Goal: Task Accomplishment & Management: Use online tool/utility

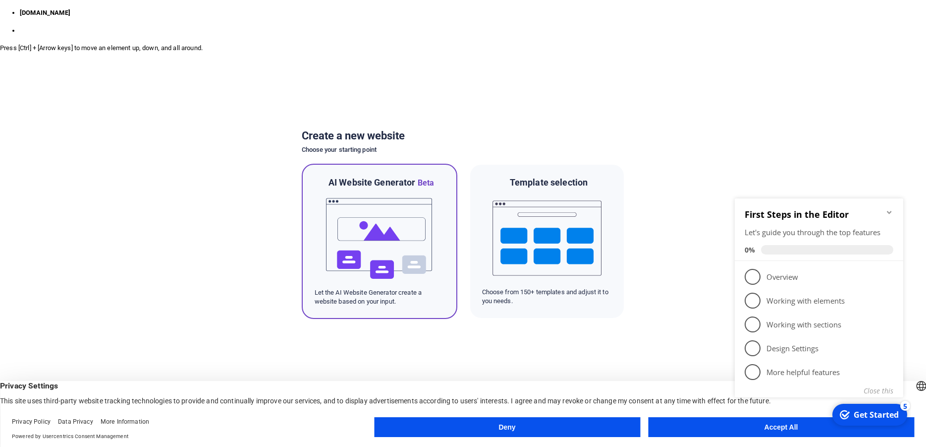
click at [403, 219] on img at bounding box center [379, 238] width 109 height 99
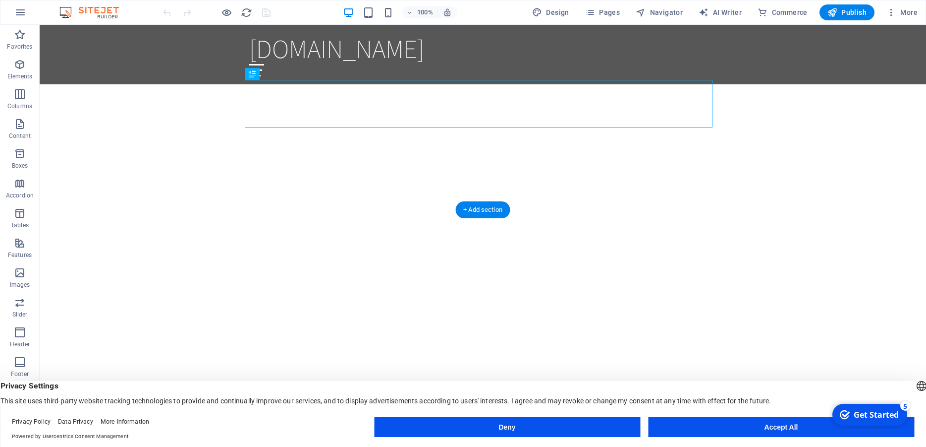
scroll to position [253, 0]
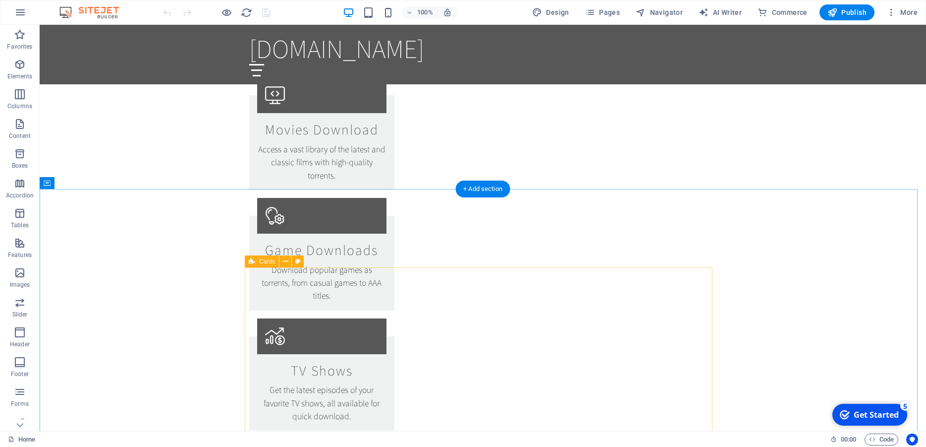
scroll to position [809, 0]
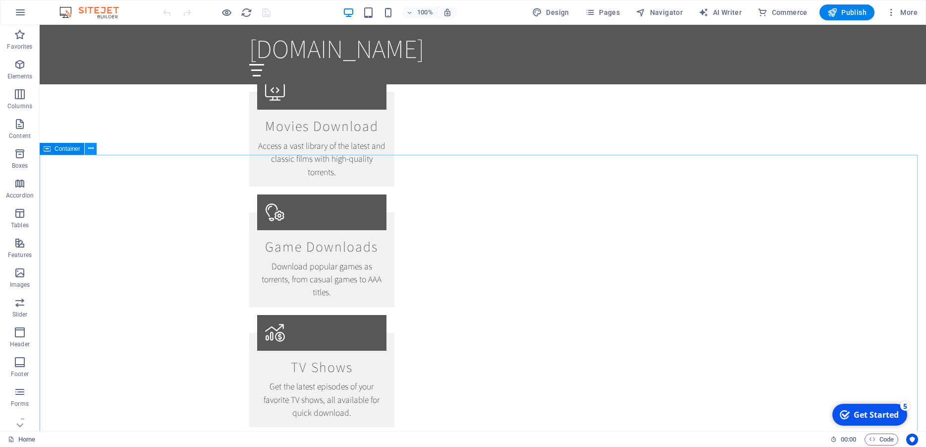
click at [90, 149] on icon at bounding box center [90, 148] width 5 height 10
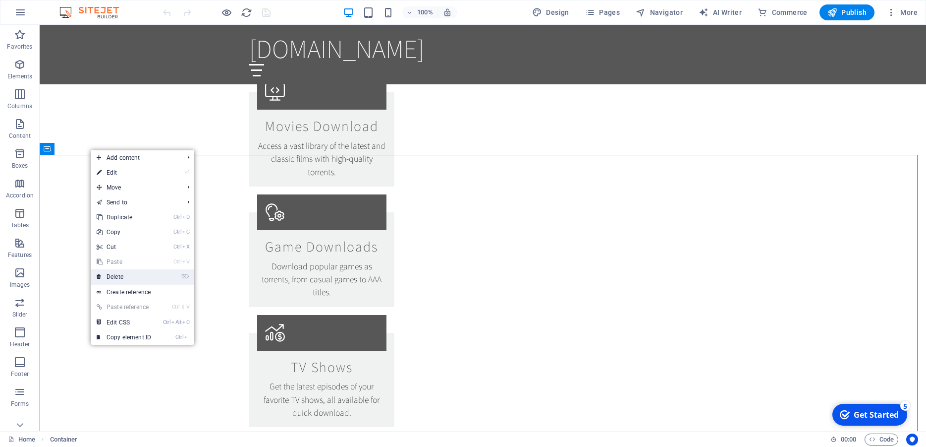
click at [127, 278] on link "⌦ Delete" at bounding box center [124, 276] width 66 height 15
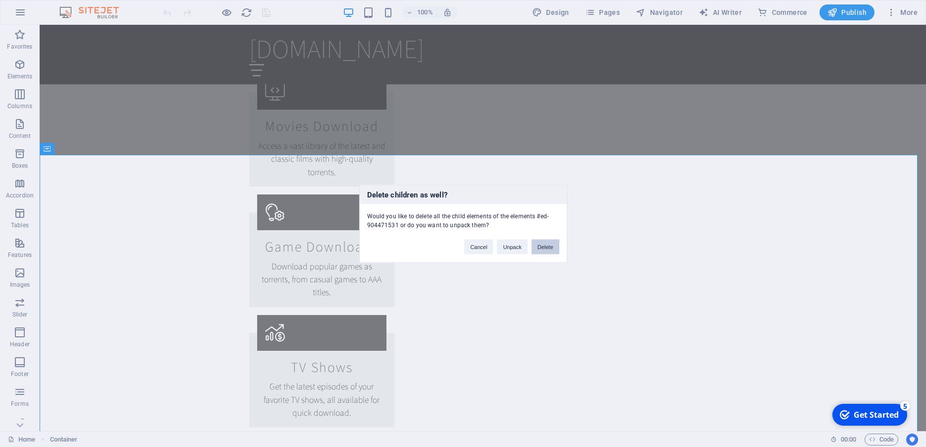
click at [543, 247] on button "Delete" at bounding box center [546, 246] width 28 height 15
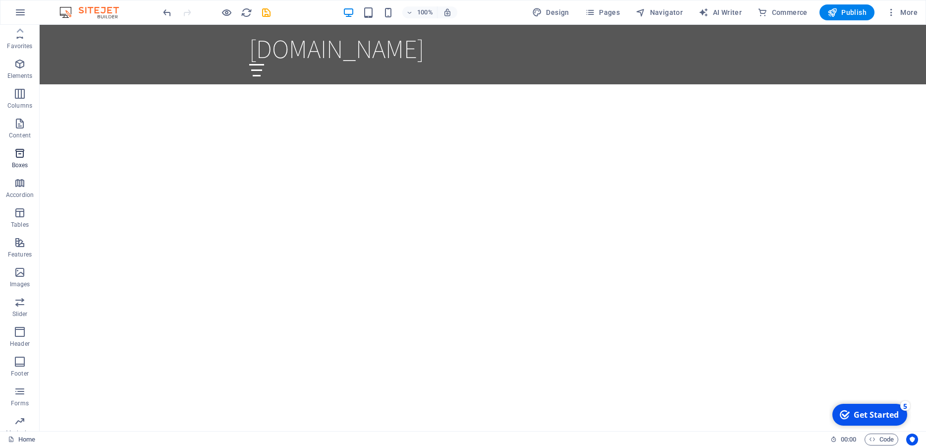
scroll to position [0, 0]
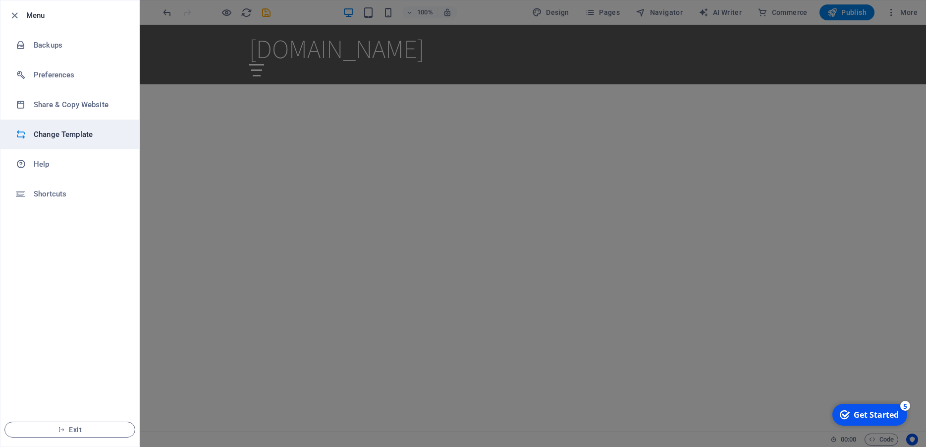
click at [75, 133] on h6 "Change Template" at bounding box center [80, 134] width 92 height 12
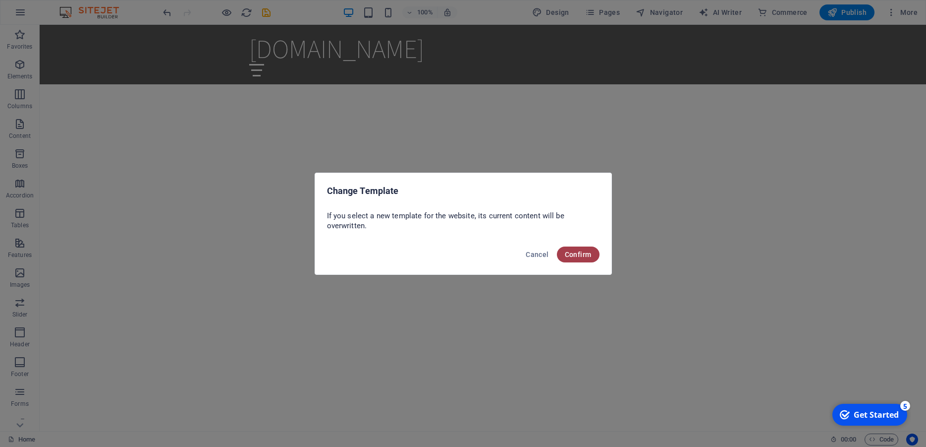
click at [572, 254] on span "Confirm" at bounding box center [578, 254] width 27 height 8
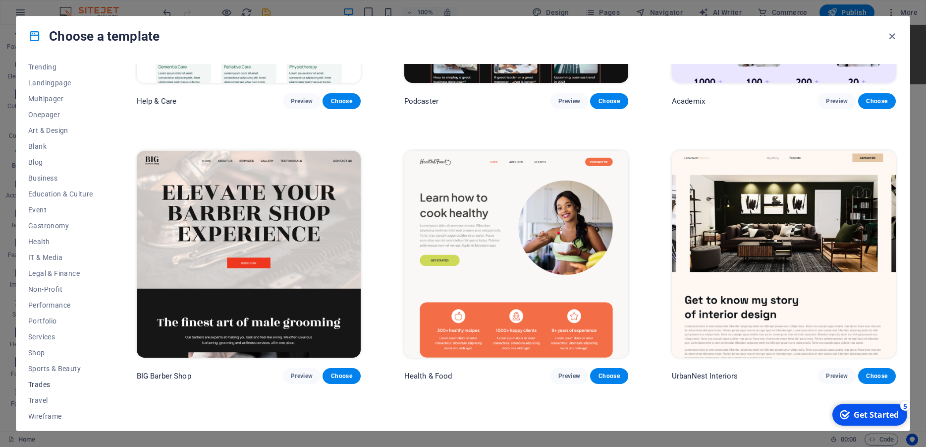
scroll to position [58, 0]
click at [44, 349] on span "Shop" at bounding box center [60, 347] width 65 height 8
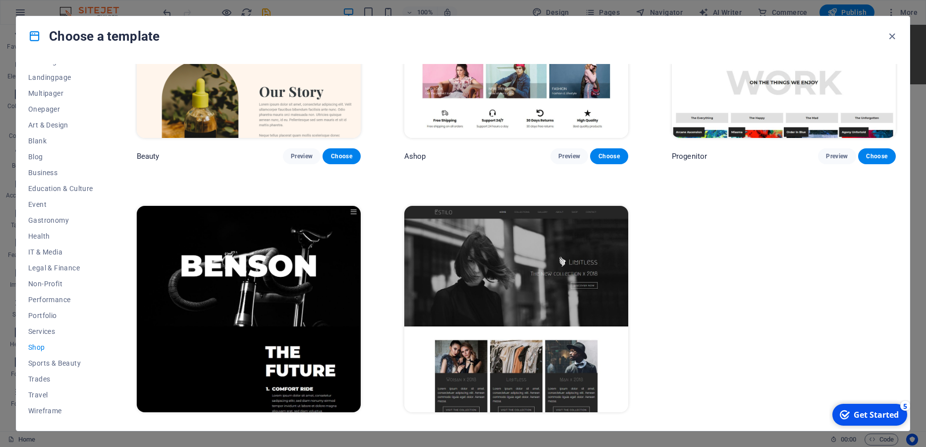
scroll to position [13, 0]
click at [42, 374] on span "Services" at bounding box center [60, 376] width 65 height 8
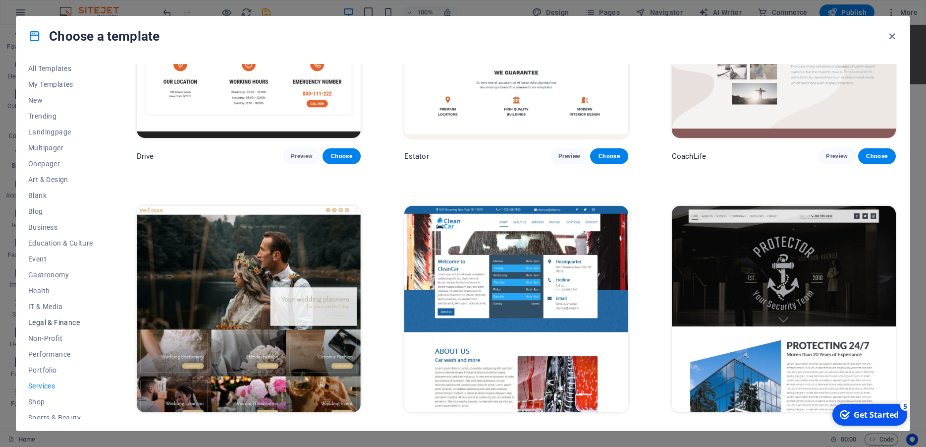
scroll to position [0, 0]
click at [892, 36] on icon "button" at bounding box center [892, 36] width 11 height 11
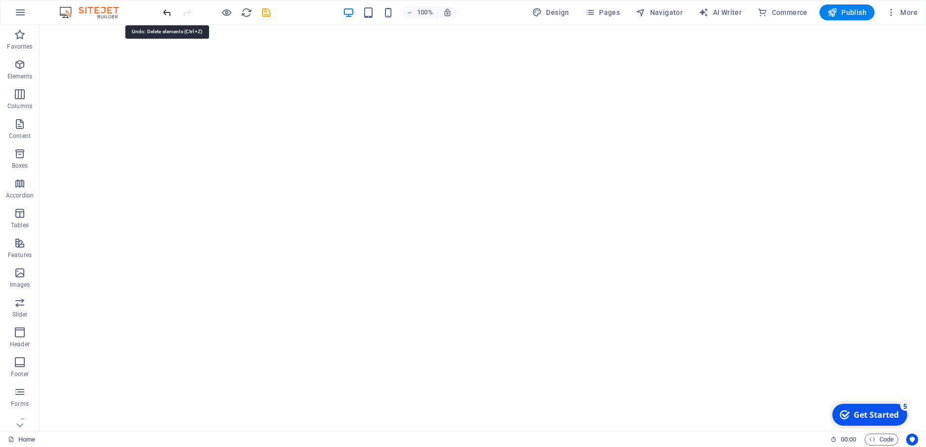
click at [166, 11] on icon "undo" at bounding box center [167, 12] width 11 height 11
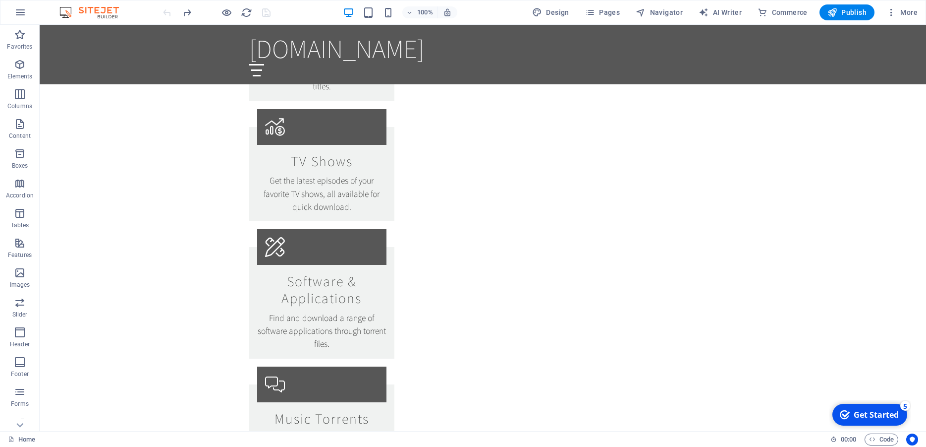
scroll to position [1018, 0]
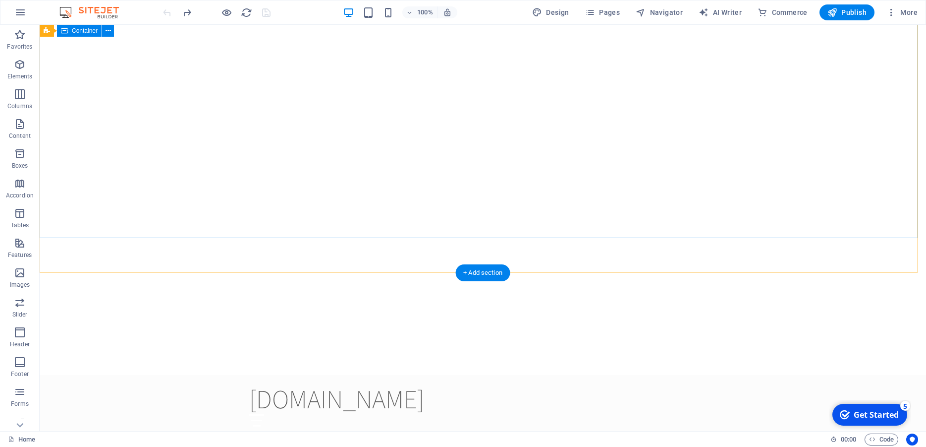
scroll to position [0, 0]
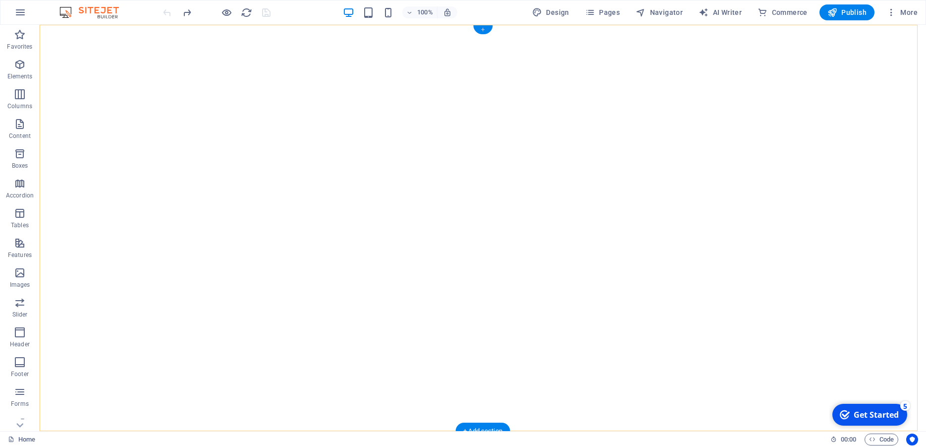
click at [483, 30] on div "+" at bounding box center [482, 29] width 19 height 9
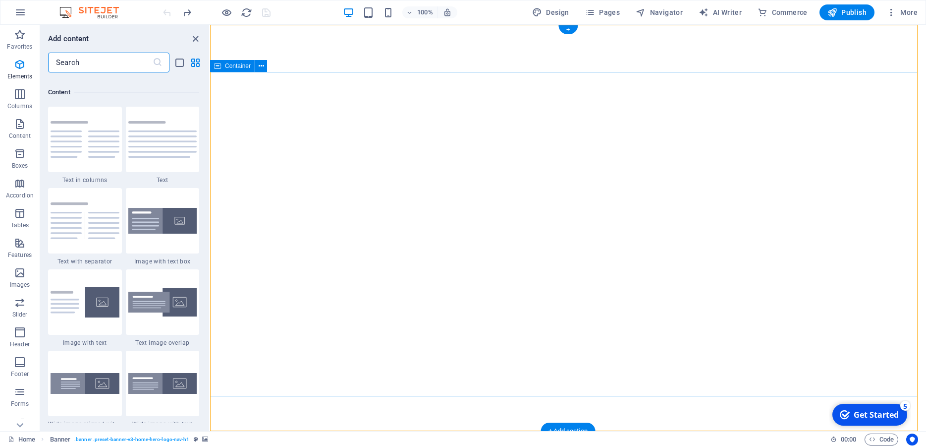
scroll to position [1739, 0]
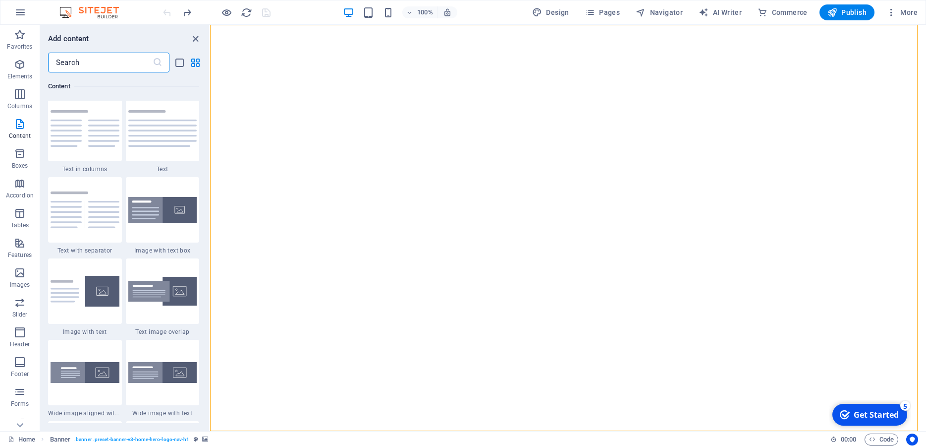
click at [0, 0] on img at bounding box center [0, 0] width 0 height 0
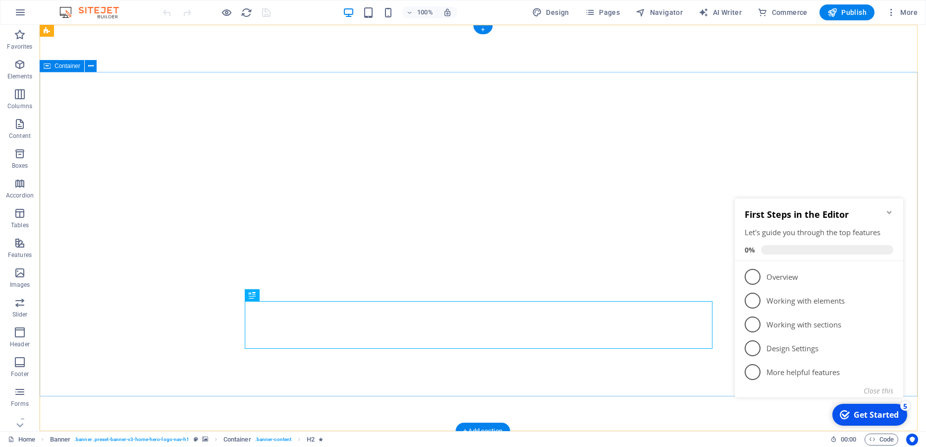
click at [890, 213] on icon "Minimize checklist" at bounding box center [889, 212] width 4 height 3
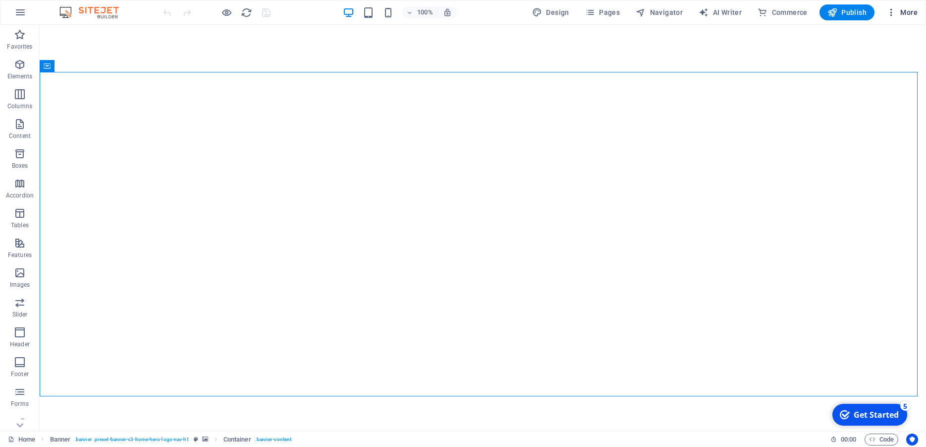
click at [910, 12] on span "More" at bounding box center [902, 12] width 31 height 10
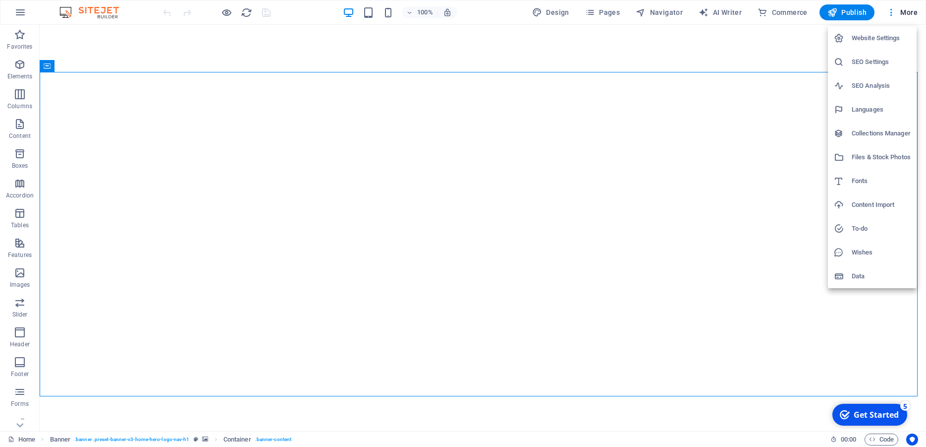
click at [722, 10] on div at bounding box center [463, 223] width 926 height 447
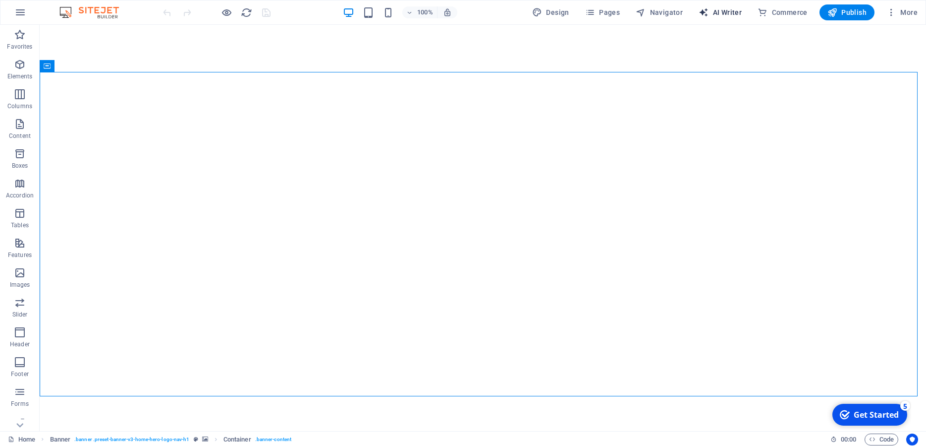
select select "English"
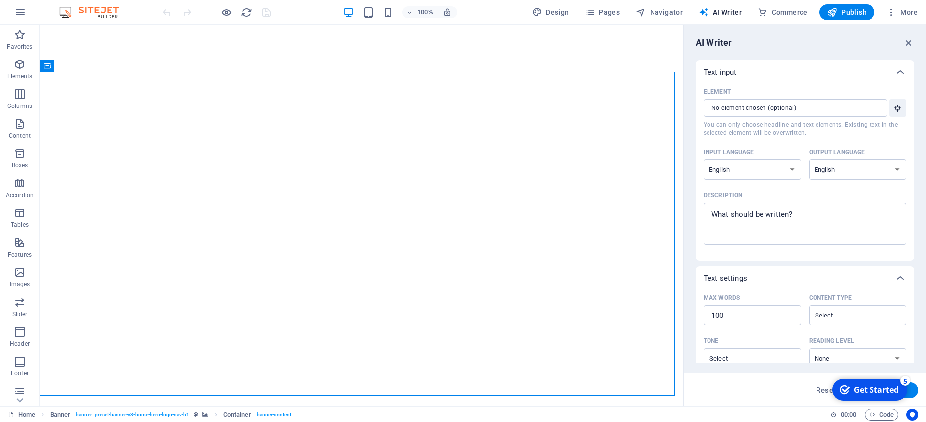
type textarea "x"
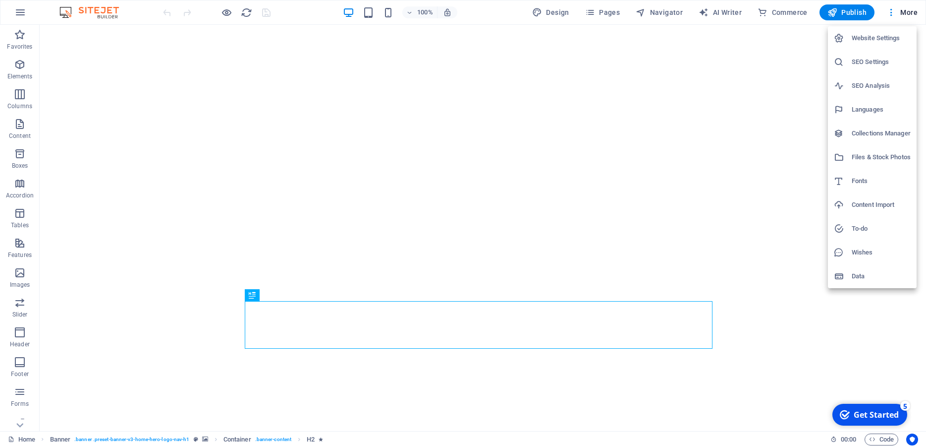
click at [883, 38] on h6 "Website Settings" at bounding box center [881, 38] width 59 height 12
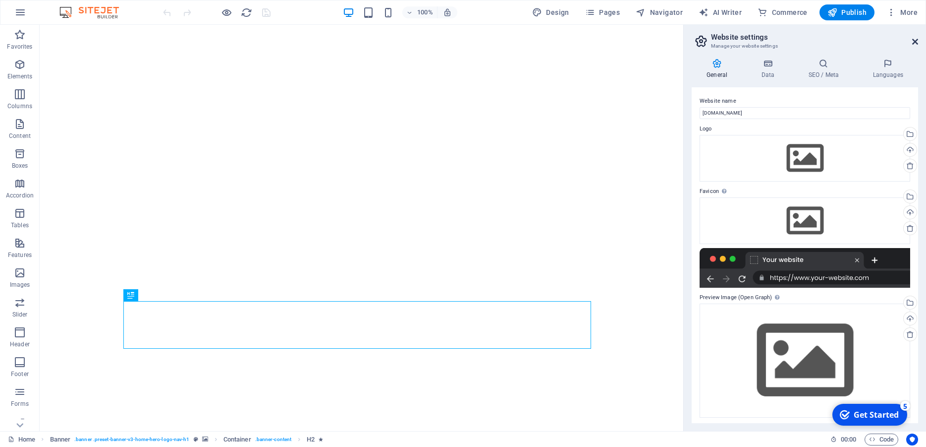
click at [914, 42] on icon at bounding box center [915, 42] width 6 height 8
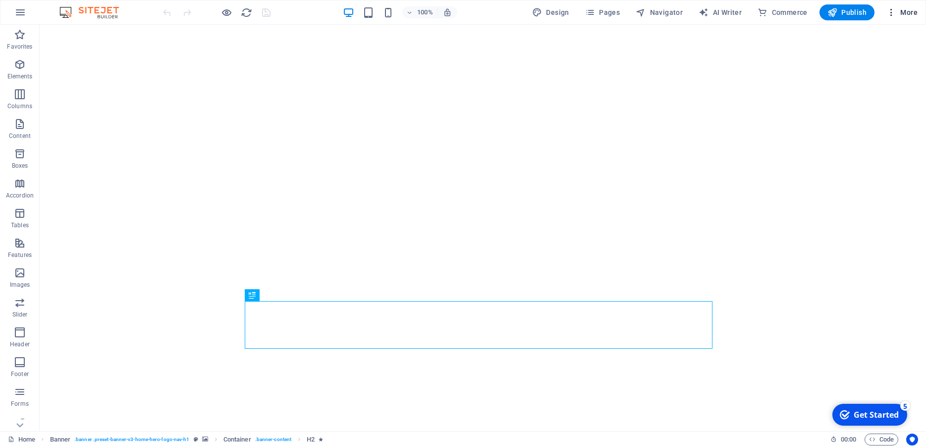
click at [908, 12] on span "More" at bounding box center [902, 12] width 31 height 10
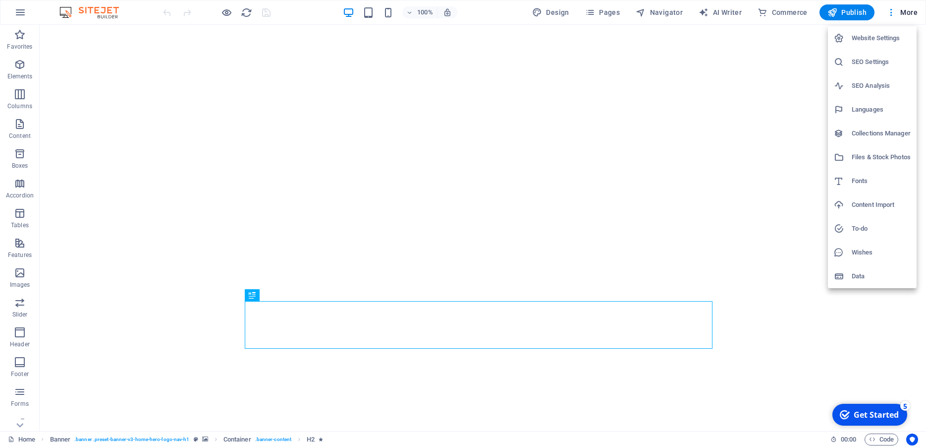
click at [18, 16] on div at bounding box center [463, 223] width 926 height 447
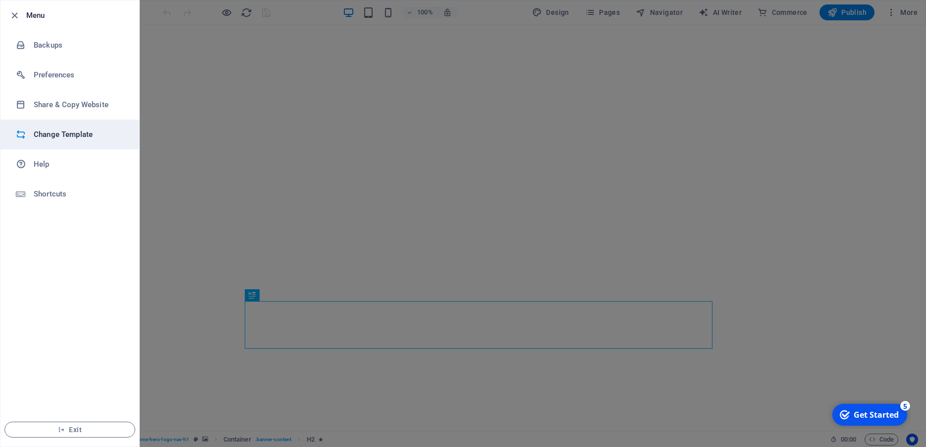
click at [66, 134] on h6 "Change Template" at bounding box center [80, 134] width 92 height 12
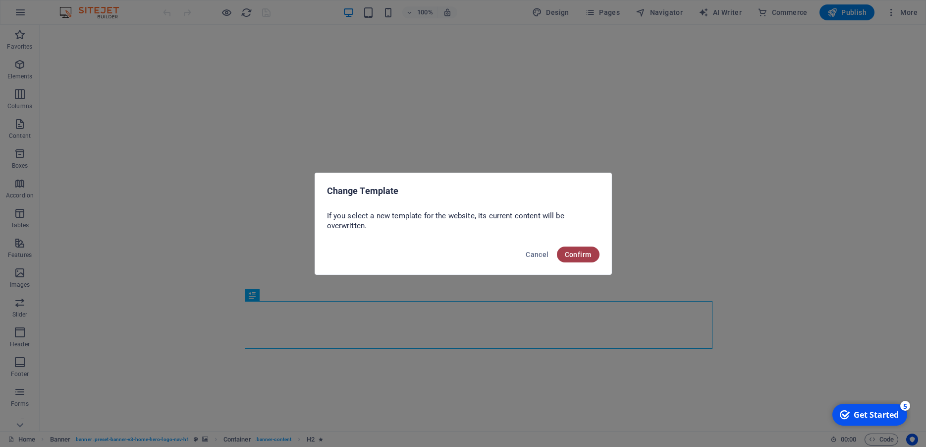
click at [586, 251] on span "Confirm" at bounding box center [578, 254] width 27 height 8
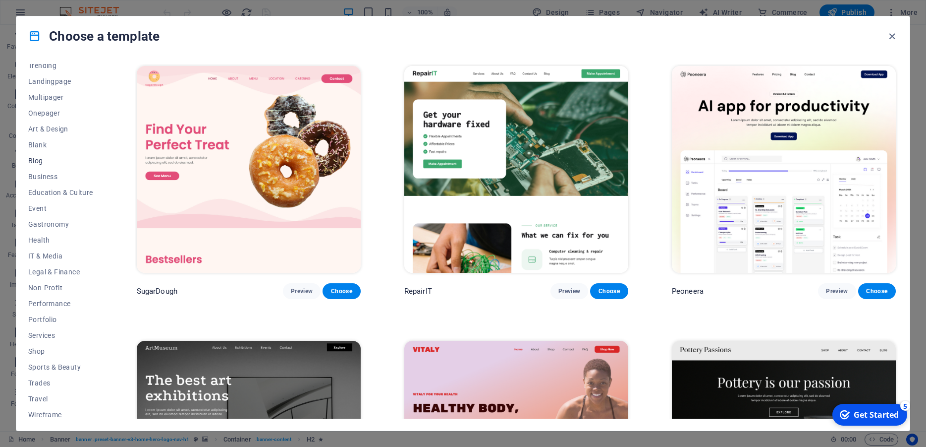
scroll to position [58, 0]
click at [48, 160] on span "Blog" at bounding box center [60, 157] width 65 height 8
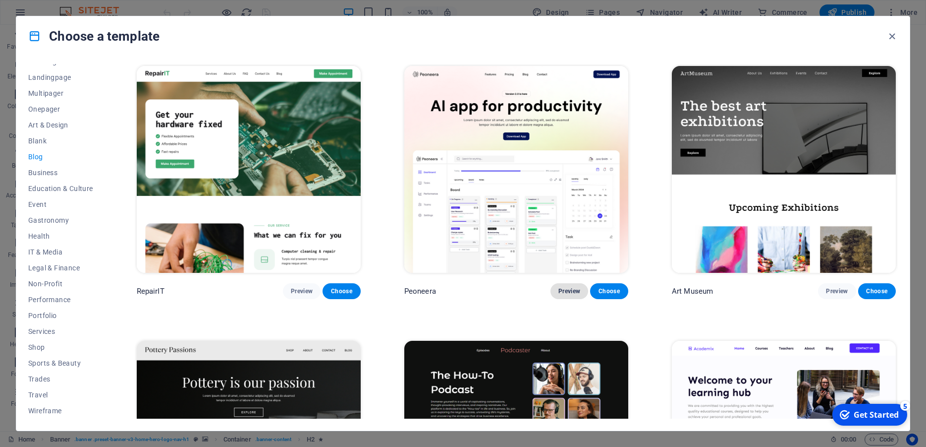
click at [562, 287] on span "Preview" at bounding box center [570, 291] width 22 height 8
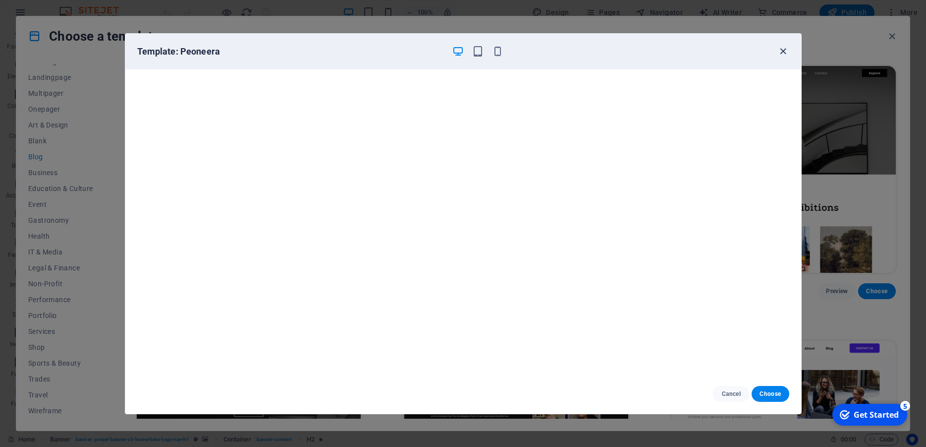
click at [783, 52] on icon "button" at bounding box center [783, 51] width 11 height 11
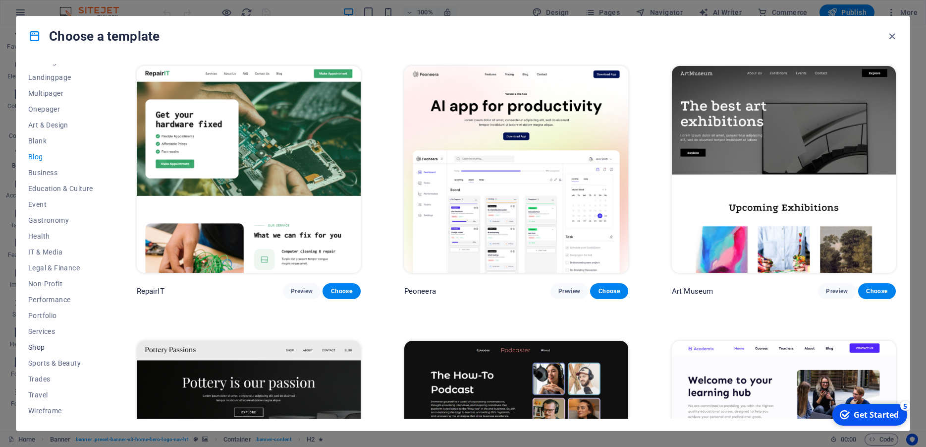
click at [39, 345] on span "Shop" at bounding box center [60, 347] width 65 height 8
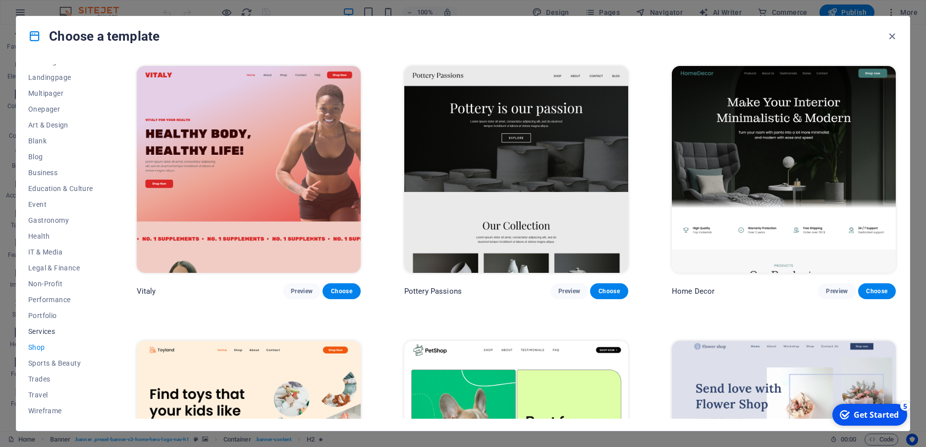
click at [40, 333] on span "Services" at bounding box center [60, 331] width 65 height 8
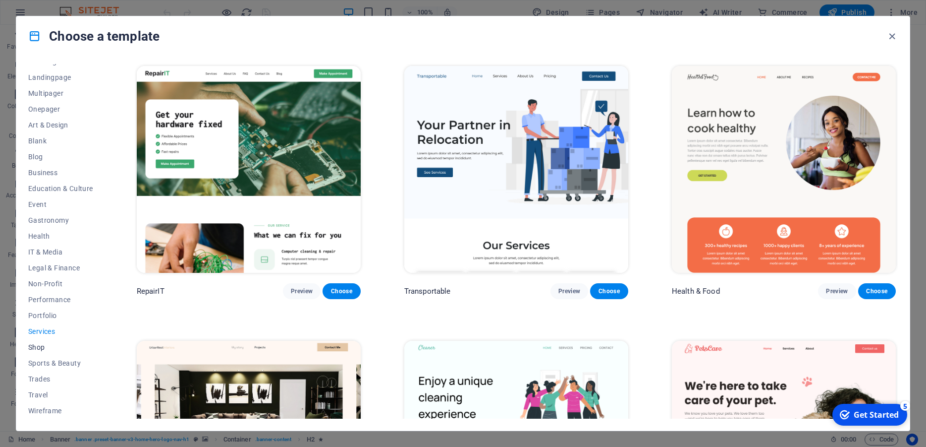
click at [44, 344] on span "Shop" at bounding box center [60, 347] width 65 height 8
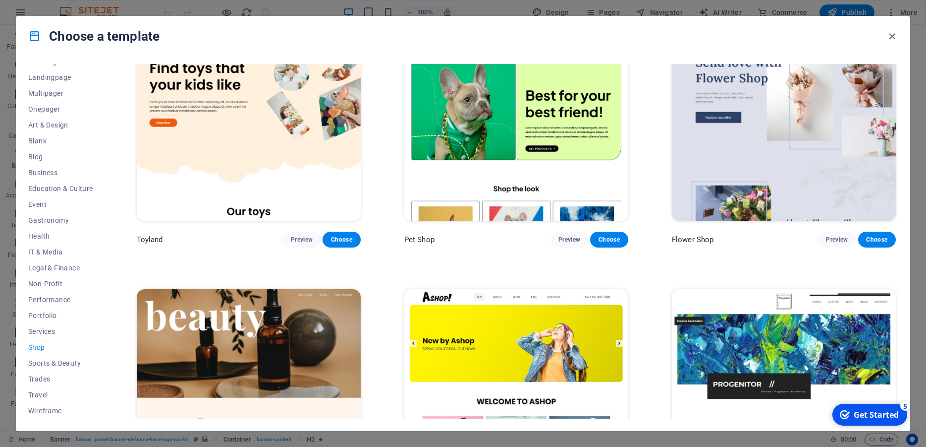
scroll to position [282, 0]
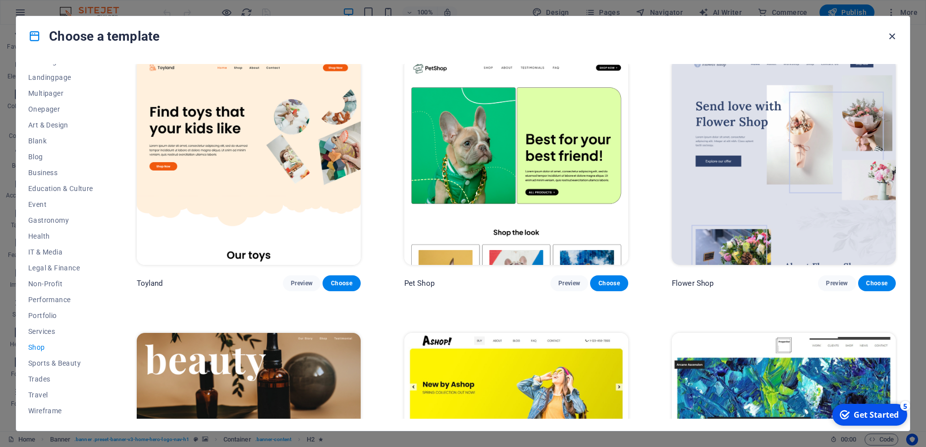
click at [890, 35] on icon "button" at bounding box center [892, 36] width 11 height 11
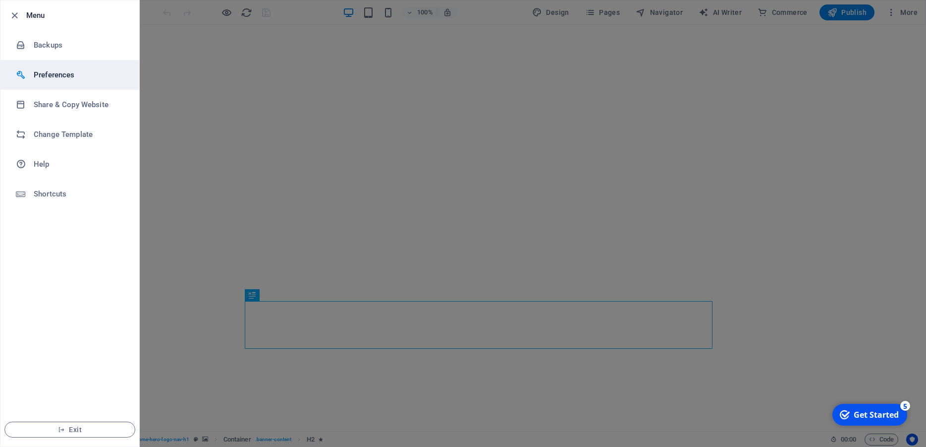
click at [43, 76] on h6 "Preferences" at bounding box center [80, 75] width 92 height 12
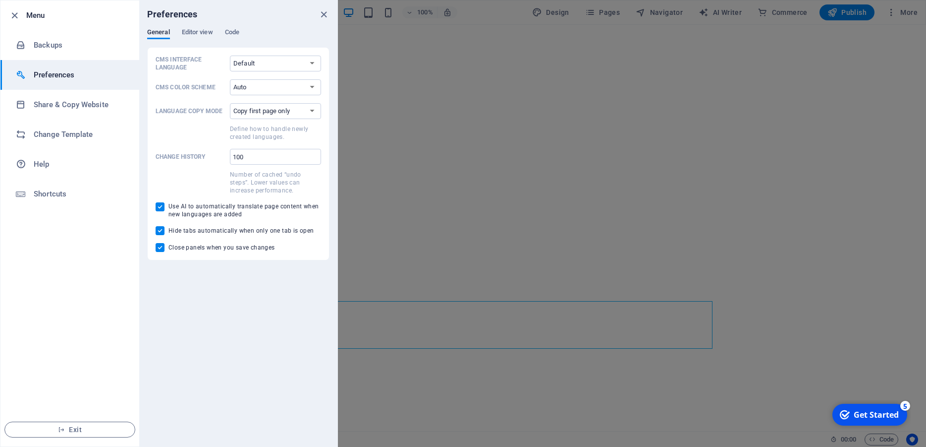
click at [43, 76] on h6 "Preferences" at bounding box center [80, 75] width 92 height 12
click at [455, 175] on div at bounding box center [463, 223] width 926 height 447
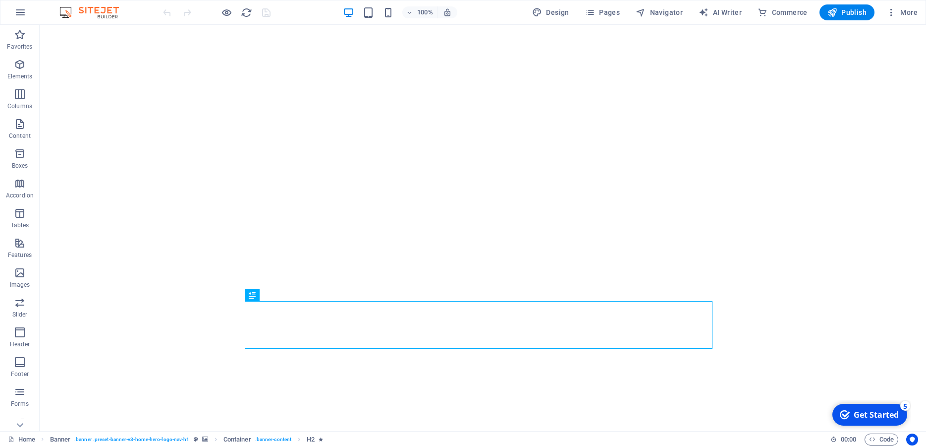
click at [852, 411] on div "checkmark Get Started 5" at bounding box center [869, 414] width 59 height 11
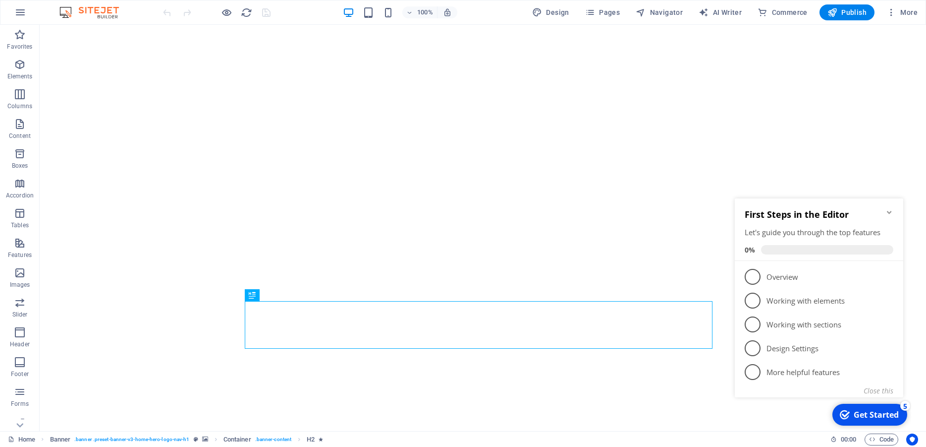
click at [852, 411] on div "checkmark Get Started 5" at bounding box center [869, 414] width 59 height 11
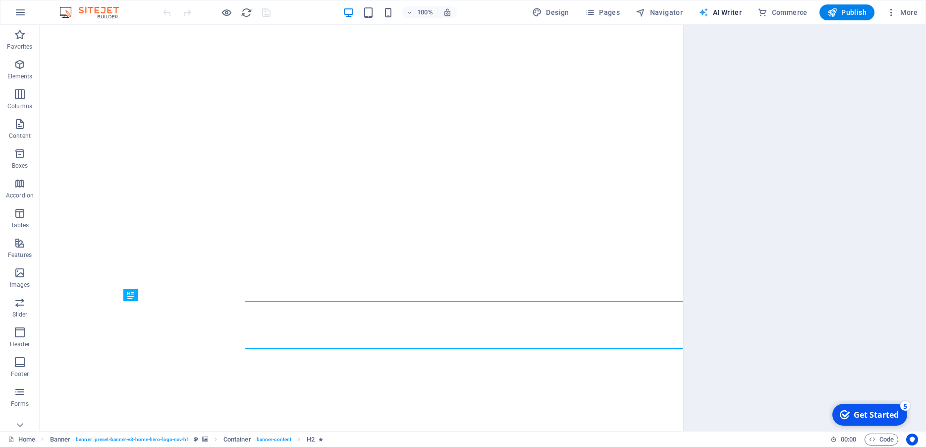
select select "English"
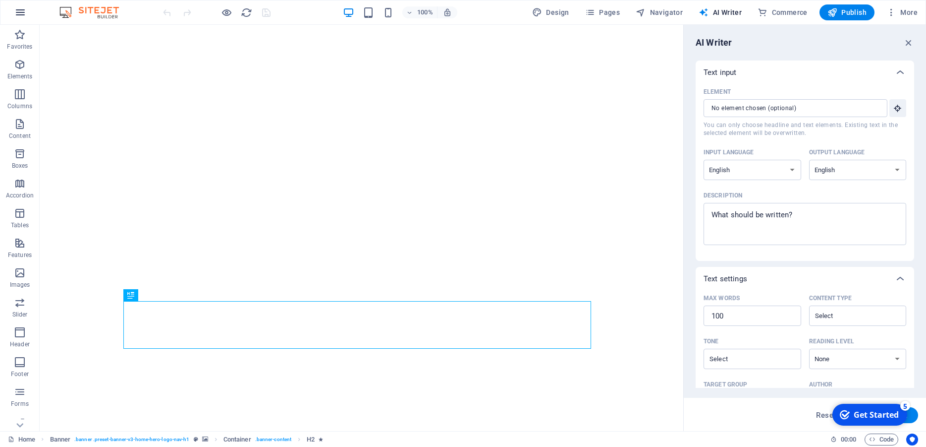
click at [23, 10] on icon "button" at bounding box center [20, 12] width 12 height 12
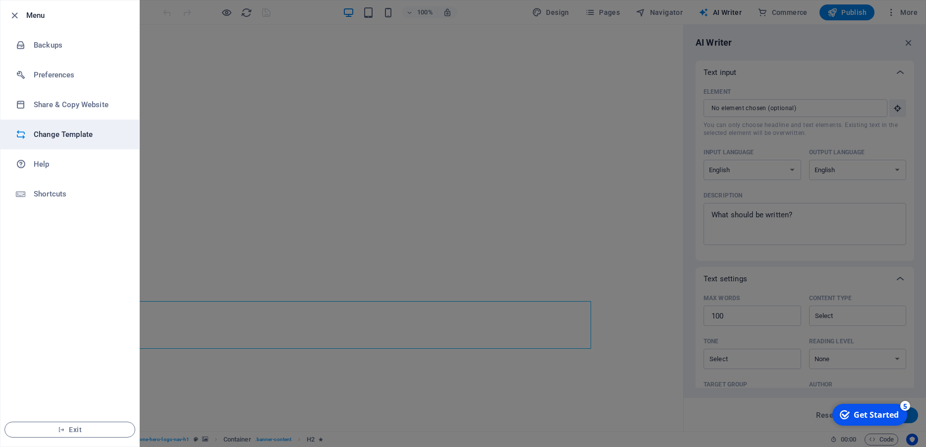
click at [62, 137] on h6 "Change Template" at bounding box center [80, 134] width 92 height 12
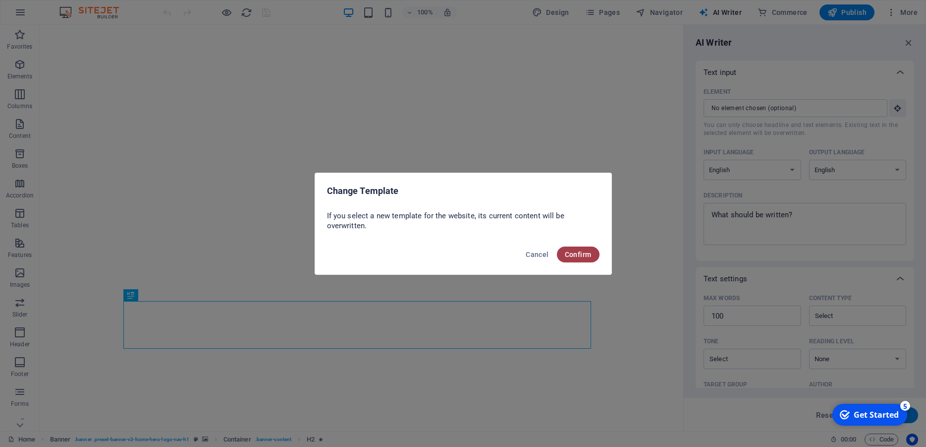
click at [573, 253] on span "Confirm" at bounding box center [578, 254] width 27 height 8
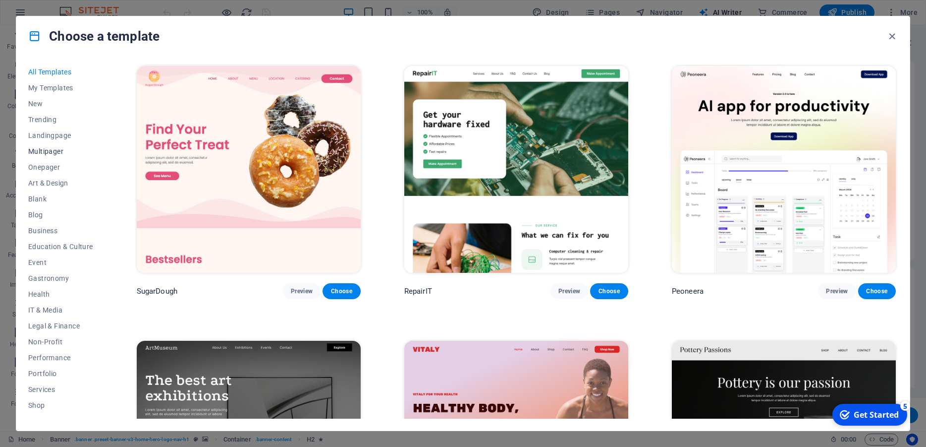
click at [54, 153] on span "Multipager" at bounding box center [60, 151] width 65 height 8
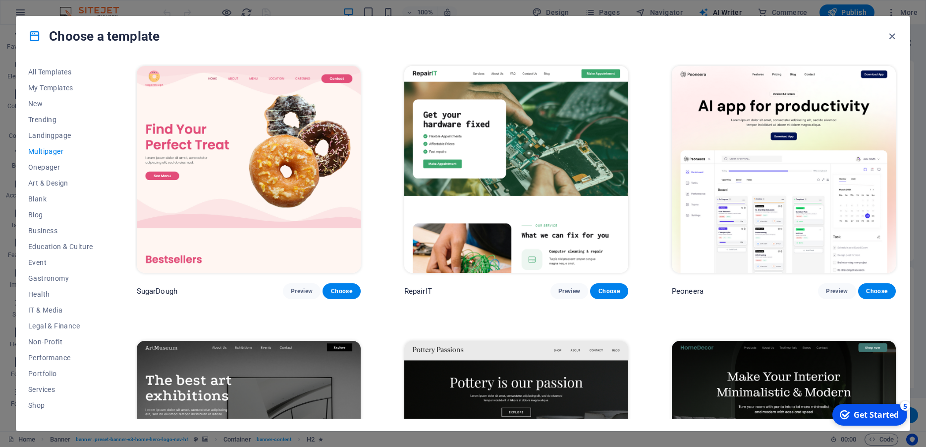
click at [52, 148] on span "Multipager" at bounding box center [60, 151] width 65 height 8
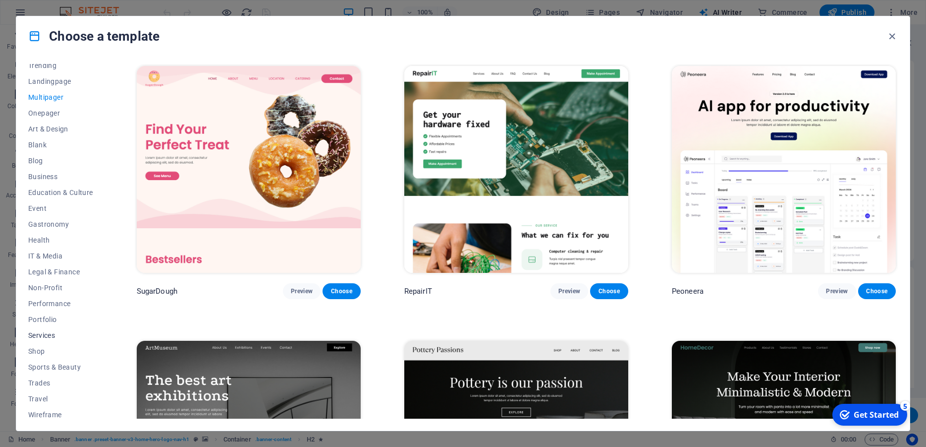
scroll to position [58, 0]
click at [55, 345] on span "Shop" at bounding box center [60, 347] width 65 height 8
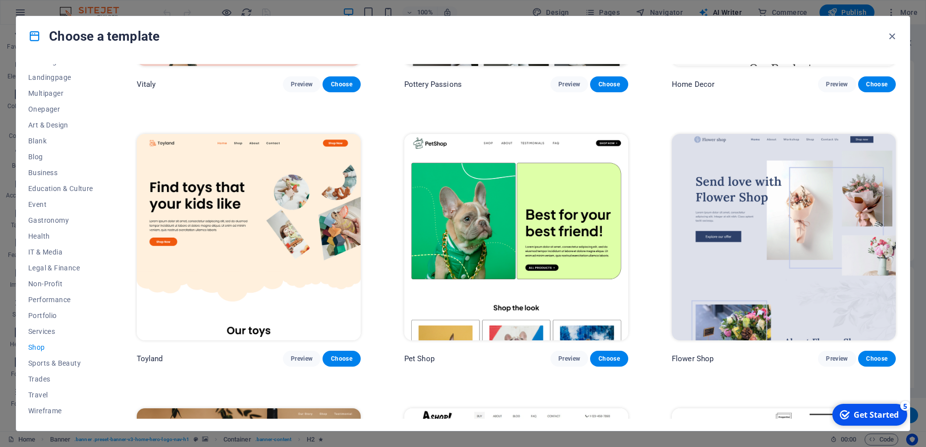
scroll to position [223, 0]
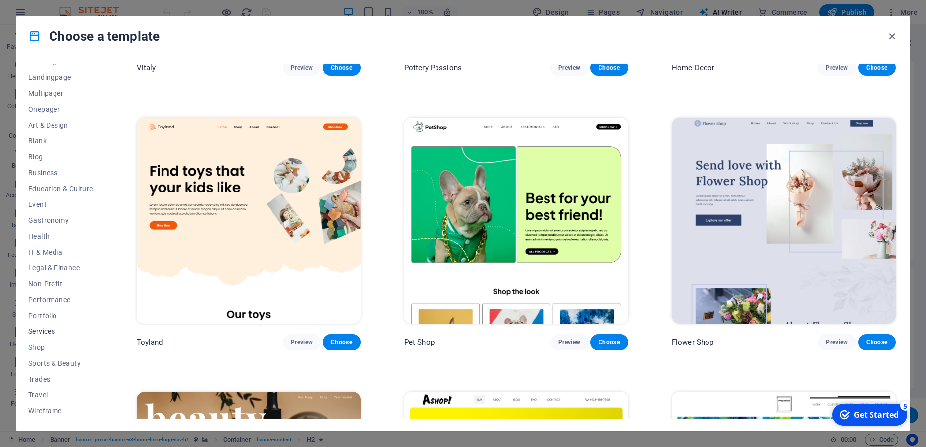
click at [43, 328] on span "Services" at bounding box center [60, 331] width 65 height 8
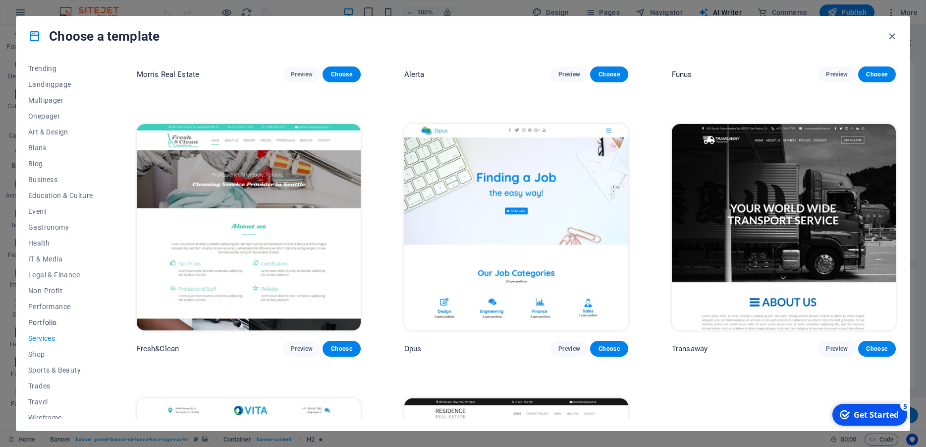
scroll to position [58, 0]
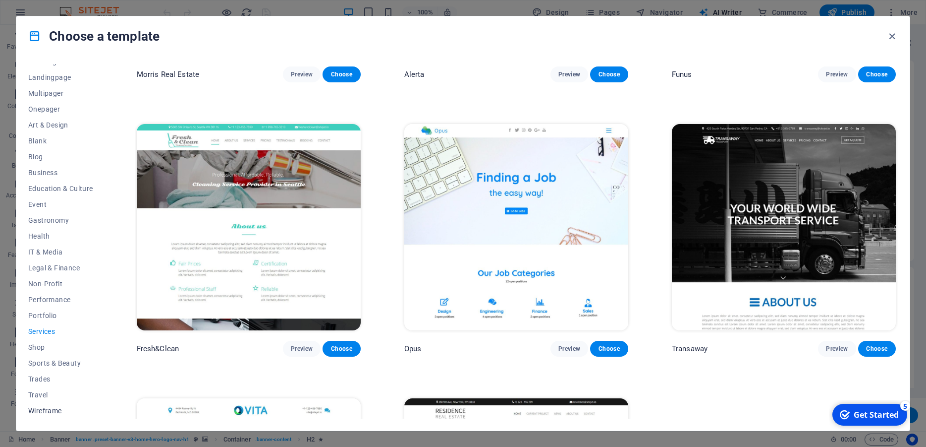
click at [49, 411] on span "Wireframe" at bounding box center [60, 410] width 65 height 8
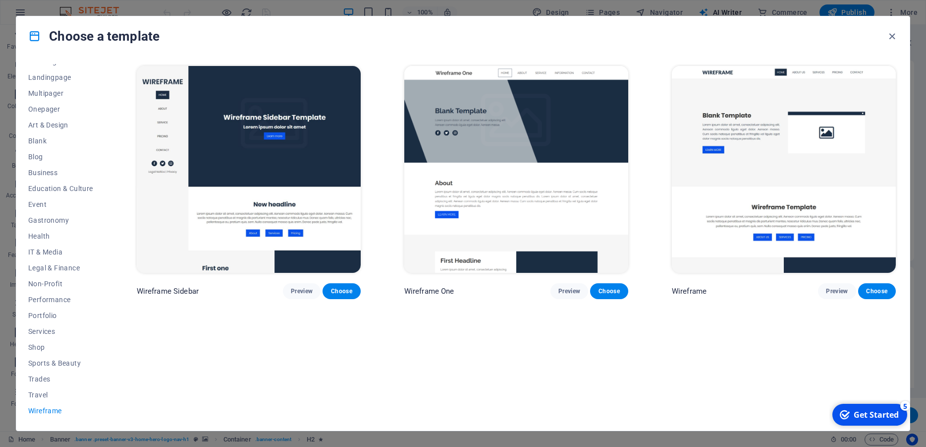
scroll to position [0, 0]
click at [559, 287] on span "Preview" at bounding box center [570, 291] width 22 height 8
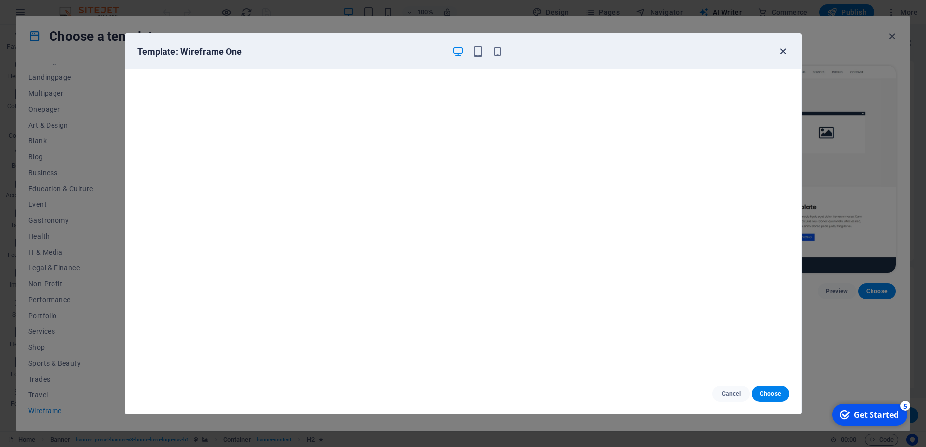
click at [784, 54] on icon "button" at bounding box center [783, 51] width 11 height 11
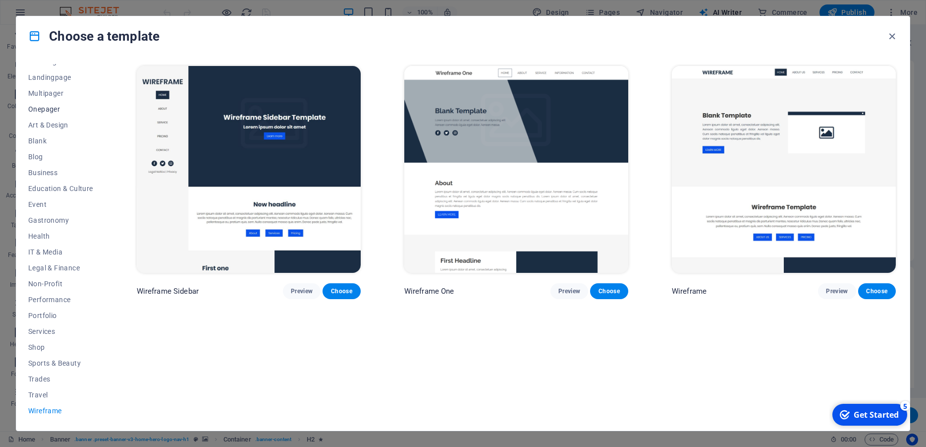
click at [58, 112] on span "Onepager" at bounding box center [60, 109] width 65 height 8
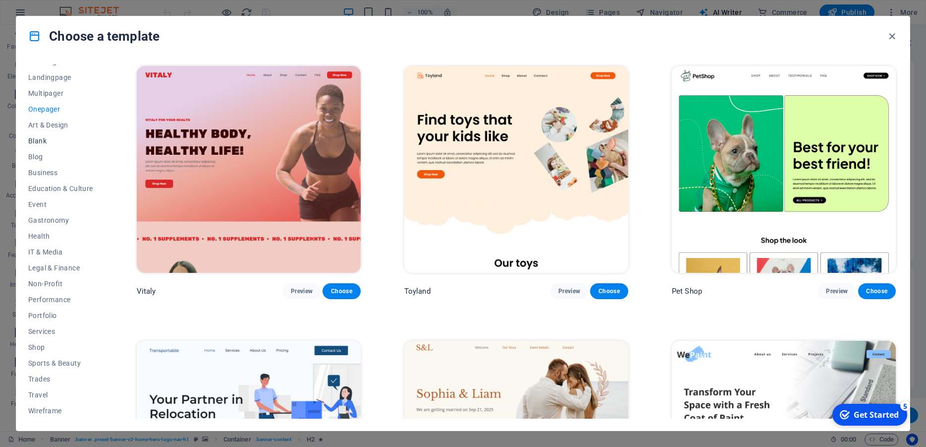
click at [57, 140] on span "Blank" at bounding box center [60, 141] width 65 height 8
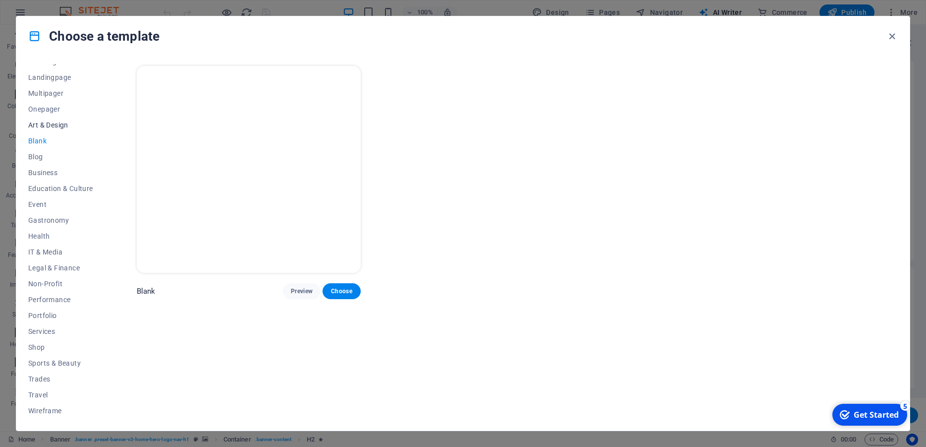
click at [59, 124] on span "Art & Design" at bounding box center [60, 125] width 65 height 8
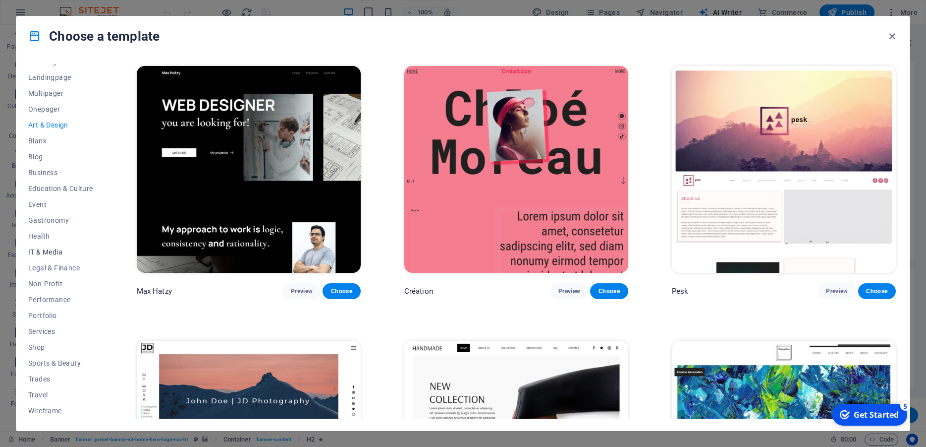
click at [59, 250] on span "IT & Media" at bounding box center [60, 252] width 65 height 8
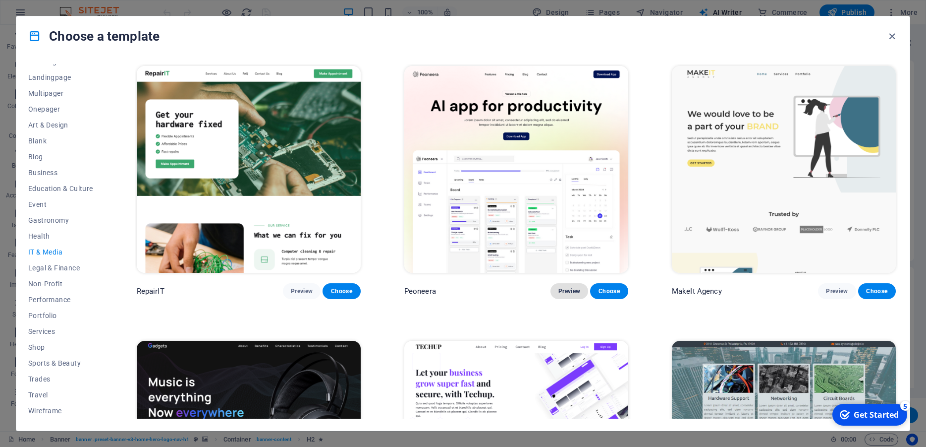
click at [561, 287] on span "Preview" at bounding box center [570, 291] width 22 height 8
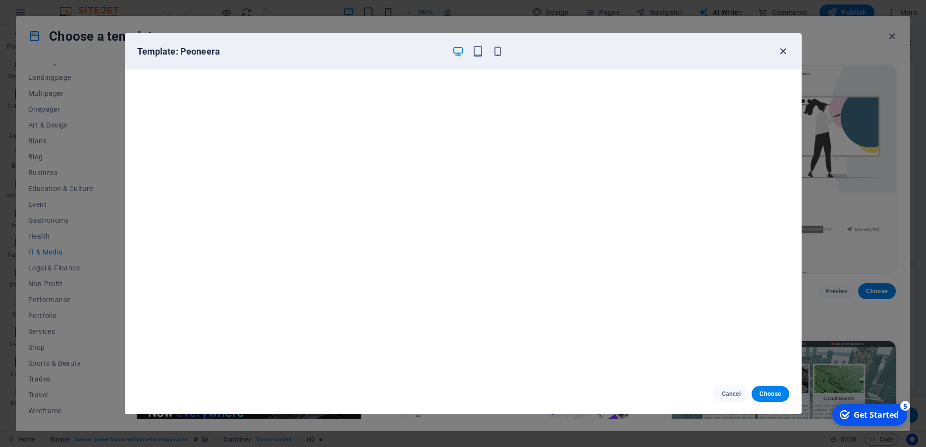
click at [786, 53] on icon "button" at bounding box center [783, 51] width 11 height 11
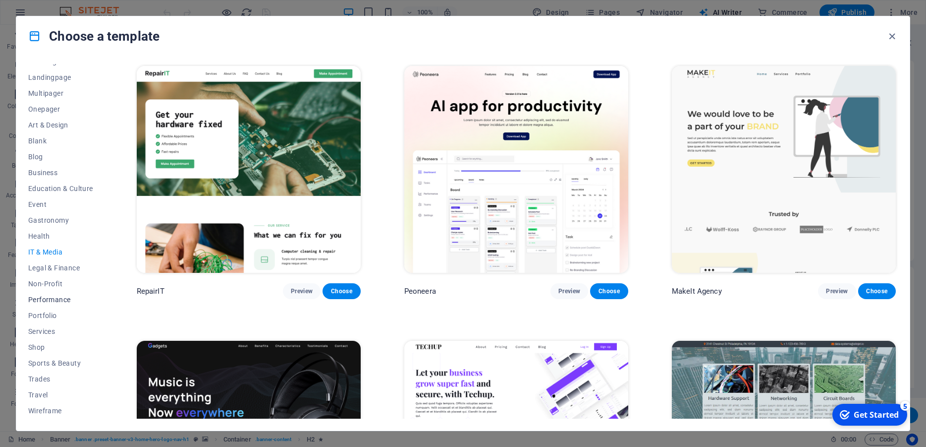
click at [65, 298] on span "Performance" at bounding box center [60, 299] width 65 height 8
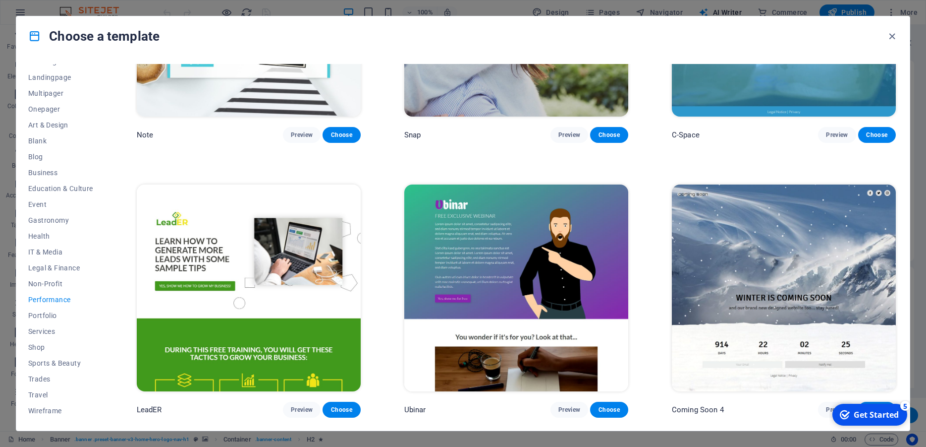
scroll to position [1026, 0]
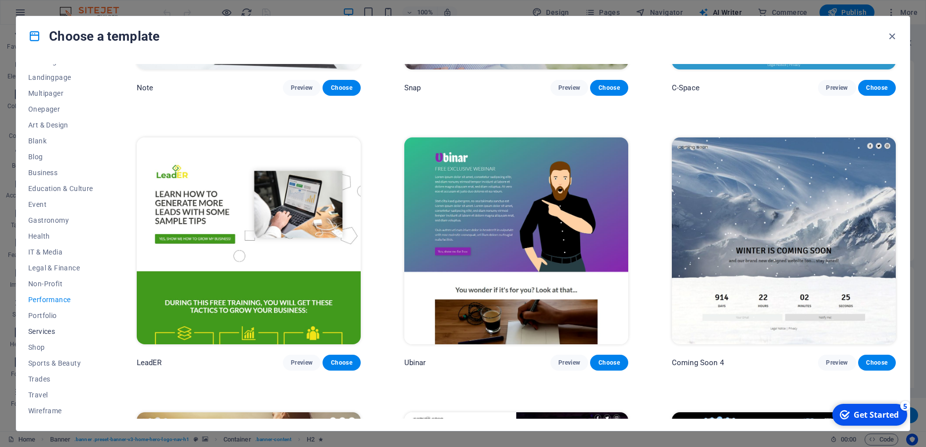
click at [54, 329] on span "Services" at bounding box center [60, 331] width 65 height 8
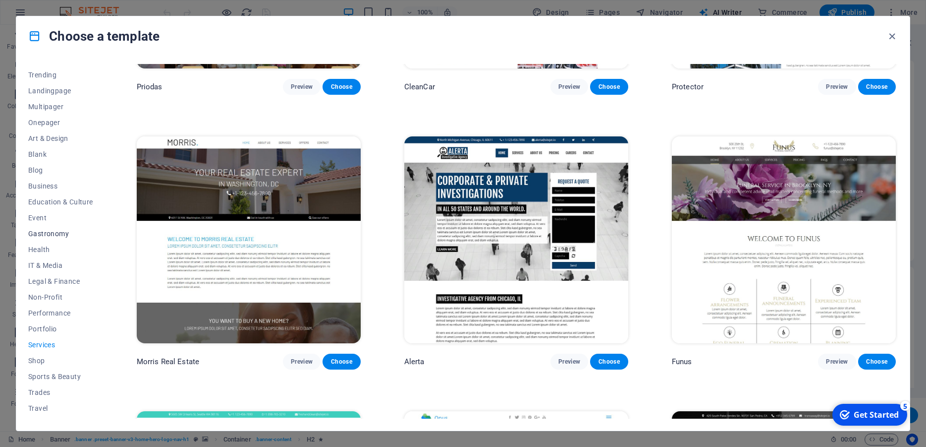
scroll to position [0, 0]
click at [57, 71] on span "All Templates" at bounding box center [60, 72] width 65 height 8
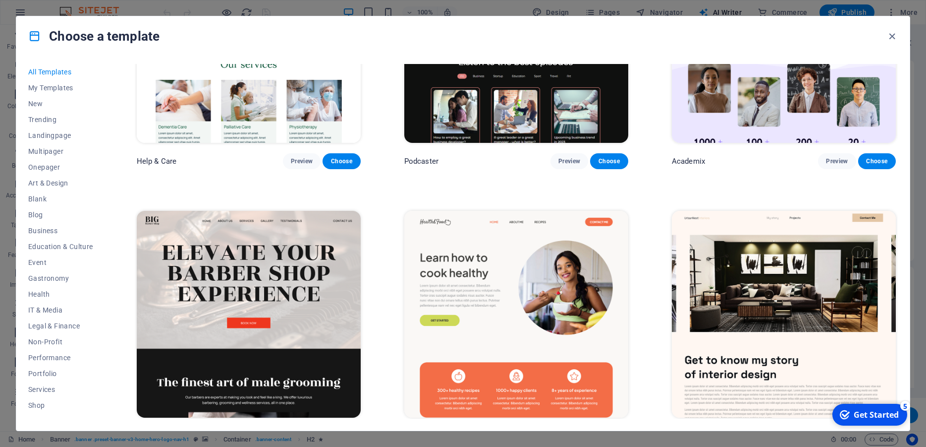
scroll to position [1517, 0]
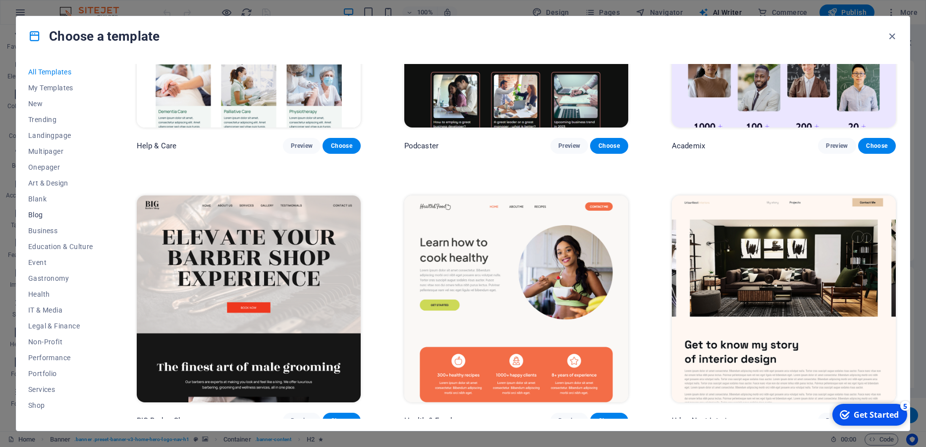
click at [39, 215] on span "Blog" at bounding box center [60, 215] width 65 height 8
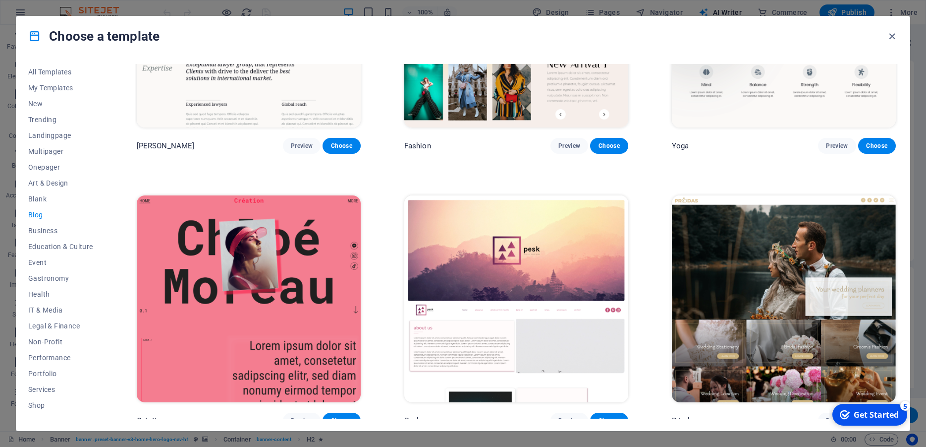
scroll to position [439, 0]
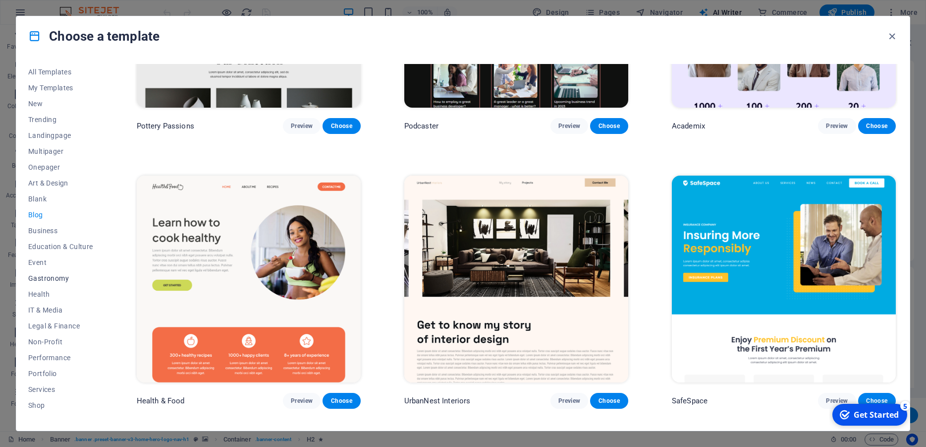
click at [52, 276] on span "Gastronomy" at bounding box center [60, 278] width 65 height 8
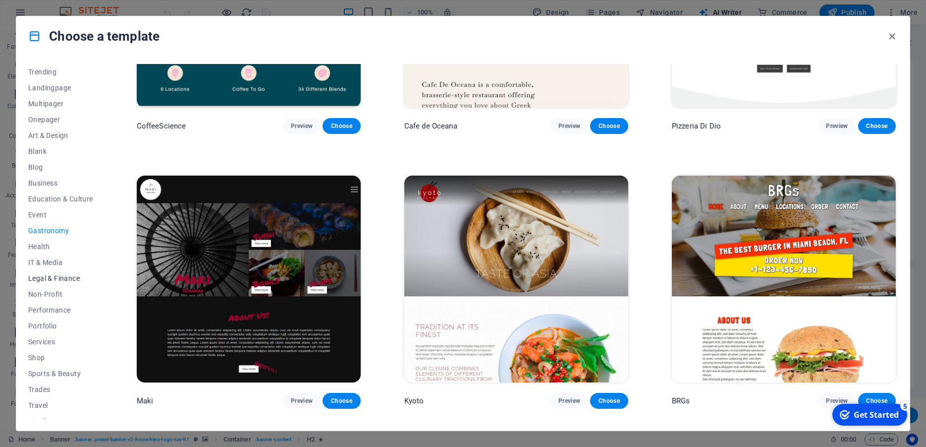
scroll to position [58, 0]
click at [45, 329] on span "Services" at bounding box center [60, 331] width 65 height 8
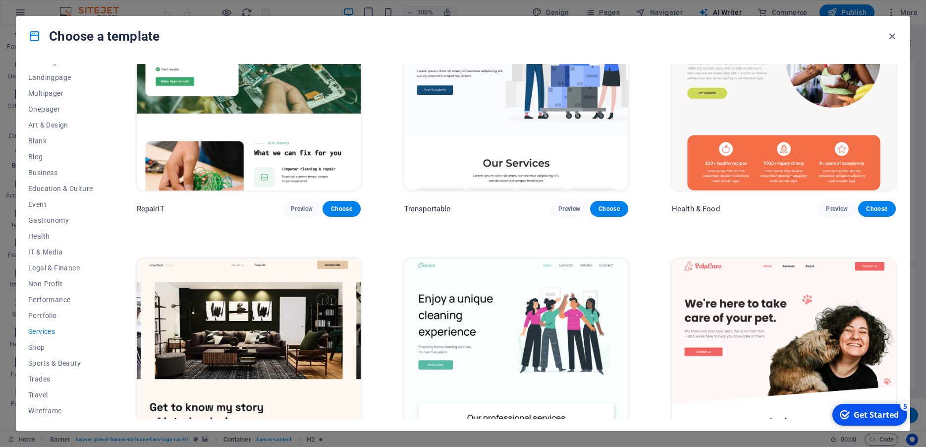
scroll to position [0, 0]
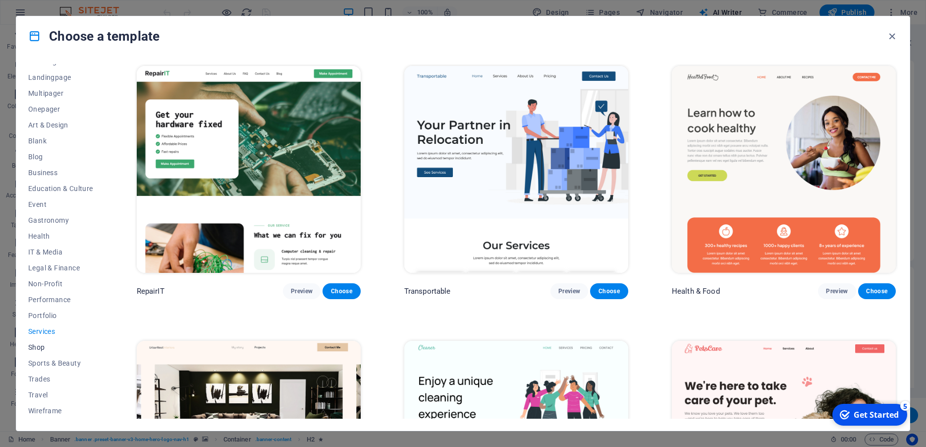
click at [35, 346] on span "Shop" at bounding box center [60, 347] width 65 height 8
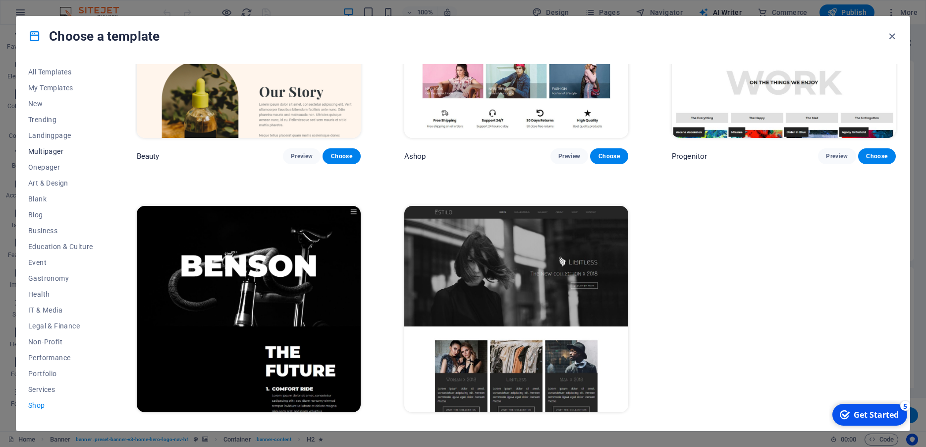
click at [40, 151] on span "Multipager" at bounding box center [60, 151] width 65 height 8
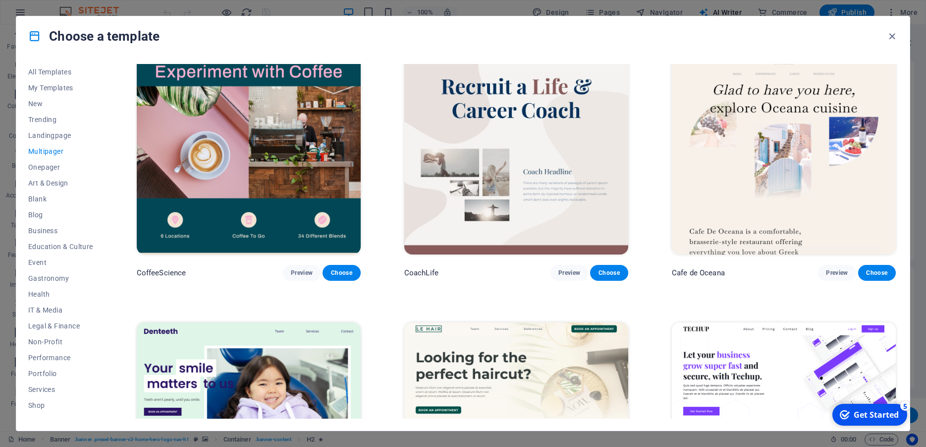
scroll to position [2171, 0]
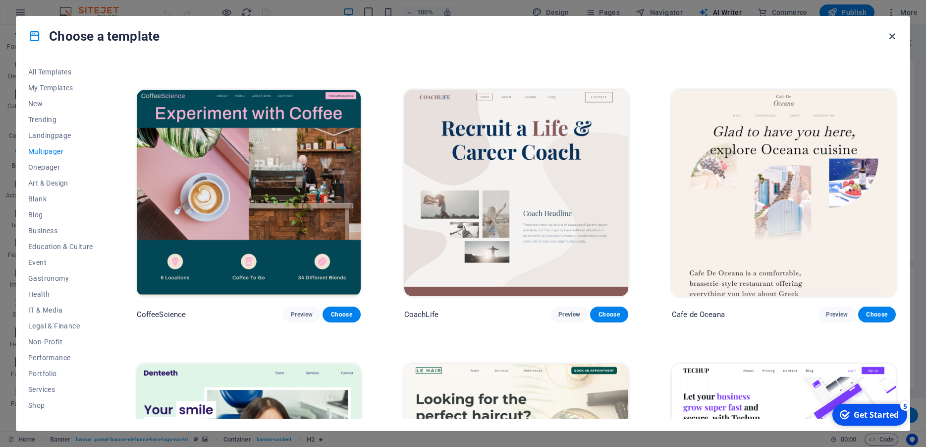
click at [891, 39] on icon "button" at bounding box center [892, 36] width 11 height 11
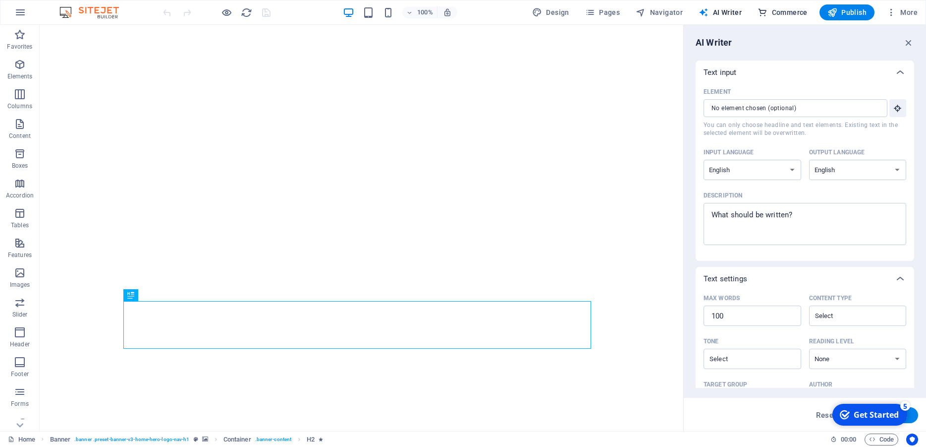
click at [0, 0] on span "Commerce" at bounding box center [0, 0] width 0 height 0
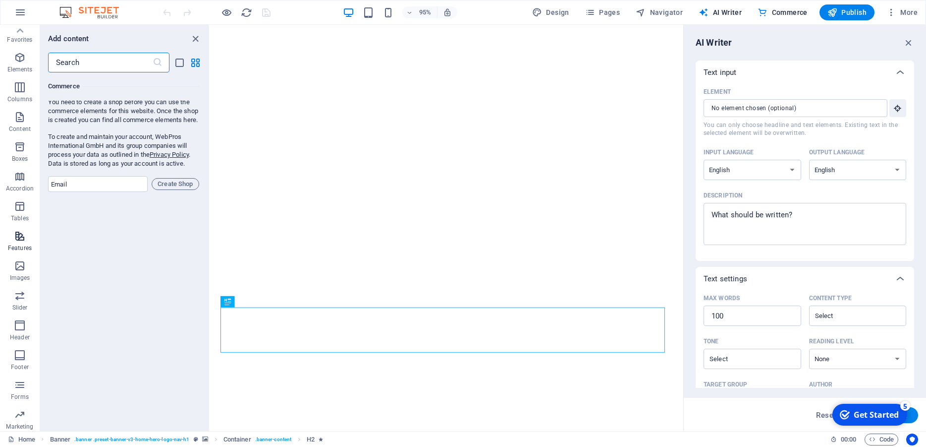
scroll to position [0, 0]
click at [193, 38] on icon "close panel" at bounding box center [195, 38] width 11 height 11
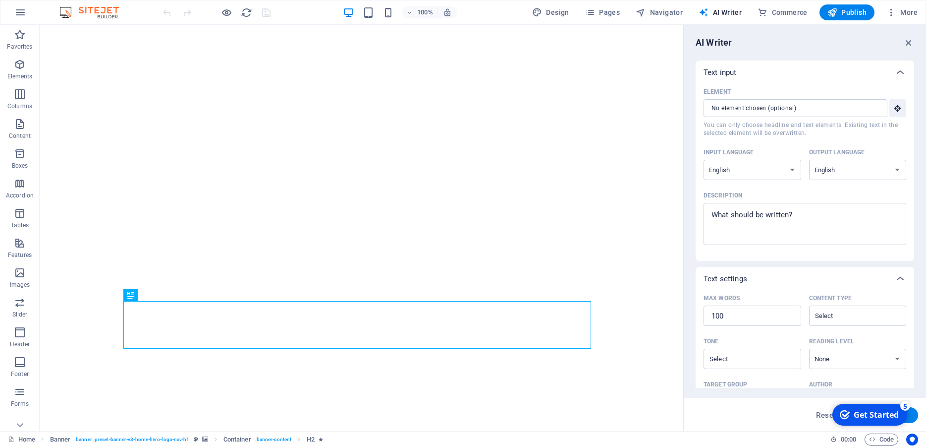
click at [23, 12] on icon "button" at bounding box center [20, 12] width 12 height 12
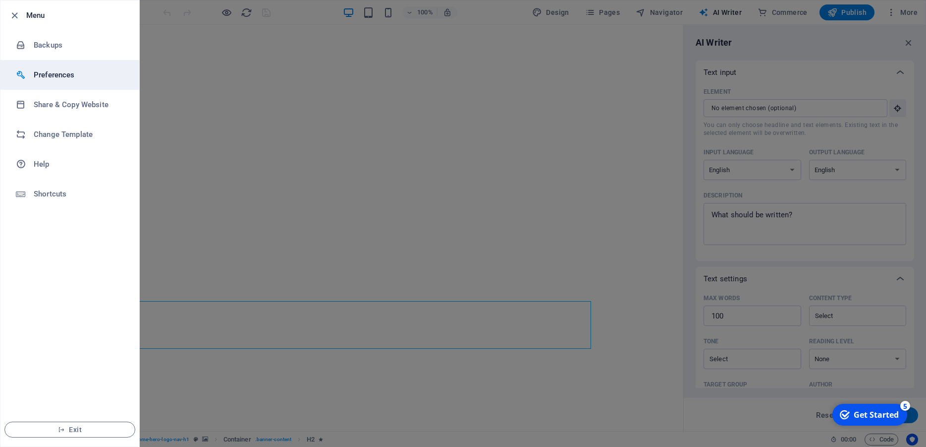
click at [56, 73] on h6 "Preferences" at bounding box center [80, 75] width 92 height 12
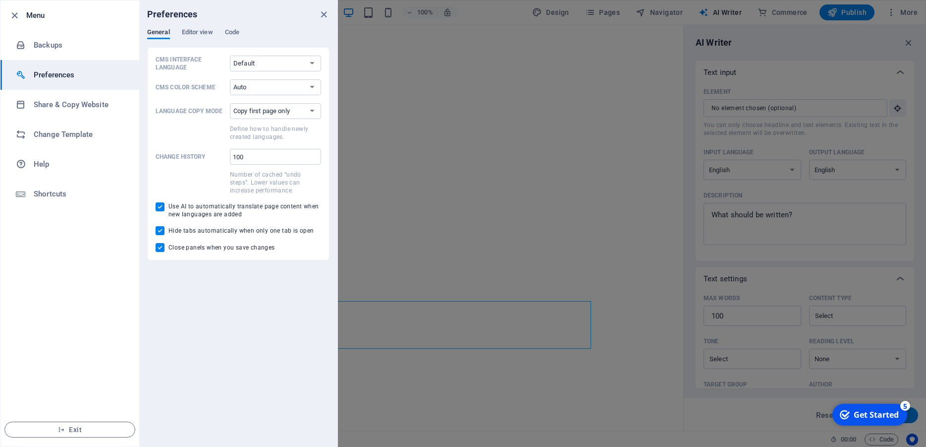
click at [56, 73] on h6 "Preferences" at bounding box center [80, 75] width 92 height 12
click at [324, 13] on icon "close" at bounding box center [323, 14] width 11 height 11
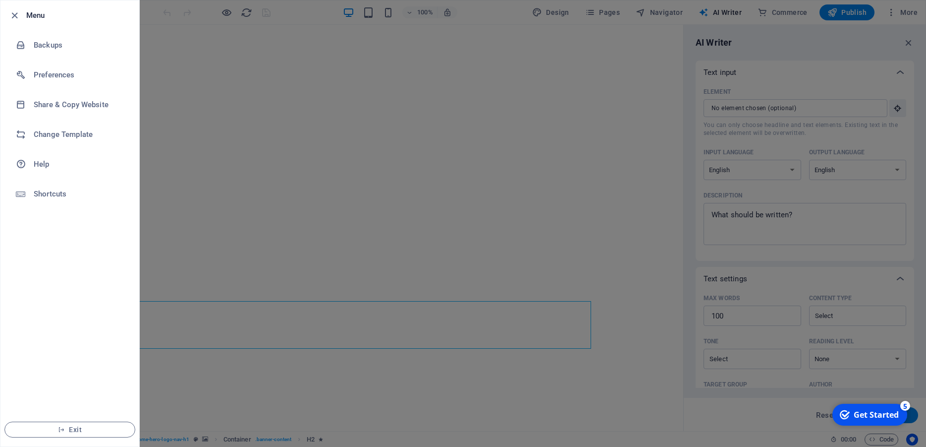
click at [757, 37] on div at bounding box center [463, 223] width 926 height 447
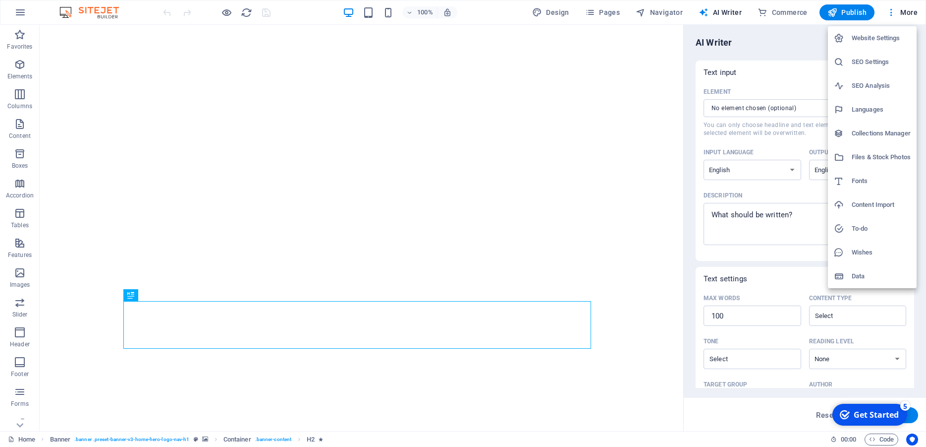
click at [884, 39] on h6 "Website Settings" at bounding box center [881, 38] width 59 height 12
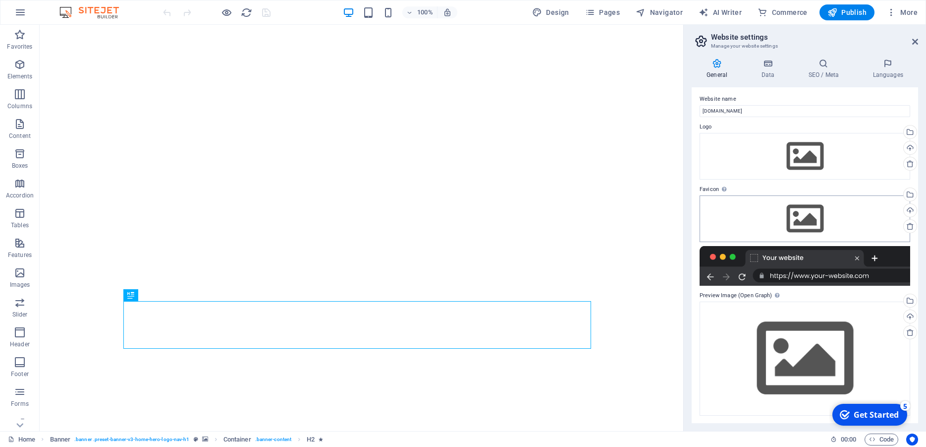
scroll to position [2, 0]
click at [0, 0] on span "More" at bounding box center [0, 0] width 0 height 0
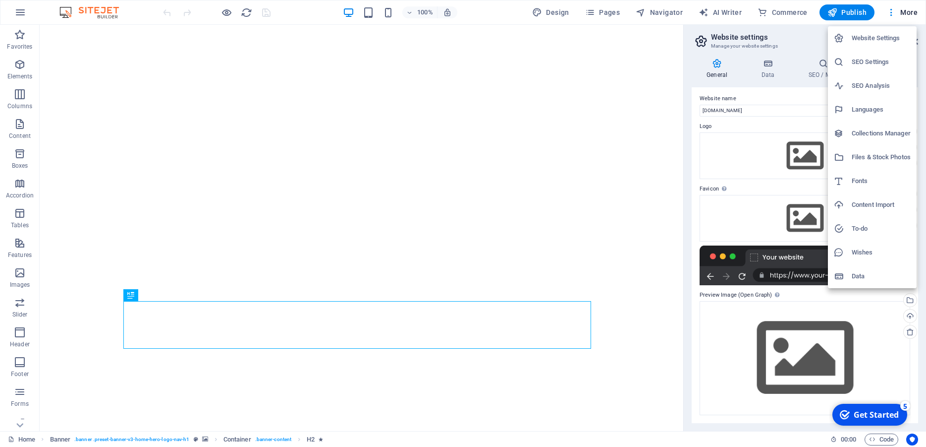
click at [892, 13] on div at bounding box center [463, 223] width 926 height 447
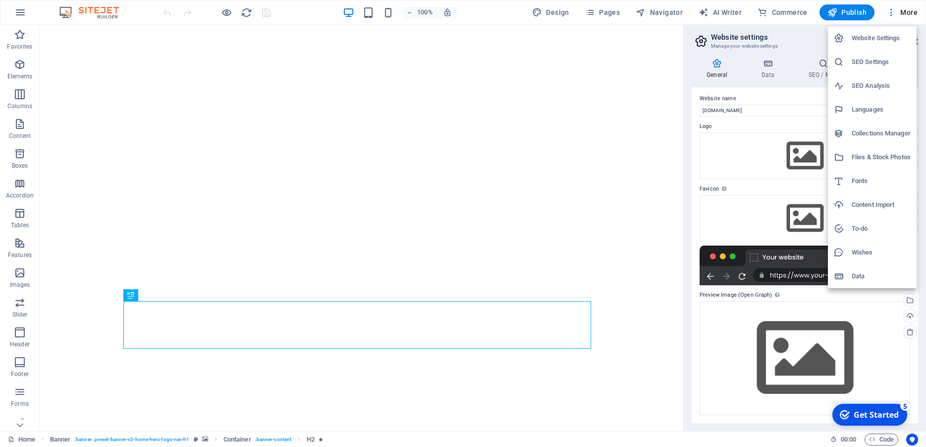
click at [892, 13] on div at bounding box center [463, 223] width 926 height 447
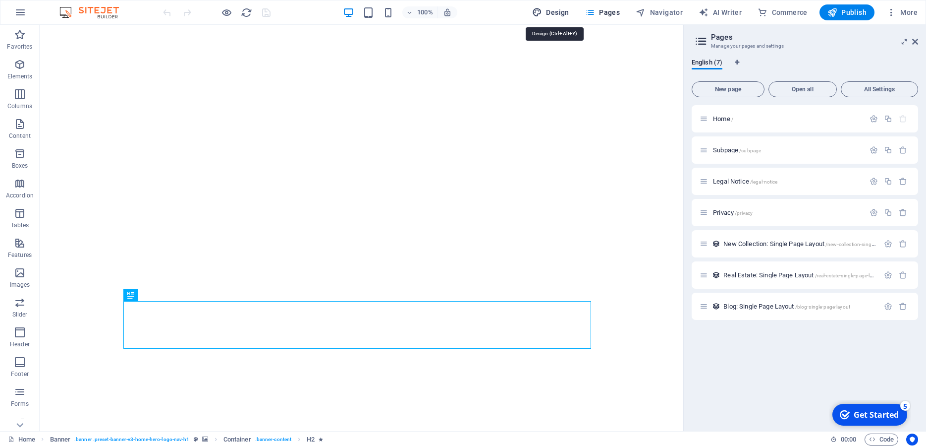
select select "rem"
select select "200"
select select "px"
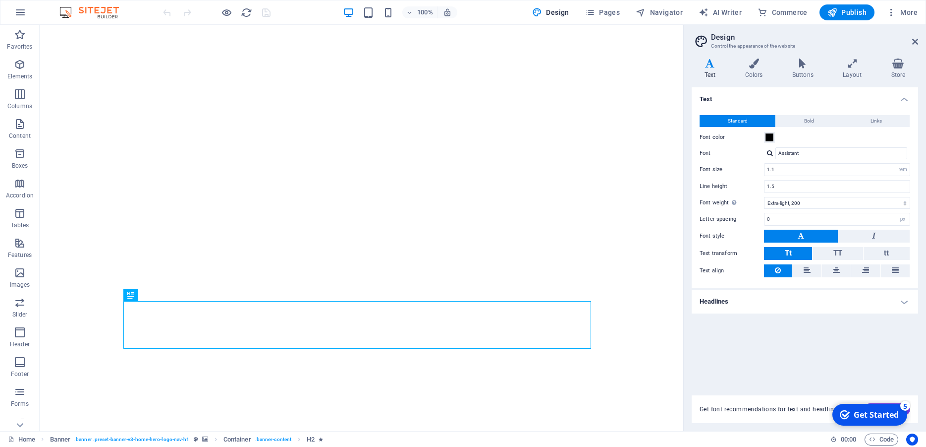
click at [518, 12] on div "100% Design Pages Navigator AI Writer Commerce Publish More" at bounding box center [541, 12] width 761 height 16
click at [14, 14] on icon "button" at bounding box center [20, 12] width 12 height 12
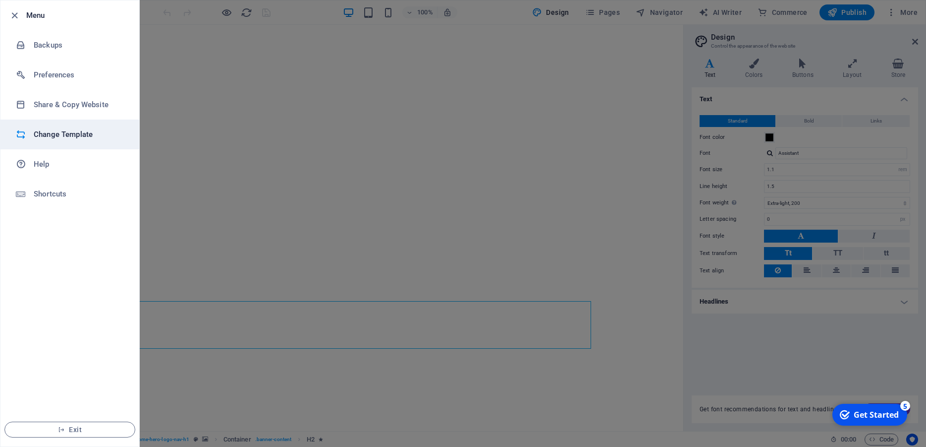
click at [92, 132] on h6 "Change Template" at bounding box center [80, 134] width 92 height 12
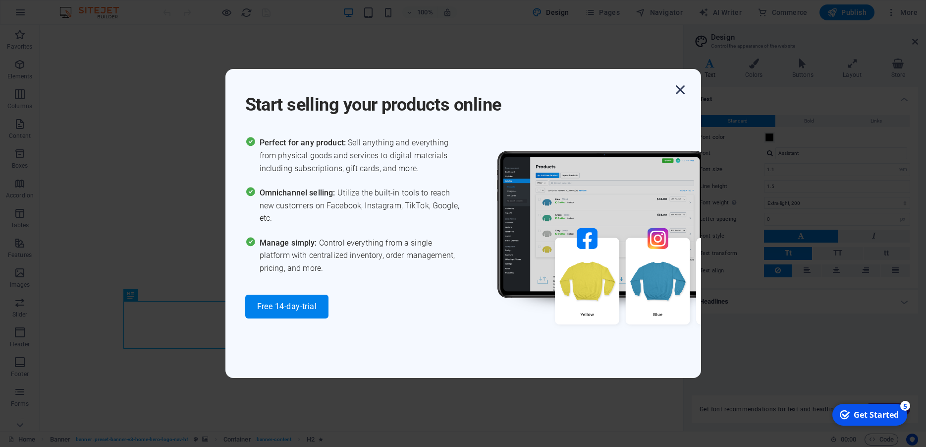
click at [681, 92] on icon "button" at bounding box center [681, 90] width 18 height 18
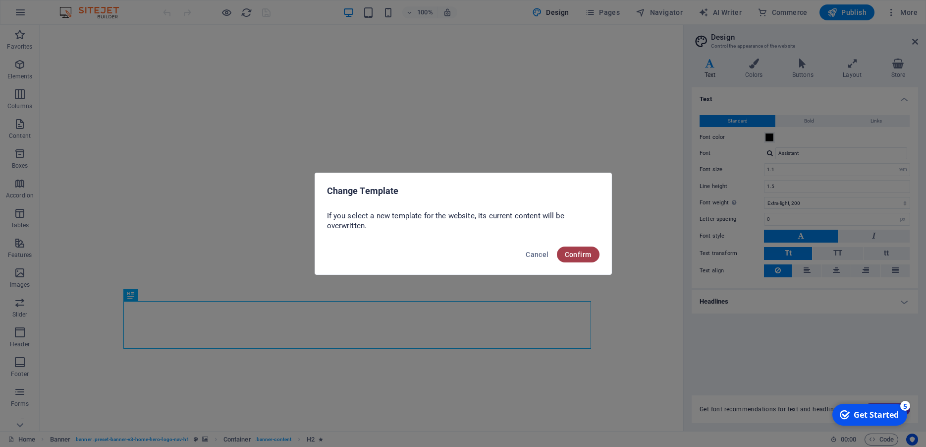
click at [564, 250] on button "Confirm" at bounding box center [578, 254] width 43 height 16
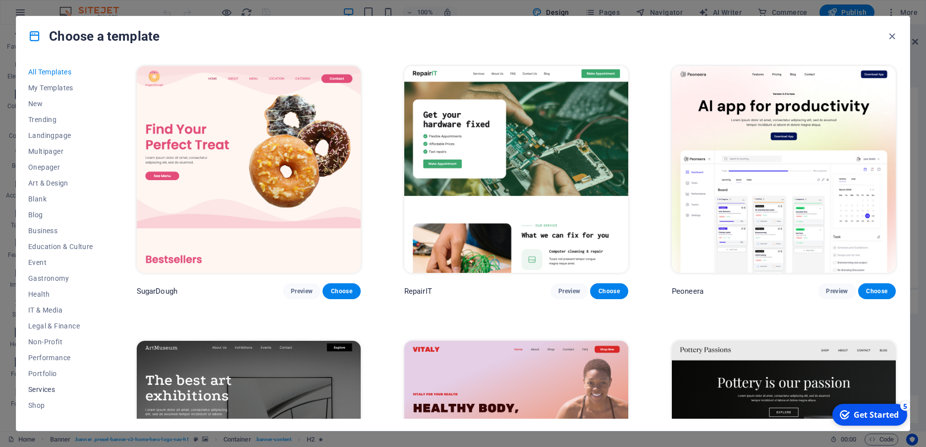
click at [44, 387] on span "Services" at bounding box center [60, 389] width 65 height 8
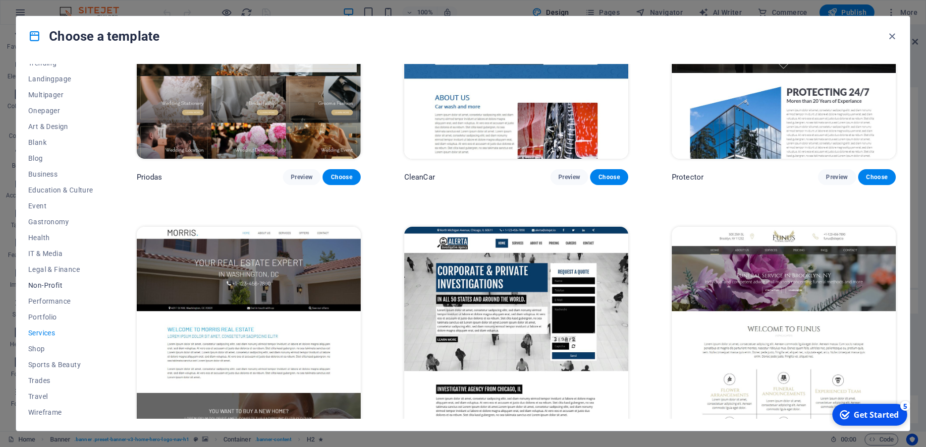
scroll to position [58, 0]
click at [45, 381] on span "Trades" at bounding box center [60, 379] width 65 height 8
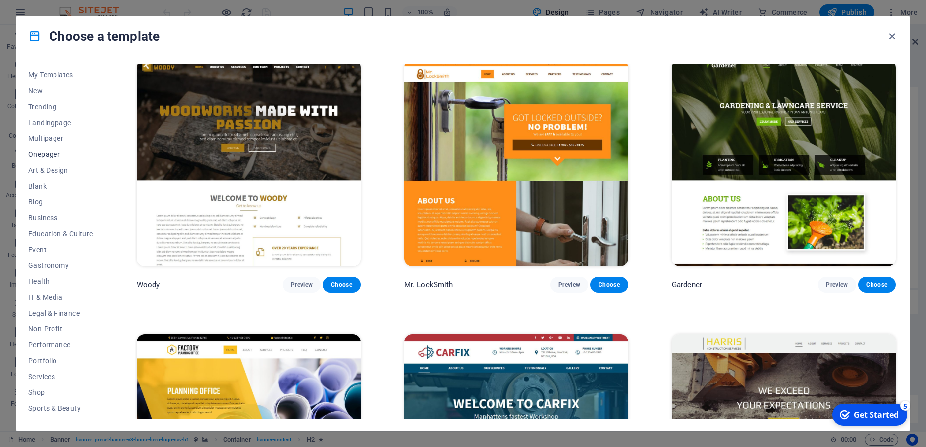
scroll to position [0, 0]
click at [34, 99] on button "New" at bounding box center [60, 104] width 65 height 16
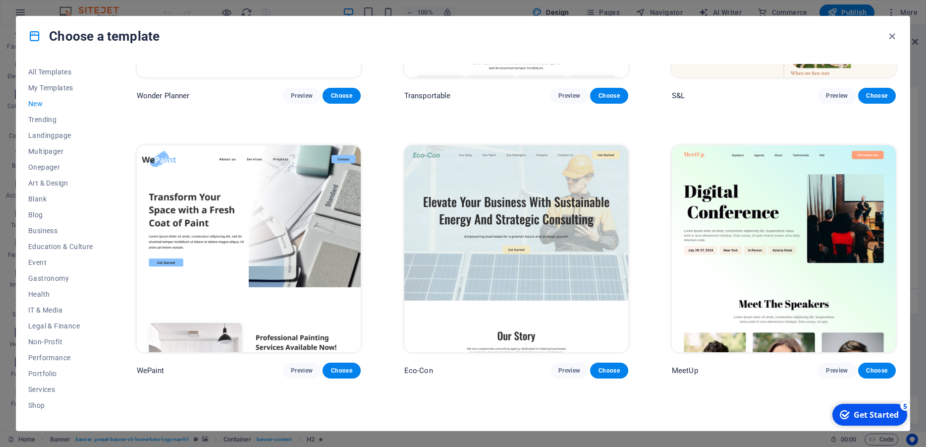
scroll to position [1039, 0]
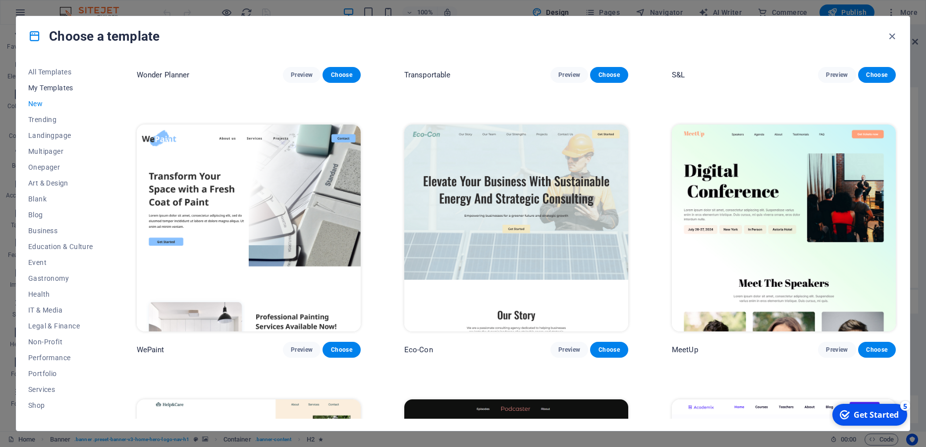
click at [57, 86] on span "My Templates" at bounding box center [60, 88] width 65 height 8
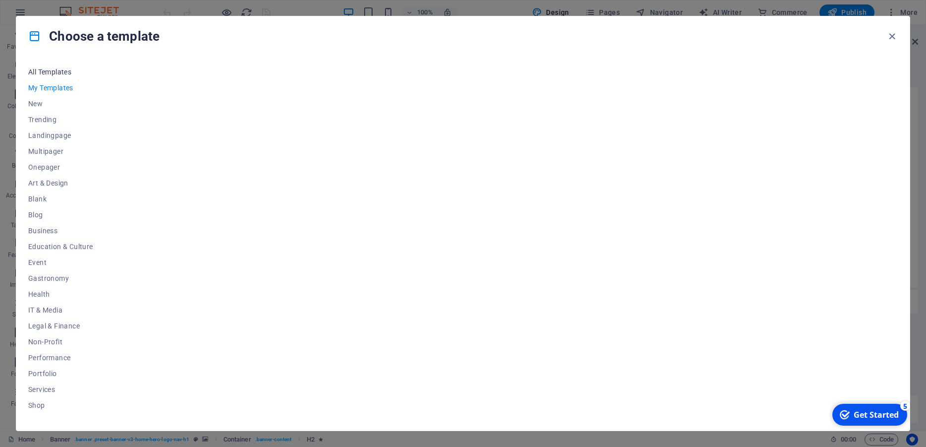
click at [57, 72] on span "All Templates" at bounding box center [60, 72] width 65 height 8
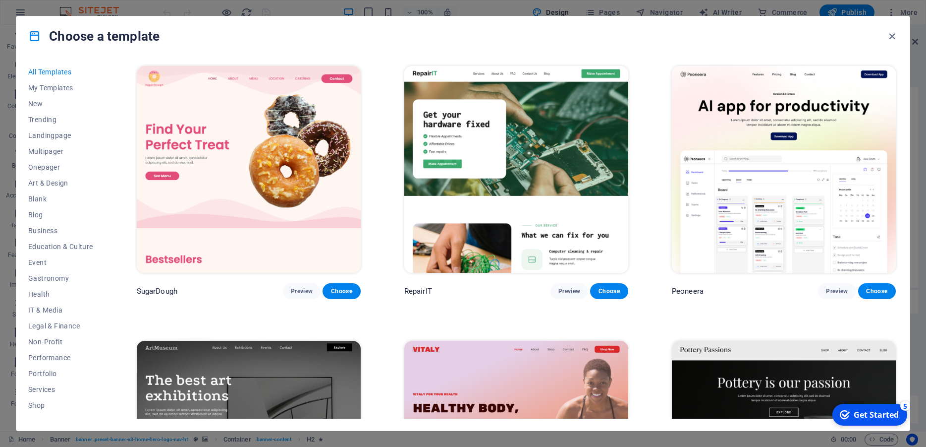
click at [853, 413] on div "checkmark Get Started 5" at bounding box center [869, 414] width 59 height 11
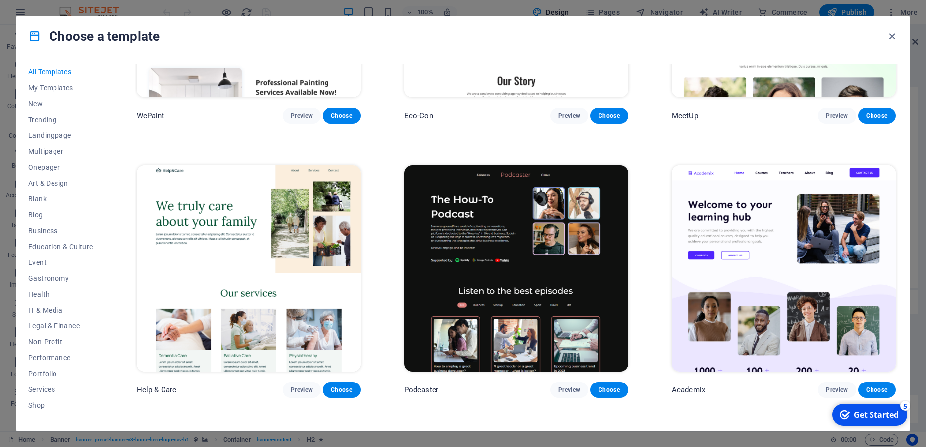
scroll to position [1294, 0]
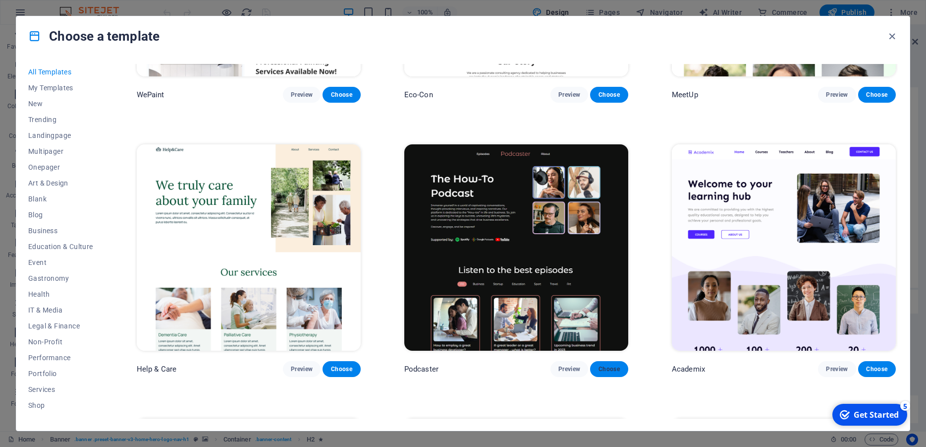
click at [608, 365] on span "Choose" at bounding box center [609, 369] width 22 height 8
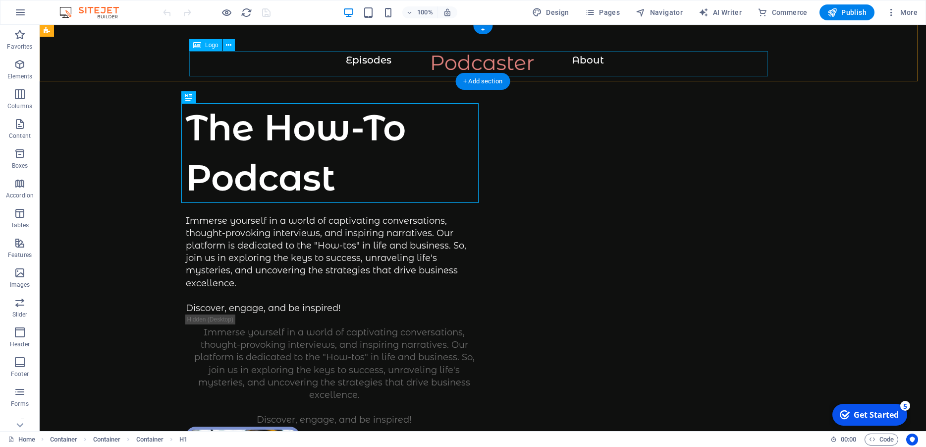
click at [531, 58] on div at bounding box center [482, 67] width 847 height 25
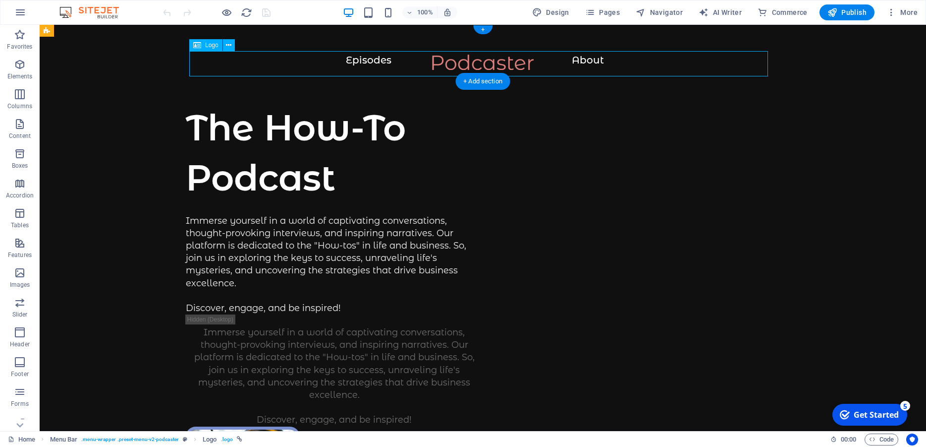
click at [392, 61] on div at bounding box center [482, 67] width 847 height 25
click at [0, 0] on icon at bounding box center [0, 0] width 0 height 0
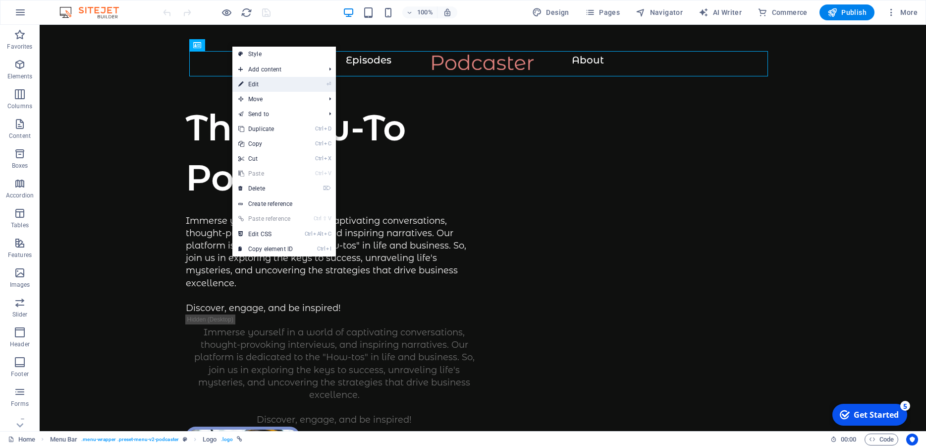
select select "px"
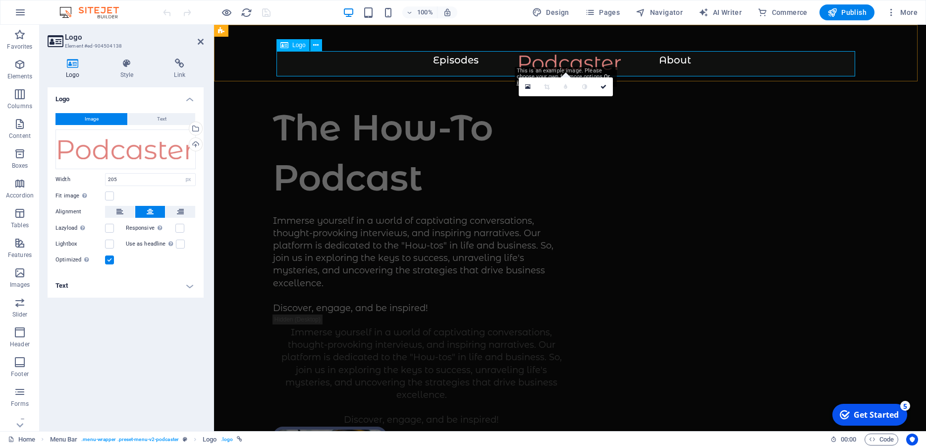
click at [703, 58] on div at bounding box center [570, 67] width 673 height 25
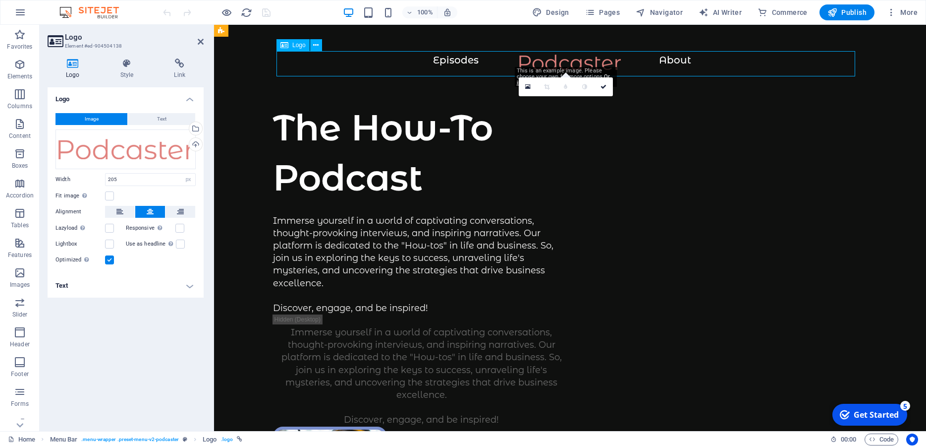
drag, startPoint x: 676, startPoint y: 60, endPoint x: 625, endPoint y: 61, distance: 51.1
click at [625, 61] on div at bounding box center [570, 67] width 673 height 25
click at [0, 0] on icon at bounding box center [0, 0] width 0 height 0
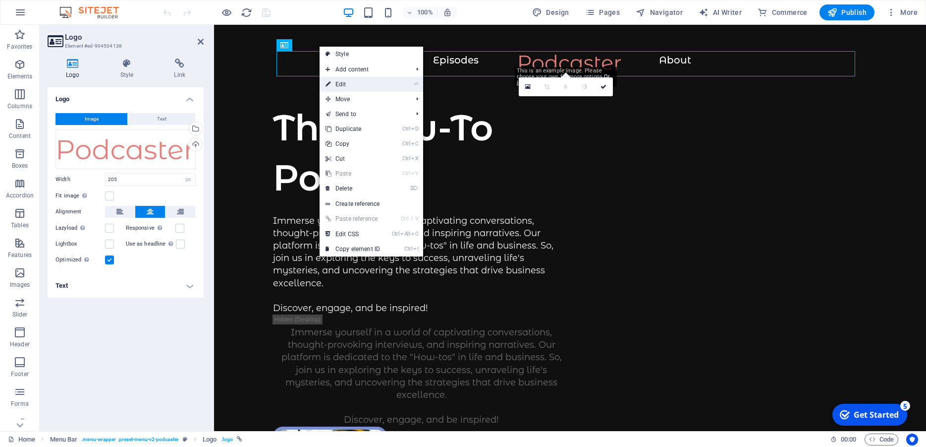
click at [353, 84] on link "⏎ Edit" at bounding box center [353, 84] width 66 height 15
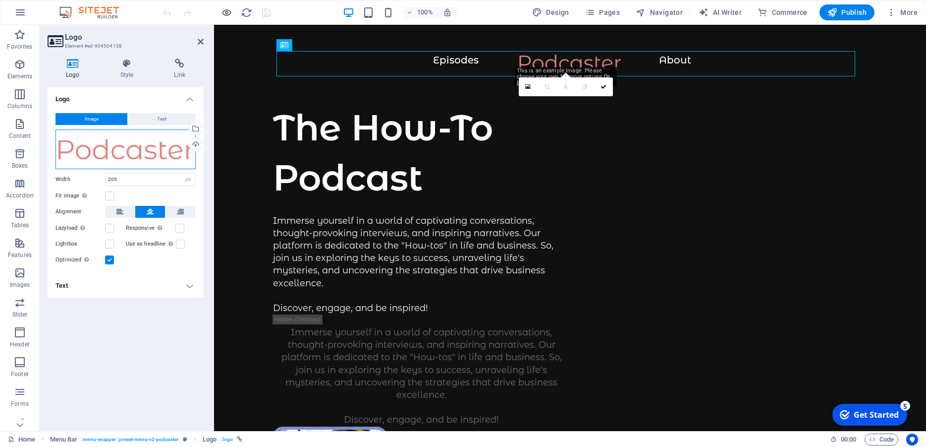
click at [180, 156] on div "Drag files here, click to choose files or select files from Files or our free s…" at bounding box center [126, 149] width 140 height 40
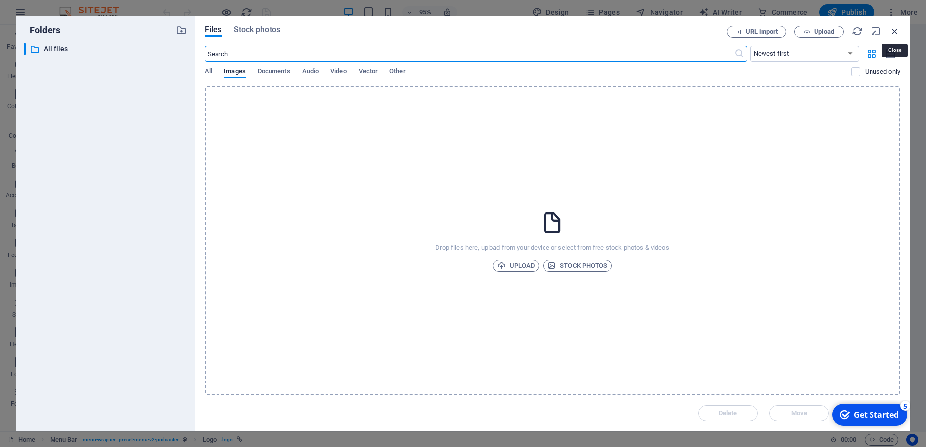
click at [899, 31] on icon "button" at bounding box center [895, 31] width 11 height 11
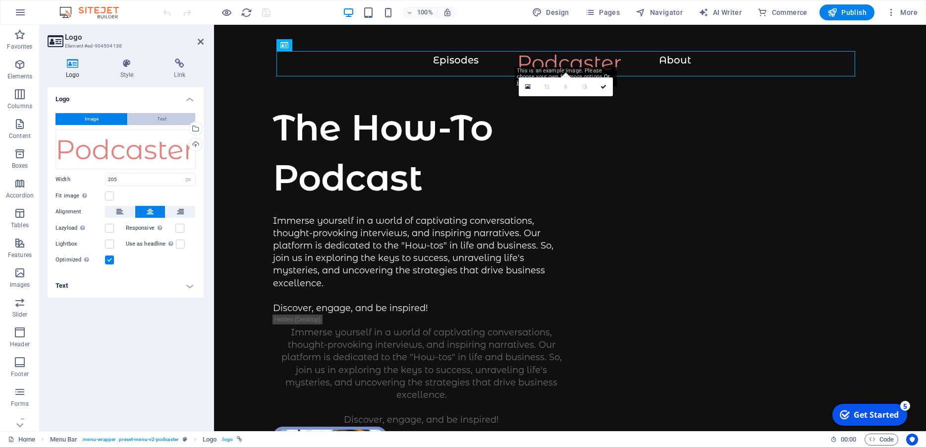
click at [169, 118] on button "Text" at bounding box center [161, 119] width 67 height 12
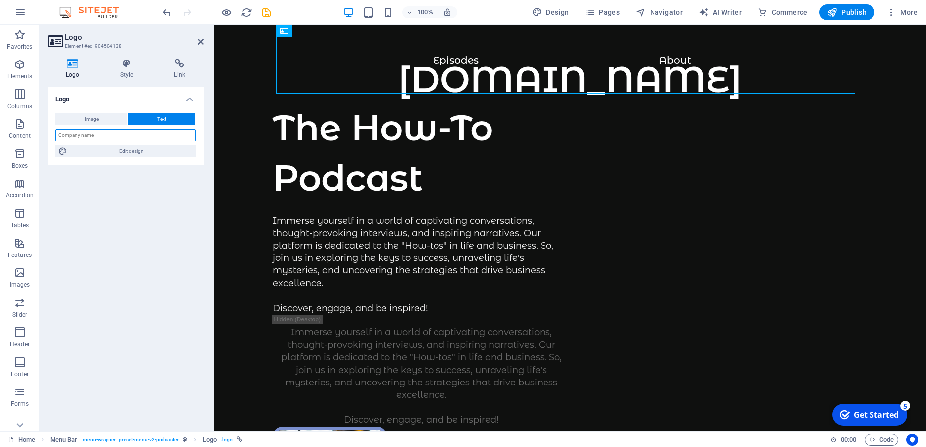
click at [140, 136] on input "text" at bounding box center [126, 135] width 140 height 12
click at [126, 71] on h4 "Style" at bounding box center [129, 68] width 54 height 21
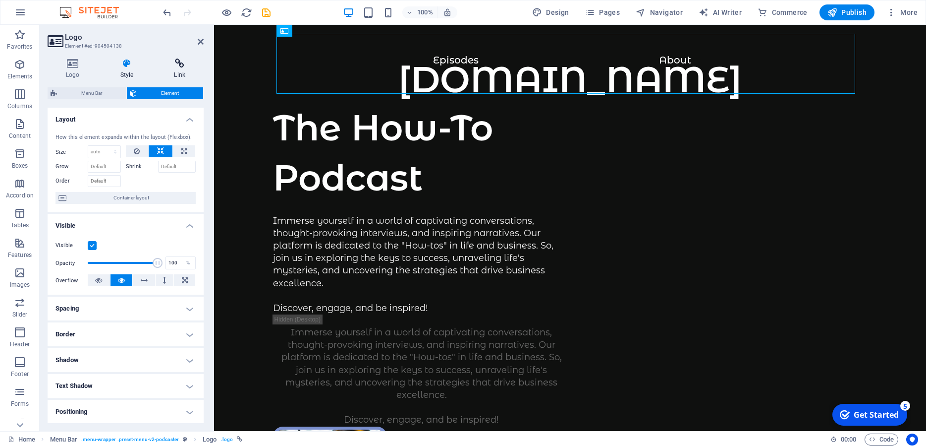
click at [183, 68] on icon at bounding box center [180, 63] width 48 height 10
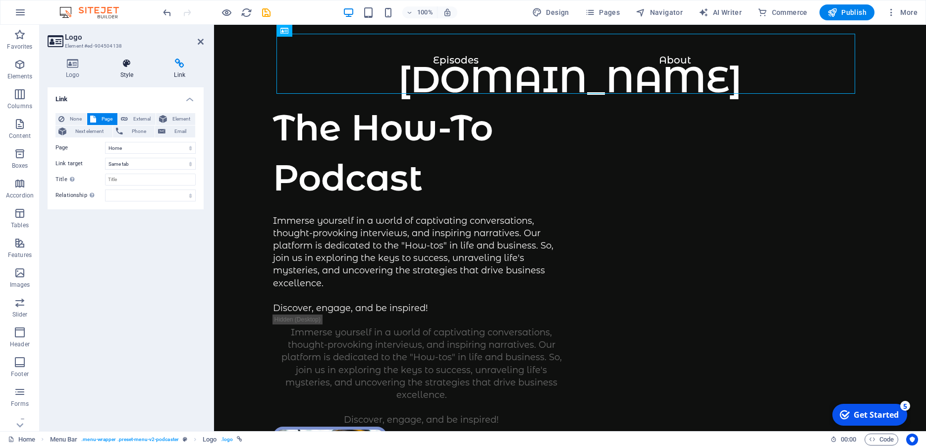
click at [132, 64] on icon at bounding box center [127, 63] width 50 height 10
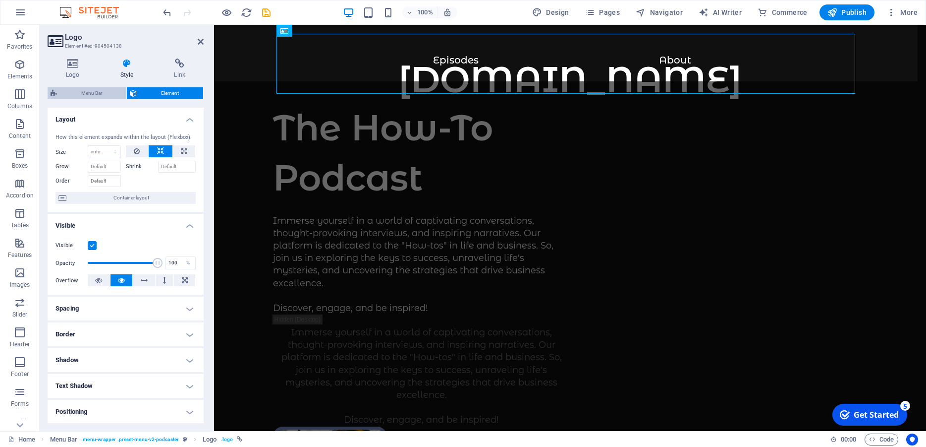
click at [103, 96] on span "Menu Bar" at bounding box center [91, 93] width 63 height 12
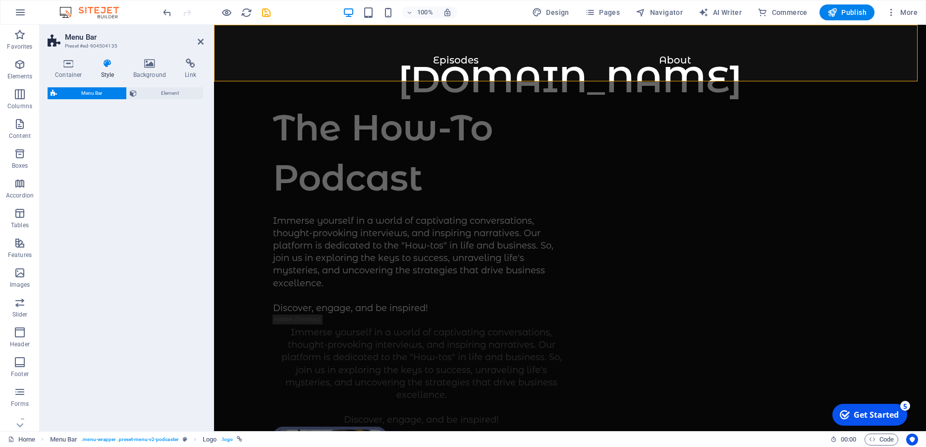
select select "px"
select select "rem"
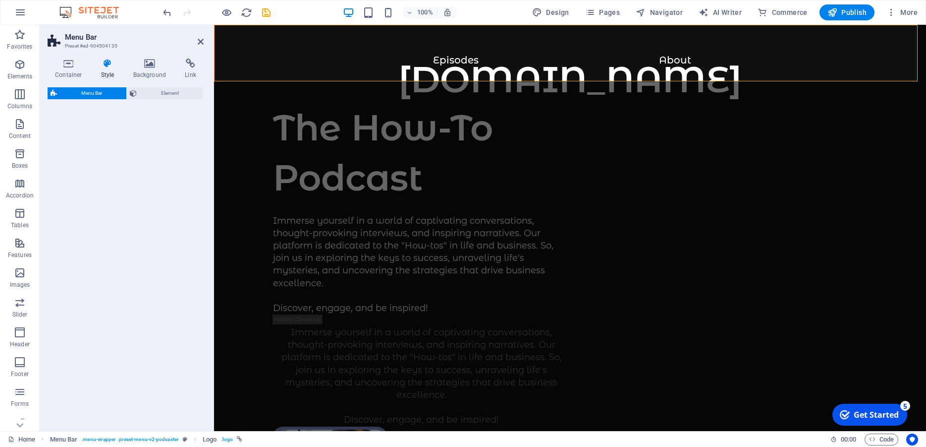
select select "px"
select select "rem"
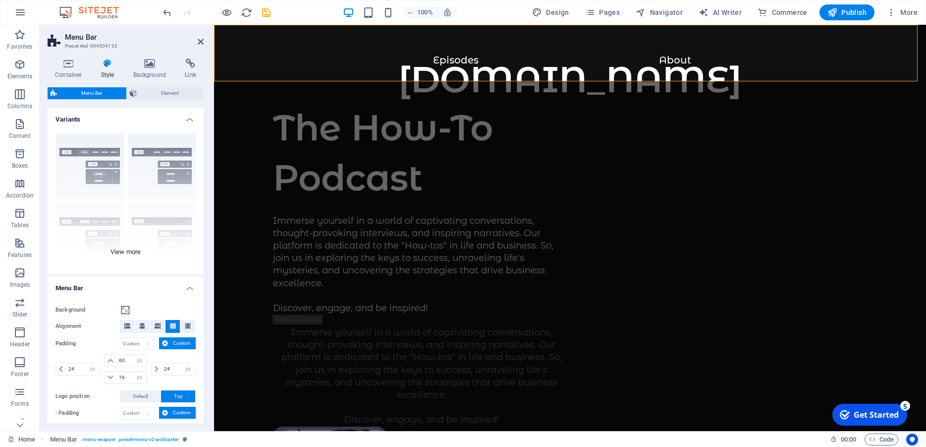
click at [88, 152] on div "Border Centered Default Fixed Loki Trigger Wide XXL" at bounding box center [126, 199] width 156 height 149
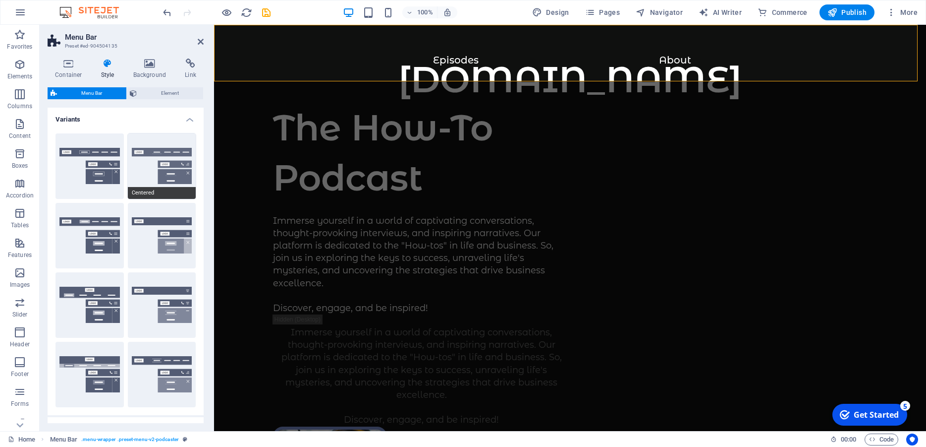
click at [142, 154] on button "Centered" at bounding box center [162, 165] width 68 height 65
type input "1"
select select "rem"
type input "1"
select select "rem"
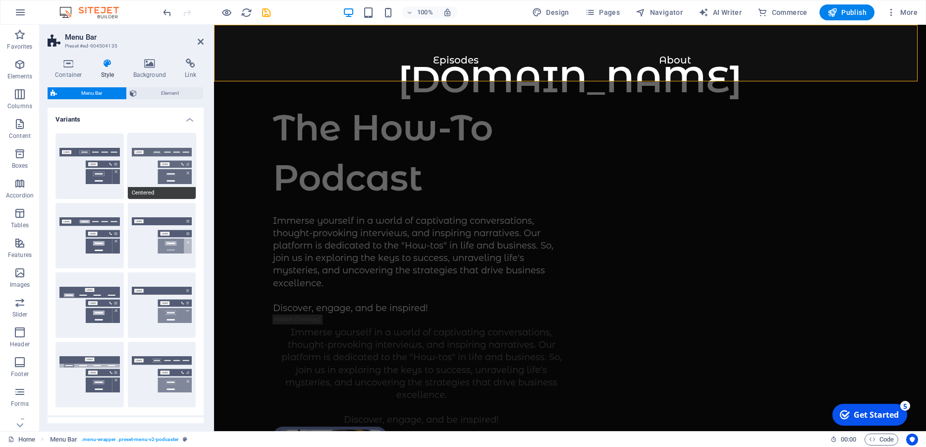
type input "1"
select select "rem"
type input "1"
select select "rem"
type input "1"
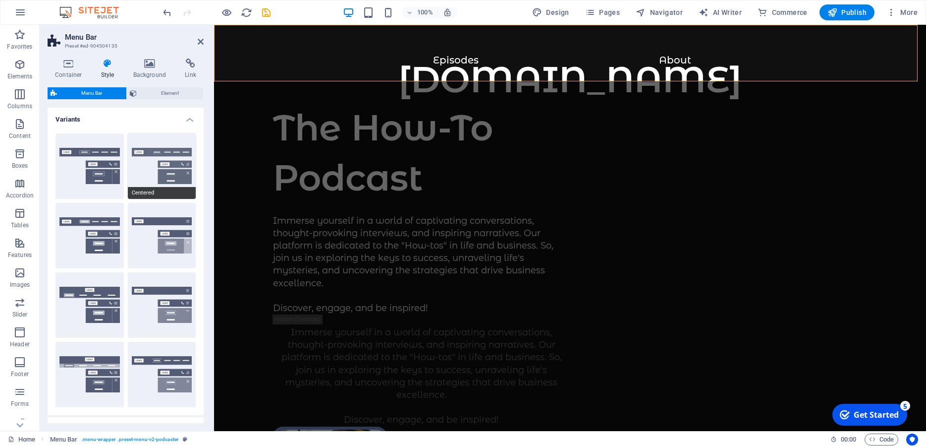
select select "rem"
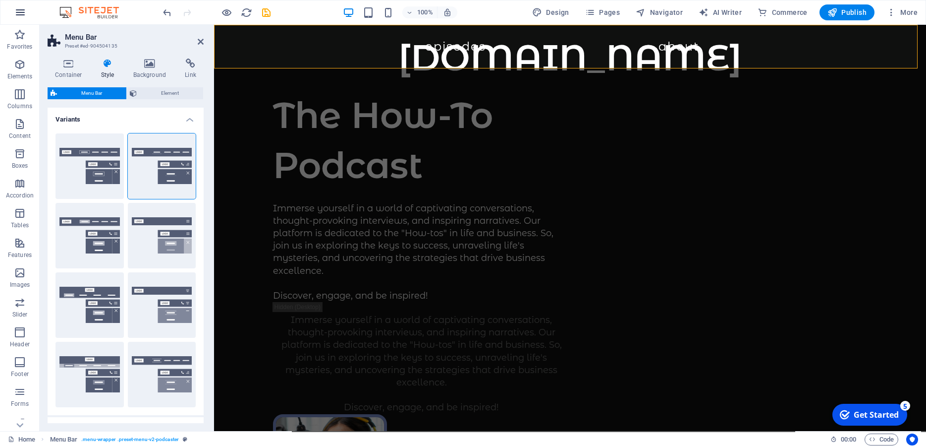
click at [0, 0] on icon "button" at bounding box center [0, 0] width 0 height 0
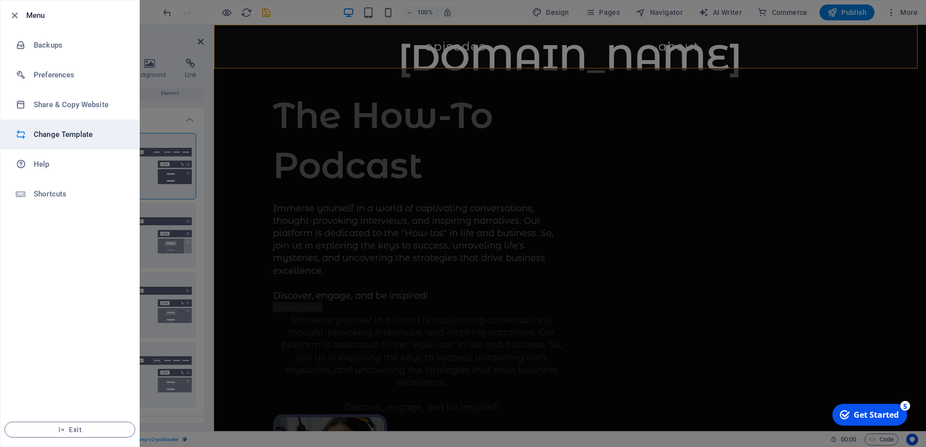
click at [58, 133] on h6 "Change Template" at bounding box center [80, 134] width 92 height 12
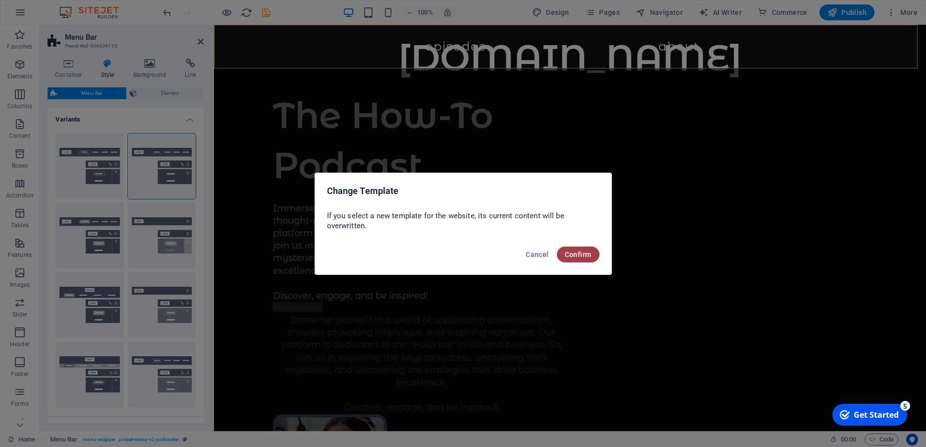
click at [568, 253] on span "Confirm" at bounding box center [578, 254] width 27 height 8
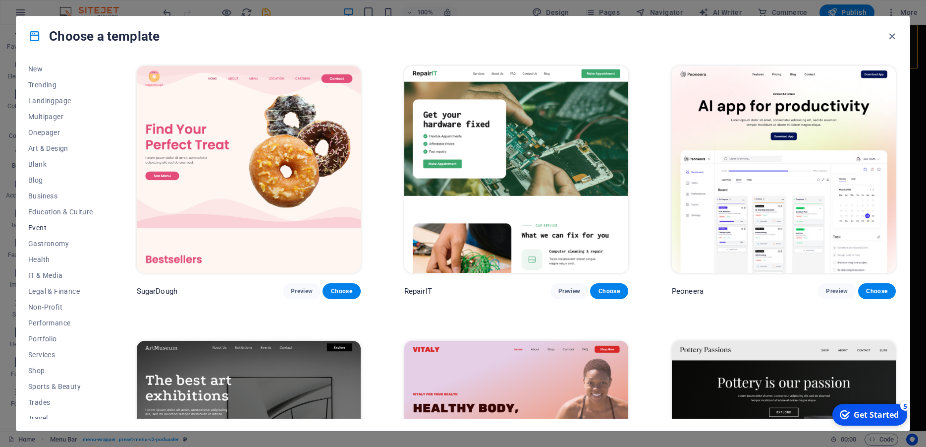
scroll to position [58, 0]
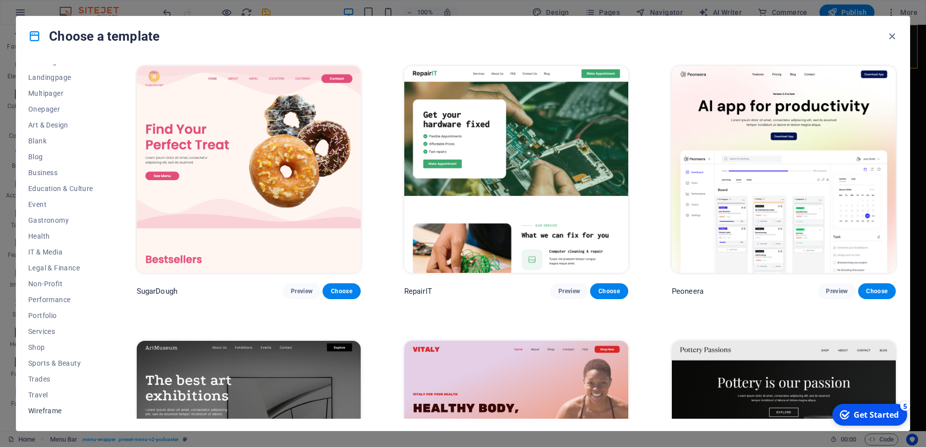
click at [48, 410] on span "Wireframe" at bounding box center [60, 410] width 65 height 8
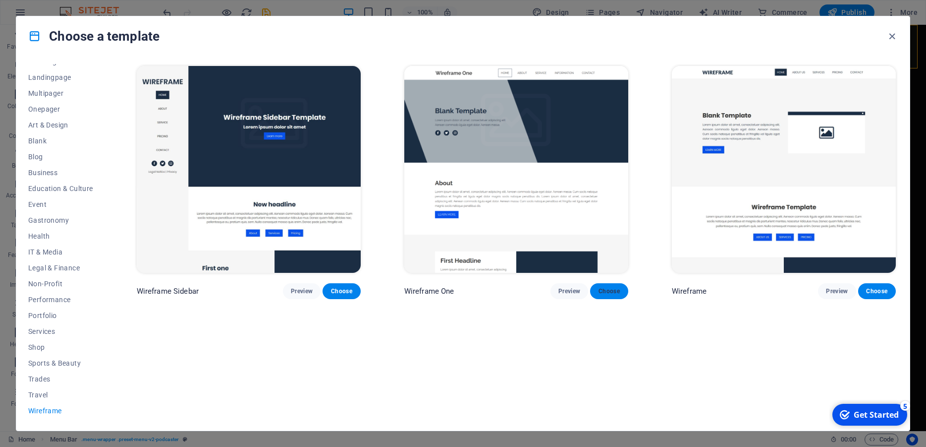
click at [606, 287] on span "Choose" at bounding box center [609, 291] width 22 height 8
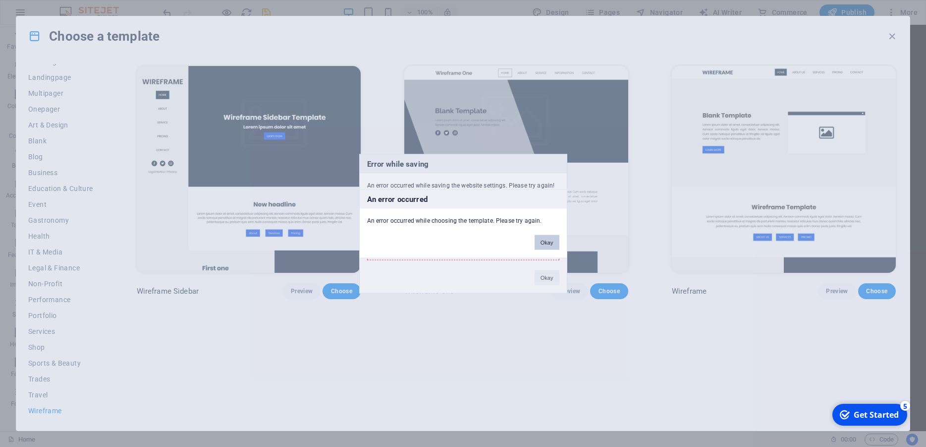
click at [550, 243] on button "Okay" at bounding box center [547, 241] width 25 height 15
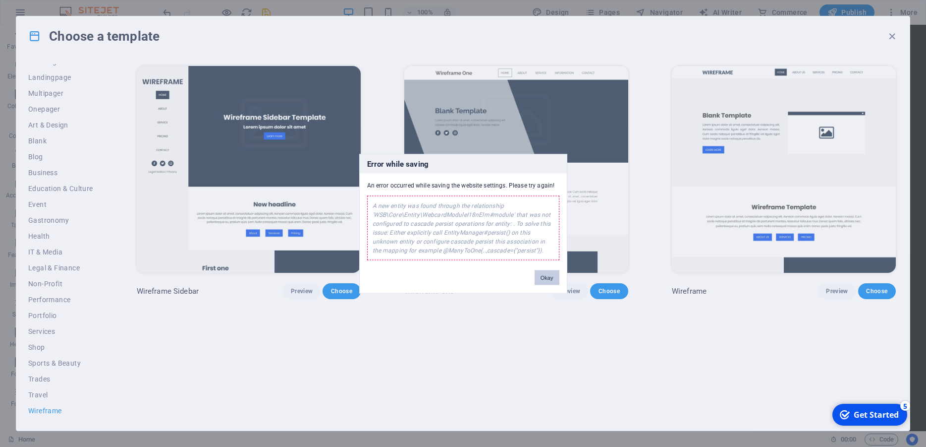
click at [542, 278] on button "Okay" at bounding box center [547, 277] width 25 height 15
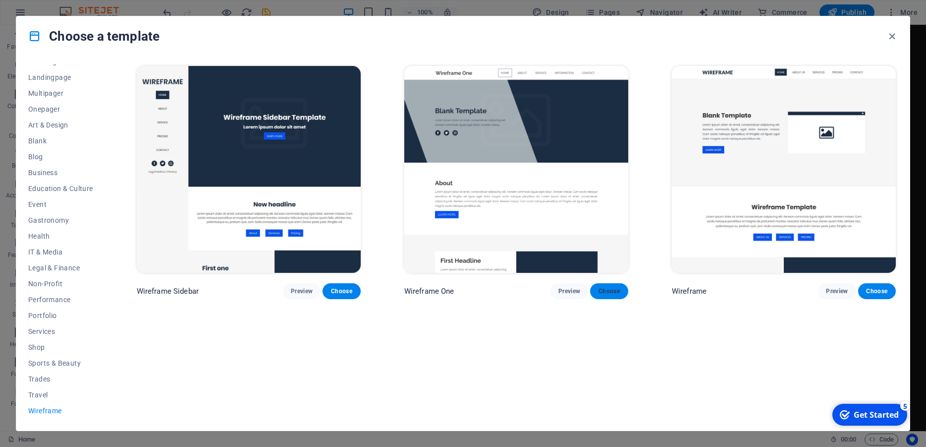
click at [606, 287] on span "Choose" at bounding box center [609, 291] width 22 height 8
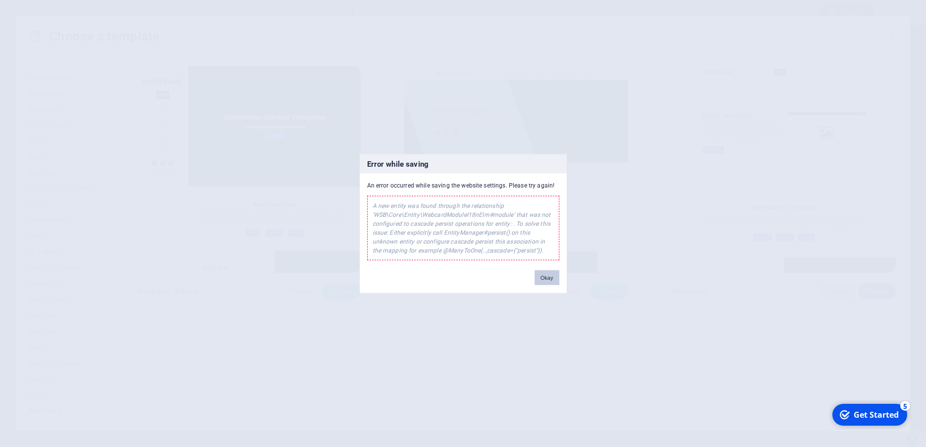
click at [550, 275] on button "Okay" at bounding box center [547, 277] width 25 height 15
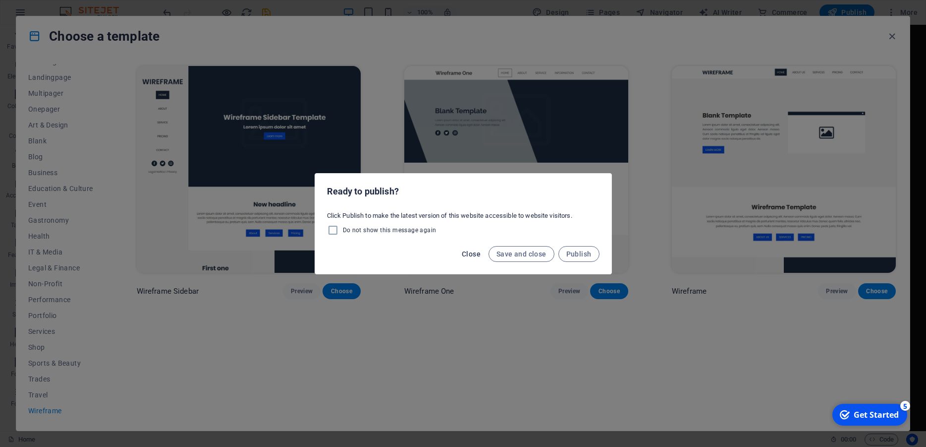
click at [469, 257] on span "Close" at bounding box center [471, 254] width 19 height 8
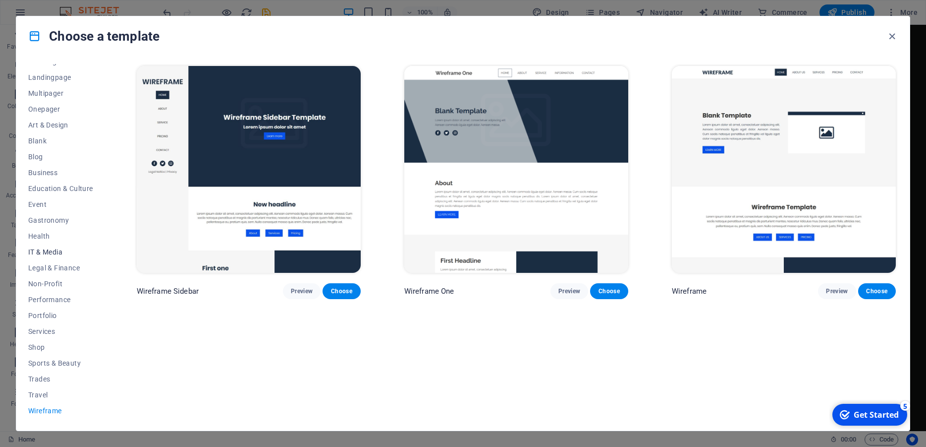
click at [50, 250] on span "IT & Media" at bounding box center [60, 252] width 65 height 8
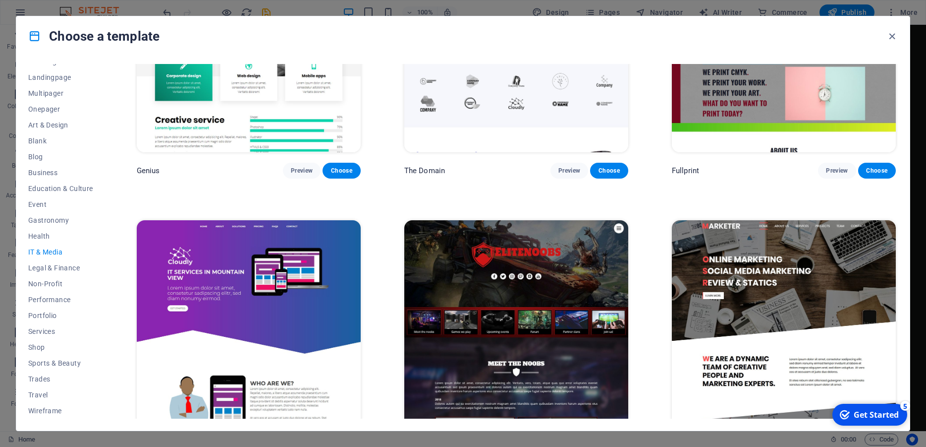
scroll to position [684, 0]
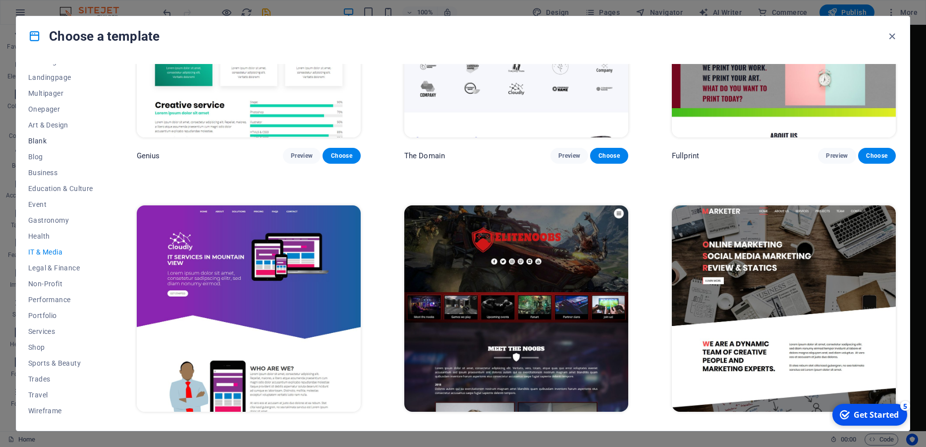
click at [45, 142] on span "Blank" at bounding box center [60, 141] width 65 height 8
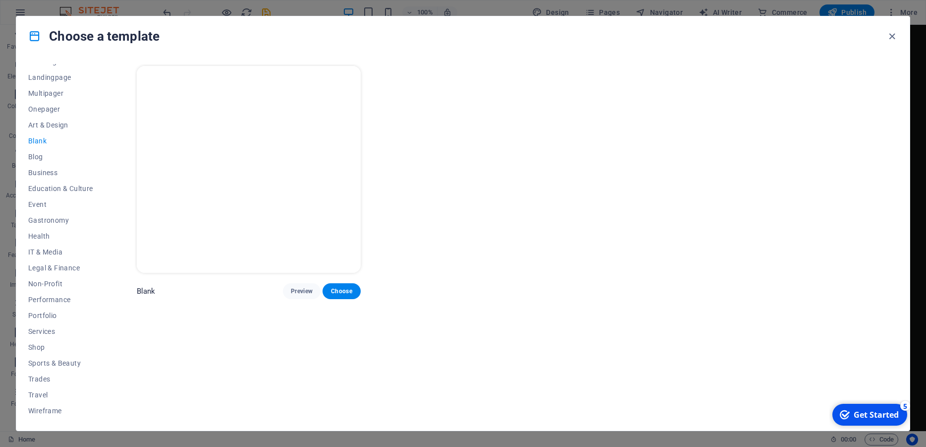
scroll to position [0, 0]
click at [41, 157] on span "Blog" at bounding box center [60, 157] width 65 height 8
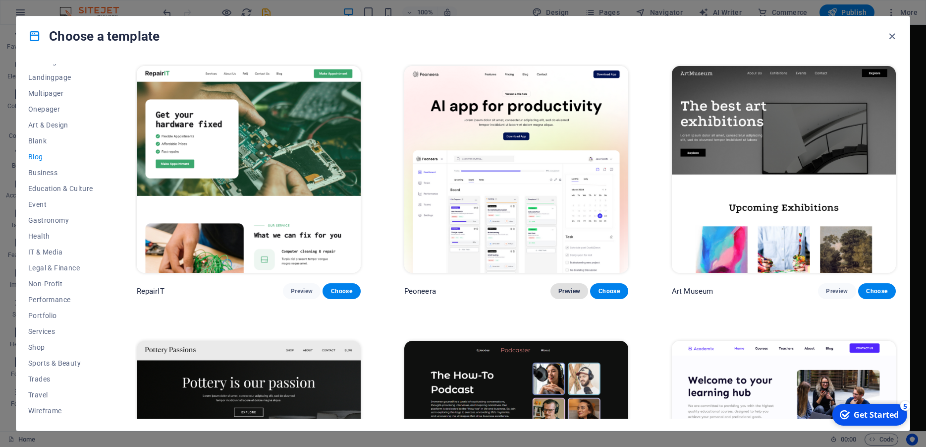
click at [569, 287] on span "Preview" at bounding box center [570, 291] width 22 height 8
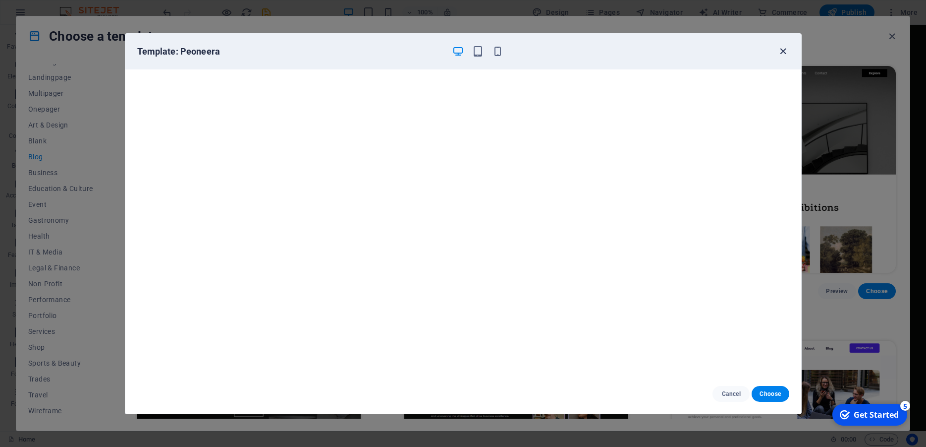
click at [782, 49] on icon "button" at bounding box center [783, 51] width 11 height 11
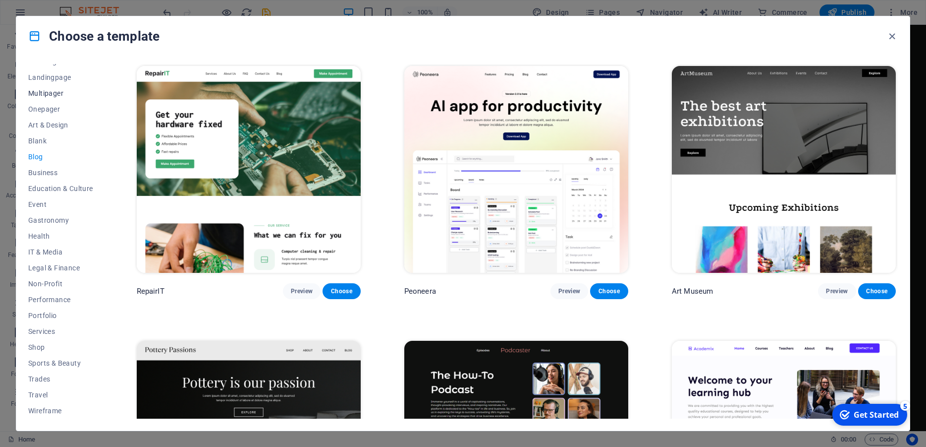
click at [52, 91] on span "Multipager" at bounding box center [60, 93] width 65 height 8
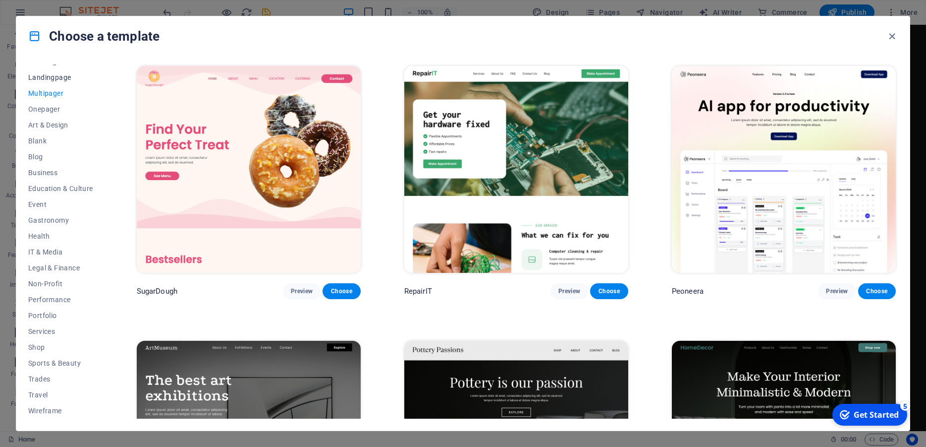
click at [58, 79] on span "Landingpage" at bounding box center [60, 77] width 65 height 8
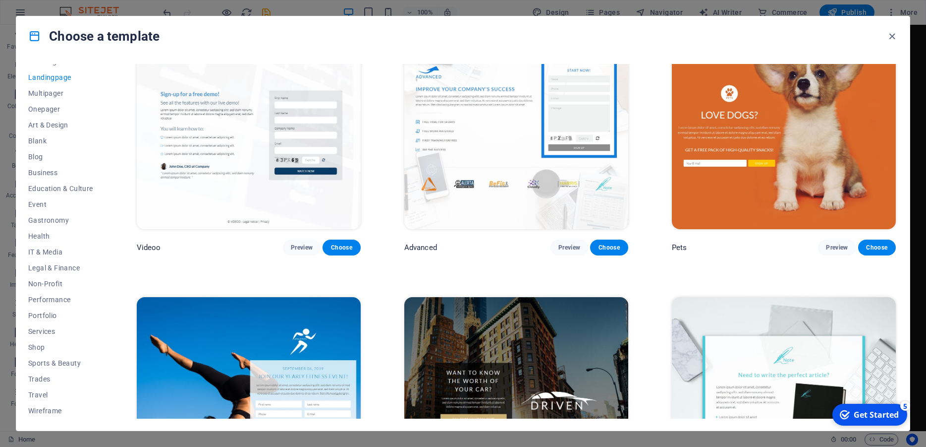
scroll to position [580, 0]
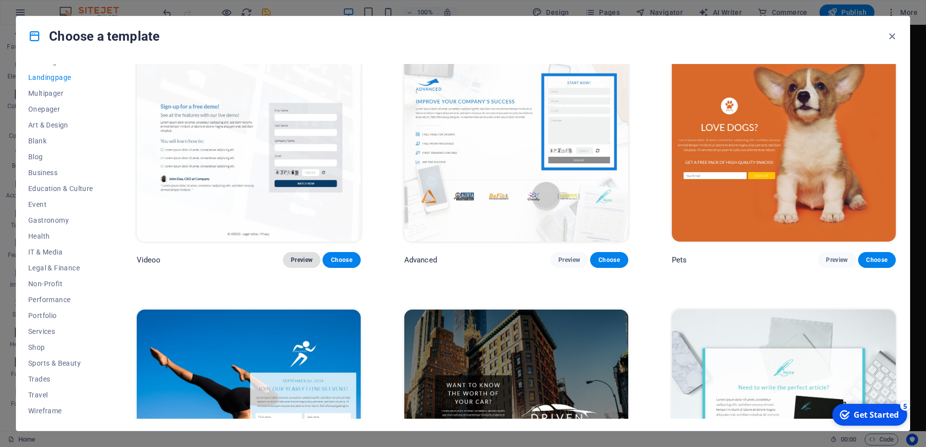
click at [302, 256] on span "Preview" at bounding box center [302, 260] width 22 height 8
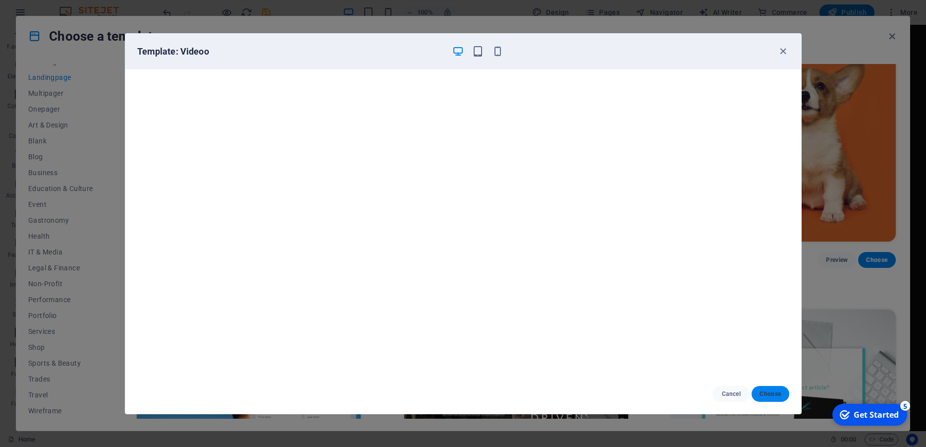
click at [767, 393] on span "Choose" at bounding box center [770, 394] width 21 height 8
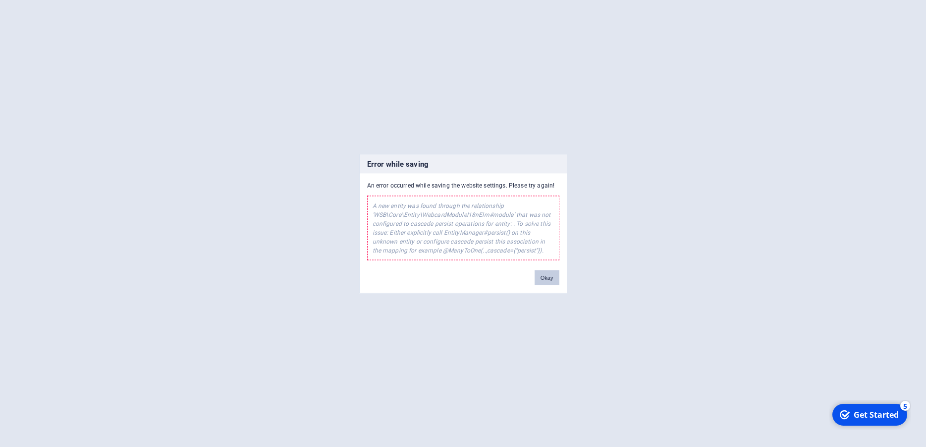
click at [547, 281] on button "Okay" at bounding box center [547, 277] width 25 height 15
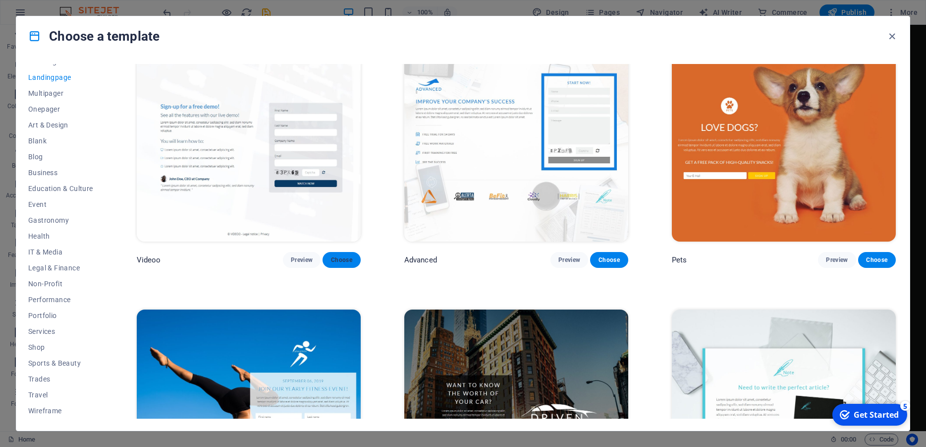
click at [342, 256] on span "Choose" at bounding box center [342, 260] width 22 height 8
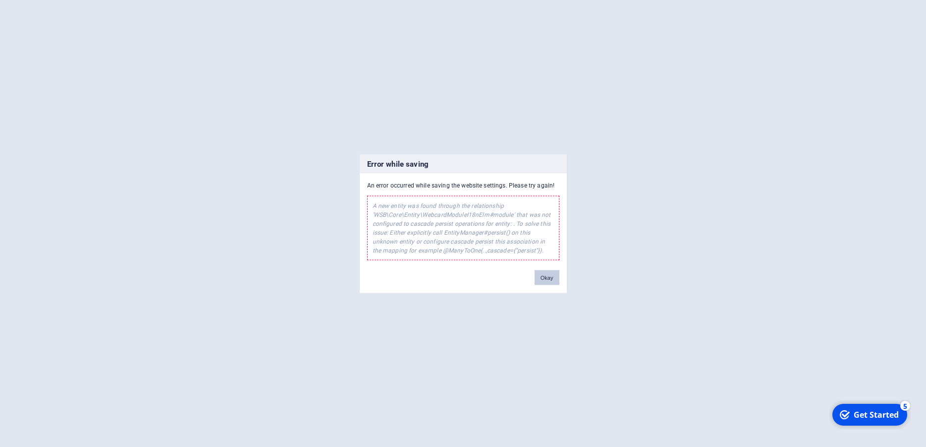
click at [542, 278] on button "Okay" at bounding box center [547, 277] width 25 height 15
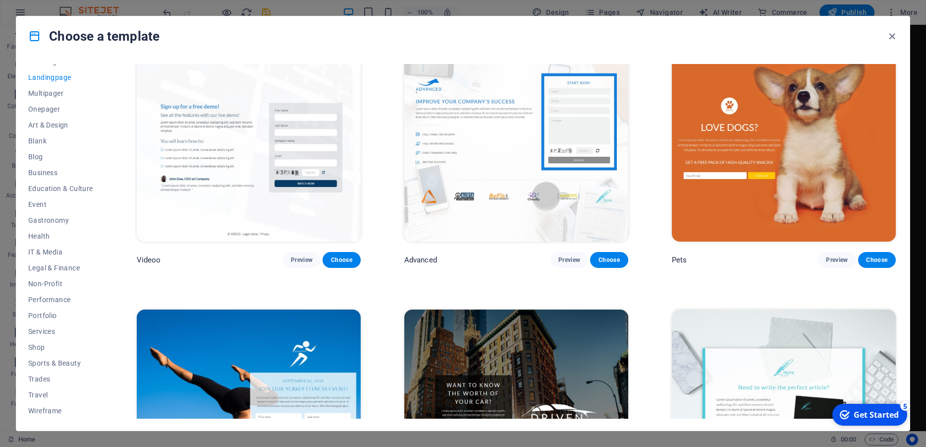
click at [287, 169] on img at bounding box center [249, 138] width 224 height 207
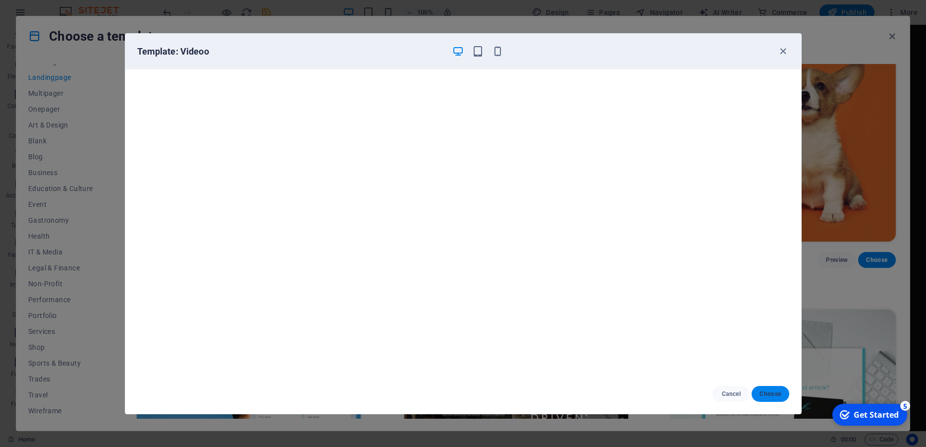
click at [771, 394] on span "Choose" at bounding box center [770, 394] width 21 height 8
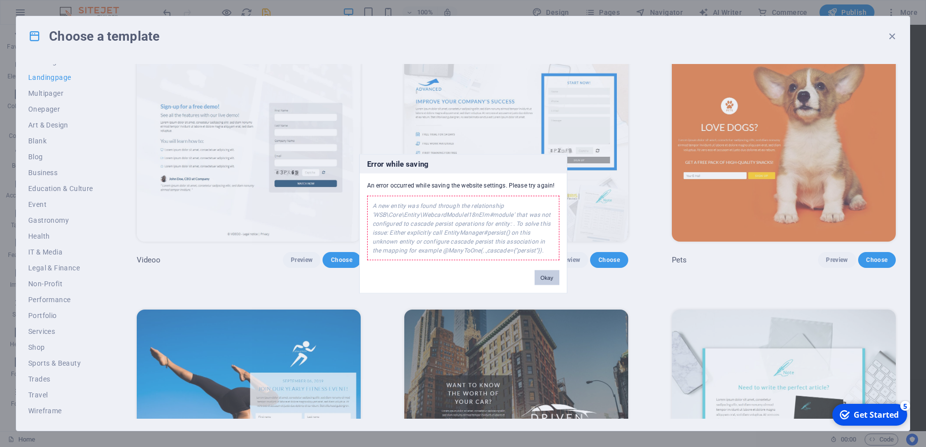
click at [546, 278] on button "Okay" at bounding box center [547, 277] width 25 height 15
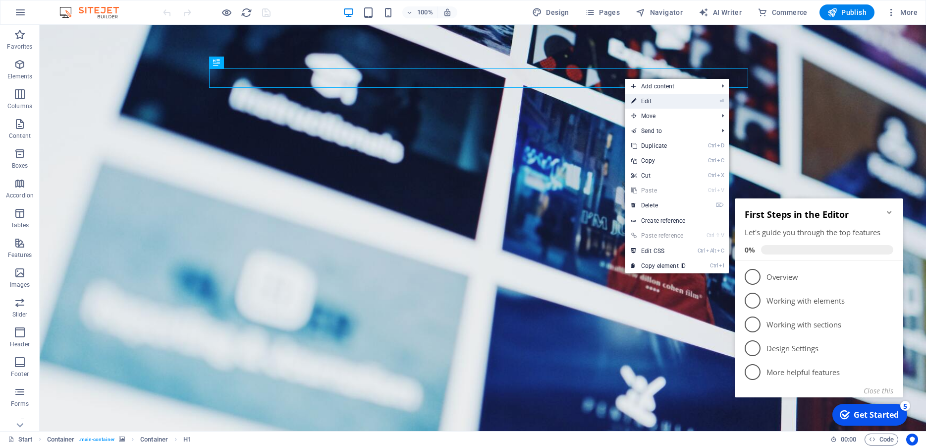
click at [654, 100] on link "⏎ Edit" at bounding box center [659, 101] width 66 height 15
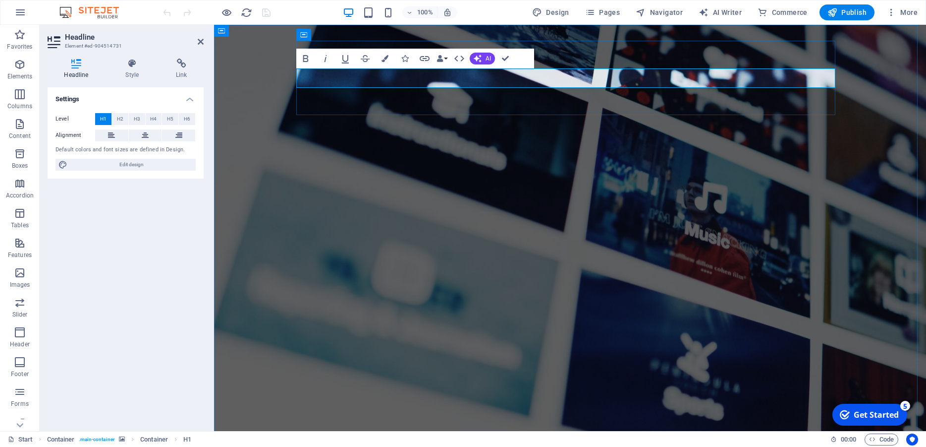
drag, startPoint x: 746, startPoint y: 79, endPoint x: 394, endPoint y: 79, distance: 352.4
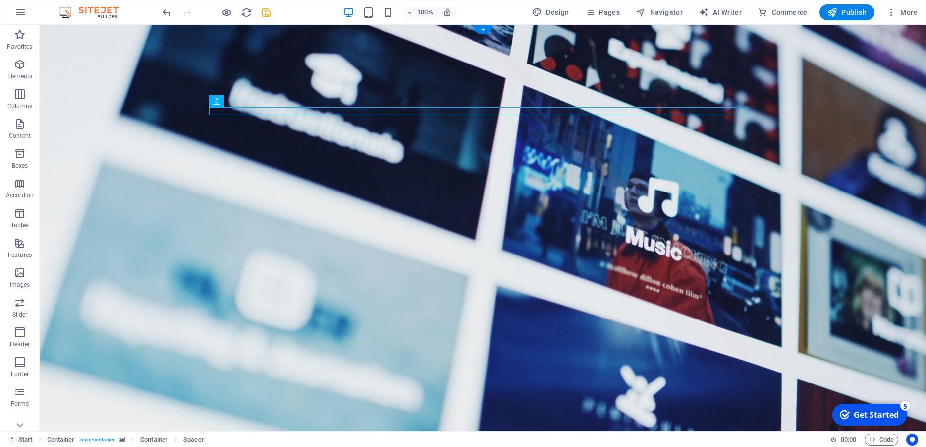
click at [143, 112] on figure at bounding box center [483, 249] width 887 height 448
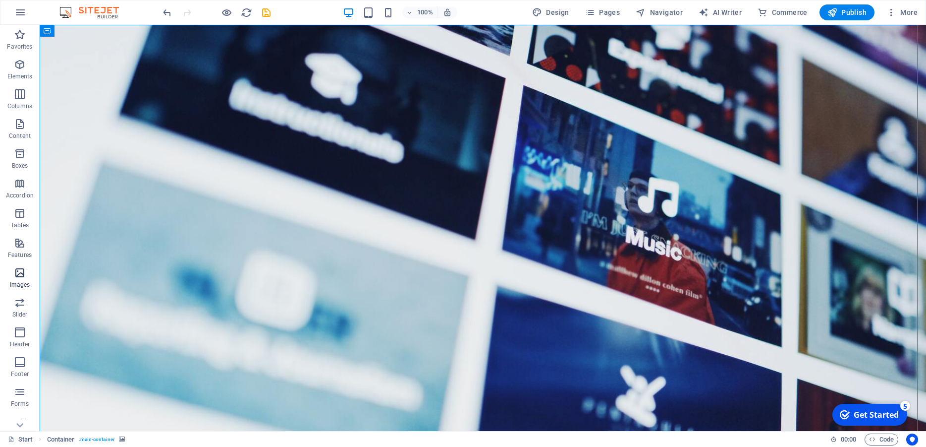
click at [24, 273] on icon "button" at bounding box center [20, 273] width 12 height 12
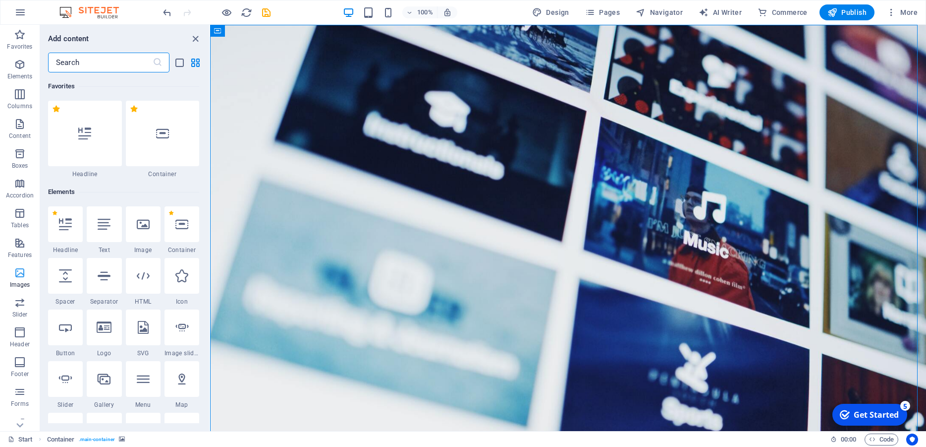
scroll to position [5036, 0]
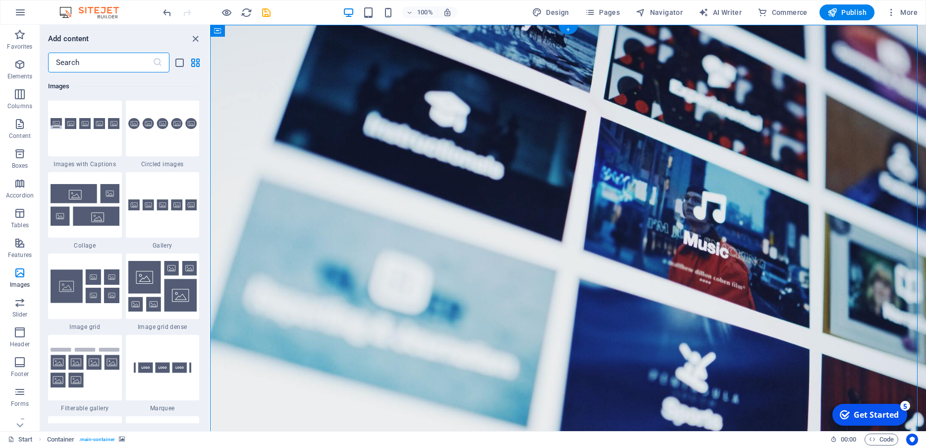
click at [265, 84] on figure at bounding box center [568, 249] width 716 height 448
click at [192, 38] on icon "close panel" at bounding box center [195, 38] width 11 height 11
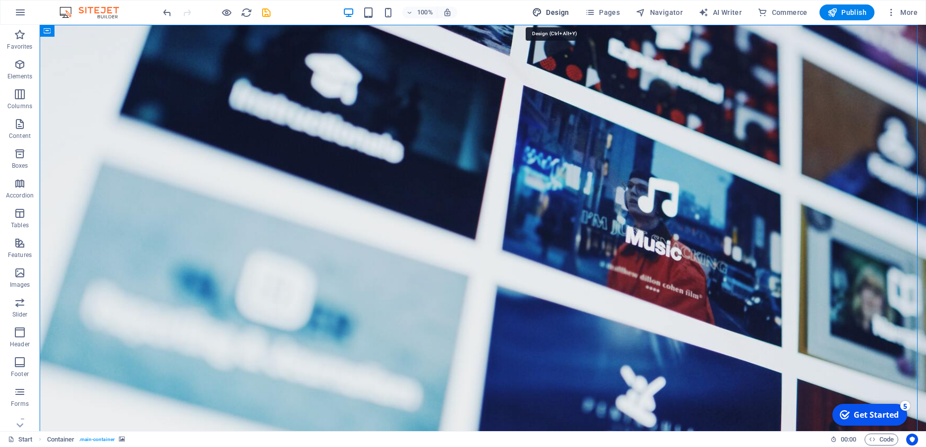
click at [551, 13] on span "Design" at bounding box center [550, 12] width 37 height 10
select select "px"
select select "300"
select select "px"
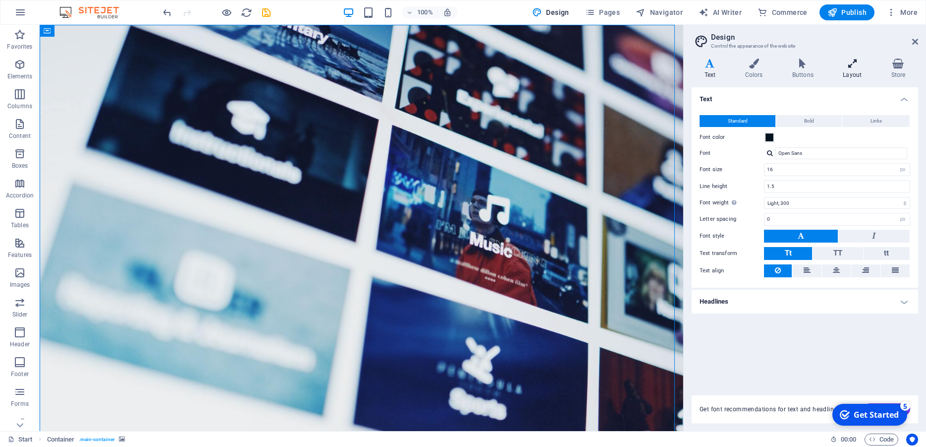
click at [853, 71] on h4 "Layout" at bounding box center [855, 68] width 48 height 21
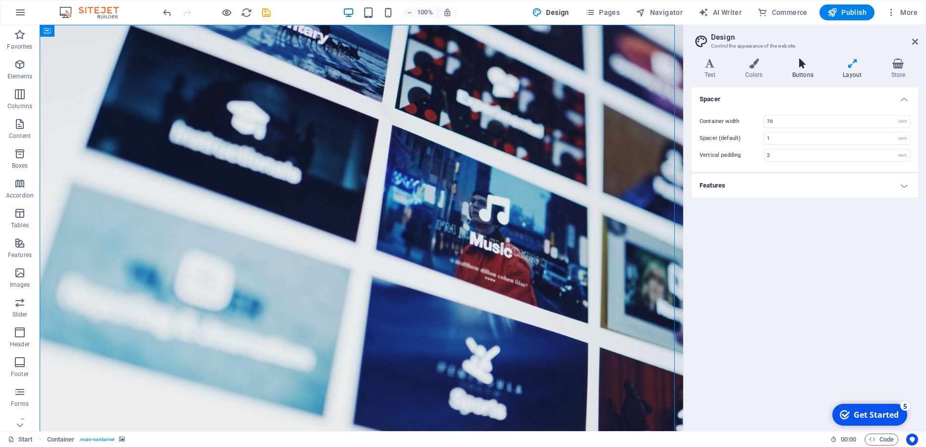
click at [811, 74] on h4 "Buttons" at bounding box center [805, 68] width 51 height 21
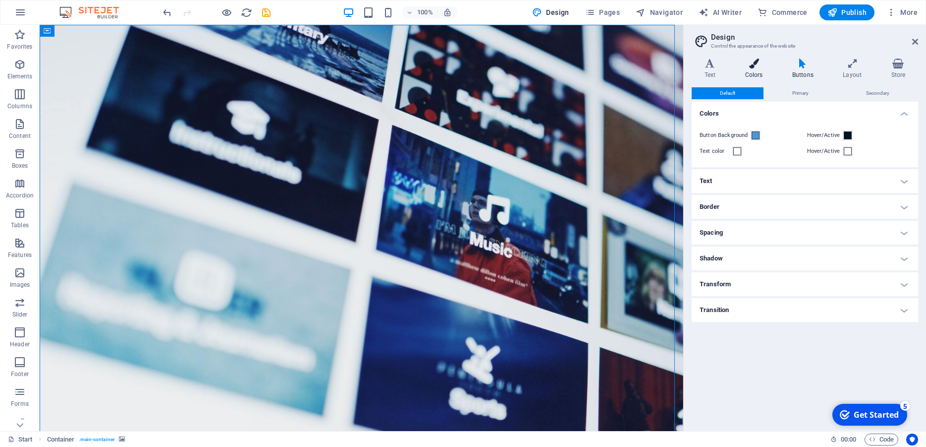
click at [763, 73] on h4 "Colors" at bounding box center [756, 68] width 47 height 21
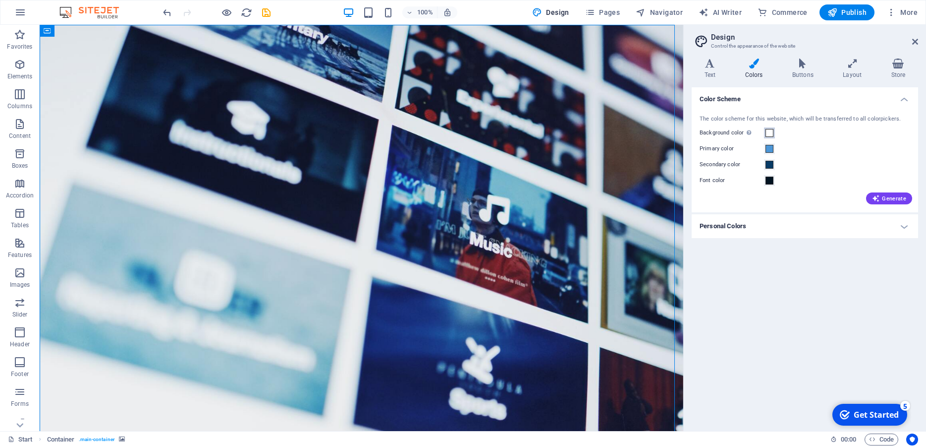
click at [773, 131] on span at bounding box center [770, 133] width 8 height 8
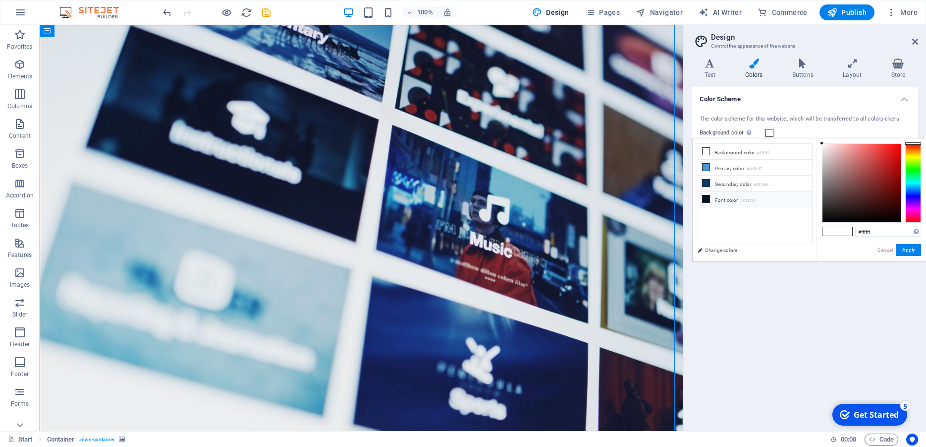
click at [709, 201] on icon at bounding box center [706, 198] width 7 height 7
type input "#021321"
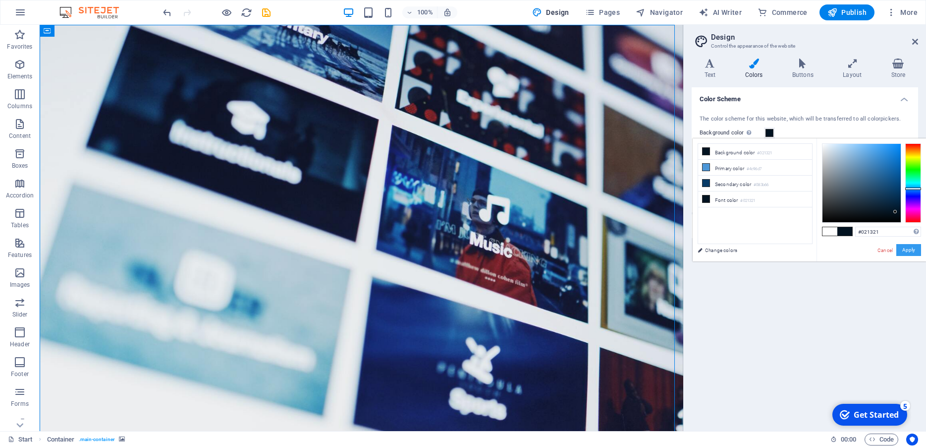
click at [907, 253] on button "Apply" at bounding box center [909, 250] width 25 height 12
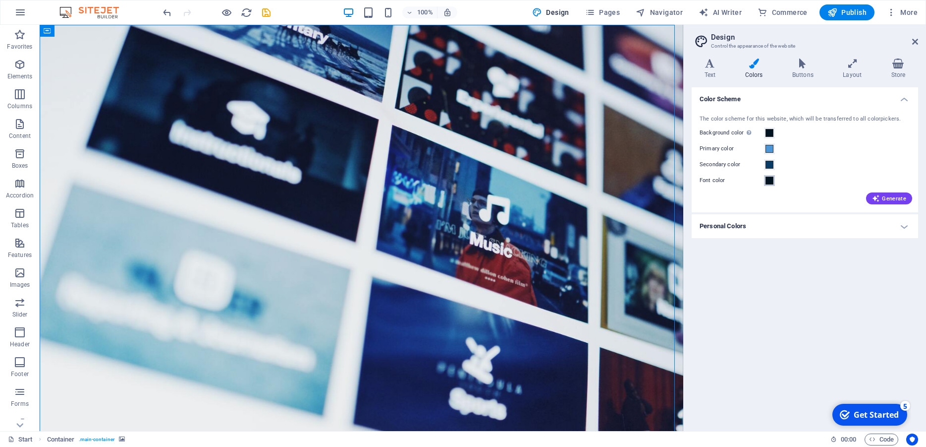
click at [770, 181] on span at bounding box center [770, 180] width 8 height 8
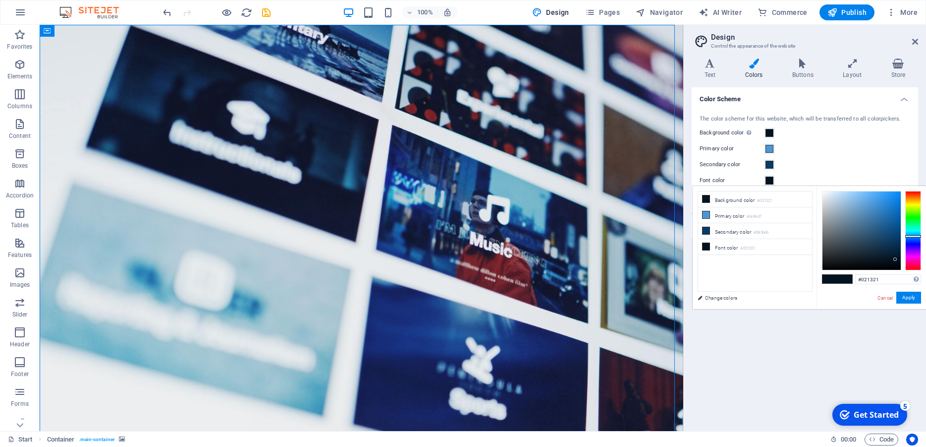
type input "#f2f4f5"
click at [823, 194] on div at bounding box center [862, 230] width 78 height 78
click at [903, 295] on button "Apply" at bounding box center [909, 297] width 25 height 12
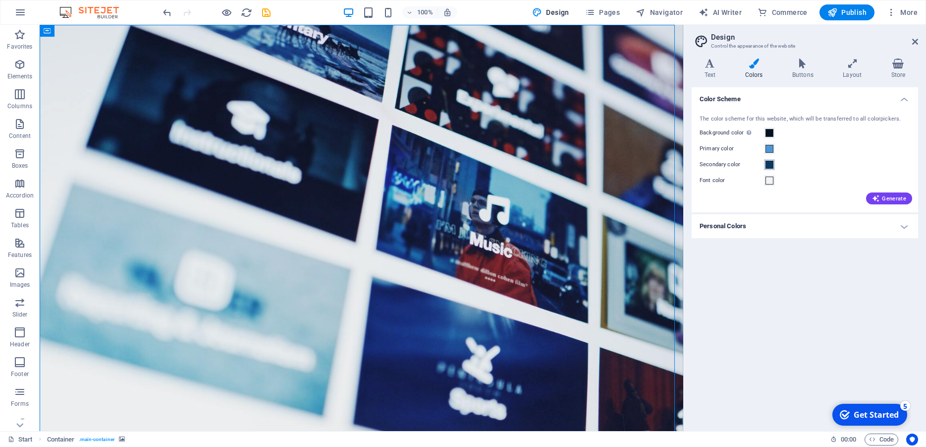
click at [770, 164] on span at bounding box center [770, 165] width 8 height 8
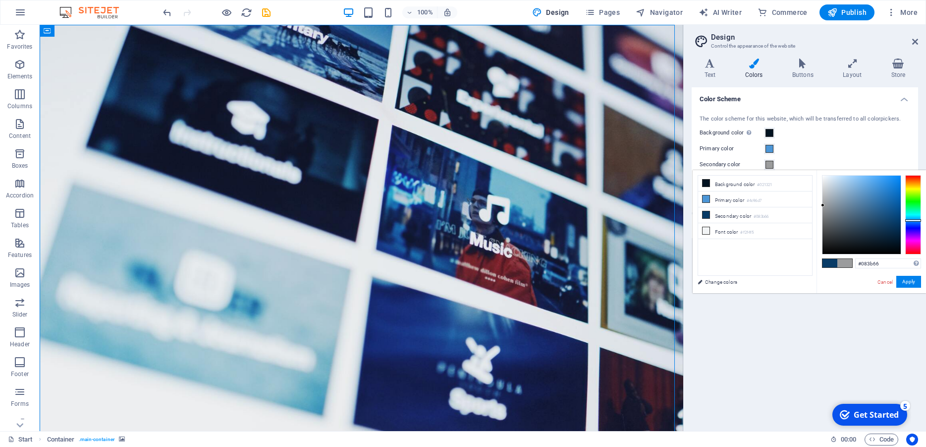
type input "#9b9c9d"
click at [823, 205] on div at bounding box center [862, 214] width 78 height 78
click at [905, 282] on button "Apply" at bounding box center [909, 282] width 25 height 12
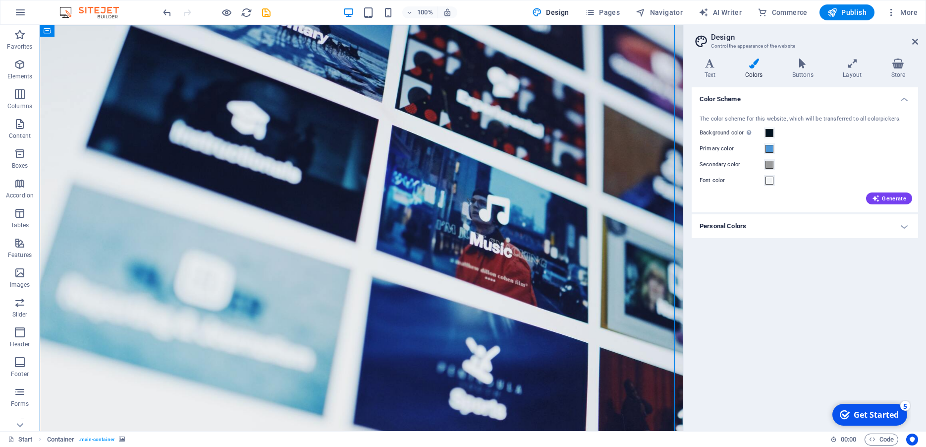
click at [809, 225] on h4 "Personal Colors" at bounding box center [805, 226] width 227 height 24
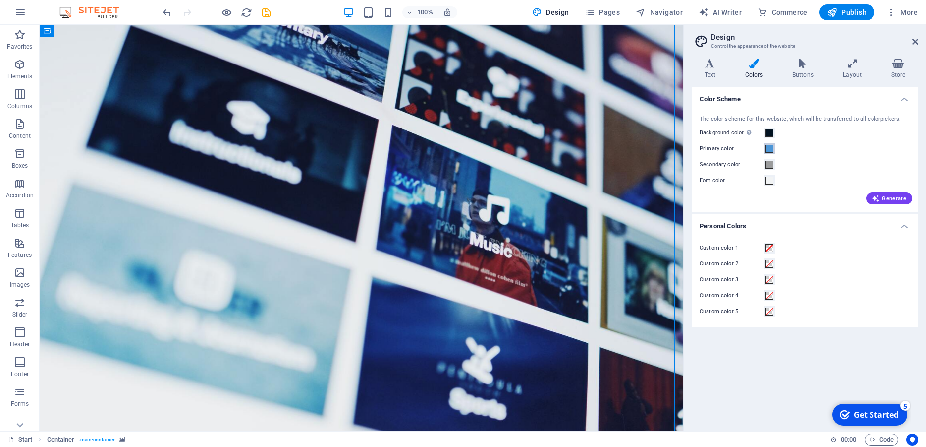
click at [769, 148] on span at bounding box center [770, 149] width 8 height 8
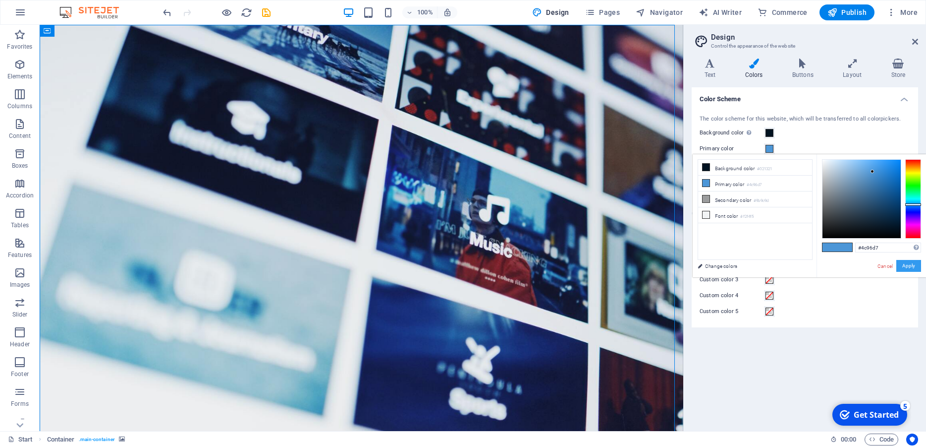
click at [907, 267] on button "Apply" at bounding box center [909, 266] width 25 height 12
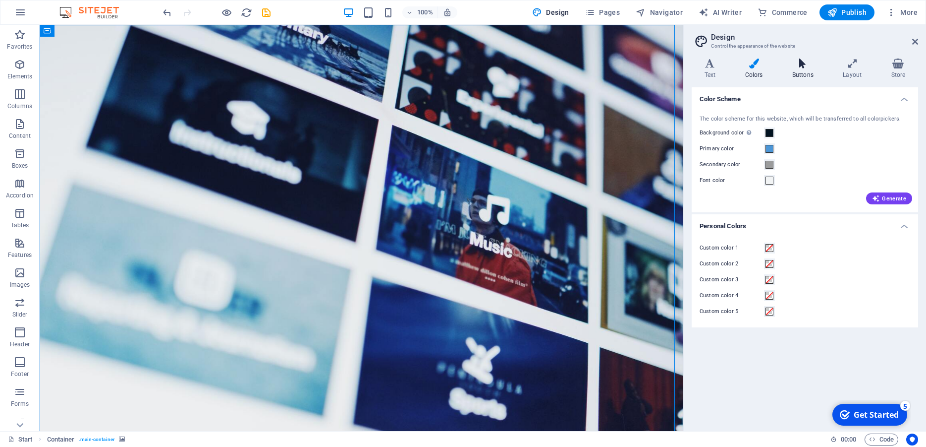
click at [797, 72] on h4 "Buttons" at bounding box center [805, 68] width 51 height 21
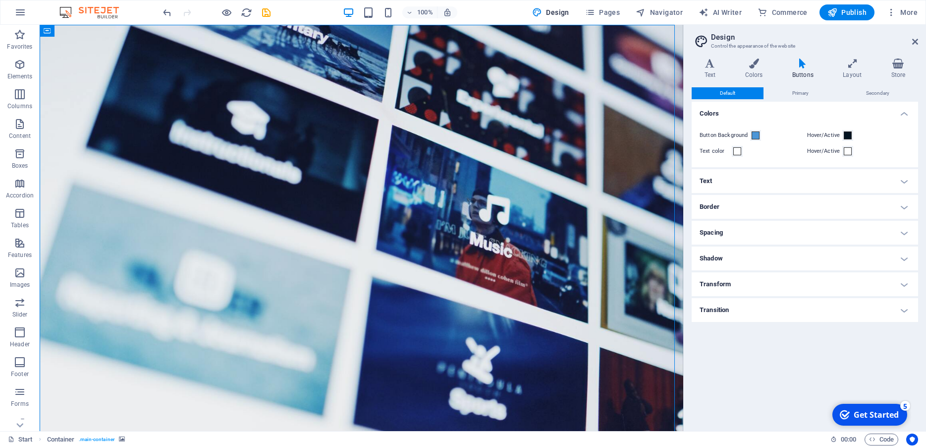
click at [753, 184] on h4 "Text" at bounding box center [805, 181] width 227 height 24
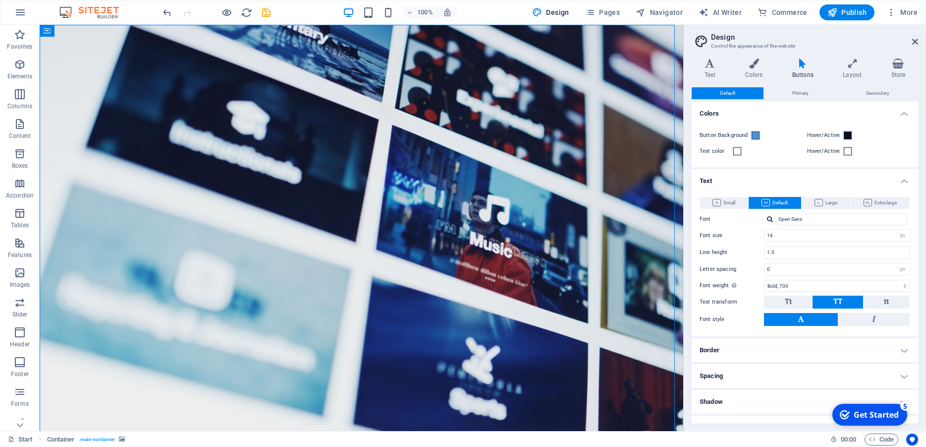
click at [753, 184] on h4 "Text" at bounding box center [805, 178] width 227 height 18
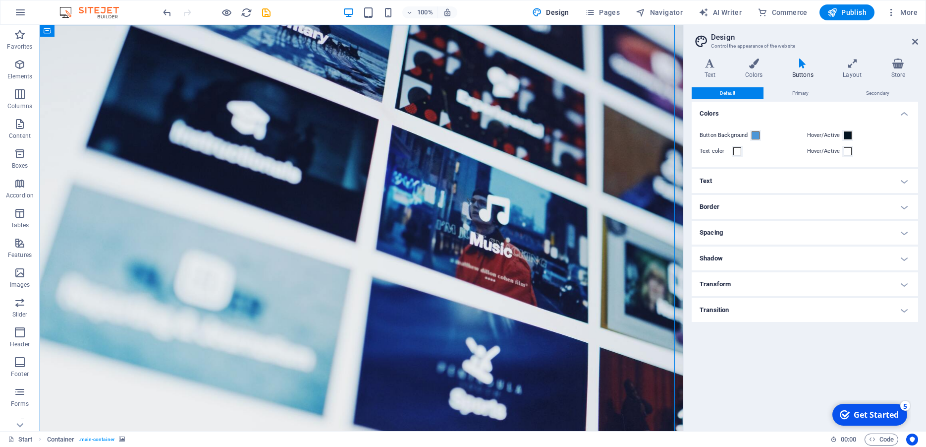
click at [781, 359] on div "Default Primary Secondary Colors Button Background Hover/Active Text color Hove…" at bounding box center [805, 255] width 227 height 336
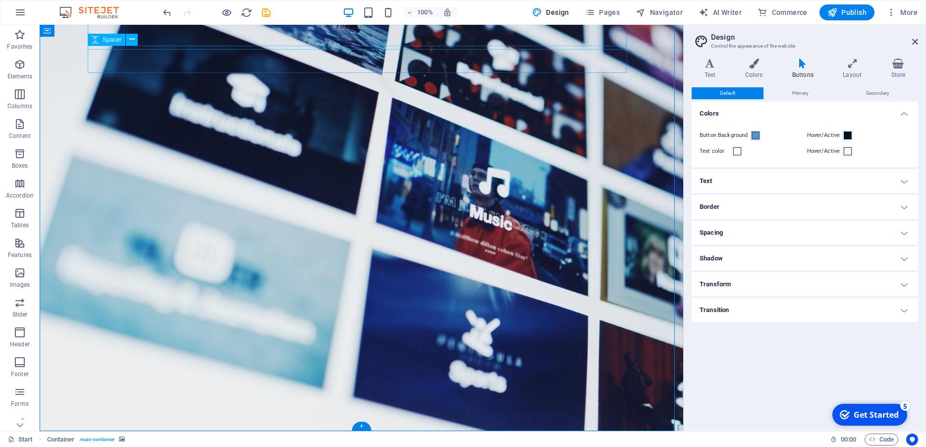
scroll to position [0, 0]
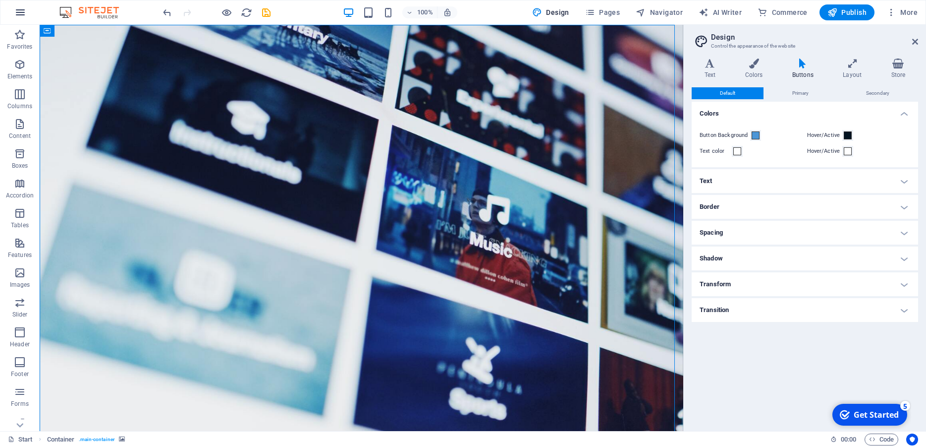
click at [19, 12] on icon "button" at bounding box center [20, 12] width 12 height 12
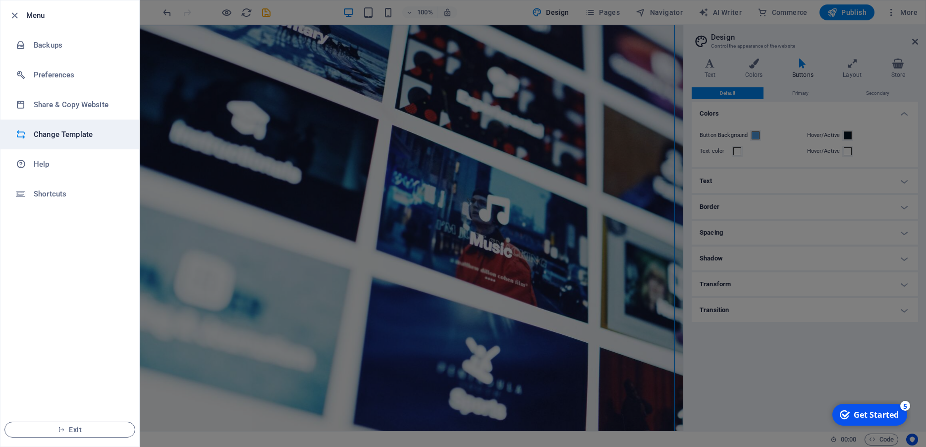
click at [64, 131] on h6 "Change Template" at bounding box center [80, 134] width 92 height 12
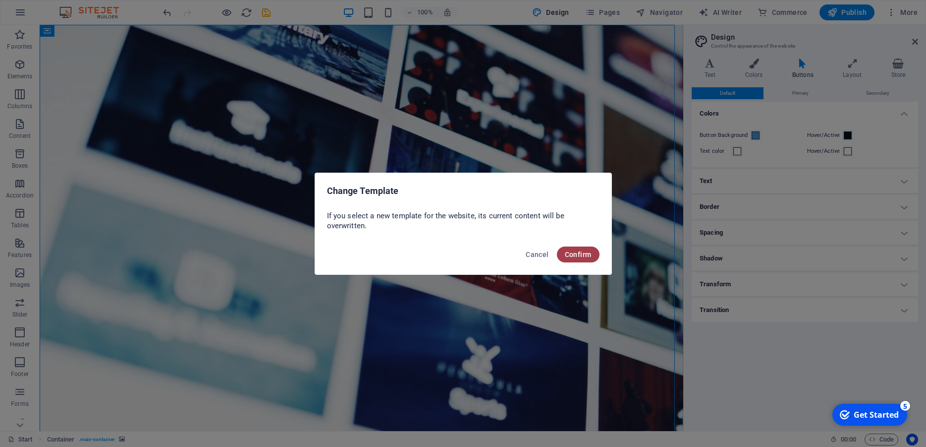
click at [566, 254] on span "Confirm" at bounding box center [578, 254] width 27 height 8
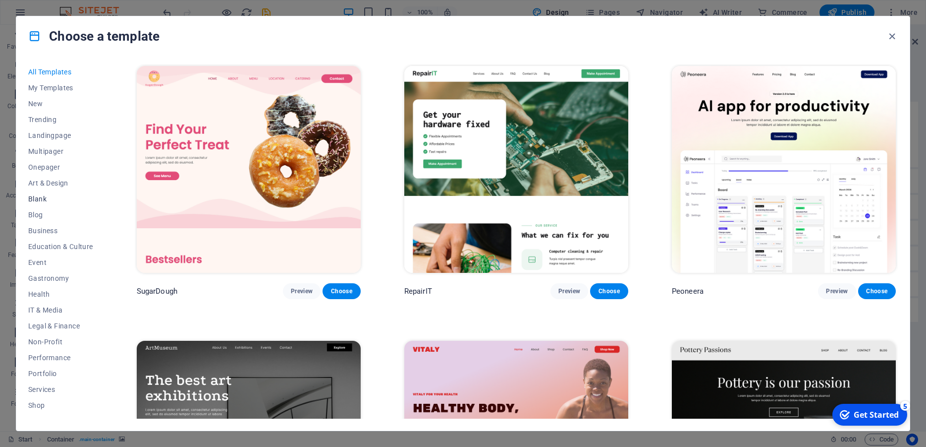
click at [63, 199] on span "Blank" at bounding box center [60, 199] width 65 height 8
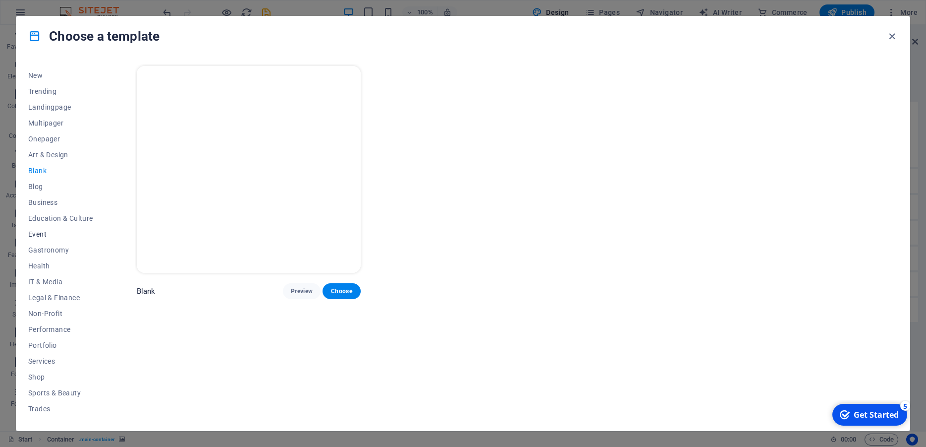
scroll to position [45, 0]
click at [49, 267] on span "IT & Media" at bounding box center [60, 265] width 65 height 8
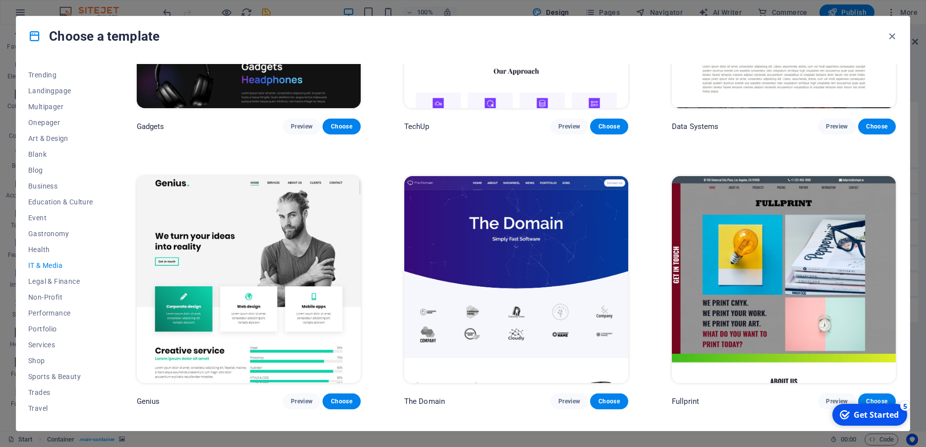
scroll to position [446, 0]
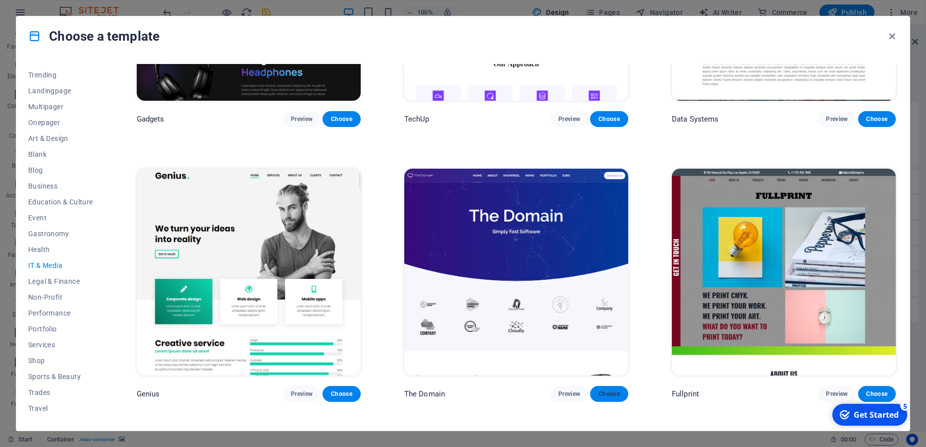
click at [610, 390] on span "Choose" at bounding box center [609, 394] width 22 height 8
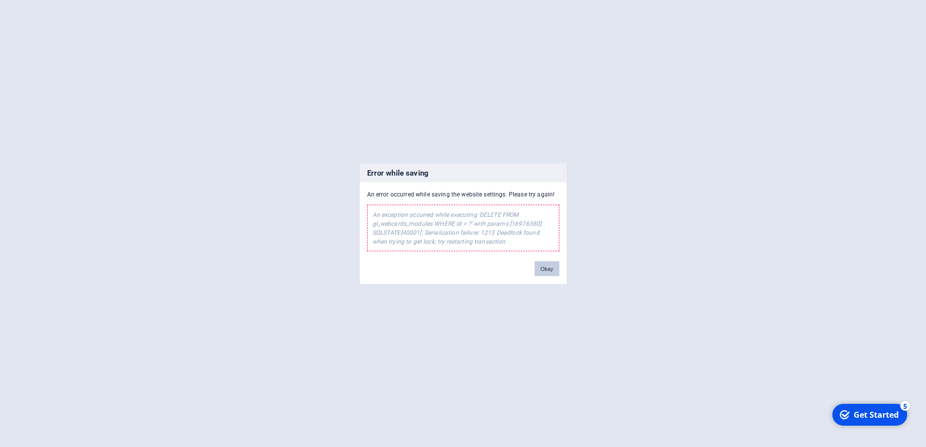
click at [547, 272] on button "Okay" at bounding box center [547, 268] width 25 height 15
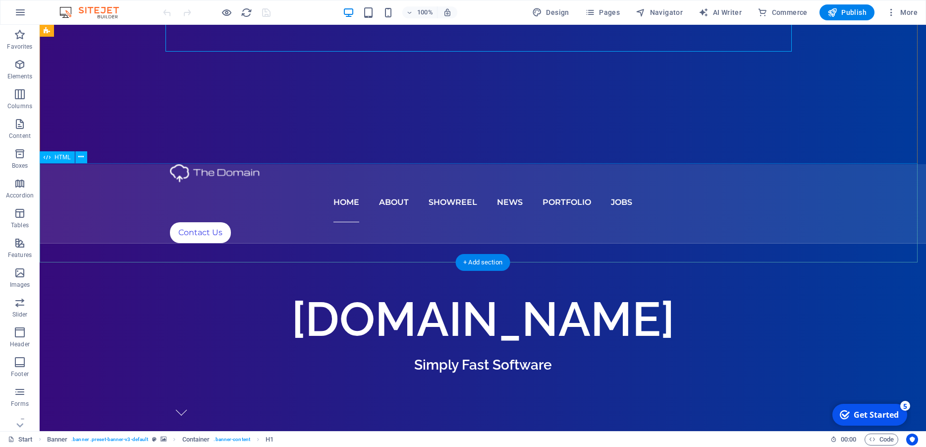
scroll to position [253, 0]
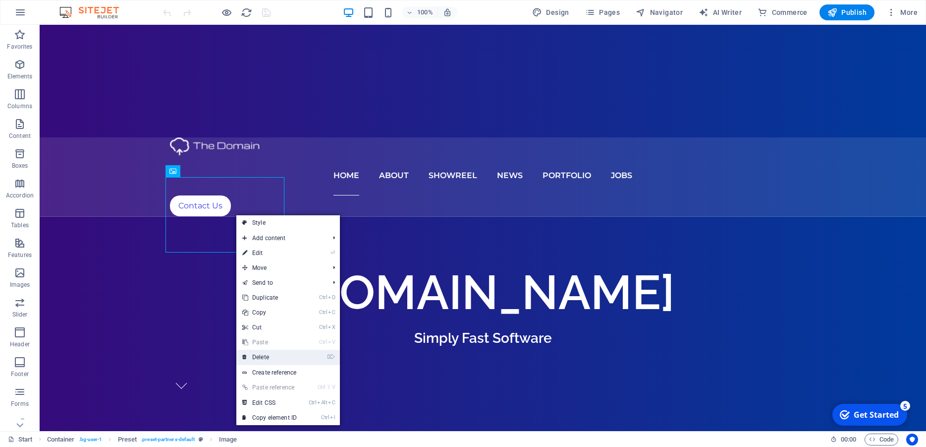
click at [272, 354] on link "⌦ Delete" at bounding box center [269, 356] width 66 height 15
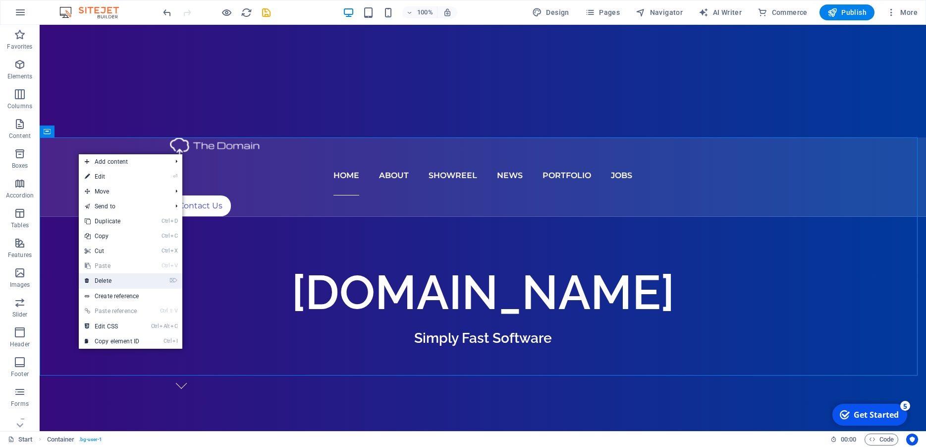
click at [115, 278] on link "⌦ Delete" at bounding box center [112, 280] width 66 height 15
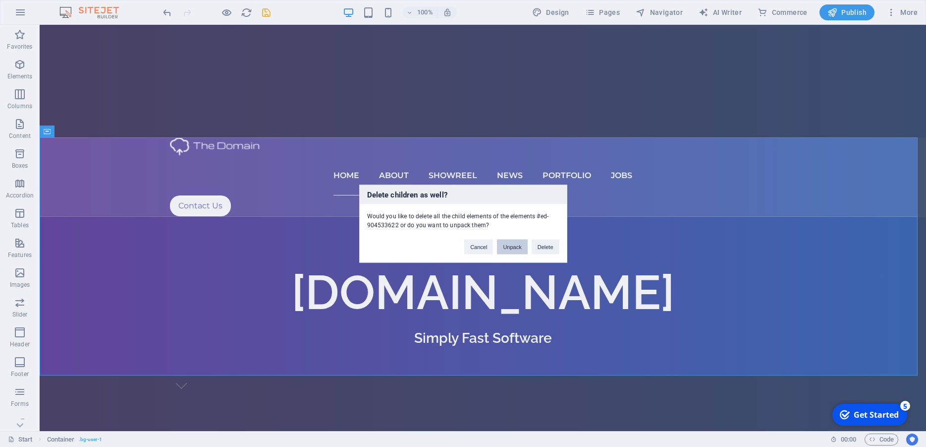
click at [514, 248] on button "Unpack" at bounding box center [512, 246] width 30 height 15
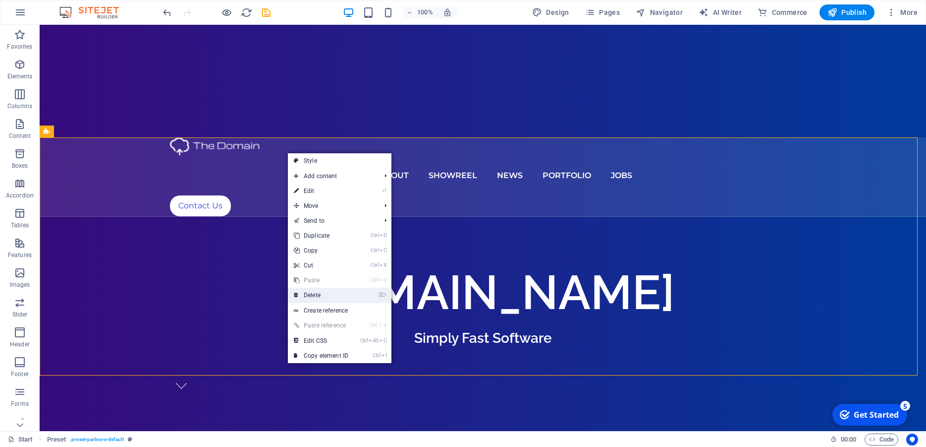
click at [329, 301] on link "⌦ Delete" at bounding box center [321, 294] width 66 height 15
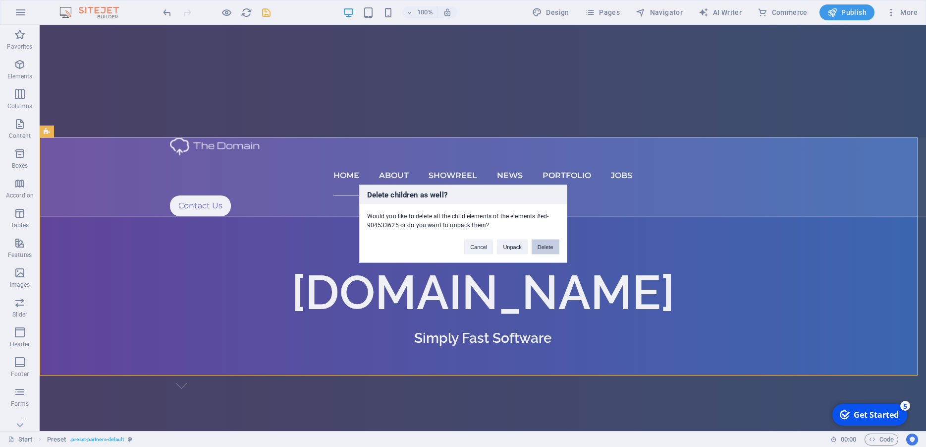
click at [545, 247] on button "Delete" at bounding box center [546, 246] width 28 height 15
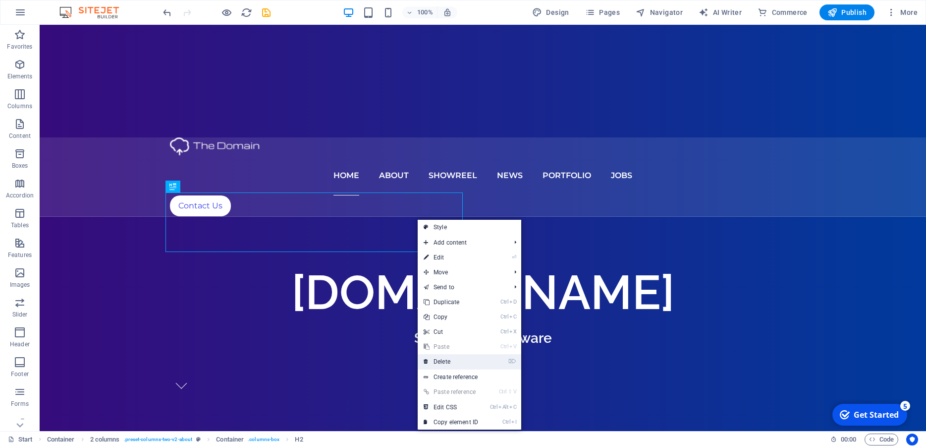
click at [459, 360] on link "⌦ Delete" at bounding box center [451, 361] width 66 height 15
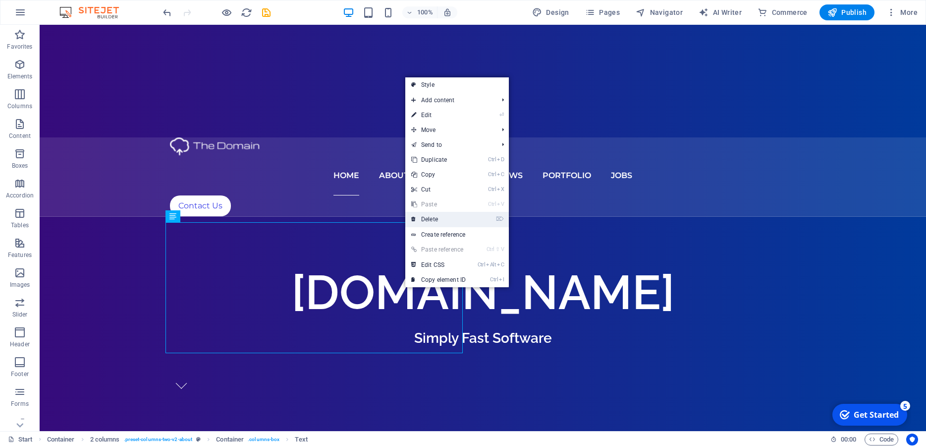
click at [438, 218] on link "⌦ Delete" at bounding box center [438, 219] width 66 height 15
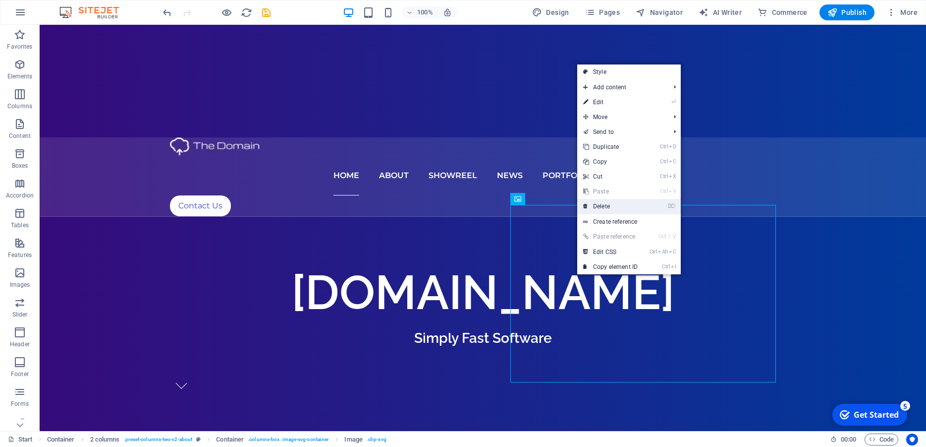
click at [606, 208] on link "⌦ Delete" at bounding box center [610, 206] width 66 height 15
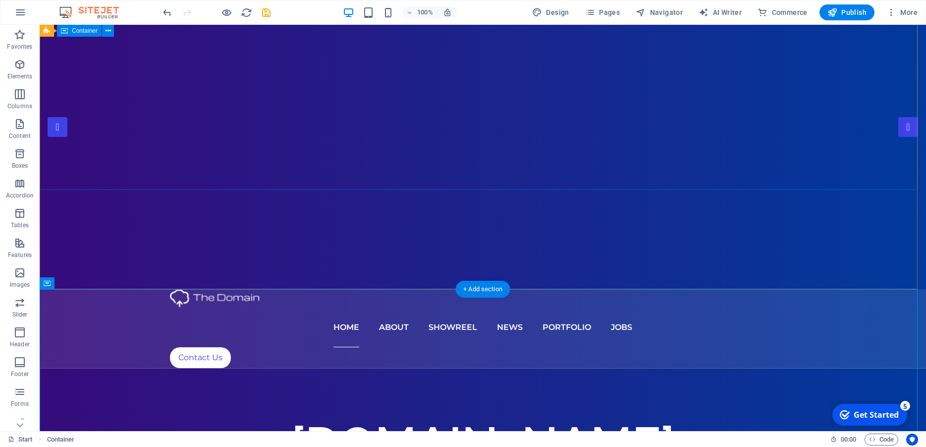
scroll to position [0, 0]
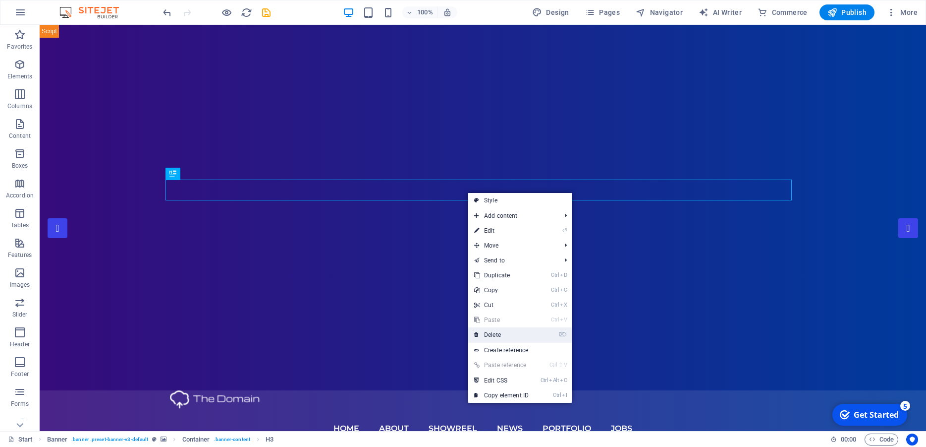
click at [507, 332] on link "⌦ Delete" at bounding box center [501, 334] width 66 height 15
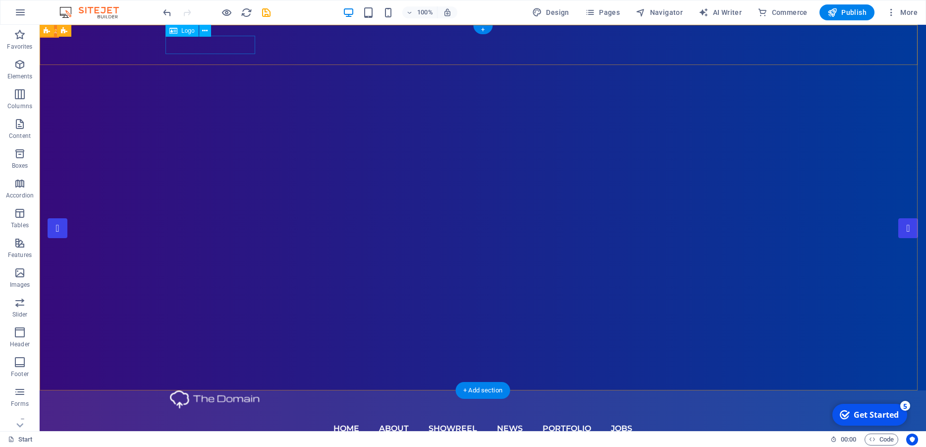
click at [226, 390] on div at bounding box center [483, 399] width 626 height 18
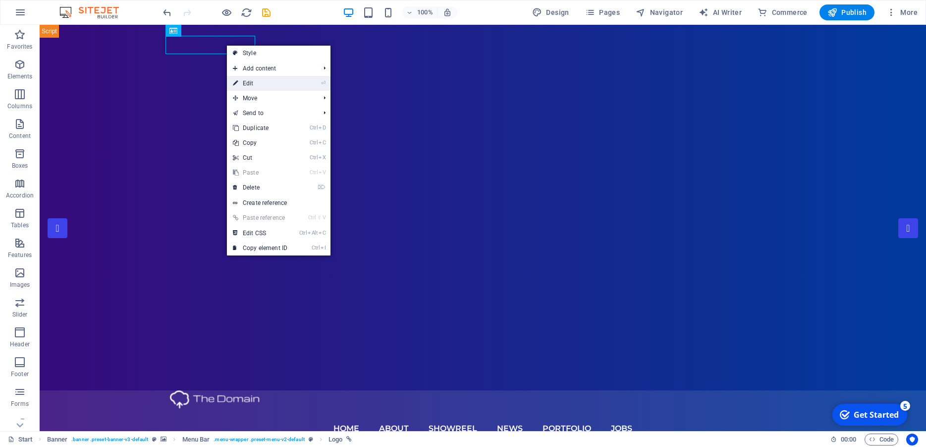
click at [246, 83] on link "⏎ Edit" at bounding box center [260, 83] width 66 height 15
select select "px"
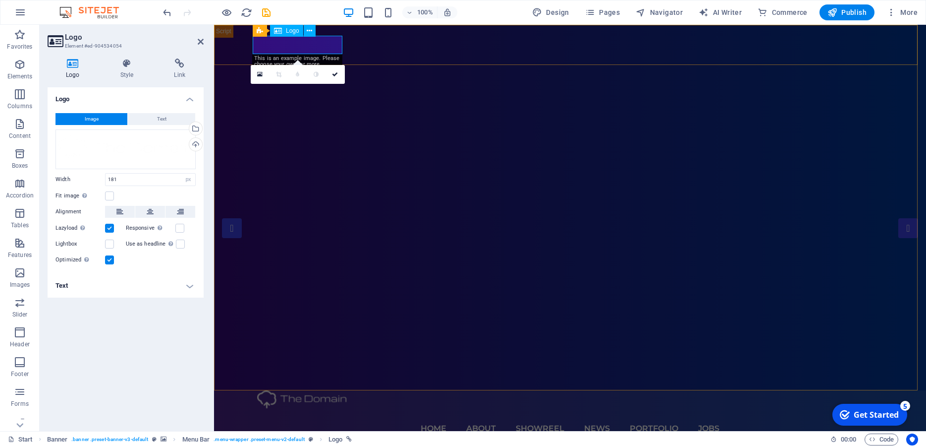
click at [286, 390] on div at bounding box center [570, 399] width 626 height 18
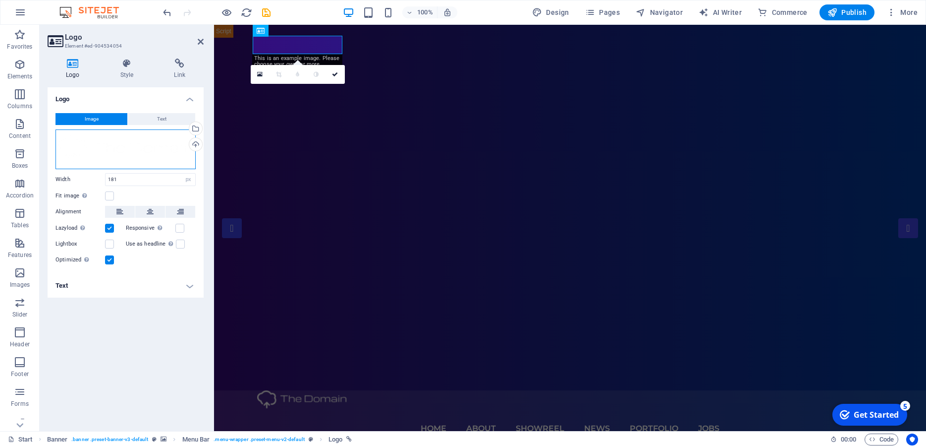
click at [151, 142] on div "Drag files here, click to choose files or select files from Files or our free s…" at bounding box center [126, 149] width 140 height 40
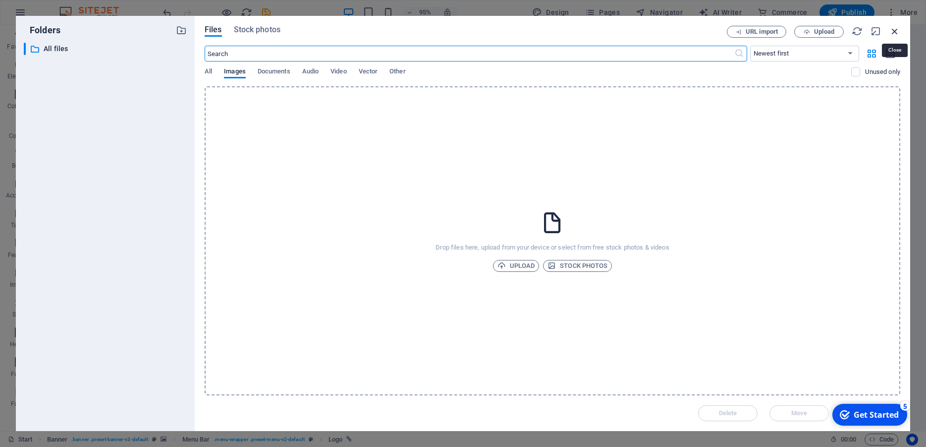
click at [893, 31] on icon "button" at bounding box center [895, 31] width 11 height 11
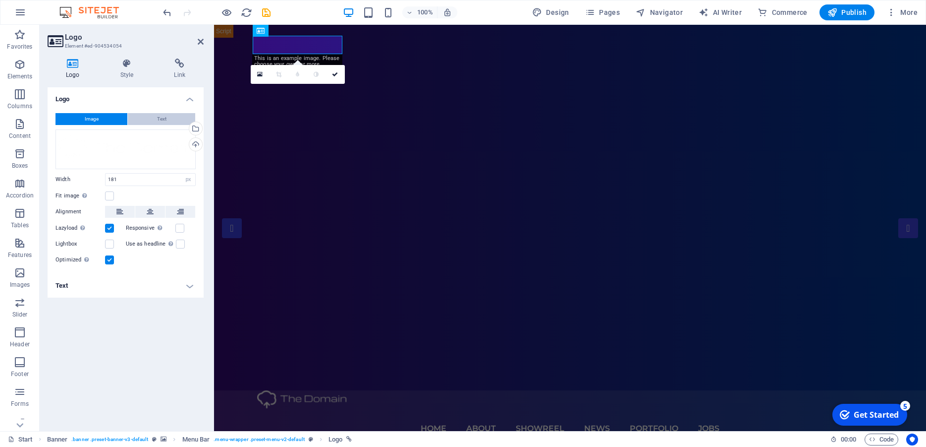
click at [144, 116] on button "Text" at bounding box center [161, 119] width 67 height 12
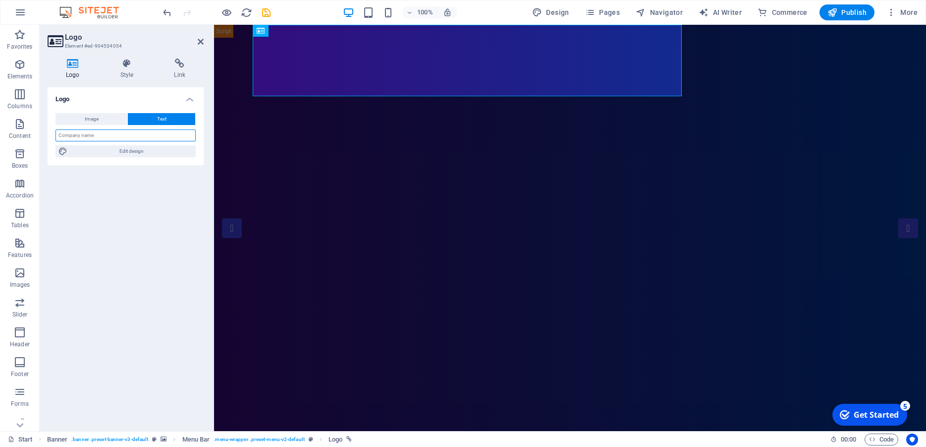
click at [137, 138] on input "text" at bounding box center [126, 135] width 140 height 12
click at [130, 69] on h4 "Style" at bounding box center [129, 68] width 54 height 21
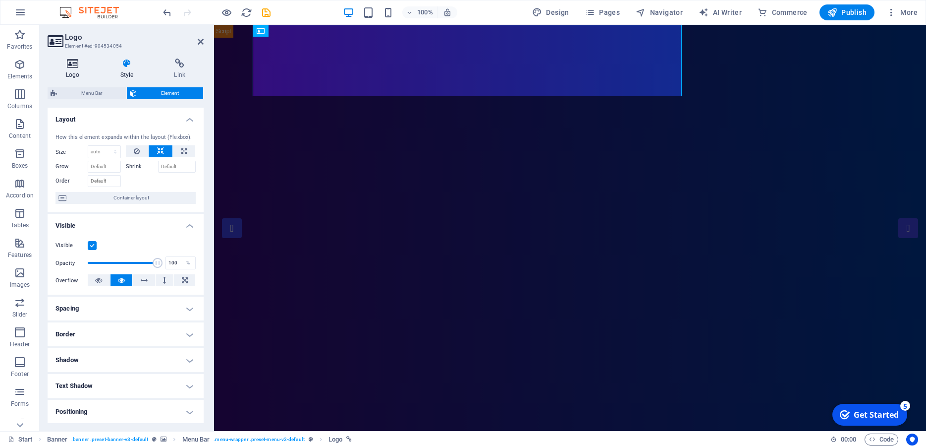
click at [72, 77] on h4 "Logo" at bounding box center [75, 68] width 55 height 21
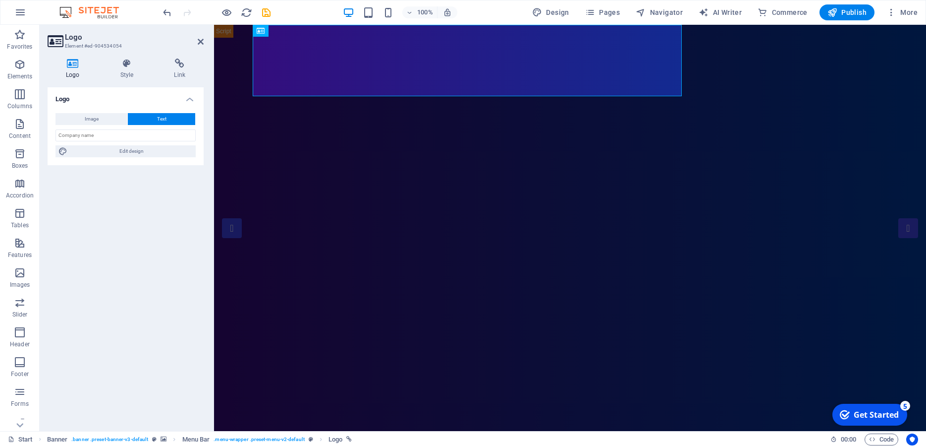
click at [195, 38] on h2 "Logo" at bounding box center [134, 37] width 139 height 9
click at [199, 46] on link at bounding box center [201, 42] width 6 height 8
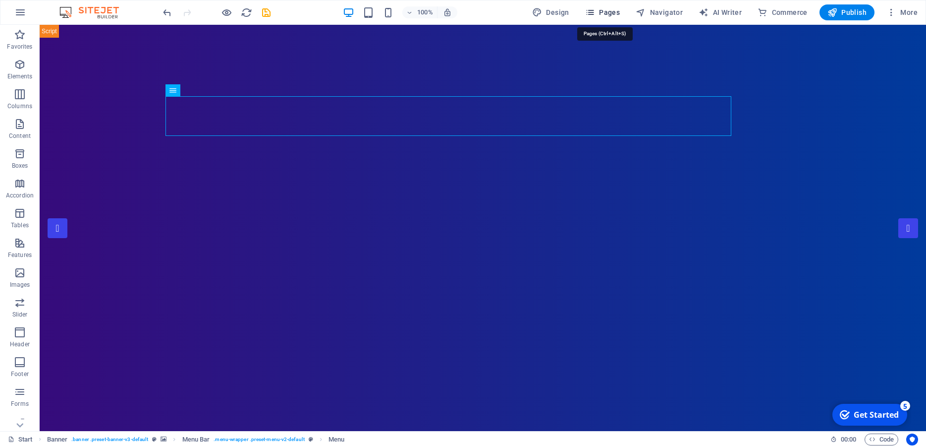
click at [592, 13] on icon "button" at bounding box center [590, 12] width 10 height 10
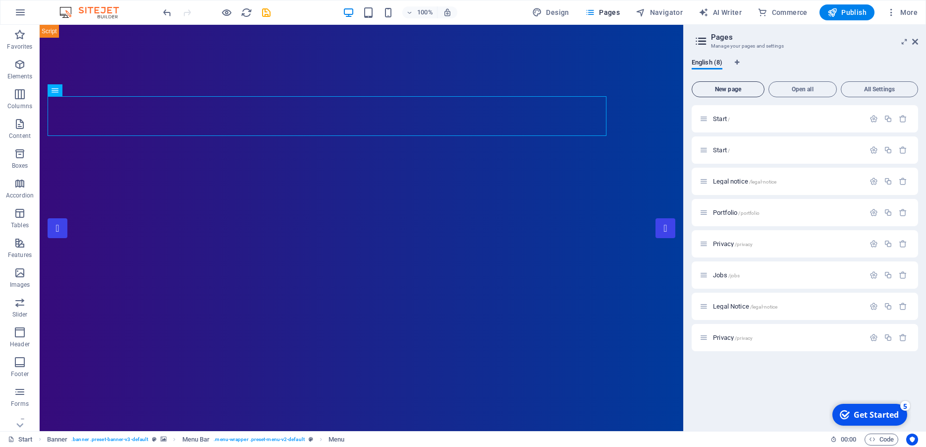
click at [711, 88] on span "New page" at bounding box center [728, 89] width 64 height 6
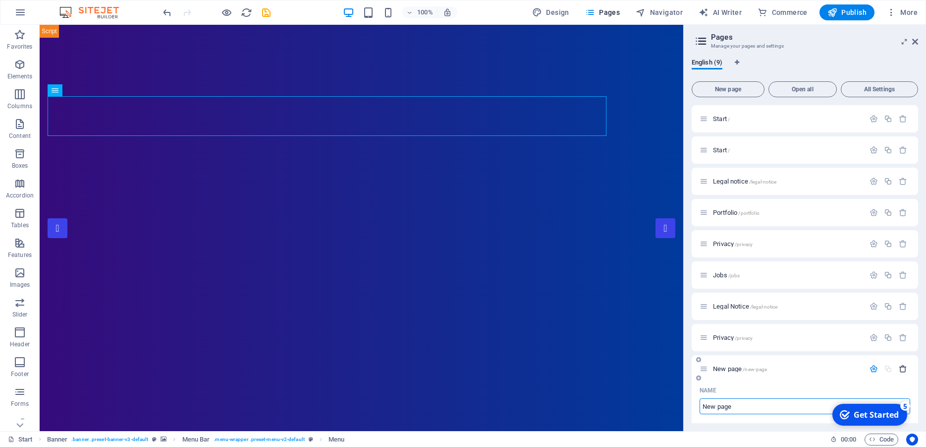
click at [899, 368] on icon "button" at bounding box center [903, 368] width 8 height 8
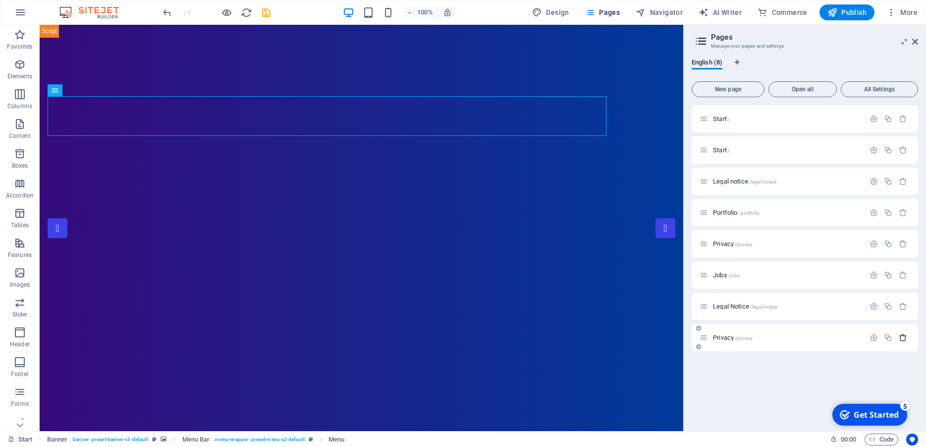
click at [902, 340] on icon "button" at bounding box center [903, 337] width 8 height 8
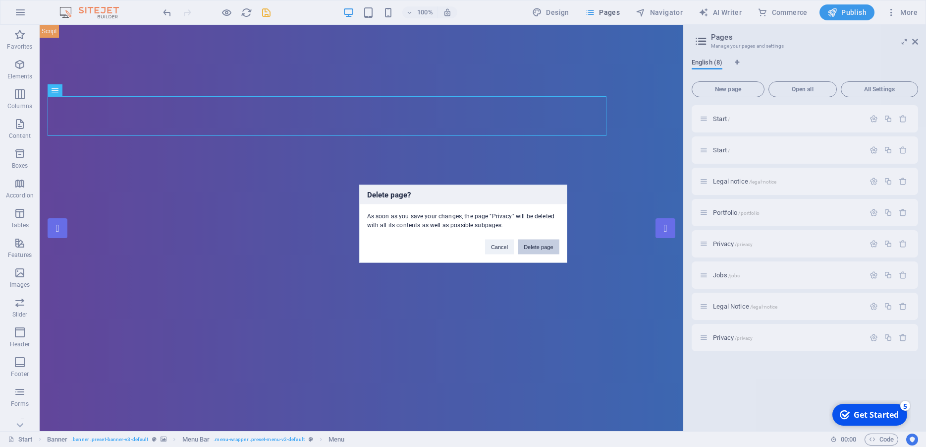
click at [547, 248] on button "Delete page" at bounding box center [538, 246] width 41 height 15
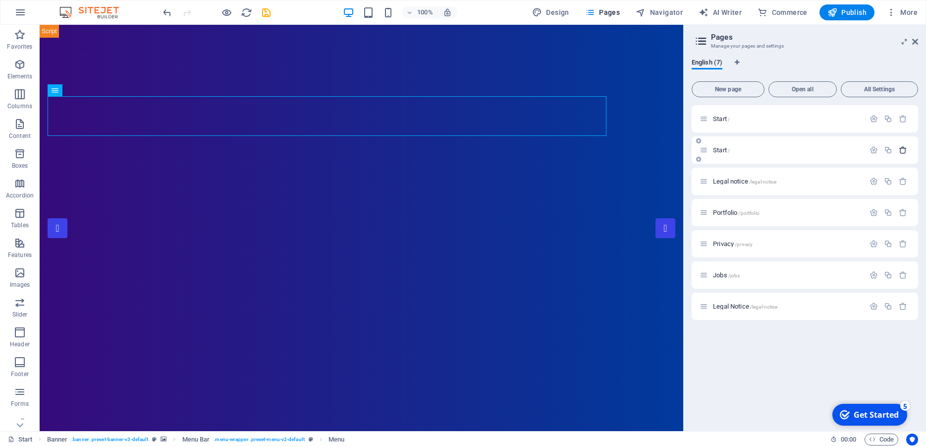
click at [903, 152] on icon "button" at bounding box center [903, 150] width 8 height 8
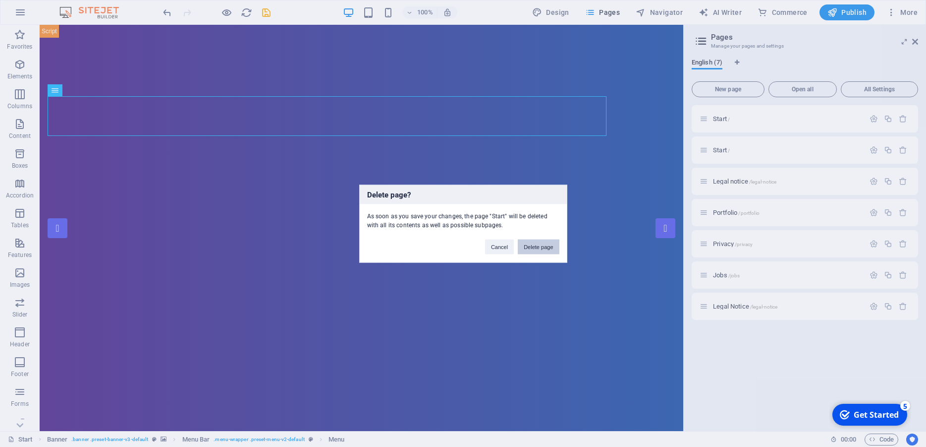
click at [538, 245] on button "Delete page" at bounding box center [538, 246] width 41 height 15
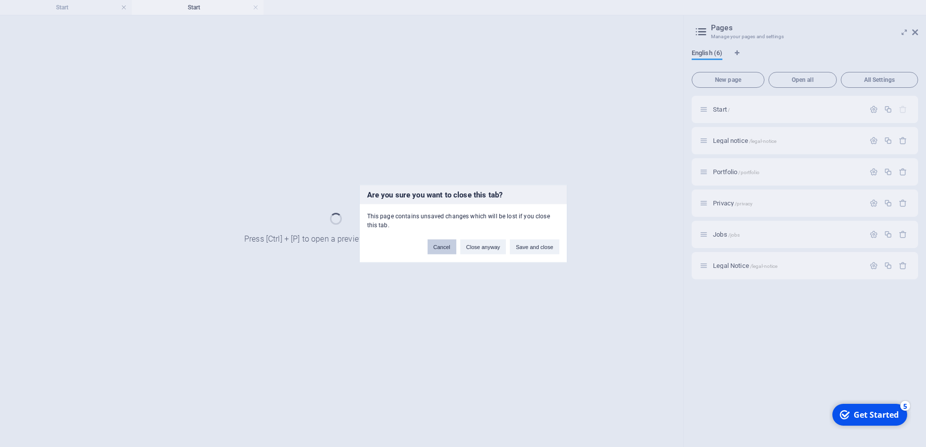
click at [449, 245] on button "Cancel" at bounding box center [442, 246] width 29 height 15
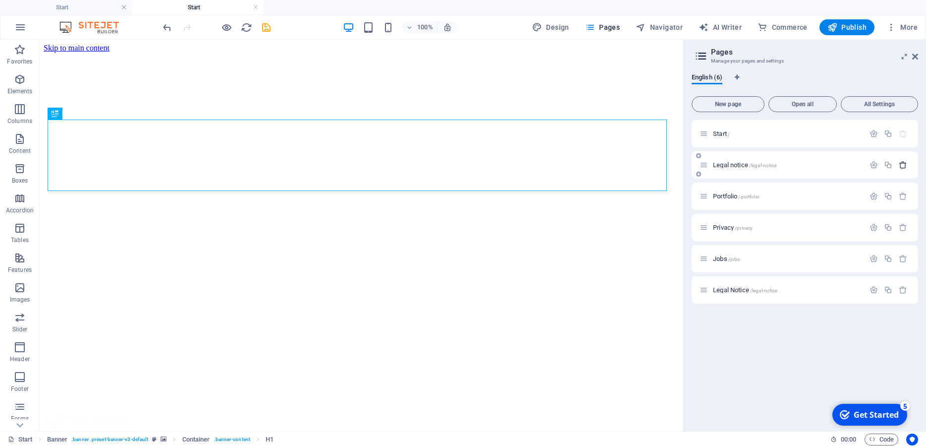
click at [903, 164] on icon "button" at bounding box center [903, 165] width 8 height 8
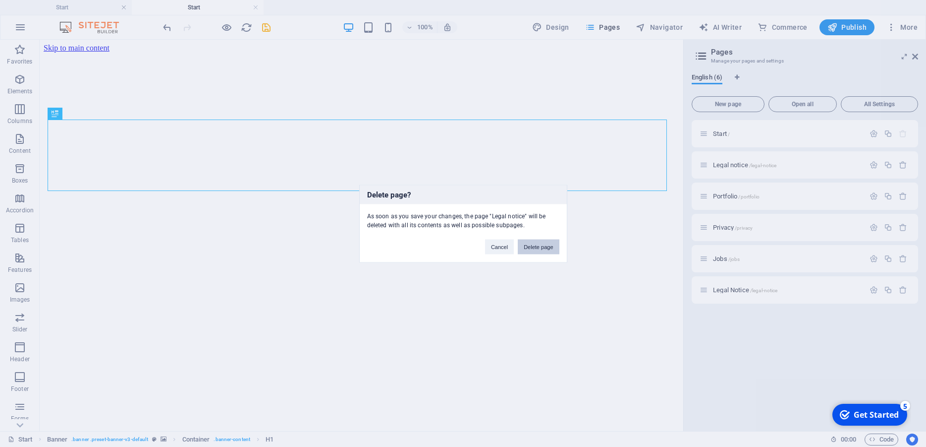
click at [540, 245] on button "Delete page" at bounding box center [538, 246] width 41 height 15
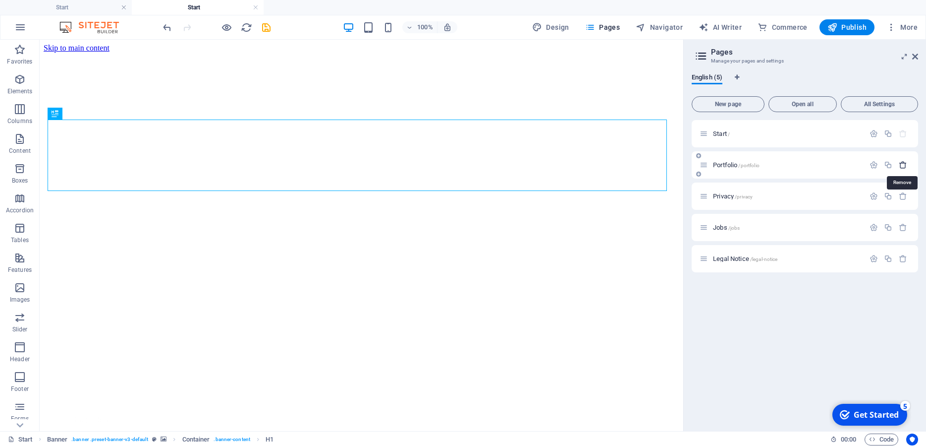
click at [903, 167] on icon "button" at bounding box center [903, 165] width 8 height 8
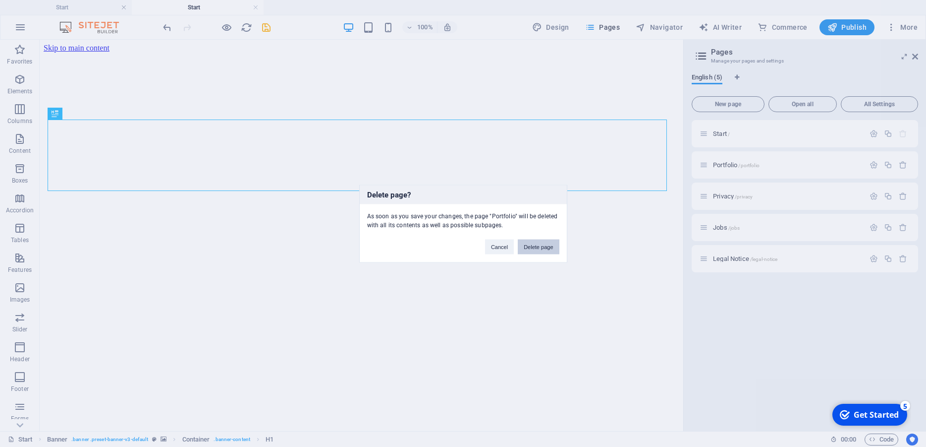
click at [545, 251] on button "Delete page" at bounding box center [538, 246] width 41 height 15
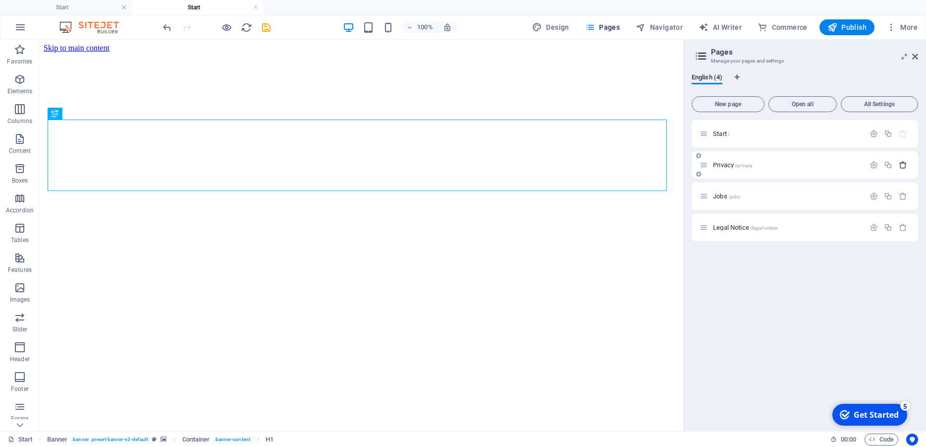
click at [903, 167] on icon "button" at bounding box center [903, 165] width 8 height 8
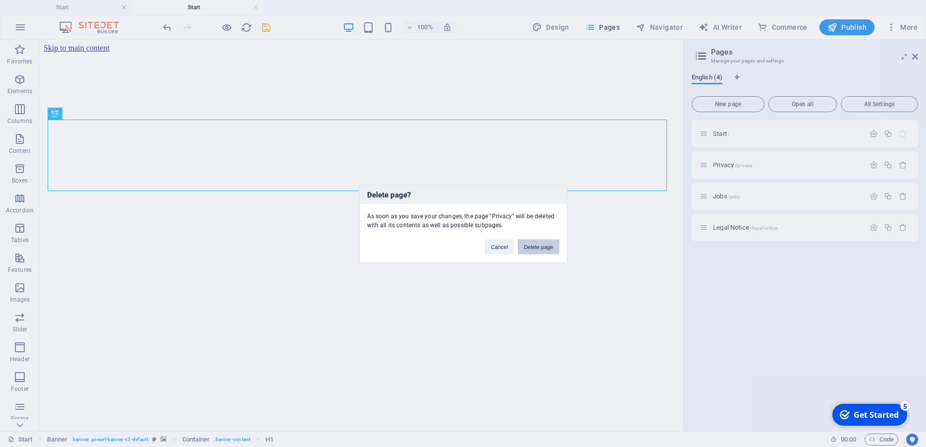
drag, startPoint x: 542, startPoint y: 242, endPoint x: 519, endPoint y: 194, distance: 53.7
click at [542, 242] on button "Delete page" at bounding box center [538, 246] width 41 height 15
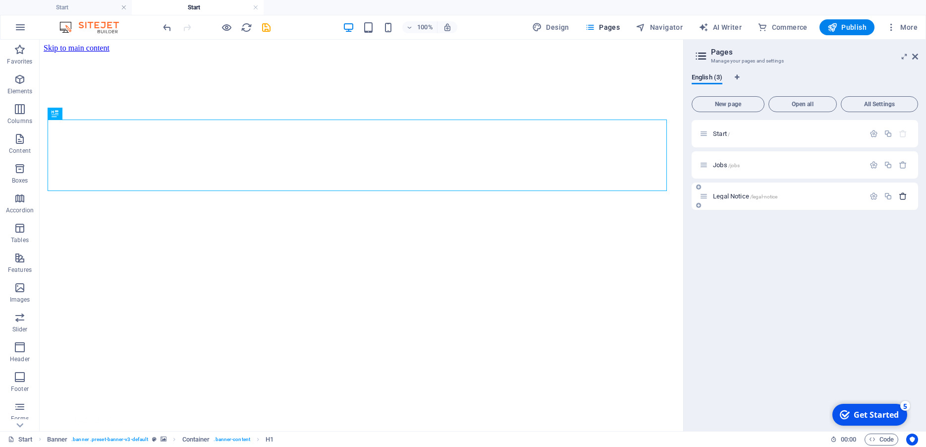
click at [904, 195] on icon "button" at bounding box center [903, 196] width 8 height 8
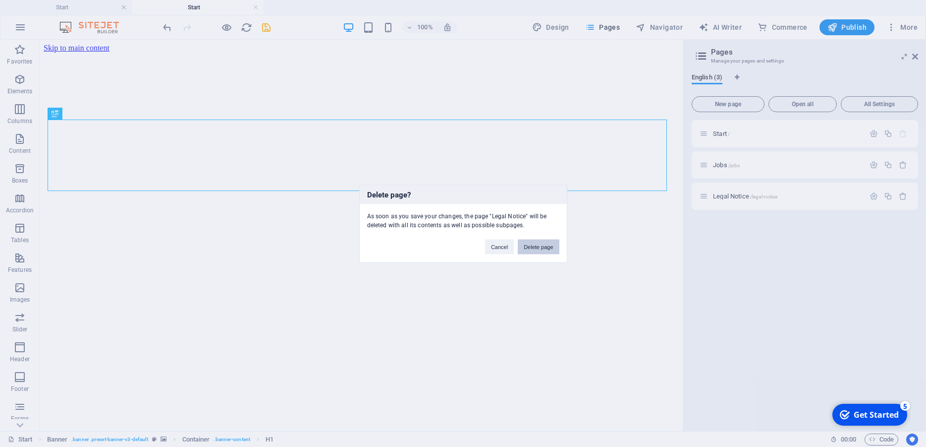
drag, startPoint x: 550, startPoint y: 249, endPoint x: 510, endPoint y: 209, distance: 56.4
click at [550, 249] on button "Delete page" at bounding box center [538, 246] width 41 height 15
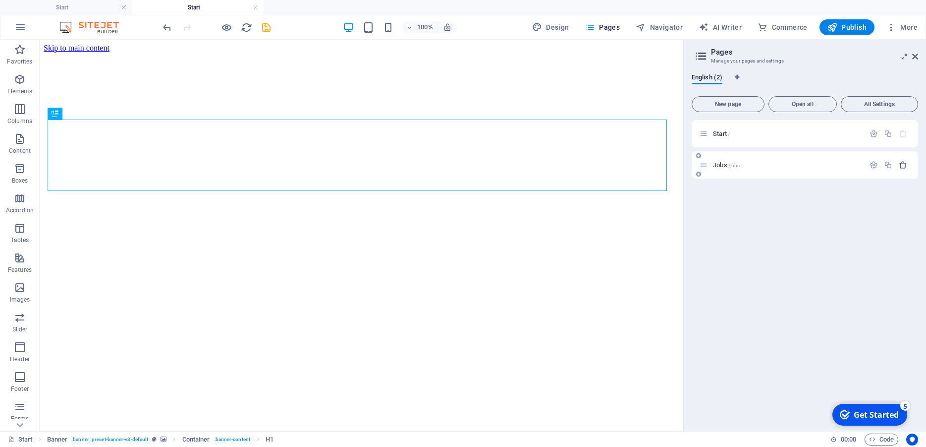
click at [902, 167] on icon "button" at bounding box center [903, 165] width 8 height 8
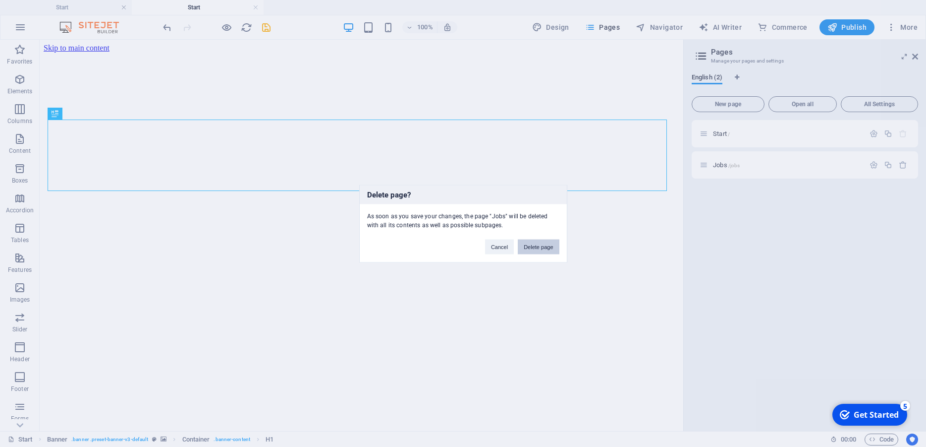
click at [540, 248] on button "Delete page" at bounding box center [538, 246] width 41 height 15
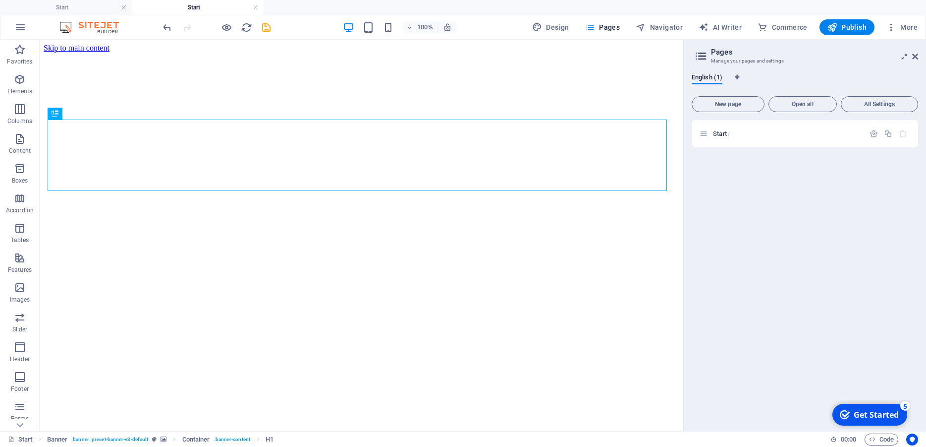
click at [721, 227] on div "Start /" at bounding box center [805, 271] width 227 height 303
click at [20, 228] on icon "button" at bounding box center [20, 228] width 12 height 12
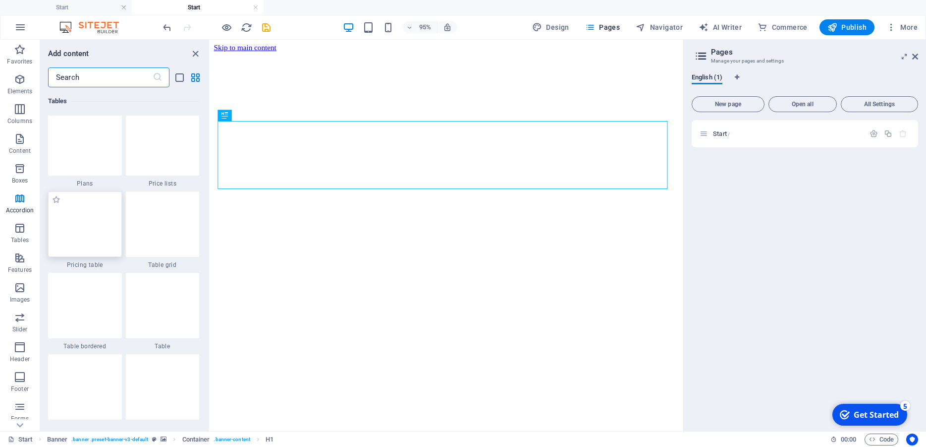
scroll to position [3438, 0]
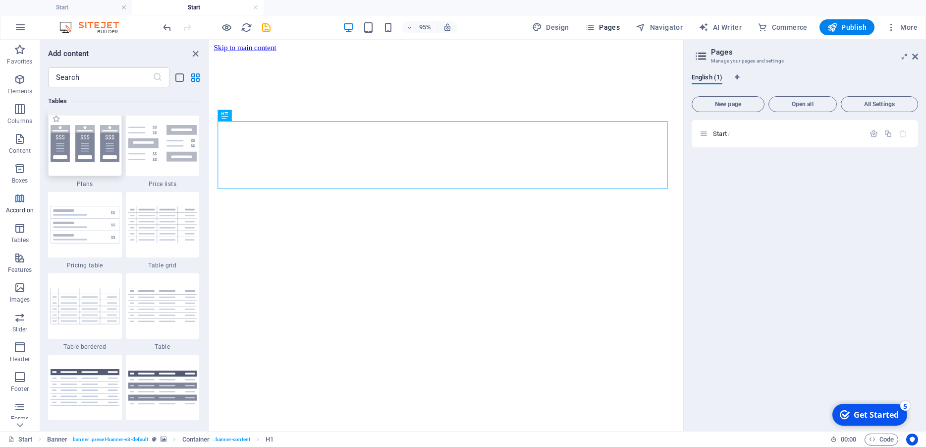
click at [90, 162] on img at bounding box center [85, 143] width 69 height 37
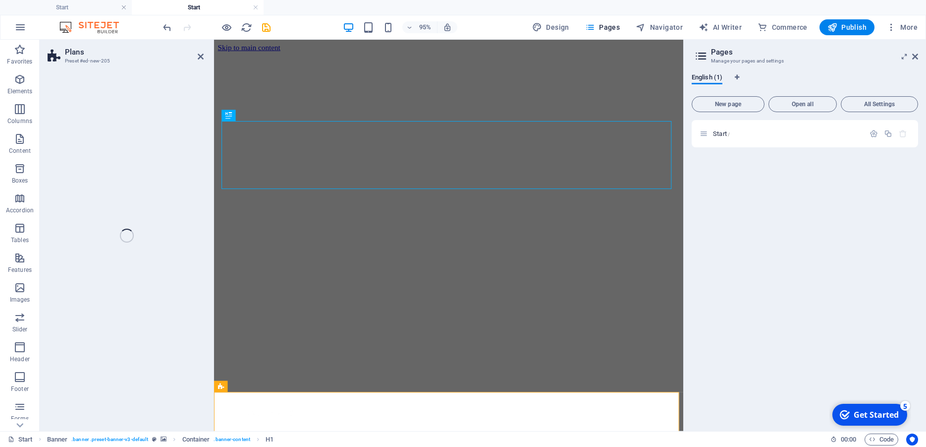
select select "rem"
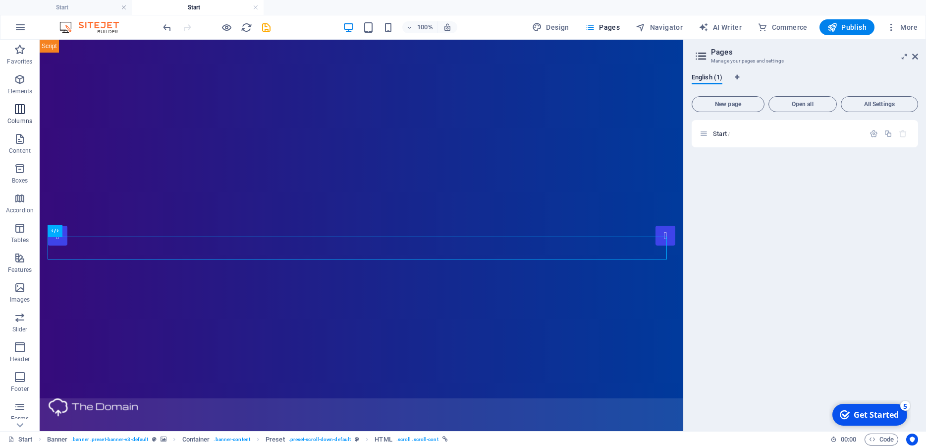
click at [21, 114] on icon "button" at bounding box center [20, 109] width 12 height 12
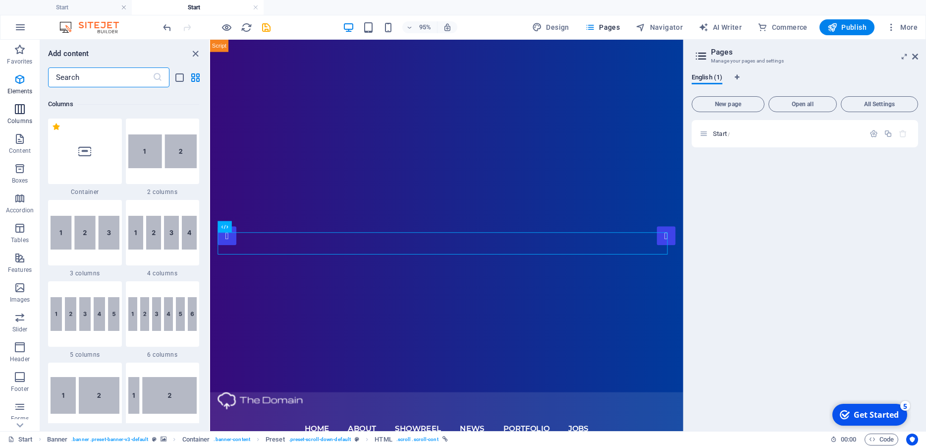
scroll to position [491, 0]
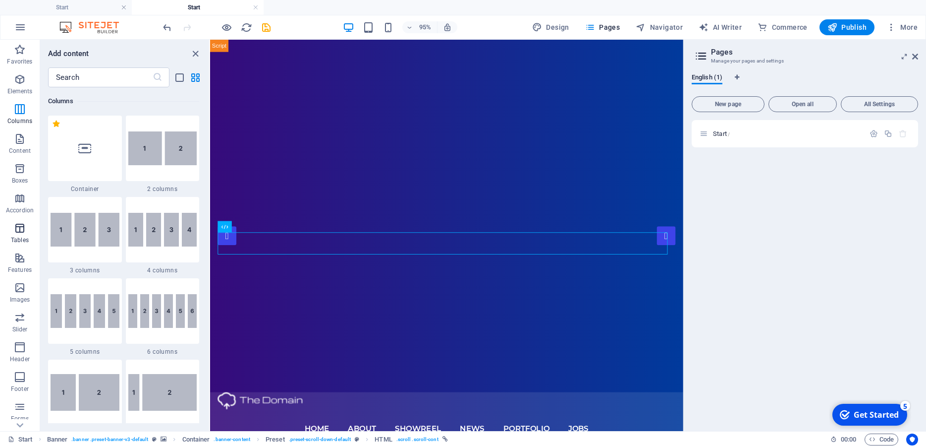
click at [23, 230] on icon "button" at bounding box center [20, 228] width 12 height 12
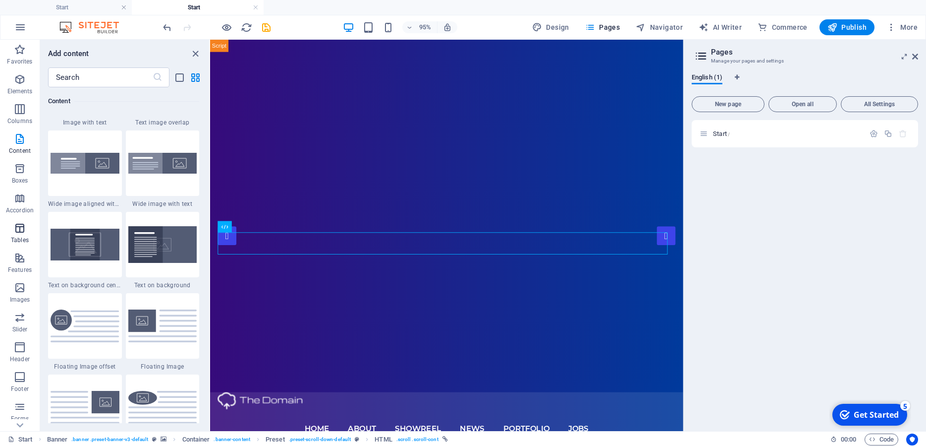
scroll to position [3468, 0]
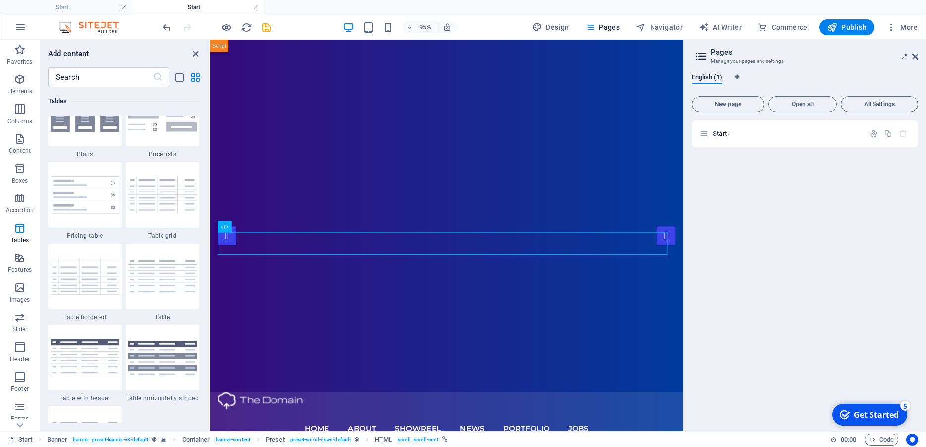
click at [76, 132] on img at bounding box center [85, 113] width 69 height 37
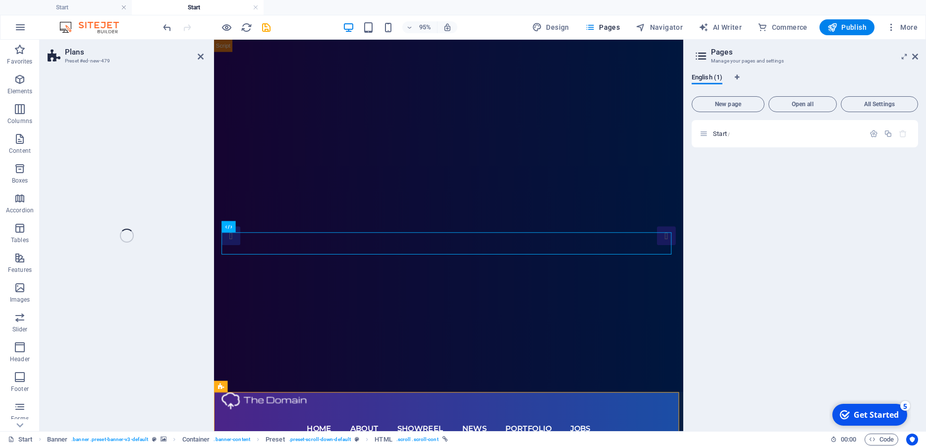
select select "rem"
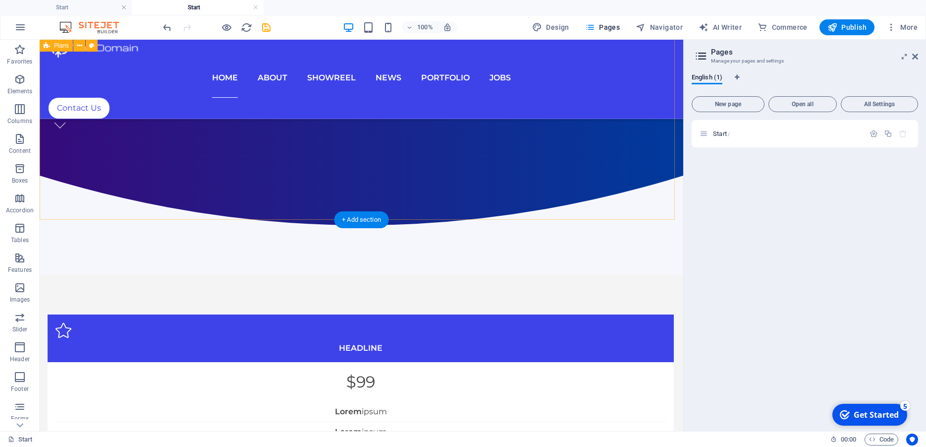
scroll to position [506, 0]
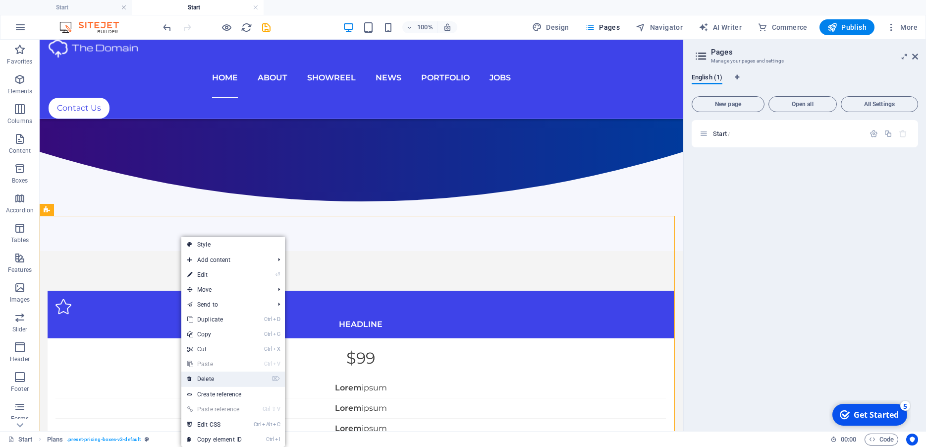
click at [220, 378] on link "⌦ Delete" at bounding box center [214, 378] width 66 height 15
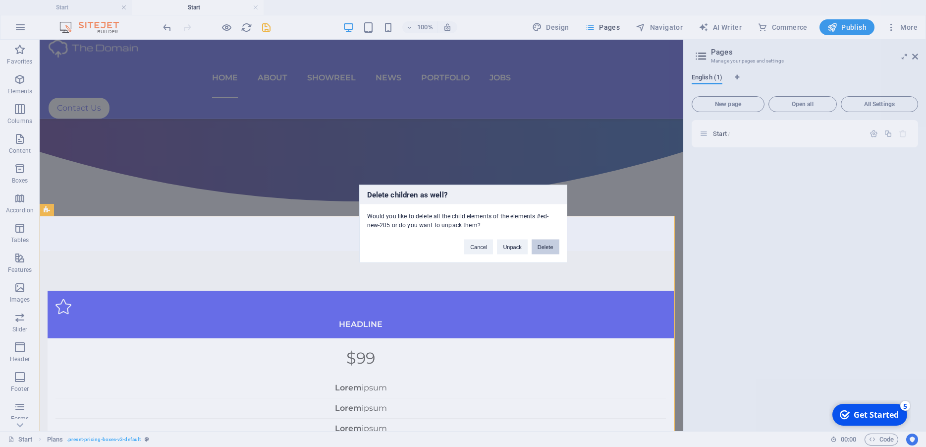
click at [545, 245] on button "Delete" at bounding box center [546, 246] width 28 height 15
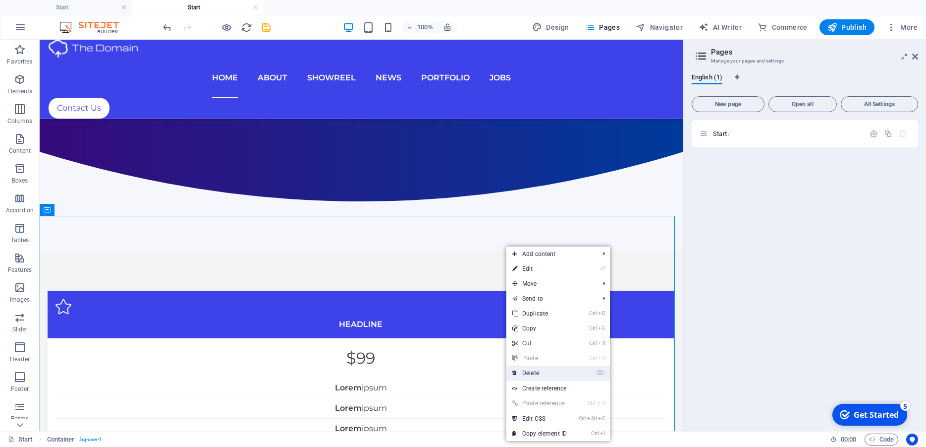
click at [541, 374] on link "⌦ Delete" at bounding box center [540, 372] width 66 height 15
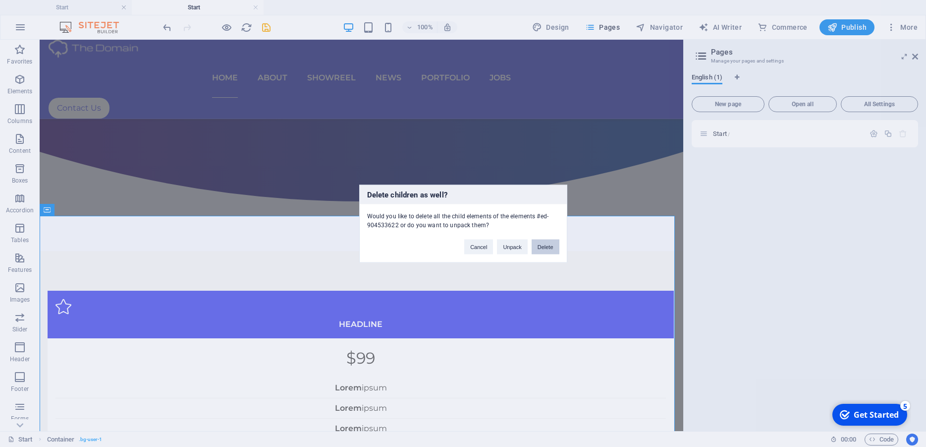
click at [541, 246] on button "Delete" at bounding box center [546, 246] width 28 height 15
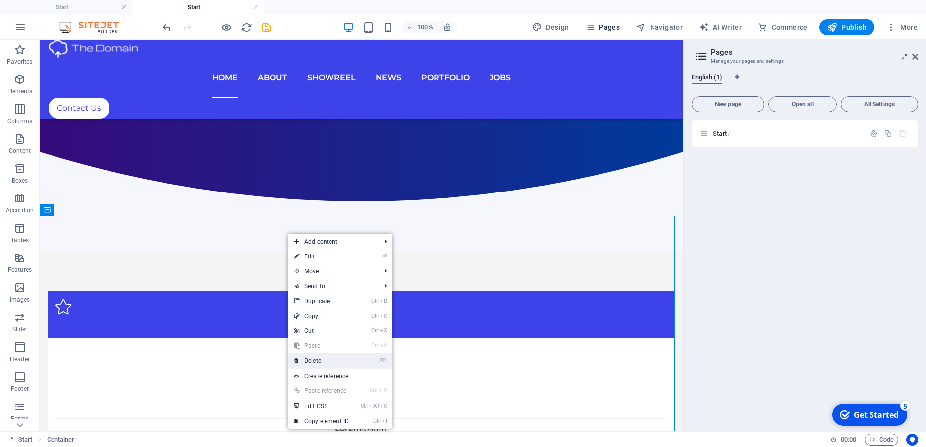
click at [334, 357] on link "⌦ Delete" at bounding box center [321, 360] width 66 height 15
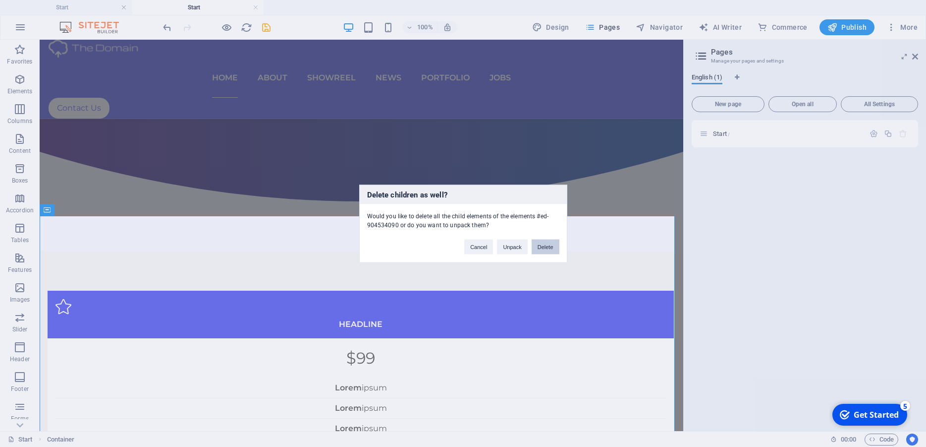
click at [545, 246] on button "Delete" at bounding box center [546, 246] width 28 height 15
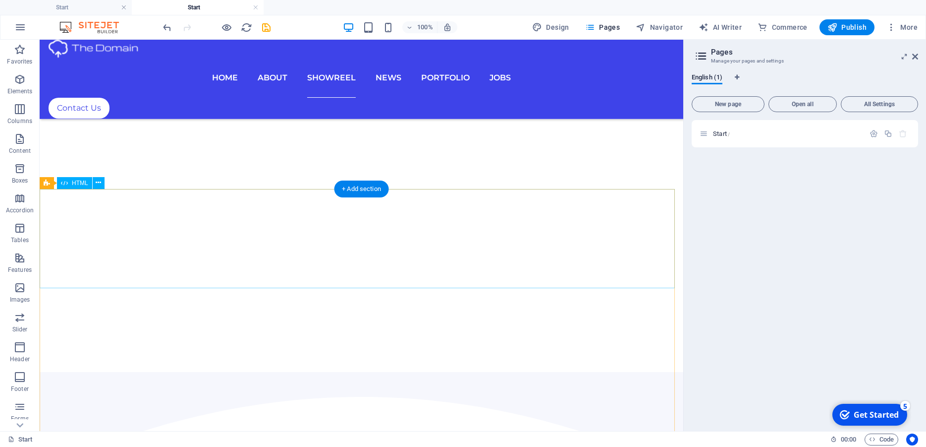
scroll to position [3849, 0]
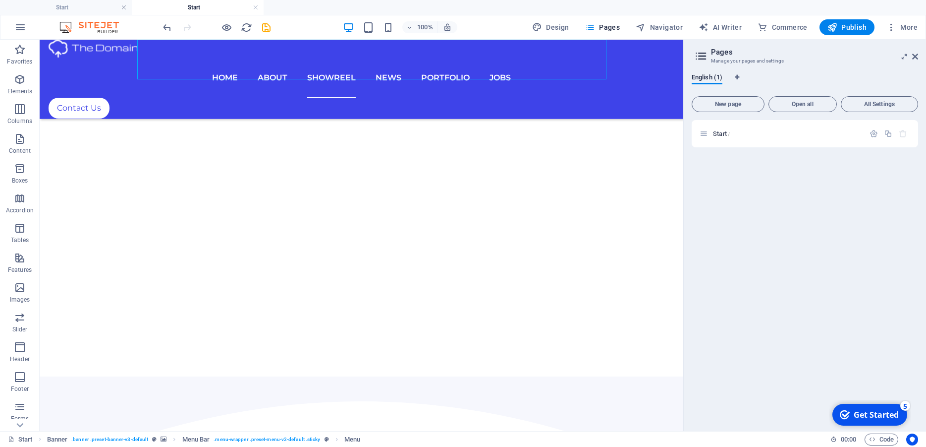
click at [724, 230] on div "Start /" at bounding box center [805, 271] width 227 height 303
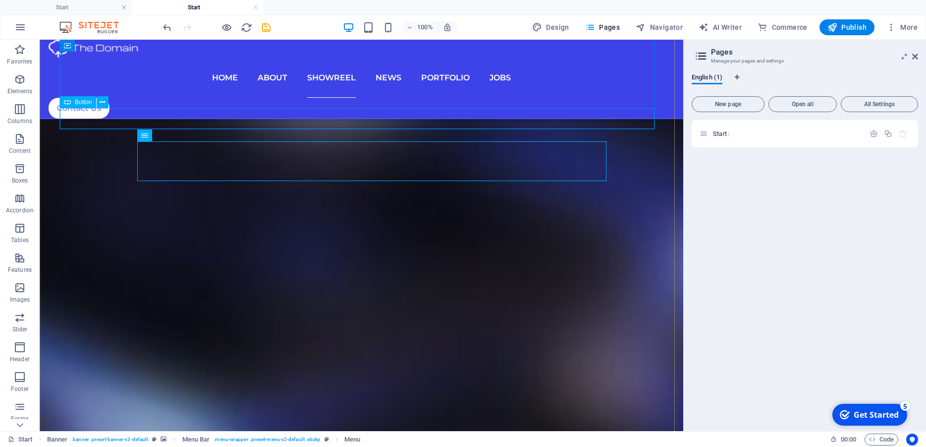
scroll to position [2029, 0]
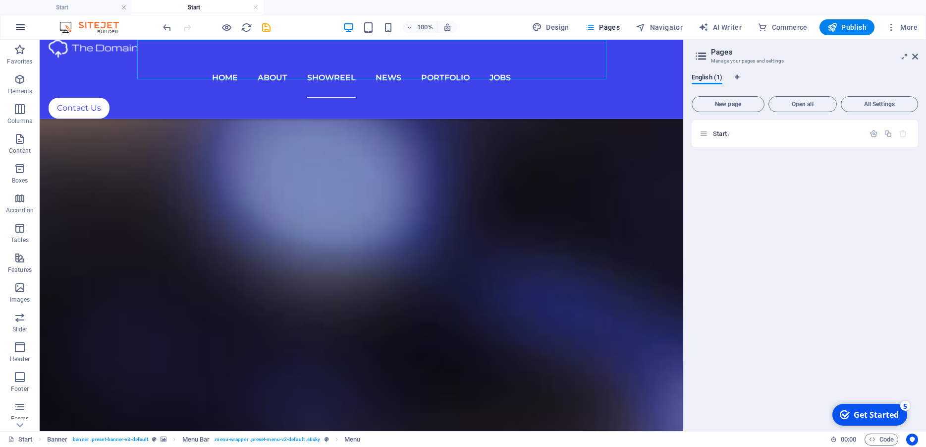
click at [16, 23] on icon "button" at bounding box center [20, 27] width 12 height 12
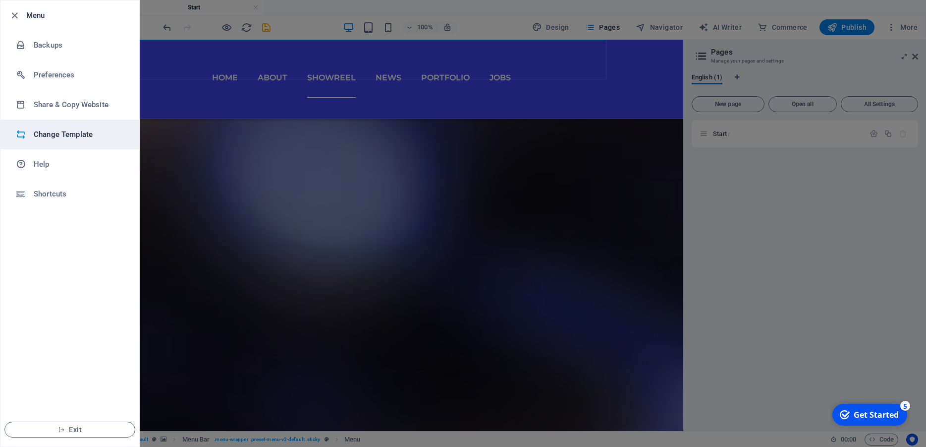
click at [62, 132] on h6 "Change Template" at bounding box center [80, 134] width 92 height 12
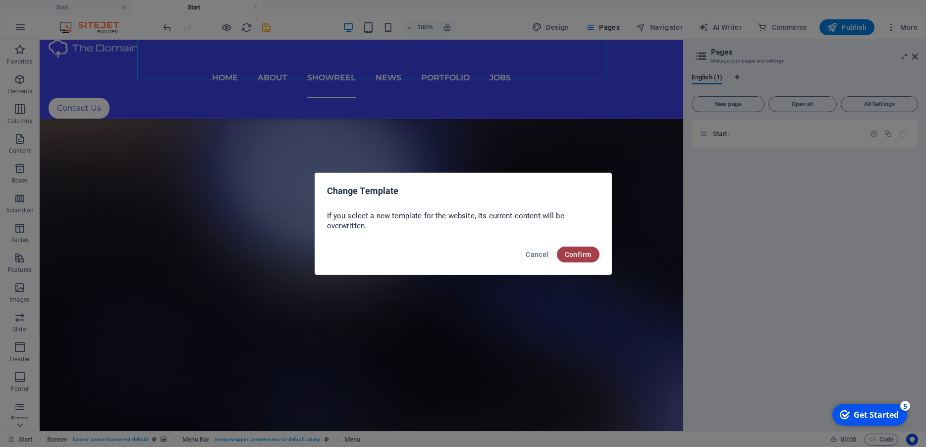
click at [563, 253] on button "Confirm" at bounding box center [578, 254] width 43 height 16
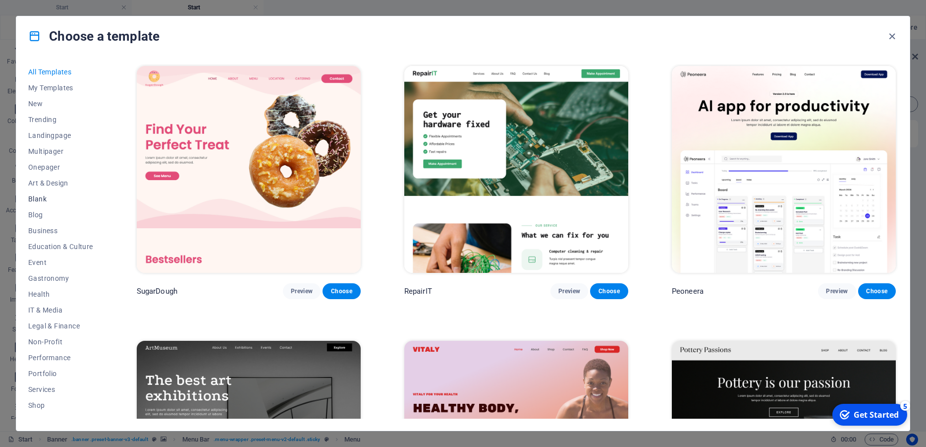
click at [39, 197] on span "Blank" at bounding box center [60, 199] width 65 height 8
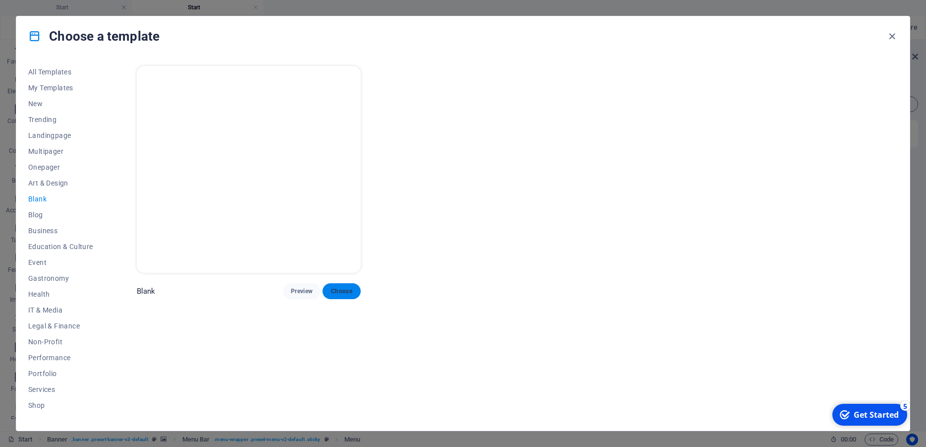
click at [352, 289] on span "Choose" at bounding box center [342, 291] width 22 height 8
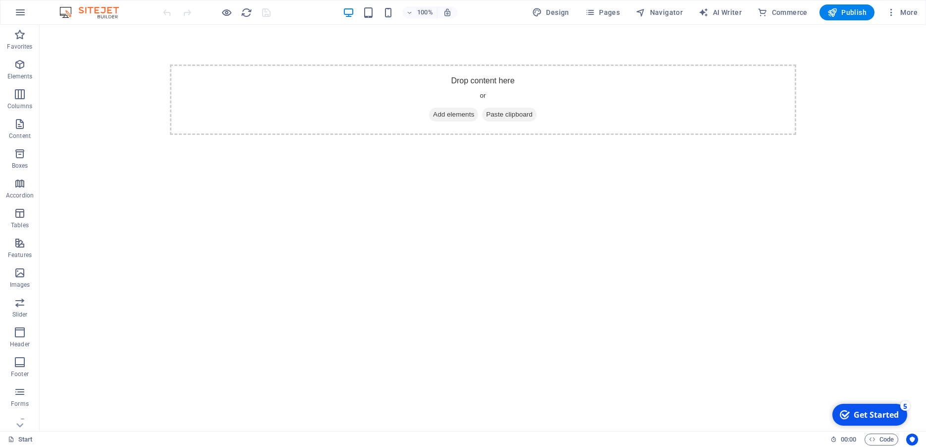
click at [684, 3] on div "100% Design Pages Navigator AI Writer Commerce Publish More" at bounding box center [462, 12] width 925 height 24
click at [447, 112] on span "Add elements" at bounding box center [453, 115] width 49 height 14
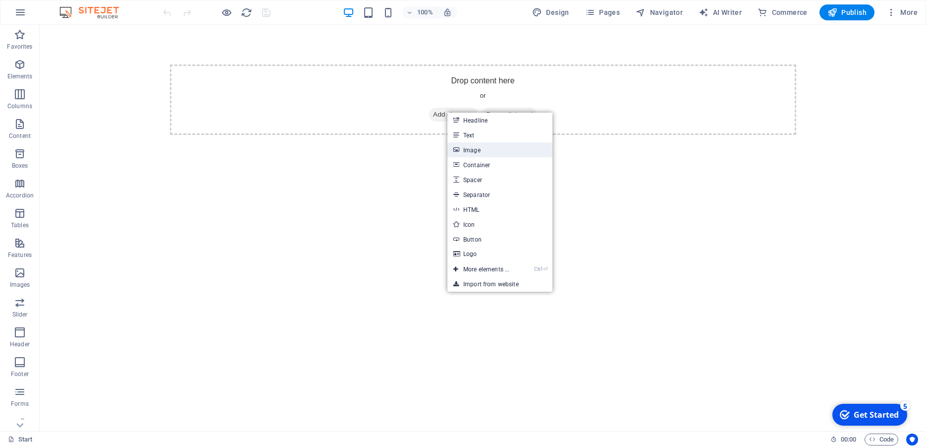
click at [472, 148] on link "Image" at bounding box center [500, 149] width 105 height 15
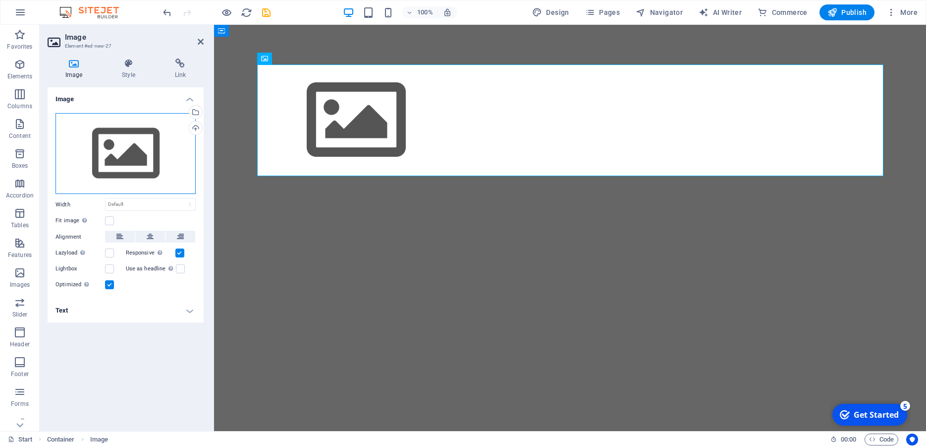
click at [118, 145] on div "Drag files here, click to choose files or select files from Files or our free s…" at bounding box center [126, 153] width 140 height 81
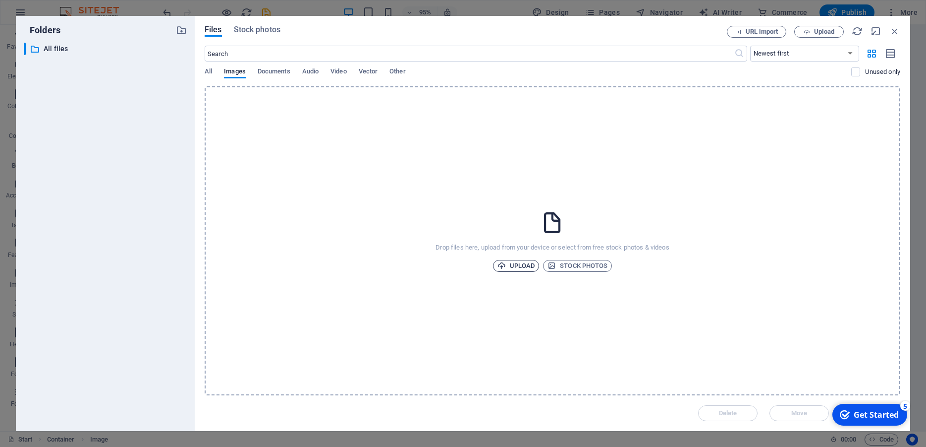
click at [526, 263] on span "Upload" at bounding box center [517, 266] width 38 height 12
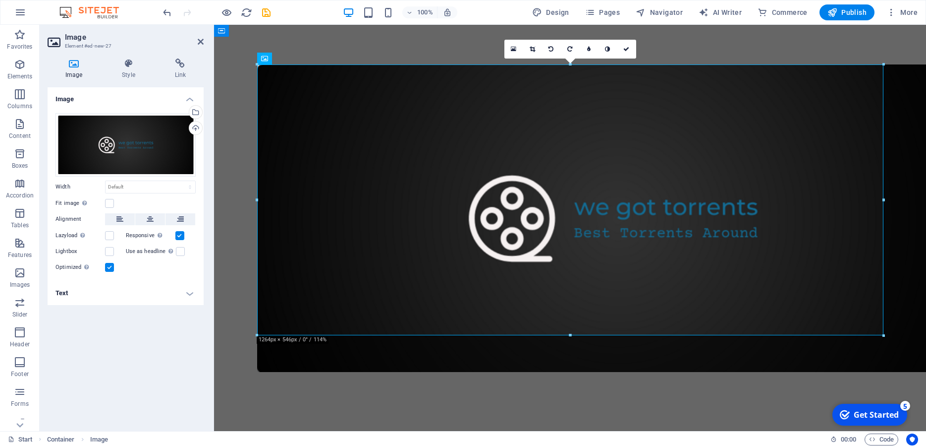
click at [481, 383] on html "Skip to main content" at bounding box center [570, 218] width 712 height 387
click at [627, 50] on icon at bounding box center [627, 49] width 6 height 6
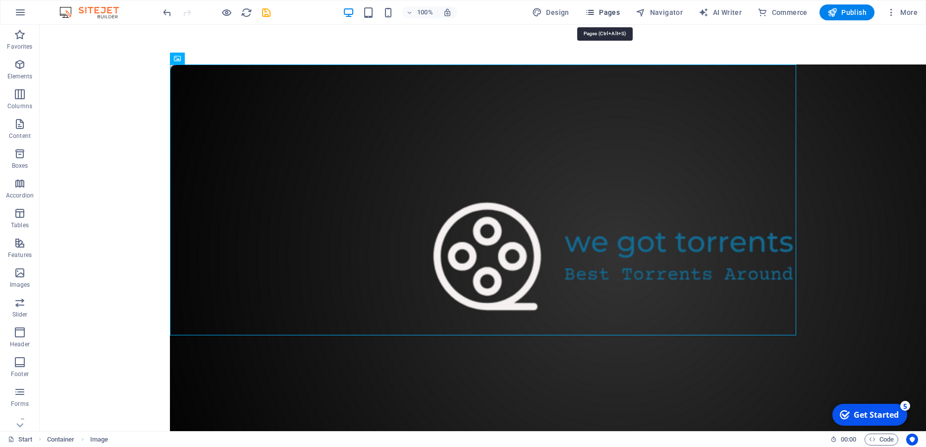
click at [616, 12] on span "Pages" at bounding box center [602, 12] width 35 height 10
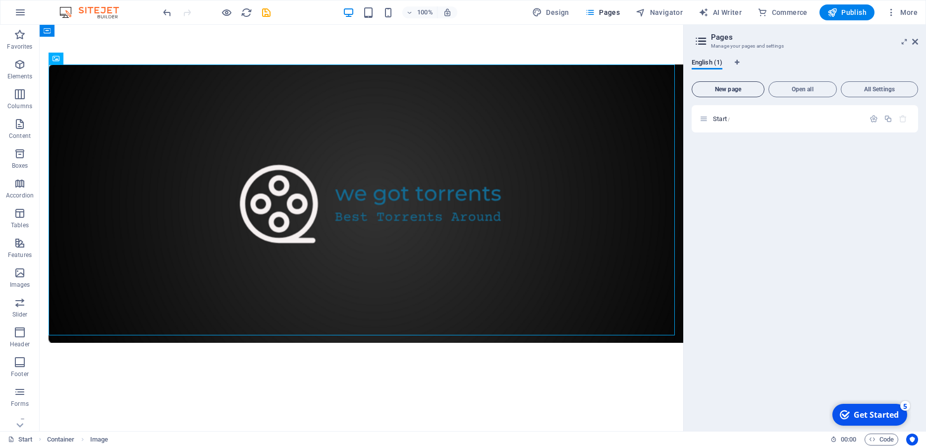
click at [724, 90] on span "New page" at bounding box center [728, 89] width 64 height 6
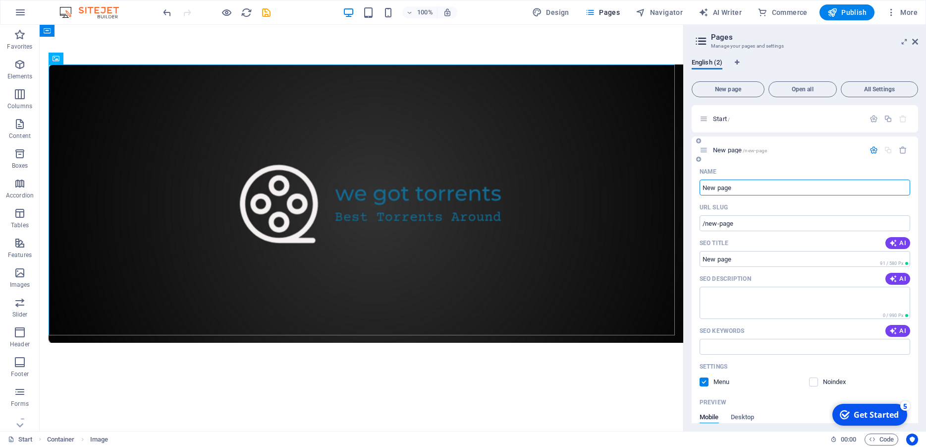
drag, startPoint x: 740, startPoint y: 182, endPoint x: 681, endPoint y: 187, distance: 59.2
click at [700, 187] on input "New page" at bounding box center [805, 187] width 211 height 16
type input "Ho"
type input "/h"
type input "Home"
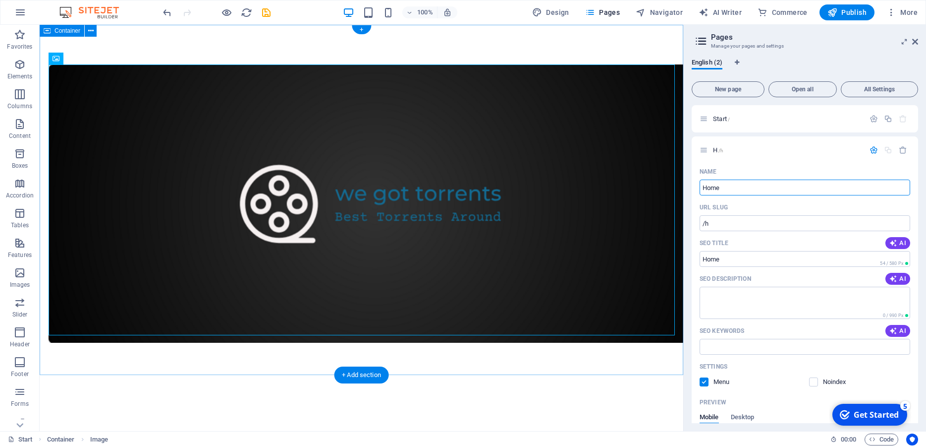
type input "/home"
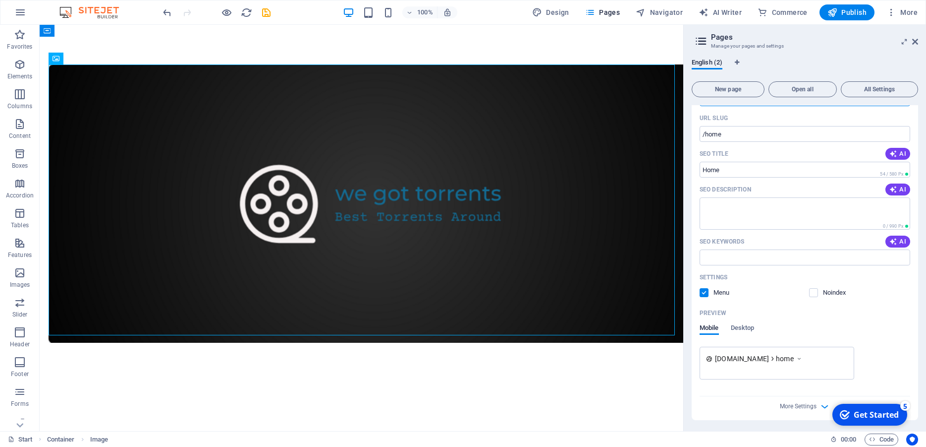
scroll to position [90, 0]
click at [797, 403] on span "More Settings" at bounding box center [798, 404] width 37 height 7
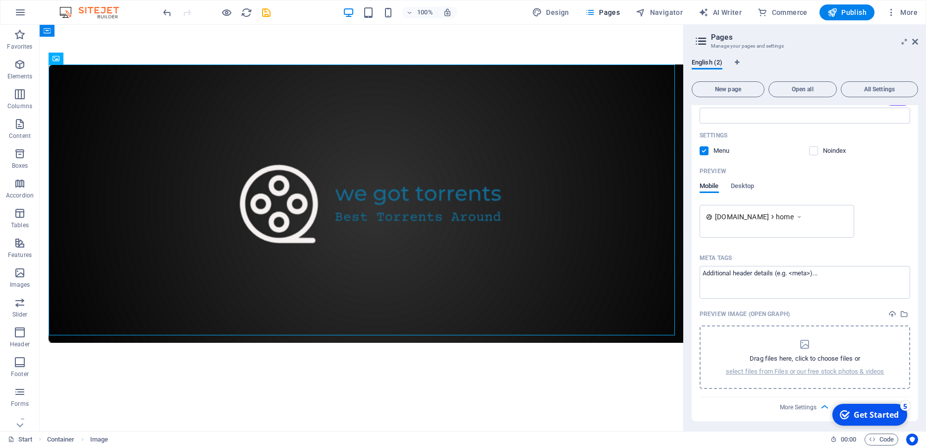
scroll to position [233, 0]
click at [632, 382] on html "Skip to main content" at bounding box center [362, 203] width 644 height 357
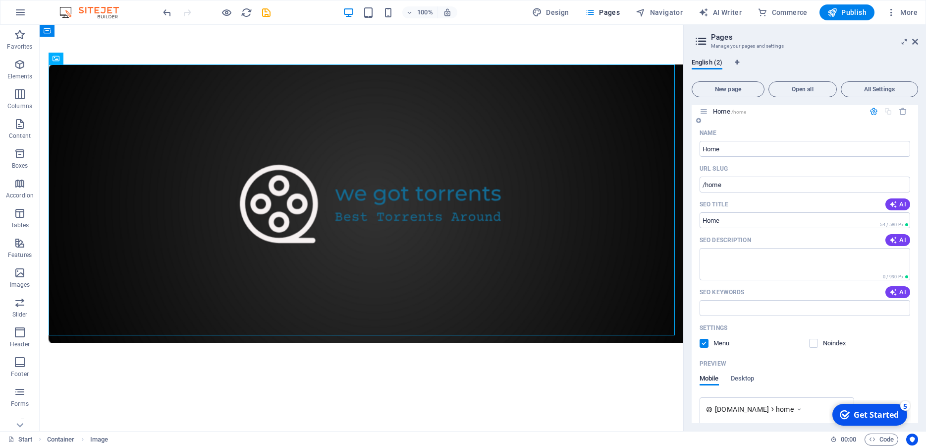
scroll to position [0, 0]
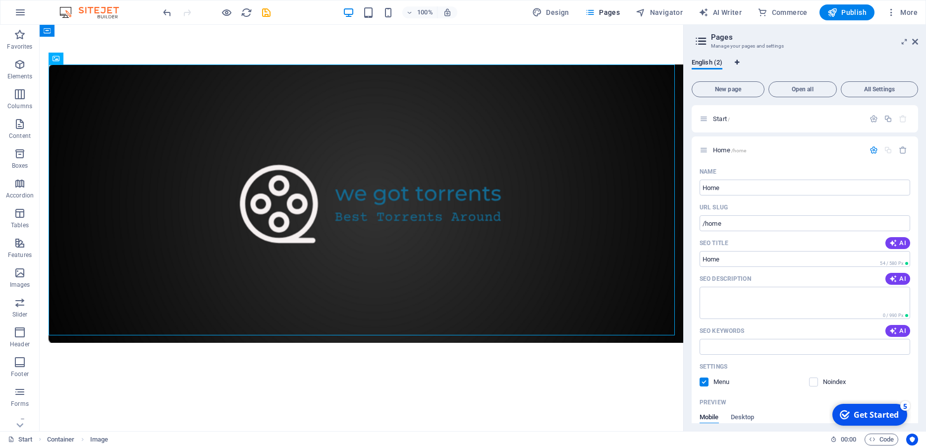
click at [738, 60] on icon "Language Tabs" at bounding box center [737, 62] width 4 height 6
select select "41"
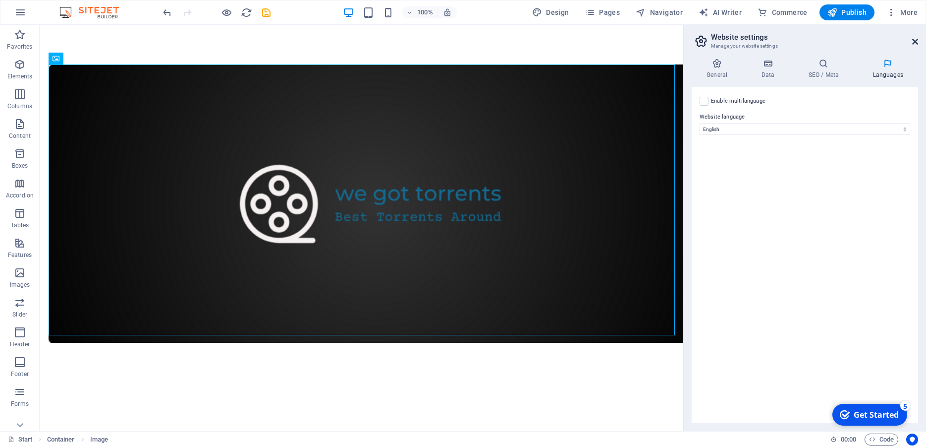
click at [916, 41] on icon at bounding box center [915, 42] width 6 height 8
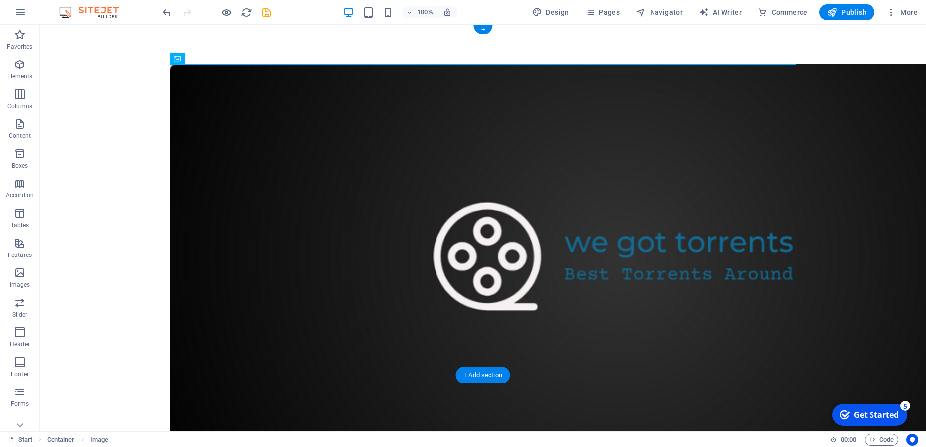
click at [802, 82] on div at bounding box center [483, 256] width 887 height 462
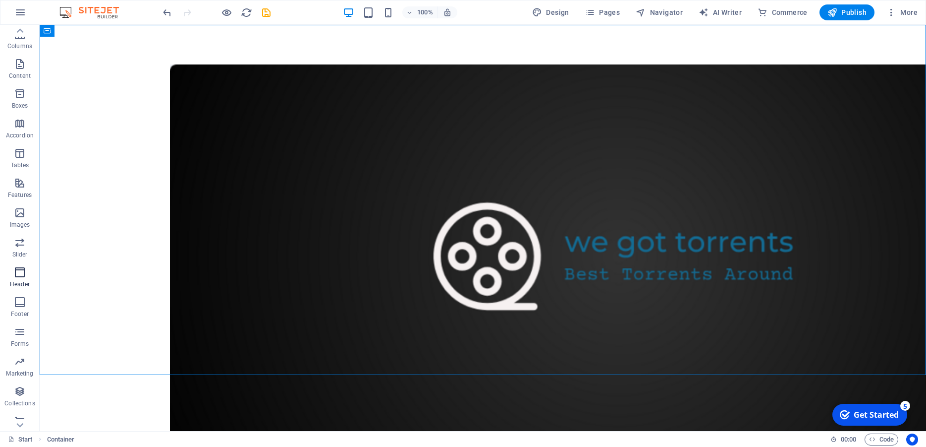
scroll to position [70, 0]
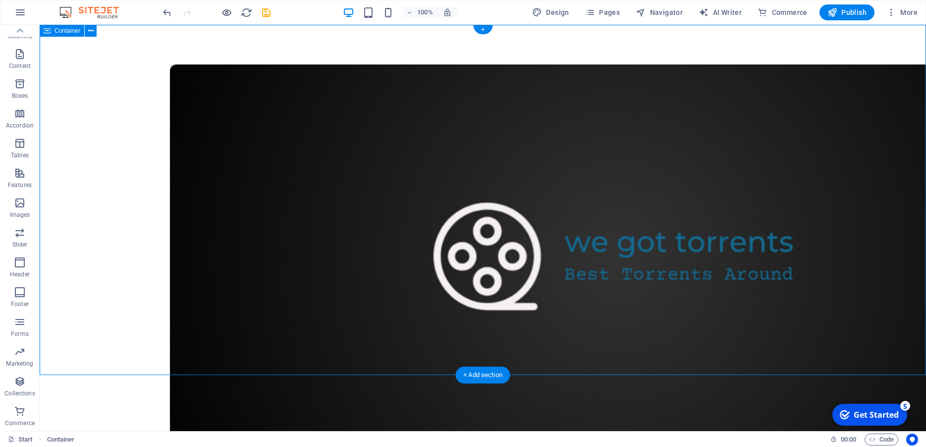
click at [873, 56] on div at bounding box center [483, 256] width 887 height 462
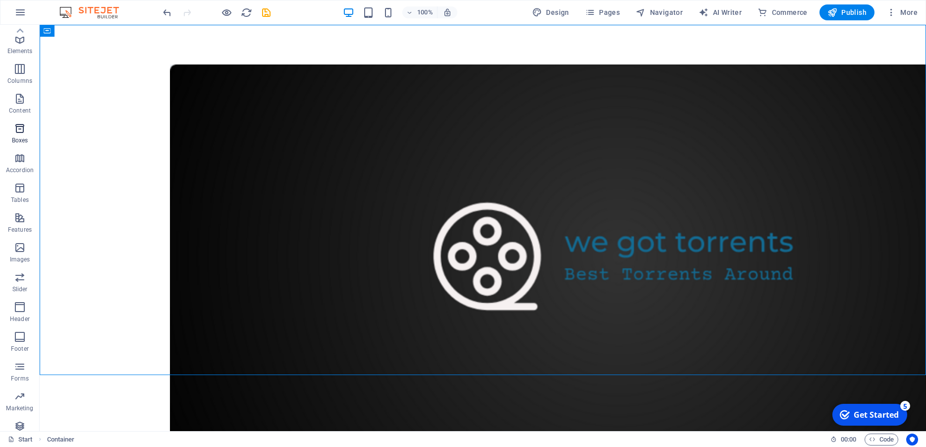
scroll to position [0, 0]
click at [602, 11] on span "Pages" at bounding box center [602, 12] width 35 height 10
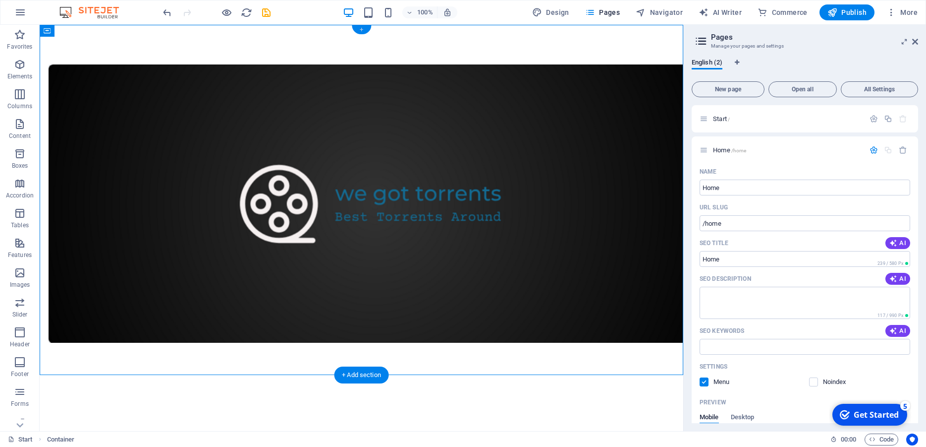
click at [360, 30] on div "+" at bounding box center [361, 29] width 19 height 9
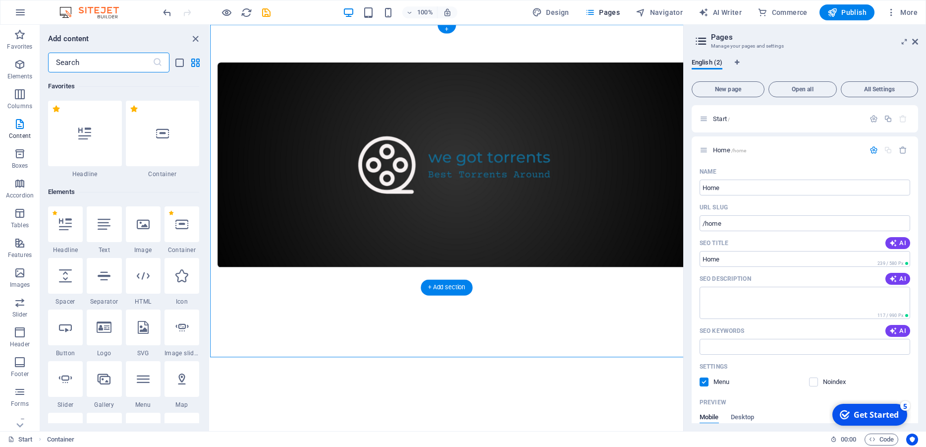
scroll to position [1734, 0]
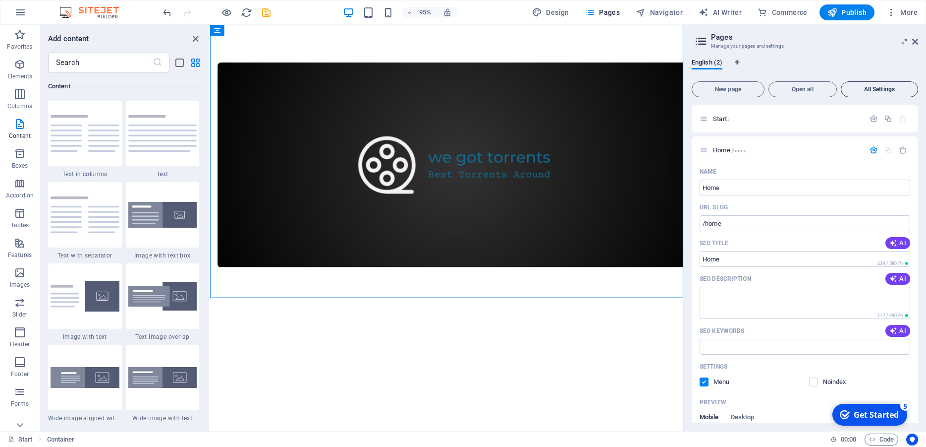
click at [875, 90] on span "All Settings" at bounding box center [880, 89] width 68 height 6
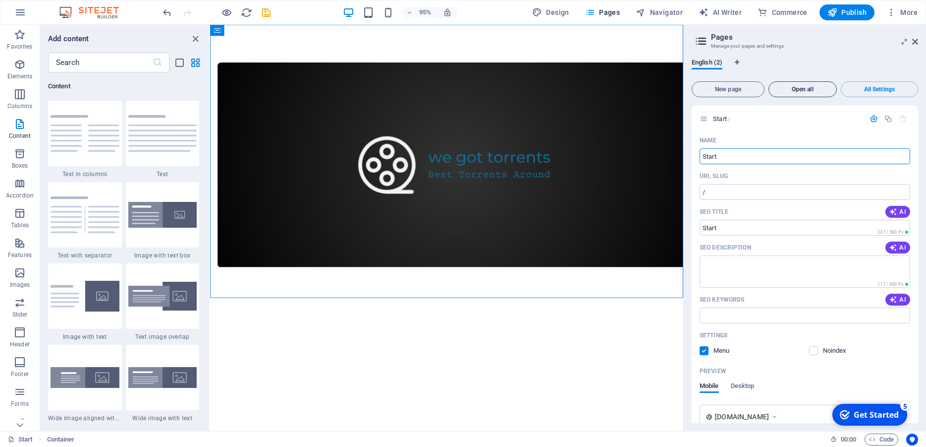
click at [798, 87] on span "Open all" at bounding box center [802, 89] width 59 height 6
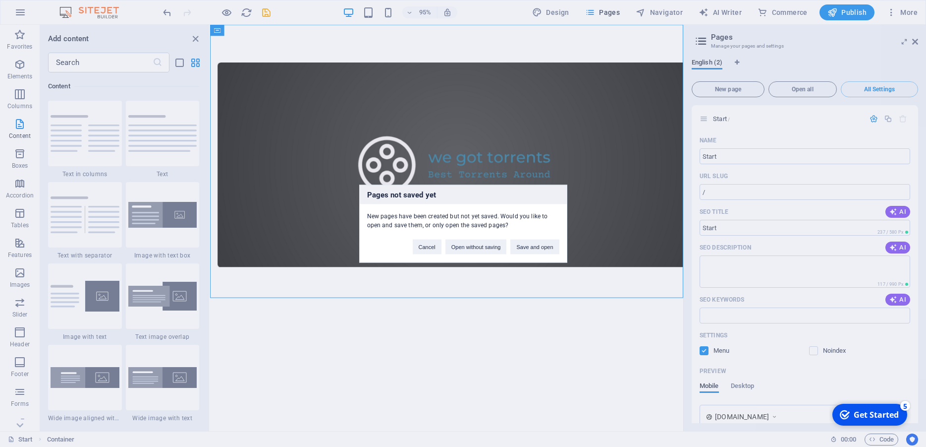
click at [467, 335] on div "Pages not saved yet New pages have been created but not yet saved. Would you li…" at bounding box center [463, 223] width 926 height 447
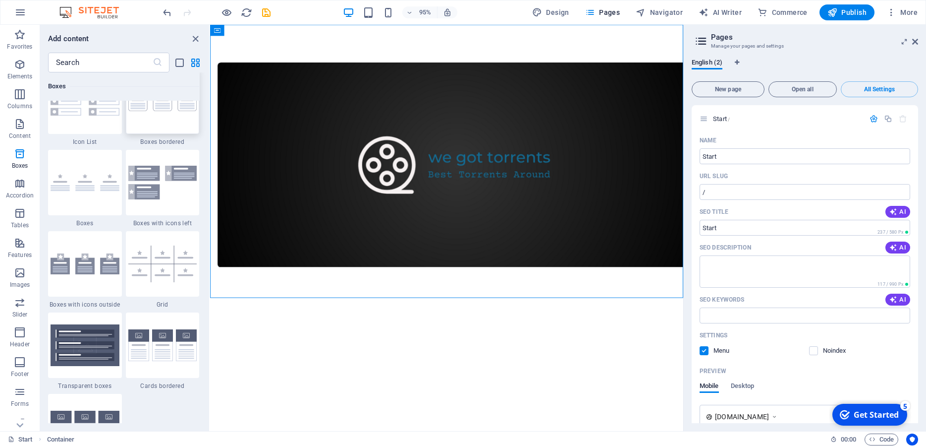
scroll to position [2760, 0]
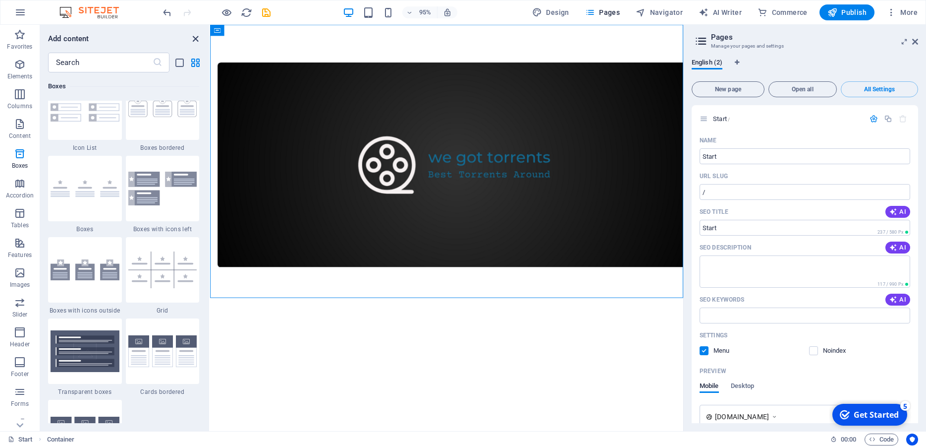
click at [195, 36] on icon "close panel" at bounding box center [195, 38] width 11 height 11
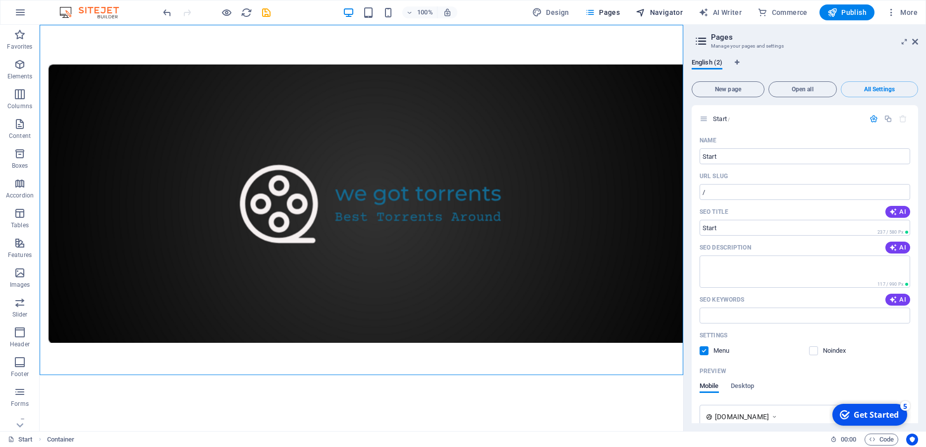
click at [662, 13] on span "Navigator" at bounding box center [659, 12] width 47 height 10
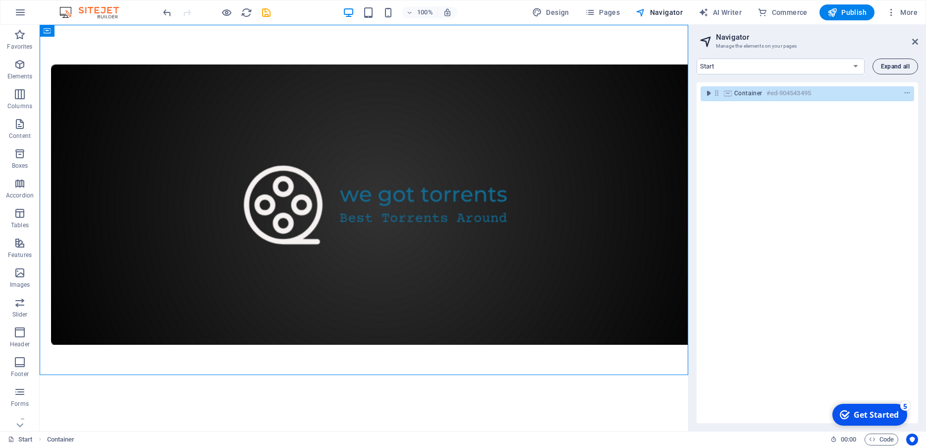
click at [885, 68] on span "Expand all" at bounding box center [895, 66] width 29 height 6
click at [697, 58] on select "Start Home" at bounding box center [781, 66] width 168 height 16
click option "Home" at bounding box center [0, 0] width 0 height 0
select select "16976515-en"
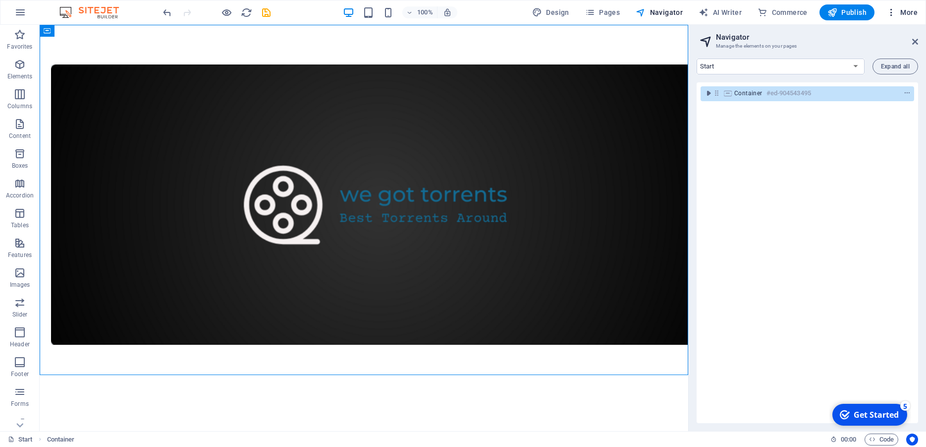
click at [907, 12] on span "More" at bounding box center [902, 12] width 31 height 10
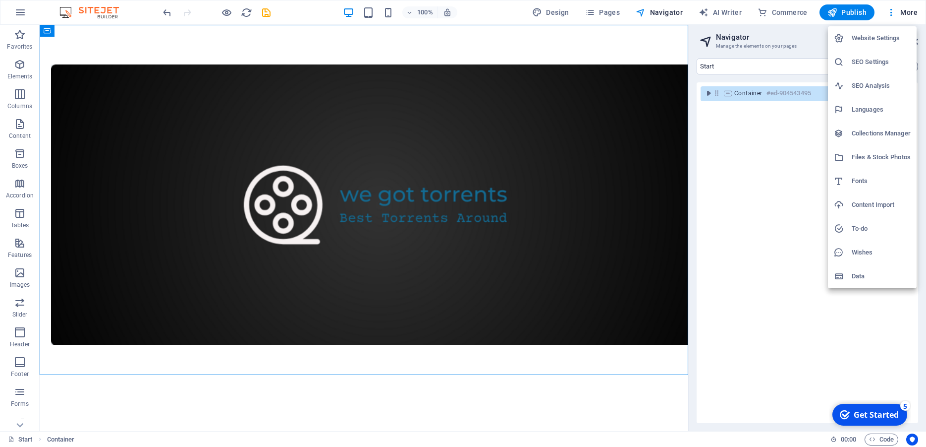
click at [803, 217] on div at bounding box center [463, 223] width 926 height 447
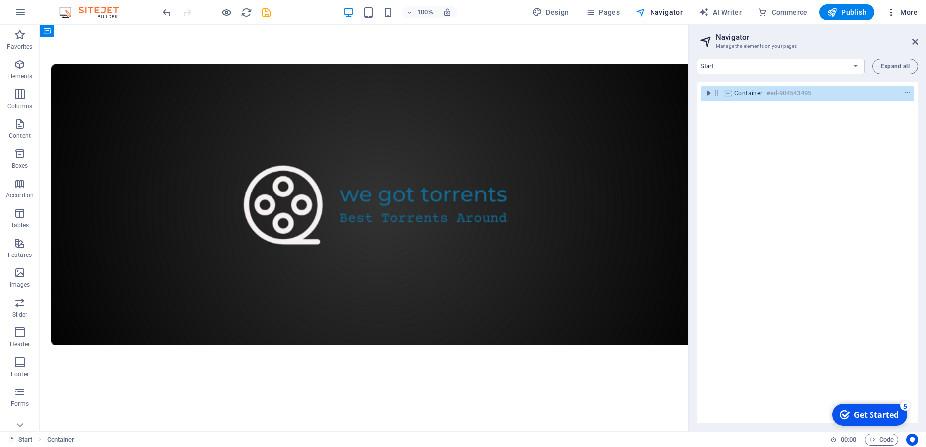
click at [892, 15] on icon "button" at bounding box center [892, 12] width 10 height 10
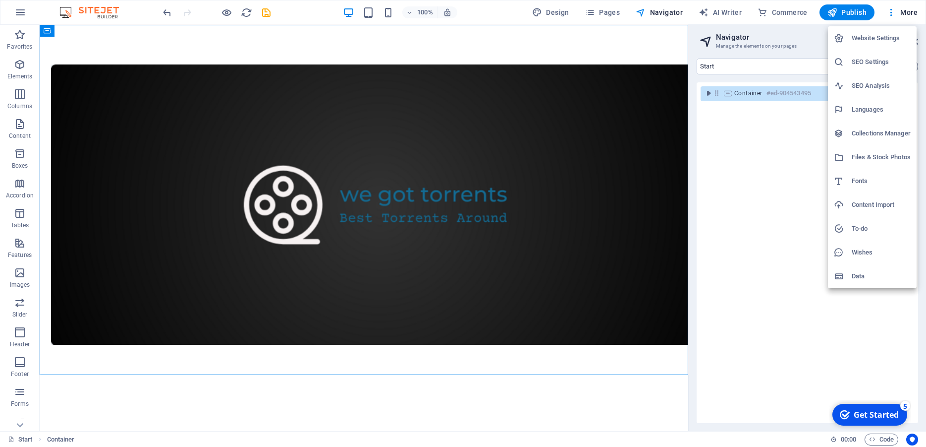
click at [748, 144] on div at bounding box center [463, 223] width 926 height 447
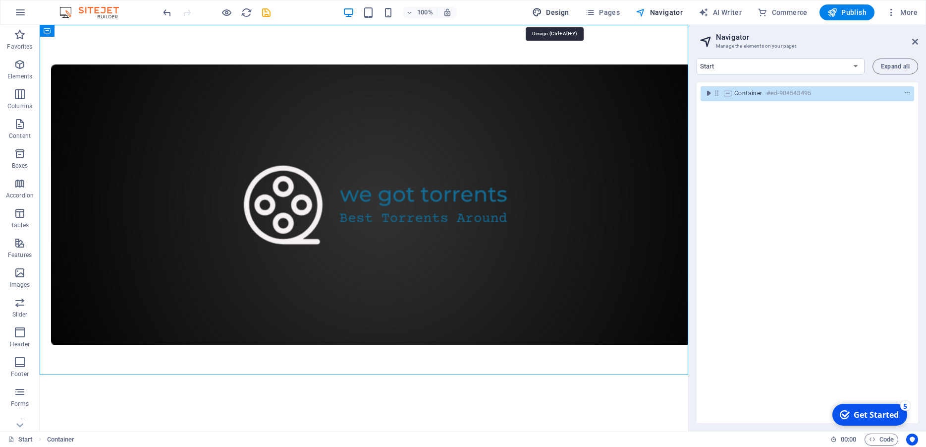
click at [548, 8] on span "Design" at bounding box center [550, 12] width 37 height 10
select select "px"
select select "300"
select select "px"
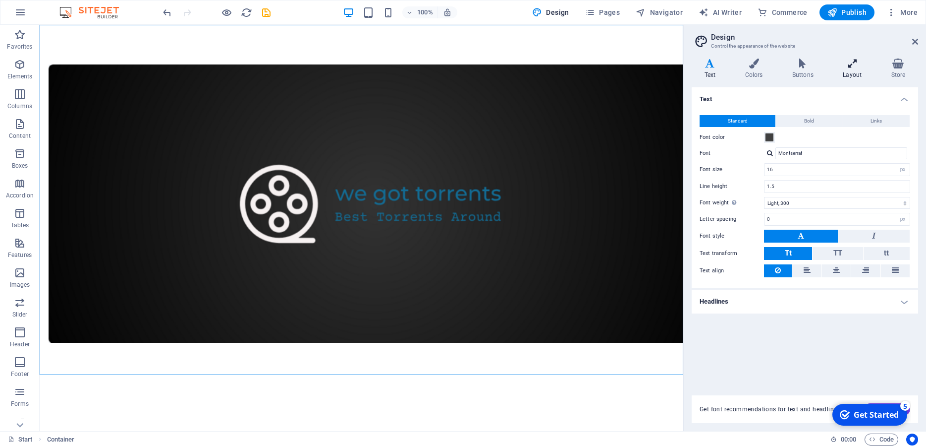
click at [852, 72] on h4 "Layout" at bounding box center [855, 68] width 48 height 21
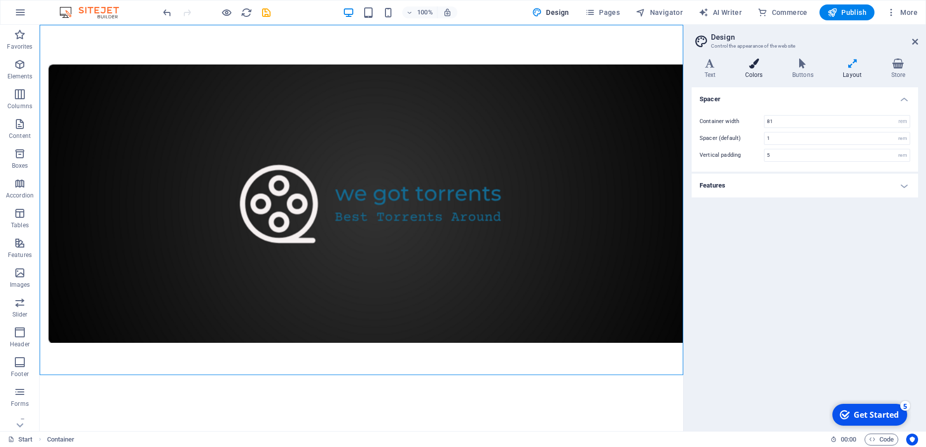
click at [760, 75] on h4 "Colors" at bounding box center [756, 68] width 47 height 21
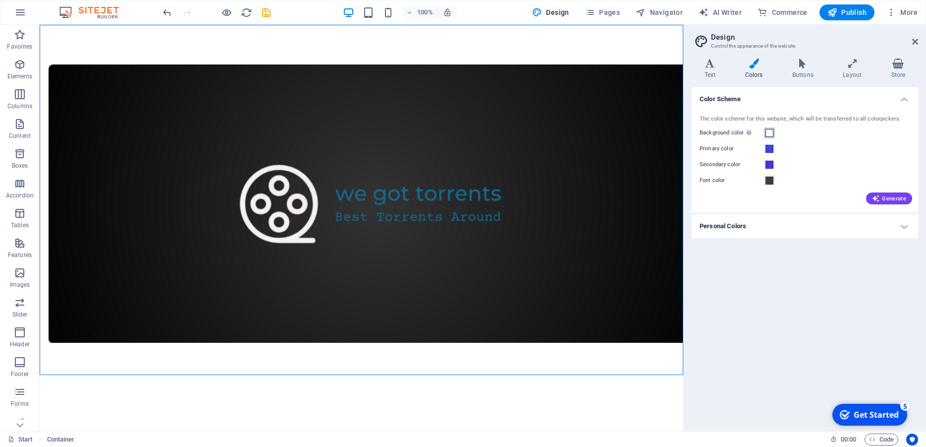
click at [770, 133] on span at bounding box center [770, 133] width 8 height 8
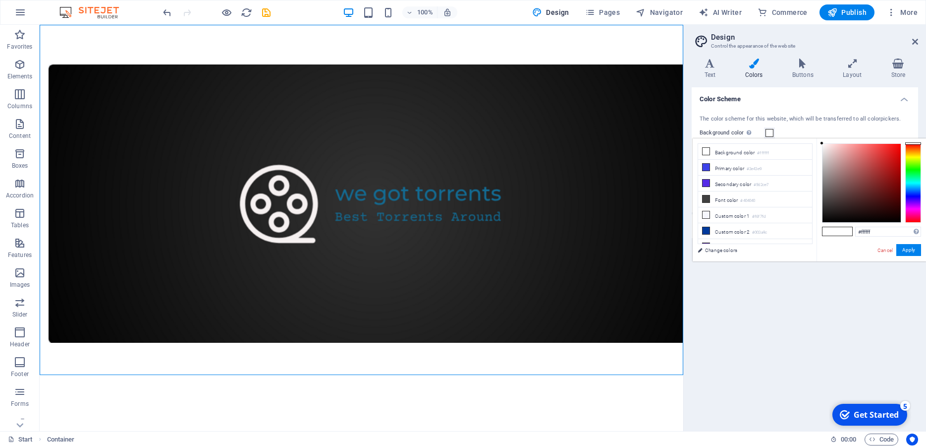
type input "#a29d9d"
click at [824, 172] on div at bounding box center [862, 183] width 78 height 78
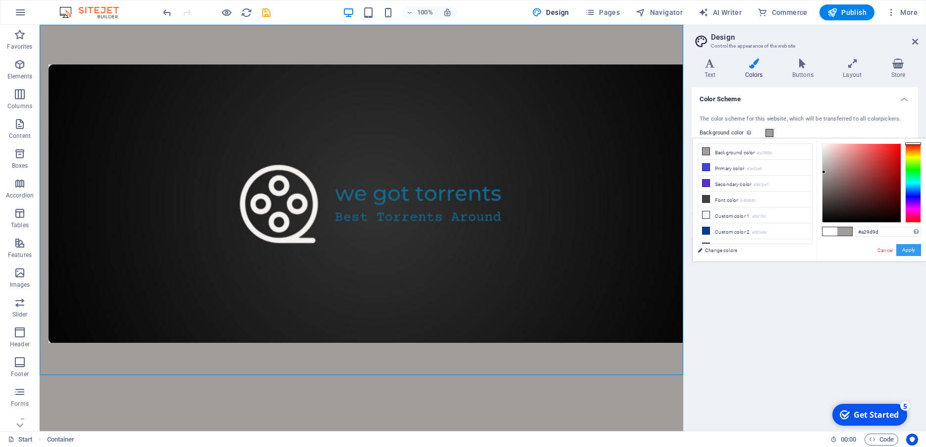
click at [906, 250] on button "Apply" at bounding box center [909, 250] width 25 height 12
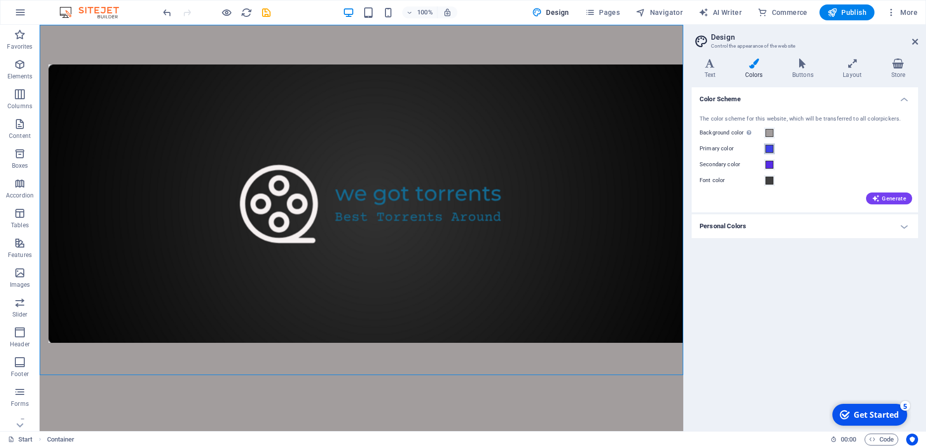
click at [767, 148] on span at bounding box center [770, 149] width 8 height 8
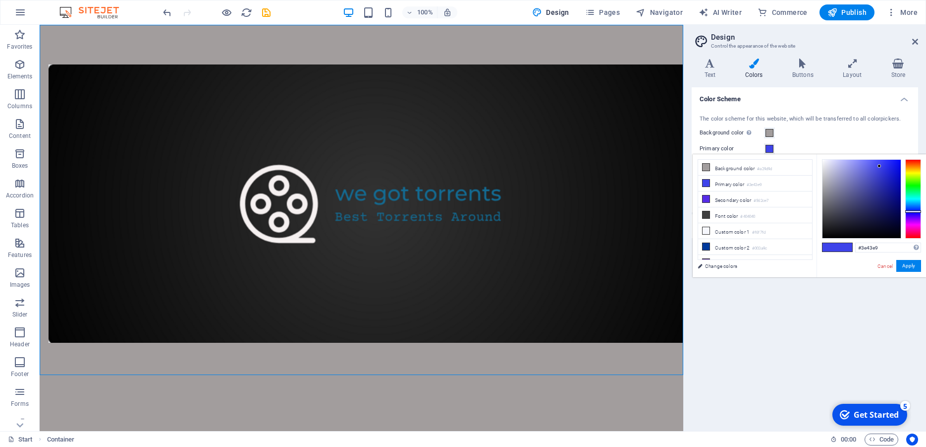
type input "#0910f5"
click at [898, 162] on div at bounding box center [862, 199] width 78 height 78
click at [910, 264] on button "Apply" at bounding box center [909, 266] width 25 height 12
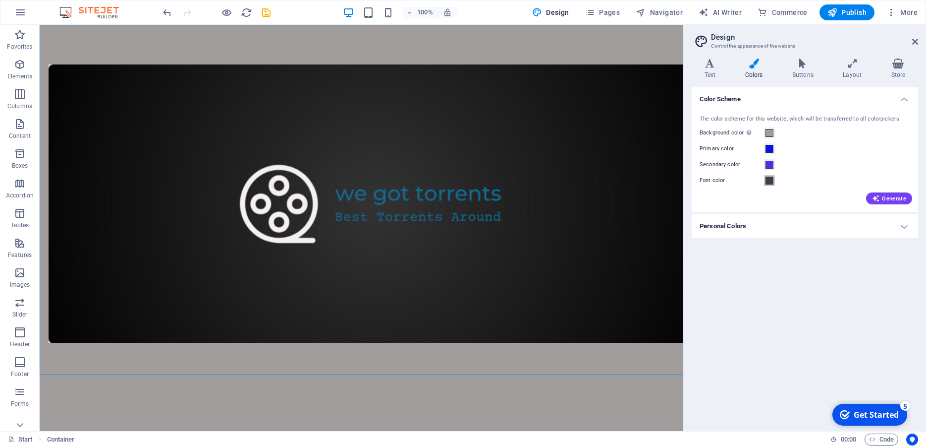
click at [770, 177] on span at bounding box center [770, 180] width 8 height 8
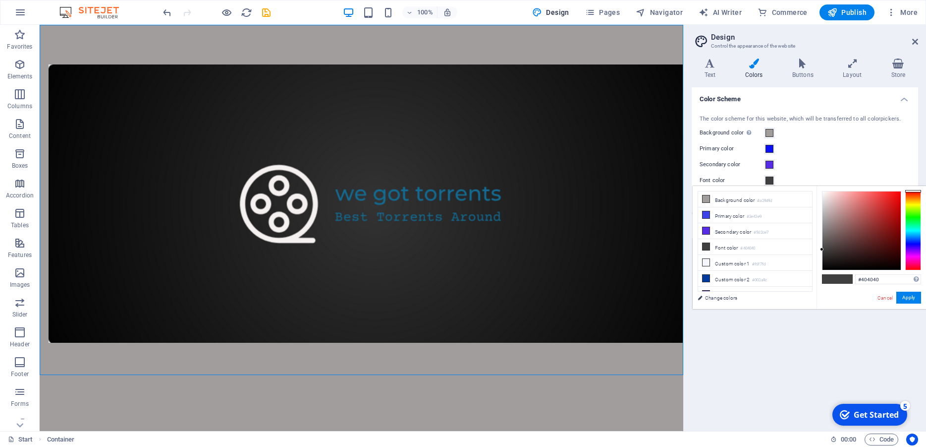
type input "#f2eeee"
click at [824, 195] on div at bounding box center [862, 230] width 78 height 78
click at [905, 296] on button "Apply" at bounding box center [909, 297] width 25 height 12
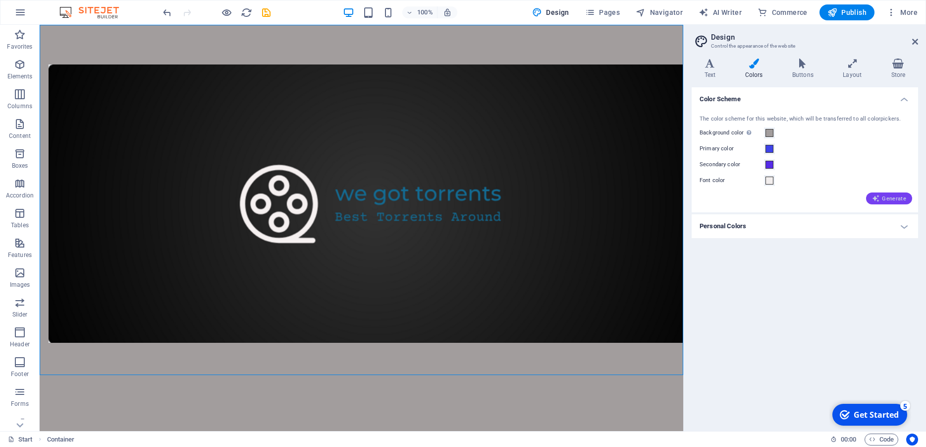
click at [878, 195] on icon "button" at bounding box center [876, 198] width 8 height 8
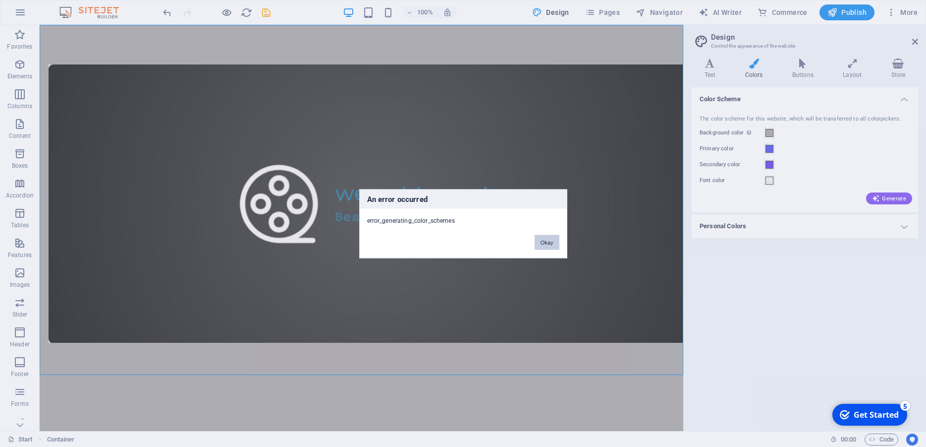
click at [540, 241] on button "Okay" at bounding box center [547, 241] width 25 height 15
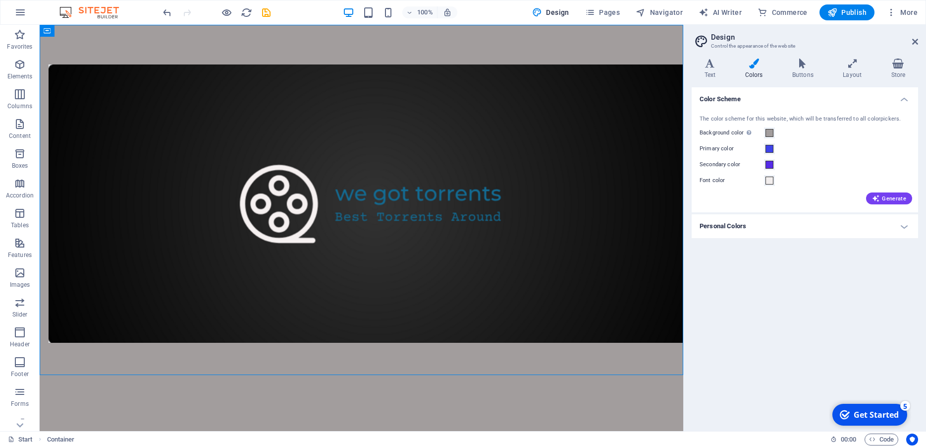
click at [728, 230] on h4 "Personal Colors" at bounding box center [805, 226] width 227 height 24
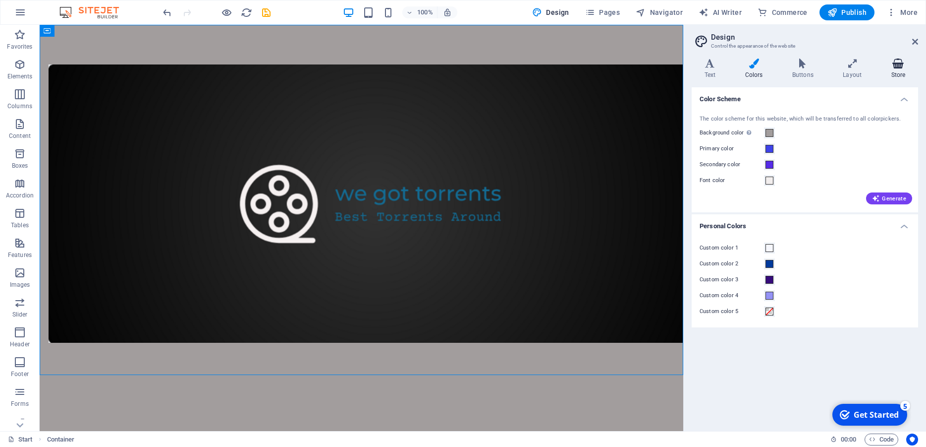
click at [896, 71] on h4 "Store" at bounding box center [899, 68] width 40 height 21
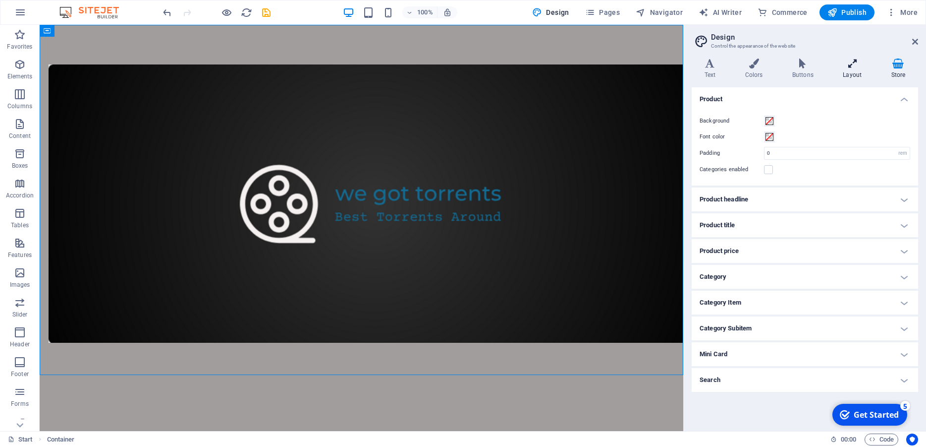
click at [874, 63] on icon at bounding box center [853, 63] width 44 height 10
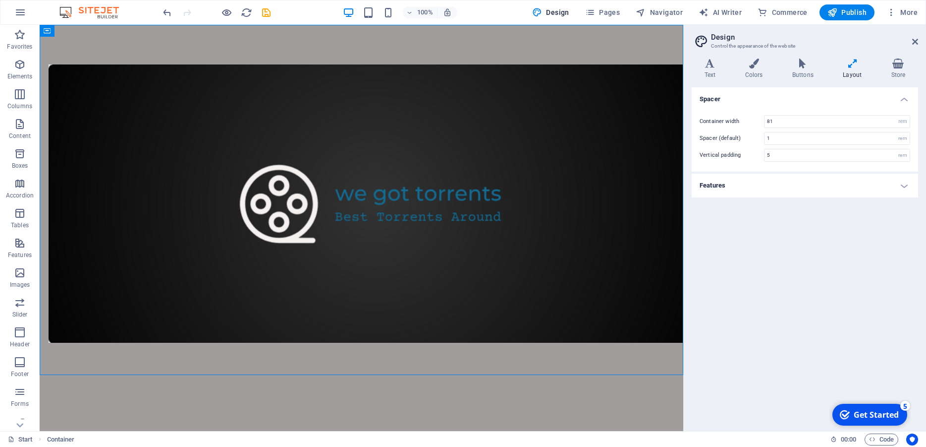
click at [845, 64] on icon at bounding box center [853, 63] width 44 height 10
drag, startPoint x: 913, startPoint y: 43, endPoint x: 868, endPoint y: 16, distance: 52.4
click at [913, 43] on icon at bounding box center [915, 42] width 6 height 8
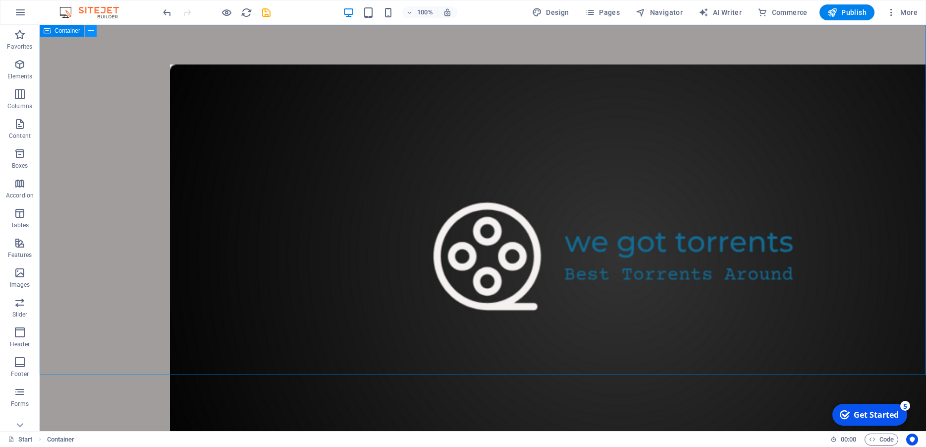
click at [92, 29] on icon at bounding box center [90, 31] width 5 height 10
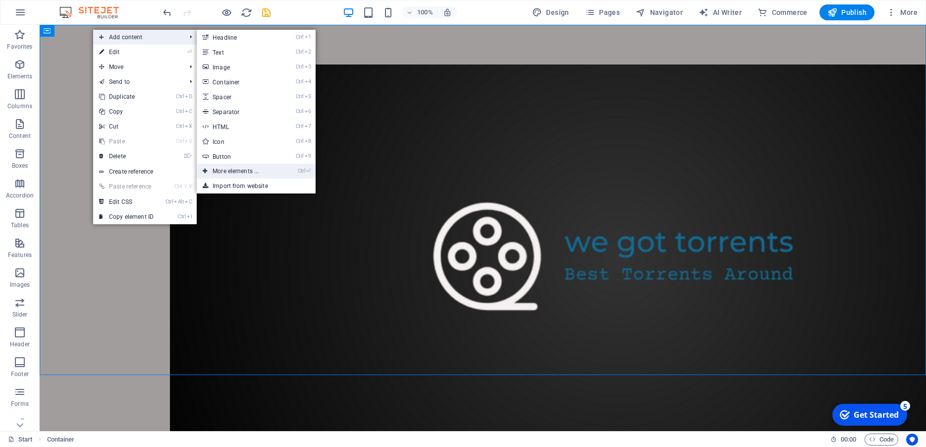
click at [237, 170] on link "Ctrl ⏎ More elements ..." at bounding box center [238, 171] width 82 height 15
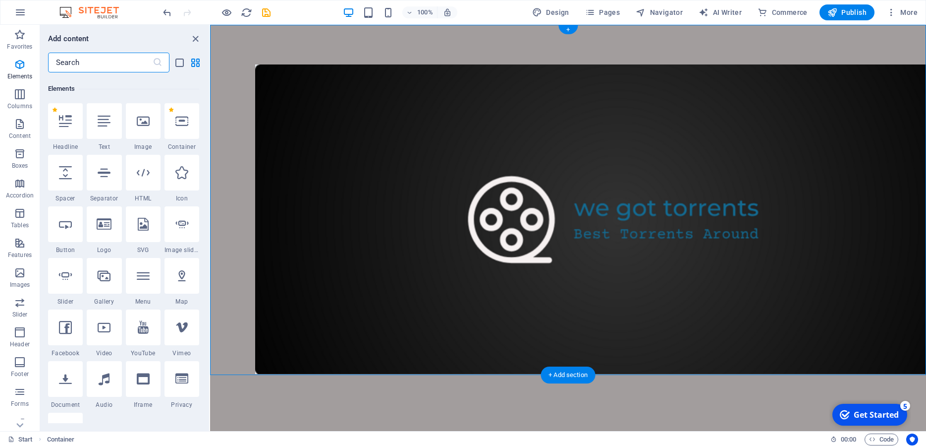
scroll to position [106, 0]
click at [139, 277] on icon at bounding box center [143, 273] width 13 height 13
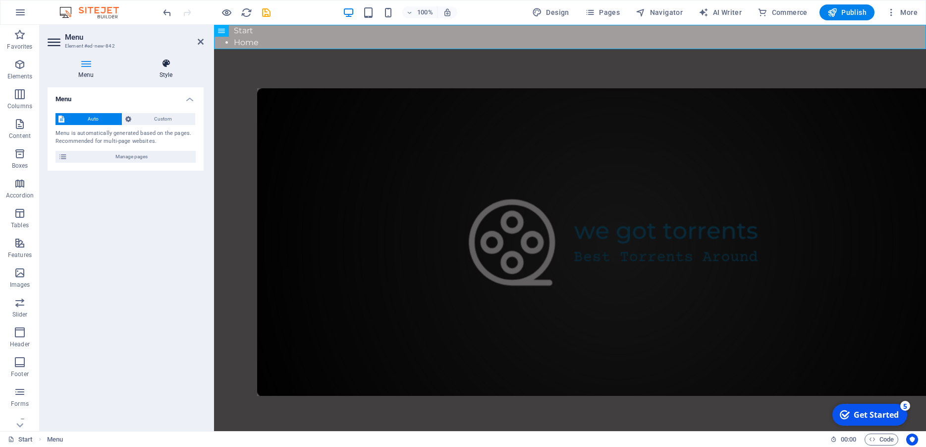
click at [165, 72] on h4 "Style" at bounding box center [165, 68] width 75 height 21
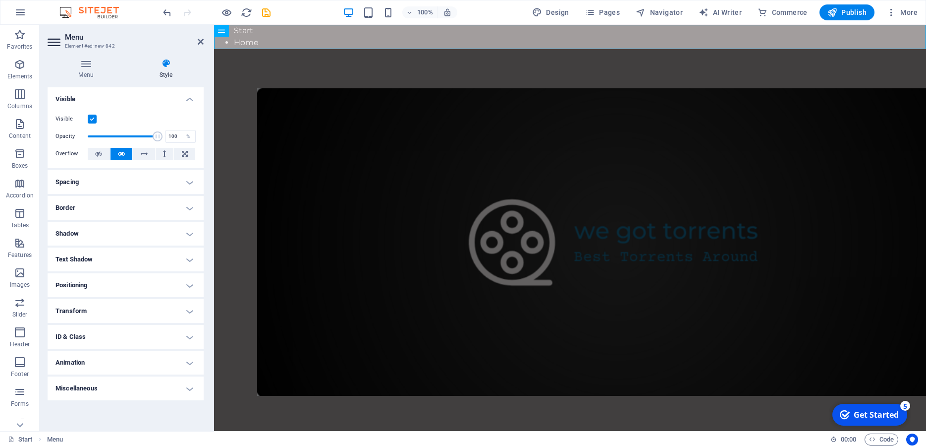
click at [181, 179] on h4 "Spacing" at bounding box center [126, 182] width 156 height 24
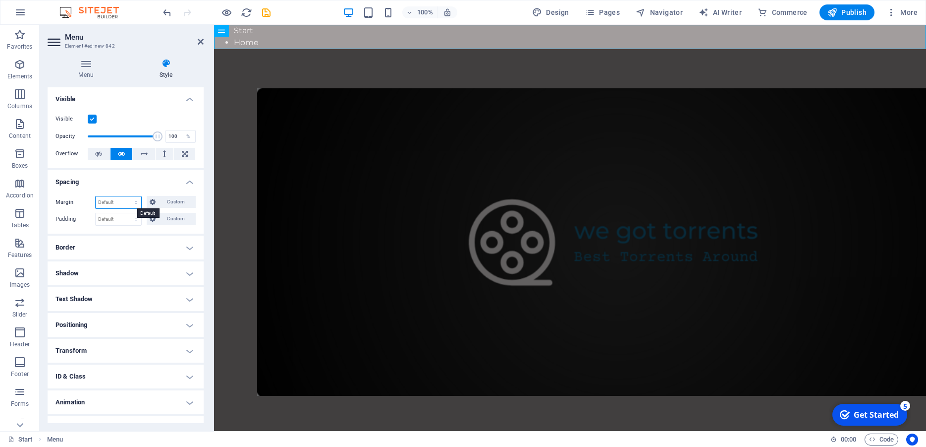
click at [96, 196] on select "Default auto px % rem vw vh Custom" at bounding box center [119, 202] width 46 height 12
click option "auto" at bounding box center [0, 0] width 0 height 0
select select "DISABLED_OPTION_VALUE"
click at [150, 322] on h4 "Positioning" at bounding box center [126, 325] width 156 height 24
click at [138, 322] on h4 "Positioning" at bounding box center [126, 322] width 156 height 18
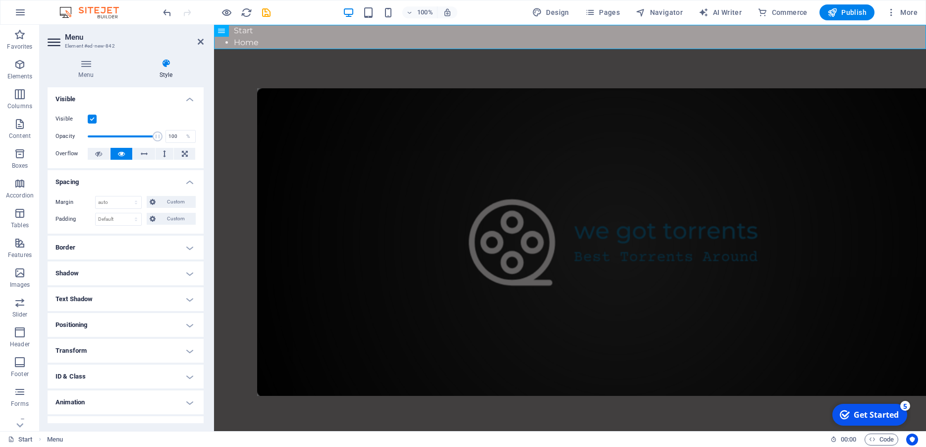
scroll to position [17, 0]
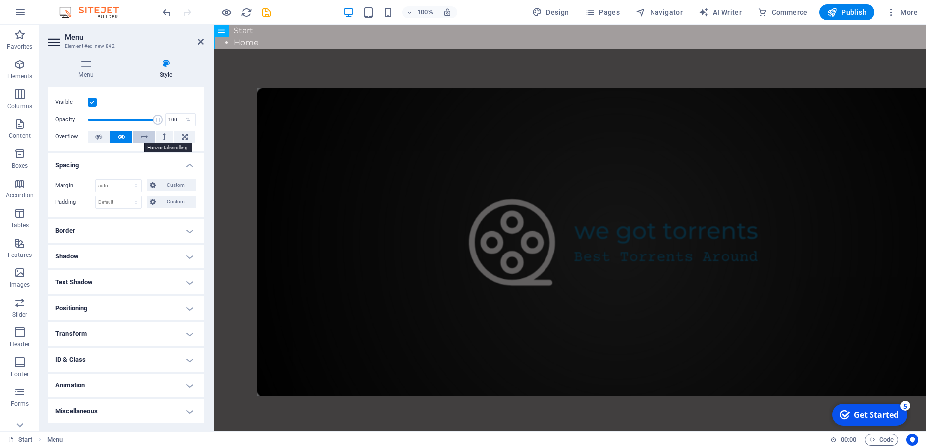
click at [141, 136] on icon at bounding box center [144, 137] width 7 height 12
click at [137, 228] on h4 "Border" at bounding box center [126, 231] width 156 height 24
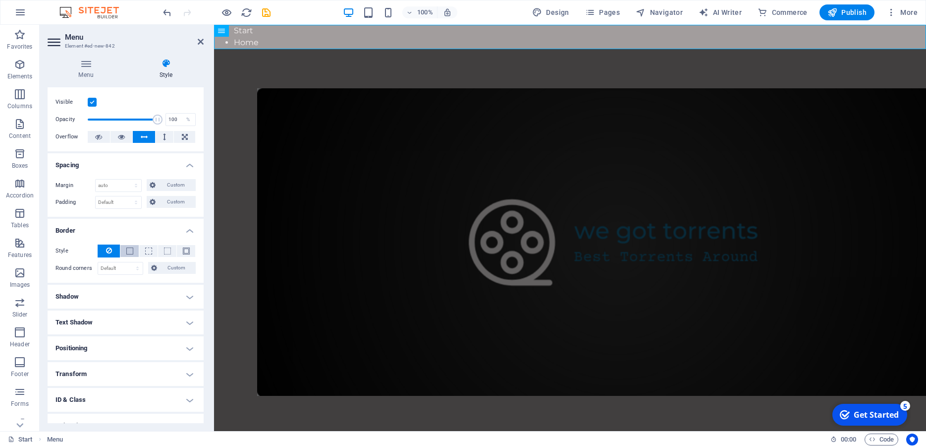
click at [132, 247] on button at bounding box center [129, 251] width 18 height 12
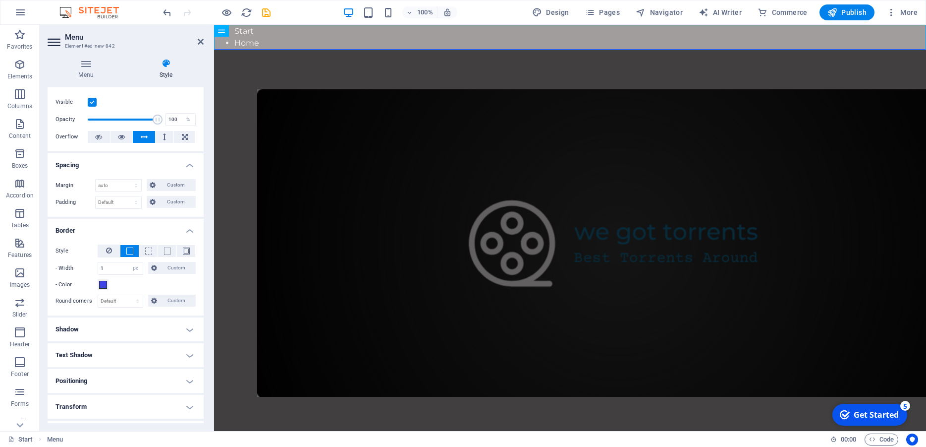
click at [132, 247] on button at bounding box center [129, 251] width 18 height 12
click at [147, 249] on span at bounding box center [148, 250] width 7 height 7
click at [167, 253] on button at bounding box center [167, 251] width 18 height 12
click at [183, 248] on button at bounding box center [186, 251] width 18 height 12
click at [256, 30] on icon at bounding box center [254, 31] width 5 height 10
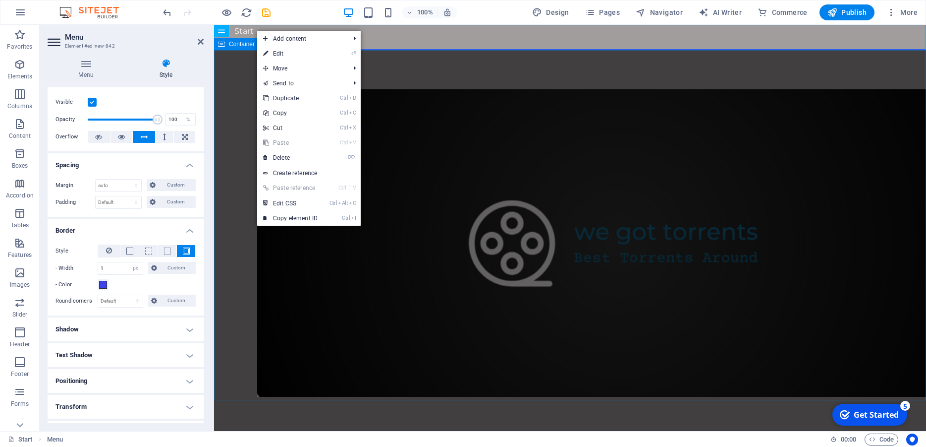
click at [226, 110] on div at bounding box center [570, 243] width 712 height 387
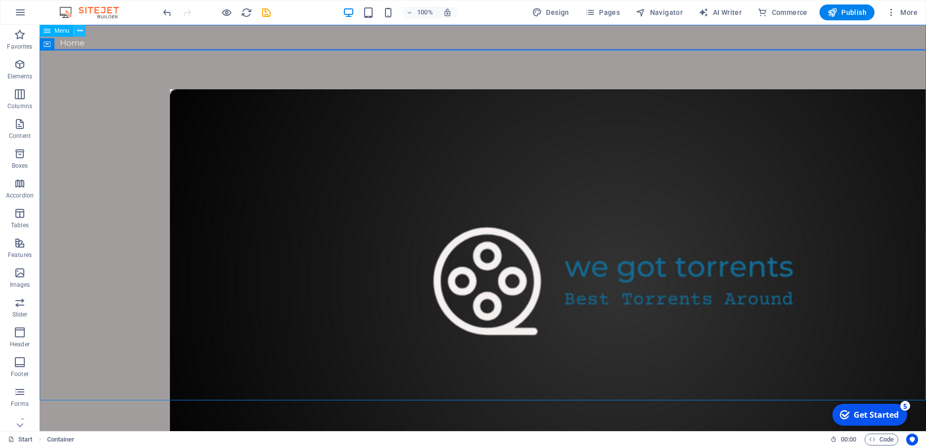
click at [82, 31] on icon at bounding box center [79, 31] width 5 height 10
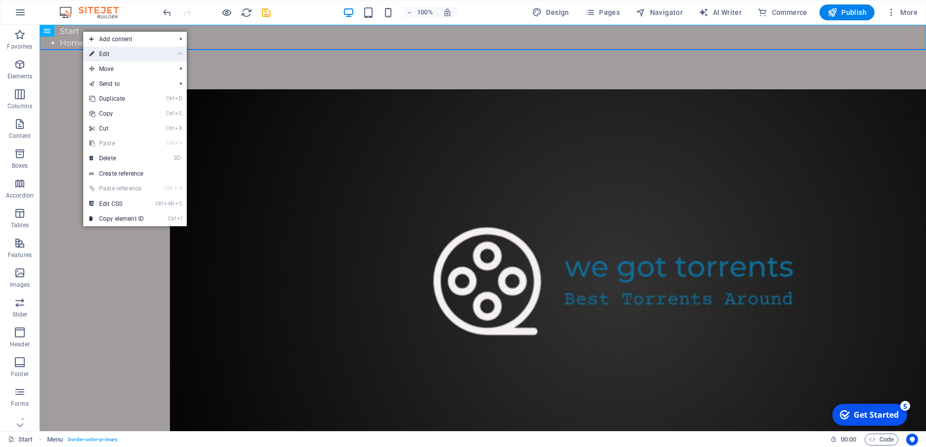
click at [124, 55] on link "⏎ Edit" at bounding box center [116, 54] width 66 height 15
select select "px"
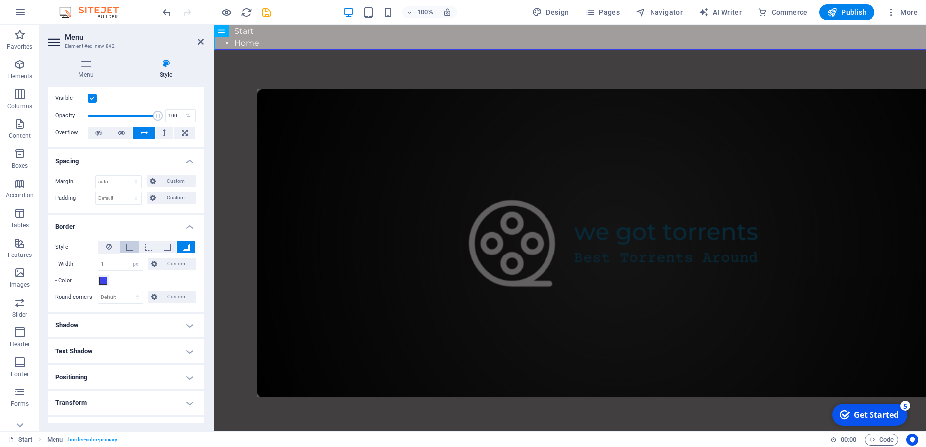
scroll to position [0, 0]
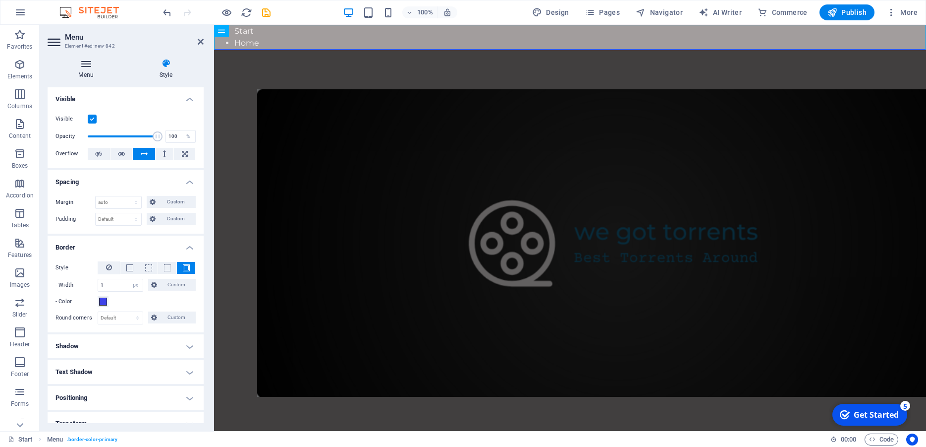
click at [87, 68] on h4 "Menu" at bounding box center [88, 68] width 81 height 21
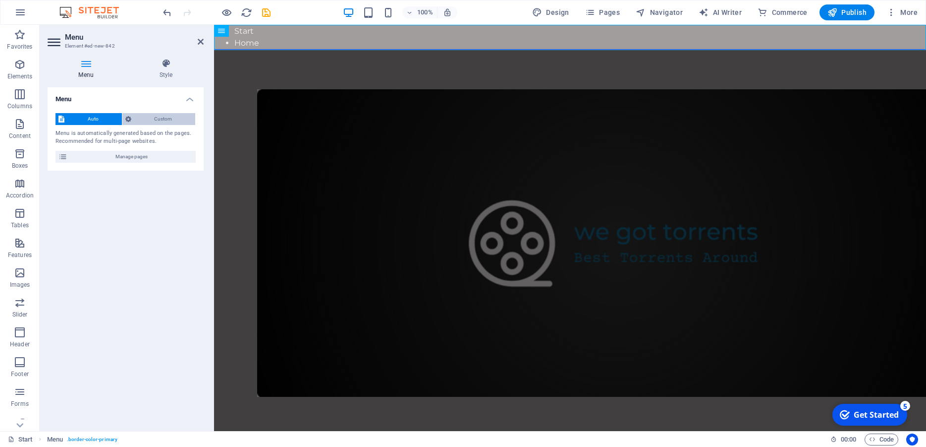
click at [144, 119] on span "Custom" at bounding box center [163, 119] width 58 height 12
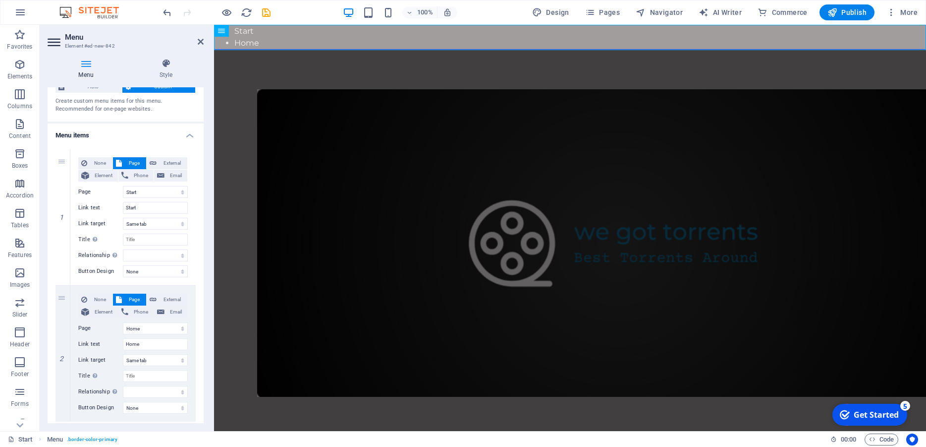
scroll to position [45, 0]
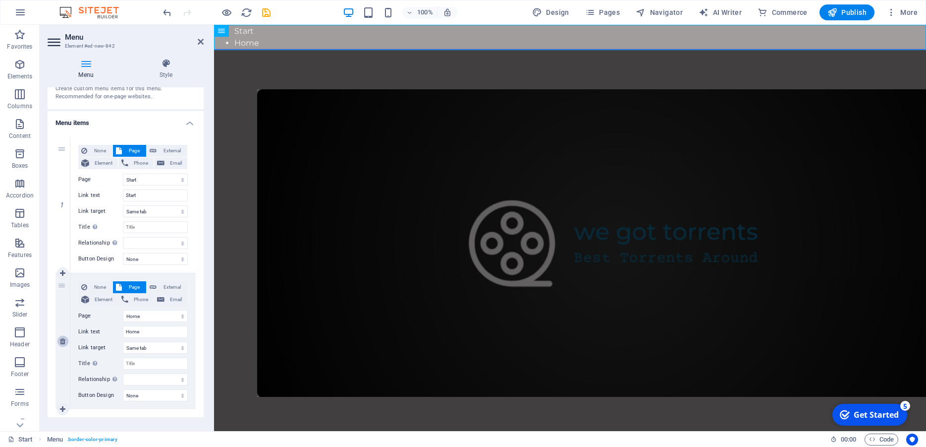
click at [64, 341] on icon at bounding box center [62, 341] width 5 height 7
select select
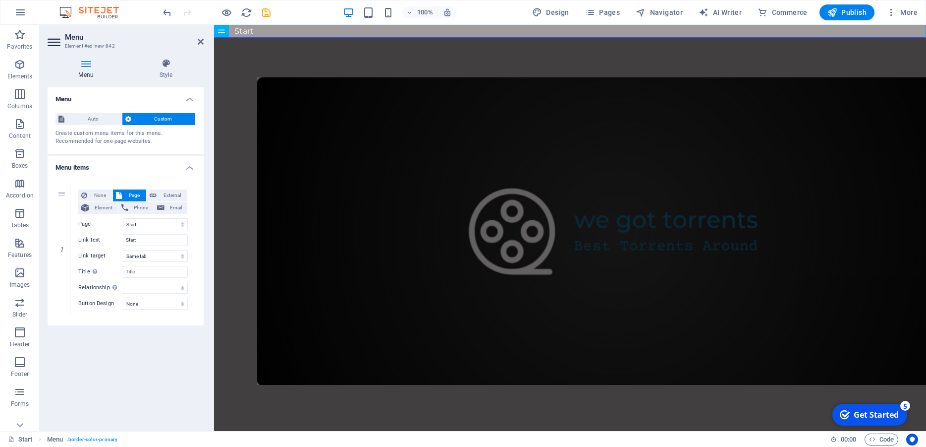
scroll to position [0, 0]
click at [123, 297] on select "None Default Primary Secondary" at bounding box center [155, 303] width 65 height 12
select select "default"
click option "Default" at bounding box center [0, 0] width 0 height 0
select select
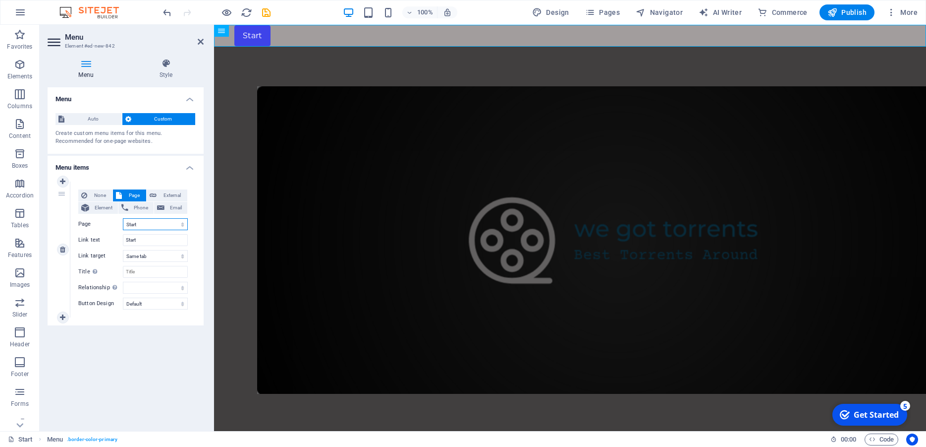
click at [123, 218] on select "Start Home" at bounding box center [155, 224] width 65 height 12
select select "1"
click option "Home" at bounding box center [0, 0] width 0 height 0
type input "Home"
select select
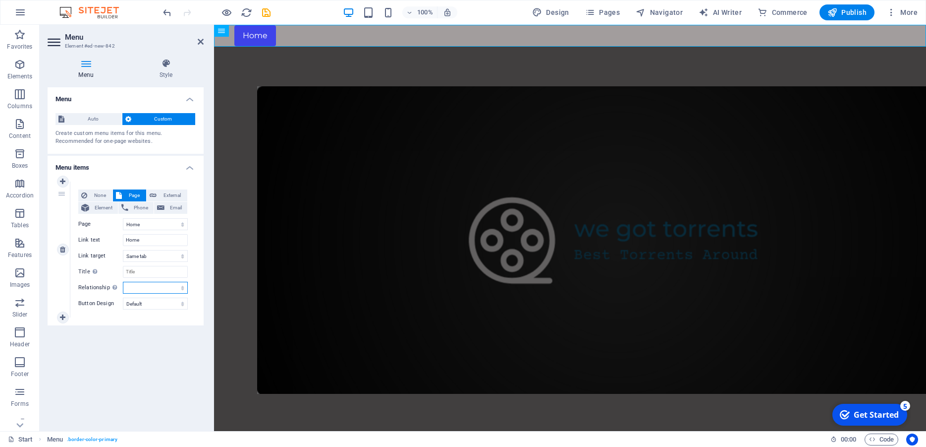
click at [123, 282] on select "alternate author bookmark external help license next nofollow noreferrer noopen…" at bounding box center [155, 288] width 65 height 12
drag, startPoint x: 173, startPoint y: 288, endPoint x: 201, endPoint y: 362, distance: 79.5
click at [201, 362] on div "Menu Auto Custom Create custom menu items for this menu. Recommended for one-pa…" at bounding box center [126, 255] width 156 height 336
click at [59, 193] on div "1" at bounding box center [63, 249] width 15 height 136
click at [64, 182] on icon at bounding box center [62, 181] width 5 height 7
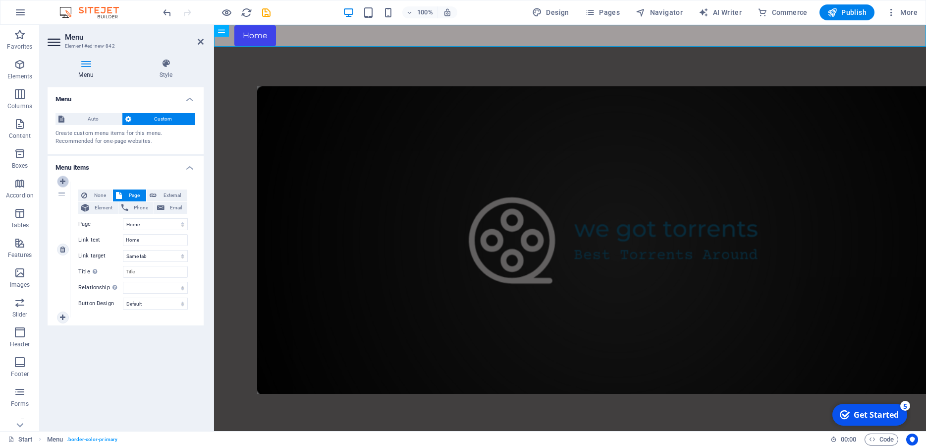
select select
select select "1"
select select
select select "default"
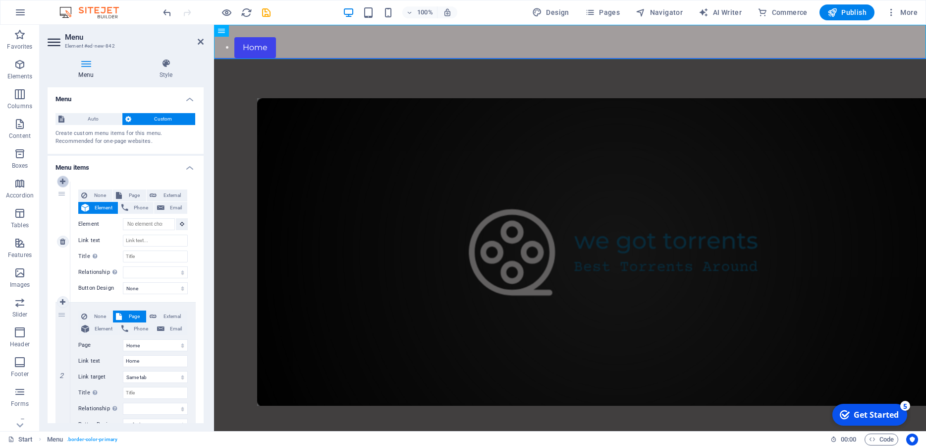
click at [64, 182] on icon at bounding box center [62, 181] width 5 height 7
select select
select select "1"
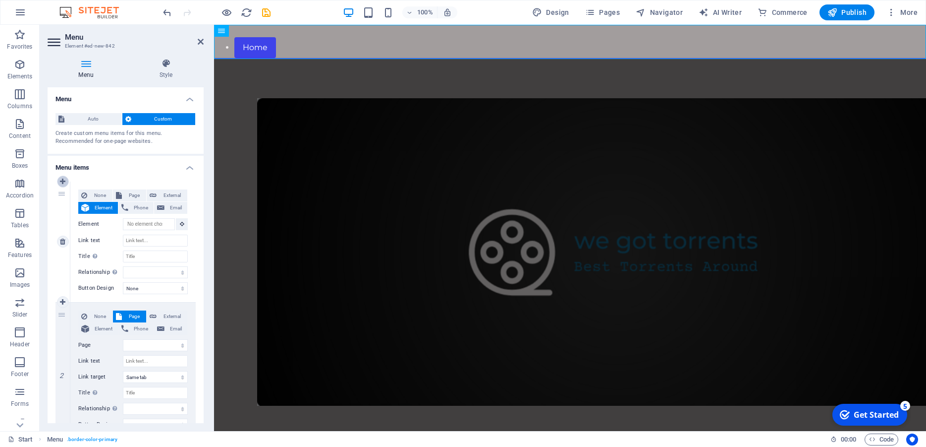
select select
select select "default"
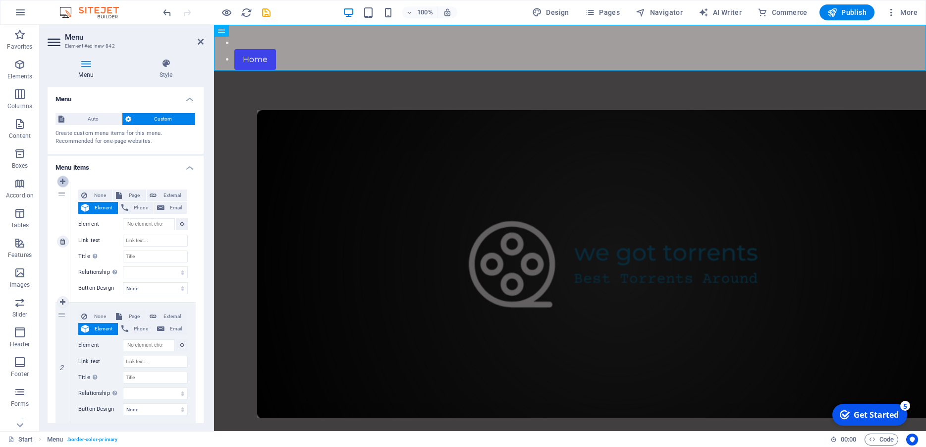
click at [64, 182] on icon at bounding box center [62, 181] width 5 height 7
select select
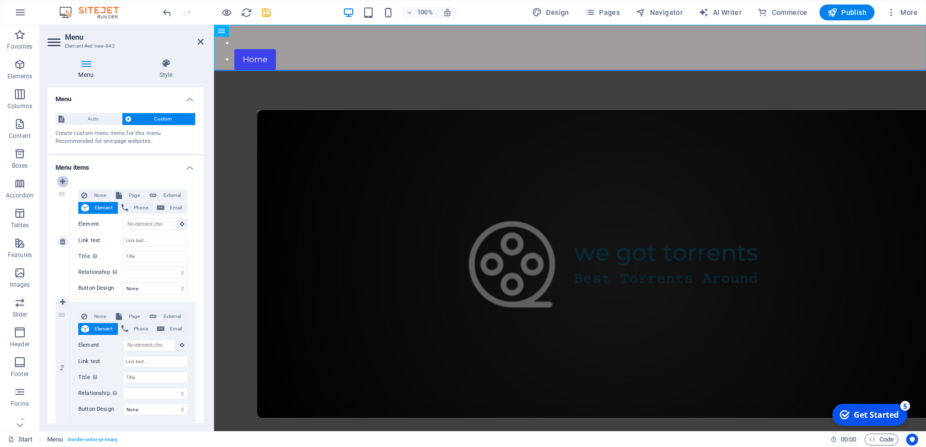
select select "1"
select select
select select "default"
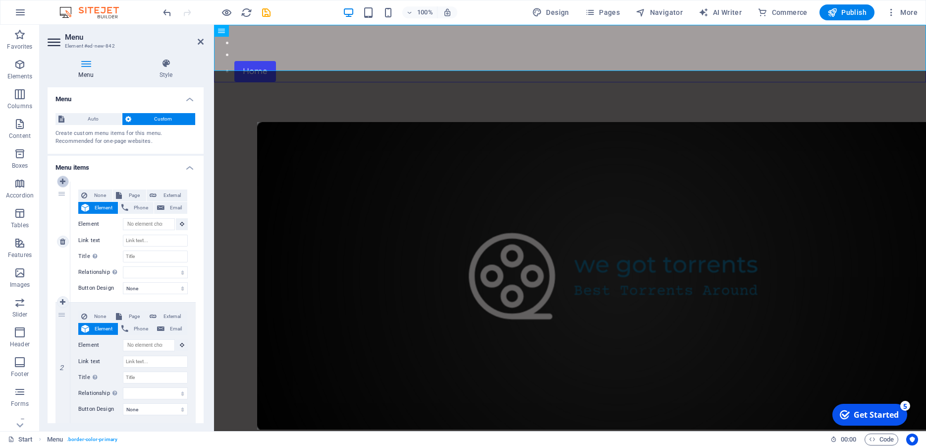
click at [64, 182] on icon at bounding box center [62, 181] width 5 height 7
select select
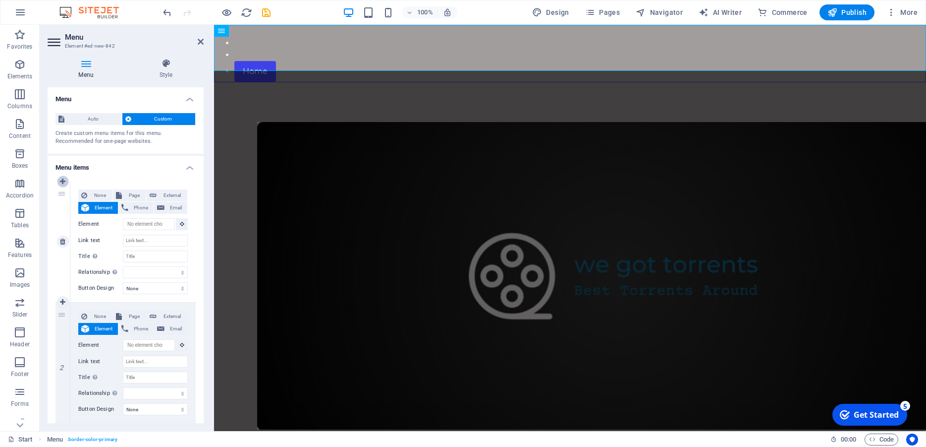
select select
click at [64, 182] on icon at bounding box center [62, 181] width 5 height 7
select select "1"
select select
select select "default"
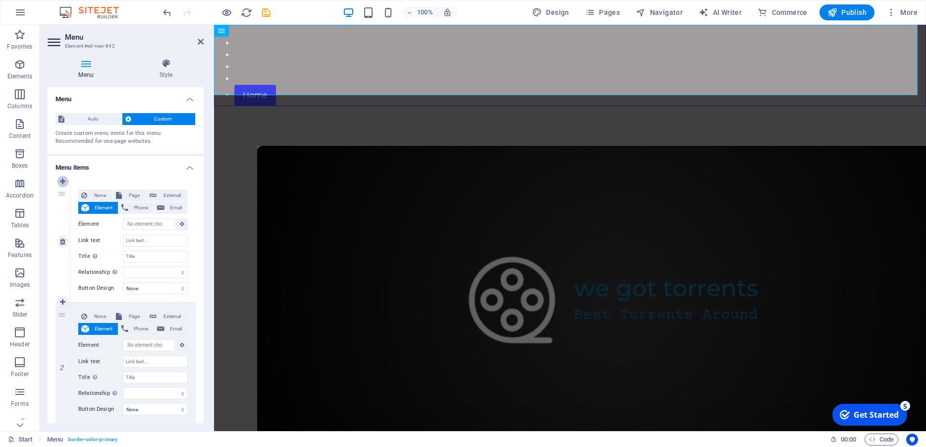
select select
click at [64, 182] on icon at bounding box center [62, 181] width 5 height 7
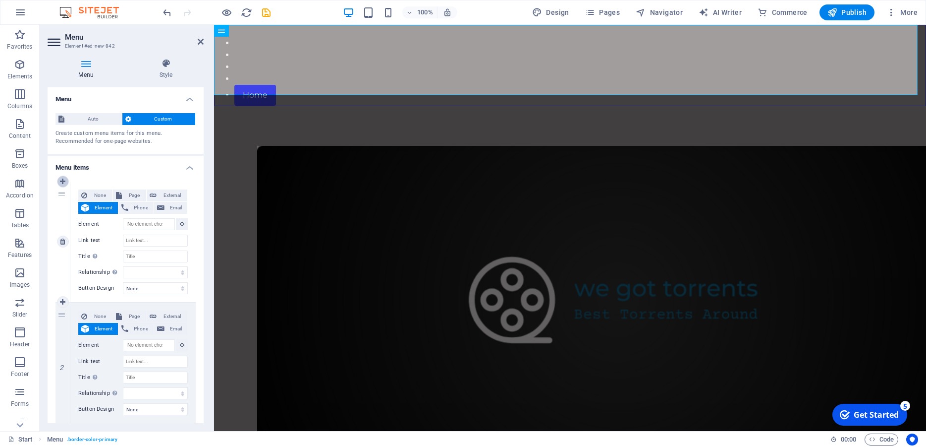
select select
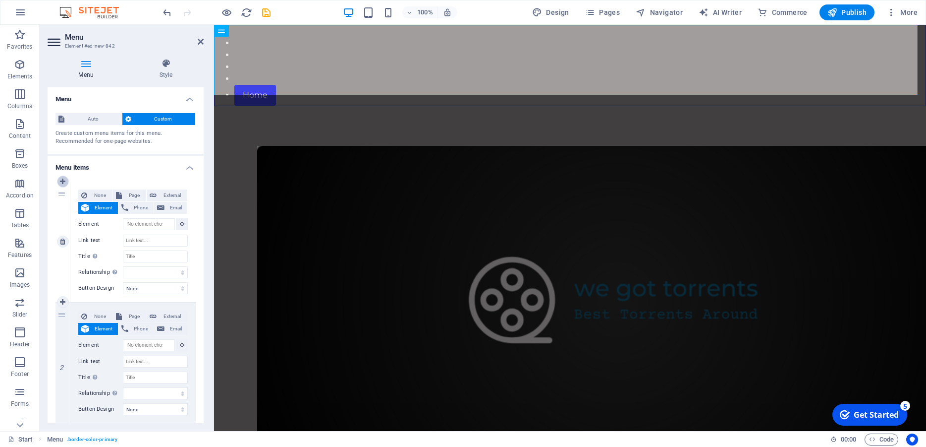
select select
select select "default"
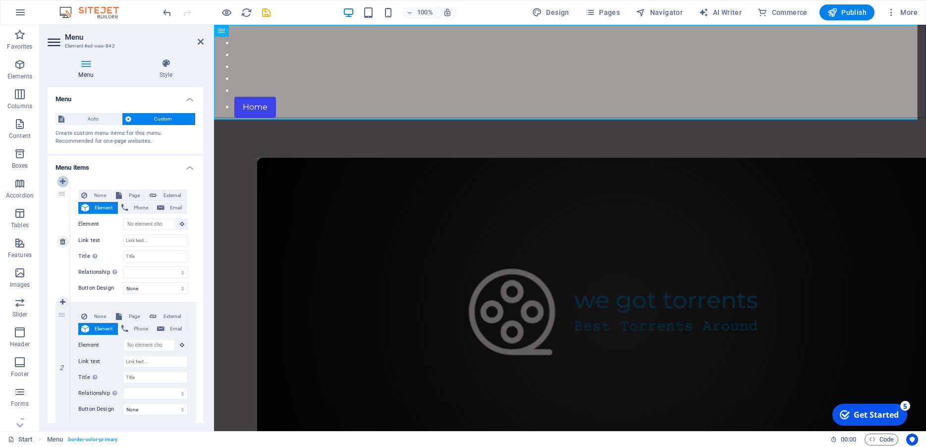
click at [64, 182] on icon at bounding box center [62, 181] width 5 height 7
select select
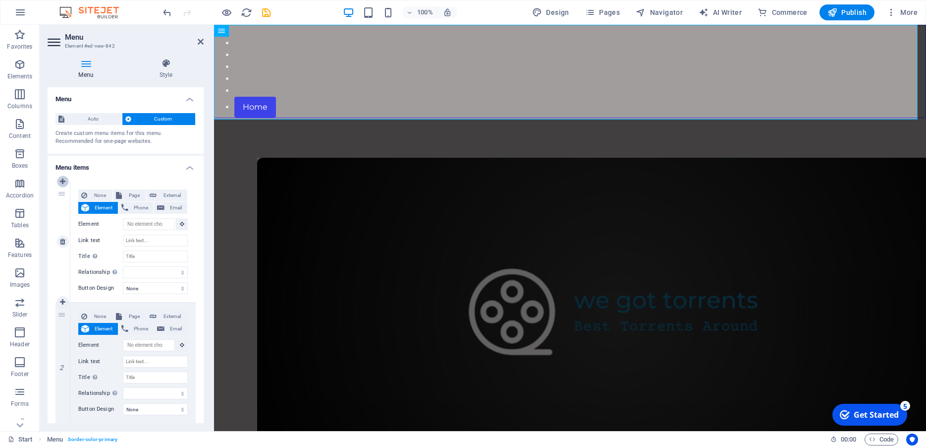
select select
select select "1"
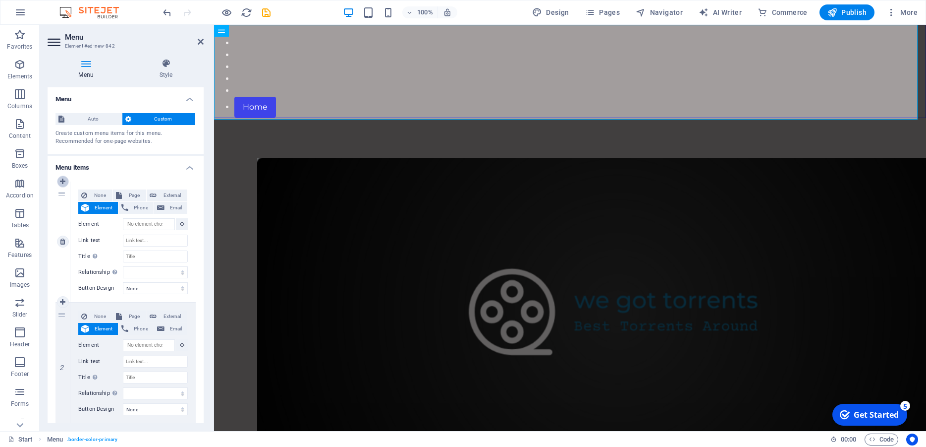
select select
select select "default"
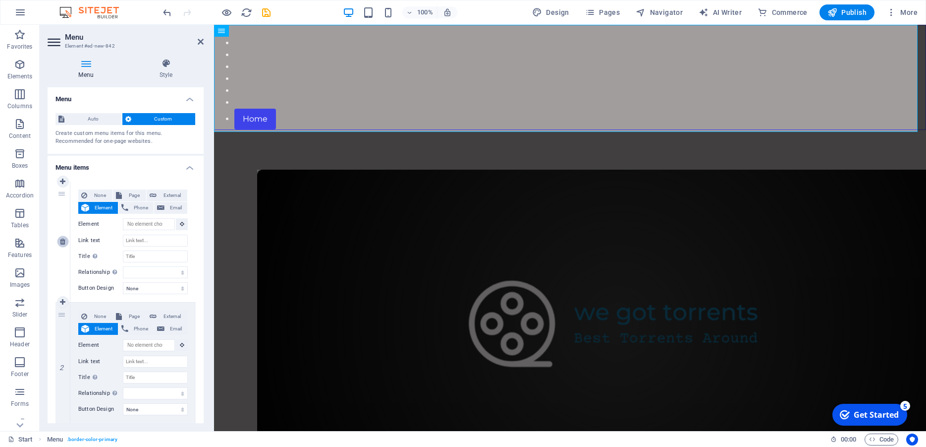
click at [65, 240] on icon at bounding box center [62, 241] width 5 height 7
select select
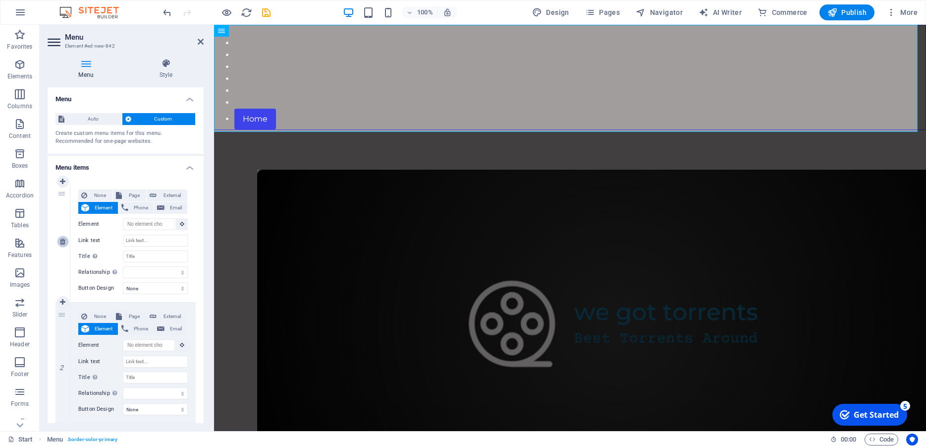
select select
select select "1"
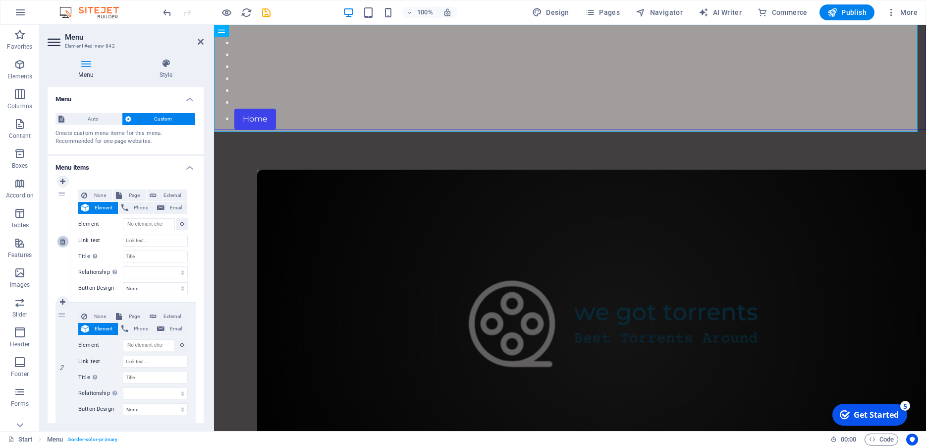
type input "Home"
select select
select select "default"
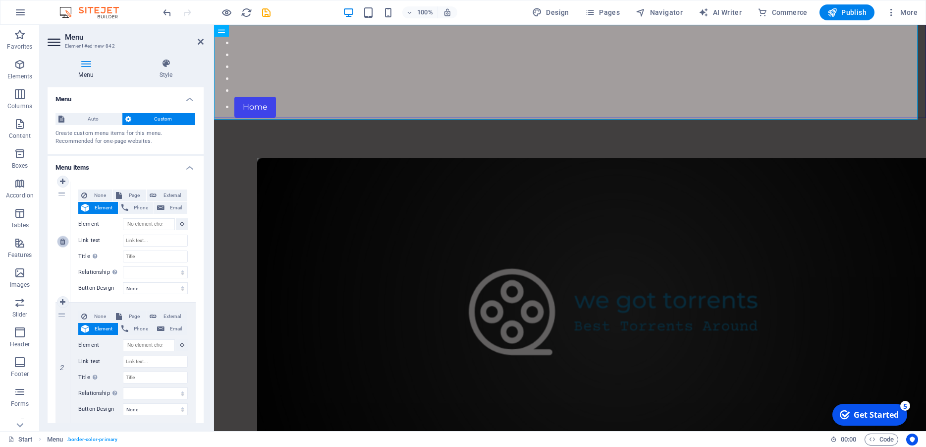
click at [65, 240] on icon at bounding box center [62, 241] width 5 height 7
select select
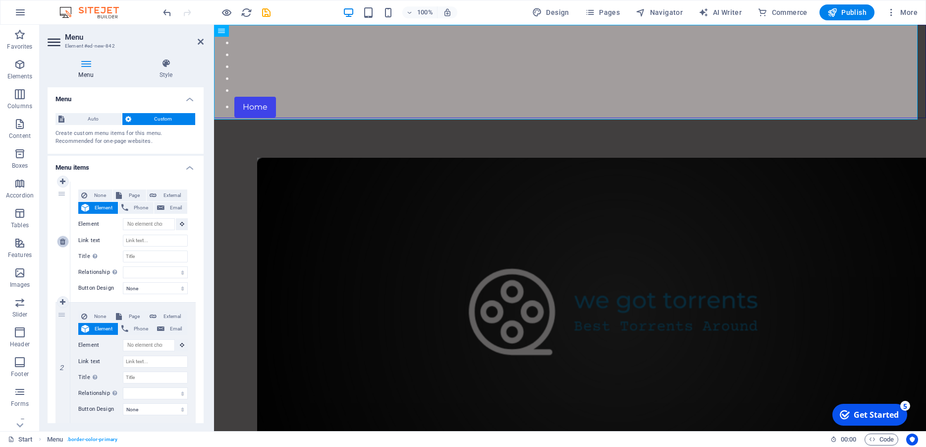
select select
select select "1"
type input "Home"
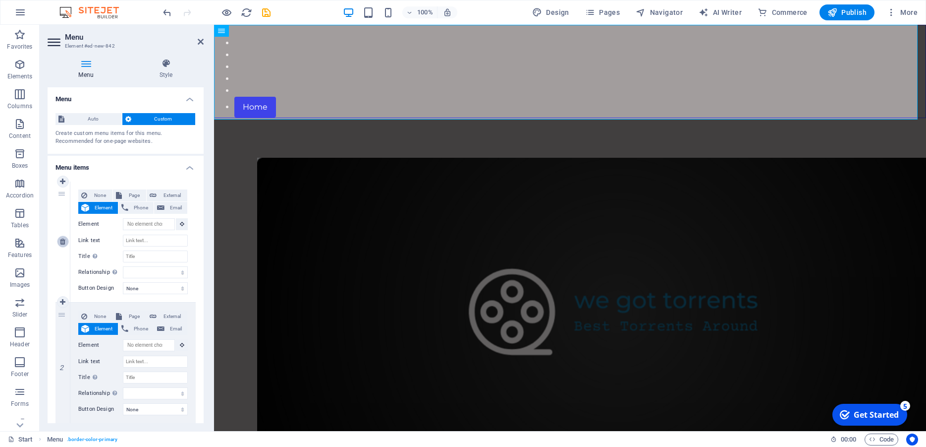
select select
select select "default"
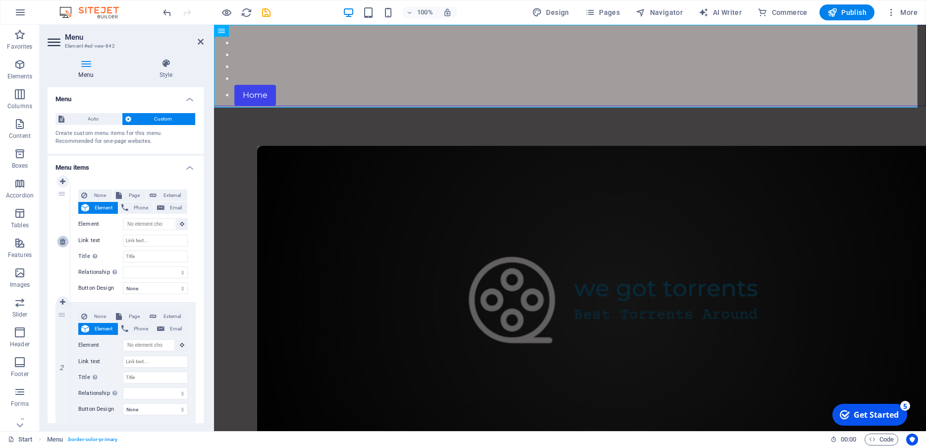
click at [65, 240] on icon at bounding box center [62, 241] width 5 height 7
select select
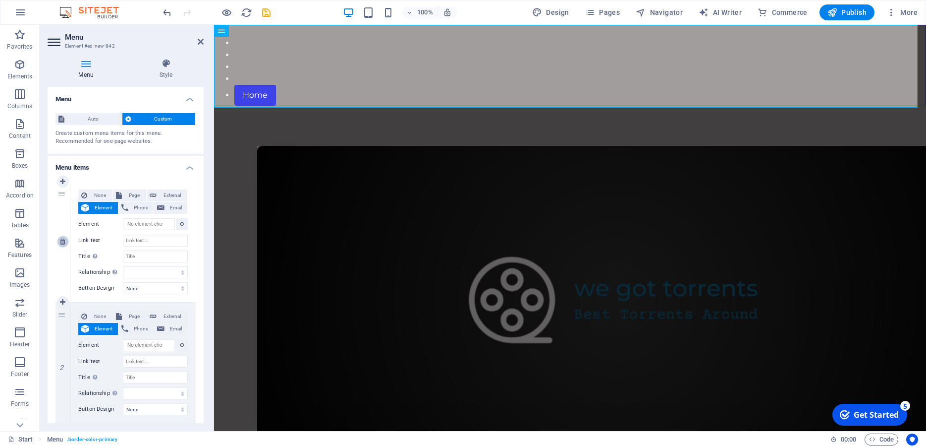
select select
select select "1"
type input "Home"
select select
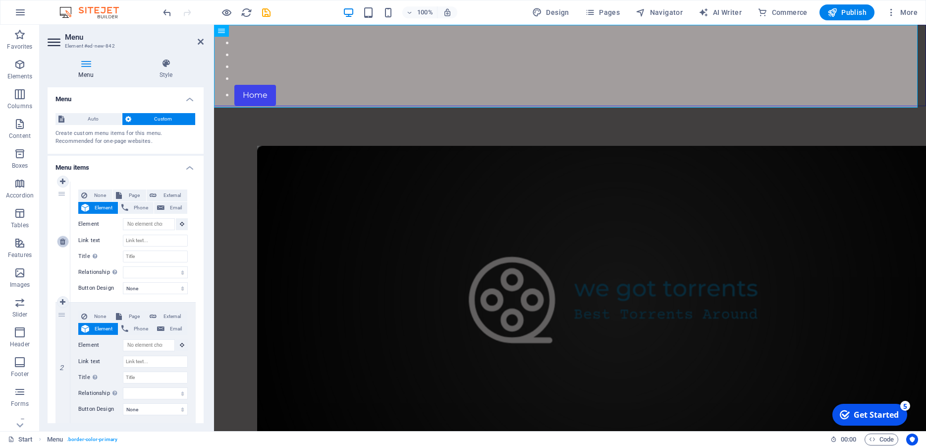
select select "default"
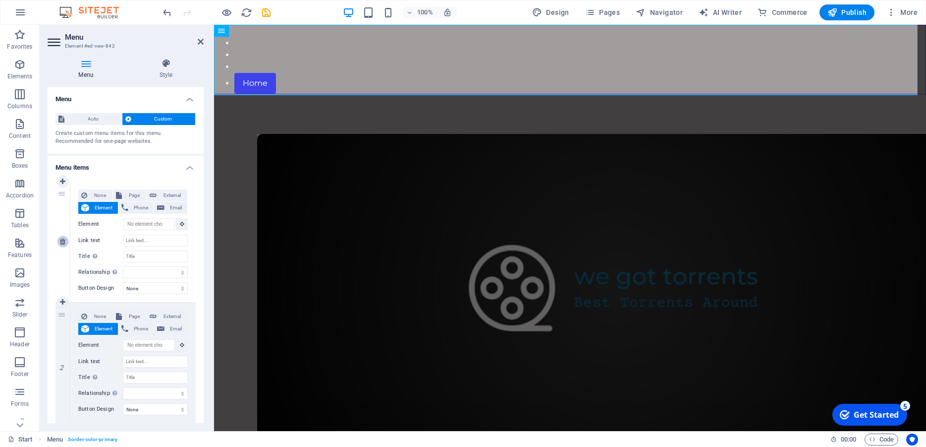
click at [65, 240] on icon at bounding box center [62, 241] width 5 height 7
select select
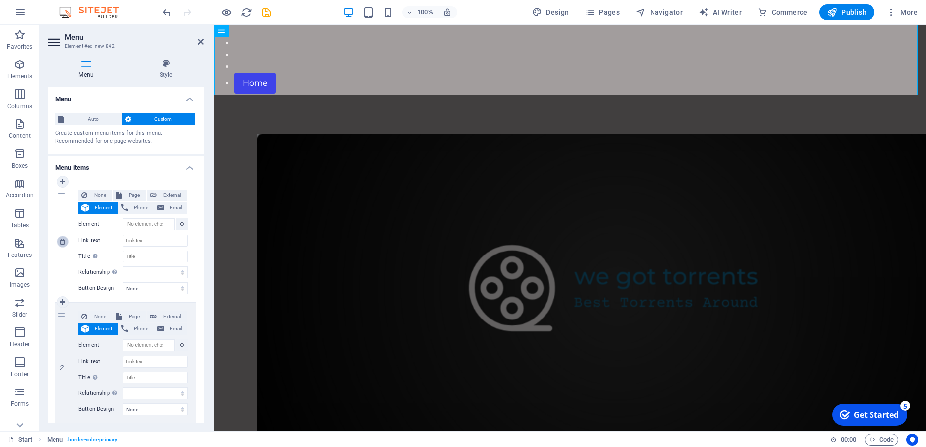
select select
select select "1"
type input "Home"
select select
select select "default"
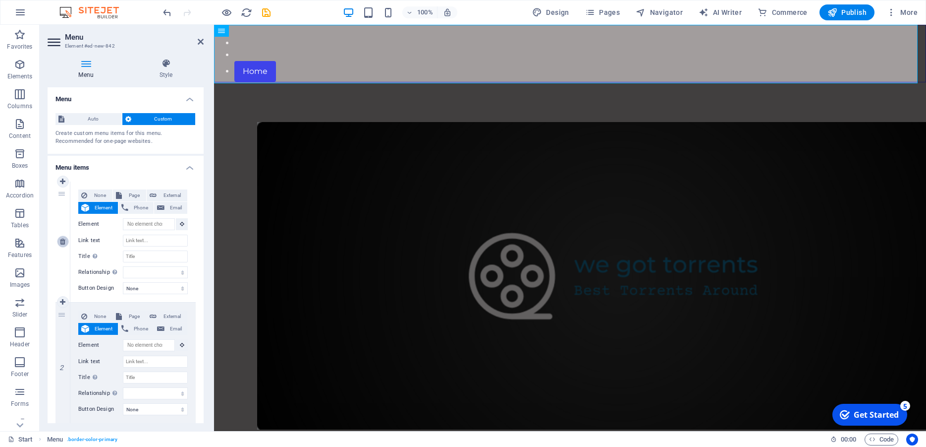
click at [65, 240] on icon at bounding box center [62, 241] width 5 height 7
select select
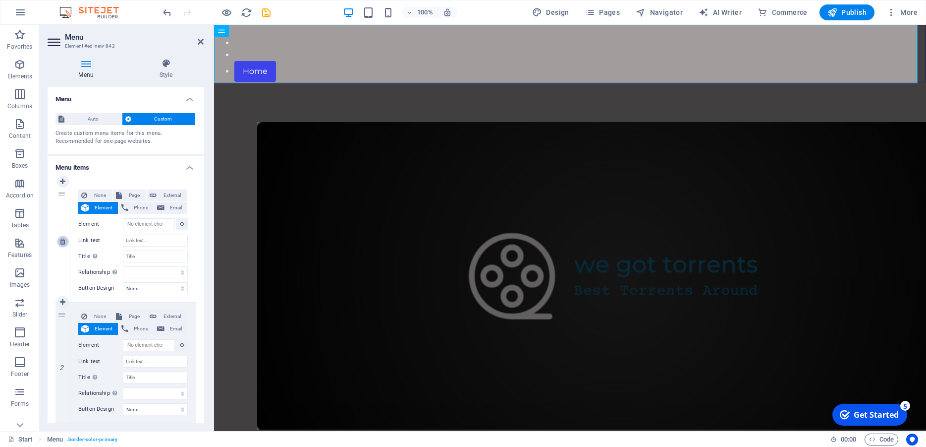
select select "1"
type input "Home"
select select
select select "default"
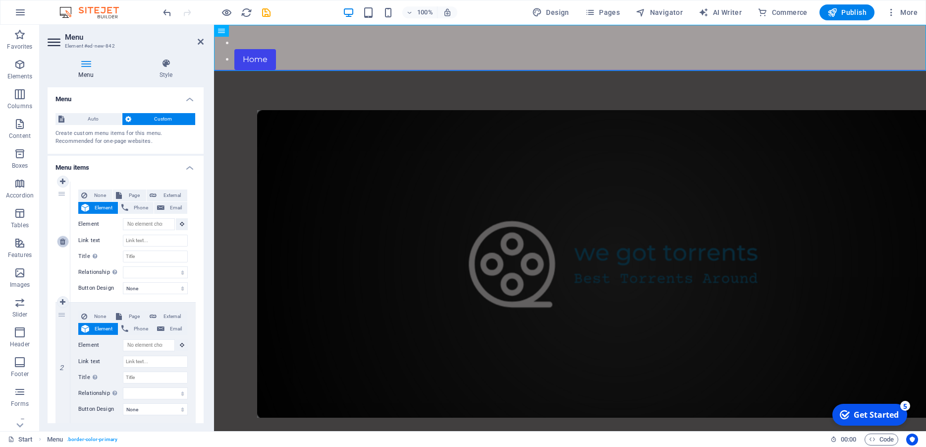
click at [65, 240] on icon at bounding box center [62, 241] width 5 height 7
select select
select select "1"
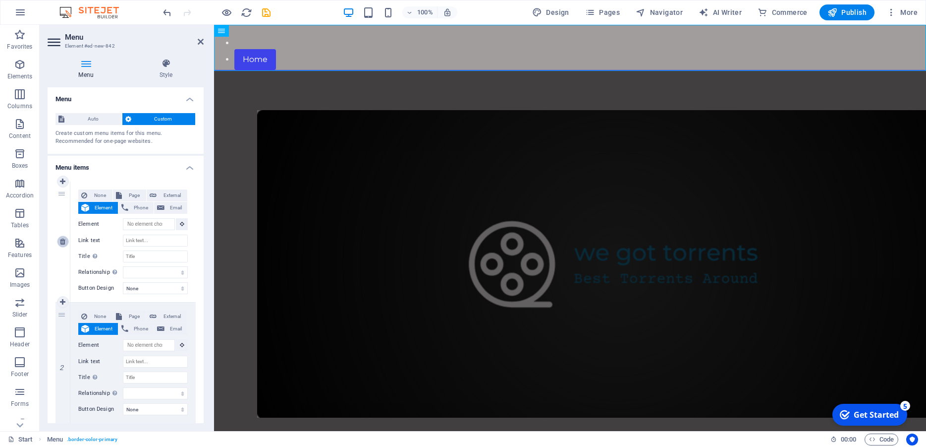
type input "Home"
select select
select select "default"
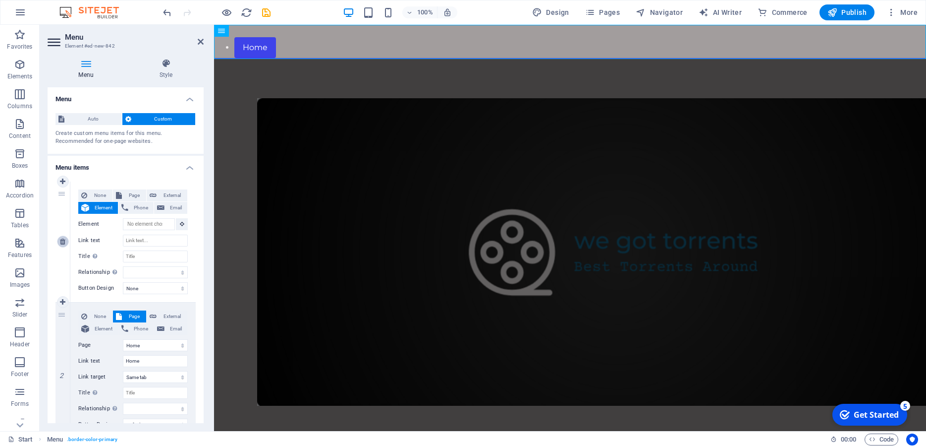
click at [65, 240] on icon at bounding box center [62, 241] width 5 height 7
select select "1"
type input "Home"
select select
select select "default"
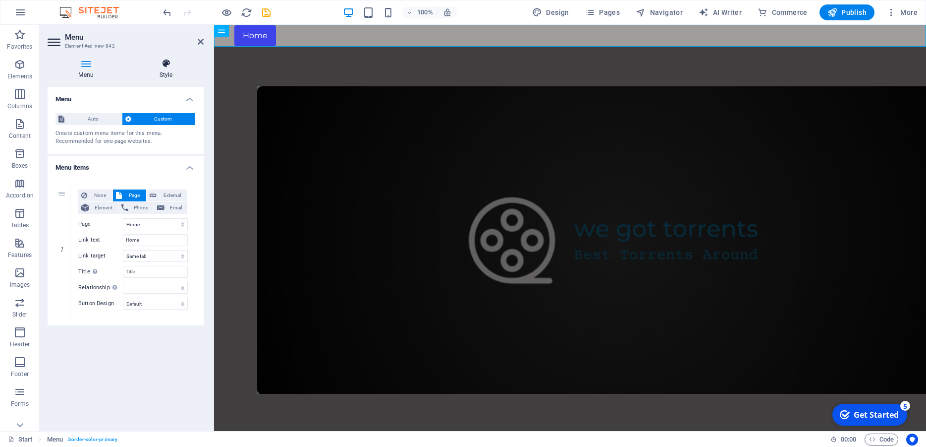
click at [164, 70] on h4 "Style" at bounding box center [165, 68] width 75 height 21
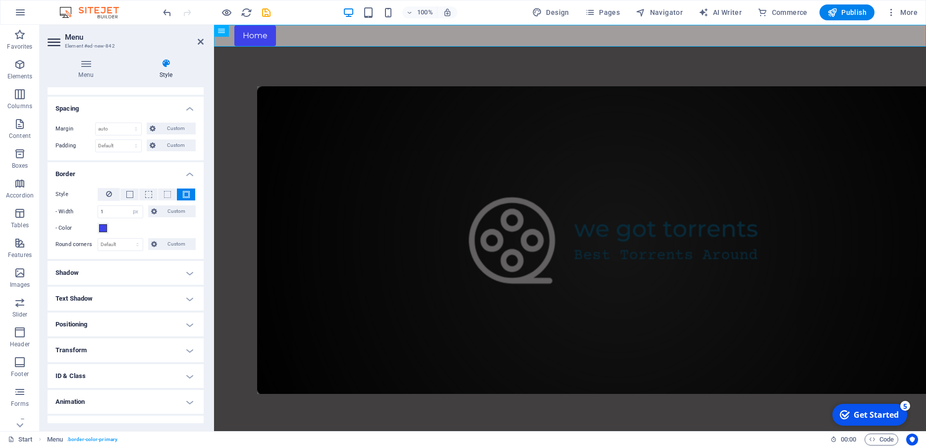
scroll to position [89, 0]
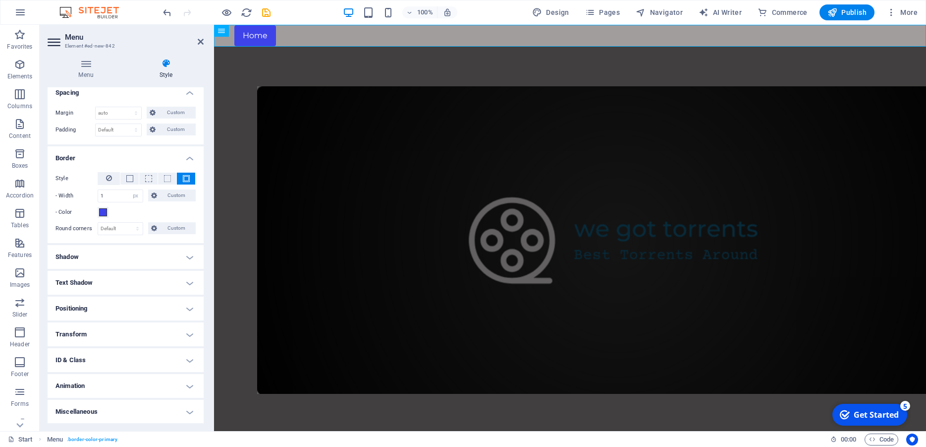
click at [108, 305] on h4 "Positioning" at bounding box center [126, 308] width 156 height 24
click at [91, 330] on span "Static" at bounding box center [90, 328] width 12 height 12
click at [104, 327] on span "Relative" at bounding box center [112, 328] width 16 height 12
click at [129, 327] on span "Absolute" at bounding box center [139, 328] width 20 height 12
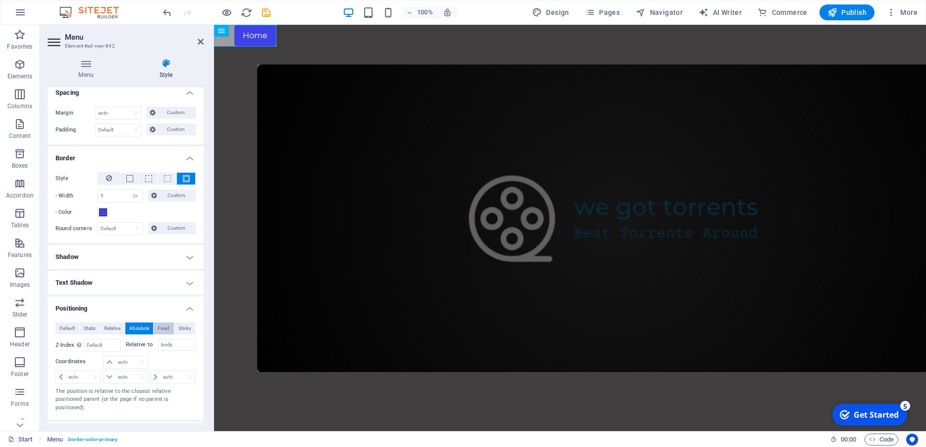
click at [166, 329] on button "Fixed" at bounding box center [164, 328] width 20 height 12
click at [180, 329] on span "Sticky" at bounding box center [184, 328] width 13 height 12
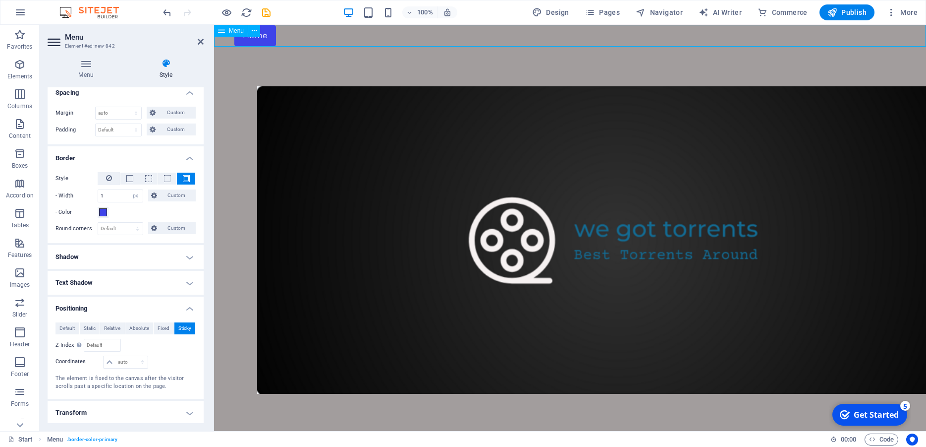
drag, startPoint x: 264, startPoint y: 39, endPoint x: 312, endPoint y: 37, distance: 48.1
click at [312, 37] on nav "Home" at bounding box center [570, 36] width 712 height 22
click at [301, 37] on nav "Home" at bounding box center [570, 36] width 712 height 22
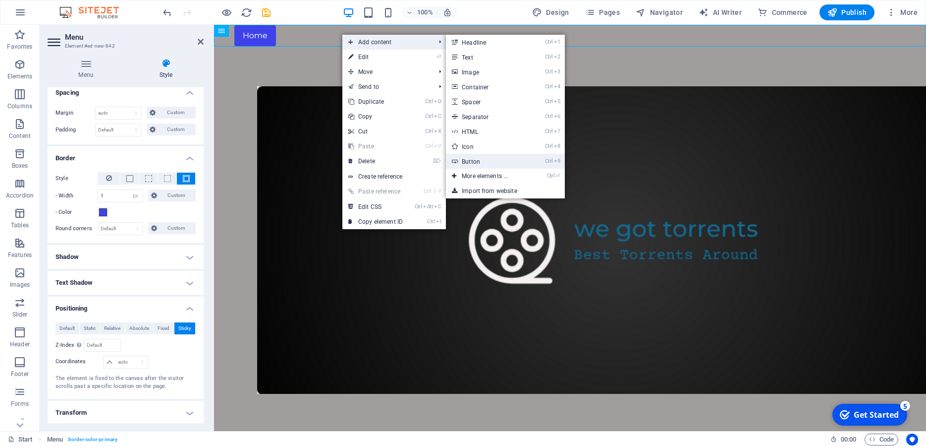
click at [481, 161] on link "Ctrl 9 Button" at bounding box center [487, 161] width 82 height 15
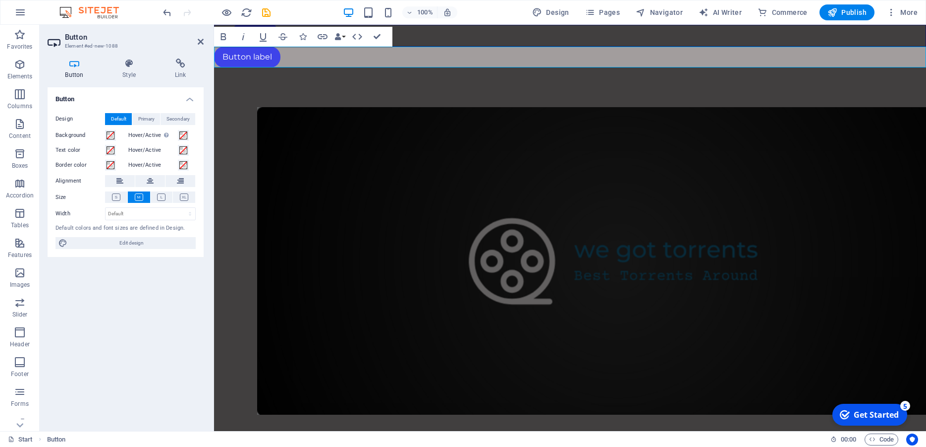
click at [343, 63] on div "Button label" at bounding box center [570, 57] width 712 height 21
click at [201, 40] on icon at bounding box center [201, 42] width 6 height 8
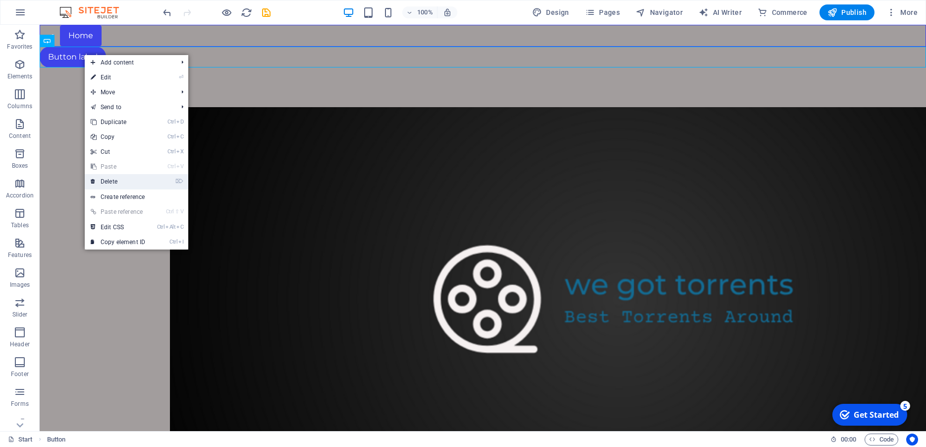
click at [118, 180] on link "⌦ Delete" at bounding box center [118, 181] width 66 height 15
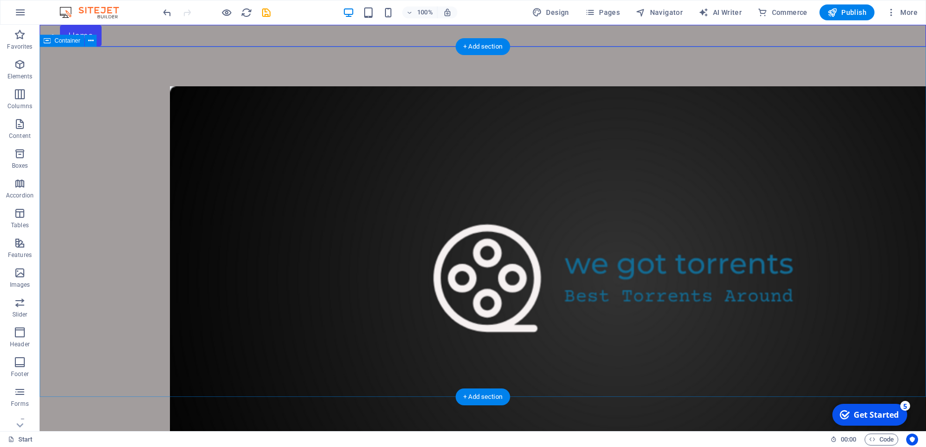
click at [118, 107] on div at bounding box center [483, 278] width 887 height 462
click at [63, 40] on span "Container" at bounding box center [68, 41] width 26 height 6
drag, startPoint x: 103, startPoint y: 65, endPoint x: 97, endPoint y: 85, distance: 21.3
click at [47, 41] on icon at bounding box center [47, 41] width 7 height 12
drag, startPoint x: 87, startPoint y: 65, endPoint x: 215, endPoint y: 51, distance: 129.2
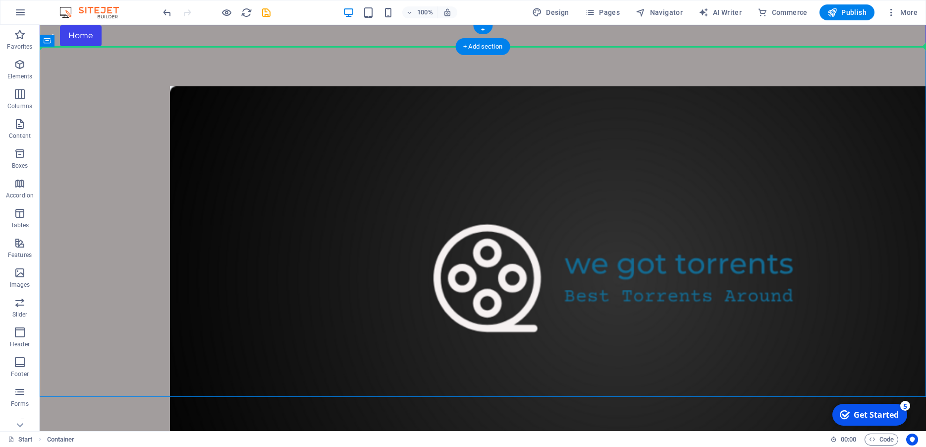
drag, startPoint x: 89, startPoint y: 66, endPoint x: 183, endPoint y: 37, distance: 98.6
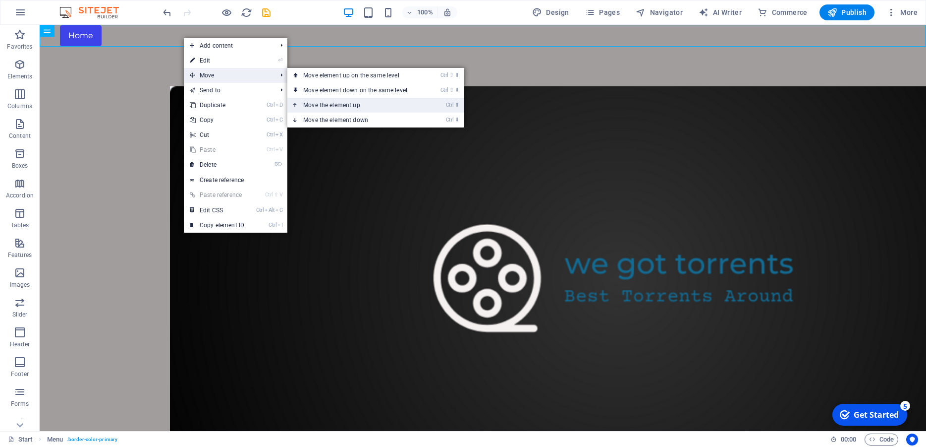
click at [322, 104] on link "Ctrl ⬆ Move the element up" at bounding box center [357, 105] width 140 height 15
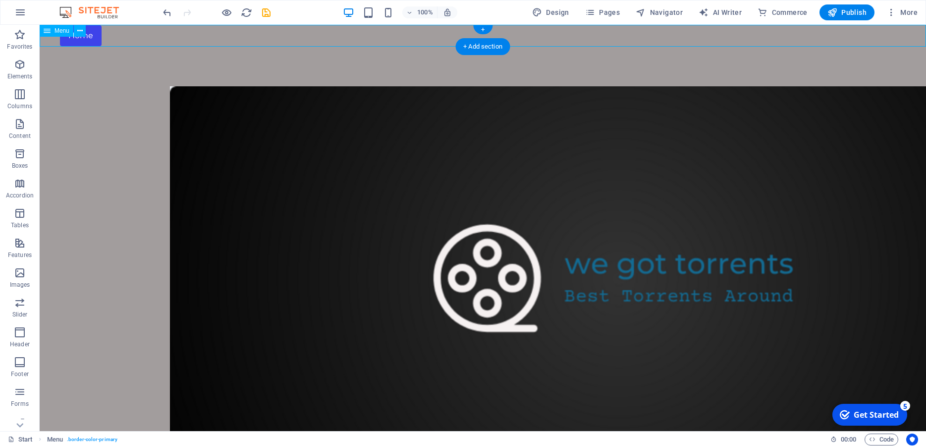
click at [160, 41] on nav "Home" at bounding box center [483, 36] width 887 height 22
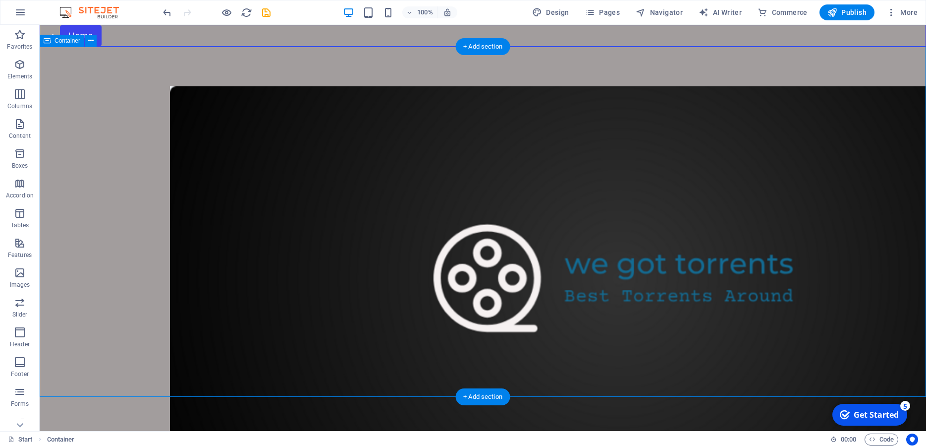
click at [70, 173] on div at bounding box center [483, 278] width 887 height 462
click at [18, 97] on icon "button" at bounding box center [20, 94] width 12 height 12
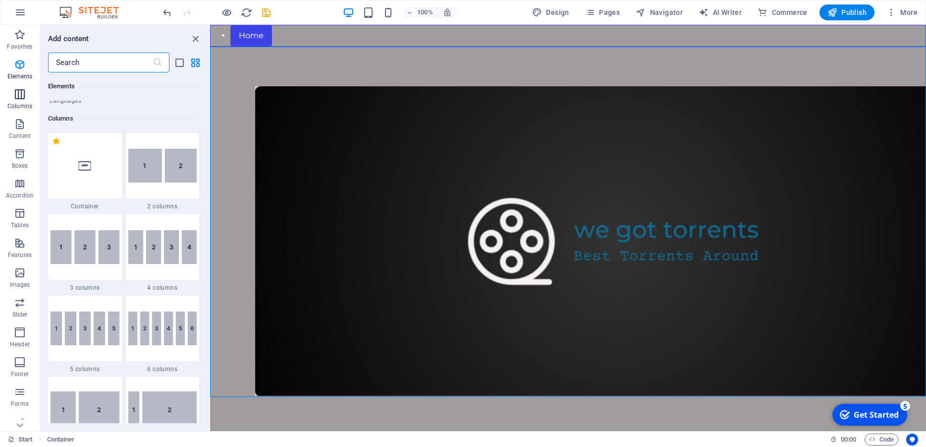
scroll to position [491, 0]
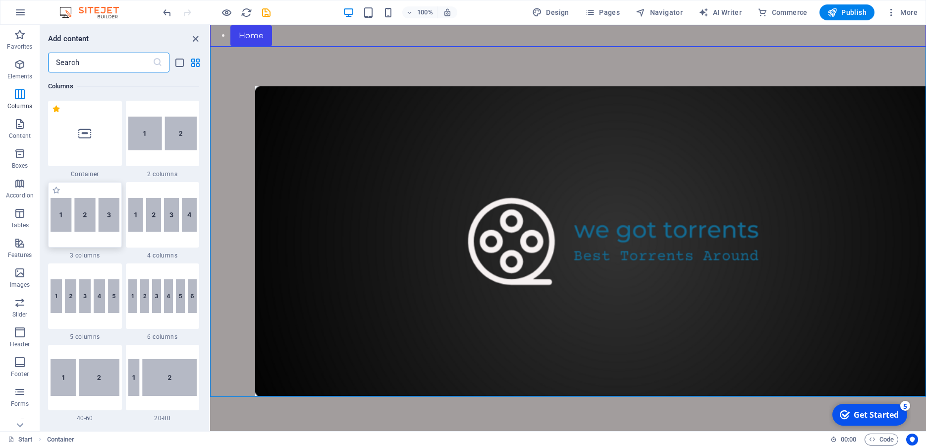
click at [83, 215] on img at bounding box center [85, 215] width 69 height 34
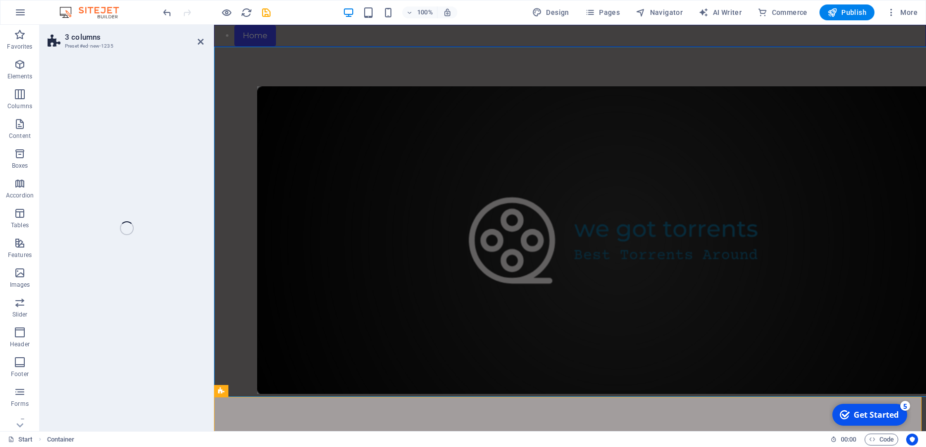
select select "rem"
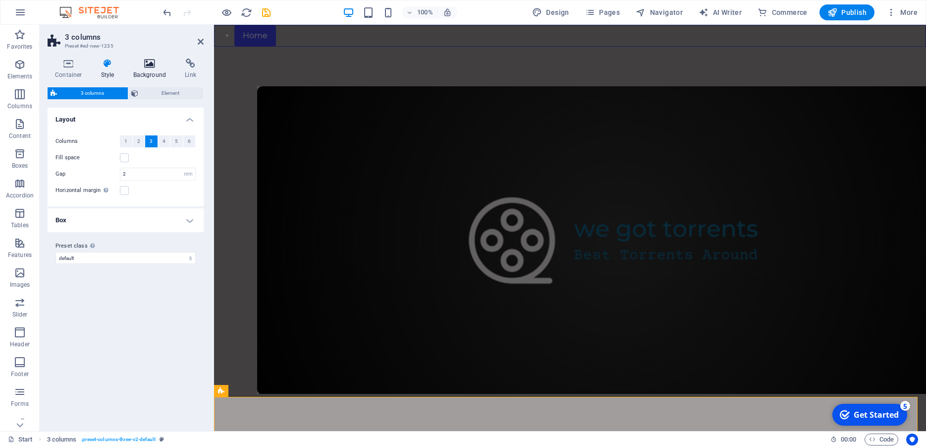
click at [149, 69] on h4 "Background" at bounding box center [152, 68] width 52 height 21
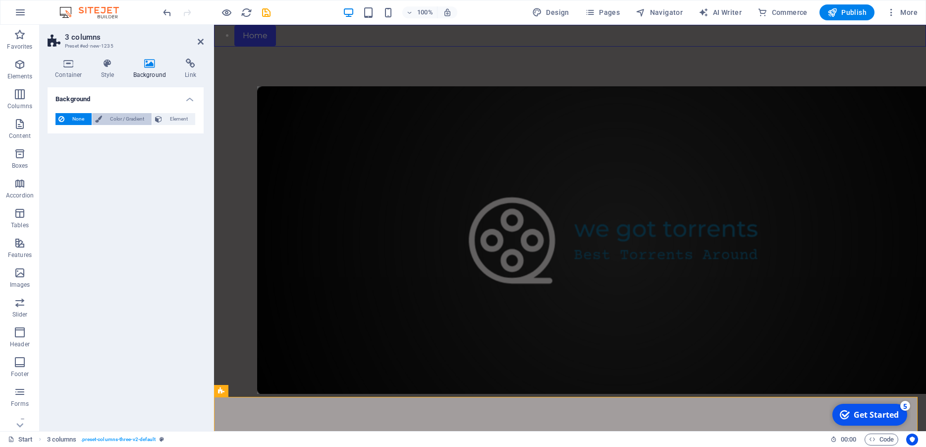
click at [121, 119] on span "Color / Gradient" at bounding box center [127, 119] width 44 height 12
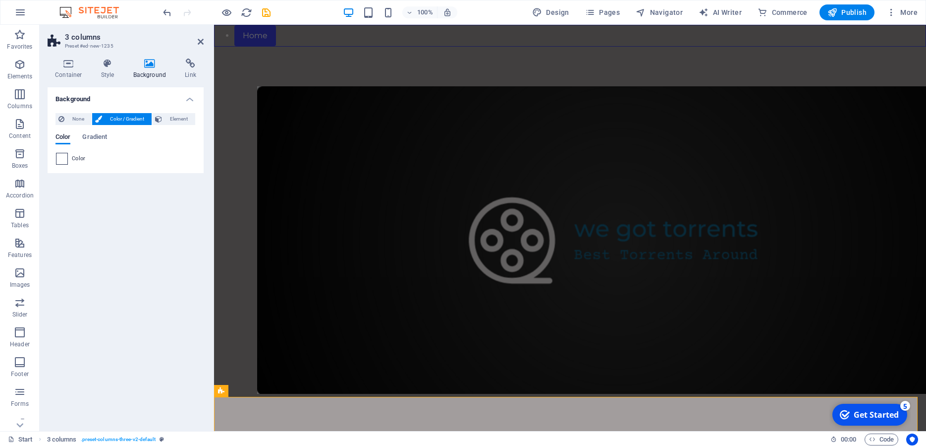
click at [60, 161] on span at bounding box center [62, 158] width 11 height 11
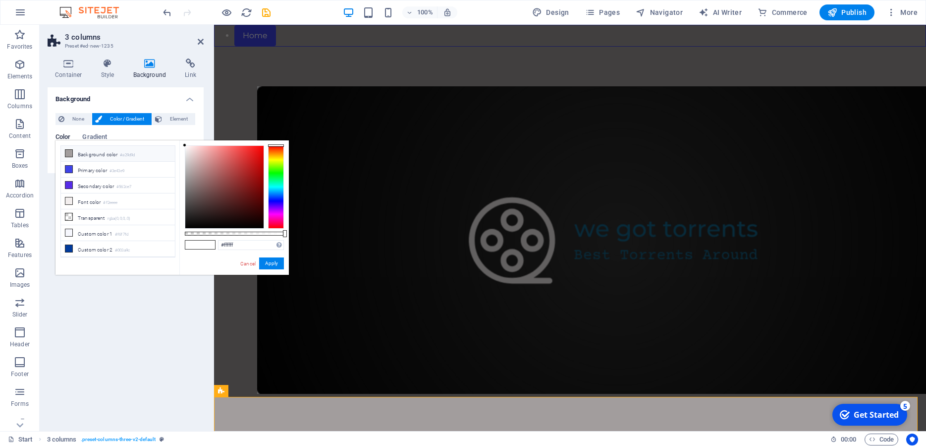
click at [70, 151] on icon at bounding box center [68, 153] width 7 height 7
type input "#a29d9d"
click at [271, 260] on button "Apply" at bounding box center [271, 263] width 25 height 12
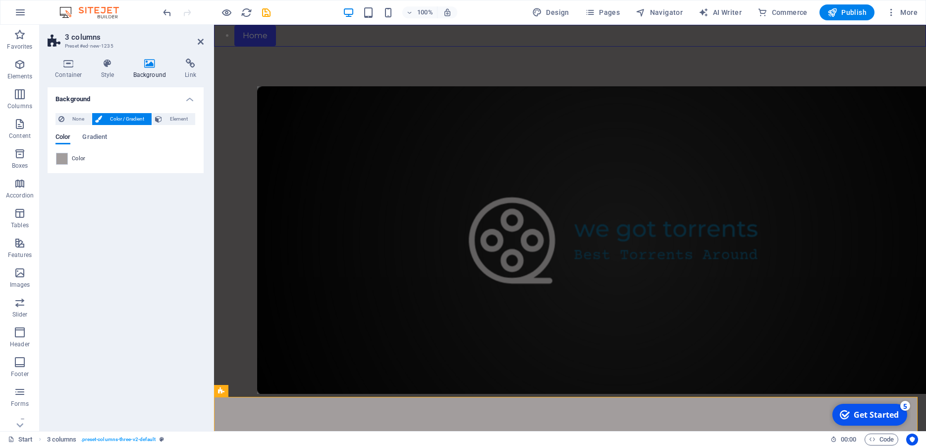
click at [158, 233] on div "Background None Color / Gradient Element Stretch background to full-width Color…" at bounding box center [126, 255] width 156 height 336
click at [21, 160] on span "Boxes" at bounding box center [20, 160] width 40 height 24
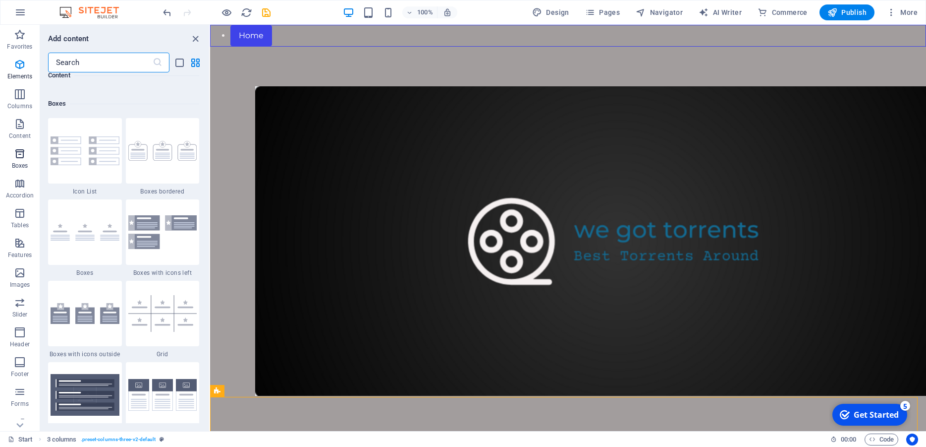
scroll to position [2734, 0]
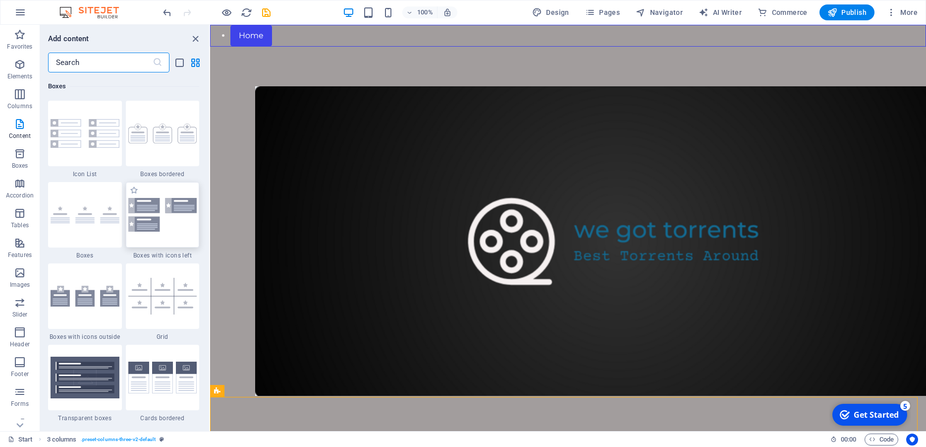
click at [149, 231] on img at bounding box center [162, 214] width 69 height 33
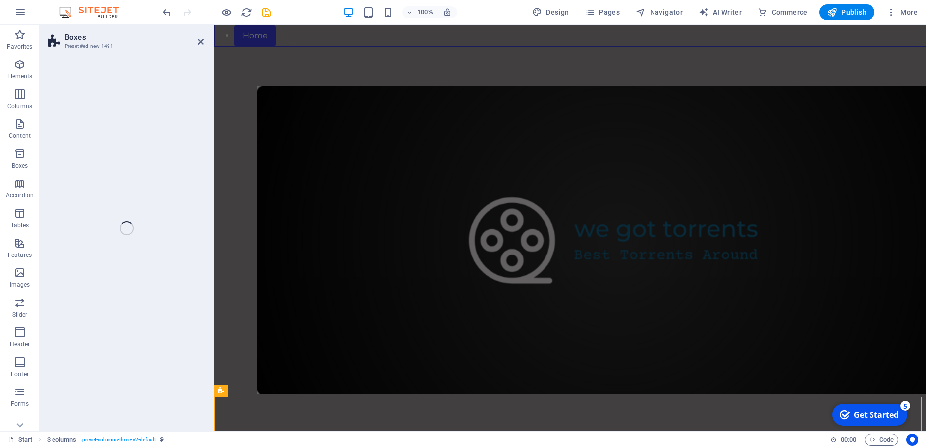
scroll to position [1324, 0]
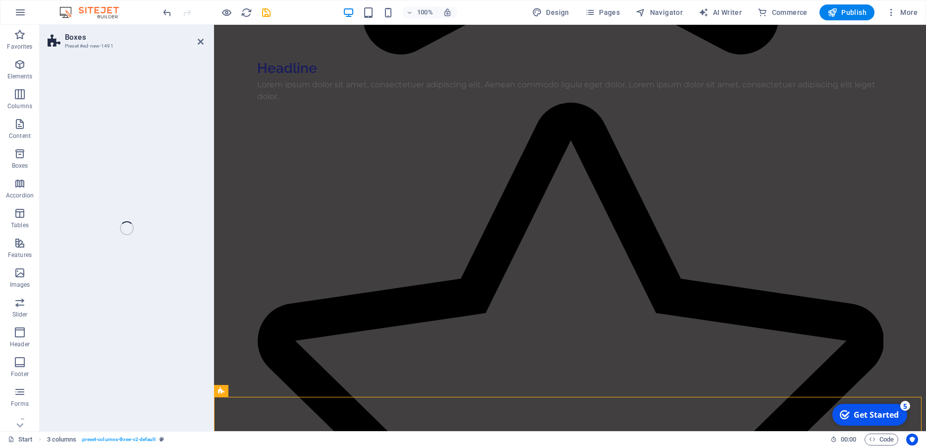
select select "rem"
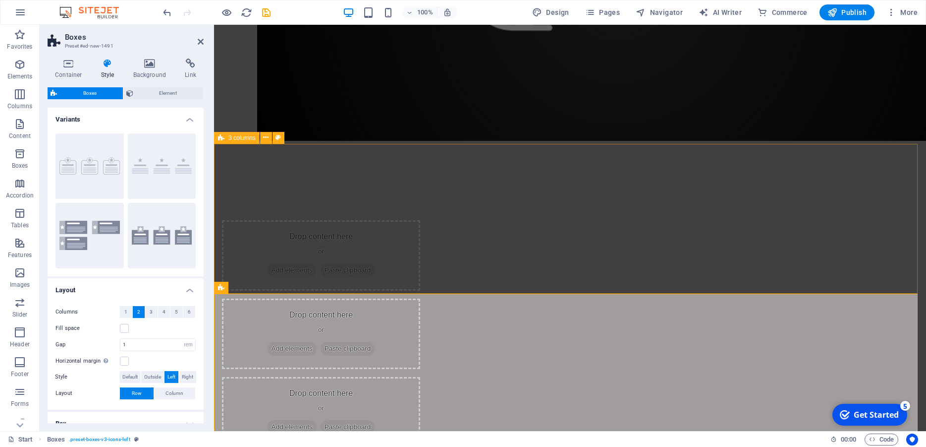
scroll to position [347, 0]
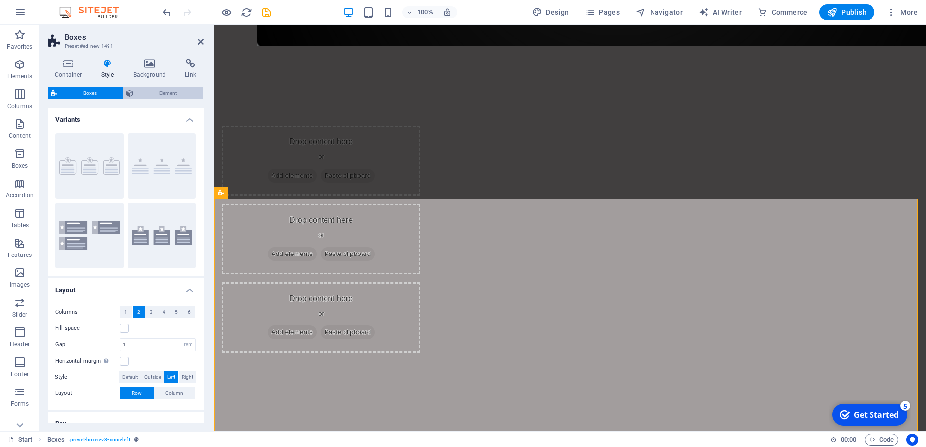
click at [154, 95] on span "Element" at bounding box center [168, 93] width 64 height 12
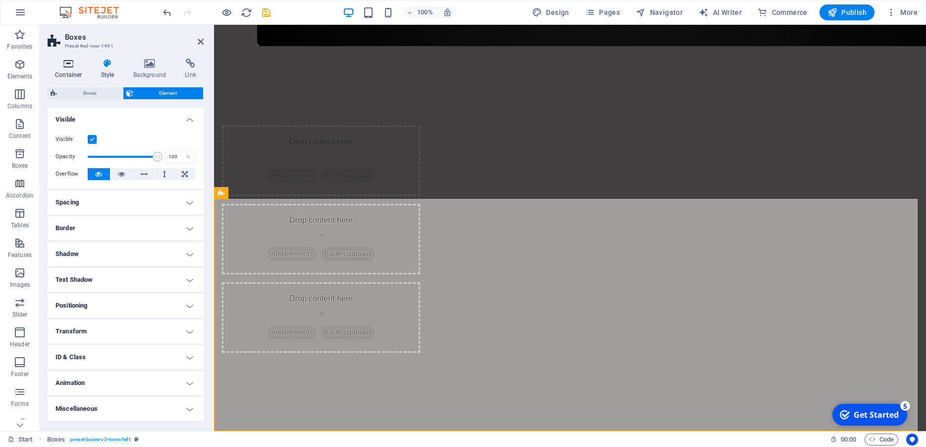
click at [67, 66] on icon at bounding box center [69, 63] width 42 height 10
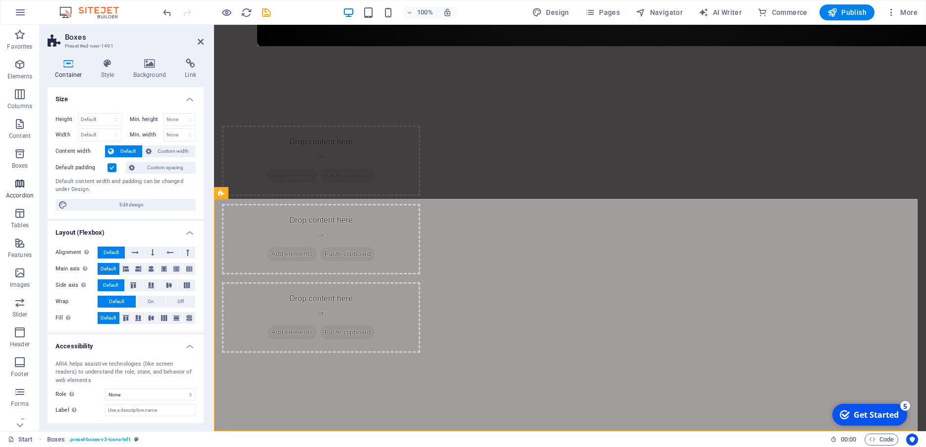
click at [16, 186] on icon "button" at bounding box center [20, 183] width 12 height 12
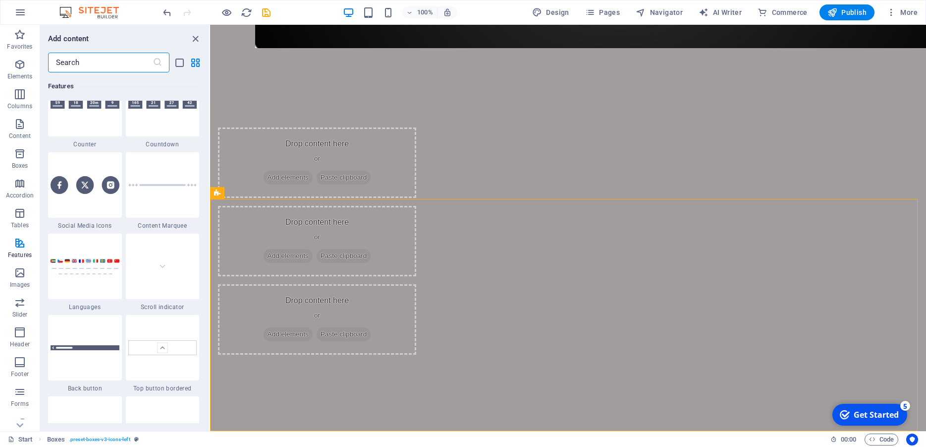
scroll to position [4538, 0]
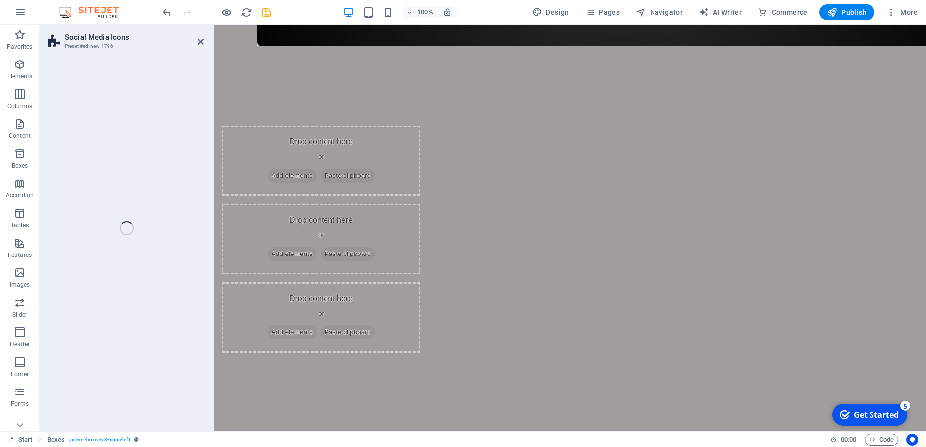
drag, startPoint x: 713, startPoint y: 353, endPoint x: 874, endPoint y: 329, distance: 162.9
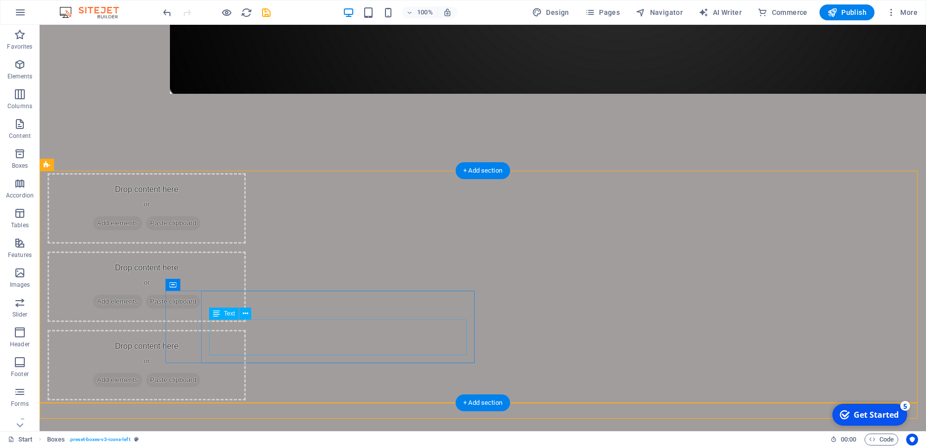
scroll to position [376, 0]
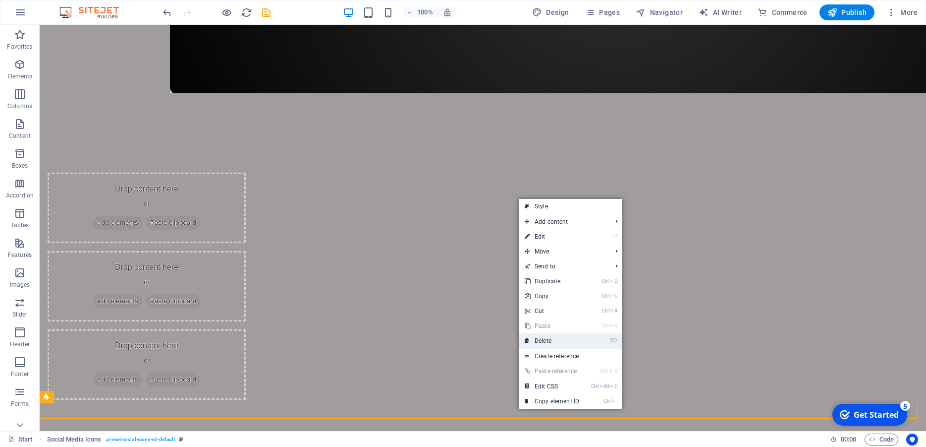
click at [566, 343] on link "⌦ Delete" at bounding box center [552, 340] width 66 height 15
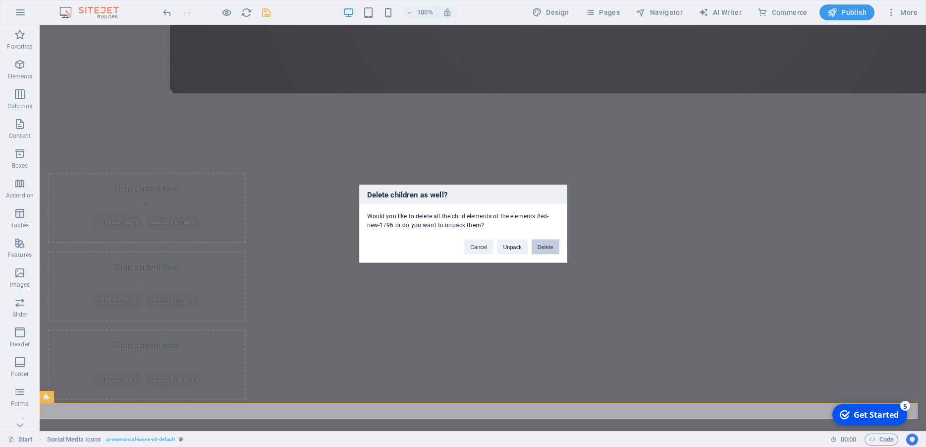
click at [548, 249] on button "Delete" at bounding box center [546, 246] width 28 height 15
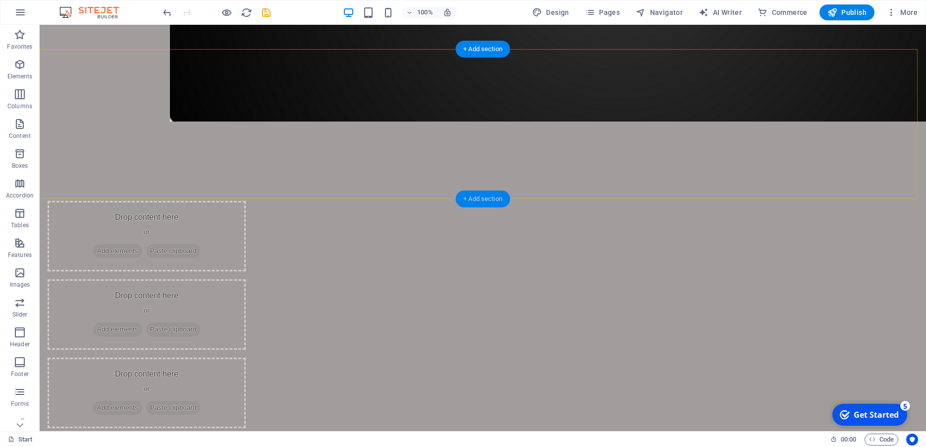
click at [477, 197] on div "+ Add section" at bounding box center [482, 198] width 55 height 17
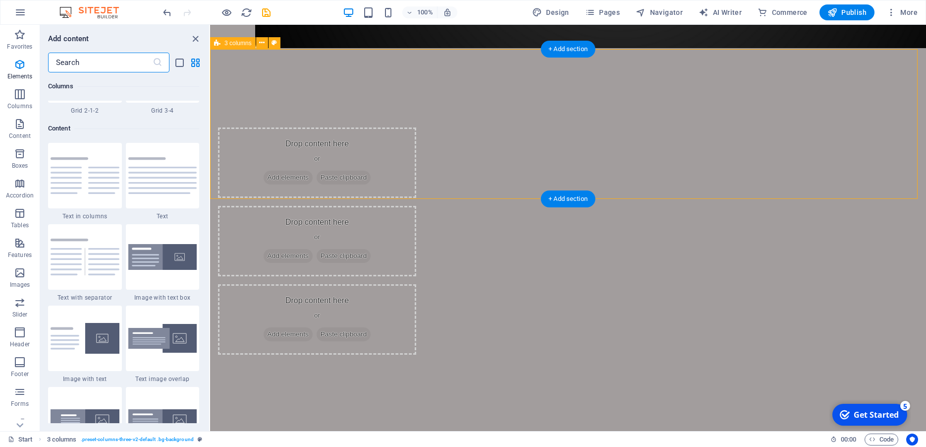
scroll to position [1734, 0]
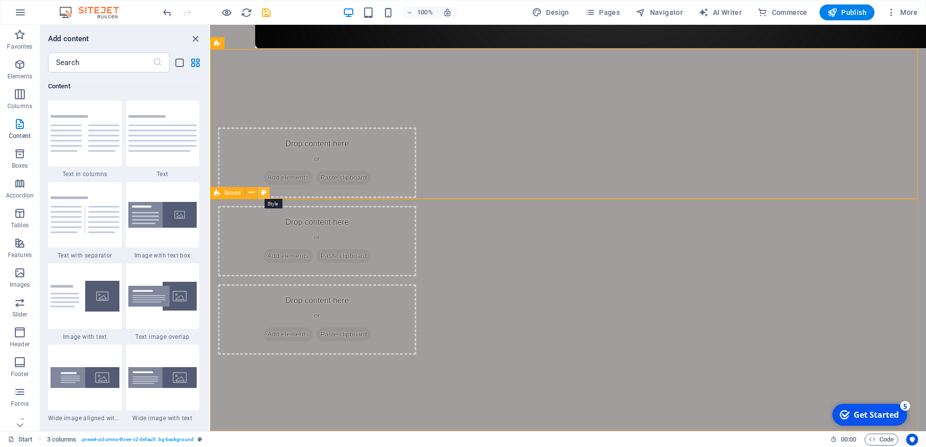
click at [263, 192] on icon at bounding box center [263, 192] width 5 height 10
select select "rem"
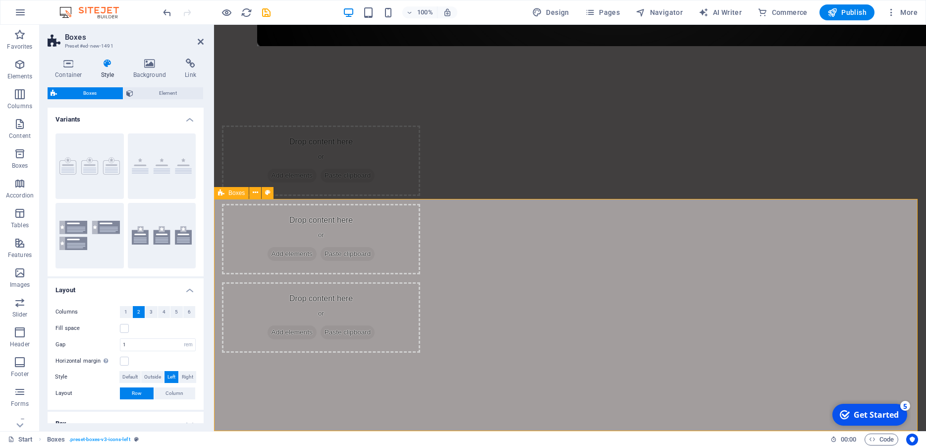
click at [269, 191] on icon at bounding box center [267, 192] width 5 height 10
click at [199, 38] on icon at bounding box center [201, 42] width 6 height 8
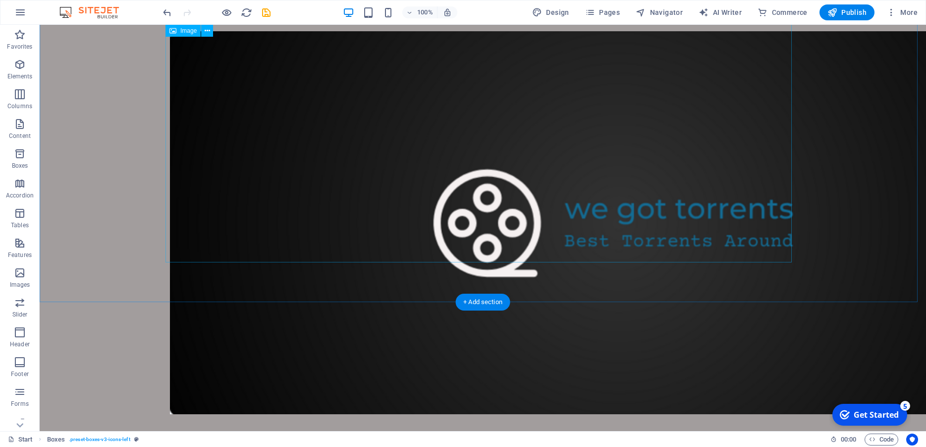
scroll to position [0, 0]
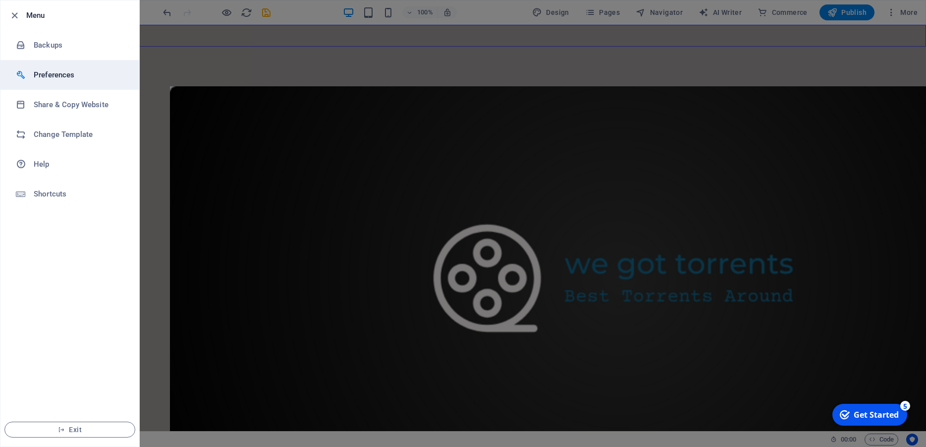
click at [43, 76] on h6 "Preferences" at bounding box center [80, 75] width 92 height 12
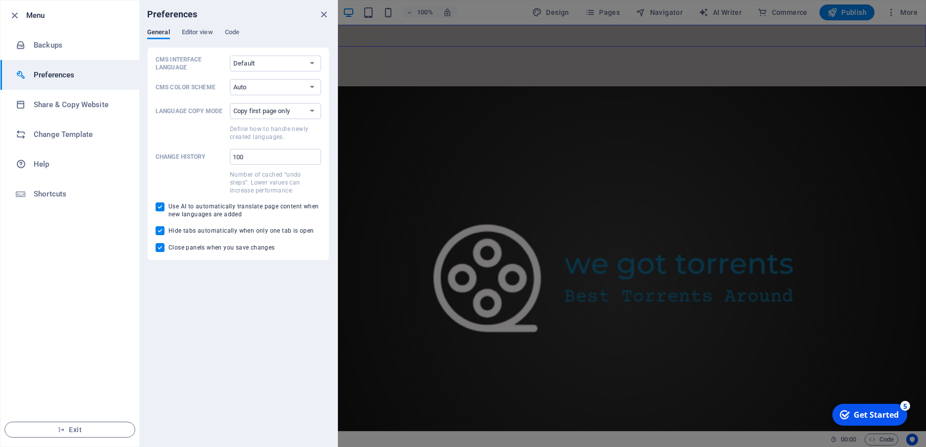
click at [43, 76] on h6 "Preferences" at bounding box center [80, 75] width 92 height 12
click at [523, 53] on div at bounding box center [463, 223] width 926 height 447
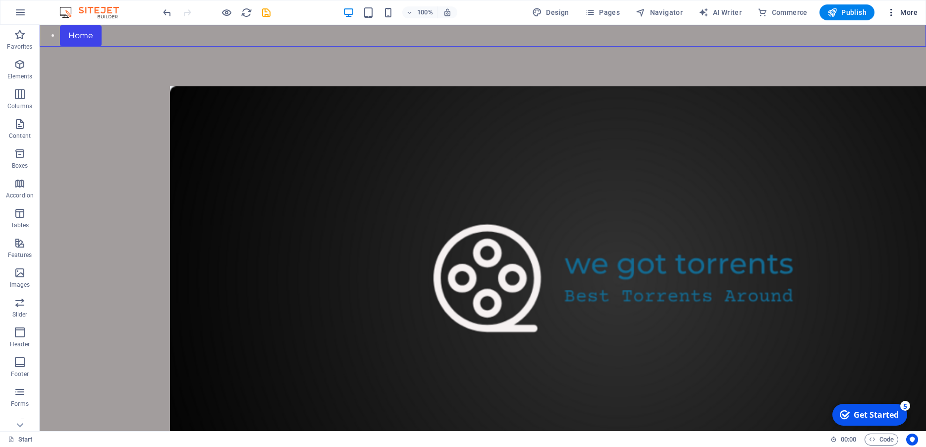
click at [906, 13] on span "More" at bounding box center [902, 12] width 31 height 10
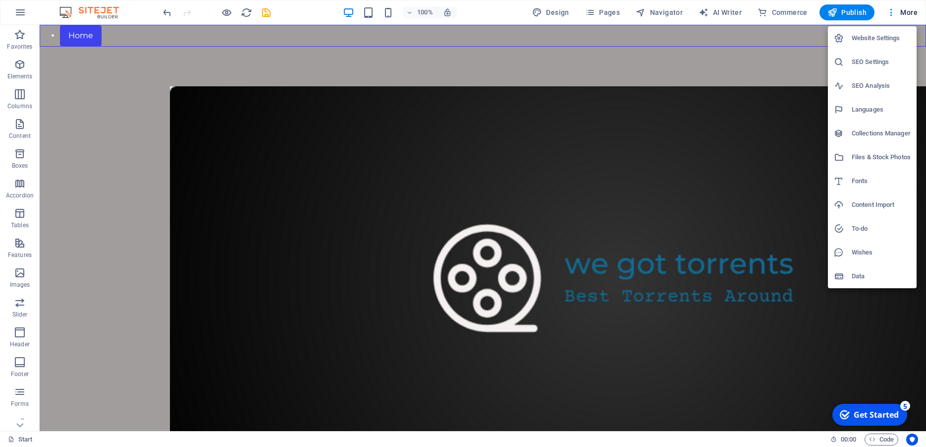
click at [868, 206] on h6 "Content Import" at bounding box center [881, 205] width 59 height 12
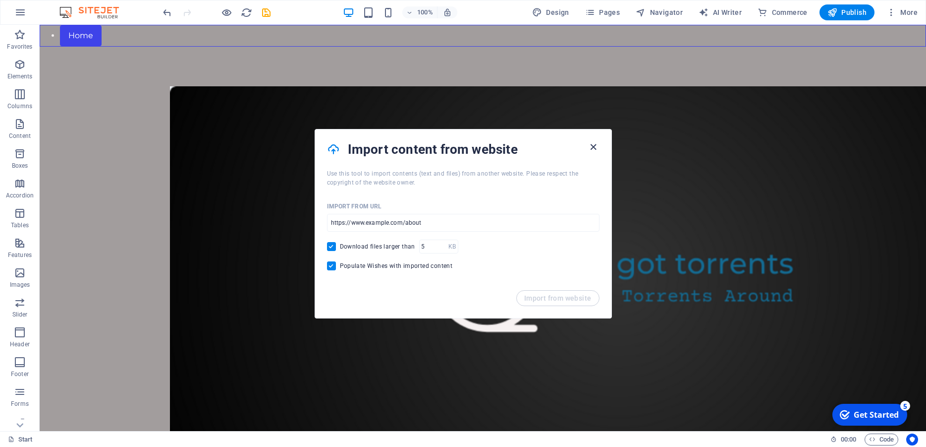
click at [591, 146] on icon "button" at bounding box center [593, 146] width 11 height 11
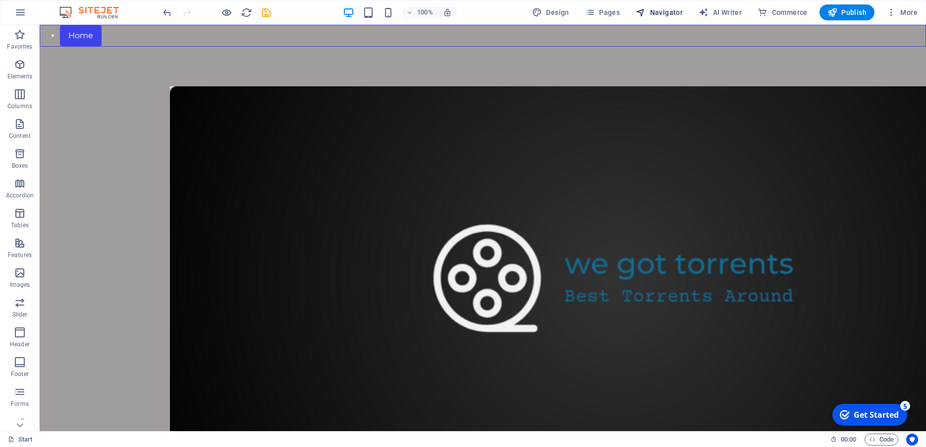
click at [656, 11] on span "Navigator" at bounding box center [659, 12] width 47 height 10
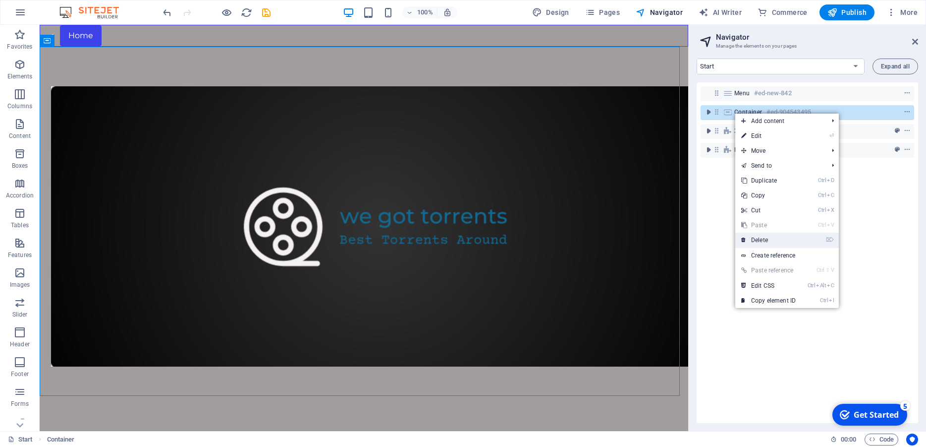
click at [770, 239] on link "⌦ Delete" at bounding box center [769, 239] width 66 height 15
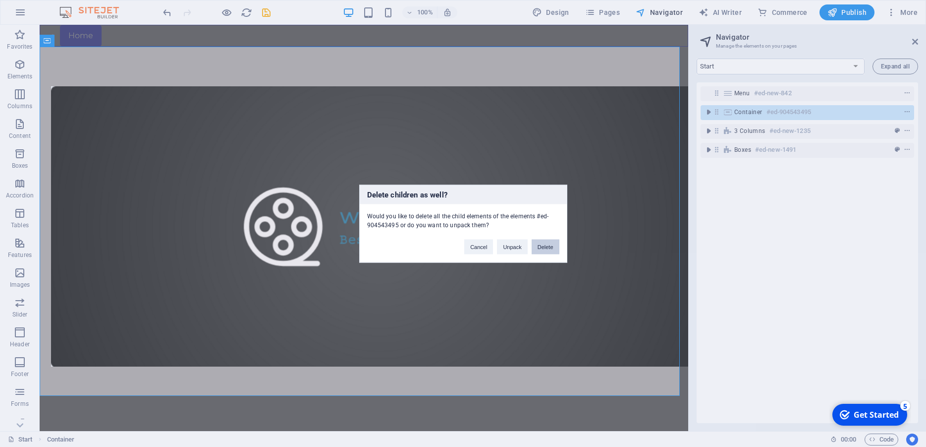
click at [548, 248] on button "Delete" at bounding box center [546, 246] width 28 height 15
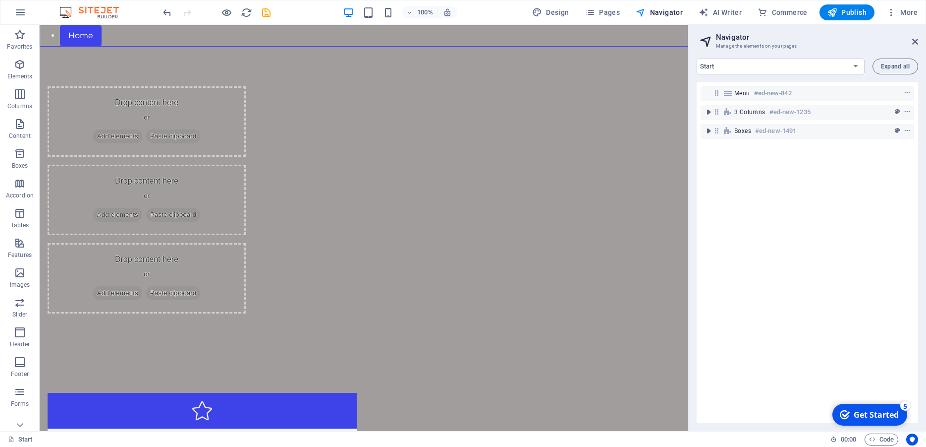
click at [752, 151] on div "Menu #ed-new-842 3 columns #ed-new-1235 Boxes #ed-new-1491" at bounding box center [808, 252] width 222 height 341
click at [512, 193] on div "Drop content here or Add elements Paste clipboard Drop content here or Add elem…" at bounding box center [364, 200] width 649 height 306
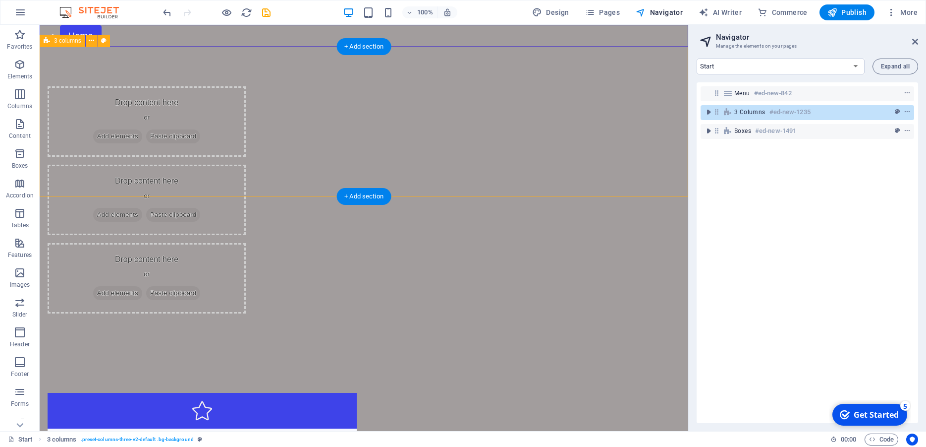
click at [490, 57] on div "Drop content here or Add elements Paste clipboard Drop content here or Add elem…" at bounding box center [364, 200] width 649 height 306
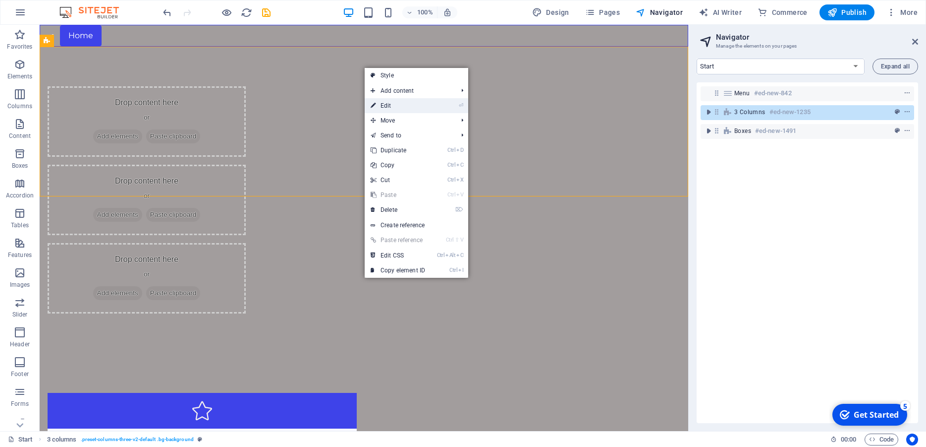
click at [402, 106] on link "⏎ Edit" at bounding box center [398, 105] width 66 height 15
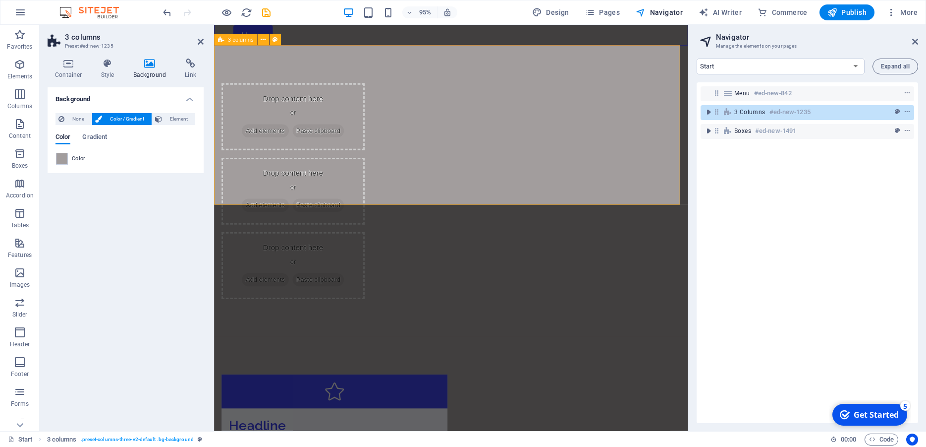
click at [419, 58] on div "Drop content here or Add elements Paste clipboard Drop content here or Add elem…" at bounding box center [463, 200] width 499 height 306
click at [415, 77] on div "Drop content here or Add elements Paste clipboard Drop content here or Add elem…" at bounding box center [463, 200] width 499 height 306
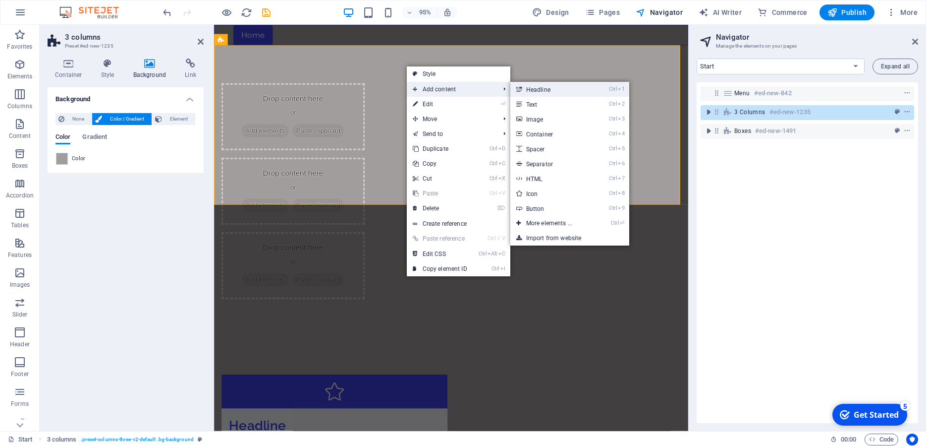
click at [539, 90] on link "Ctrl 1 Headline" at bounding box center [552, 89] width 82 height 15
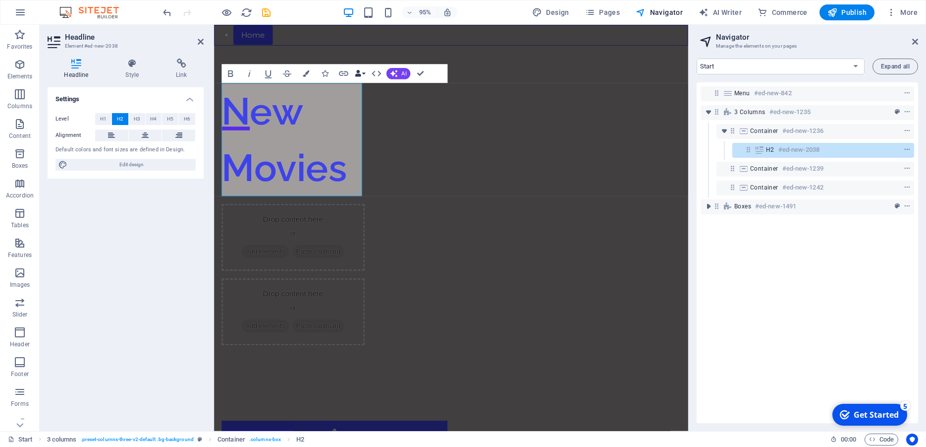
click at [363, 73] on button "Data Bindings" at bounding box center [359, 73] width 13 height 19
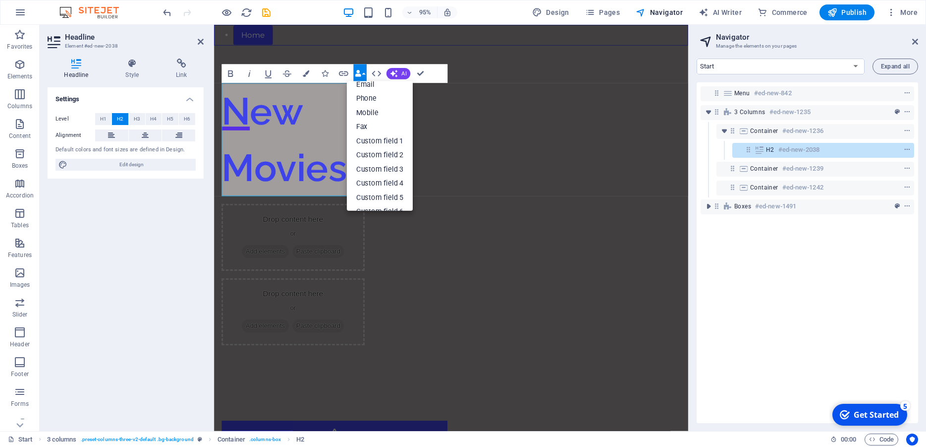
scroll to position [110, 0]
click at [306, 73] on icon "button" at bounding box center [306, 73] width 6 height 6
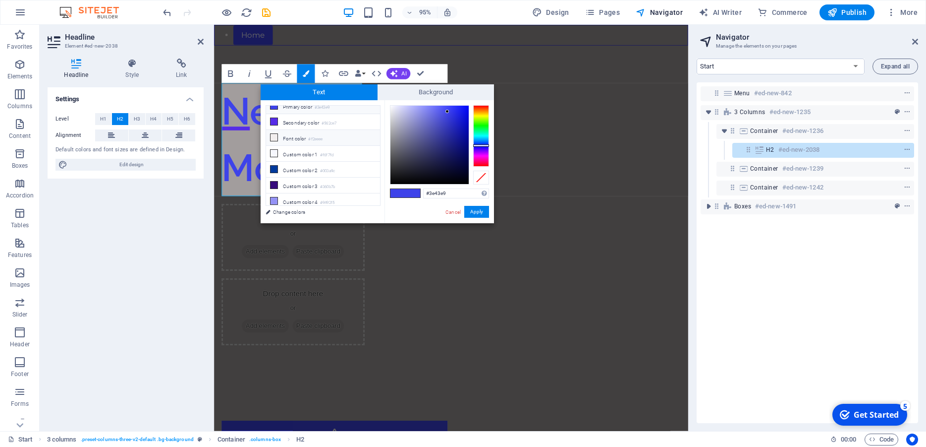
scroll to position [0, 0]
click at [317, 53] on div "New Movies Drop content here or Add elements Paste clipboard Drop content here …" at bounding box center [463, 224] width 499 height 355
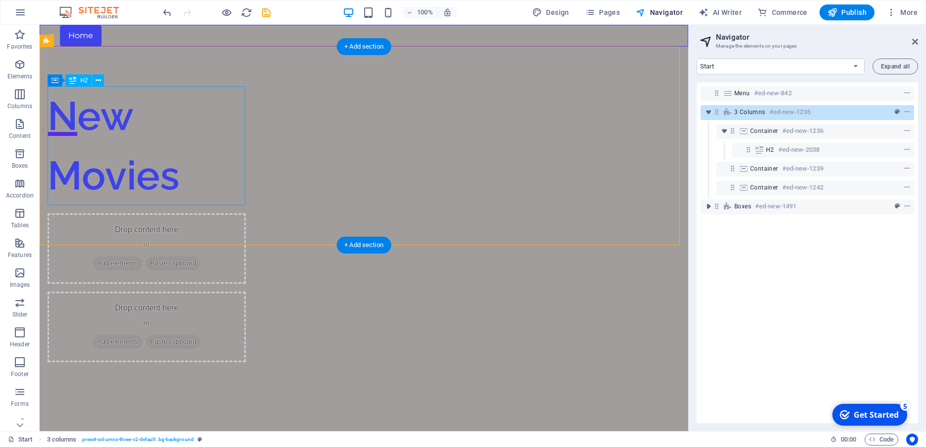
click at [128, 172] on div "New Movies" at bounding box center [147, 145] width 198 height 119
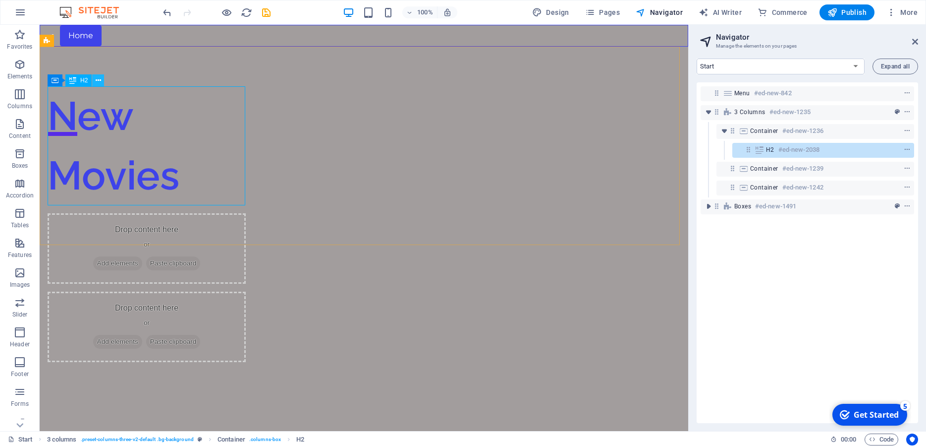
click at [100, 78] on icon at bounding box center [98, 80] width 5 height 10
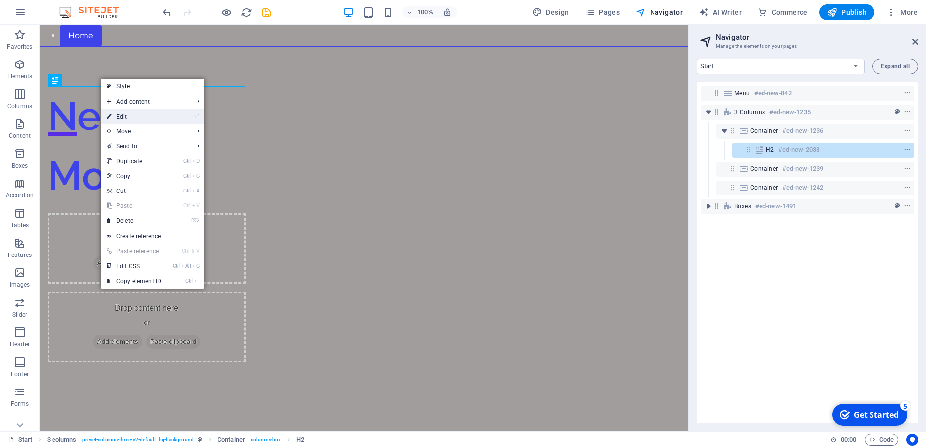
click at [145, 114] on link "⏎ Edit" at bounding box center [134, 116] width 66 height 15
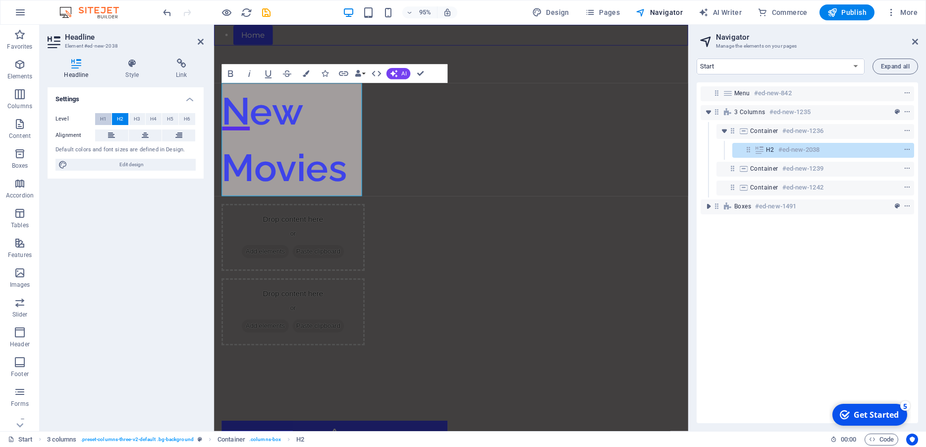
click at [99, 115] on button "H1" at bounding box center [103, 119] width 16 height 12
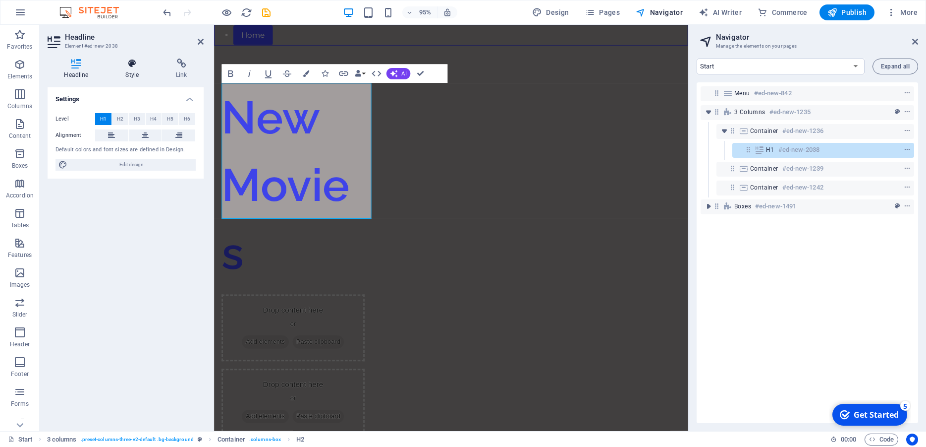
click at [128, 70] on h4 "Style" at bounding box center [134, 68] width 51 height 21
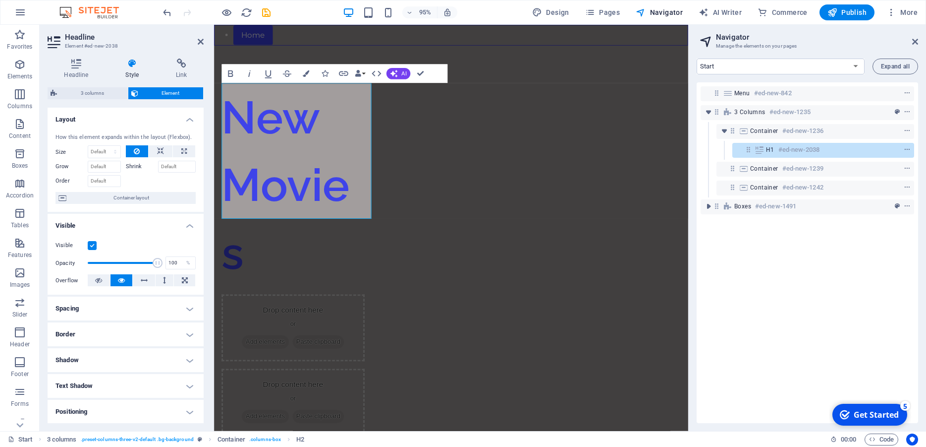
click at [130, 172] on label "Shrink" at bounding box center [142, 167] width 32 height 12
click at [158, 172] on input "Shrink" at bounding box center [177, 167] width 38 height 12
click at [122, 201] on span "Container layout" at bounding box center [130, 198] width 123 height 12
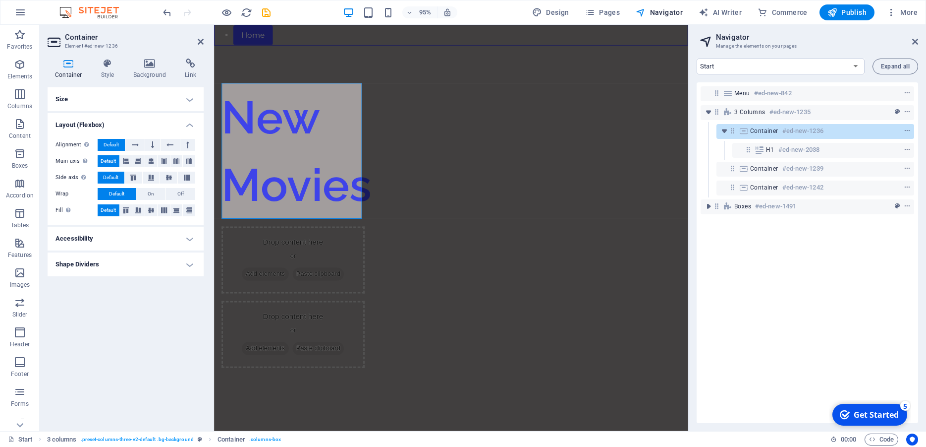
click at [183, 97] on h4 "Size" at bounding box center [126, 99] width 156 height 24
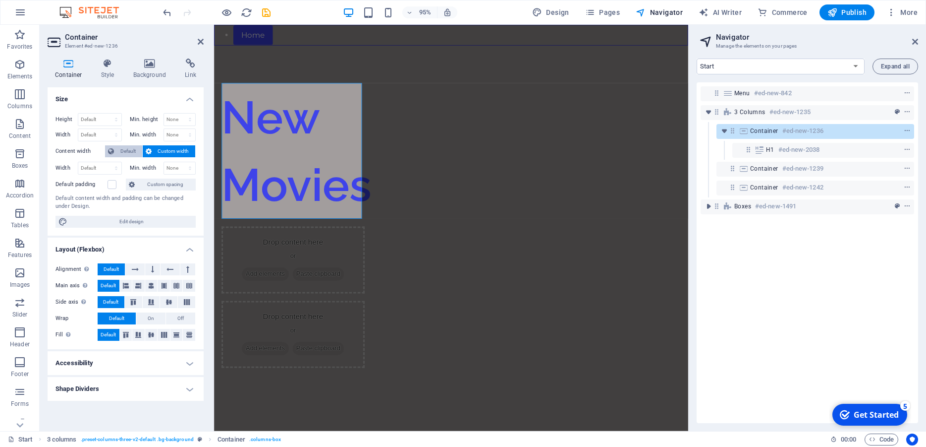
click at [118, 149] on span "Default" at bounding box center [128, 151] width 22 height 12
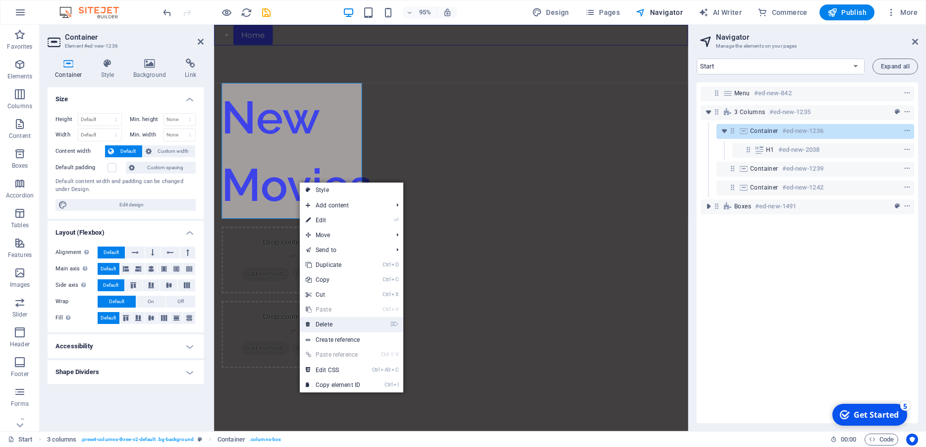
click at [339, 321] on link "⌦ Delete" at bounding box center [333, 324] width 66 height 15
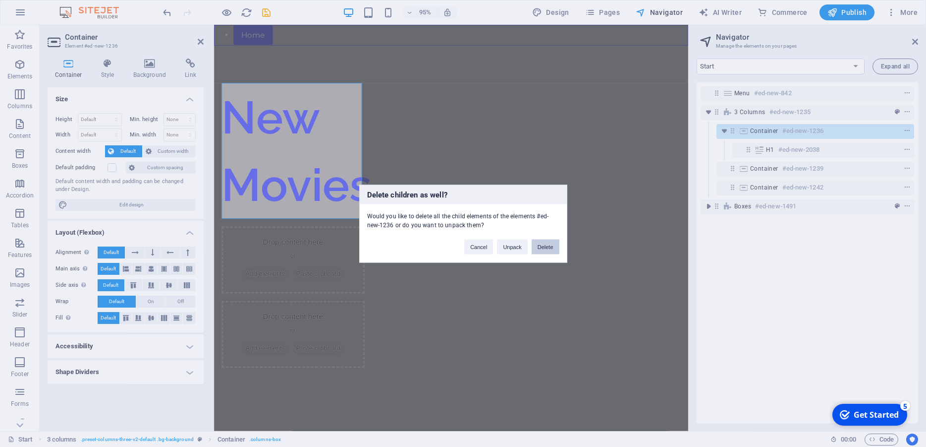
click at [543, 249] on button "Delete" at bounding box center [546, 246] width 28 height 15
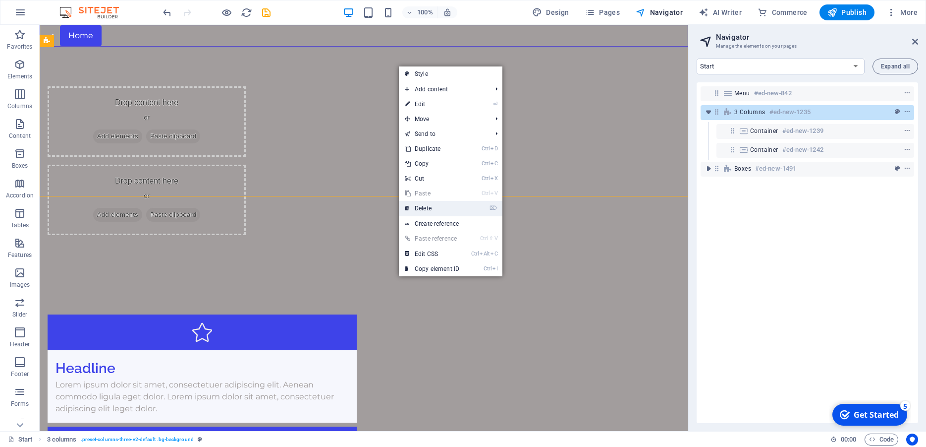
click at [444, 205] on link "⌦ Delete" at bounding box center [432, 208] width 66 height 15
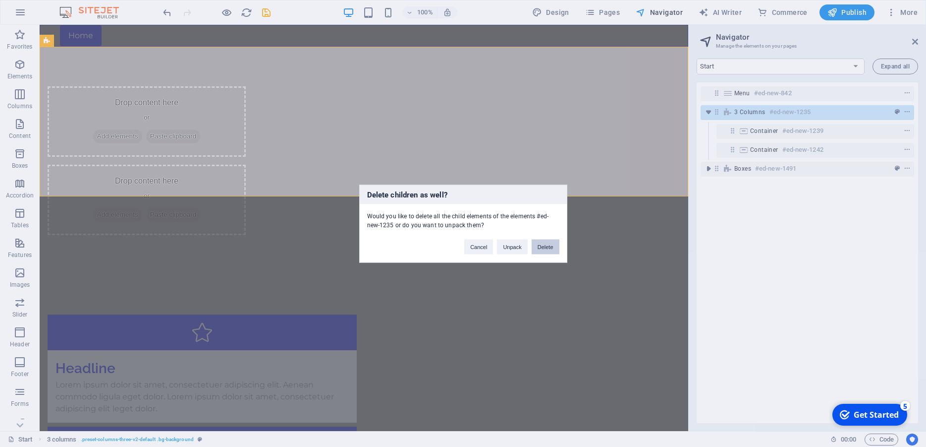
click at [547, 241] on button "Delete" at bounding box center [546, 246] width 28 height 15
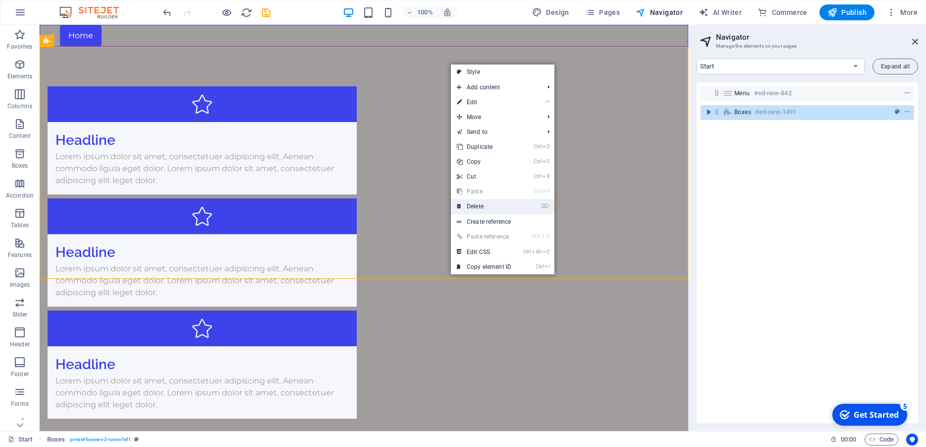
click at [491, 205] on link "⌦ Delete" at bounding box center [484, 206] width 66 height 15
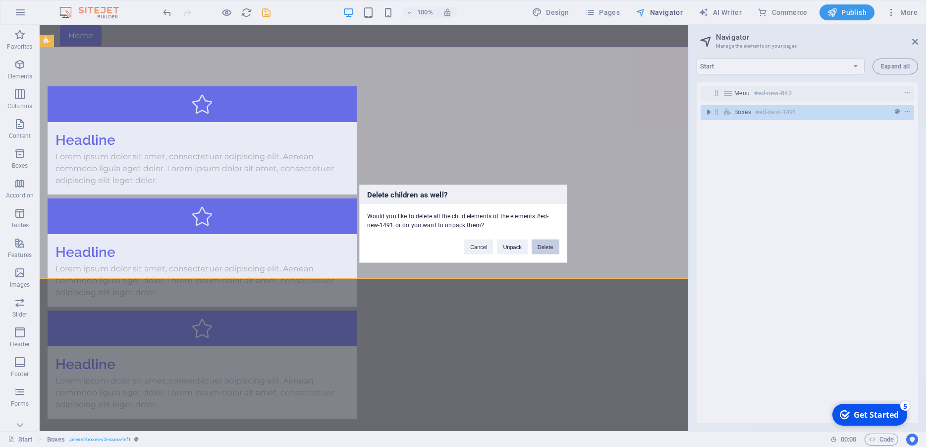
click at [545, 245] on button "Delete" at bounding box center [546, 246] width 28 height 15
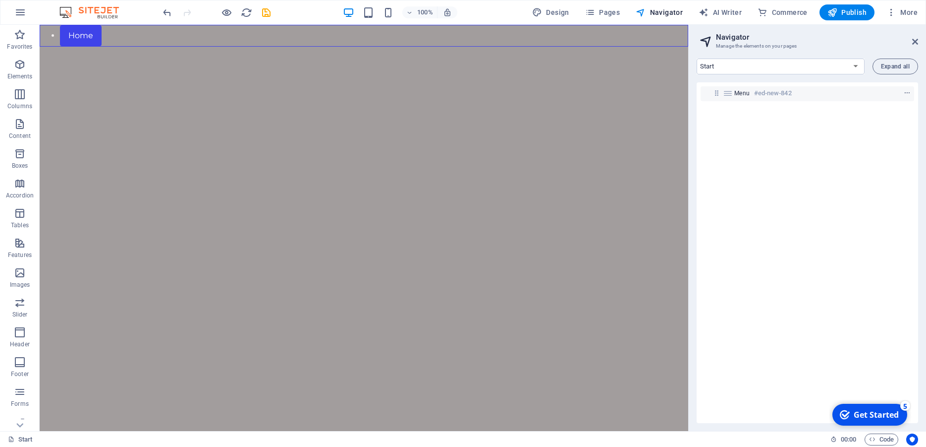
click at [247, 47] on html "Skip to main content Home" at bounding box center [364, 36] width 649 height 22
click at [783, 131] on div "Menu #ed-new-842" at bounding box center [808, 252] width 222 height 341
click at [607, 11] on span "Pages" at bounding box center [602, 12] width 35 height 10
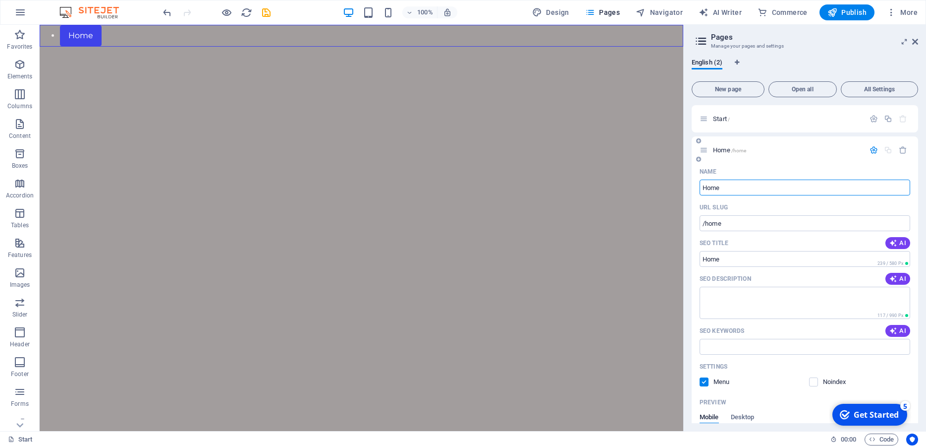
click at [758, 148] on p "Home /home" at bounding box center [787, 150] width 149 height 6
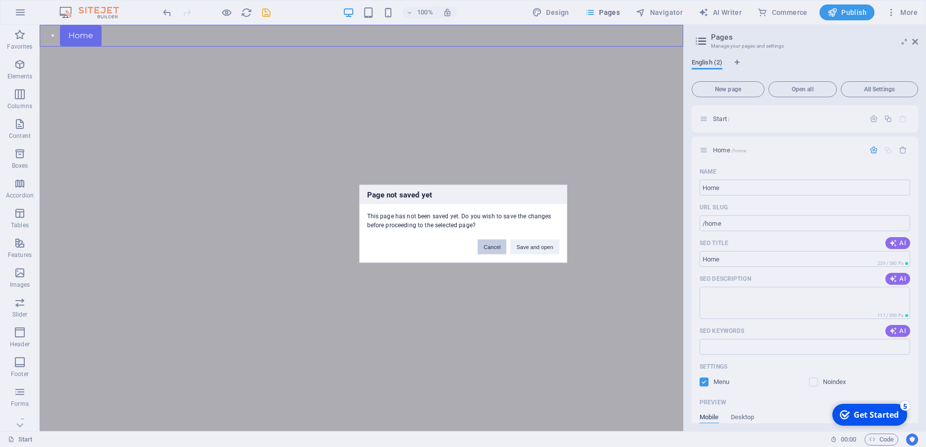
click at [496, 249] on button "Cancel" at bounding box center [492, 246] width 29 height 15
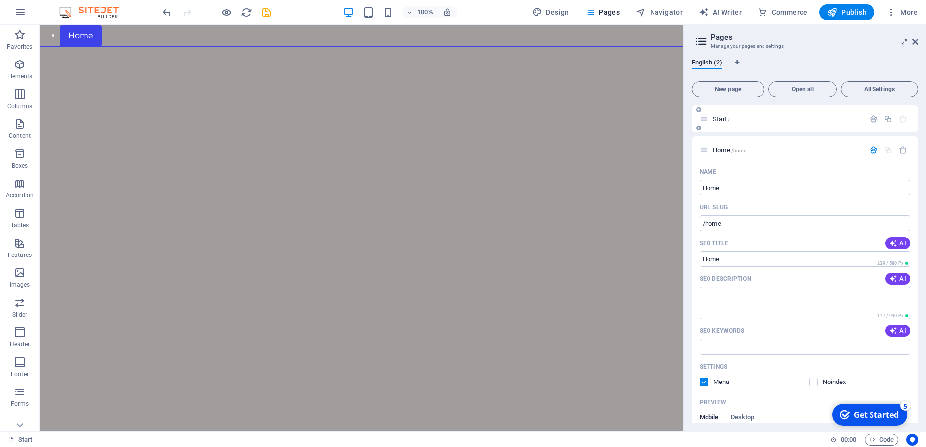
click at [709, 118] on div "Start /" at bounding box center [782, 118] width 165 height 11
click at [703, 117] on icon at bounding box center [704, 118] width 8 height 8
click at [870, 121] on icon "button" at bounding box center [874, 118] width 8 height 8
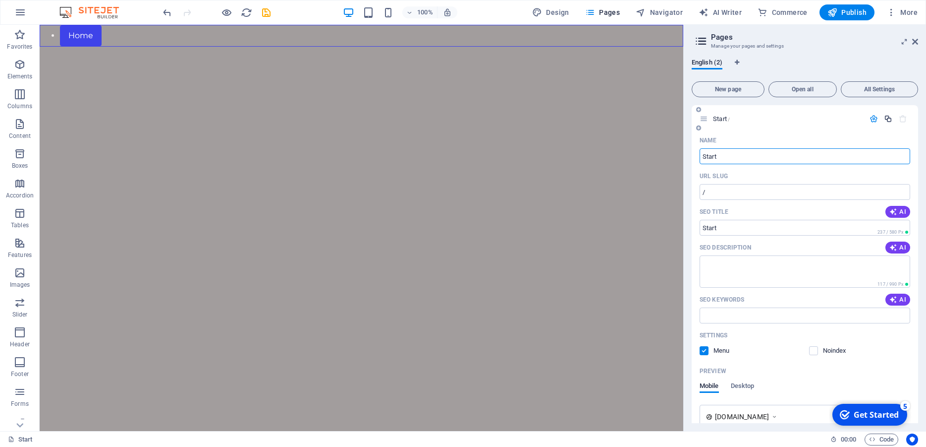
click at [884, 119] on icon "button" at bounding box center [888, 118] width 8 height 8
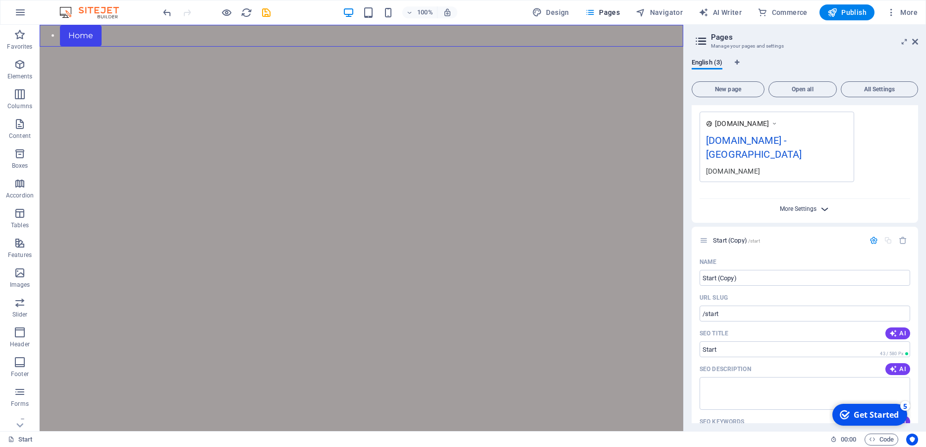
click at [800, 205] on span "More Settings" at bounding box center [798, 208] width 37 height 7
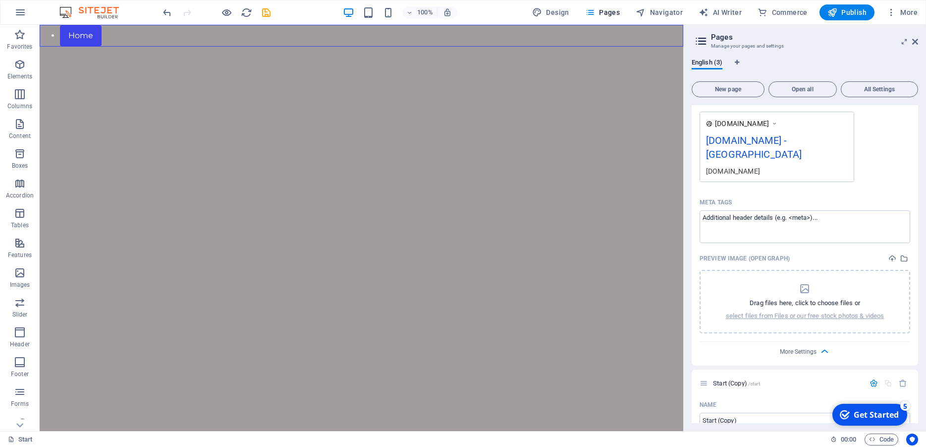
click at [874, 151] on div "[DOMAIN_NAME] [DOMAIN_NAME] - Berlin [DOMAIN_NAME]" at bounding box center [805, 147] width 211 height 70
click at [884, 90] on span "All Settings" at bounding box center [880, 89] width 68 height 6
click at [883, 90] on span "All Settings" at bounding box center [880, 89] width 68 height 6
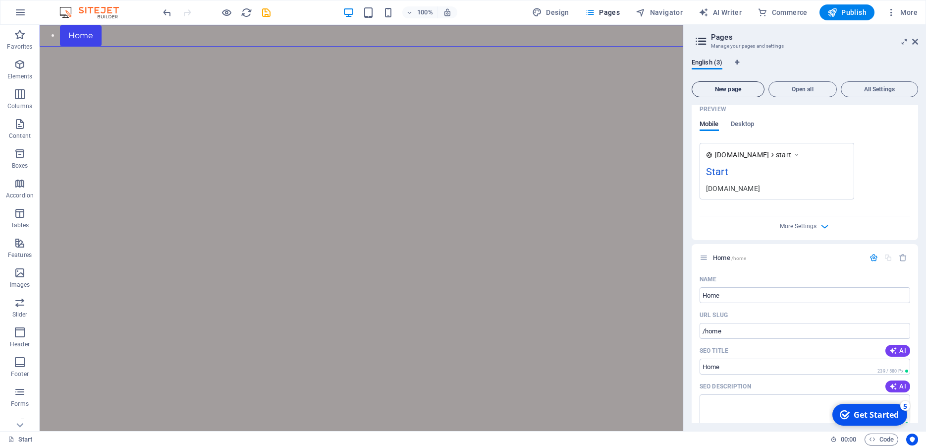
click at [734, 88] on span "New page" at bounding box center [728, 89] width 64 height 6
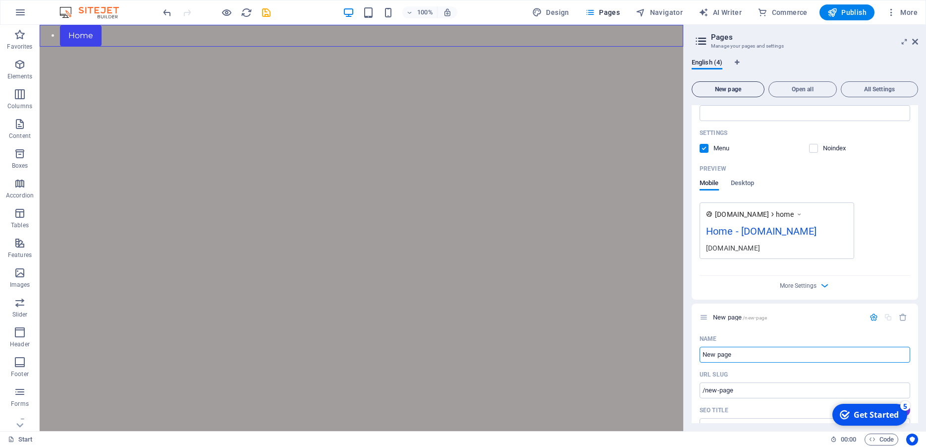
scroll to position [624, 0]
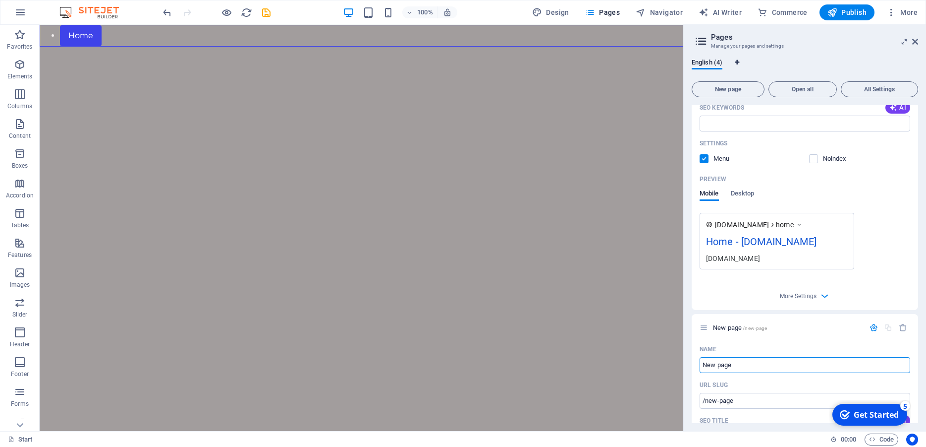
click at [739, 62] on icon "Language Tabs" at bounding box center [737, 62] width 4 height 6
select select "41"
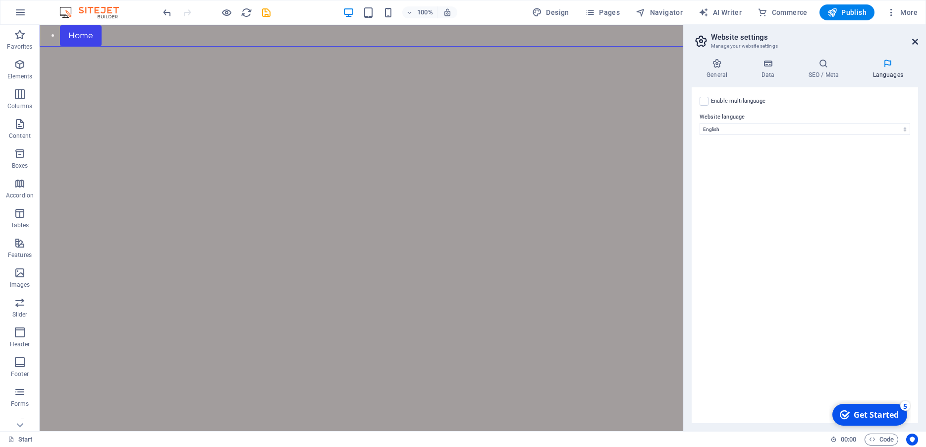
click at [913, 39] on icon at bounding box center [915, 42] width 6 height 8
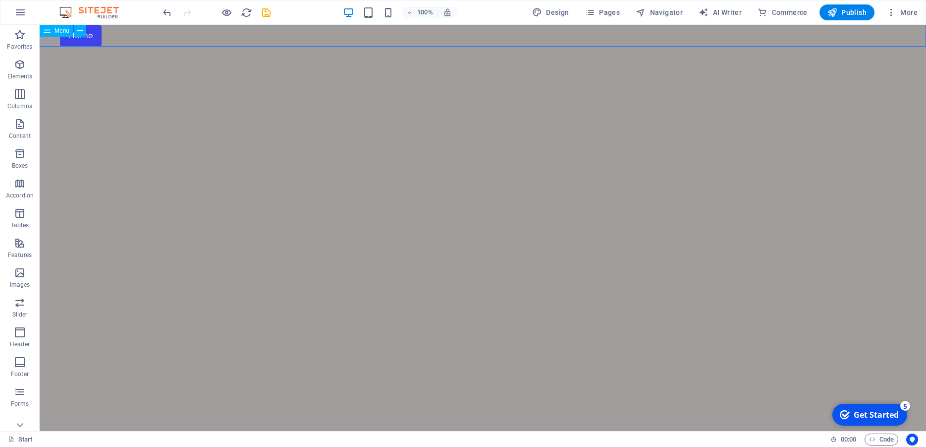
click at [46, 33] on icon at bounding box center [47, 31] width 7 height 12
click at [80, 31] on icon at bounding box center [79, 31] width 5 height 10
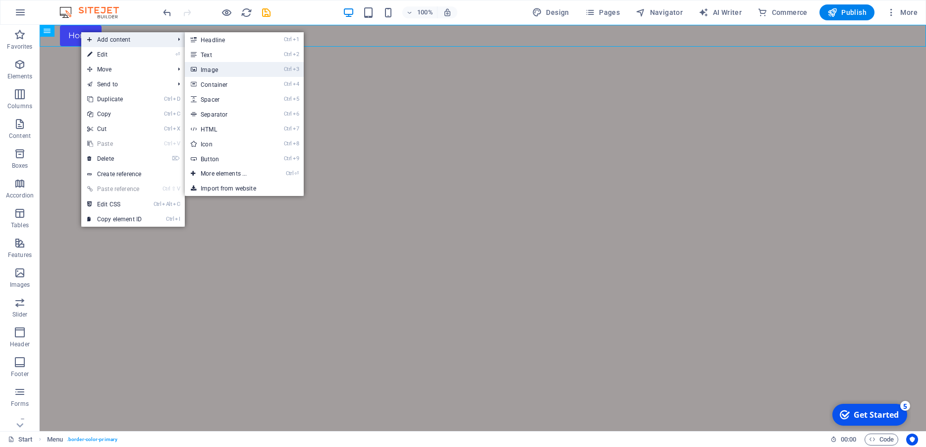
click at [222, 72] on link "Ctrl 3 Image" at bounding box center [226, 69] width 82 height 15
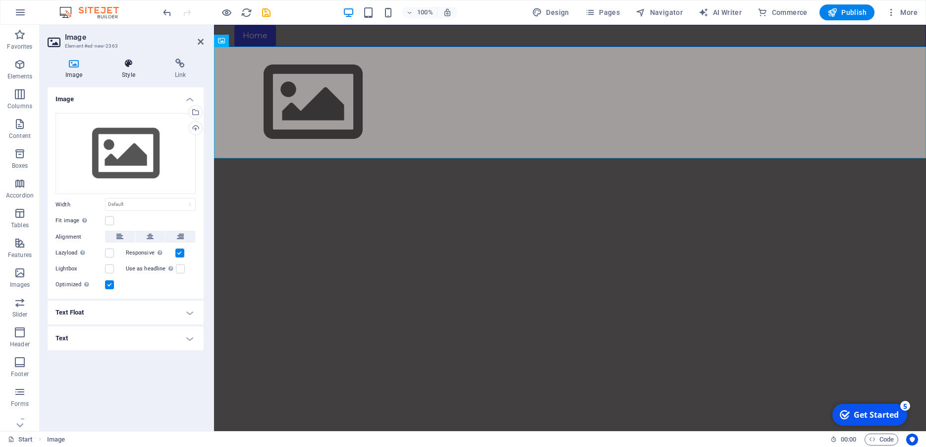
click at [122, 72] on h4 "Style" at bounding box center [130, 68] width 53 height 21
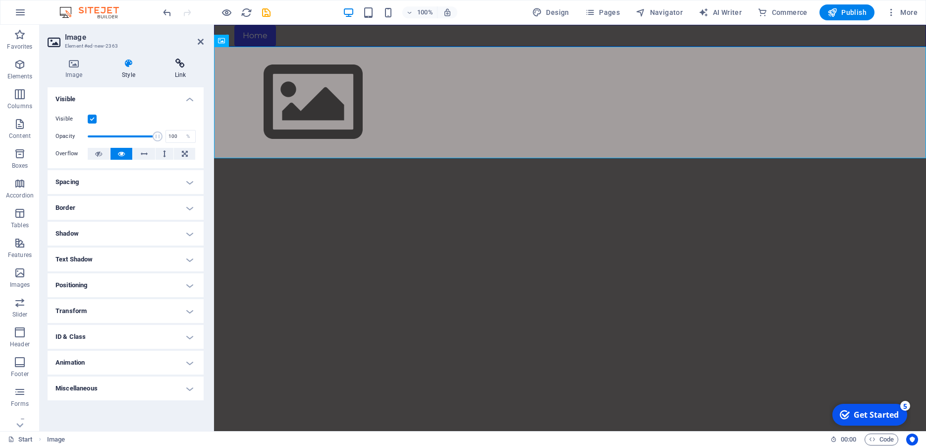
click at [166, 69] on h4 "Link" at bounding box center [180, 68] width 47 height 21
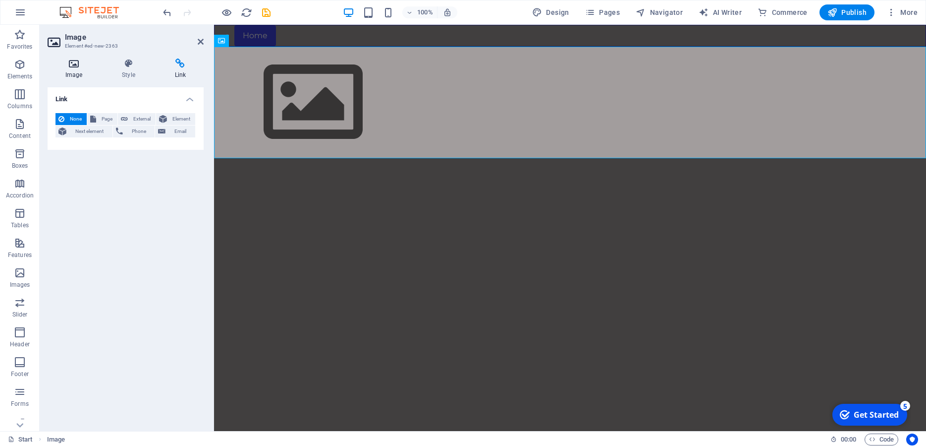
click at [70, 71] on h4 "Image" at bounding box center [76, 68] width 57 height 21
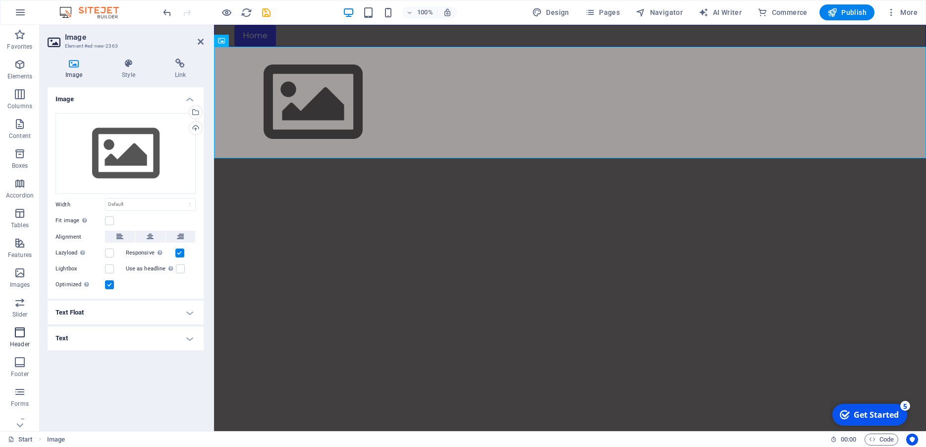
click at [19, 330] on icon "button" at bounding box center [20, 332] width 12 height 12
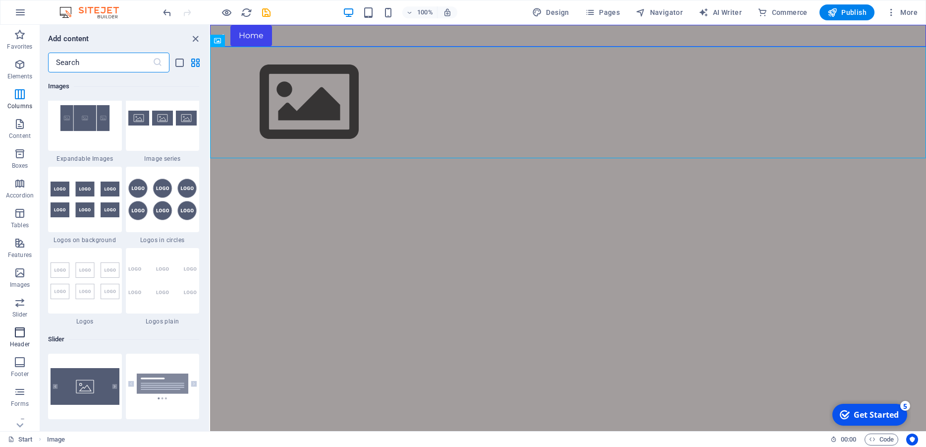
scroll to position [5969, 0]
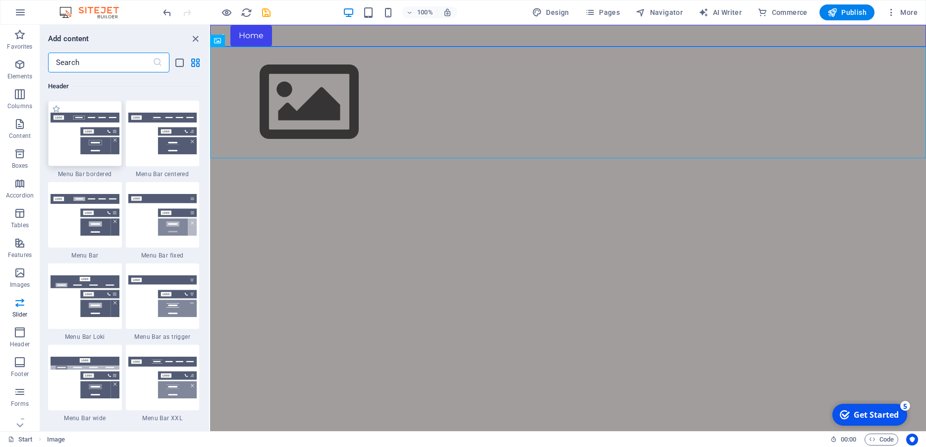
click at [87, 154] on img at bounding box center [85, 134] width 69 height 42
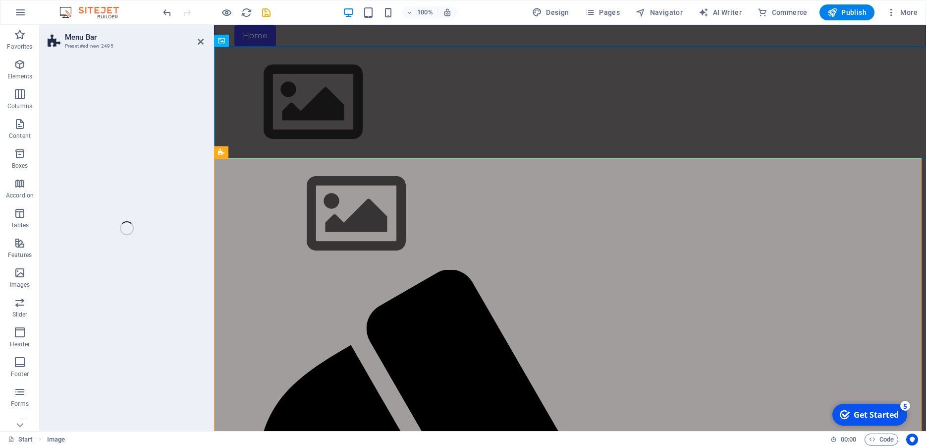
select select "rem"
select select "preset-menu-v2-border"
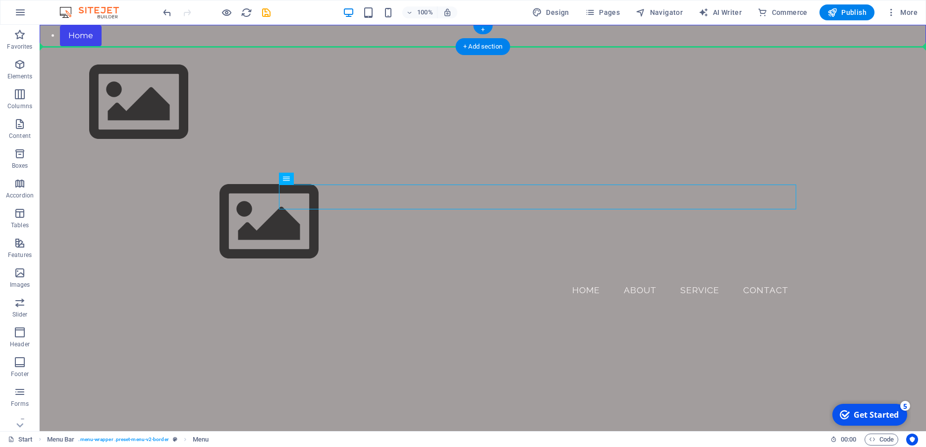
drag, startPoint x: 361, startPoint y: 204, endPoint x: 401, endPoint y: 42, distance: 167.0
click at [401, 42] on div "Home Menu Home About Service Contact" at bounding box center [483, 167] width 887 height 285
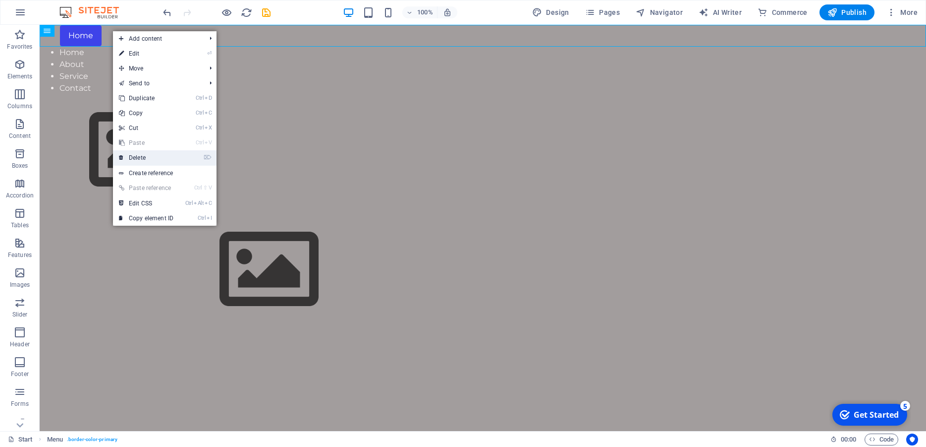
click at [143, 157] on link "⌦ Delete" at bounding box center [146, 157] width 66 height 15
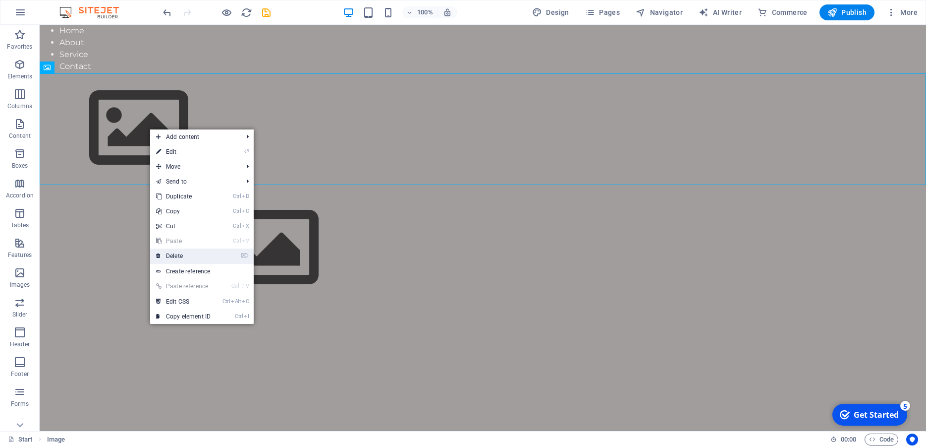
click at [179, 252] on link "⌦ Delete" at bounding box center [183, 255] width 66 height 15
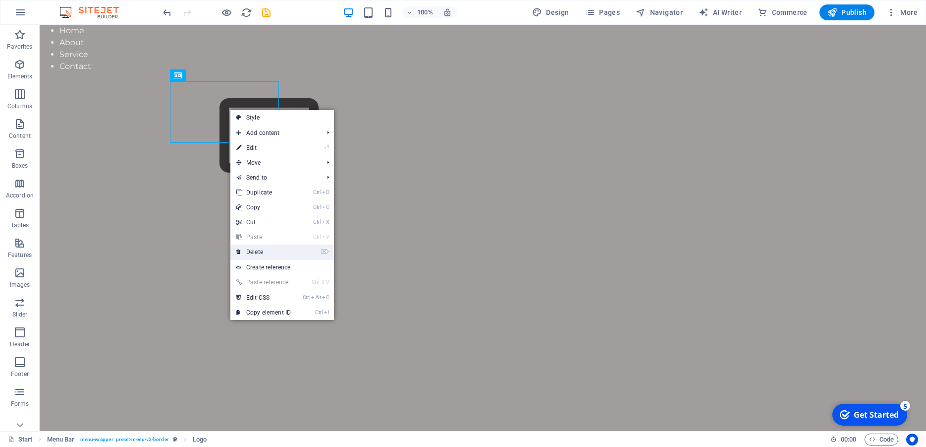
click at [269, 250] on link "⌦ Delete" at bounding box center [263, 251] width 66 height 15
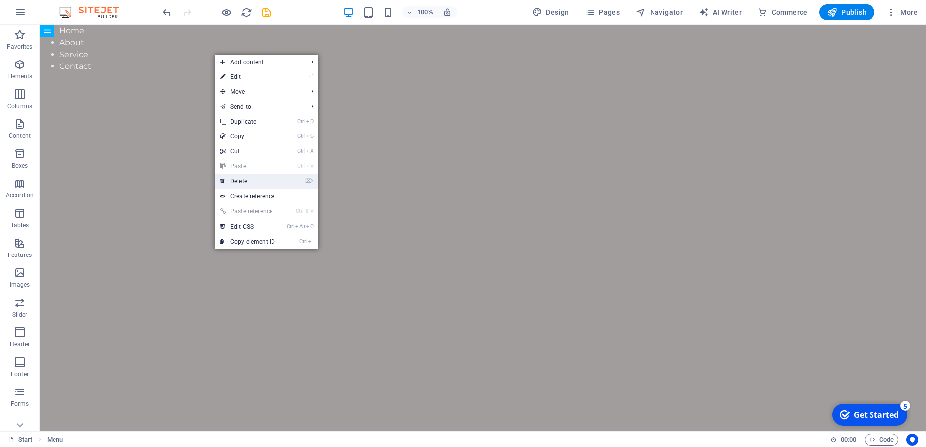
click at [244, 177] on link "⌦ Delete" at bounding box center [248, 180] width 66 height 15
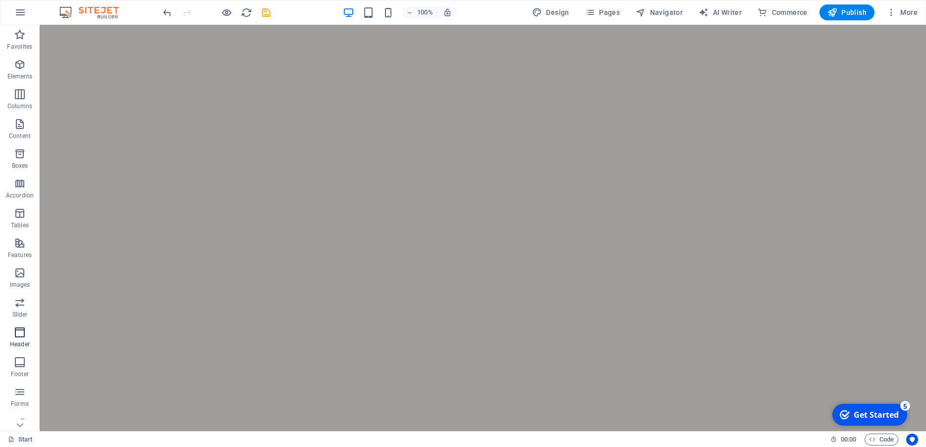
click at [19, 333] on icon "button" at bounding box center [20, 332] width 12 height 12
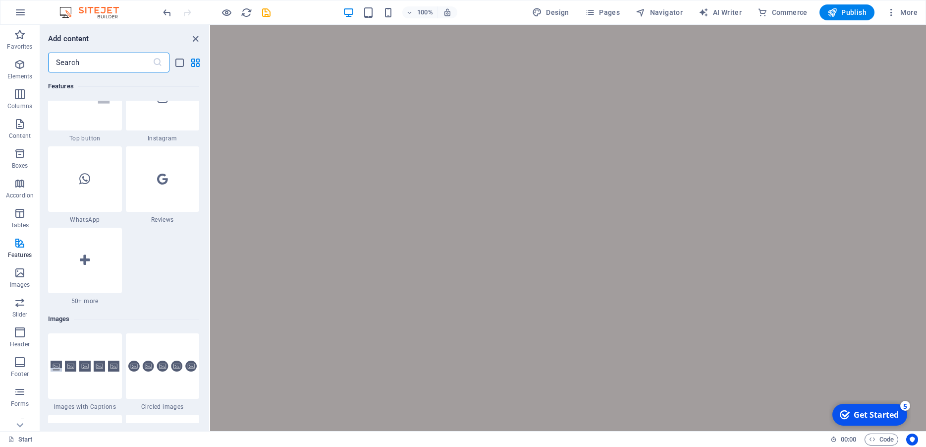
scroll to position [4839, 0]
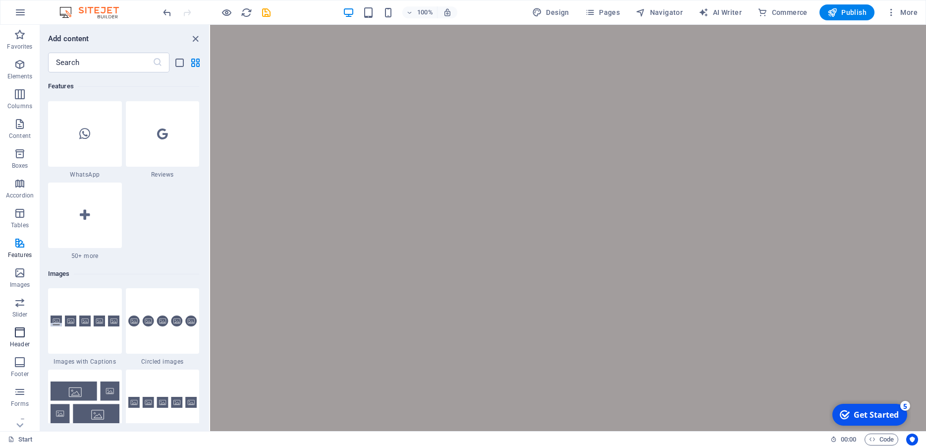
click at [20, 329] on icon "button" at bounding box center [20, 332] width 12 height 12
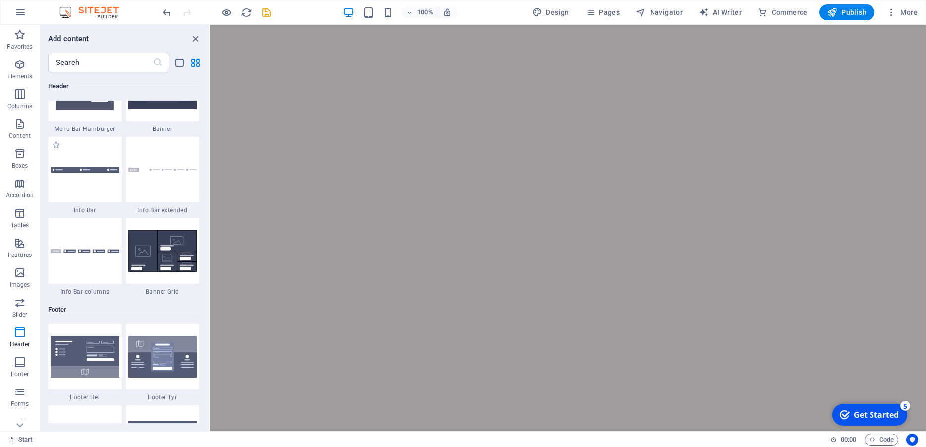
scroll to position [6355, 0]
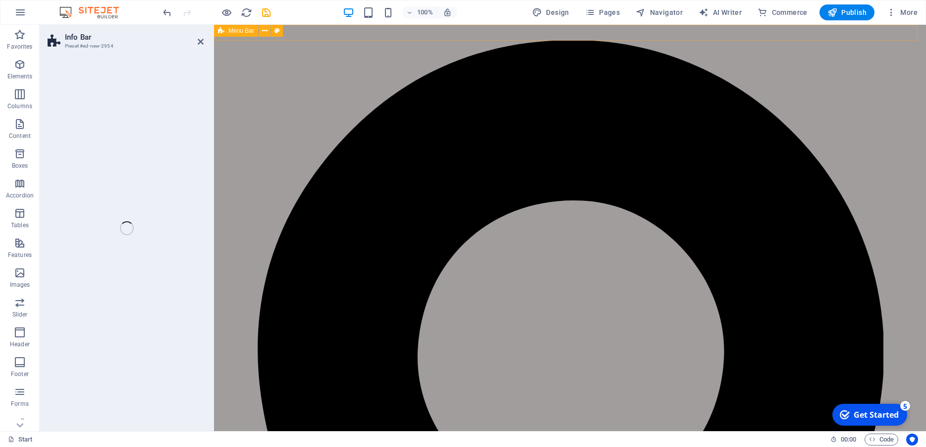
select select "rem"
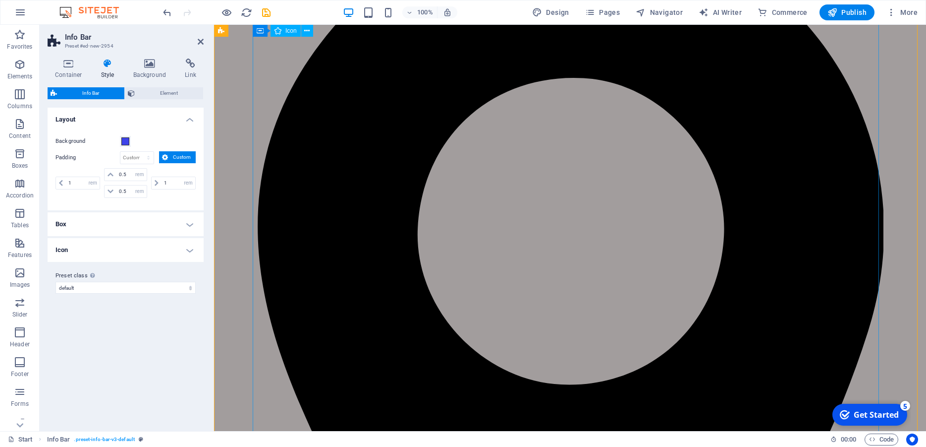
scroll to position [0, 0]
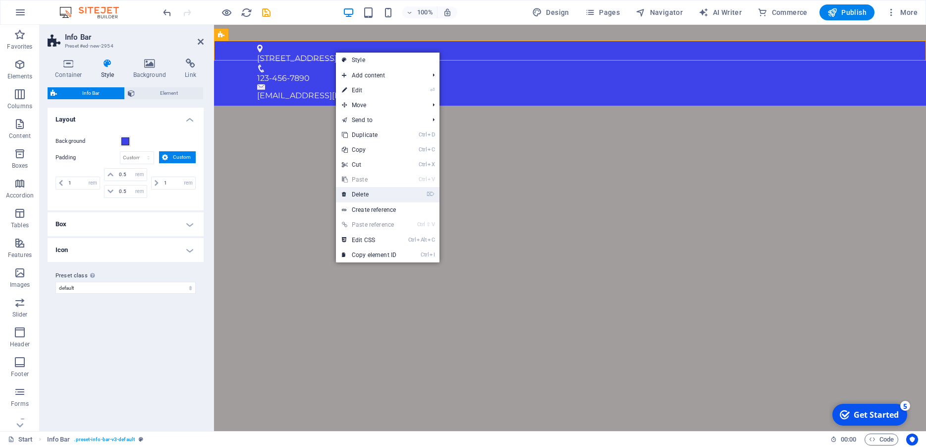
click at [357, 191] on link "⌦ Delete" at bounding box center [369, 194] width 66 height 15
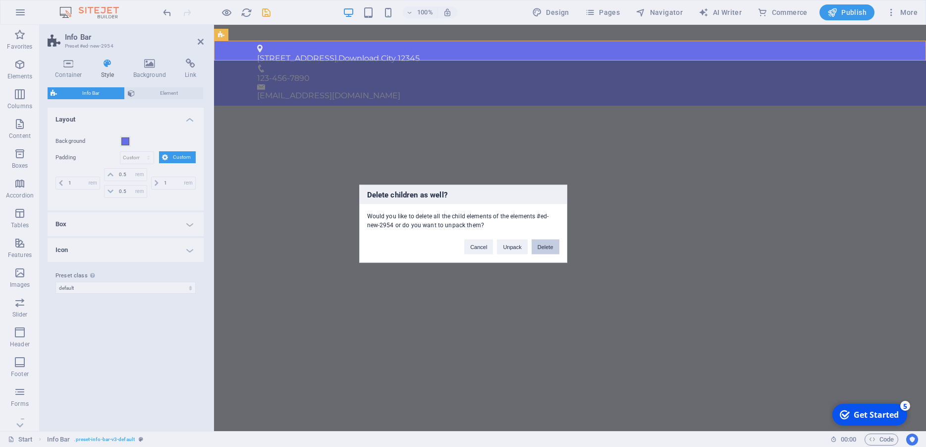
click at [547, 246] on button "Delete" at bounding box center [546, 246] width 28 height 15
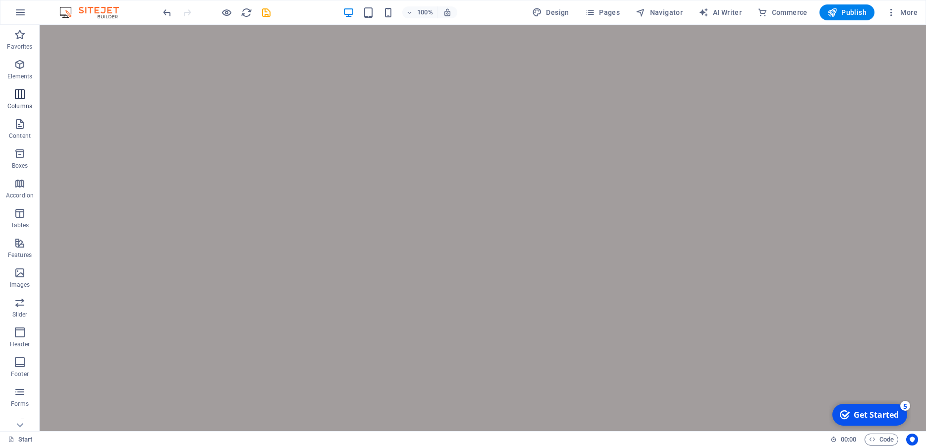
click at [23, 98] on icon "button" at bounding box center [20, 94] width 12 height 12
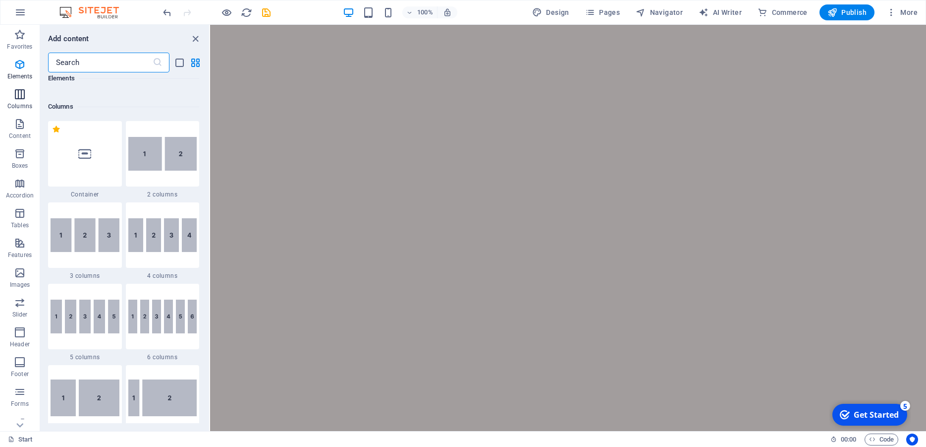
scroll to position [491, 0]
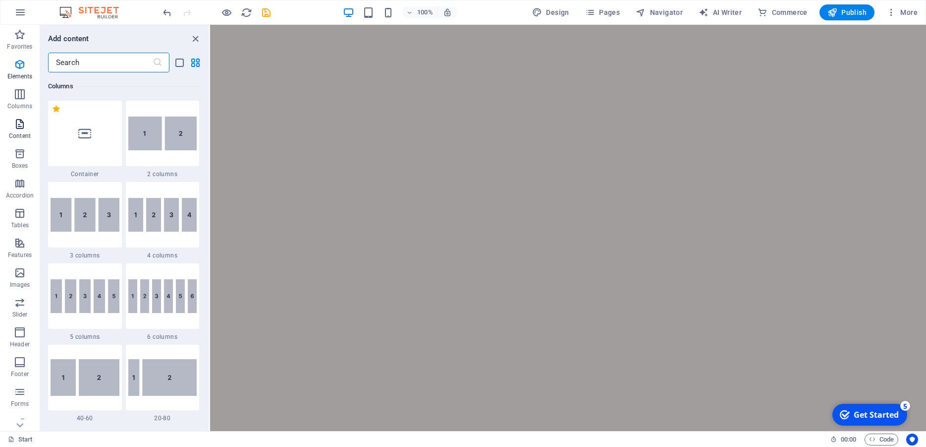
click at [21, 139] on p "Content" at bounding box center [20, 136] width 22 height 8
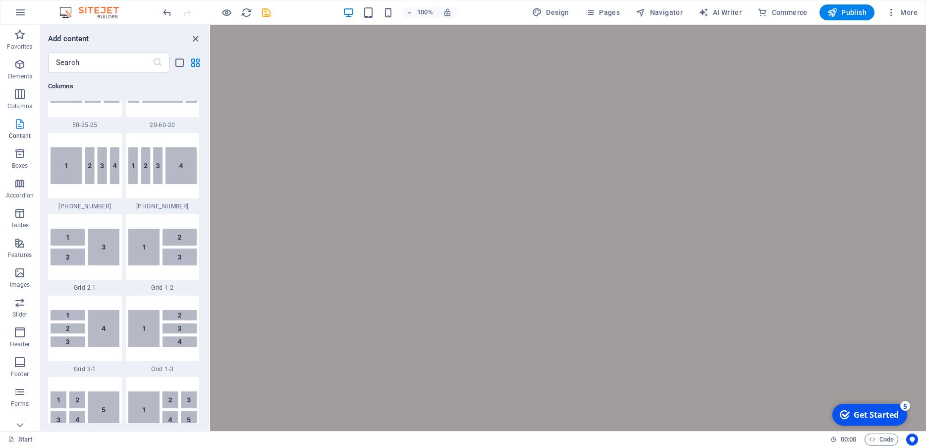
scroll to position [1739, 0]
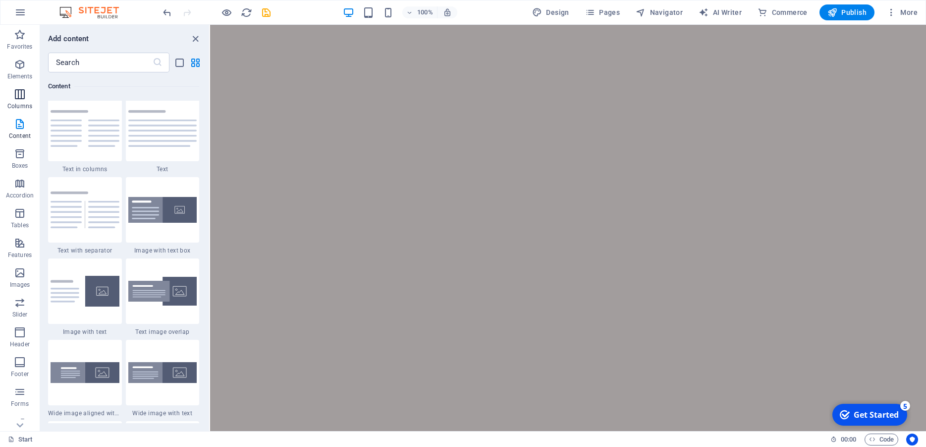
click at [26, 92] on span "Columns" at bounding box center [20, 100] width 40 height 24
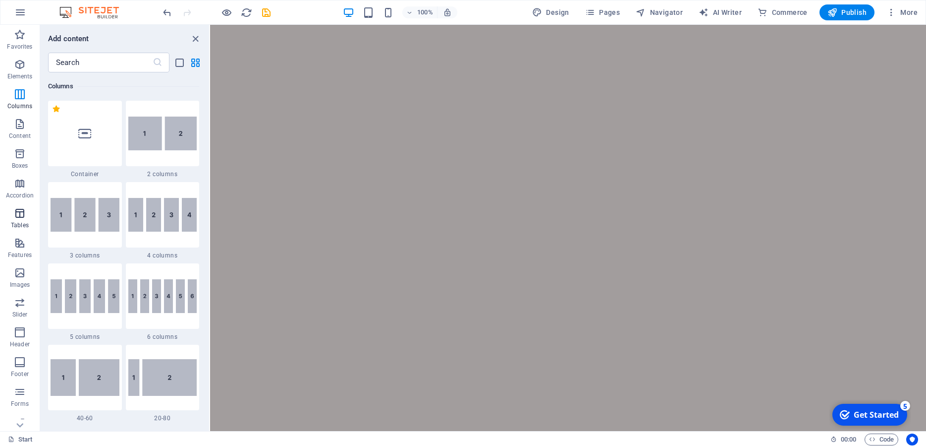
click at [16, 215] on icon "button" at bounding box center [20, 213] width 12 height 12
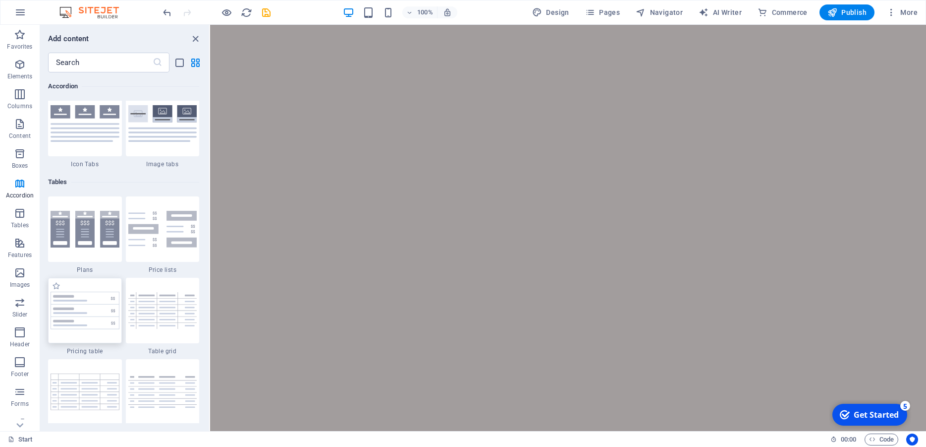
scroll to position [3334, 0]
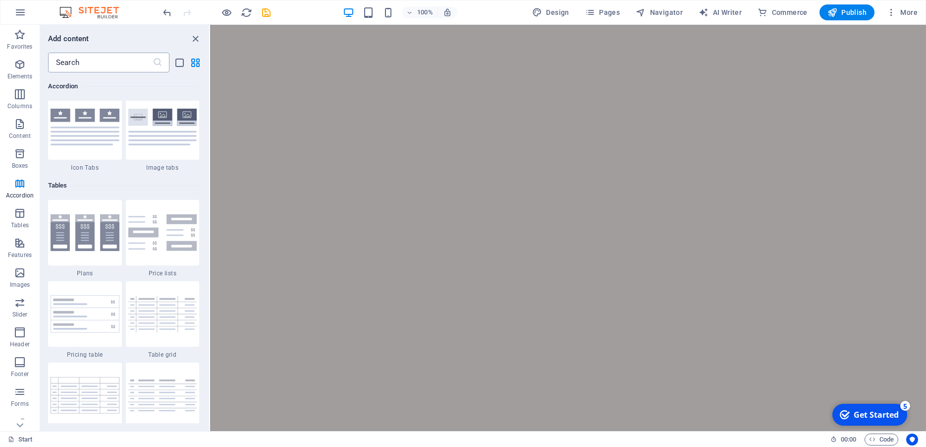
click at [76, 63] on input "text" at bounding box center [100, 63] width 105 height 20
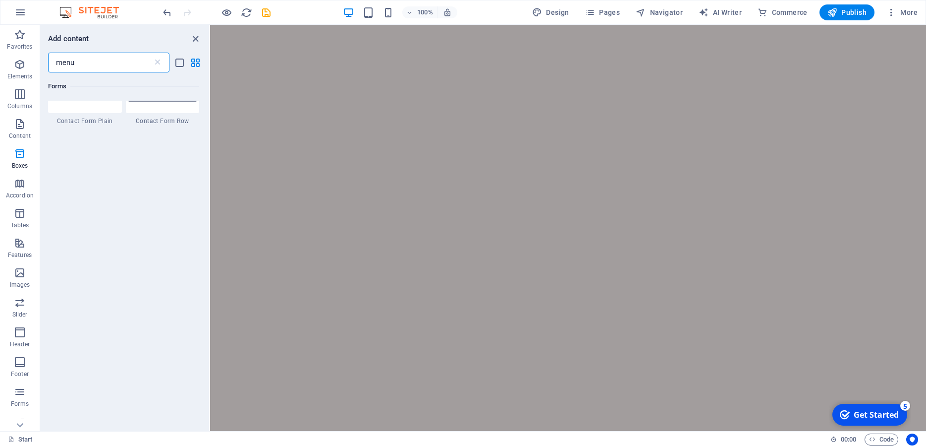
scroll to position [0, 0]
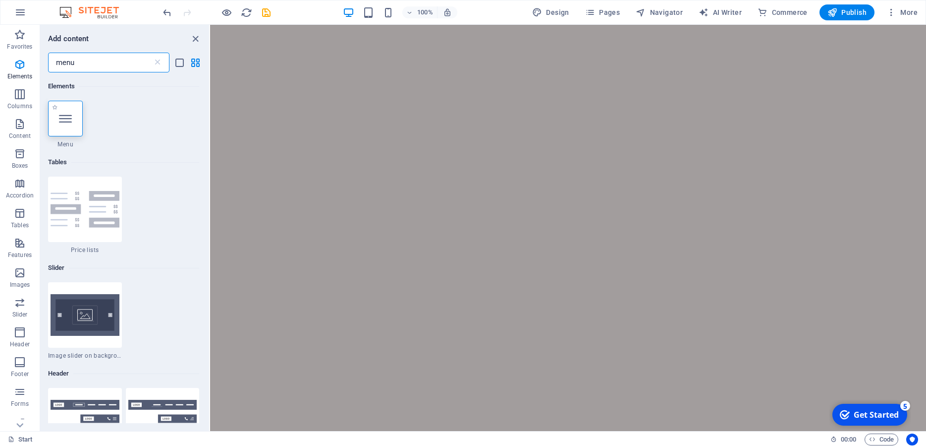
type input "menu"
click at [64, 121] on icon at bounding box center [65, 118] width 13 height 13
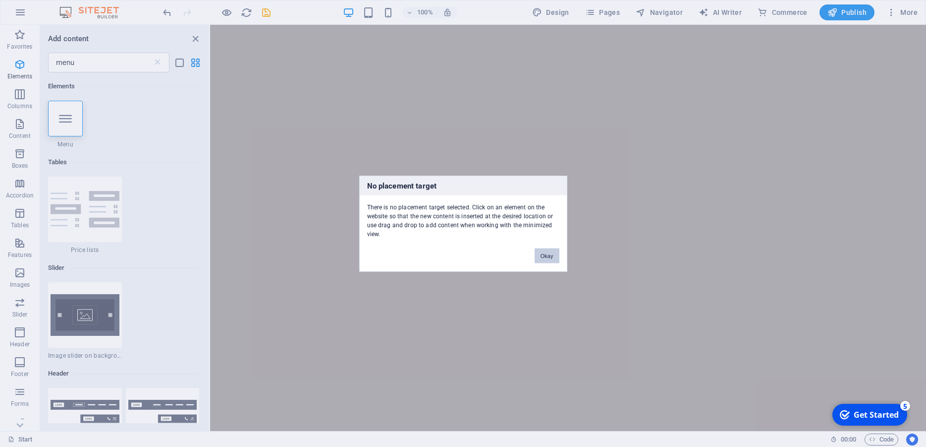
click at [552, 256] on button "Okay" at bounding box center [547, 255] width 25 height 15
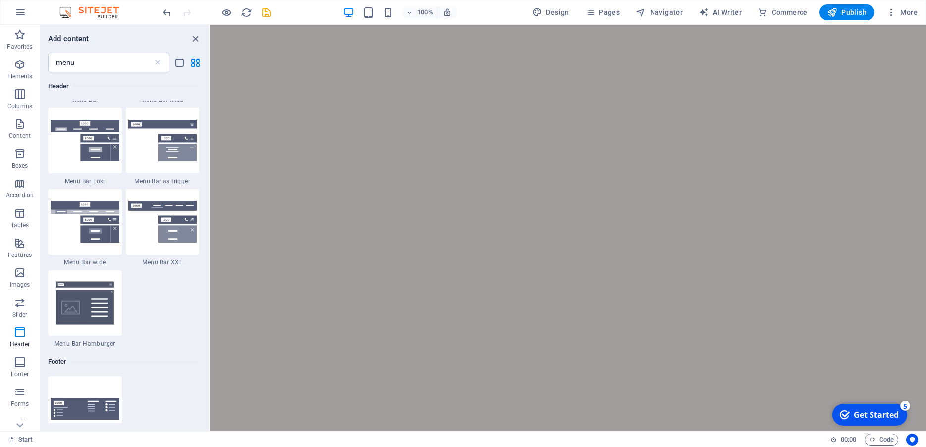
scroll to position [446, 0]
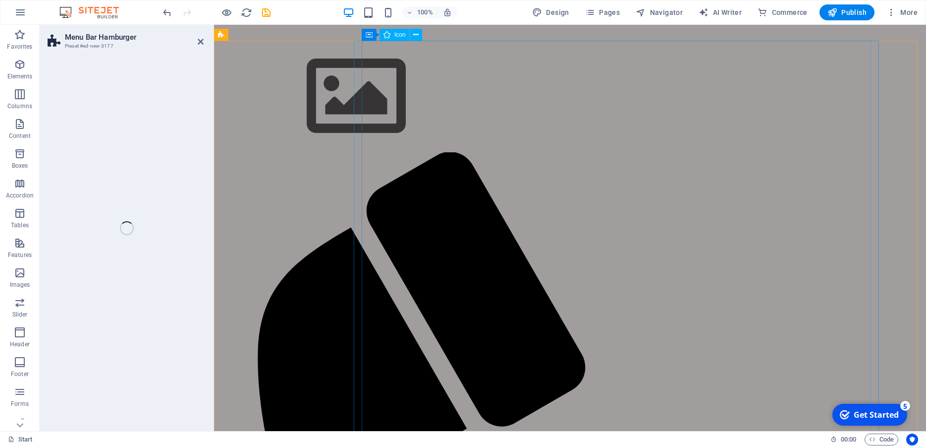
select select "rem"
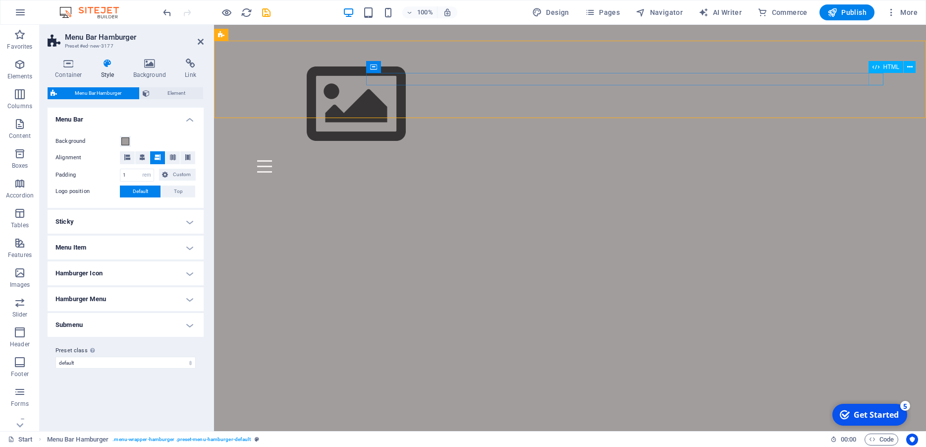
click at [877, 160] on div "Menu" at bounding box center [570, 166] width 626 height 12
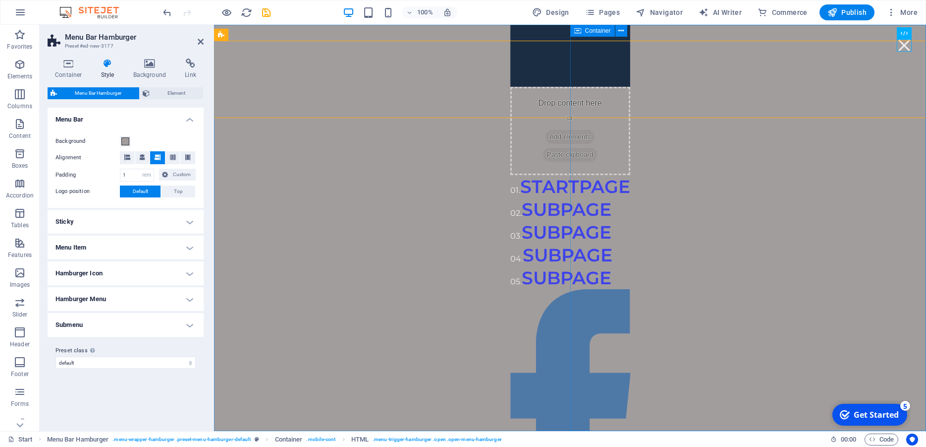
click at [903, 46] on div "Menu" at bounding box center [904, 45] width 15 height 12
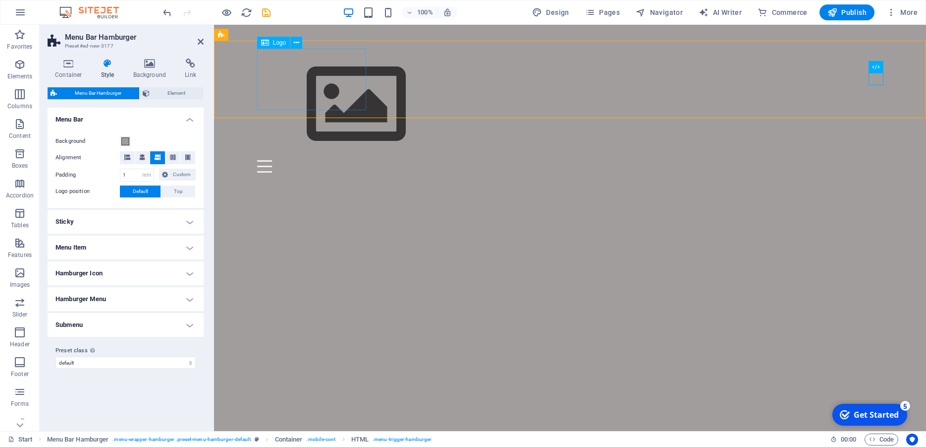
click at [284, 41] on span "Logo" at bounding box center [279, 43] width 13 height 6
click at [297, 42] on icon at bounding box center [296, 43] width 5 height 10
click at [264, 44] on icon at bounding box center [265, 43] width 8 height 12
drag, startPoint x: 275, startPoint y: 43, endPoint x: 29, endPoint y: 16, distance: 246.8
click at [275, 43] on span "Logo" at bounding box center [279, 43] width 13 height 6
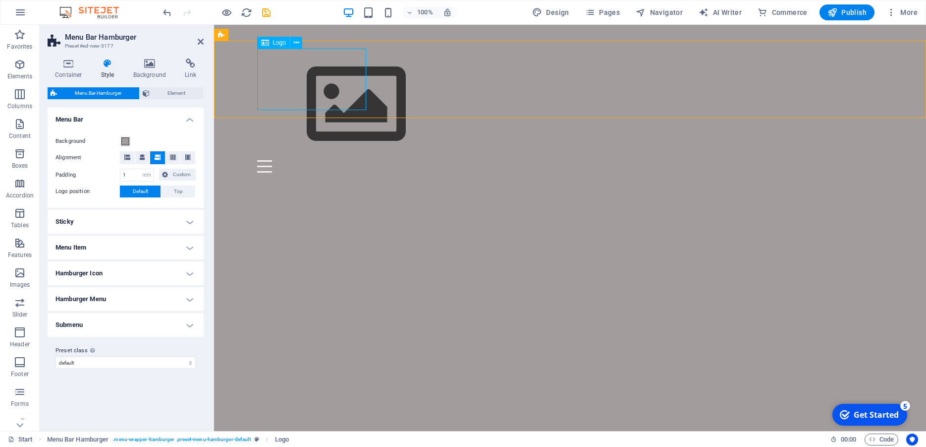
click at [275, 43] on span "Logo" at bounding box center [279, 43] width 13 height 6
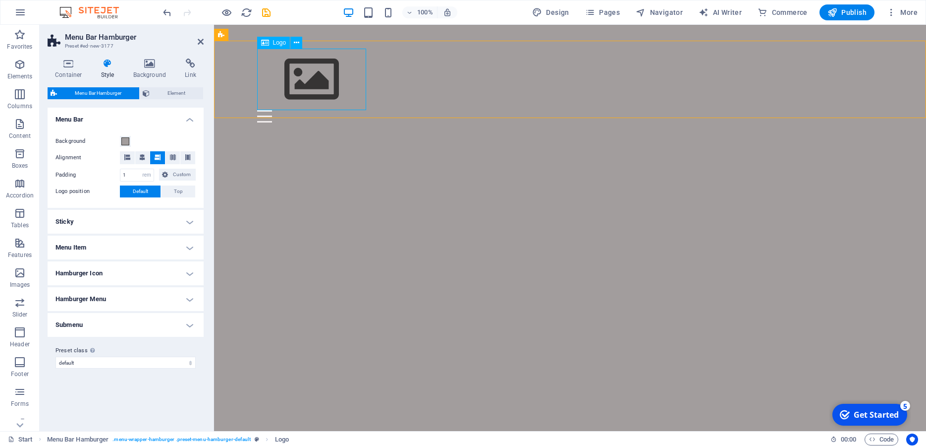
select select "px"
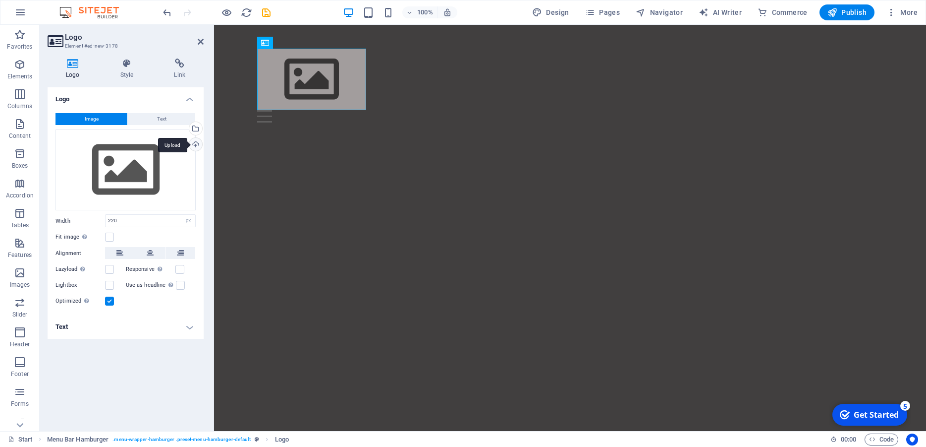
click at [197, 145] on div "Upload" at bounding box center [194, 145] width 15 height 15
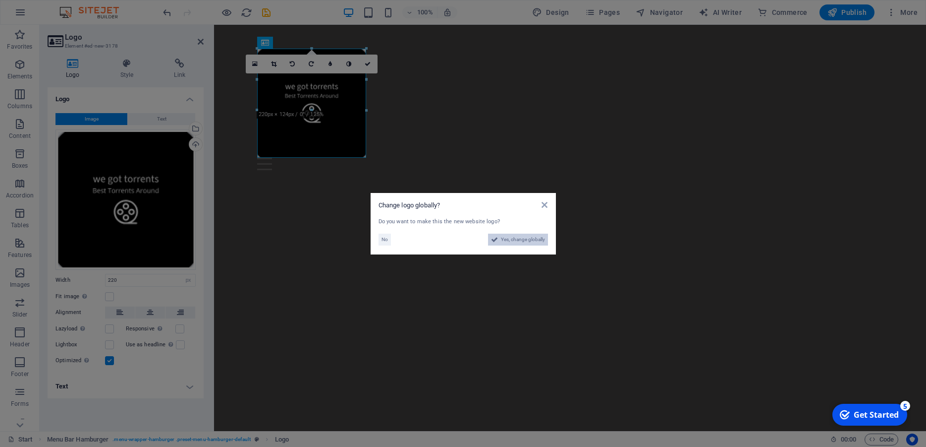
click at [519, 237] on span "Yes, change globally" at bounding box center [523, 239] width 44 height 12
select select "41"
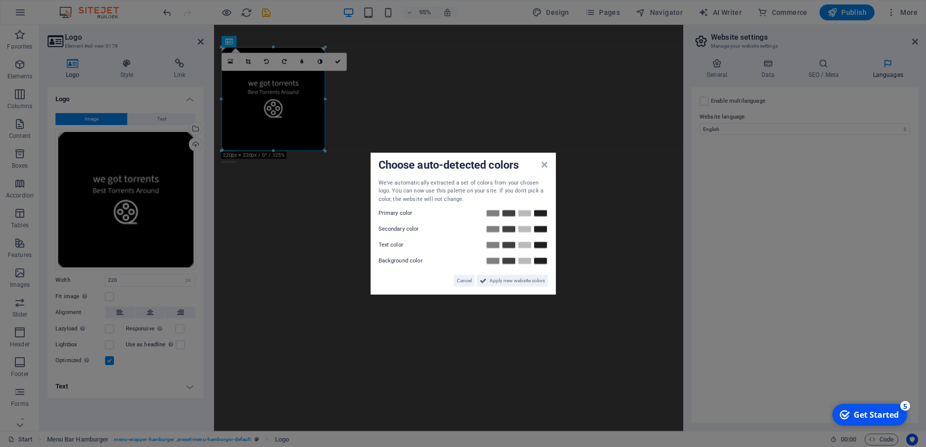
click at [493, 114] on aside "Choose auto-detected colors We've automatically extracted a set of colors from …" at bounding box center [463, 223] width 926 height 447
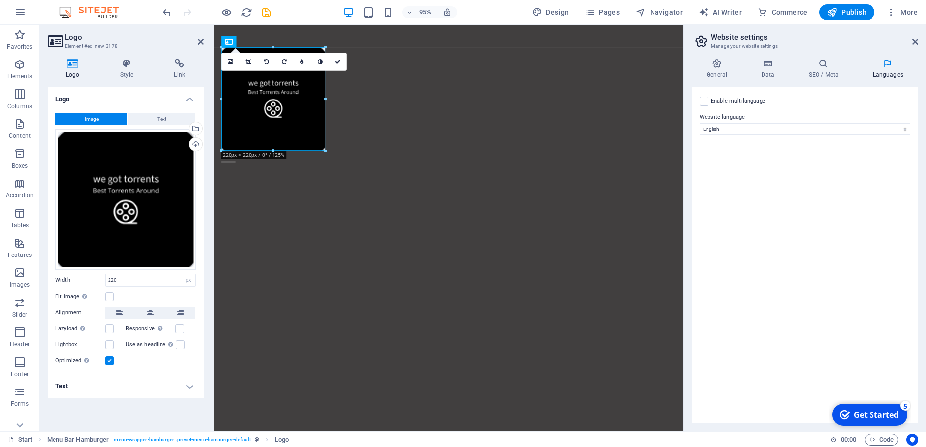
click at [439, 178] on html "Skip to main content Menu Menu Drop content here or Add elements Paste clipboar…" at bounding box center [461, 101] width 494 height 153
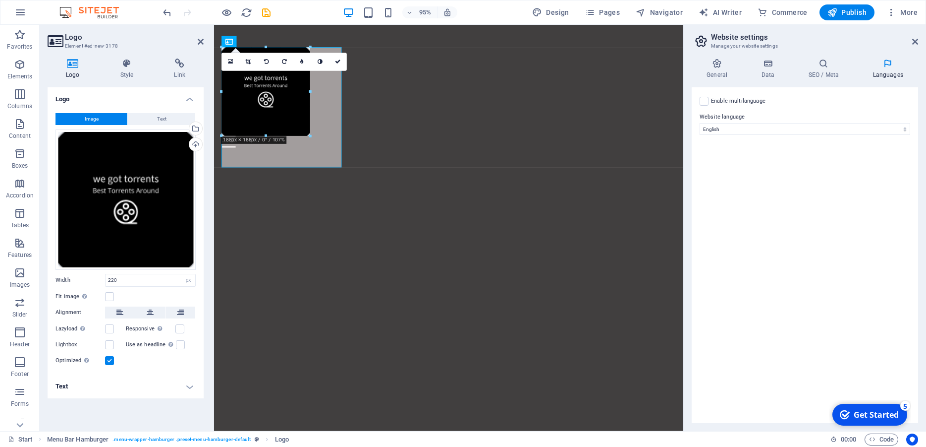
drag, startPoint x: 324, startPoint y: 99, endPoint x: 305, endPoint y: 113, distance: 23.7
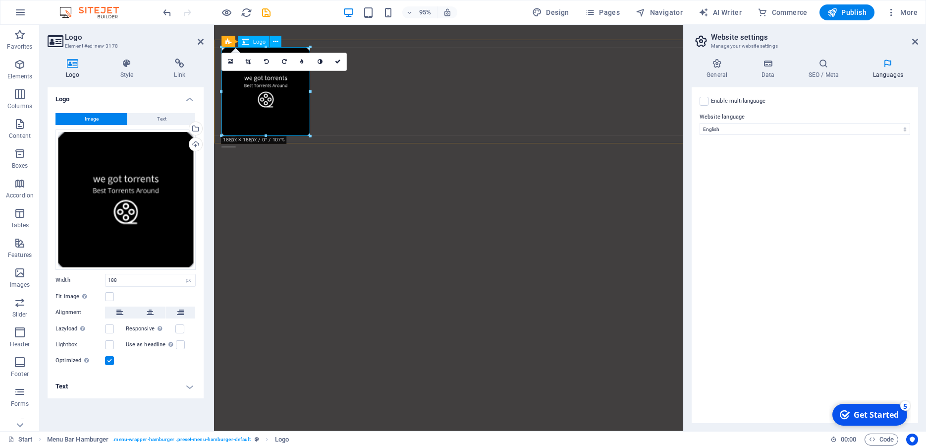
type input "188"
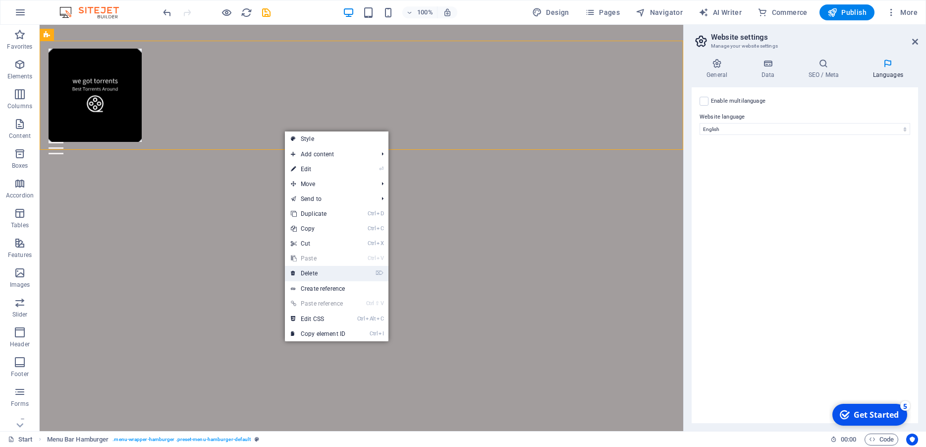
click at [320, 273] on link "⌦ Delete" at bounding box center [318, 273] width 66 height 15
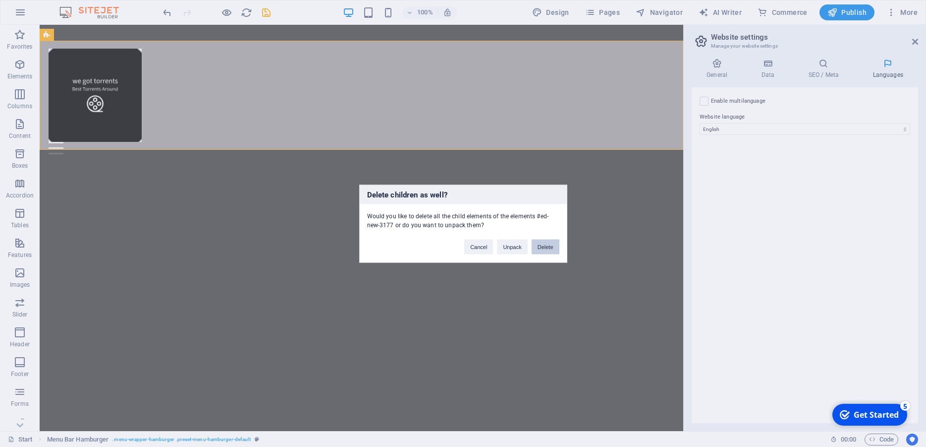
click at [546, 251] on button "Delete" at bounding box center [546, 246] width 28 height 15
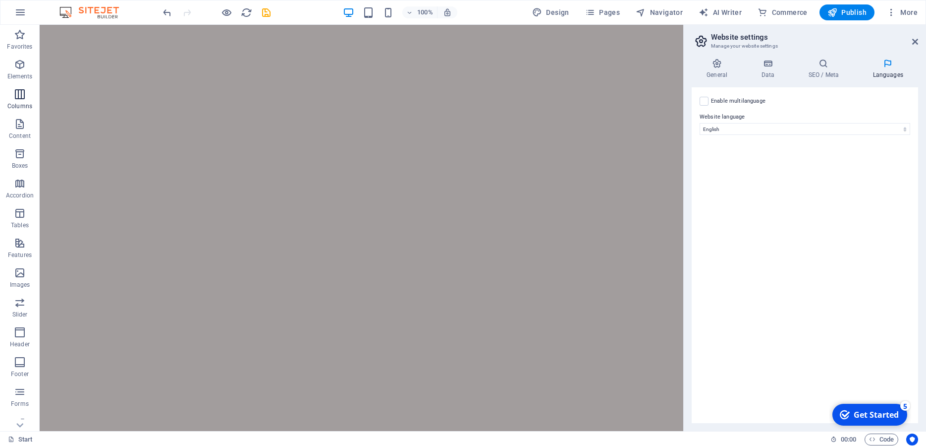
click at [17, 97] on icon "button" at bounding box center [20, 94] width 12 height 12
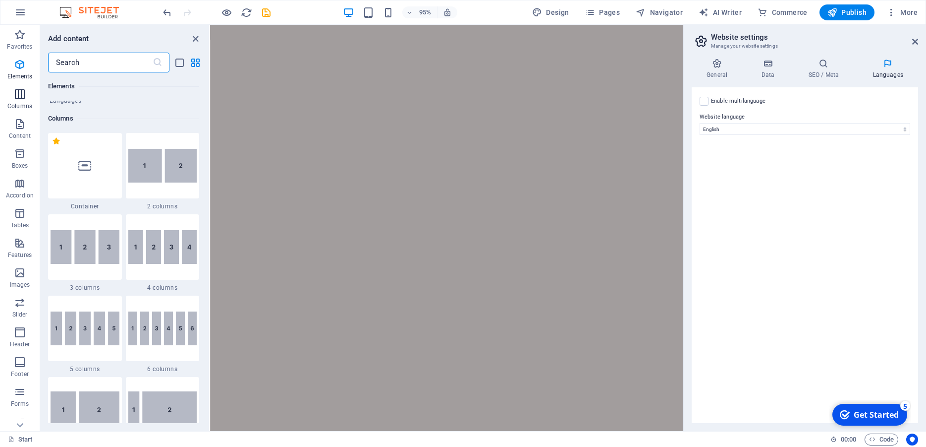
scroll to position [491, 0]
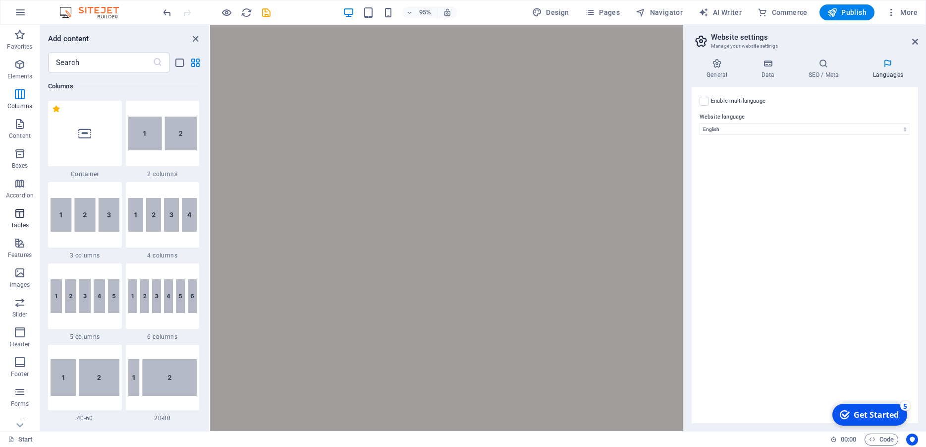
click at [23, 221] on span "Tables" at bounding box center [20, 219] width 40 height 24
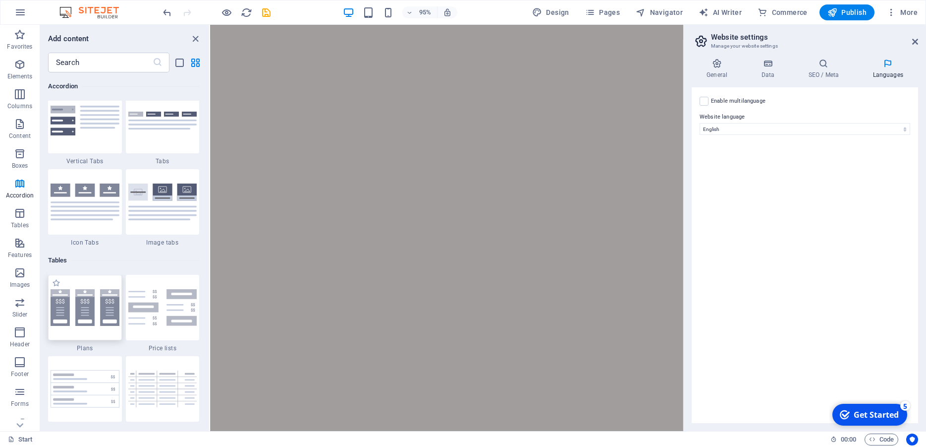
scroll to position [3378, 0]
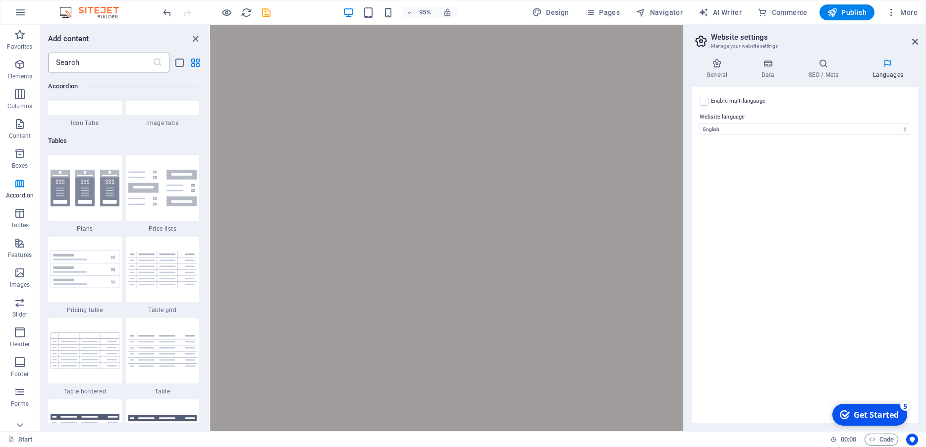
click at [105, 61] on input "text" at bounding box center [100, 63] width 105 height 20
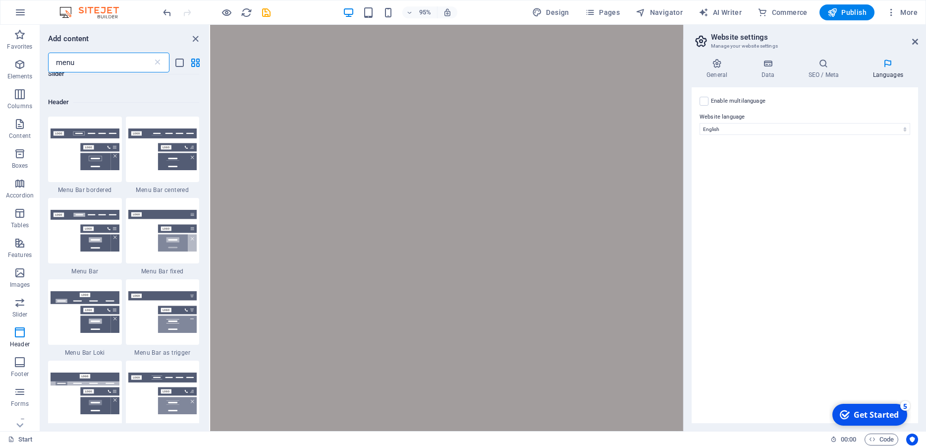
scroll to position [312, 0]
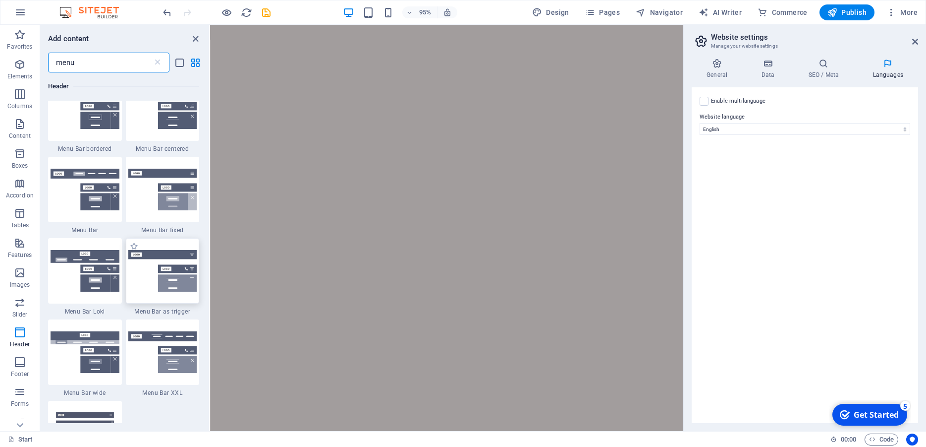
type input "menu"
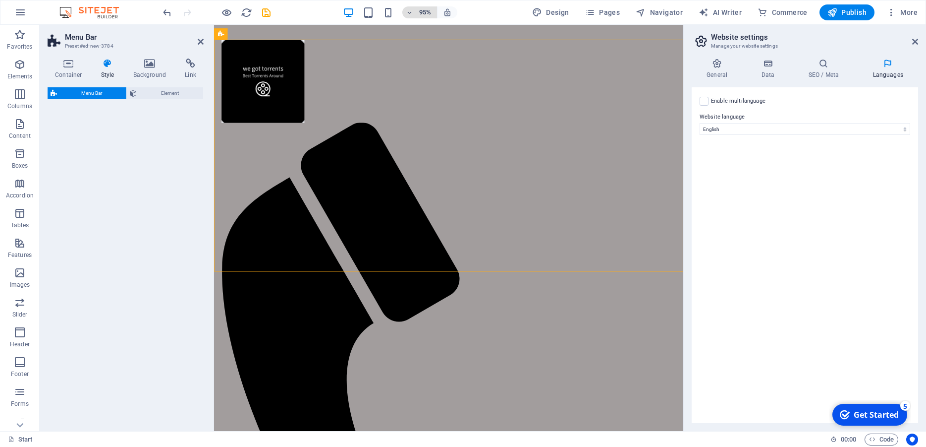
click at [412, 13] on icon "button" at bounding box center [409, 12] width 7 height 6
select select "rem"
select select "preset-menu-v2-trigger"
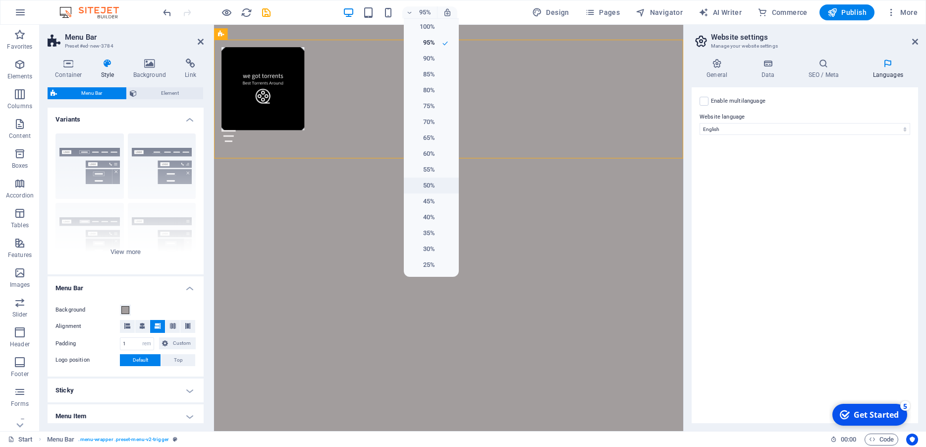
click at [427, 184] on h6 "50%" at bounding box center [422, 185] width 25 height 12
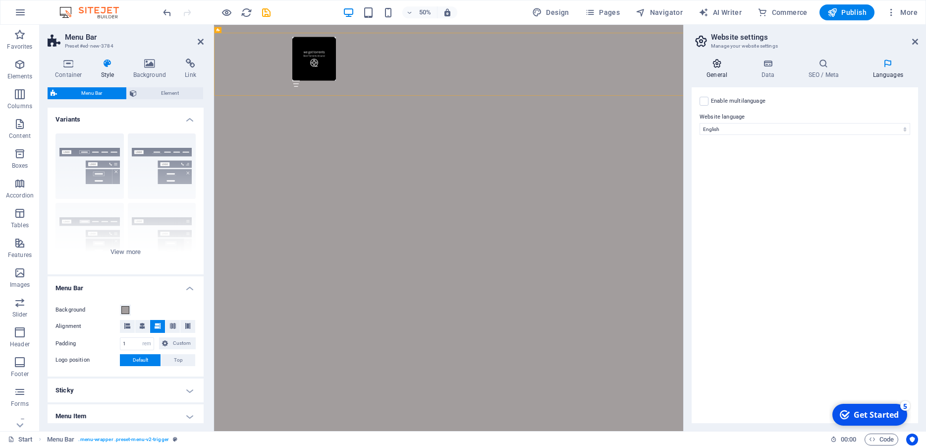
click at [722, 73] on h4 "General" at bounding box center [719, 68] width 55 height 21
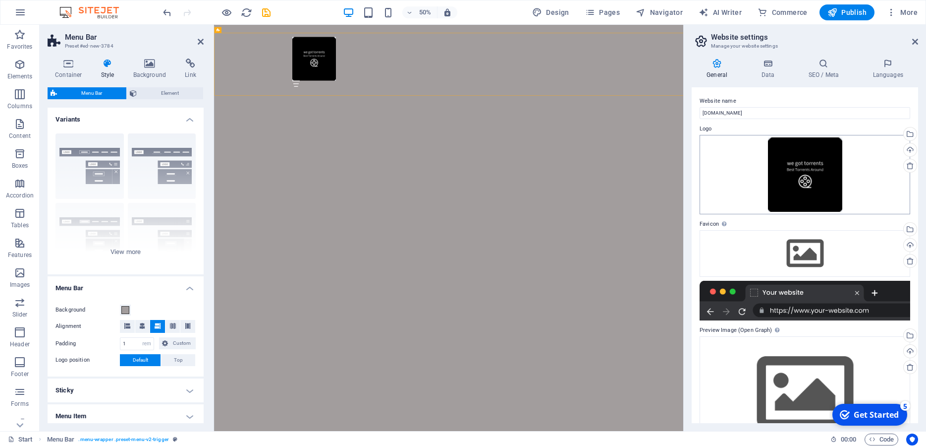
scroll to position [35, 0]
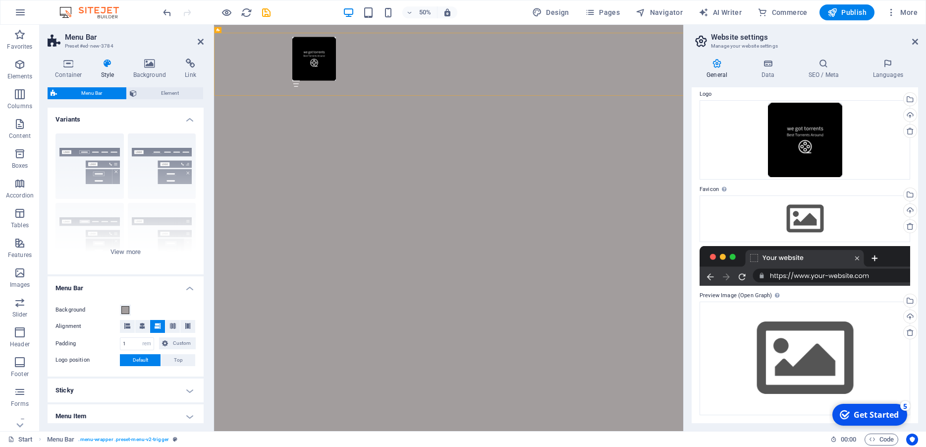
click at [787, 265] on div at bounding box center [805, 266] width 211 height 40
click at [798, 339] on div "Drag files here, click to choose files or select files from Files or our free s…" at bounding box center [805, 358] width 211 height 114
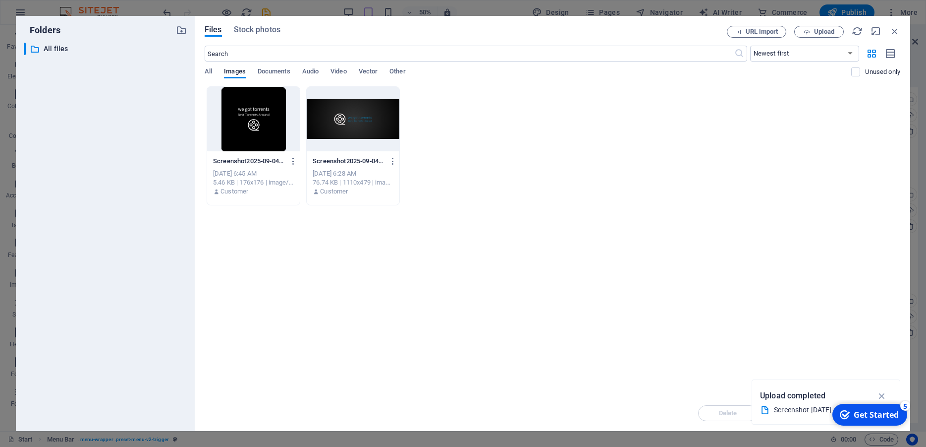
click at [359, 122] on div at bounding box center [353, 119] width 93 height 64
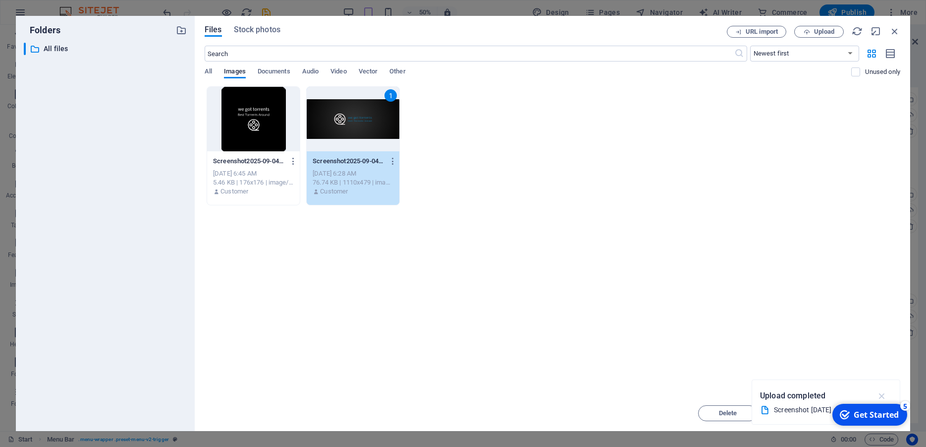
click at [881, 391] on icon "button" at bounding box center [882, 395] width 11 height 11
drag, startPoint x: 644, startPoint y: 27, endPoint x: 587, endPoint y: 11, distance: 59.2
click at [589, 26] on div "Files Stock photos" at bounding box center [466, 31] width 522 height 11
click at [797, 410] on span "Move" at bounding box center [800, 413] width 16 height 6
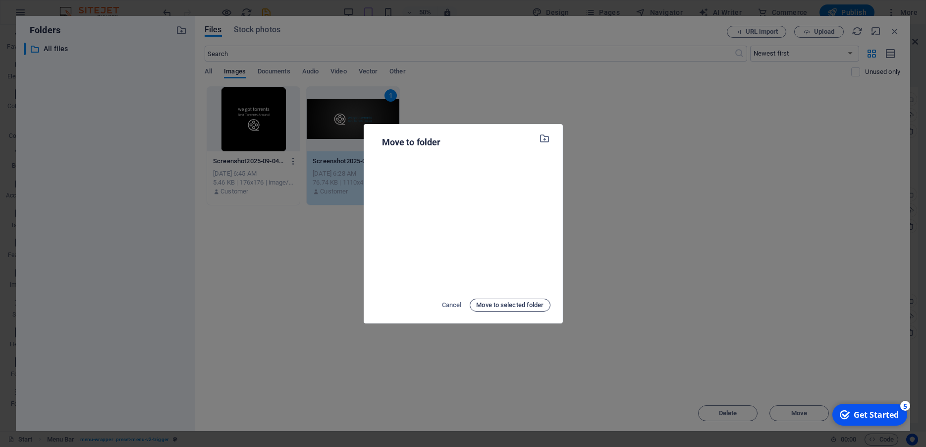
click at [524, 305] on span "Move to selected folder" at bounding box center [509, 305] width 67 height 12
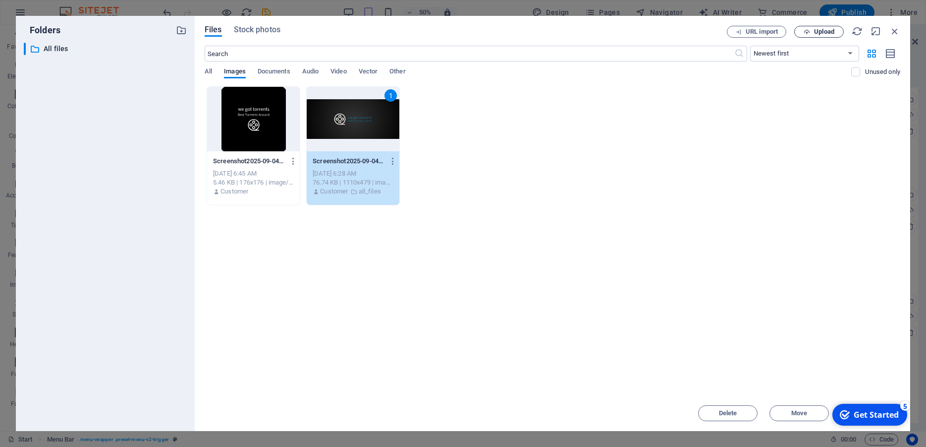
click at [810, 31] on span "Upload" at bounding box center [819, 32] width 41 height 6
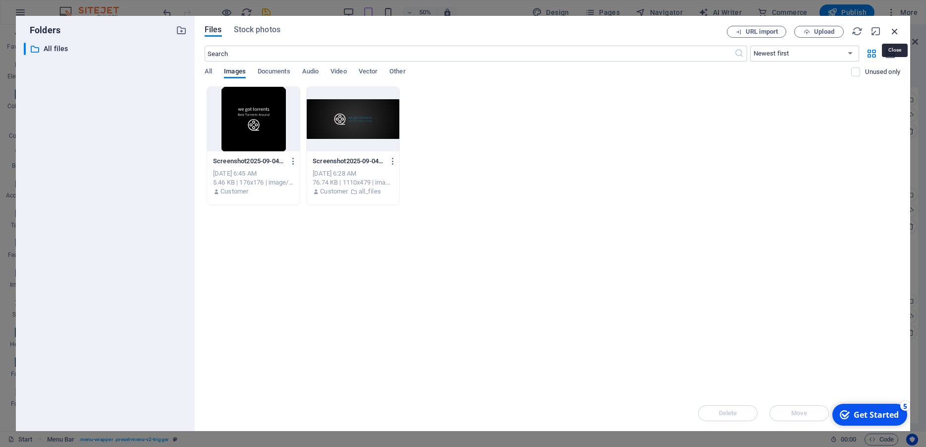
click at [896, 33] on icon "button" at bounding box center [895, 31] width 11 height 11
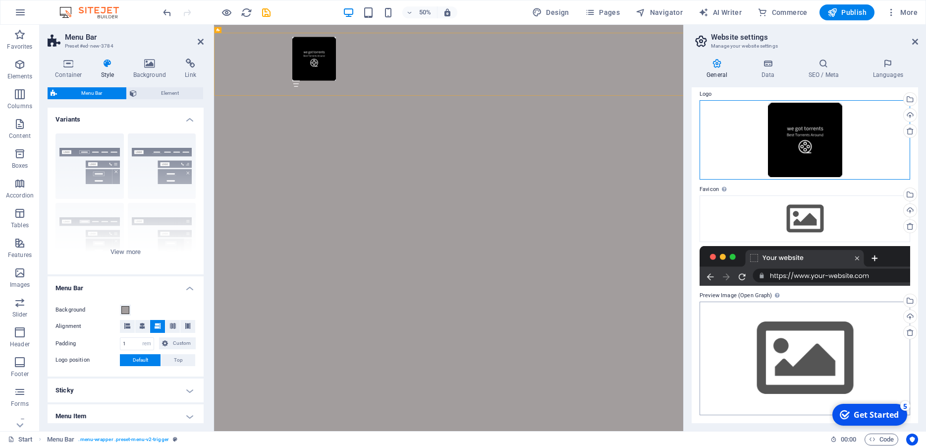
drag, startPoint x: 788, startPoint y: 140, endPoint x: 789, endPoint y: 344, distance: 203.7
click at [789, 344] on div "Website name [DOMAIN_NAME] Logo Drag files here, click to choose files or selec…" at bounding box center [805, 255] width 227 height 336
click at [783, 351] on div "Drag files here, click to choose files or select files from Files or our free s…" at bounding box center [805, 358] width 211 height 114
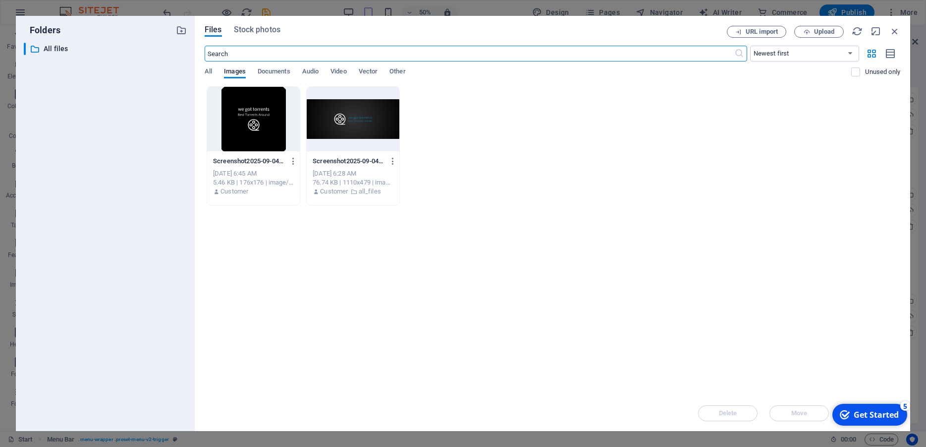
click at [862, 413] on div "Get Started" at bounding box center [876, 414] width 45 height 11
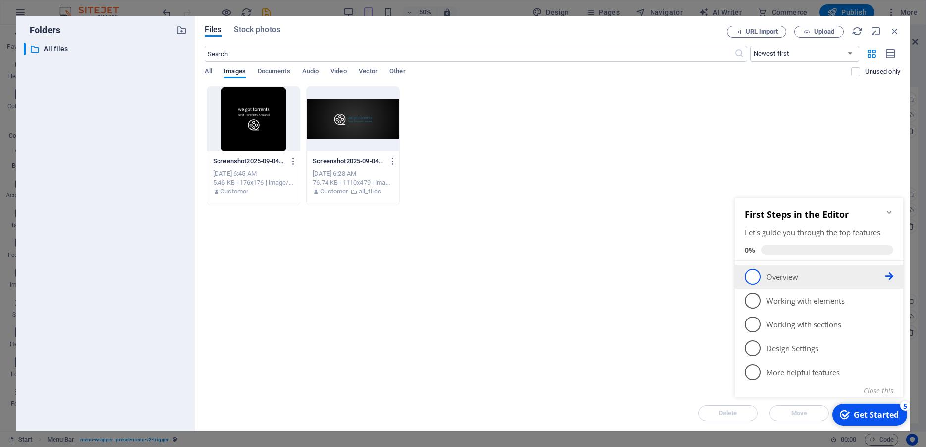
click at [755, 274] on span "1" at bounding box center [753, 277] width 16 height 16
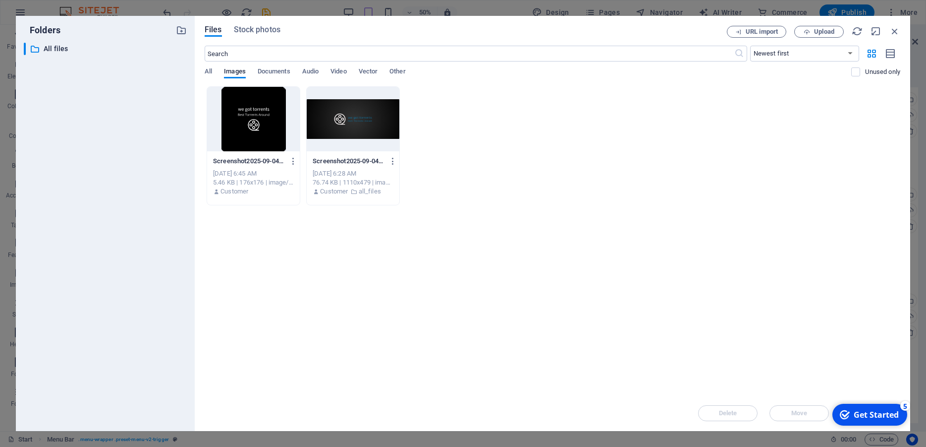
click at [858, 411] on div "Get Started" at bounding box center [876, 414] width 45 height 11
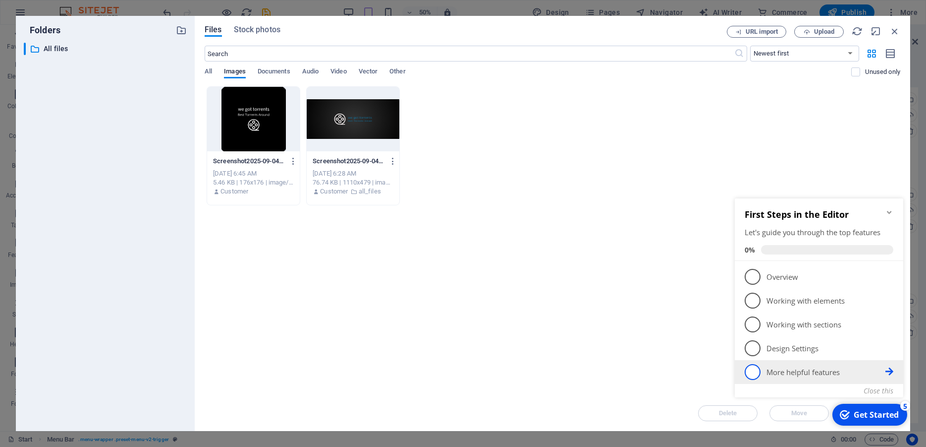
scroll to position [0, 0]
click at [881, 391] on button "Close this" at bounding box center [879, 390] width 30 height 9
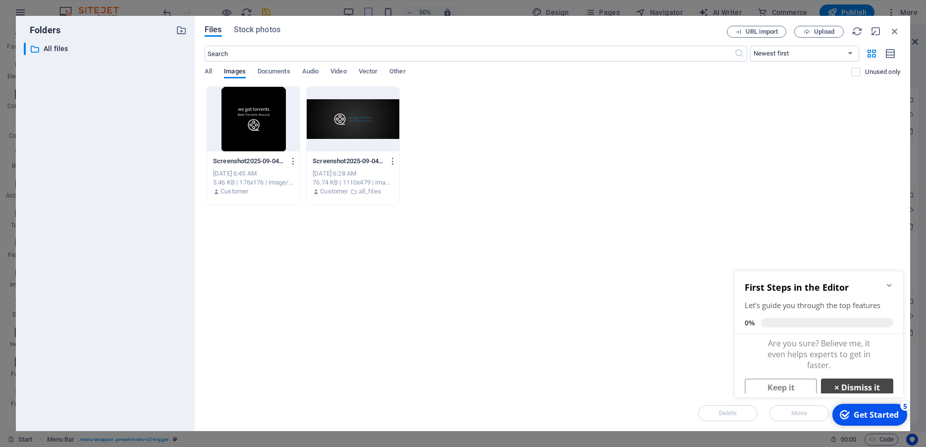
click at [860, 386] on link "× Dismiss it" at bounding box center [857, 387] width 72 height 18
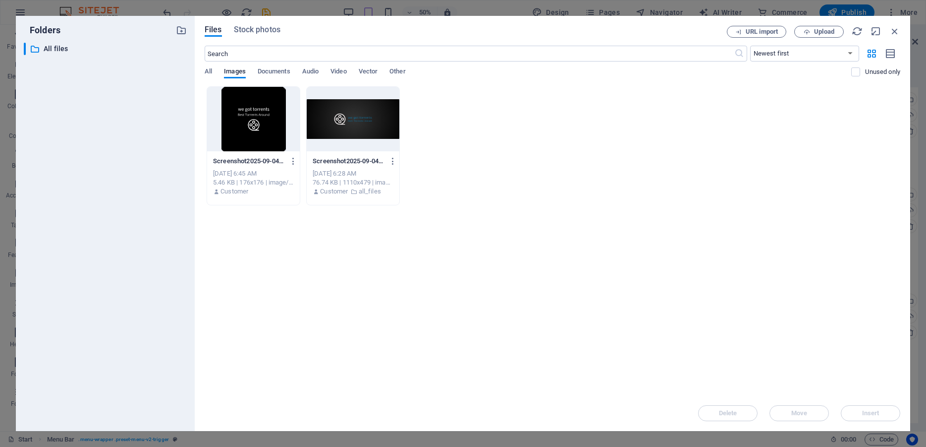
click at [383, 137] on div at bounding box center [353, 119] width 93 height 64
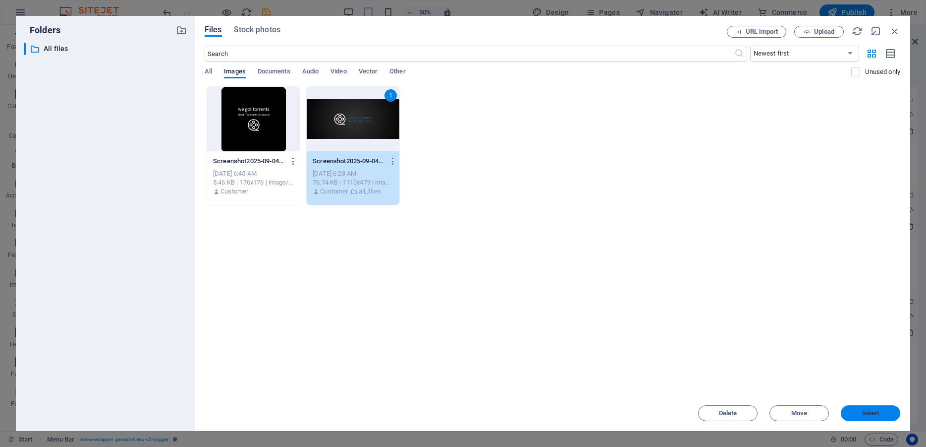
click at [868, 410] on span "Insert" at bounding box center [870, 413] width 17 height 6
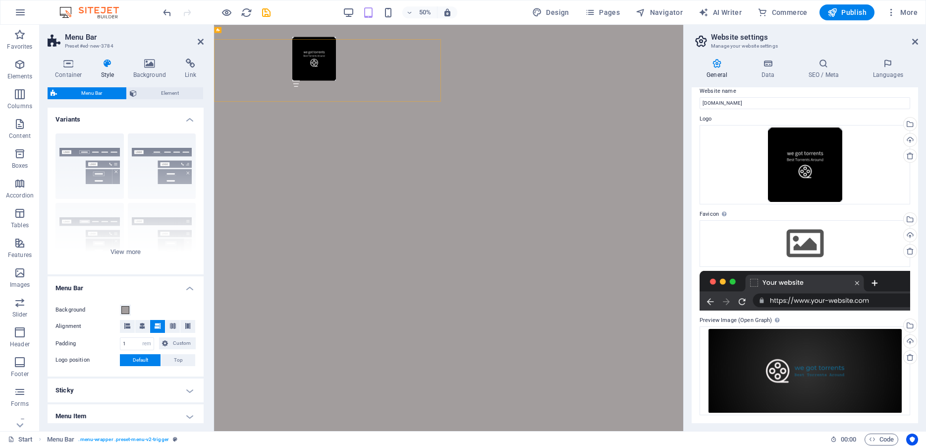
scroll to position [10, 0]
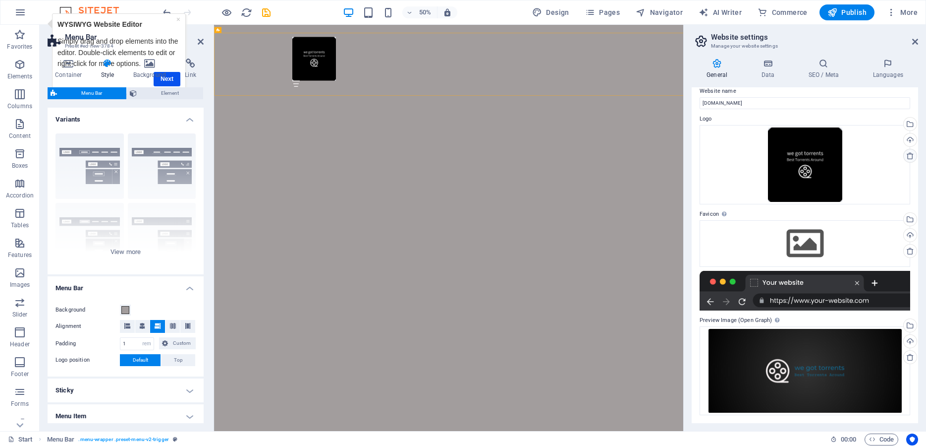
click at [907, 157] on icon at bounding box center [911, 156] width 8 height 8
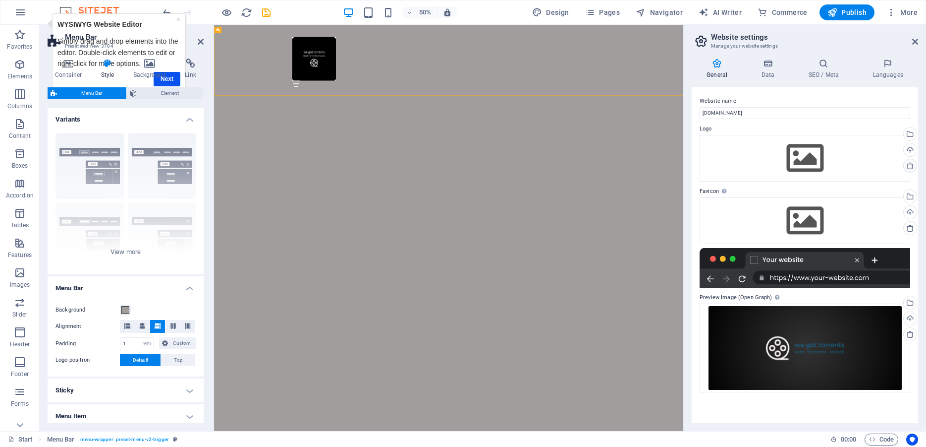
scroll to position [0, 0]
click at [863, 150] on div "Drag files here, click to choose files or select files from Files or our free s…" at bounding box center [805, 158] width 211 height 47
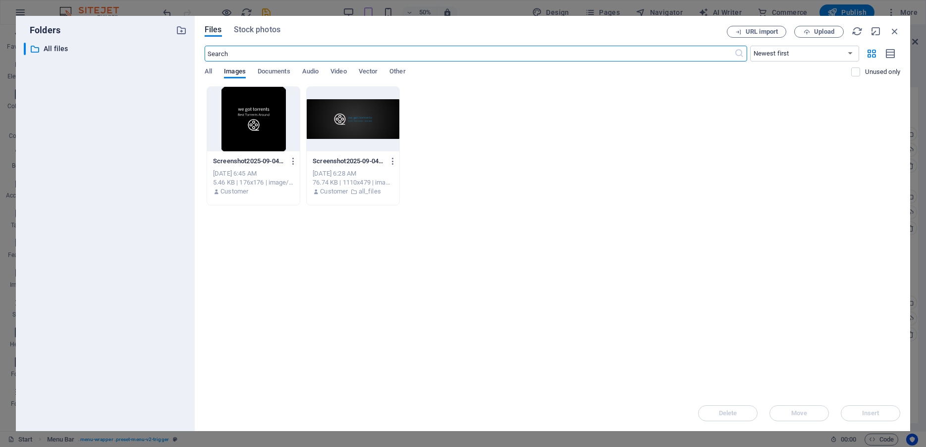
click at [349, 128] on div at bounding box center [353, 119] width 93 height 64
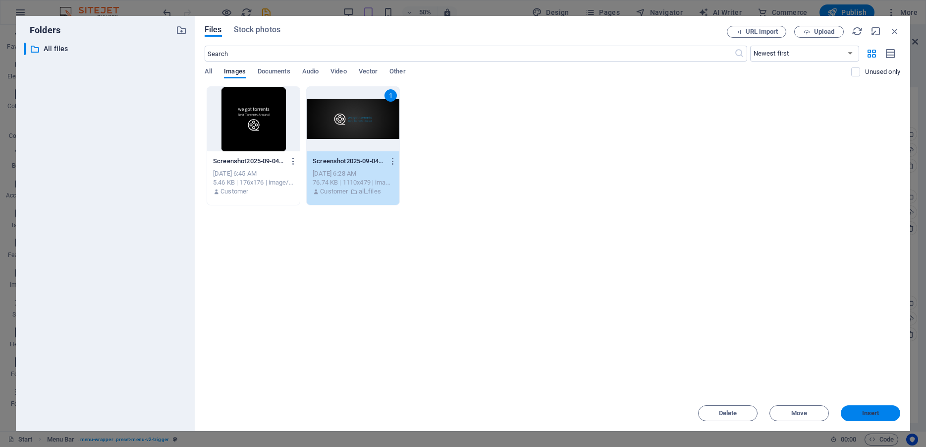
click at [876, 415] on span "Insert" at bounding box center [870, 413] width 17 height 6
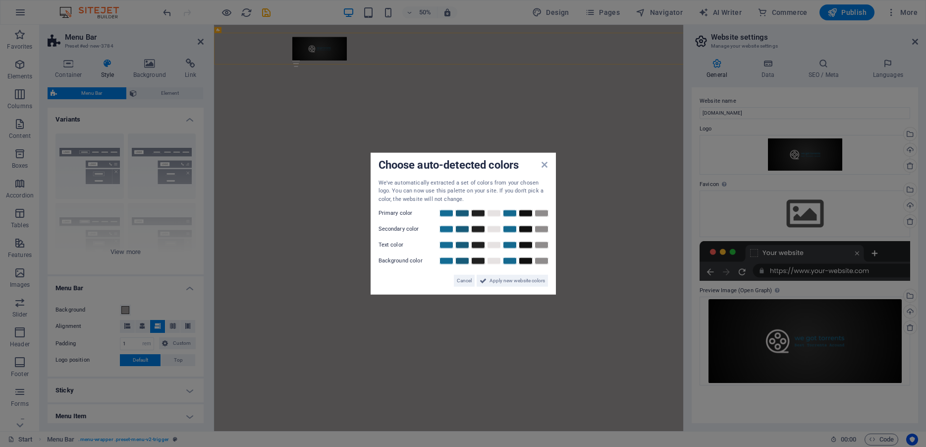
click at [529, 127] on aside "Choose auto-detected colors We've automatically extracted a set of colors from …" at bounding box center [463, 223] width 926 height 447
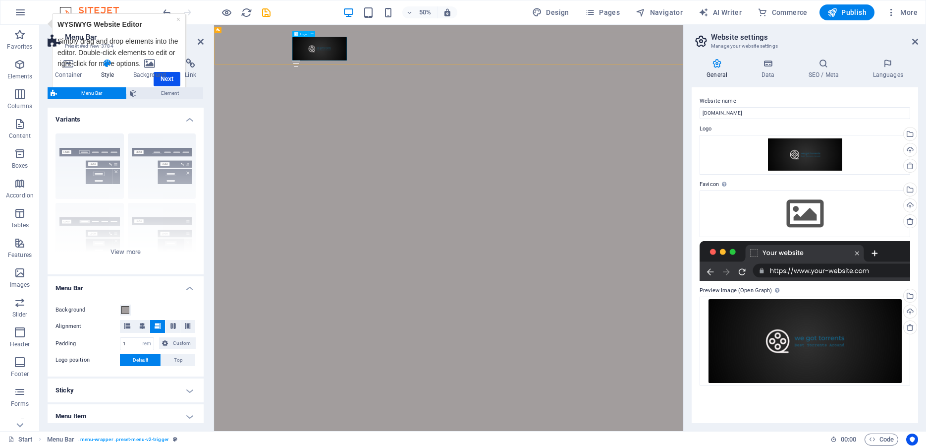
click at [804, 69] on div "Menu Home About Service Contact" at bounding box center [683, 78] width 642 height 75
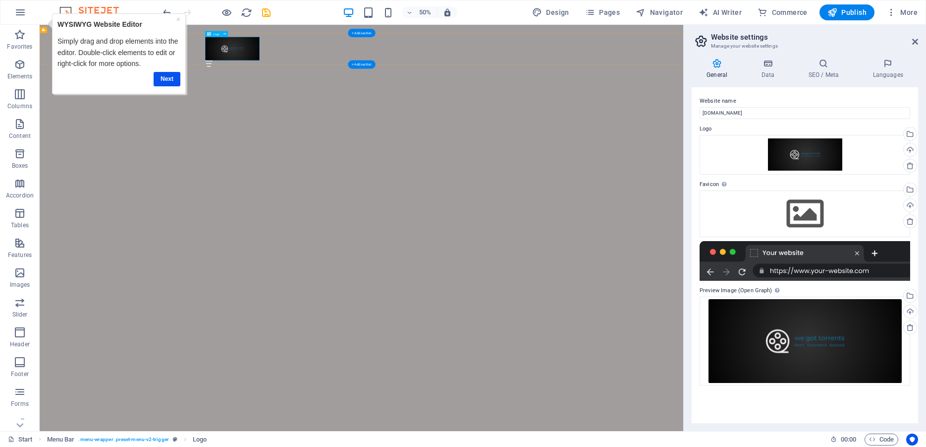
click at [459, 75] on div at bounding box center [683, 72] width 626 height 47
click at [170, 86] on div "Next" at bounding box center [118, 78] width 123 height 19
click at [171, 77] on link "Next" at bounding box center [167, 79] width 27 height 14
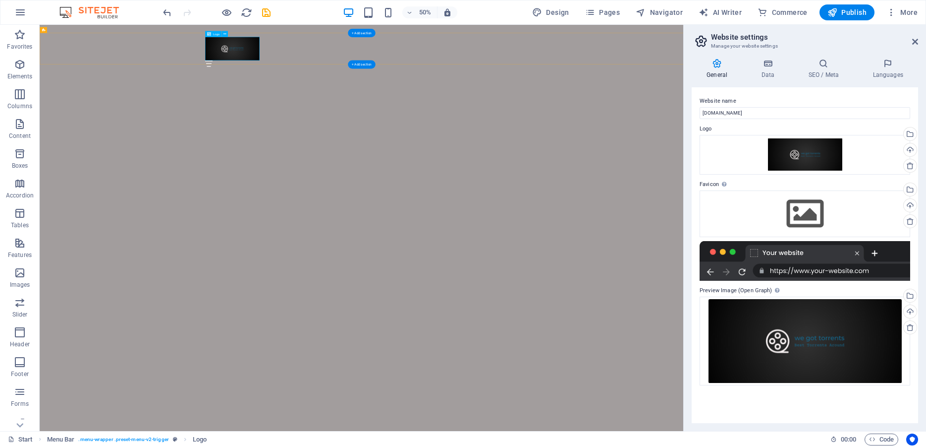
click at [416, 76] on div at bounding box center [683, 72] width 626 height 47
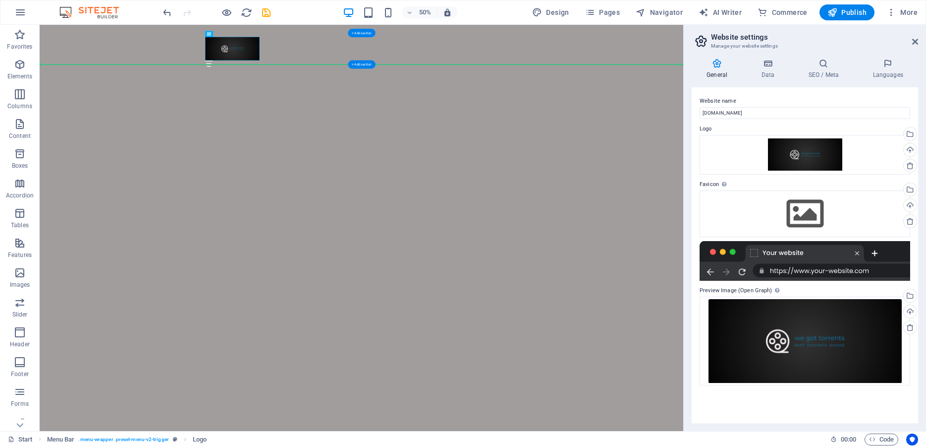
drag, startPoint x: 474, startPoint y: 77, endPoint x: 580, endPoint y: 90, distance: 106.8
click at [580, 90] on div "Menu Home About Service Contact" at bounding box center [684, 78] width 1288 height 75
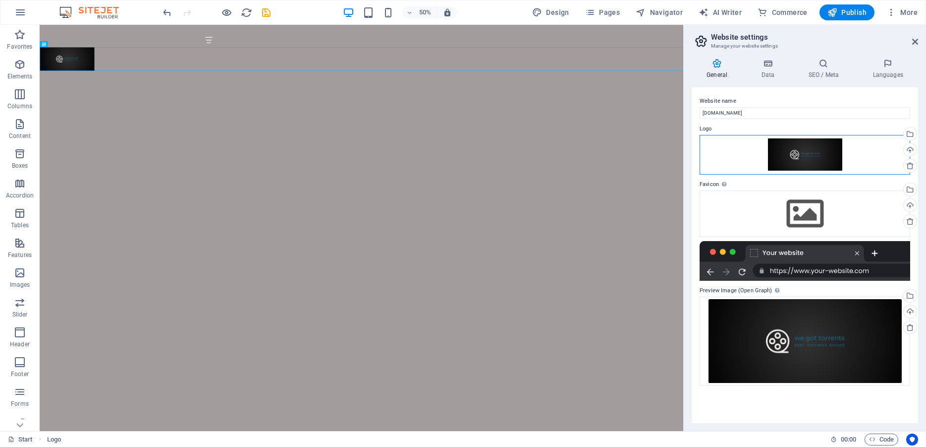
click at [722, 153] on div "Drag files here, click to choose files or select files from Files or our free s…" at bounding box center [805, 155] width 211 height 40
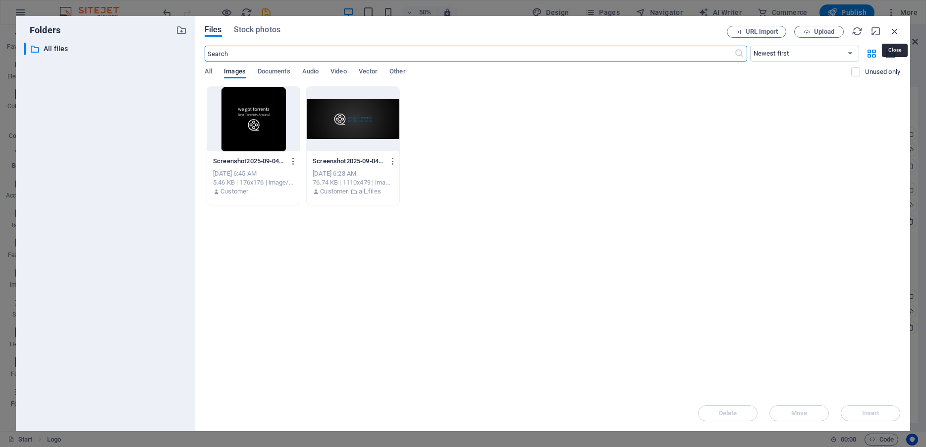
click at [894, 32] on icon "button" at bounding box center [895, 31] width 11 height 11
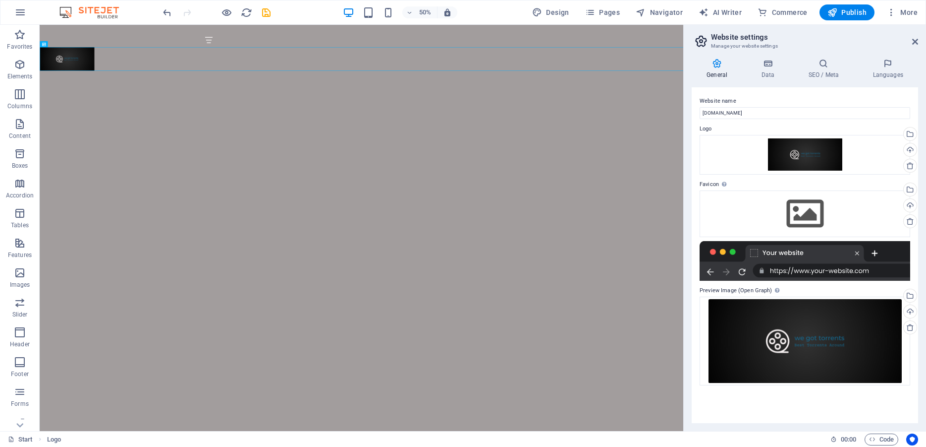
click at [838, 116] on html "Skip to main content Menu Menu Home About Service Contact" at bounding box center [684, 70] width 1288 height 91
click at [911, 167] on icon at bounding box center [911, 166] width 8 height 8
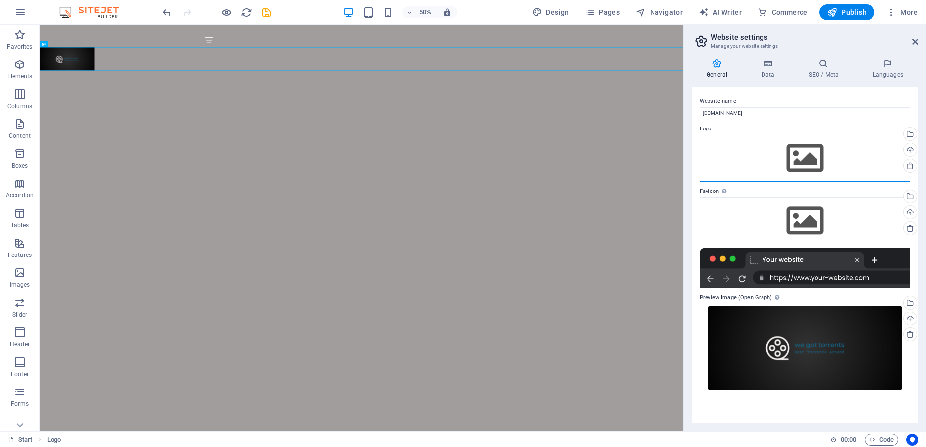
click at [820, 149] on div "Drag files here, click to choose files or select files from Files or our free s…" at bounding box center [805, 158] width 211 height 47
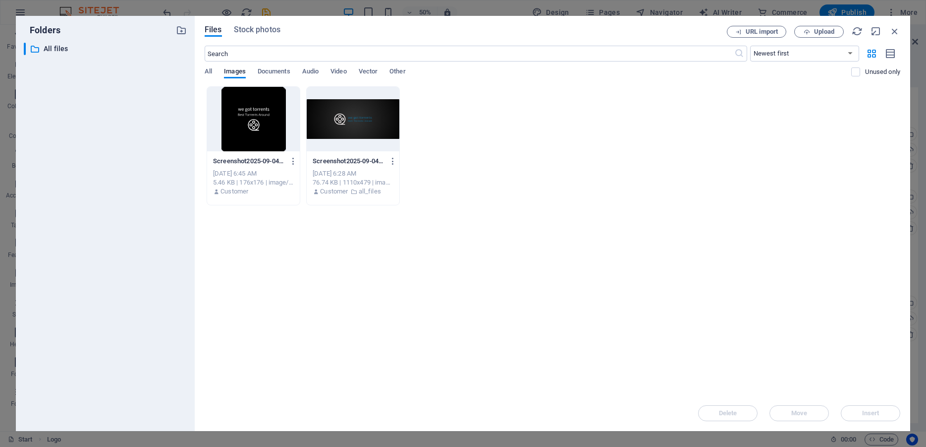
click at [268, 121] on div at bounding box center [253, 119] width 93 height 64
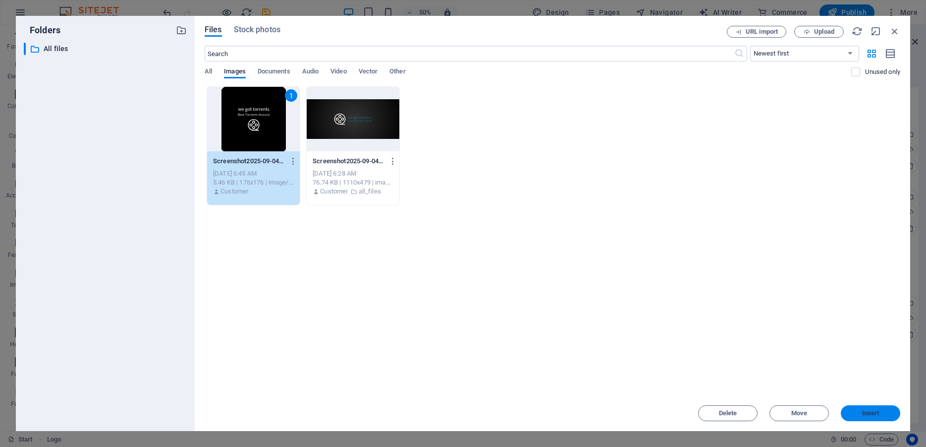
click at [877, 412] on span "Insert" at bounding box center [870, 413] width 17 height 6
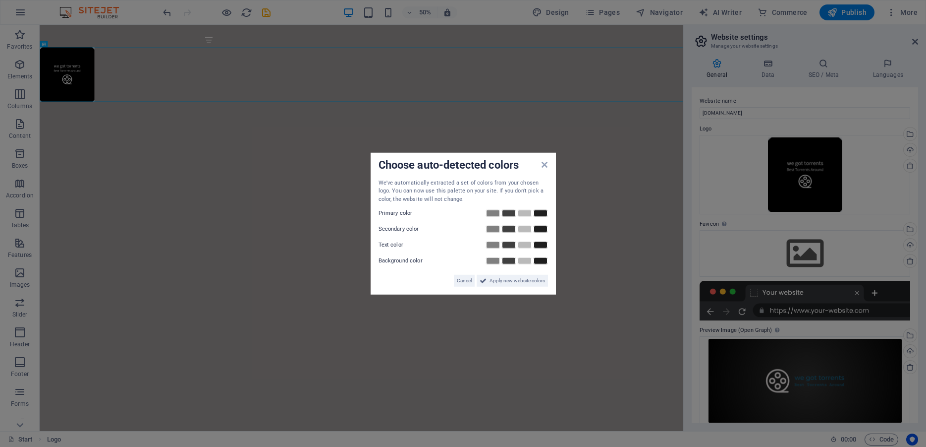
click at [483, 113] on aside "Choose auto-detected colors We've automatically extracted a set of colors from …" at bounding box center [463, 223] width 926 height 447
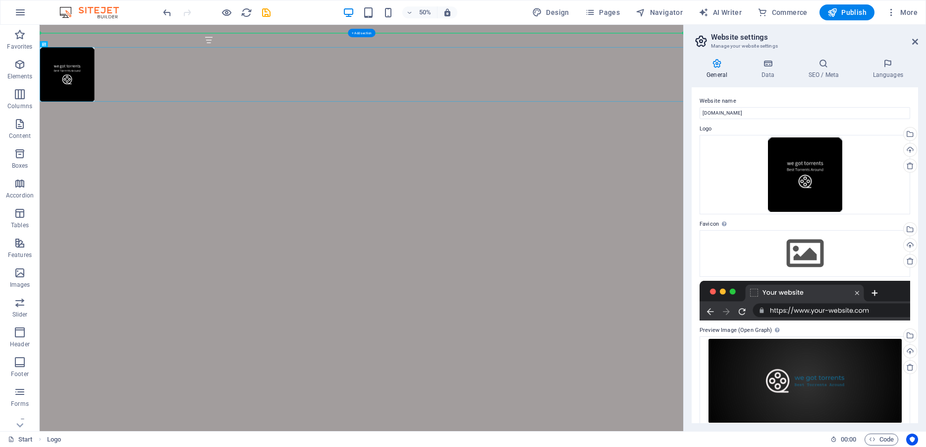
drag, startPoint x: 91, startPoint y: 118, endPoint x: 95, endPoint y: 35, distance: 83.4
click at [95, 35] on div "Menu Menu Home About Service Contact" at bounding box center [684, 101] width 1288 height 153
drag, startPoint x: 72, startPoint y: 71, endPoint x: 91, endPoint y: 31, distance: 44.8
click at [91, 31] on div "Menu Menu Home About Service Contact" at bounding box center [684, 101] width 1288 height 153
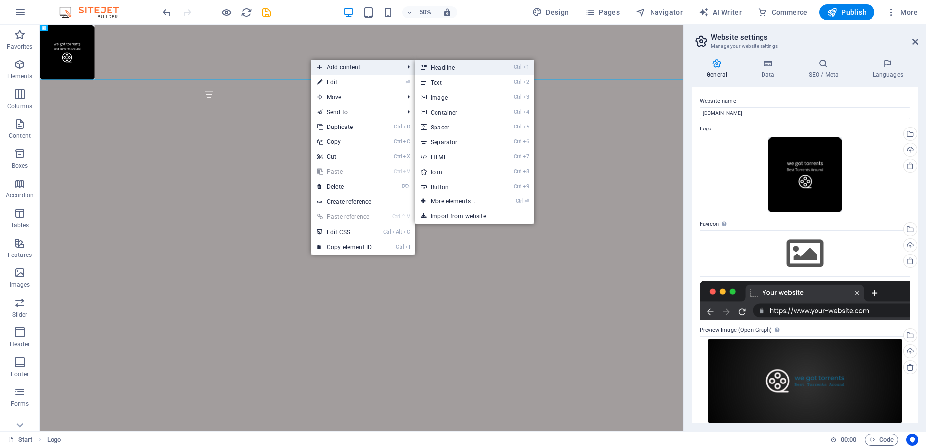
click at [459, 67] on link "Ctrl 1 Headline" at bounding box center [456, 67] width 82 height 15
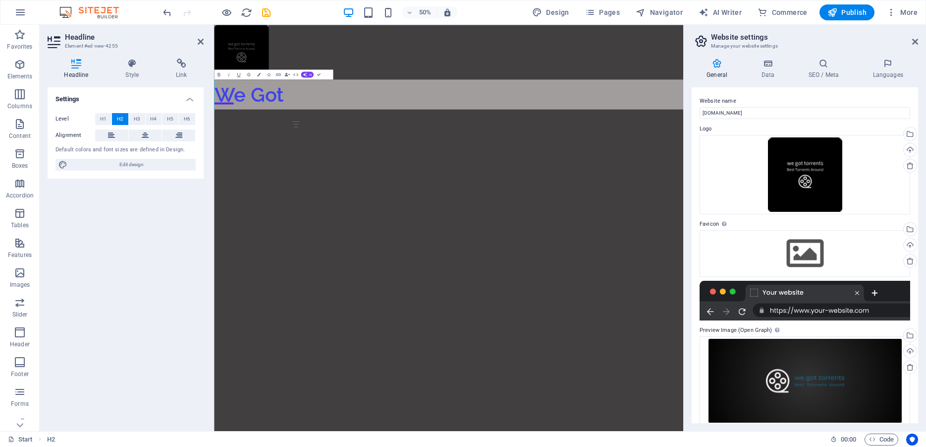
click at [422, 168] on h2 "We Got" at bounding box center [683, 163] width 939 height 59
click at [385, 163] on h2 "We Got" at bounding box center [683, 163] width 939 height 59
click at [145, 136] on icon at bounding box center [145, 135] width 7 height 12
click at [257, 78] on div at bounding box center [683, 79] width 939 height 109
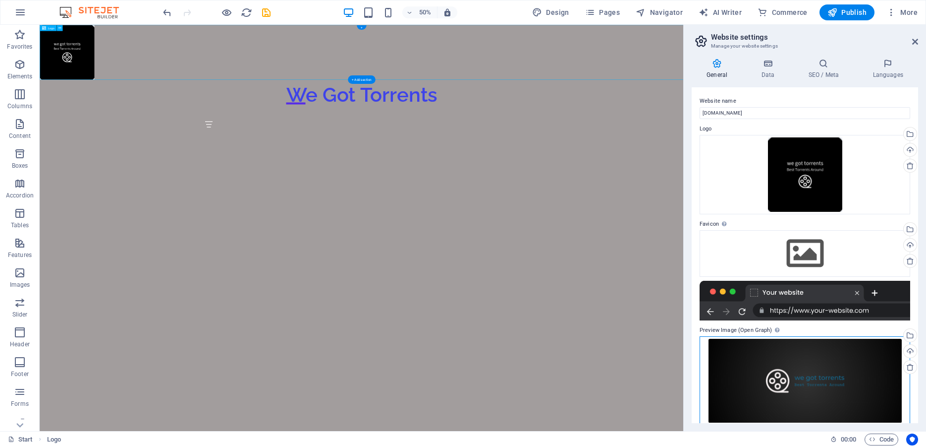
drag, startPoint x: 801, startPoint y: 389, endPoint x: 694, endPoint y: 91, distance: 316.1
click at [60, 27] on icon at bounding box center [59, 27] width 3 height 5
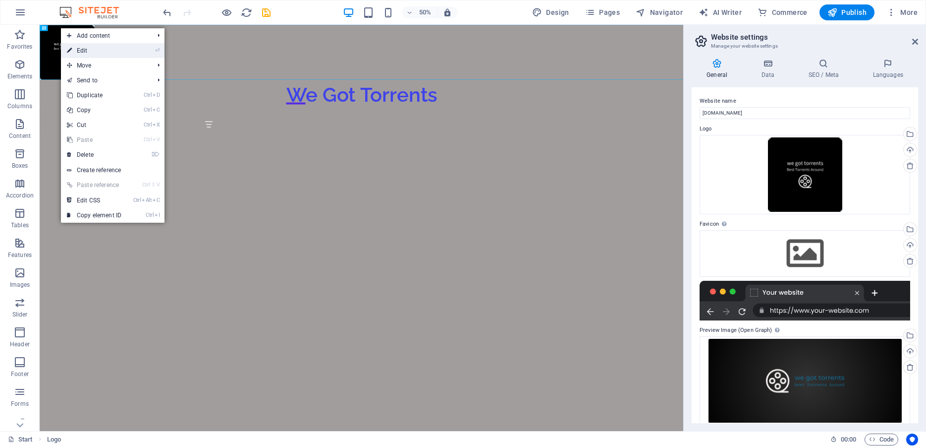
click at [79, 49] on link "⏎ Edit" at bounding box center [94, 50] width 66 height 15
select select "px"
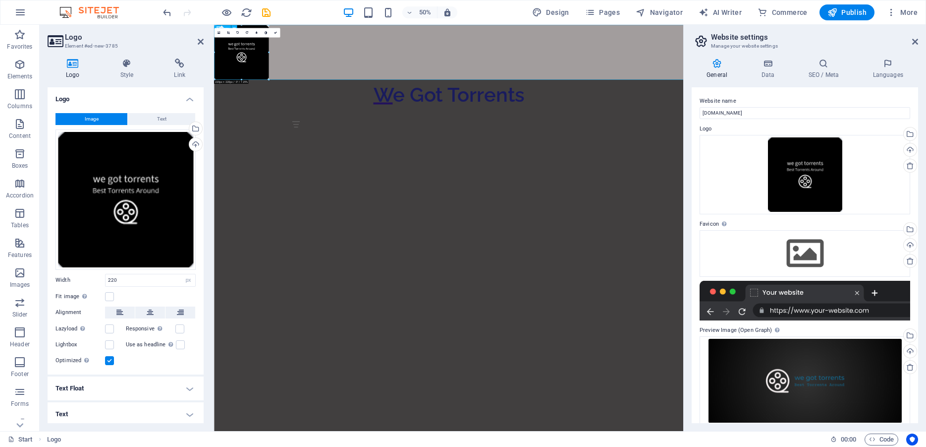
drag, startPoint x: 483, startPoint y: 76, endPoint x: 452, endPoint y: 88, distance: 33.6
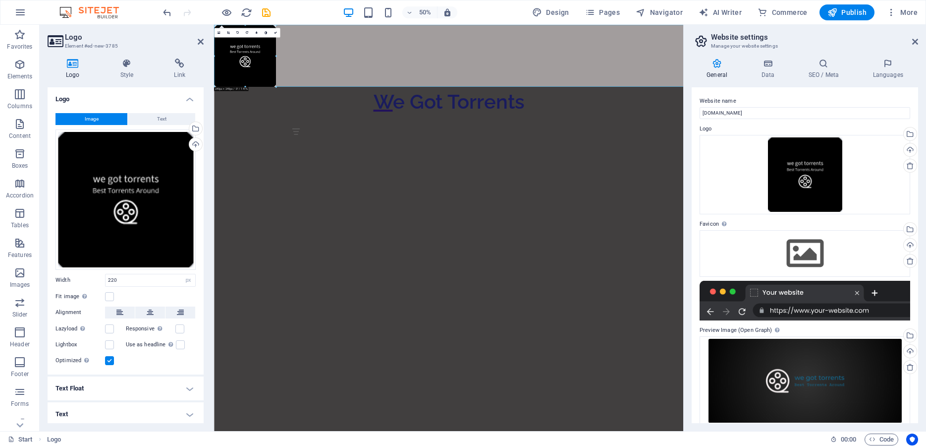
click at [281, 106] on div at bounding box center [448, 102] width 469 height 30
type input "249"
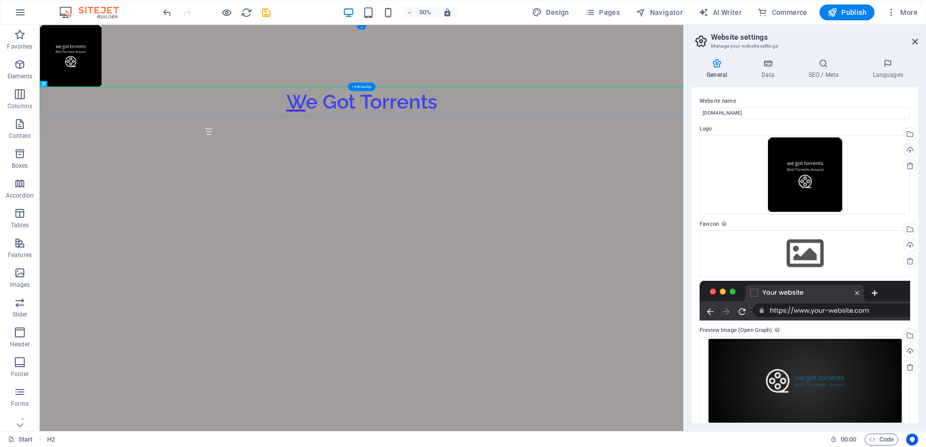
drag, startPoint x: 394, startPoint y: 179, endPoint x: 731, endPoint y: 83, distance: 350.5
click at [731, 83] on div "We Got Torrents Menu Menu Home About Service Contact" at bounding box center [684, 138] width 1288 height 227
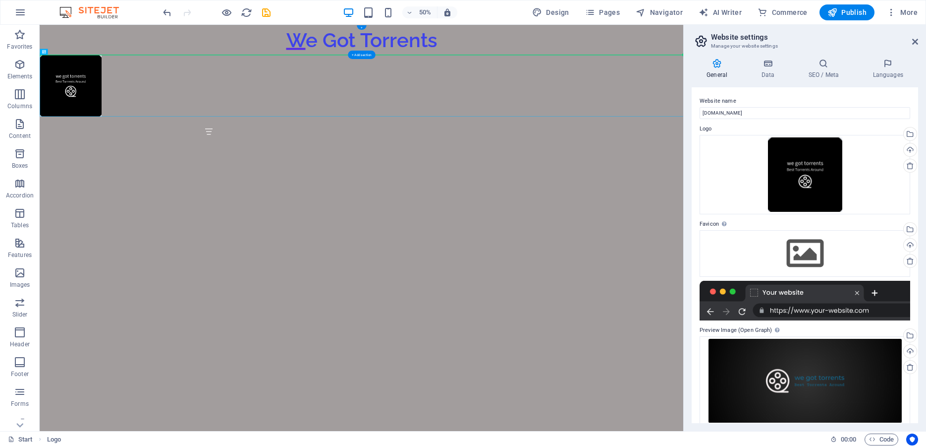
drag, startPoint x: 70, startPoint y: 127, endPoint x: 139, endPoint y: 55, distance: 99.6
click at [139, 55] on div "We Got Torrents Menu Menu Home About Service Contact" at bounding box center [684, 138] width 1288 height 227
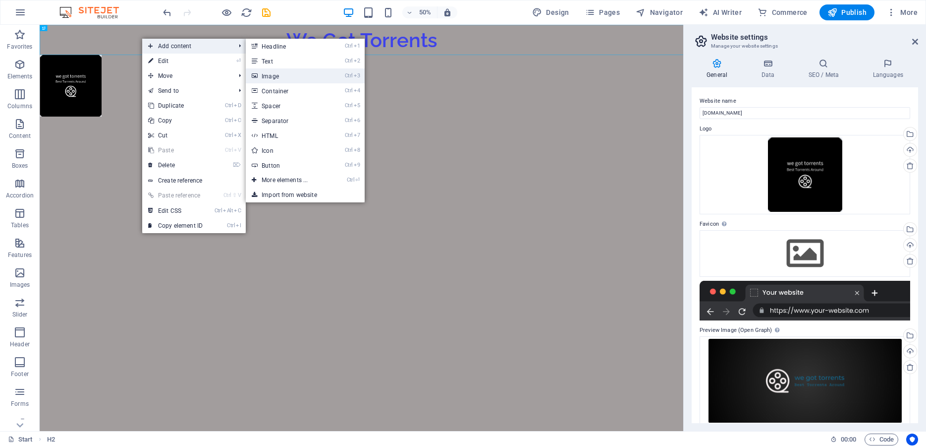
click at [277, 73] on link "Ctrl 3 Image" at bounding box center [287, 75] width 82 height 15
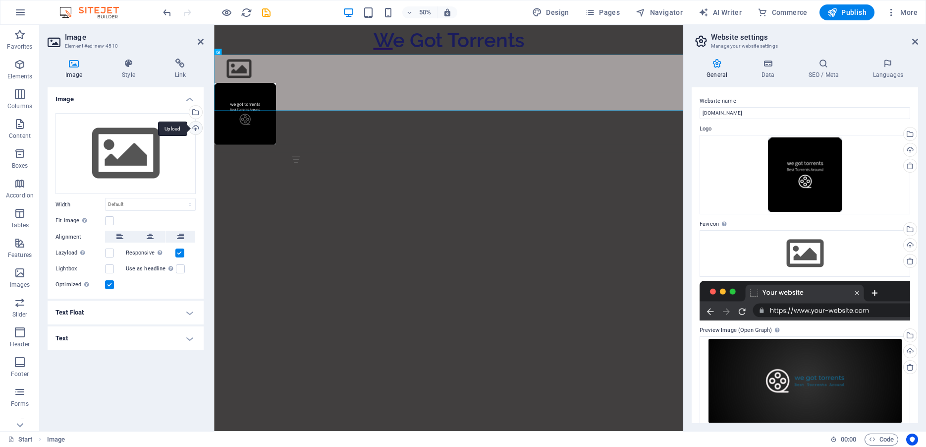
click at [196, 125] on div "Upload" at bounding box center [194, 128] width 15 height 15
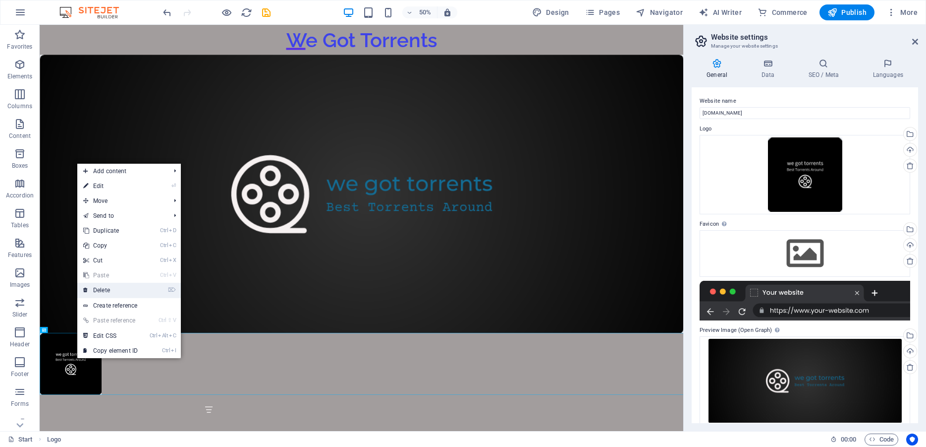
click at [114, 289] on link "⌦ Delete" at bounding box center [110, 290] width 66 height 15
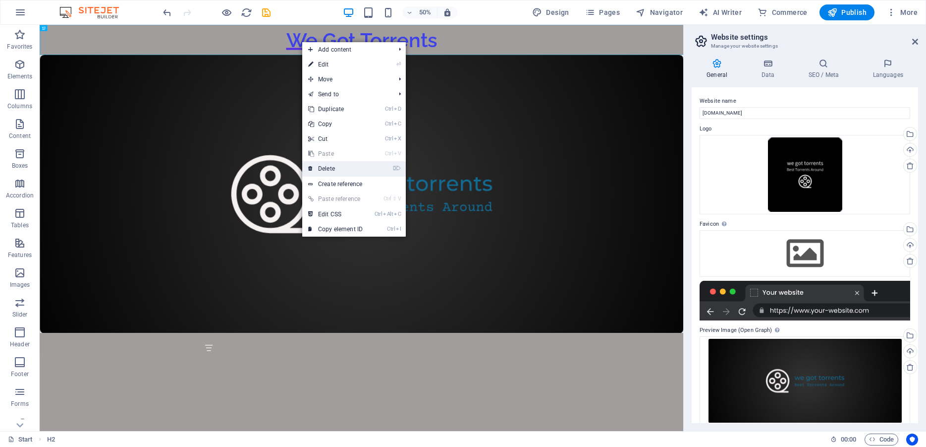
click at [326, 168] on link "⌦ Delete" at bounding box center [335, 168] width 66 height 15
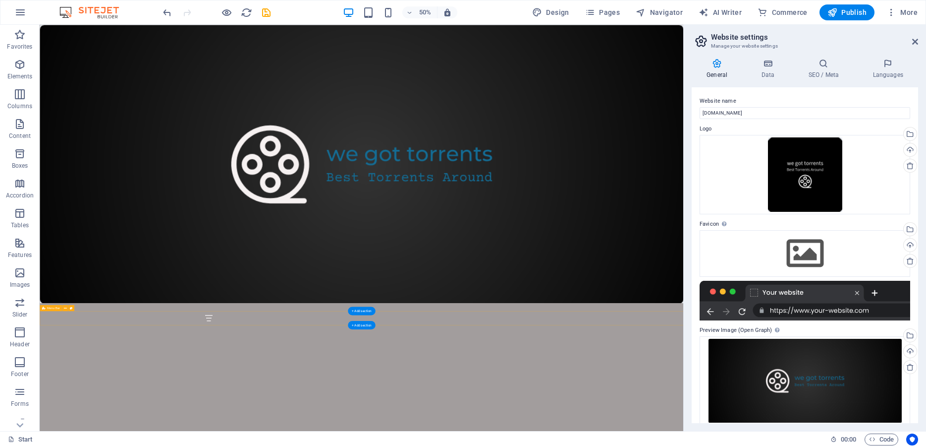
click at [504, 446] on html "Skip to main content Menu Menu Home About Service Contact" at bounding box center [684, 325] width 1288 height 600
click at [915, 41] on icon at bounding box center [915, 42] width 6 height 8
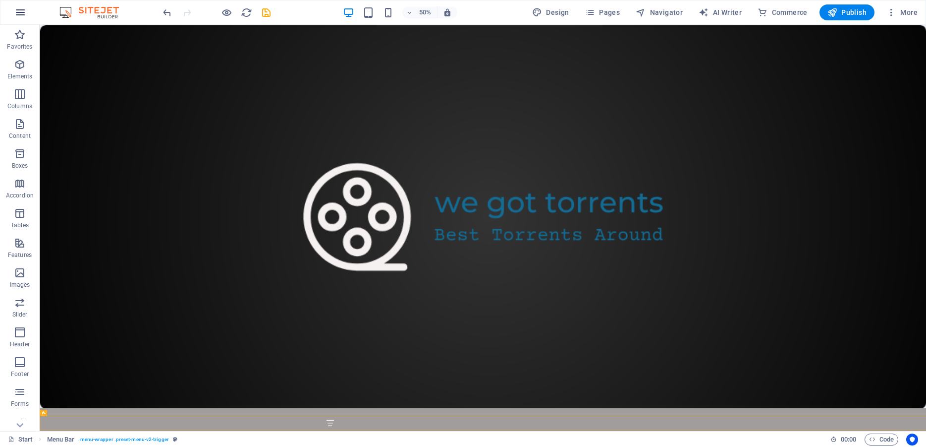
click at [22, 9] on icon "button" at bounding box center [20, 12] width 12 height 12
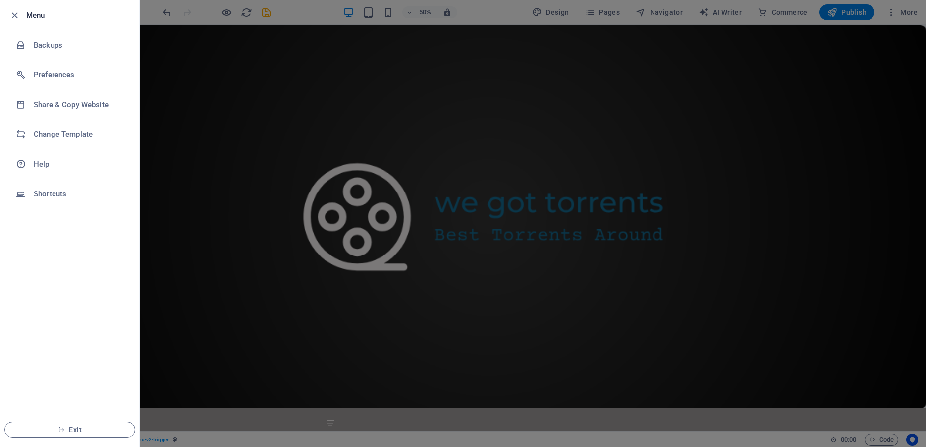
click at [27, 8] on li "Menu" at bounding box center [69, 15] width 139 height 30
click at [26, 17] on h6 "Menu" at bounding box center [78, 15] width 105 height 12
click at [15, 14] on icon "button" at bounding box center [14, 15] width 11 height 11
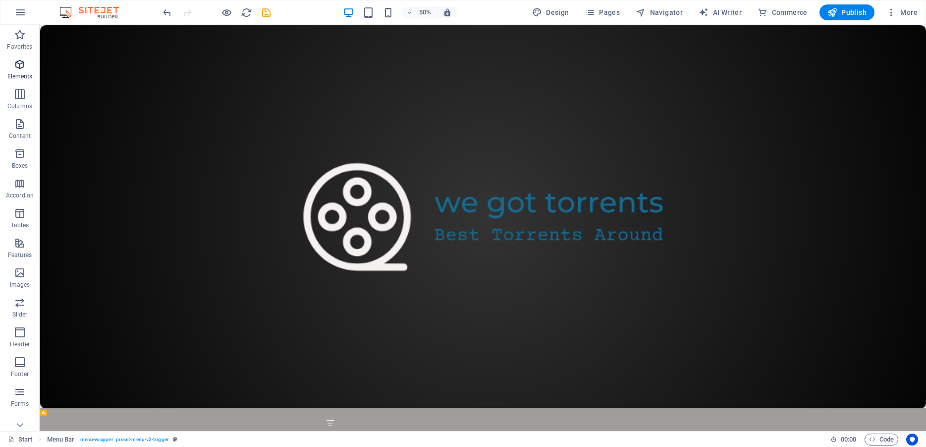
click at [16, 68] on icon "button" at bounding box center [20, 64] width 12 height 12
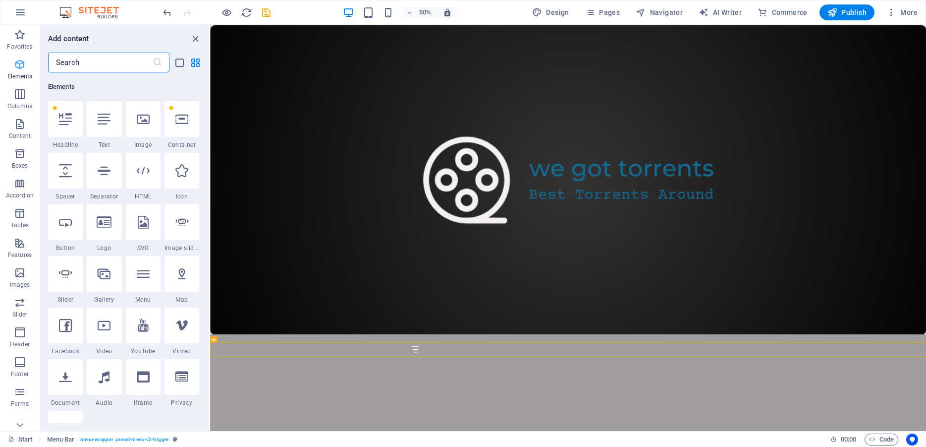
scroll to position [106, 0]
click at [137, 272] on icon at bounding box center [143, 273] width 13 height 13
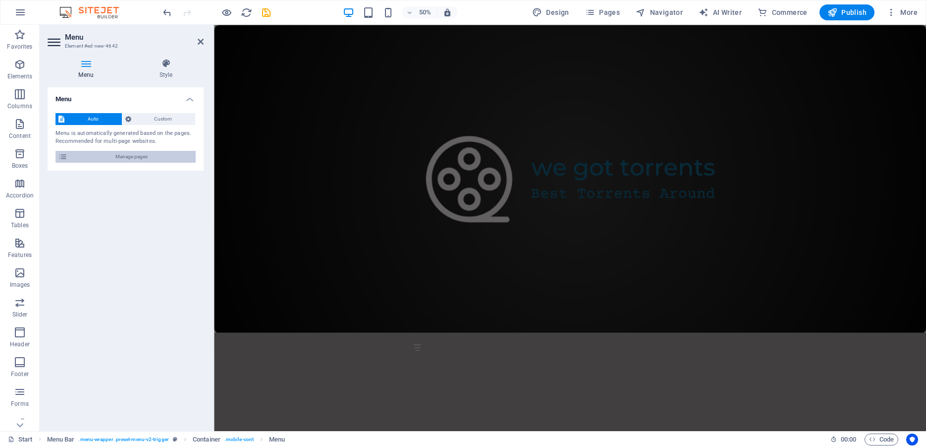
click at [125, 155] on span "Manage pages" at bounding box center [131, 157] width 122 height 12
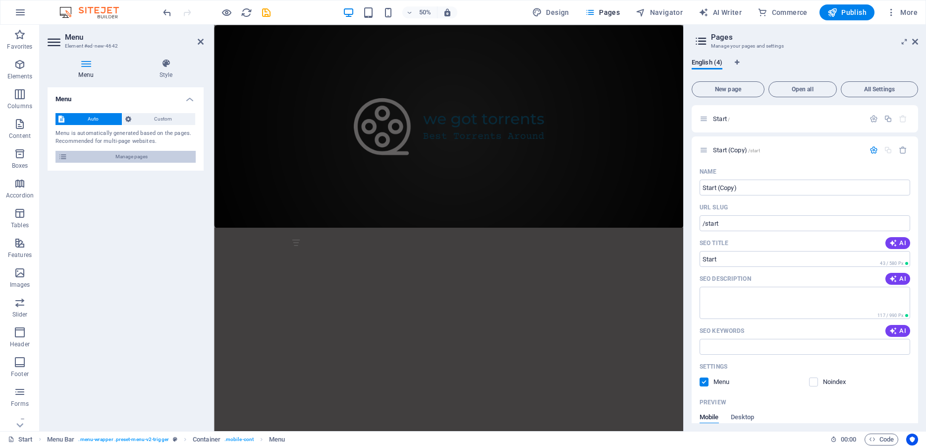
scroll to position [725, 0]
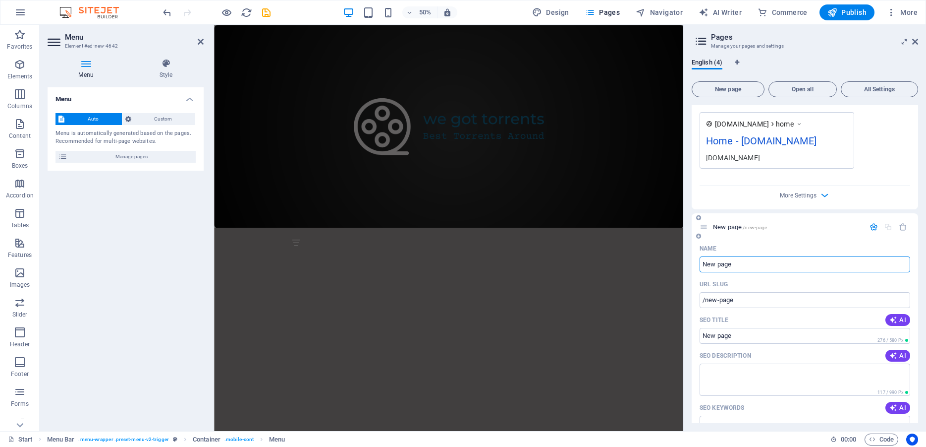
drag, startPoint x: 735, startPoint y: 263, endPoint x: 686, endPoint y: 263, distance: 49.1
click at [700, 263] on input "New page" at bounding box center [805, 264] width 211 height 16
type input "Ho"
type input "/h"
type input "Home"
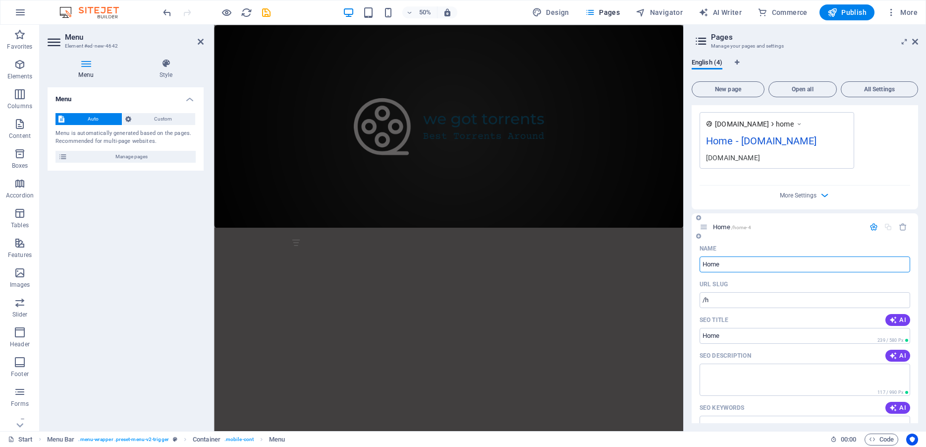
type input "/home-4"
click at [723, 88] on span "New page" at bounding box center [728, 89] width 64 height 6
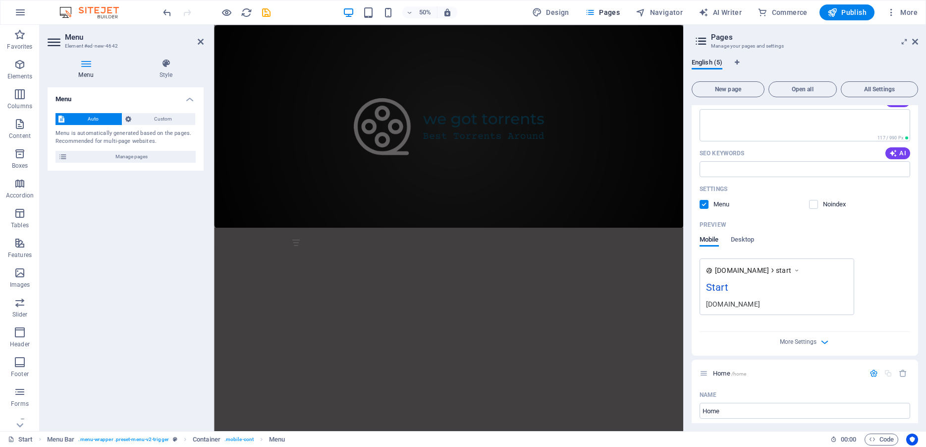
scroll to position [0, 0]
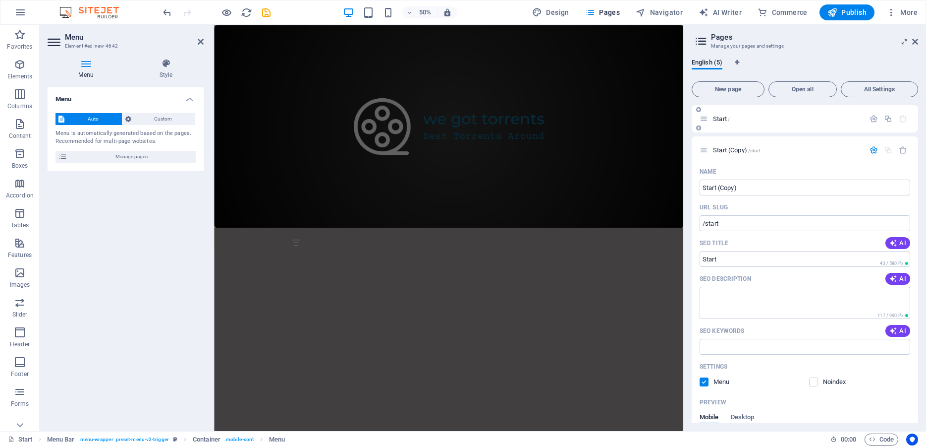
click at [705, 119] on icon at bounding box center [704, 118] width 8 height 8
click at [870, 116] on icon "button" at bounding box center [874, 118] width 8 height 8
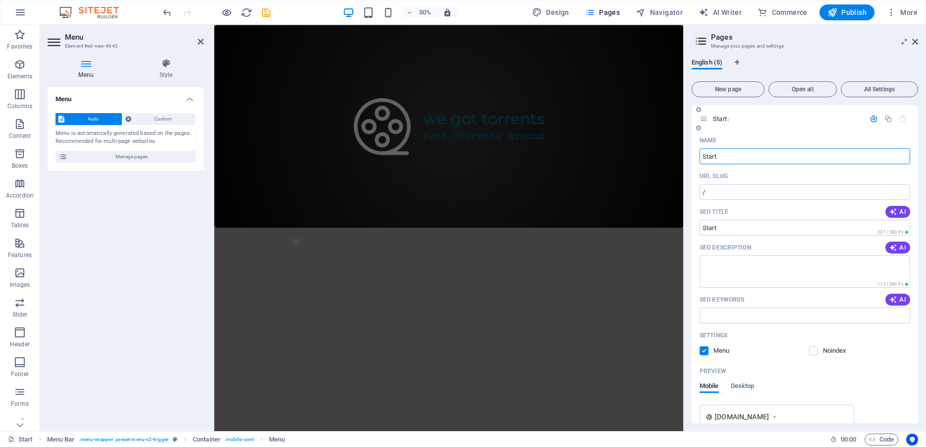
drag, startPoint x: 727, startPoint y: 149, endPoint x: 654, endPoint y: 154, distance: 73.0
click at [700, 154] on input "Start" at bounding box center [805, 156] width 211 height 16
type input "Home"
click at [784, 129] on div "Home /" at bounding box center [805, 118] width 227 height 27
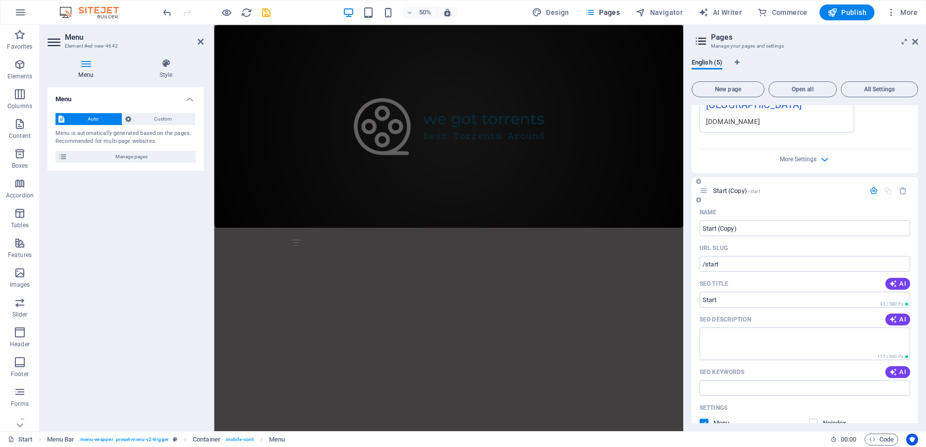
scroll to position [357, 0]
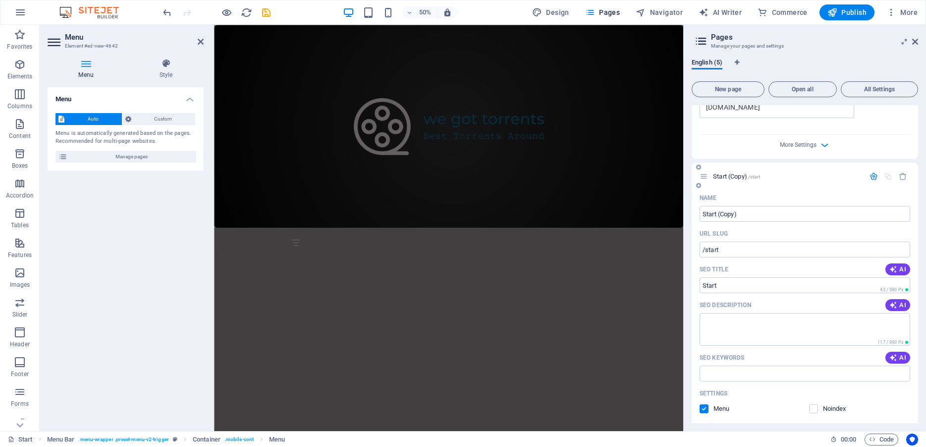
click at [703, 172] on icon at bounding box center [704, 176] width 8 height 8
click at [870, 172] on icon "button" at bounding box center [874, 176] width 8 height 8
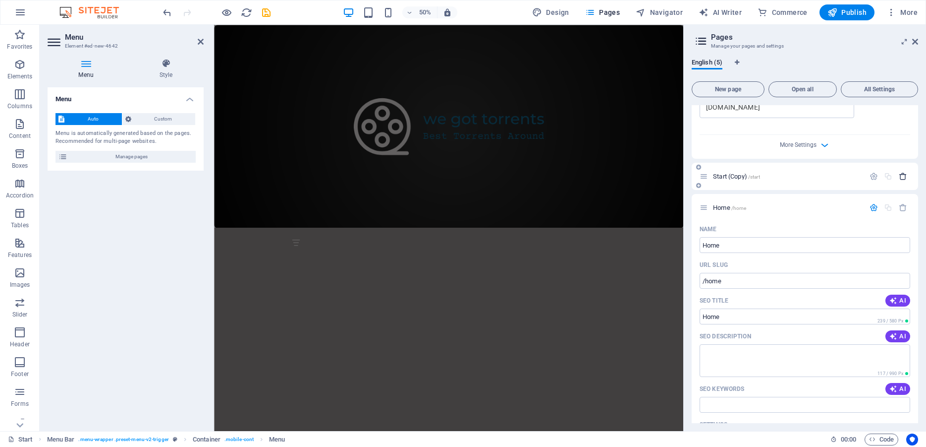
click at [899, 172] on icon "button" at bounding box center [903, 176] width 8 height 8
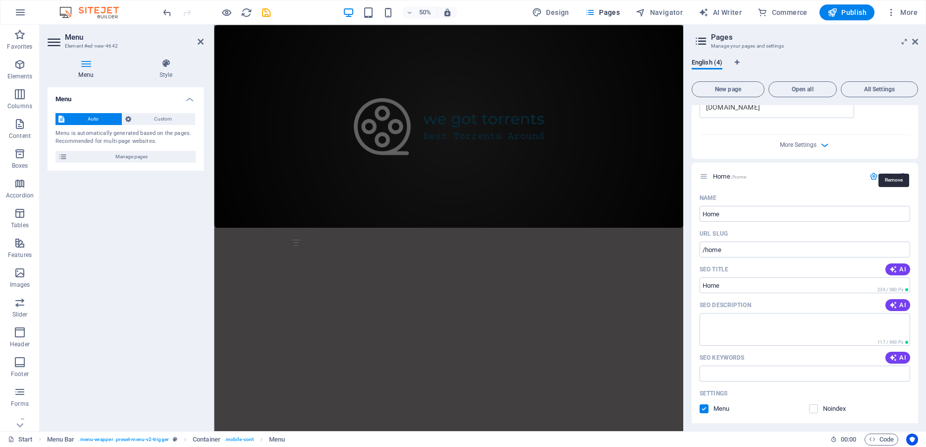
click at [899, 172] on icon "button" at bounding box center [903, 176] width 8 height 8
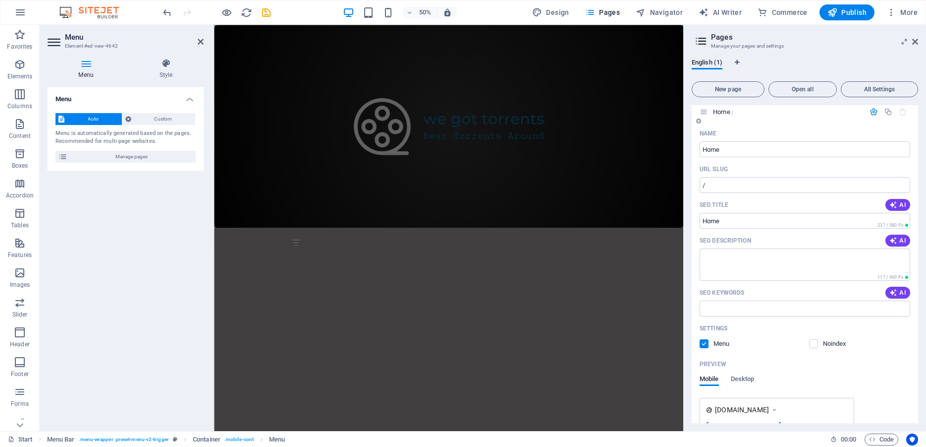
scroll to position [0, 0]
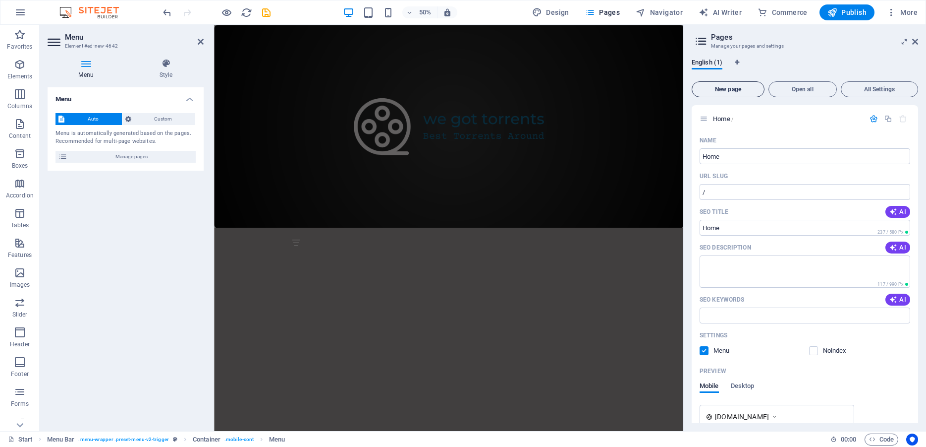
click at [741, 89] on span "New page" at bounding box center [728, 89] width 64 height 6
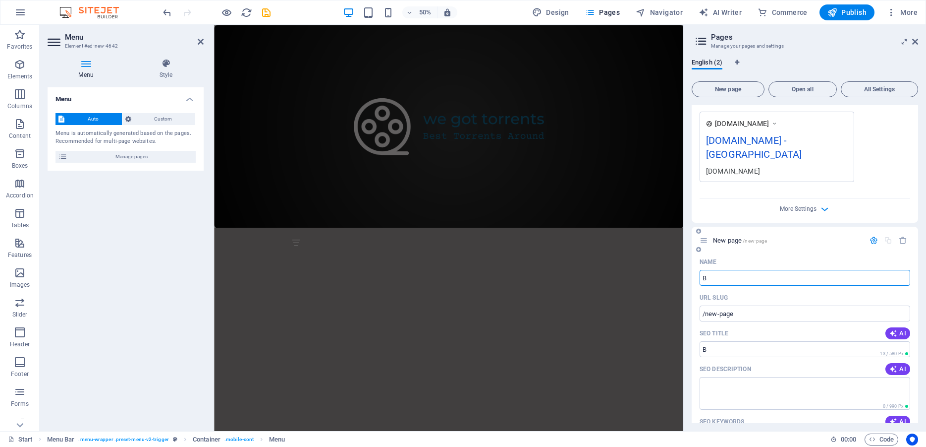
type input "Br"
type input "/b"
type input "Bro"
type input "/bro"
type input "[PERSON_NAME]"
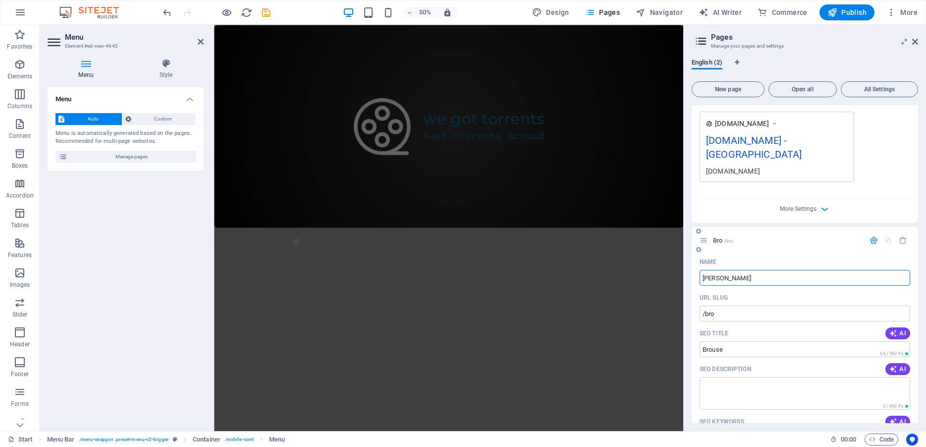
type input "/[PERSON_NAME]"
type input "Br"
type input "/[PERSON_NAME]"
type input "B"
type input "/"
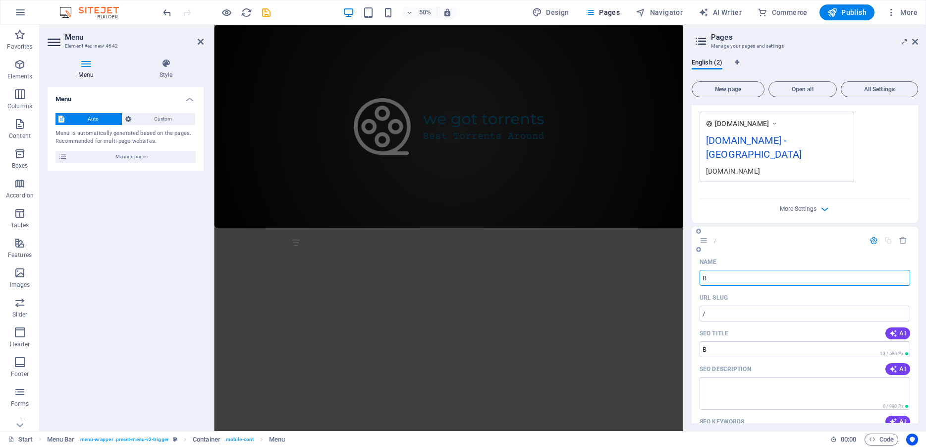
type input "B"
type input "/b"
type input "B"
type input "Br"
type input "/br"
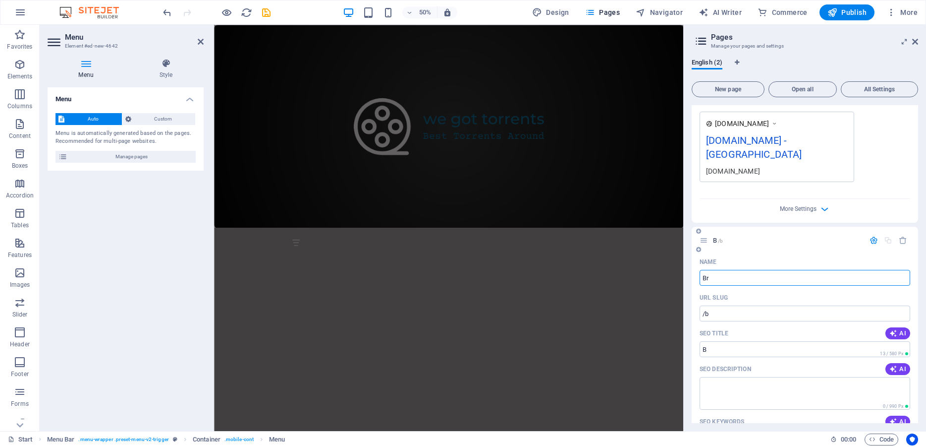
type input "Br"
type input "Bro"
type input "/bro"
type input "Bro"
type input "B"
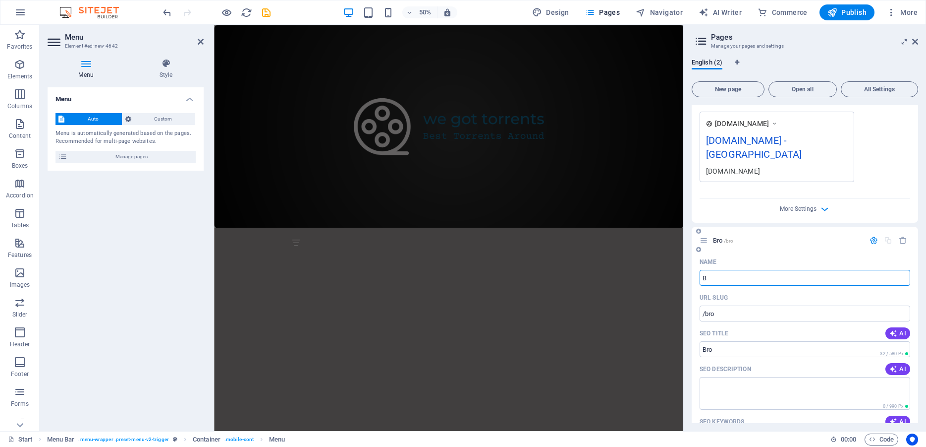
type input "/b"
type input "B"
type input "/"
type input "Mo"
type input "/m"
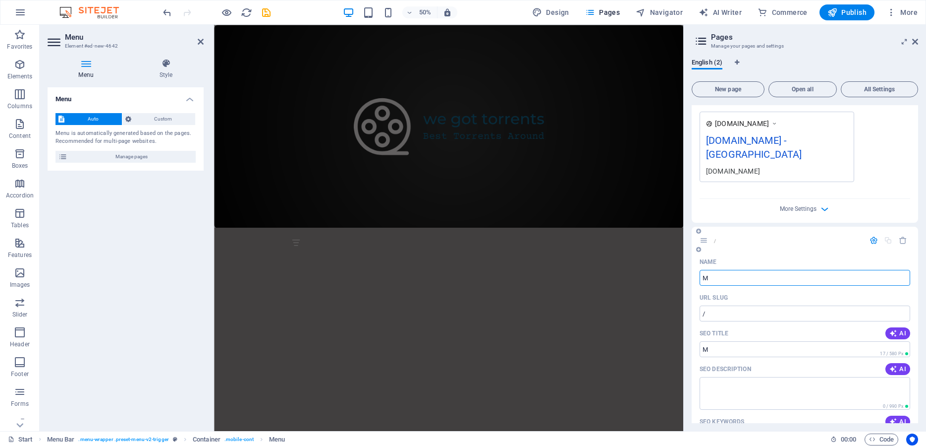
type input "M"
type input "Movie"
type input "/movies"
type input "Movies"
type input "M"
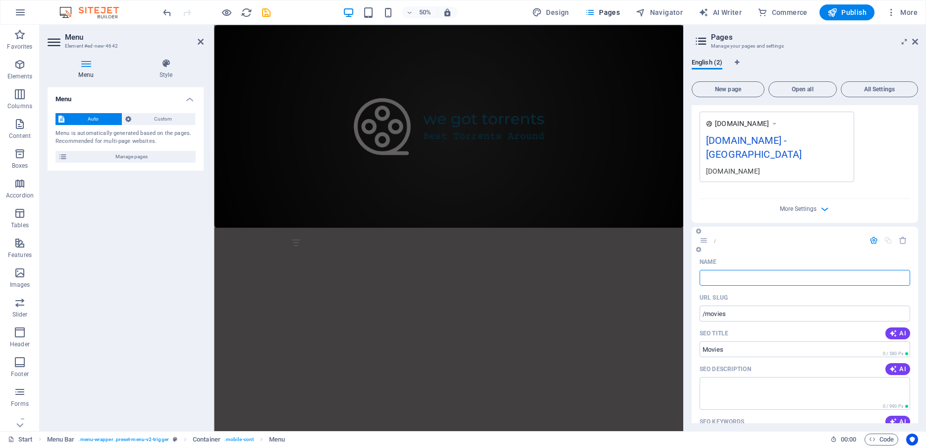
type input "/"
click at [926, 446] on html "Skip to main content Menu Home Torrents Menu Home About Service Contact" at bounding box center [683, 249] width 939 height 449
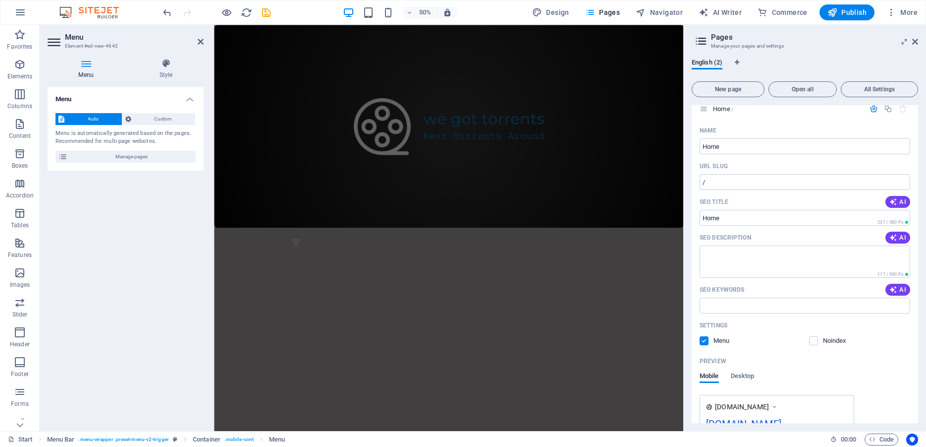
scroll to position [0, 0]
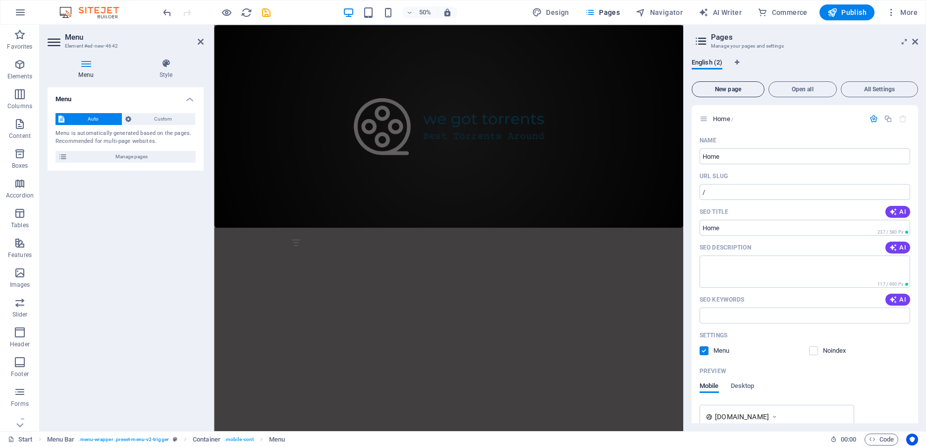
click at [719, 90] on span "New page" at bounding box center [728, 89] width 64 height 6
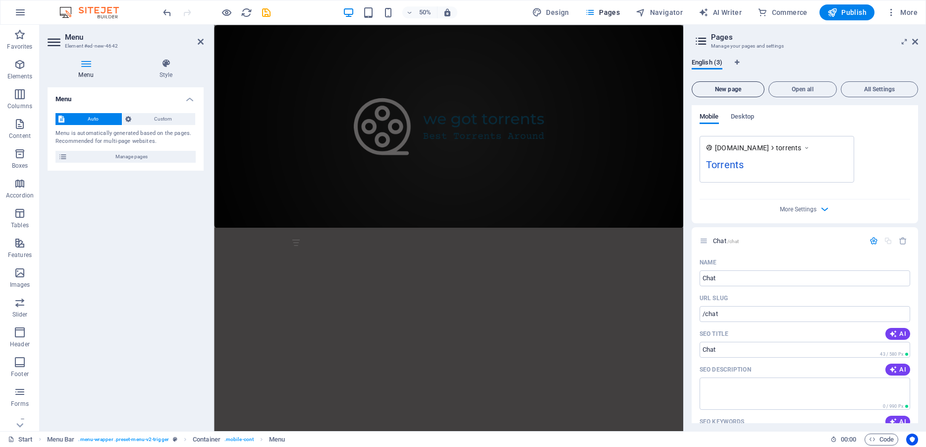
click at [726, 87] on span "New page" at bounding box center [728, 89] width 64 height 6
click at [719, 87] on span "New page" at bounding box center [728, 89] width 64 height 6
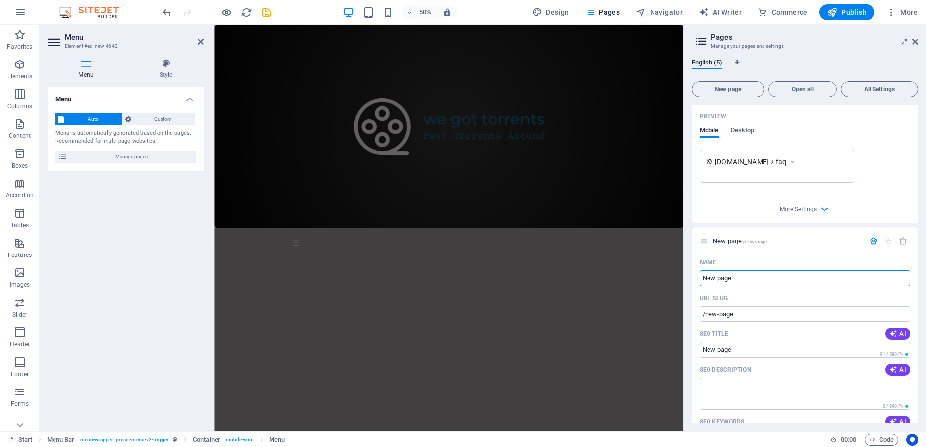
click at [926, 446] on html "Skip to main content Menu Home Torrents Chat FAQ New page Menu Home About Servi…" at bounding box center [683, 249] width 939 height 449
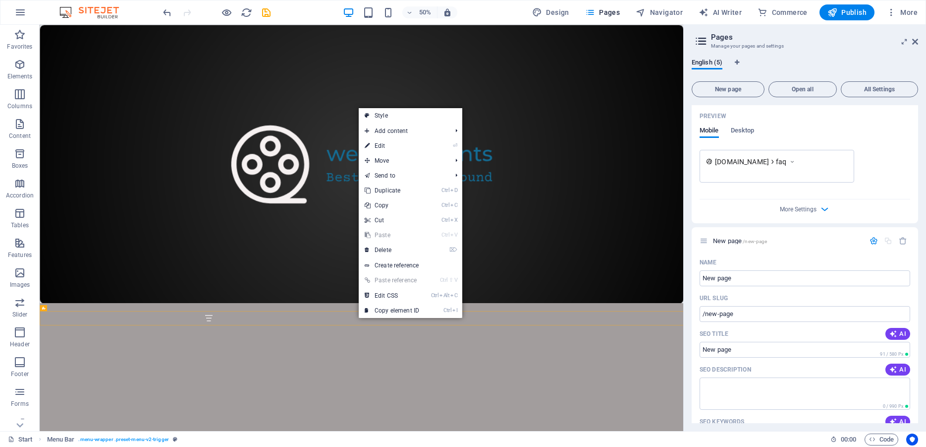
click at [511, 446] on html "Skip to main content Menu Home Torrents Chat FAQ New page Menu Home About Servi…" at bounding box center [684, 325] width 1288 height 600
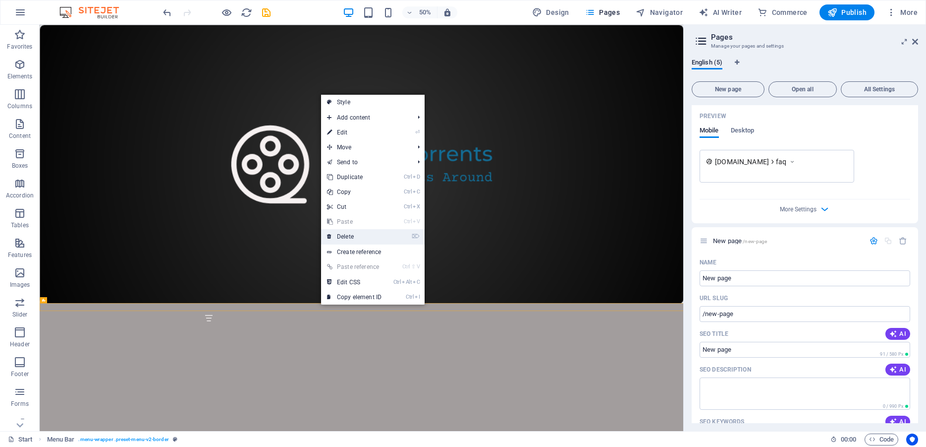
click at [349, 236] on link "⌦ Delete" at bounding box center [354, 236] width 66 height 15
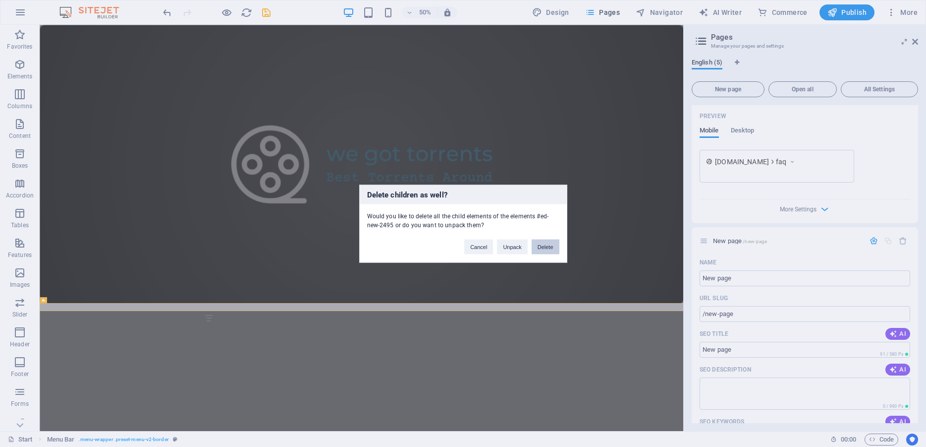
click at [544, 246] on button "Delete" at bounding box center [546, 246] width 28 height 15
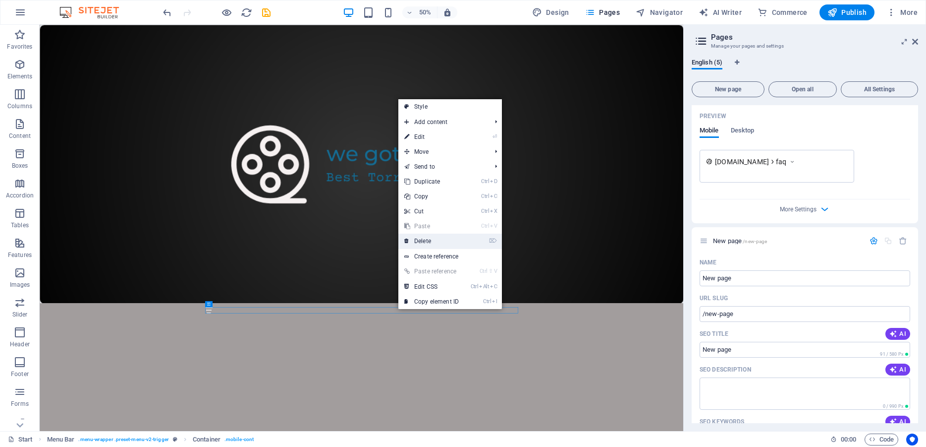
click at [426, 238] on link "⌦ Delete" at bounding box center [431, 240] width 66 height 15
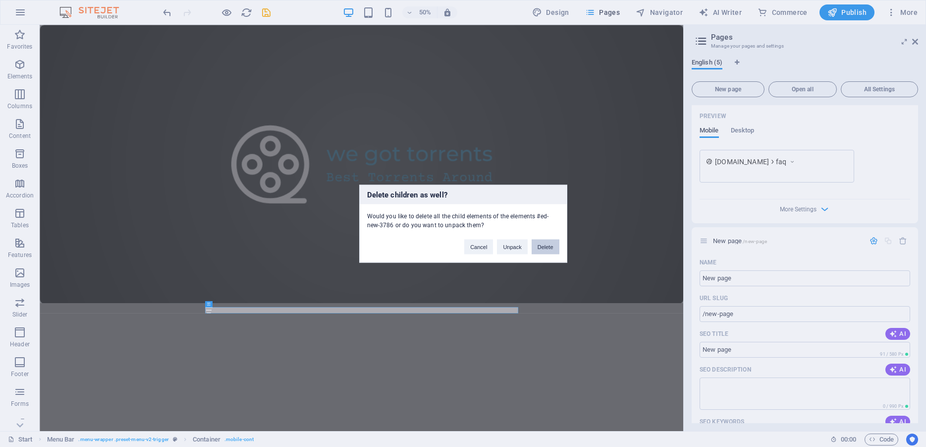
click at [543, 249] on button "Delete" at bounding box center [546, 246] width 28 height 15
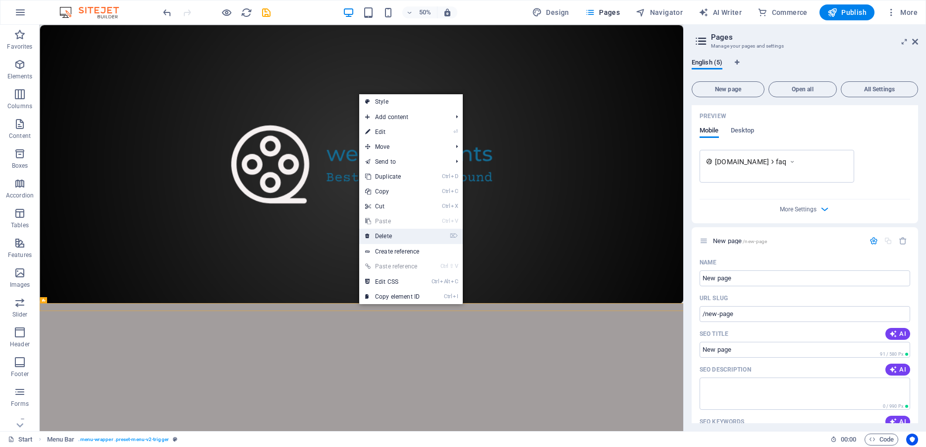
click at [388, 237] on link "⌦ Delete" at bounding box center [392, 235] width 66 height 15
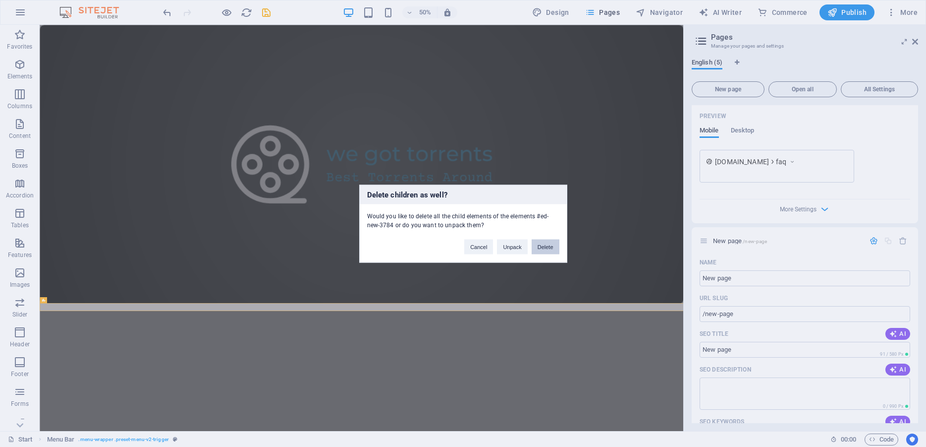
click at [548, 243] on button "Delete" at bounding box center [546, 246] width 28 height 15
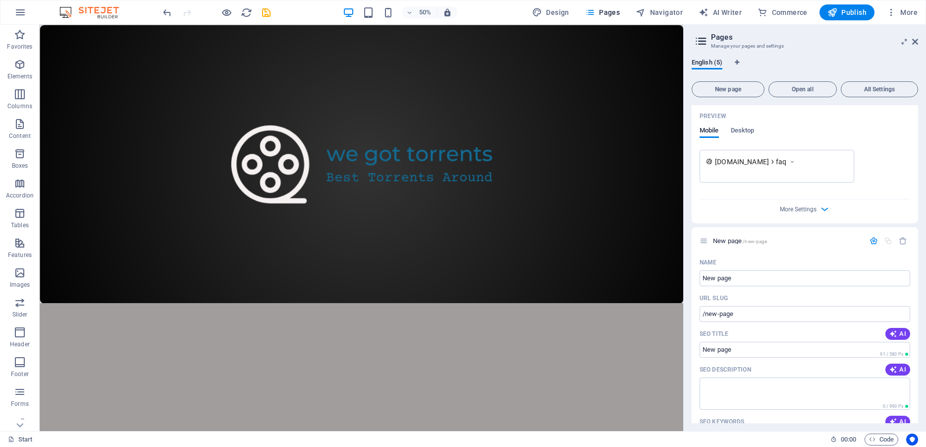
click at [813, 446] on html "Skip to main content" at bounding box center [684, 303] width 1288 height 556
click at [437, 446] on html "Skip to main content" at bounding box center [684, 303] width 1288 height 556
click at [23, 62] on icon "button" at bounding box center [20, 64] width 12 height 12
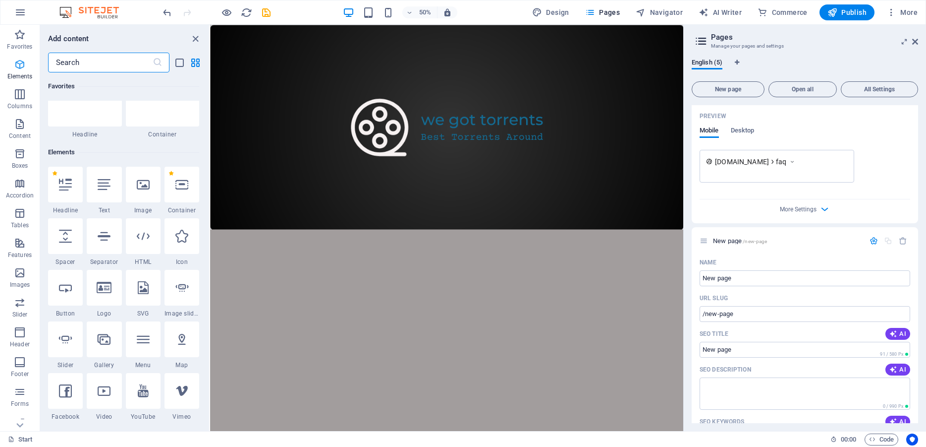
scroll to position [106, 0]
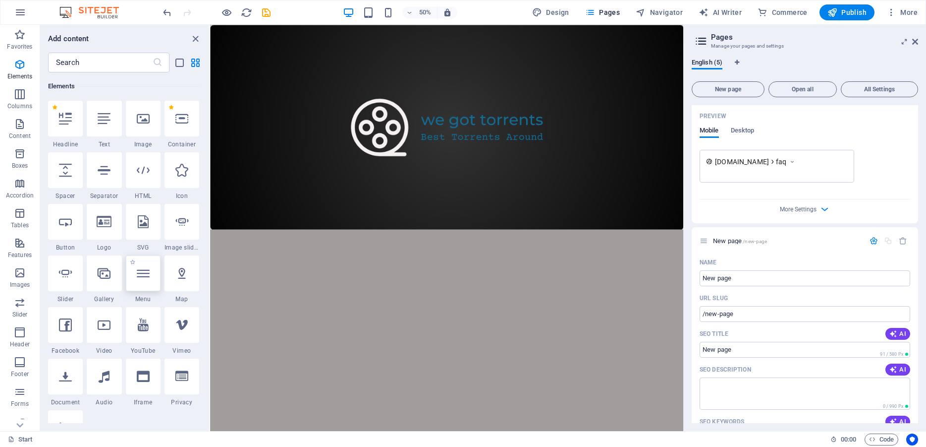
click at [144, 276] on icon at bounding box center [143, 273] width 13 height 13
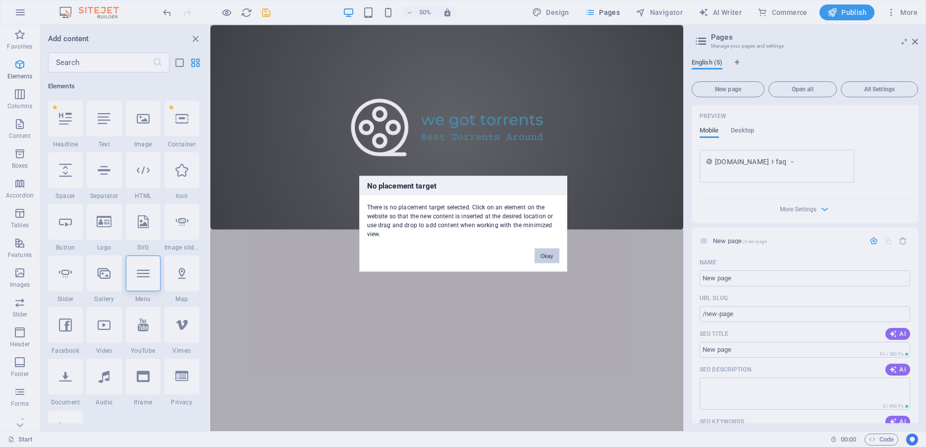
click at [552, 259] on button "Okay" at bounding box center [547, 255] width 25 height 15
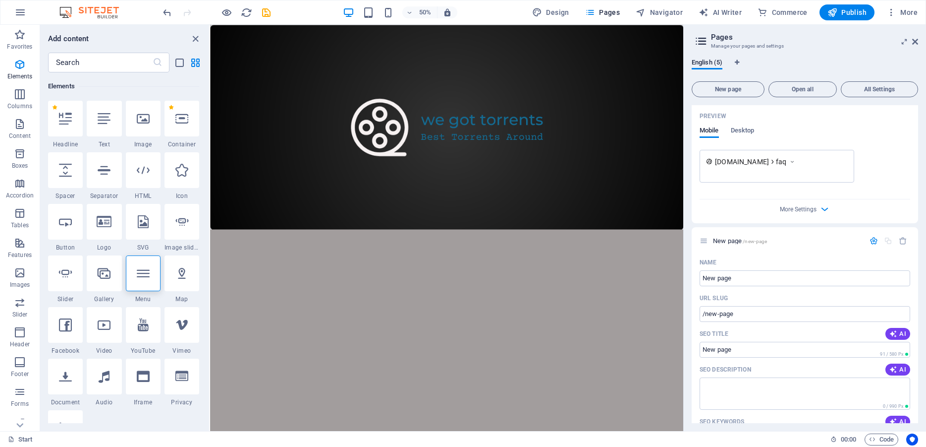
click at [736, 433] on html "Skip to main content" at bounding box center [683, 229] width 947 height 408
click at [623, 433] on html "Skip to main content" at bounding box center [683, 229] width 947 height 408
click at [19, 214] on icon "button" at bounding box center [20, 213] width 12 height 12
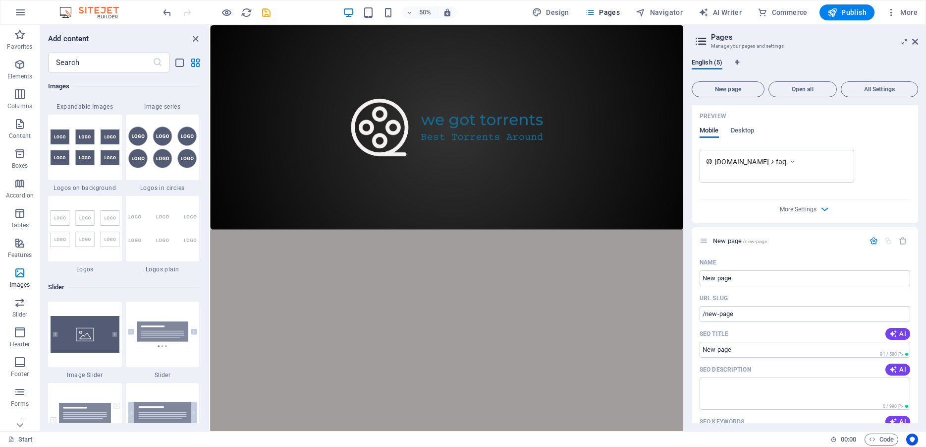
scroll to position [5430, 0]
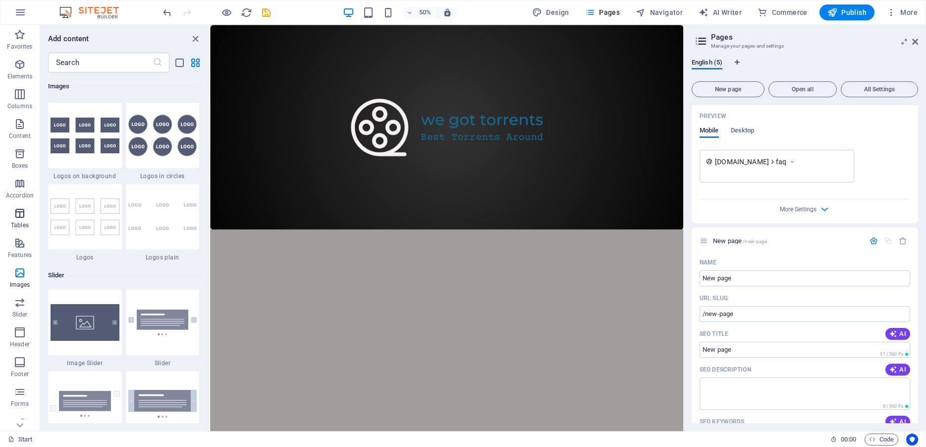
click at [21, 219] on span "Tables" at bounding box center [20, 219] width 40 height 24
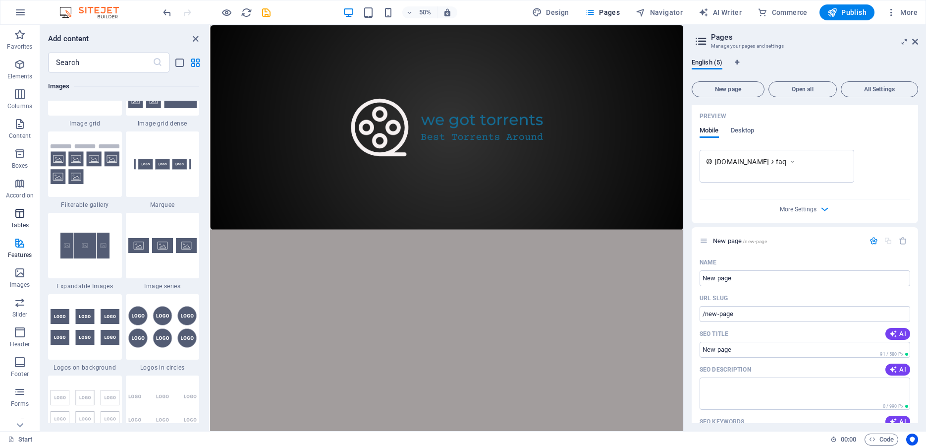
scroll to position [3468, 0]
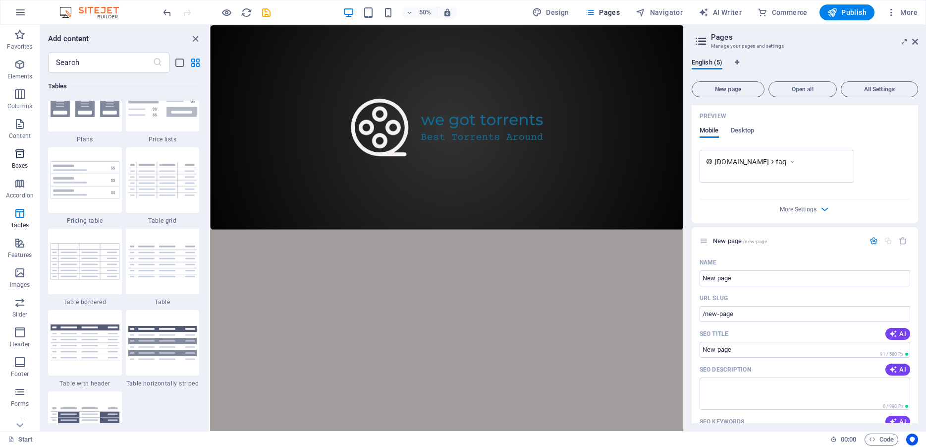
click at [12, 153] on span "Boxes" at bounding box center [20, 160] width 40 height 24
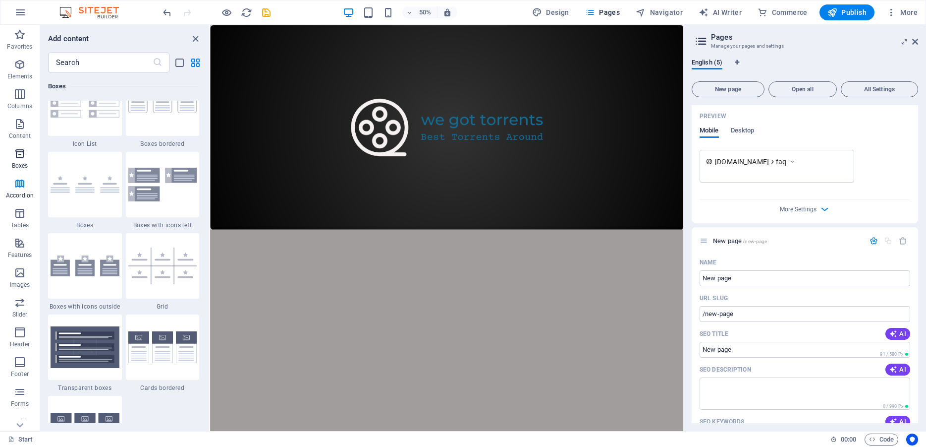
scroll to position [2764, 0]
click at [24, 130] on span "Content" at bounding box center [20, 130] width 40 height 24
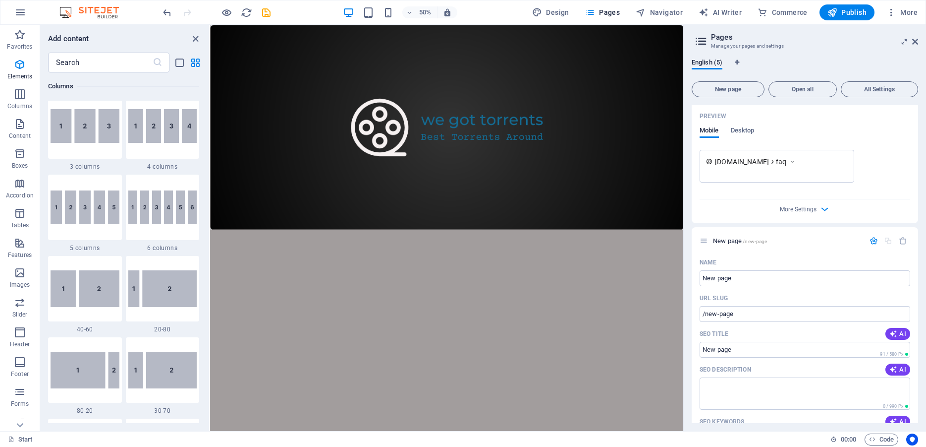
scroll to position [401, 0]
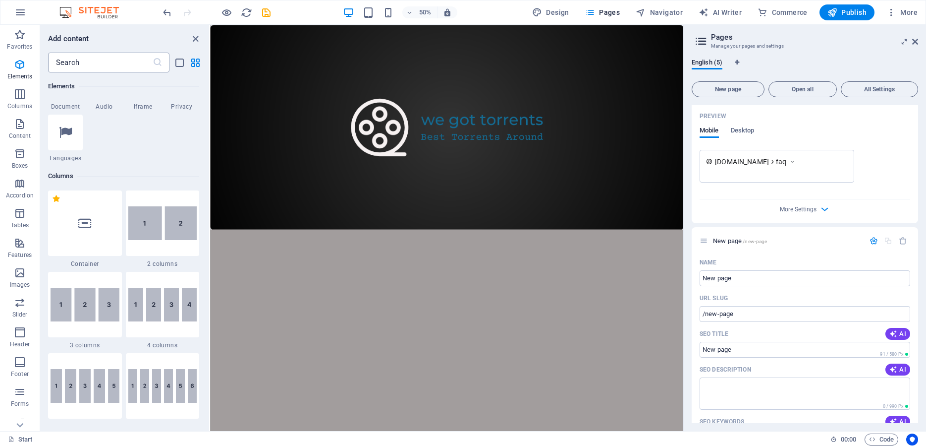
click at [91, 63] on input "text" at bounding box center [100, 63] width 105 height 20
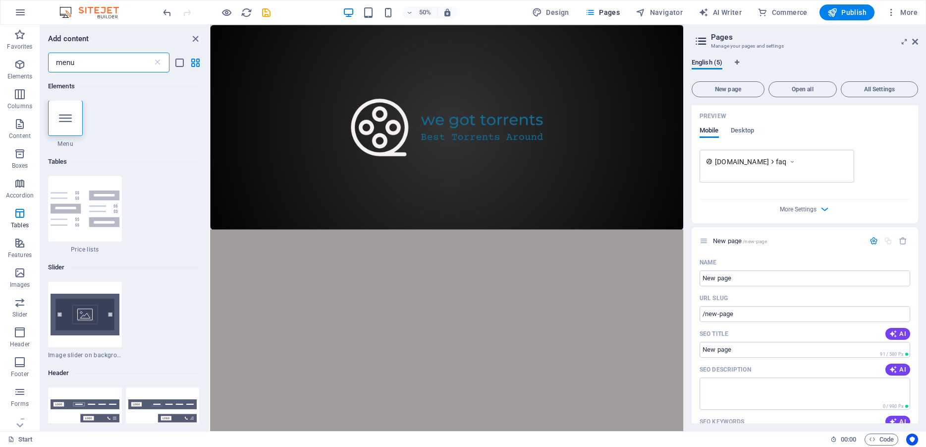
scroll to position [0, 0]
click at [67, 119] on icon at bounding box center [65, 118] width 13 height 13
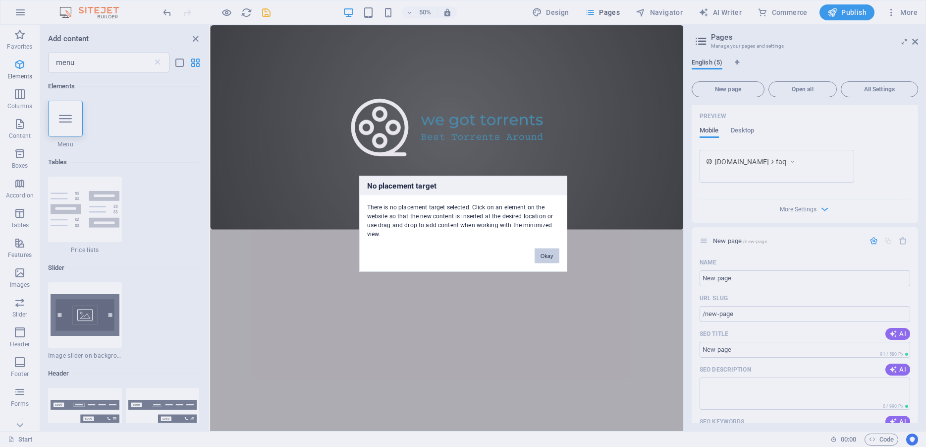
click at [552, 259] on button "Okay" at bounding box center [547, 255] width 25 height 15
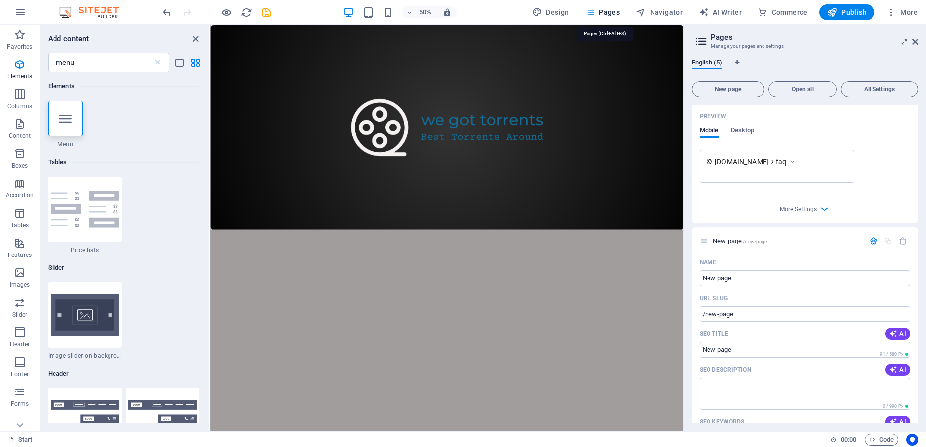
click at [606, 15] on span "Pages" at bounding box center [602, 12] width 35 height 10
click at [699, 42] on icon at bounding box center [701, 41] width 15 height 14
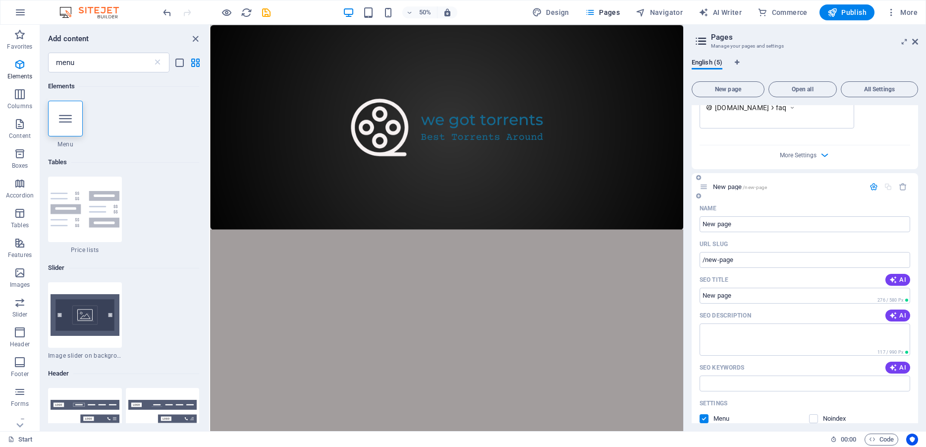
scroll to position [1471, 0]
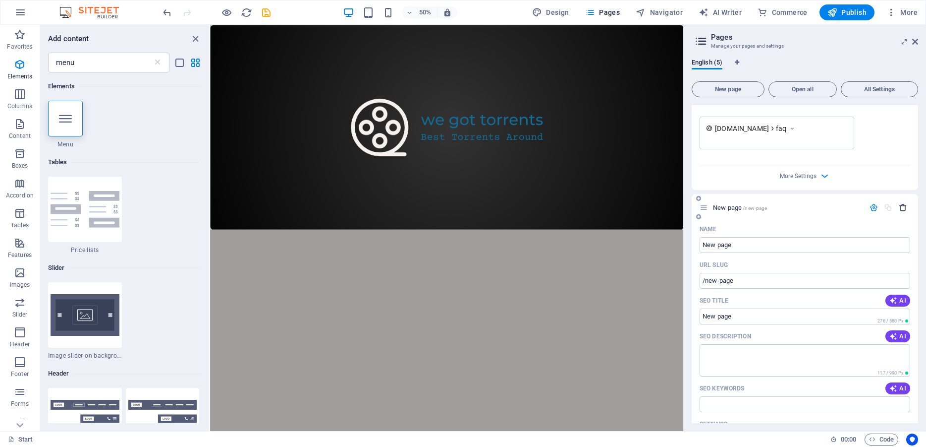
click at [899, 203] on icon "button" at bounding box center [903, 207] width 8 height 8
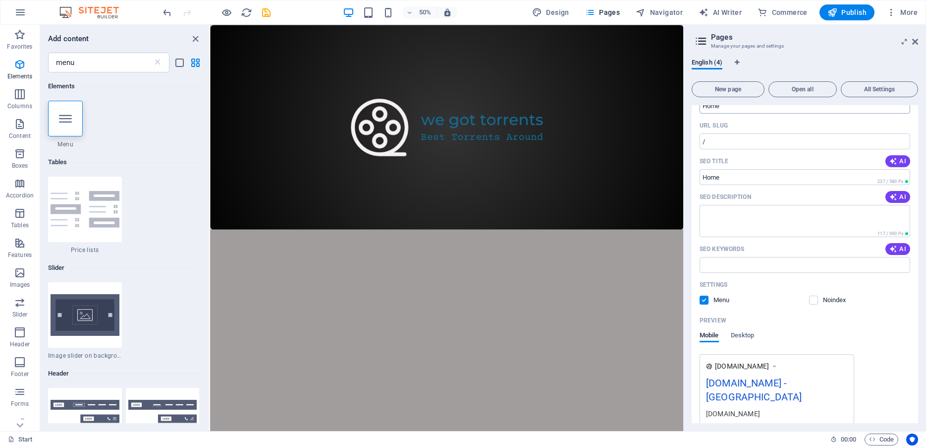
scroll to position [23, 0]
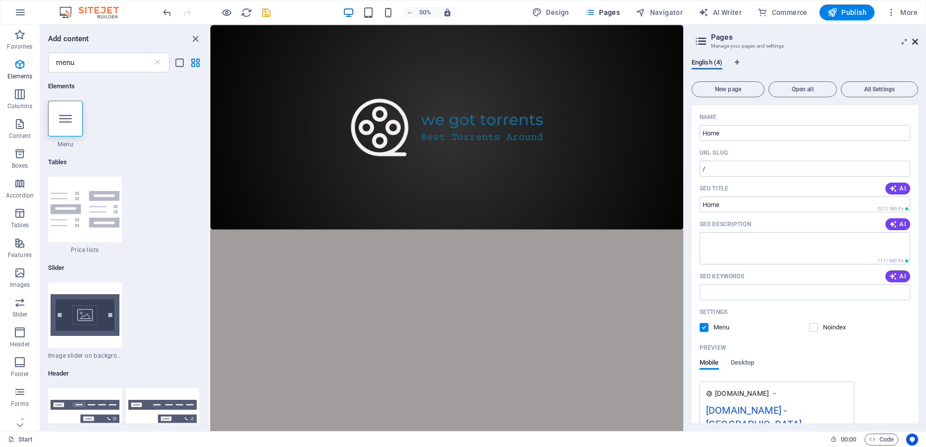
click at [914, 39] on icon at bounding box center [915, 42] width 6 height 8
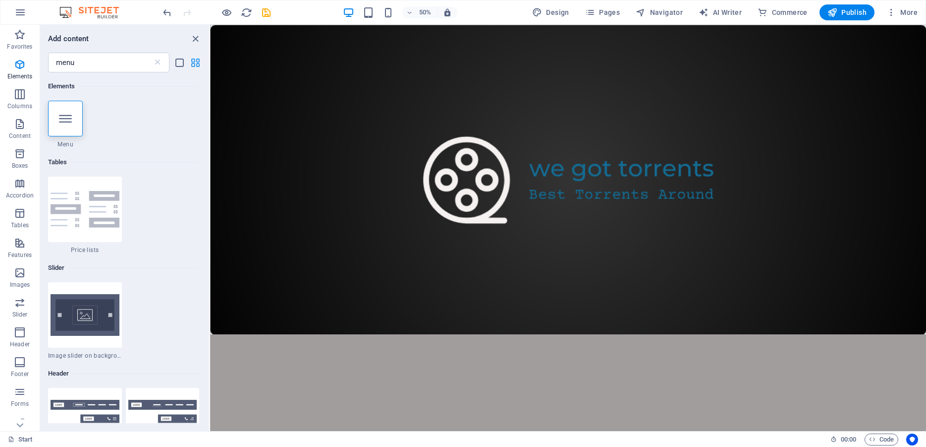
click at [199, 66] on icon "grid-view" at bounding box center [195, 62] width 11 height 11
click at [23, 130] on span "Content" at bounding box center [20, 130] width 40 height 24
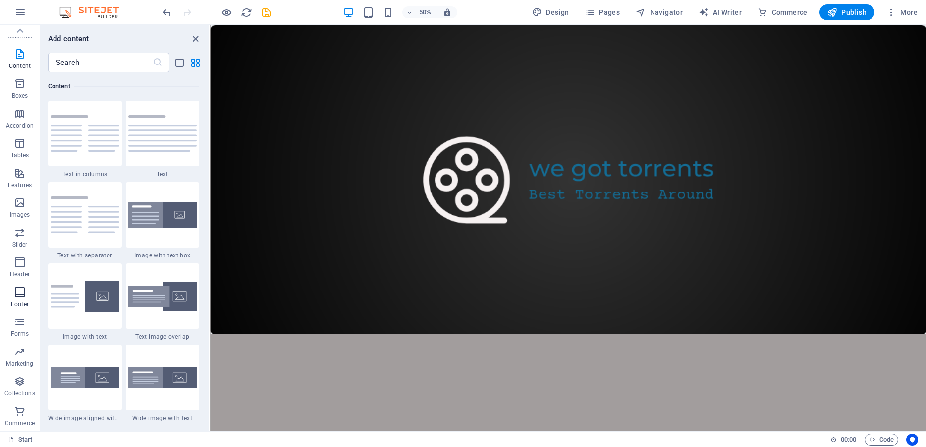
scroll to position [0, 0]
click at [18, 41] on span "Favorites" at bounding box center [20, 41] width 40 height 24
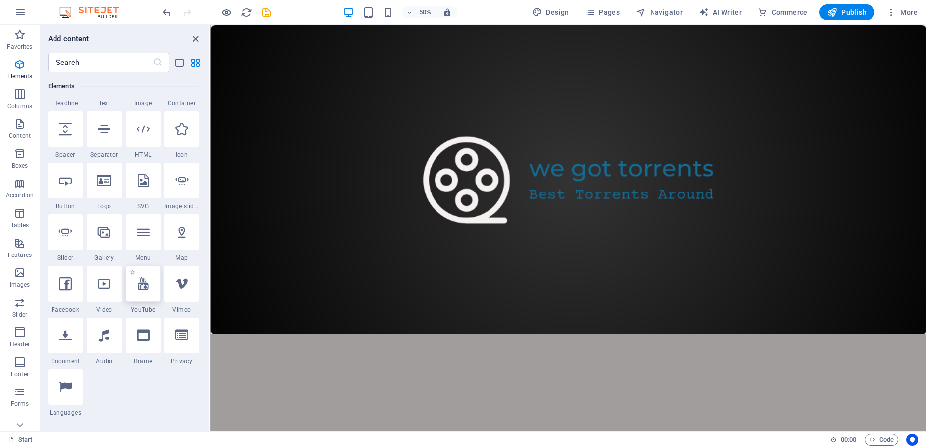
scroll to position [134, 0]
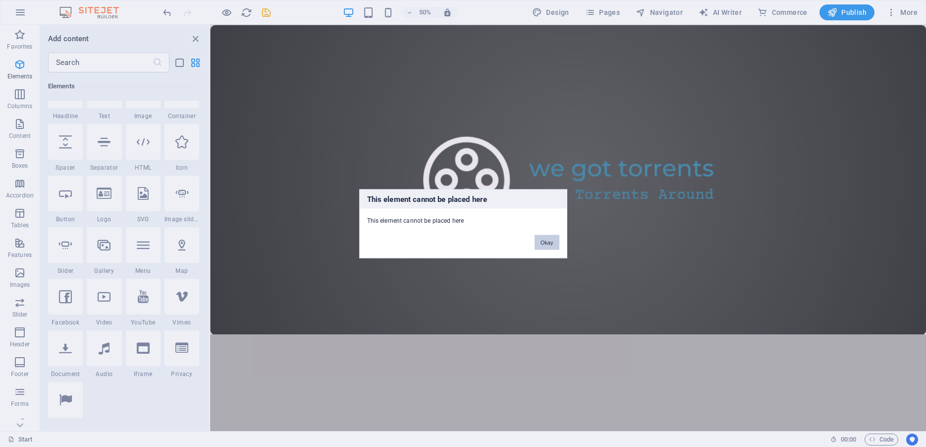
click at [551, 244] on button "Okay" at bounding box center [547, 241] width 25 height 15
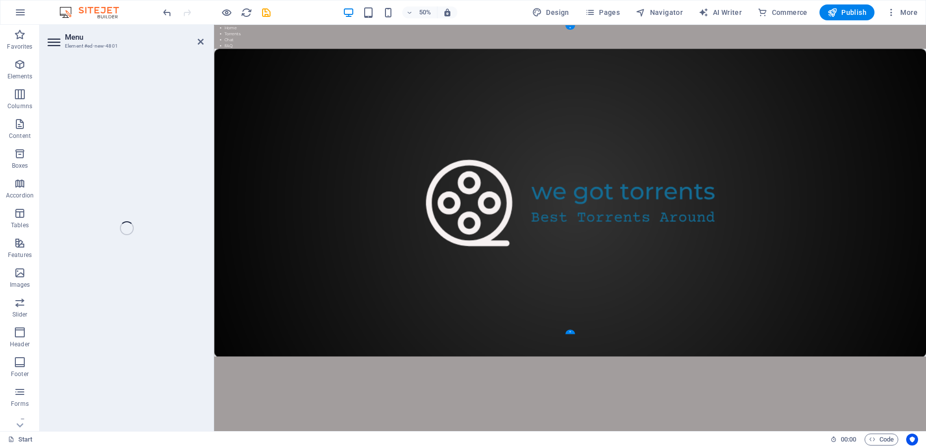
click at [926, 242] on div "Home Torrents Chat FAQ" at bounding box center [926, 356] width 1424 height 662
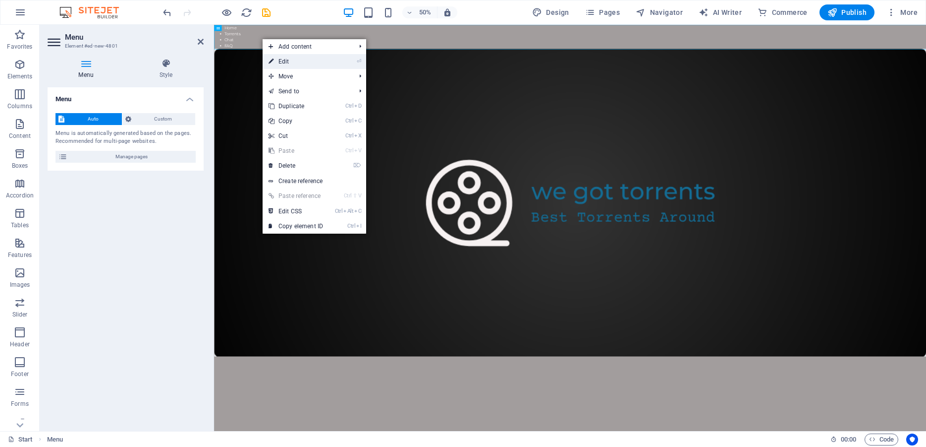
click at [293, 61] on link "⏎ Edit" at bounding box center [296, 61] width 66 height 15
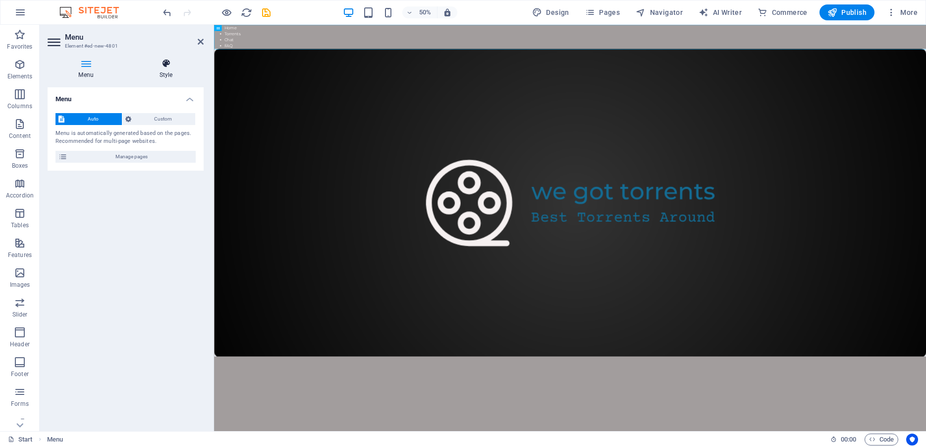
click at [167, 70] on h4 "Style" at bounding box center [165, 68] width 75 height 21
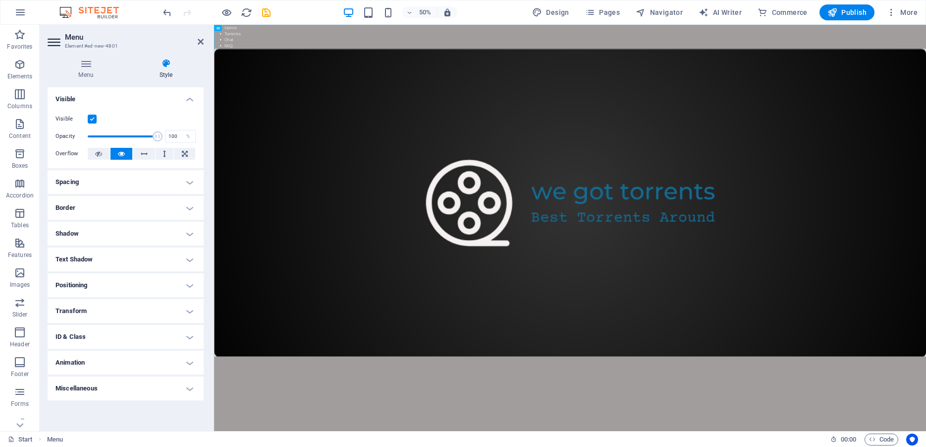
click at [112, 189] on h4 "Spacing" at bounding box center [126, 182] width 156 height 24
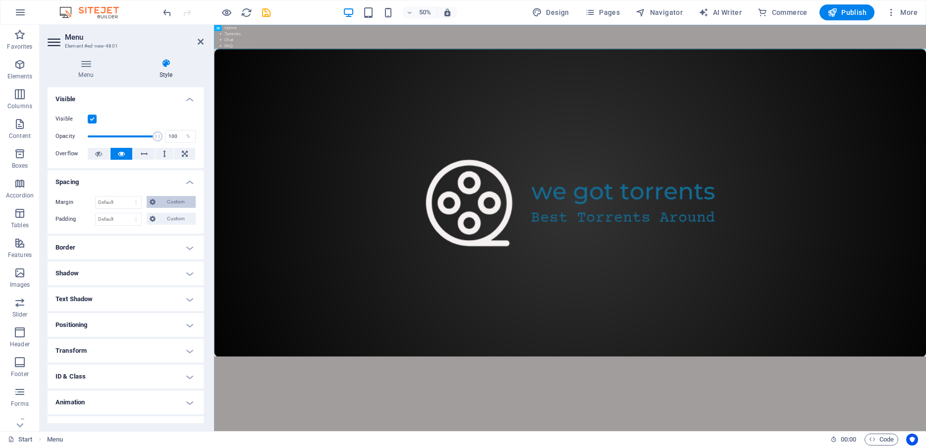
click at [164, 202] on span "Custom" at bounding box center [176, 202] width 34 height 12
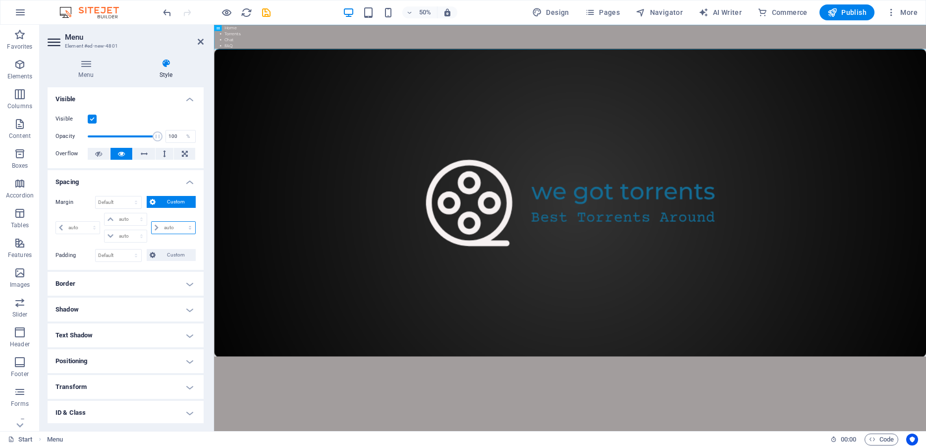
click at [152, 222] on select "auto px % rem vw vh" at bounding box center [174, 228] width 44 height 12
click at [167, 227] on select "auto px % rem vw vh" at bounding box center [174, 228] width 44 height 12
click at [152, 222] on select "auto px % rem vw vh" at bounding box center [174, 228] width 44 height 12
click option "auto" at bounding box center [0, 0] width 0 height 0
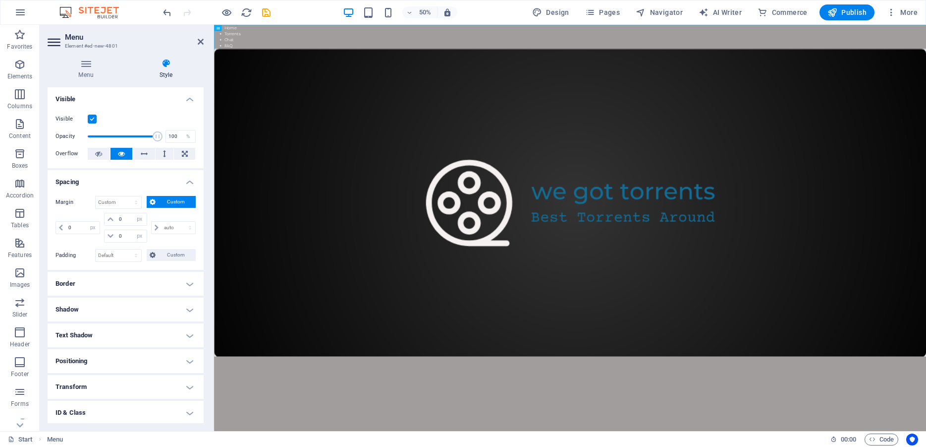
click at [136, 113] on div "Visible Opacity 100 % Overflow" at bounding box center [126, 136] width 156 height 63
click at [141, 153] on icon at bounding box center [144, 154] width 7 height 12
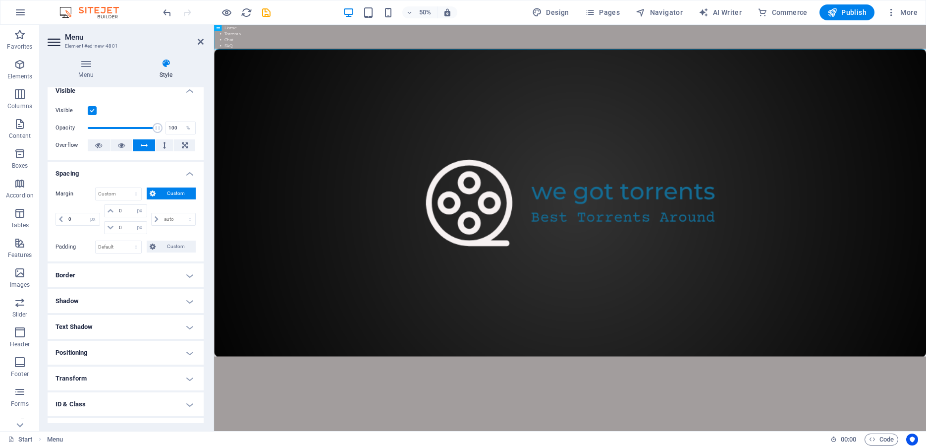
scroll to position [0, 0]
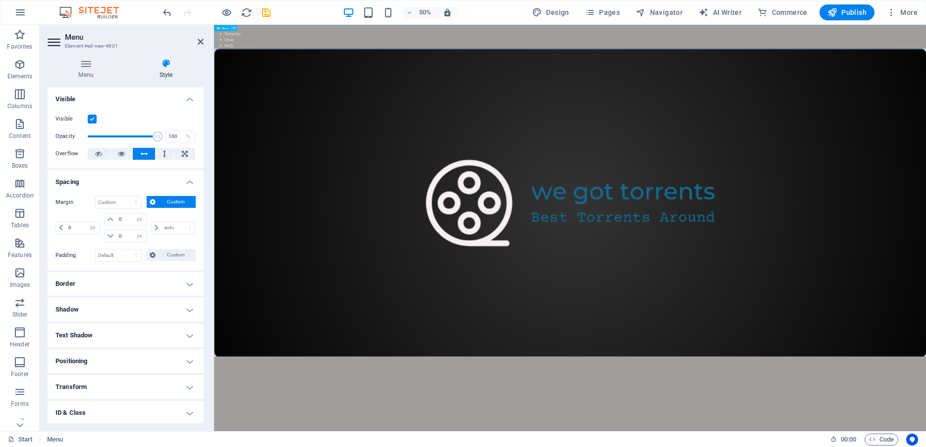
click at [233, 27] on icon at bounding box center [234, 27] width 3 height 5
click at [829, 38] on nav "Home Torrents Chat FAQ" at bounding box center [926, 49] width 1424 height 48
drag, startPoint x: 899, startPoint y: 135, endPoint x: 1249, endPoint y: 136, distance: 349.9
click at [926, 136] on figure at bounding box center [926, 379] width 1424 height 615
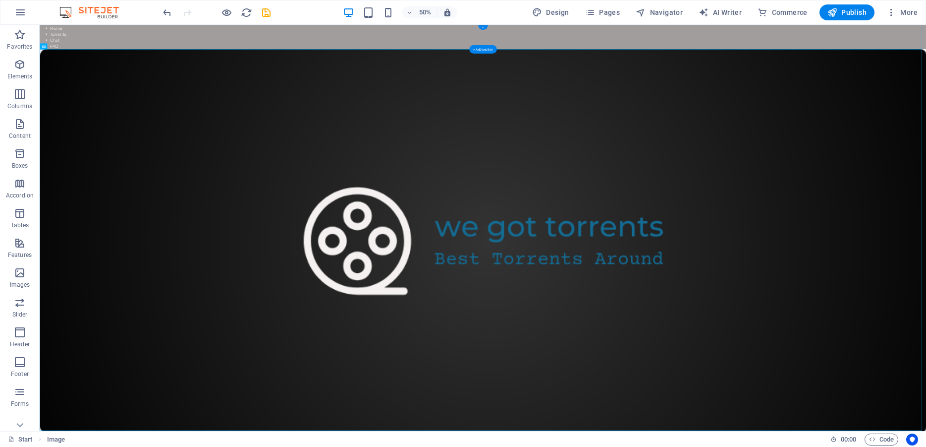
click at [481, 27] on div "+" at bounding box center [483, 27] width 10 height 4
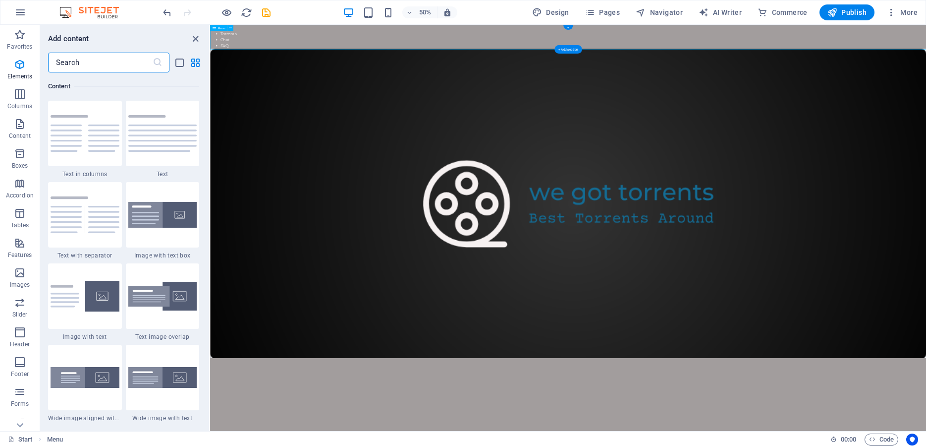
scroll to position [1734, 0]
click at [718, 39] on nav "Home Torrents Chat FAQ" at bounding box center [926, 49] width 1432 height 48
drag, startPoint x: 375, startPoint y: 106, endPoint x: 351, endPoint y: 435, distance: 330.0
click at [351, 435] on figure at bounding box center [926, 381] width 1432 height 618
drag, startPoint x: 414, startPoint y: 141, endPoint x: 414, endPoint y: 318, distance: 177.4
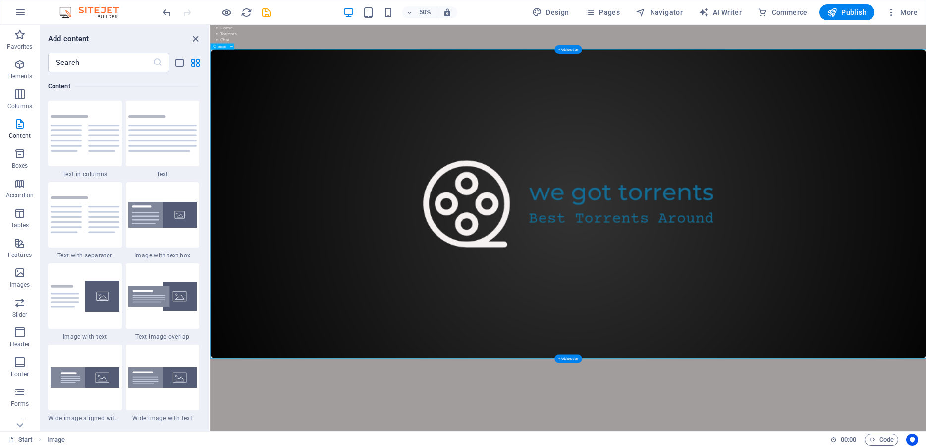
click at [414, 318] on figure at bounding box center [926, 381] width 1432 height 618
drag, startPoint x: 362, startPoint y: 51, endPoint x: 665, endPoint y: 252, distance: 364.0
click at [665, 252] on div "Home Torrents Chat FAQ" at bounding box center [926, 358] width 1432 height 666
drag, startPoint x: 673, startPoint y: 69, endPoint x: 662, endPoint y: 389, distance: 319.4
click at [662, 389] on div "Home Torrents Chat FAQ" at bounding box center [926, 358] width 1432 height 666
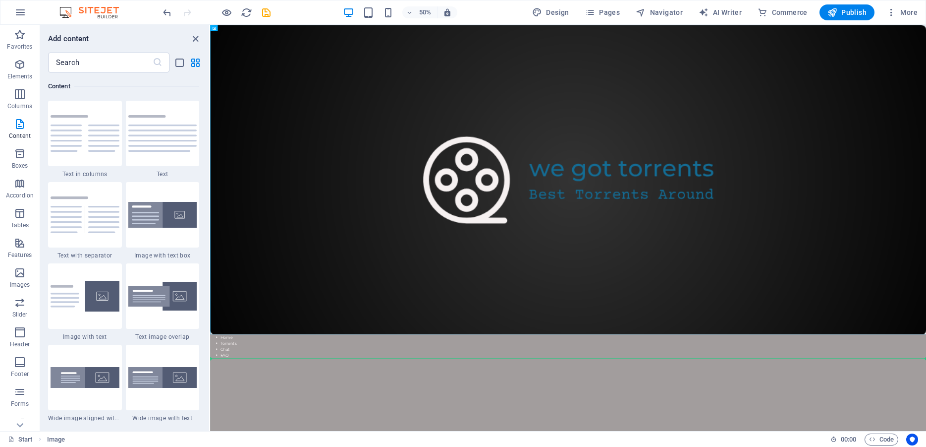
drag, startPoint x: 401, startPoint y: 83, endPoint x: 483, endPoint y: 742, distance: 664.2
click at [483, 446] on html "Skip to main content Home Torrents Chat FAQ" at bounding box center [926, 358] width 1432 height 666
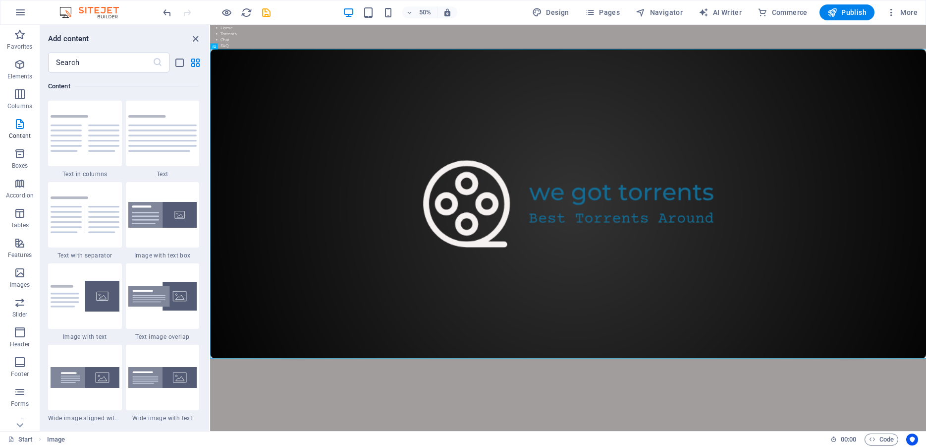
drag, startPoint x: 481, startPoint y: 688, endPoint x: 477, endPoint y: 738, distance: 49.7
click at [477, 446] on html "Skip to main content Home Torrents Chat FAQ" at bounding box center [926, 358] width 1432 height 666
click at [291, 48] on nav "Home Torrents Chat FAQ" at bounding box center [926, 49] width 1432 height 48
click at [445, 46] on nav "Home Torrents Chat FAQ" at bounding box center [926, 49] width 1432 height 48
drag, startPoint x: 423, startPoint y: 53, endPoint x: 496, endPoint y: 62, distance: 73.5
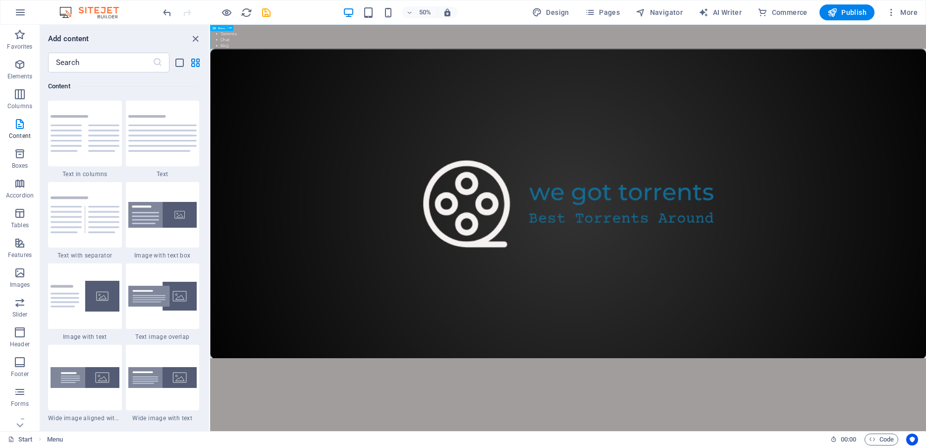
click at [221, 29] on div "Menu" at bounding box center [218, 28] width 17 height 6
click at [232, 27] on button at bounding box center [231, 28] width 6 height 6
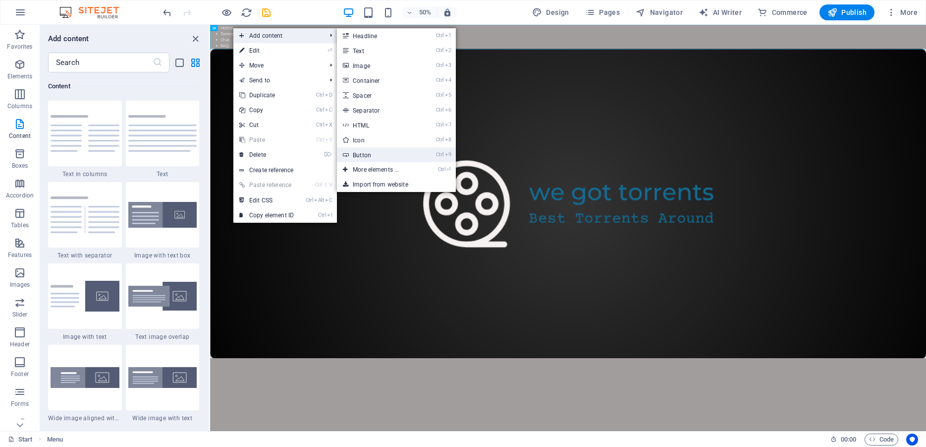
click at [374, 152] on link "Ctrl 9 Button" at bounding box center [378, 154] width 82 height 15
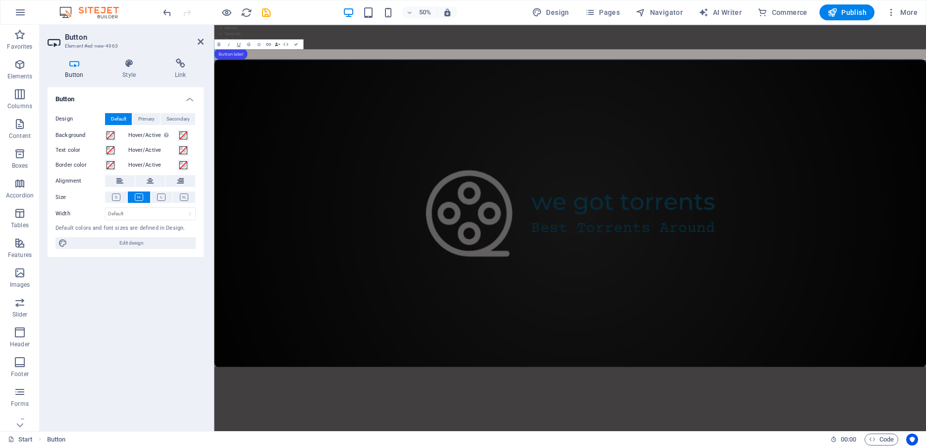
click at [286, 82] on div "Button label" at bounding box center [926, 82] width 1424 height 21
click at [263, 82] on link "Button label" at bounding box center [247, 82] width 66 height 21
drag, startPoint x: 291, startPoint y: 80, endPoint x: 190, endPoint y: 70, distance: 101.6
click at [214, 70] on html "Skip to main content Home Torrents Chat FAQ Button label" at bounding box center [926, 366] width 1424 height 683
click at [202, 40] on icon at bounding box center [201, 42] width 6 height 8
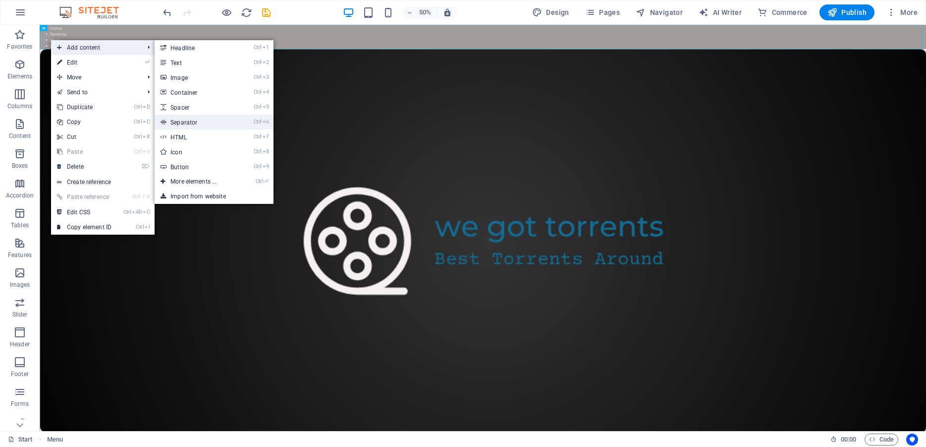
click at [198, 119] on link "Ctrl 6 Separator" at bounding box center [196, 121] width 82 height 15
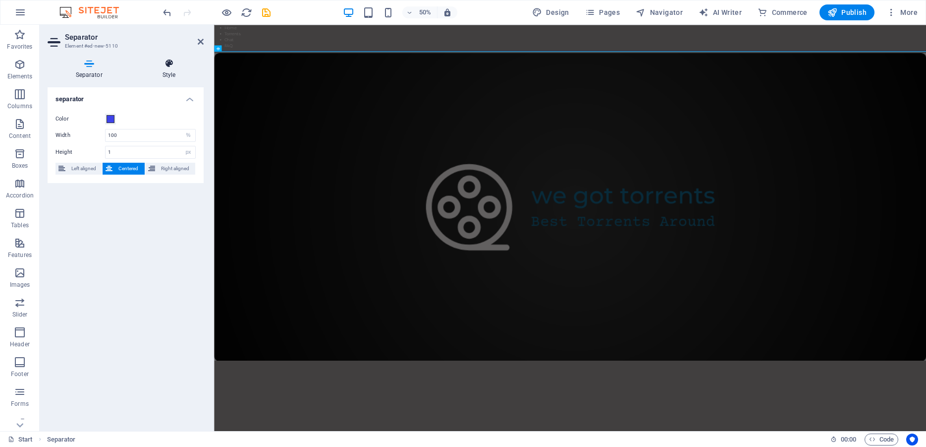
click at [170, 74] on h4 "Style" at bounding box center [168, 68] width 69 height 21
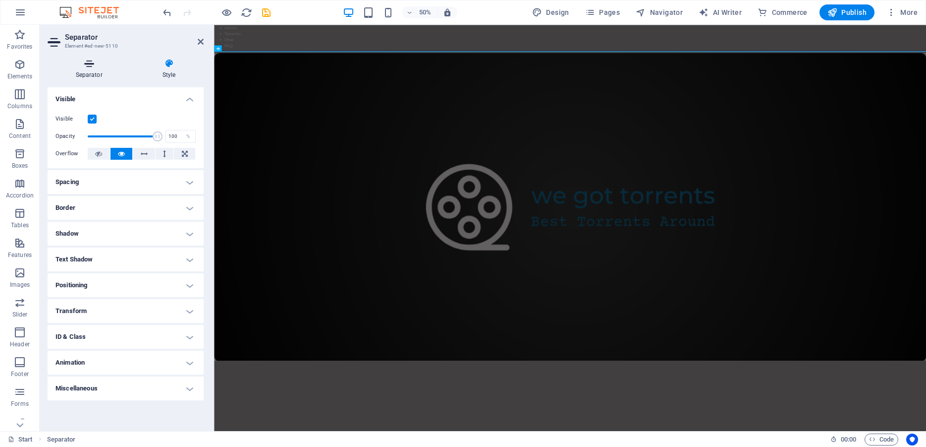
click at [93, 73] on h4 "Separator" at bounding box center [91, 68] width 87 height 21
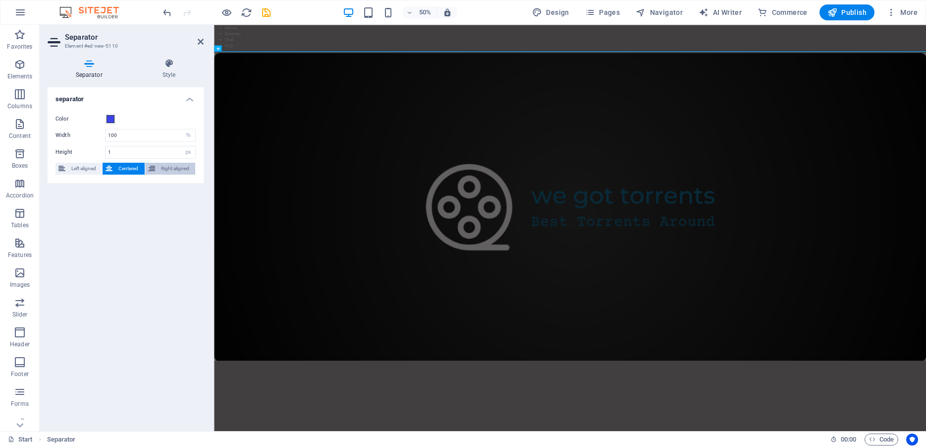
click at [168, 170] on span "Right aligned" at bounding box center [175, 169] width 34 height 12
click at [168, 167] on span "Right aligned" at bounding box center [175, 169] width 34 height 12
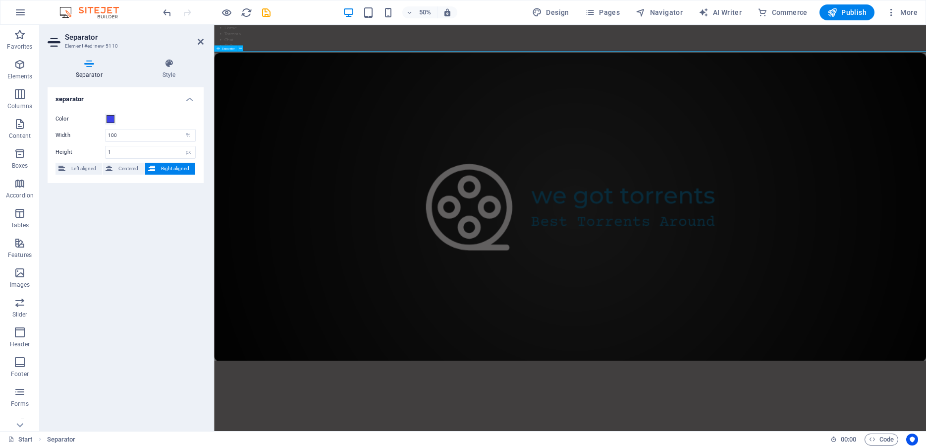
click at [219, 49] on icon at bounding box center [217, 48] width 3 height 6
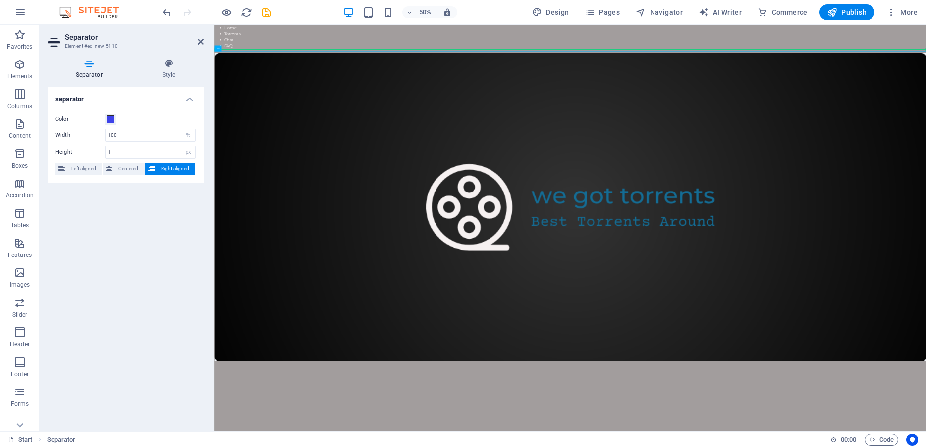
drag, startPoint x: 433, startPoint y: 74, endPoint x: 503, endPoint y: 66, distance: 69.8
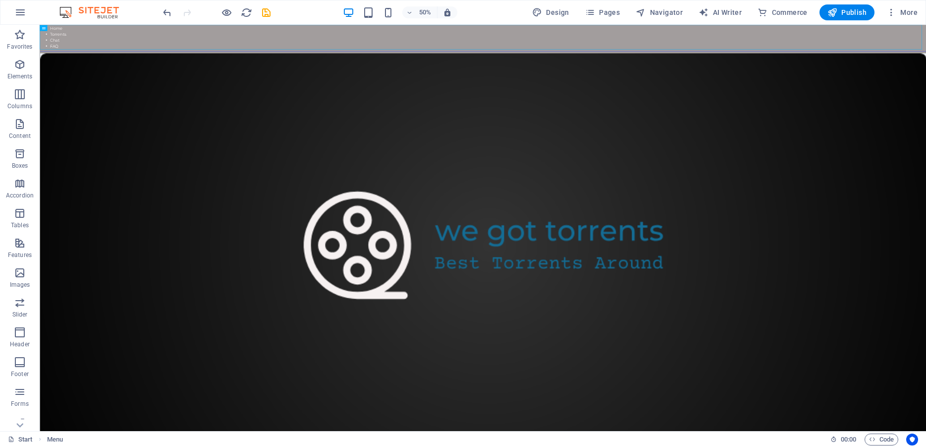
drag, startPoint x: 328, startPoint y: 66, endPoint x: 583, endPoint y: 63, distance: 254.8
click at [584, 63] on nav "Home Torrents Chat FAQ" at bounding box center [926, 49] width 1773 height 48
drag, startPoint x: 582, startPoint y: 63, endPoint x: 743, endPoint y: 72, distance: 161.8
click at [742, 72] on nav "Home Torrents Chat FAQ" at bounding box center [926, 49] width 1773 height 48
drag, startPoint x: 748, startPoint y: 72, endPoint x: 455, endPoint y: 65, distance: 293.5
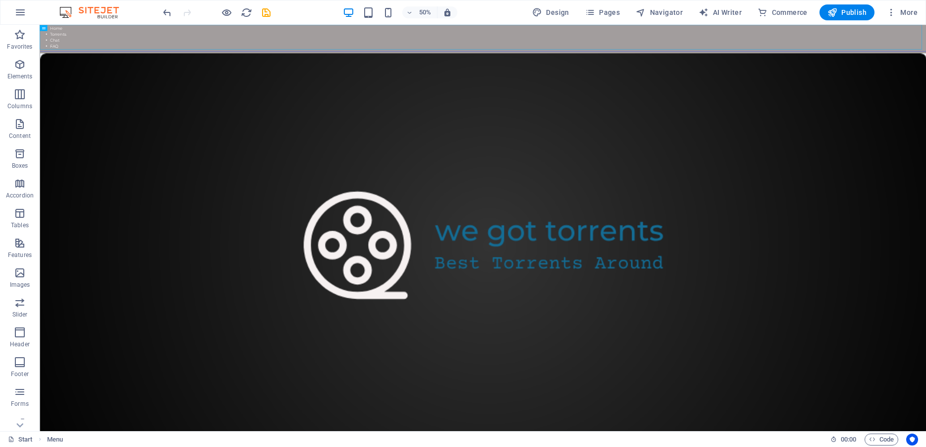
click at [472, 66] on nav "Home Torrents Chat FAQ" at bounding box center [926, 49] width 1773 height 48
drag, startPoint x: 374, startPoint y: 57, endPoint x: 589, endPoint y: 41, distance: 215.7
click at [580, 39] on nav "Home Torrents Chat FAQ" at bounding box center [926, 49] width 1773 height 48
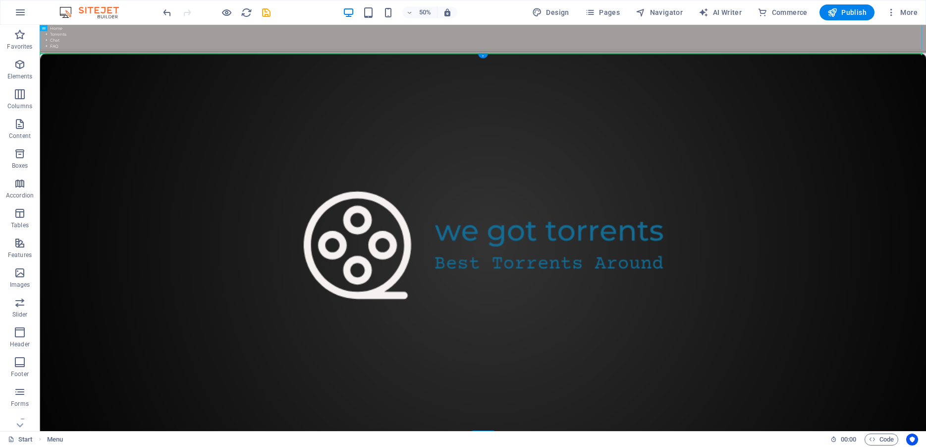
drag, startPoint x: 596, startPoint y: 45, endPoint x: 577, endPoint y: 89, distance: 48.4
click at [578, 89] on div "Home Torrents Chat FAQ" at bounding box center [926, 435] width 1773 height 821
click at [77, 40] on nav "Home Torrents Chat FAQ" at bounding box center [926, 57] width 1773 height 48
click at [73, 53] on nav "Home Torrents Chat FAQ" at bounding box center [926, 57] width 1773 height 48
click at [70, 63] on nav "Home Torrents Chat FAQ" at bounding box center [926, 57] width 1773 height 48
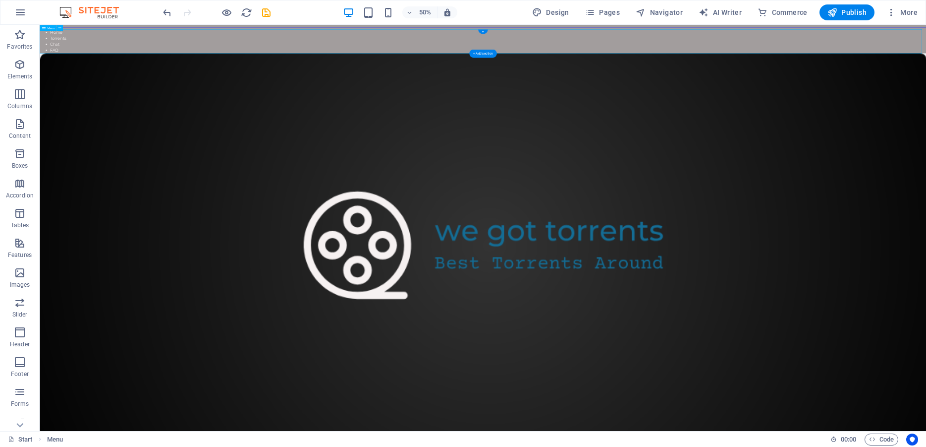
click at [67, 73] on nav "Home Torrents Chat FAQ" at bounding box center [926, 57] width 1773 height 48
click at [27, 67] on span "Elements" at bounding box center [20, 70] width 40 height 24
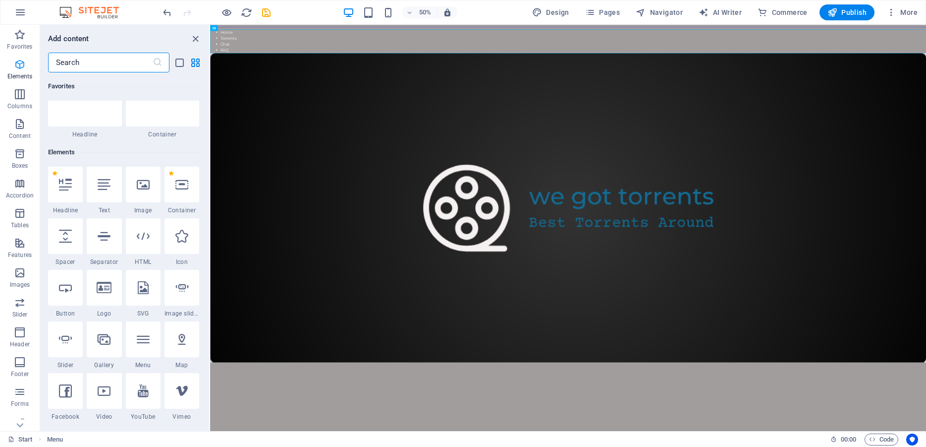
scroll to position [106, 0]
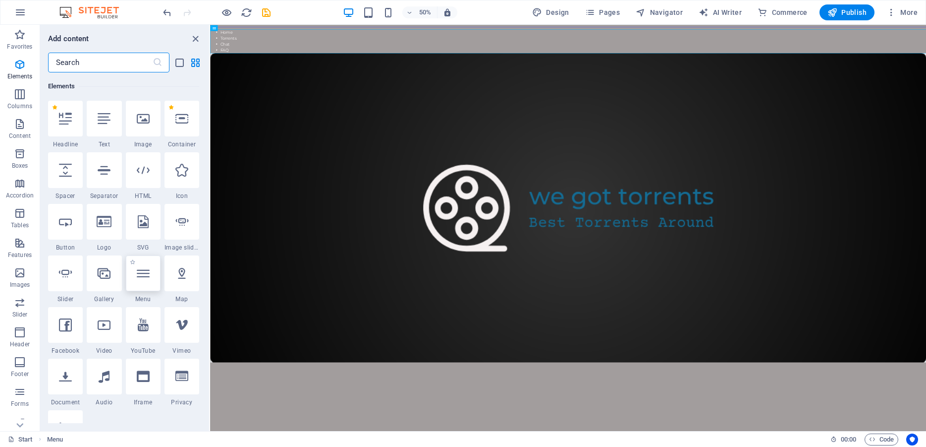
click at [144, 280] on div at bounding box center [143, 273] width 35 height 36
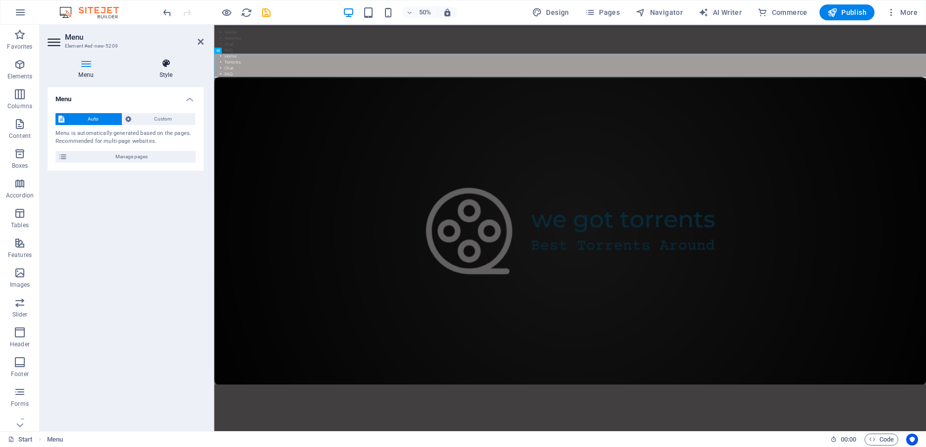
click at [165, 72] on h4 "Style" at bounding box center [165, 68] width 75 height 21
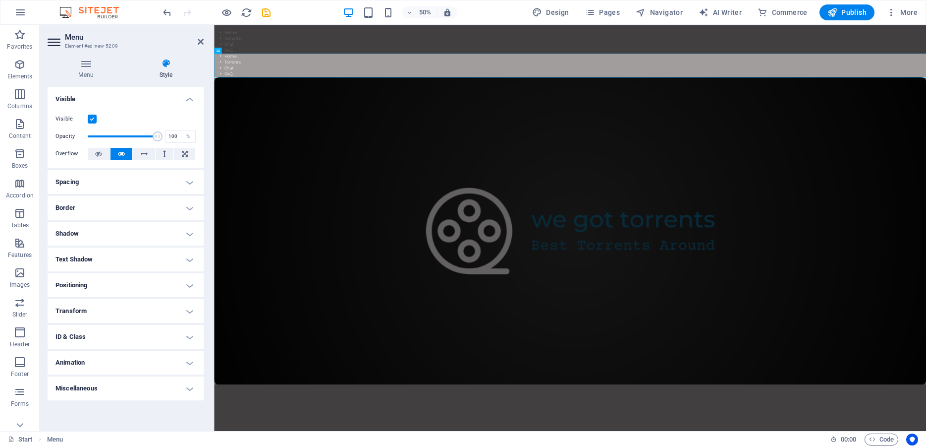
click at [194, 204] on h4 "Border" at bounding box center [126, 208] width 156 height 24
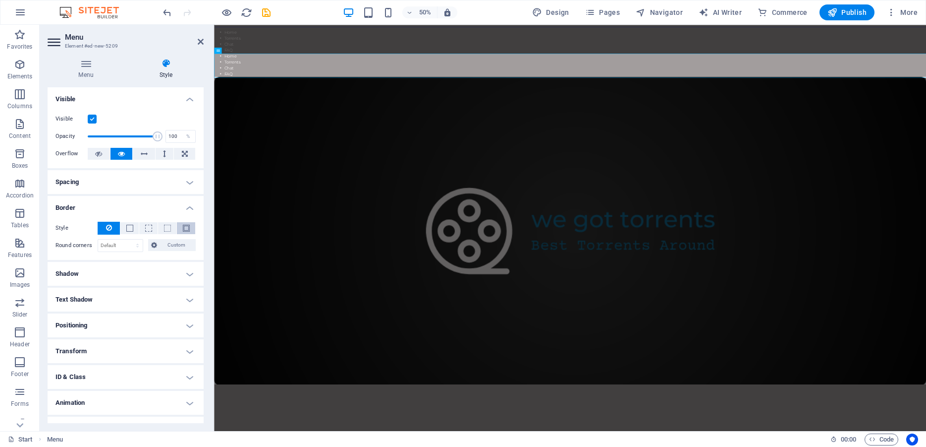
click at [183, 227] on span at bounding box center [186, 228] width 7 height 7
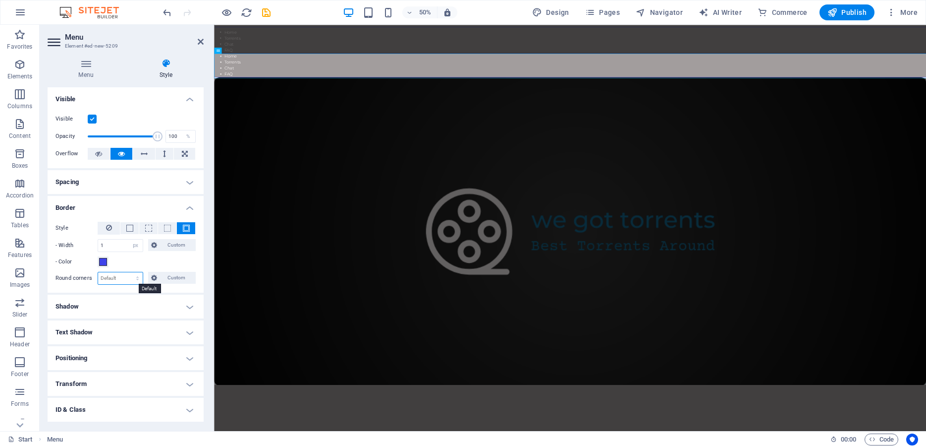
click at [98, 272] on select "Default px rem % vh vw Custom" at bounding box center [120, 278] width 45 height 12
click option "%" at bounding box center [0, 0] width 0 height 0
click at [124, 278] on input "100" at bounding box center [120, 278] width 45 height 12
click at [119, 245] on input "1" at bounding box center [120, 245] width 45 height 12
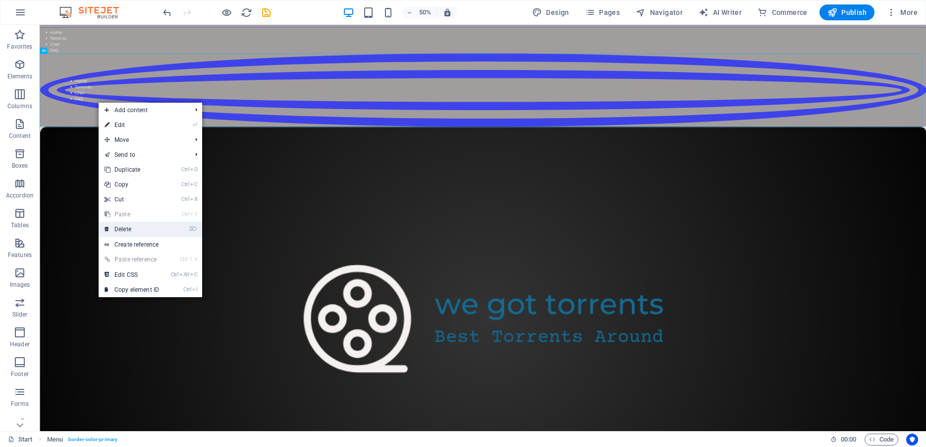
click at [132, 228] on link "⌦ Delete" at bounding box center [132, 229] width 66 height 15
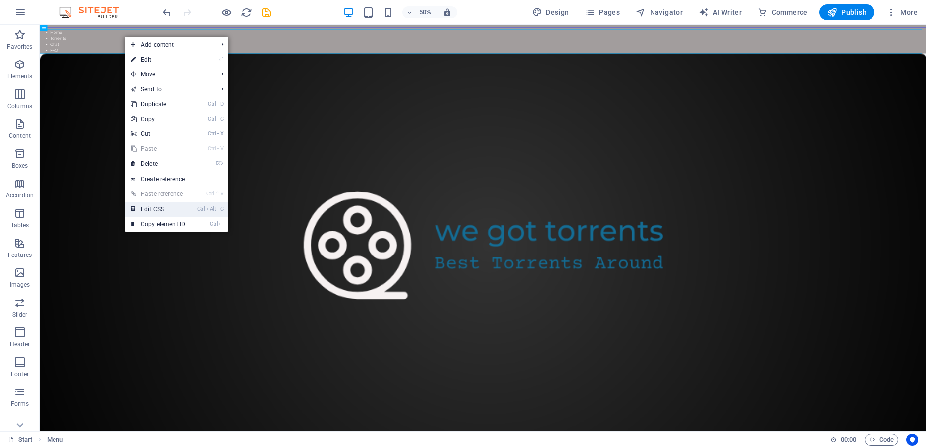
click at [185, 208] on link "Ctrl Alt C Edit CSS" at bounding box center [158, 209] width 66 height 15
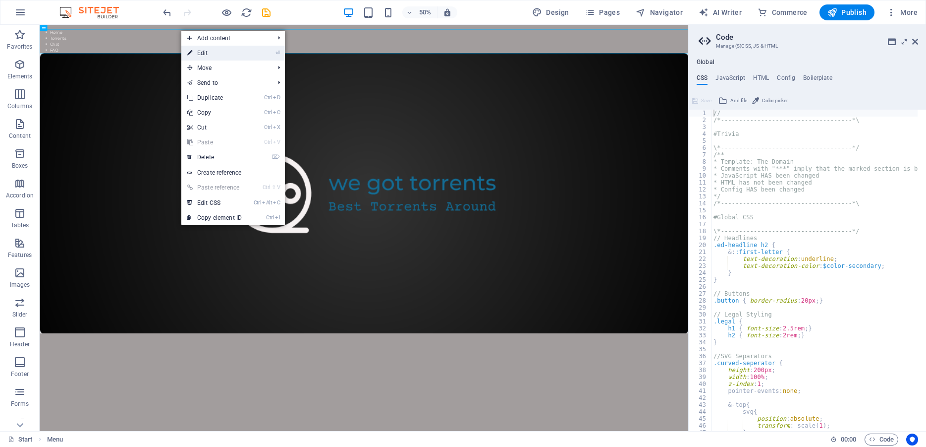
click at [202, 50] on link "⏎ Edit" at bounding box center [214, 53] width 66 height 15
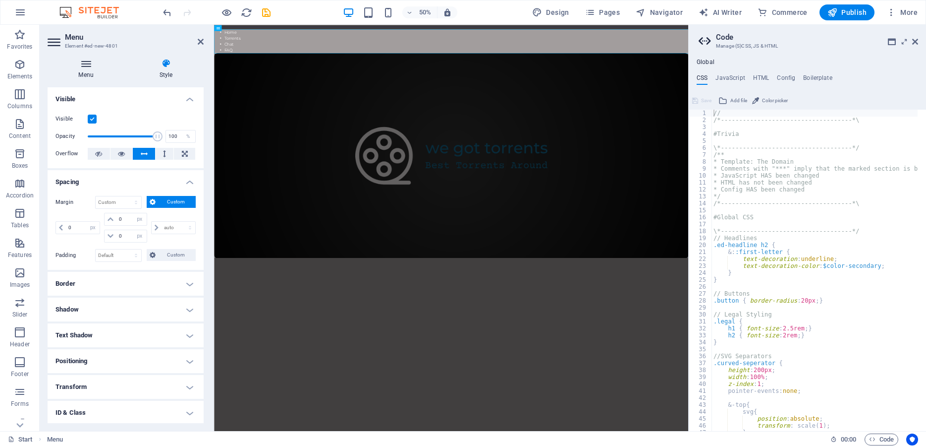
click at [89, 68] on h4 "Menu" at bounding box center [88, 68] width 81 height 21
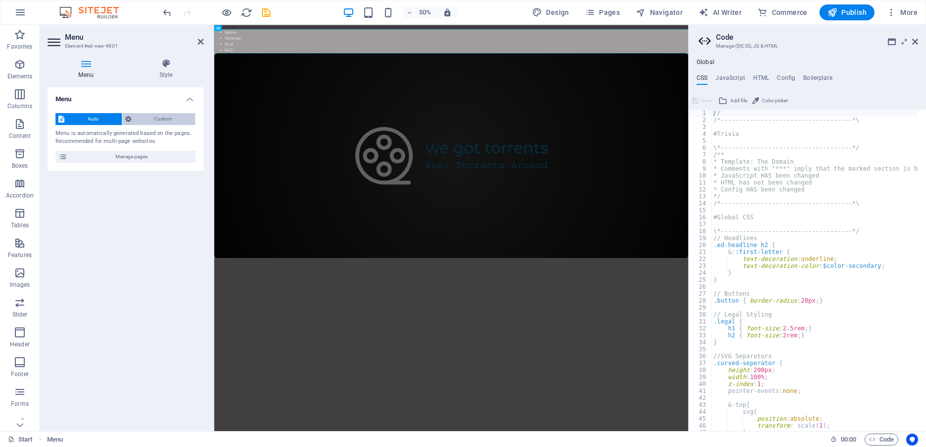
click at [129, 117] on icon at bounding box center [128, 119] width 6 height 12
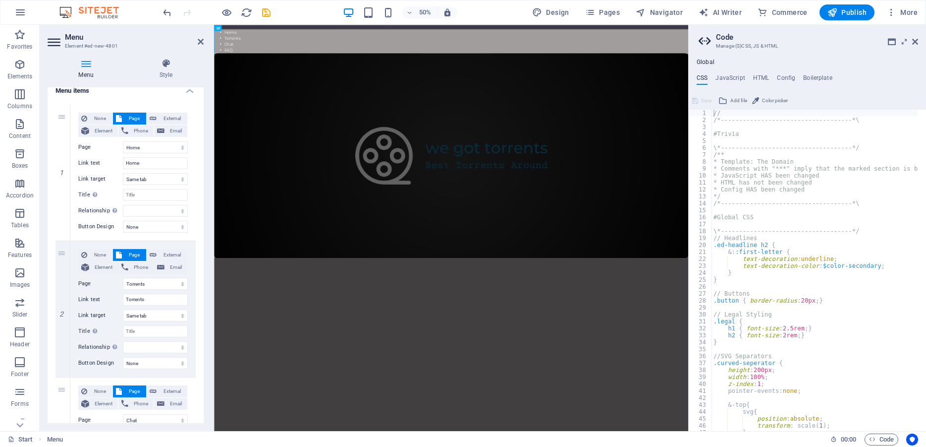
scroll to position [0, 0]
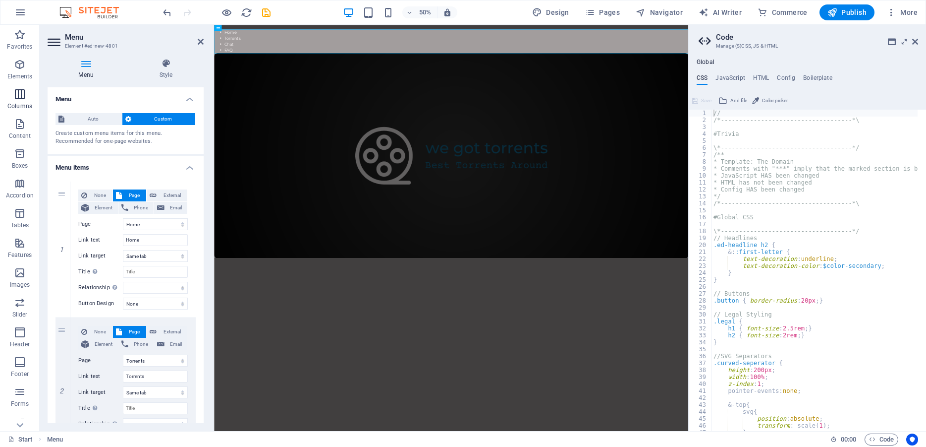
click at [20, 100] on icon "button" at bounding box center [20, 94] width 12 height 12
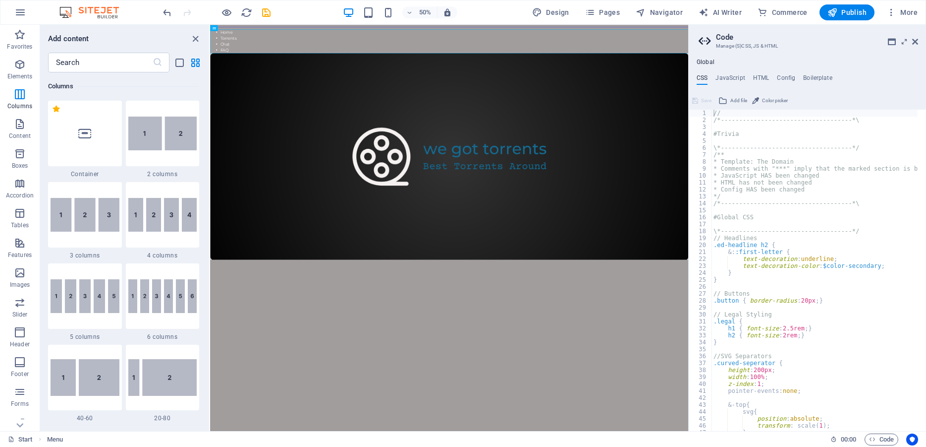
scroll to position [461, 0]
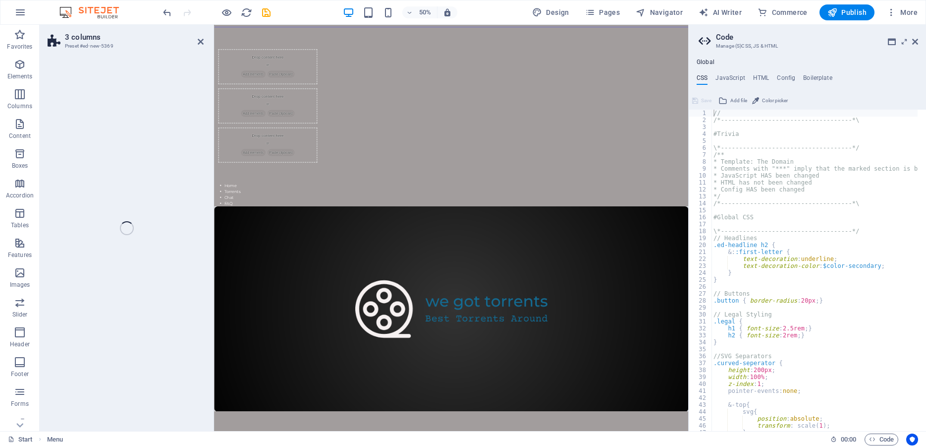
click at [324, 47] on div "Drop content here or Add elements Paste clipboard Drop content here or Add elem…" at bounding box center [688, 186] width 949 height 306
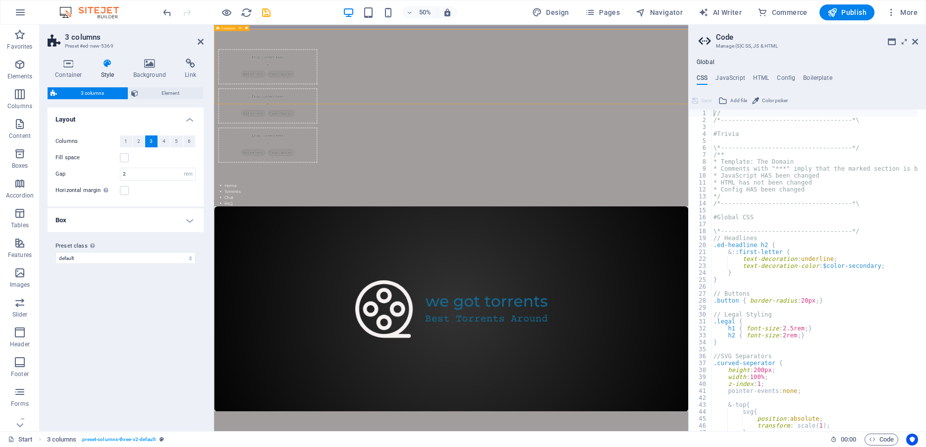
drag, startPoint x: 294, startPoint y: 56, endPoint x: 398, endPoint y: 55, distance: 104.1
click at [398, 55] on div "Drop content here or Add elements Paste clipboard Drop content here or Add elem…" at bounding box center [688, 186] width 949 height 306
click at [562, 11] on span "Design" at bounding box center [550, 12] width 37 height 10
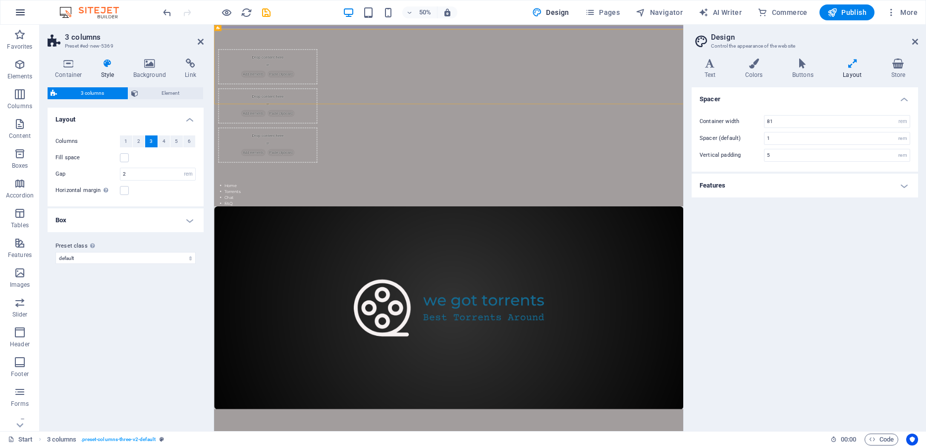
click at [24, 10] on icon "button" at bounding box center [20, 12] width 12 height 12
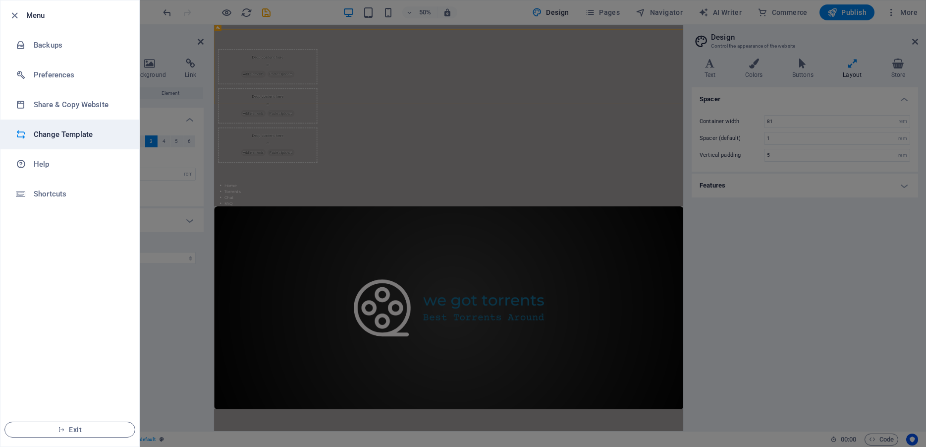
click at [65, 132] on h6 "Change Template" at bounding box center [80, 134] width 92 height 12
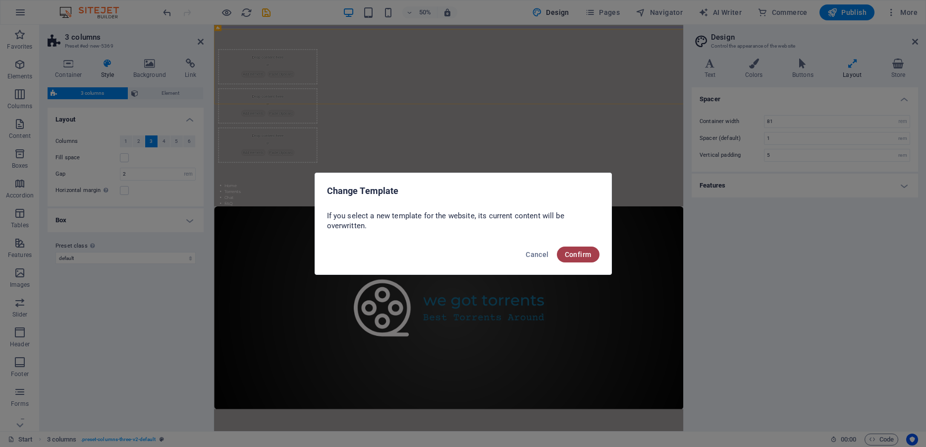
click at [578, 258] on span "Confirm" at bounding box center [578, 254] width 27 height 8
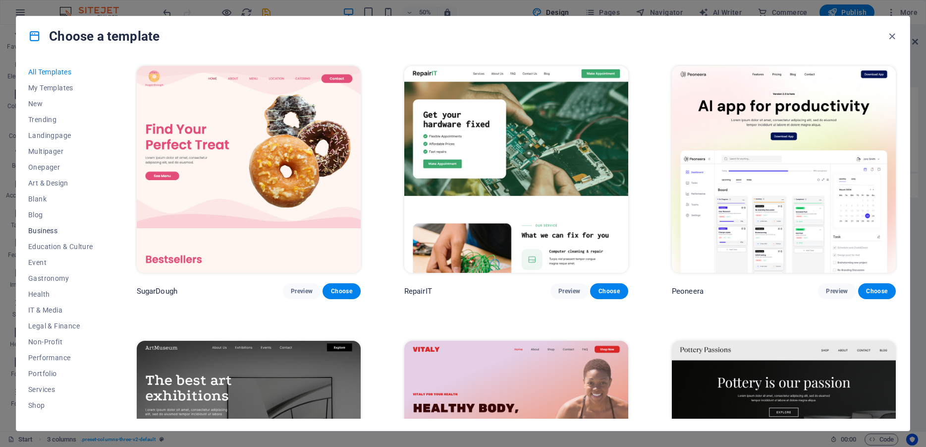
click at [39, 228] on span "Business" at bounding box center [60, 231] width 65 height 8
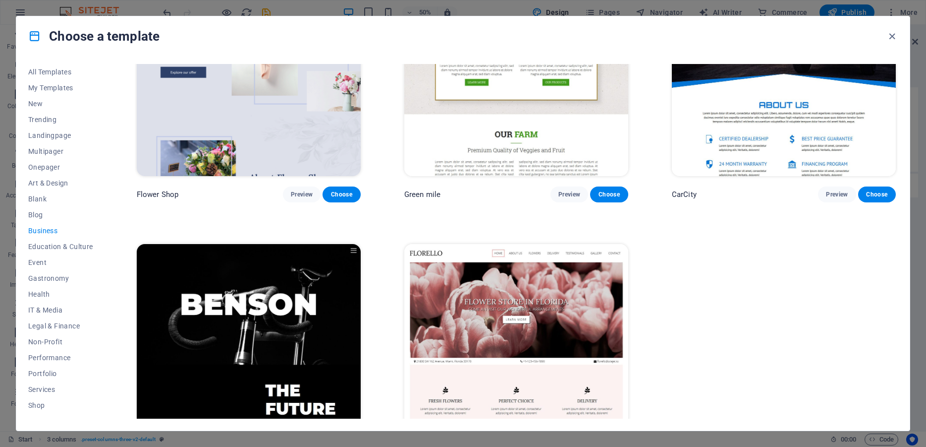
scroll to position [370, 0]
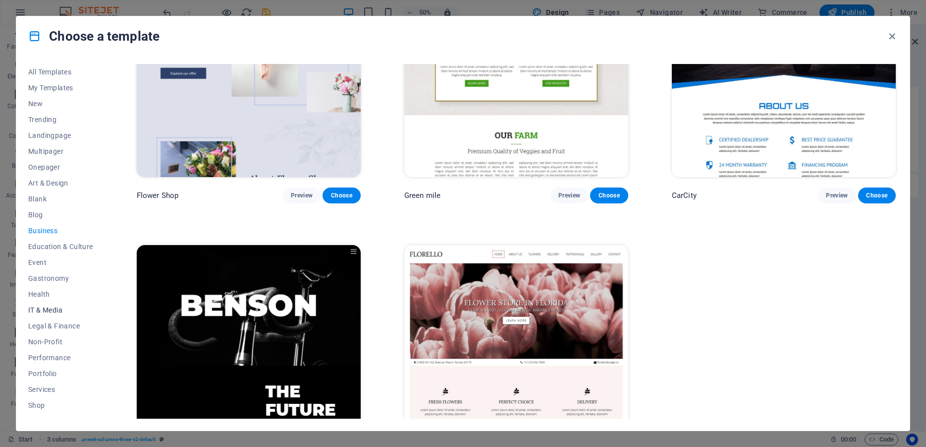
click at [65, 308] on span "IT & Media" at bounding box center [60, 310] width 65 height 8
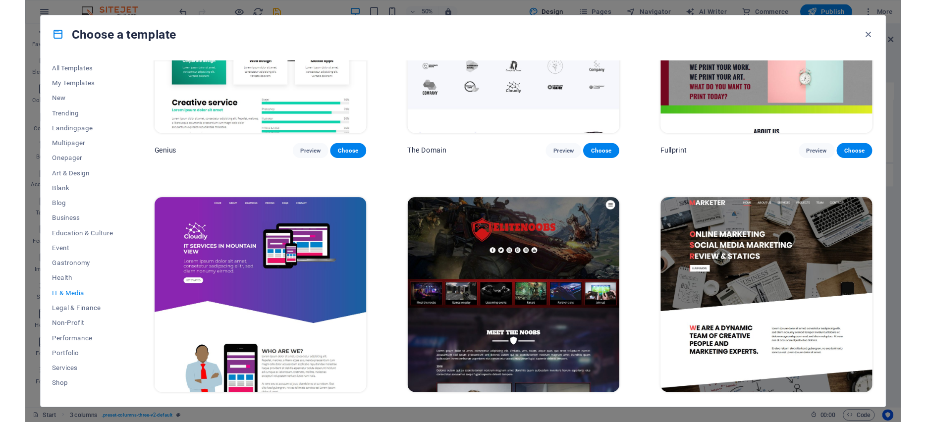
scroll to position [684, 0]
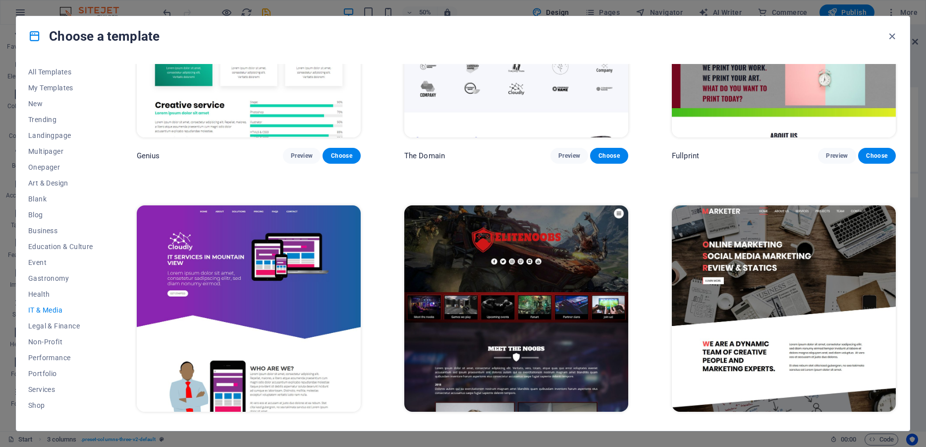
click at [607, 426] on span "Choose" at bounding box center [609, 430] width 22 height 8
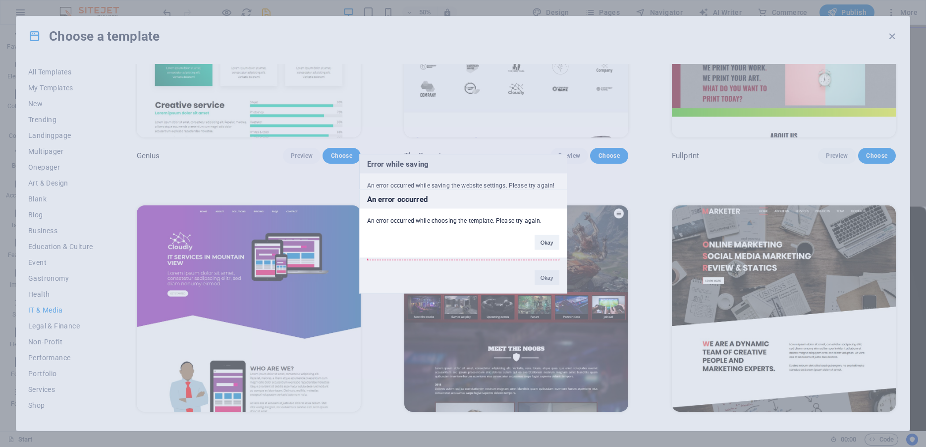
click at [547, 279] on div "An error occurred An error occurred while choosing the template. Please try aga…" at bounding box center [463, 223] width 926 height 447
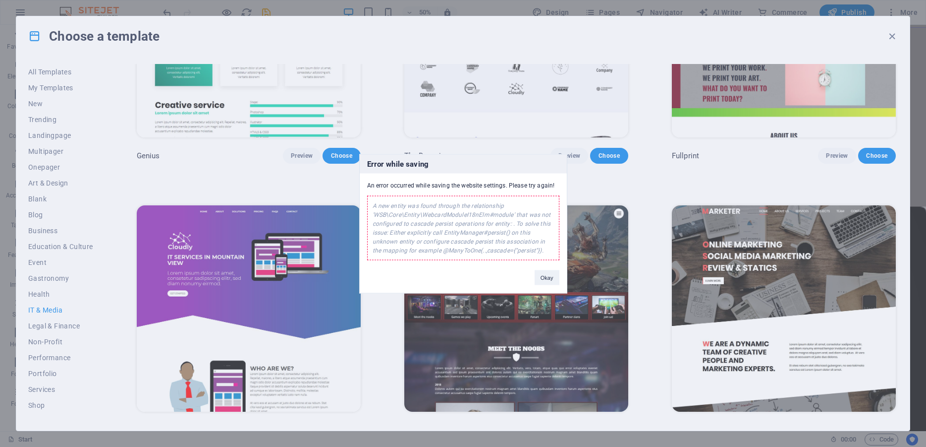
click at [547, 279] on button "Okay" at bounding box center [547, 277] width 25 height 15
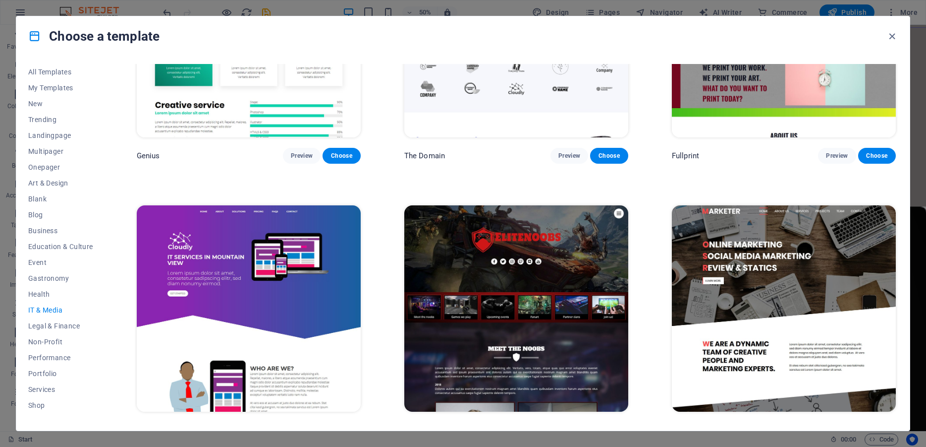
click at [616, 205] on img at bounding box center [516, 308] width 224 height 207
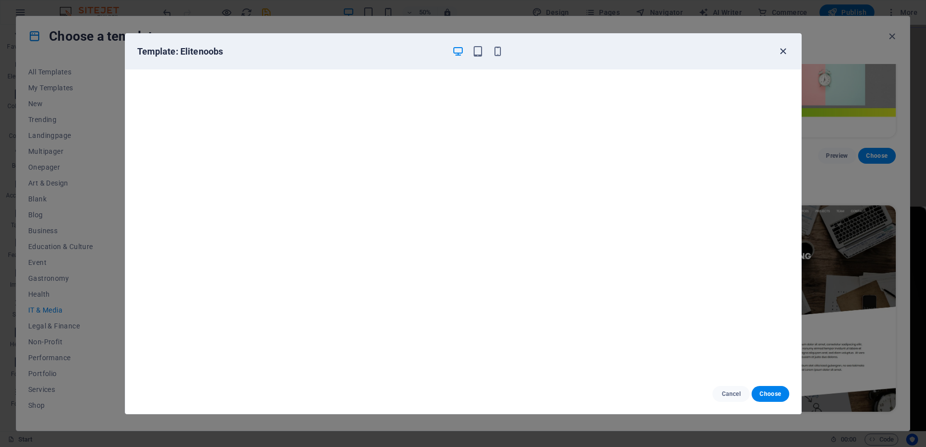
click at [784, 48] on icon "button" at bounding box center [783, 51] width 11 height 11
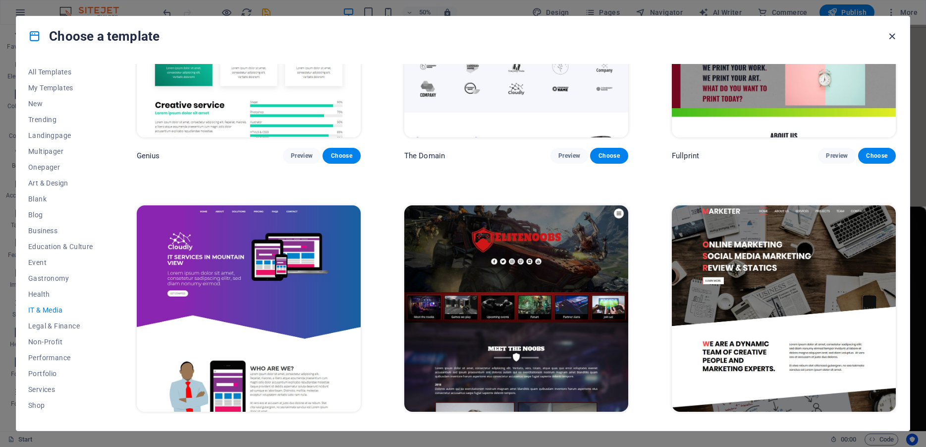
click at [894, 38] on icon "button" at bounding box center [892, 36] width 11 height 11
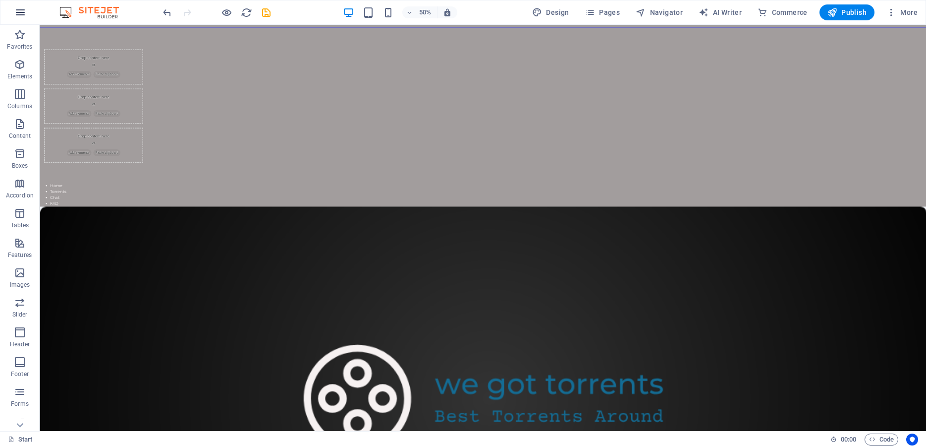
click at [21, 9] on icon "button" at bounding box center [20, 12] width 12 height 12
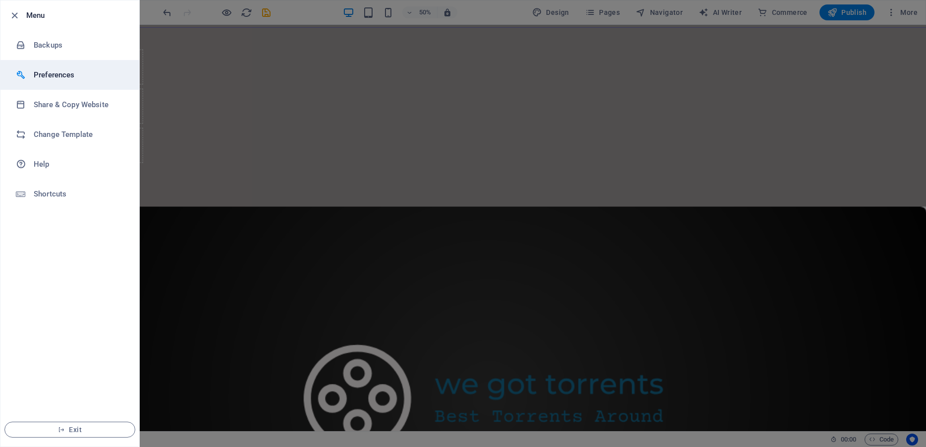
click at [50, 74] on h6 "Preferences" at bounding box center [80, 75] width 92 height 12
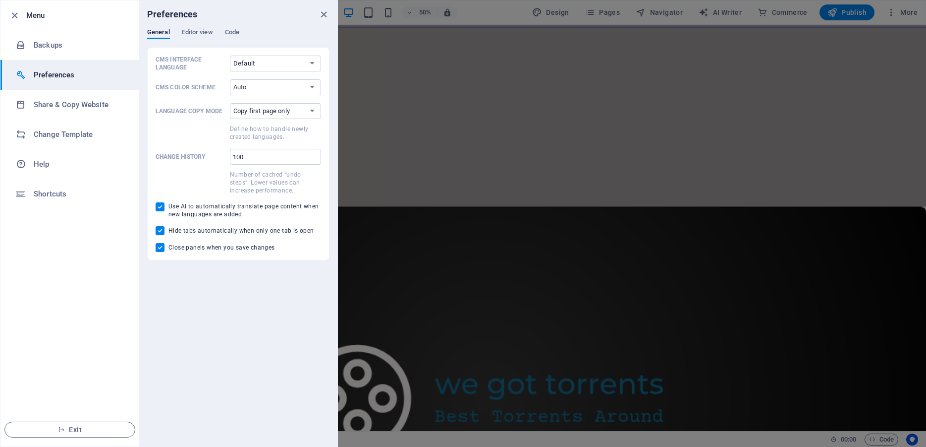
click at [50, 74] on h6 "Preferences" at bounding box center [80, 75] width 92 height 12
click at [427, 115] on div at bounding box center [463, 223] width 926 height 447
